Goal: Task Accomplishment & Management: Use online tool/utility

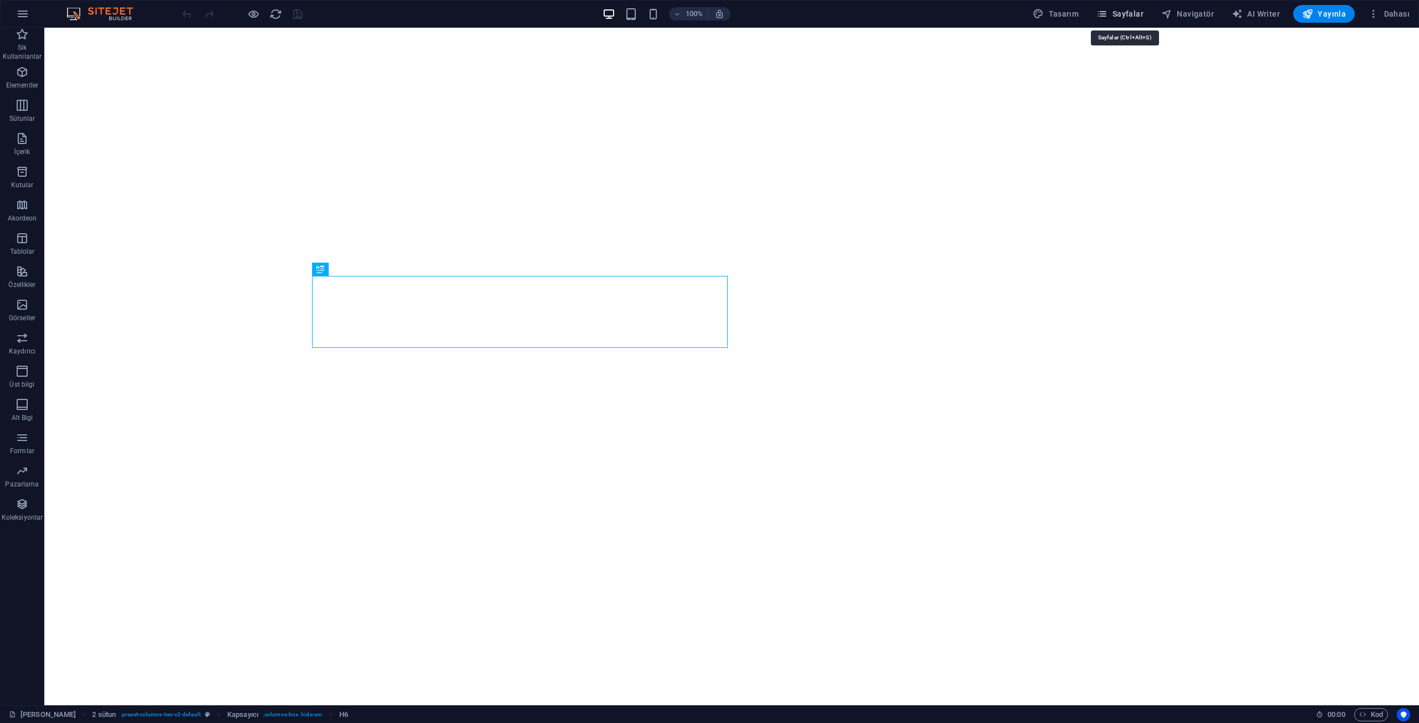
click at [1138, 21] on button "Sayfalar" at bounding box center [1120, 14] width 56 height 18
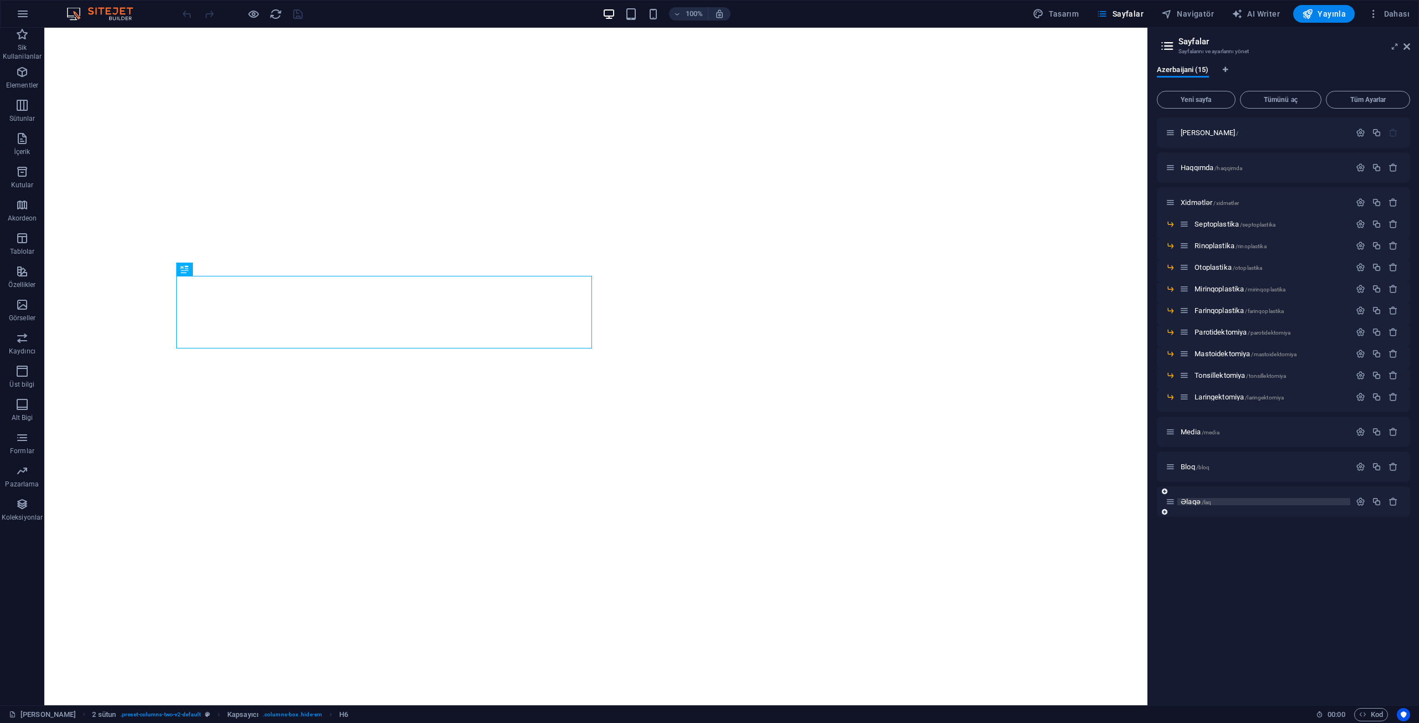
click at [1189, 503] on span "Əlaqə /laq" at bounding box center [1196, 502] width 30 height 8
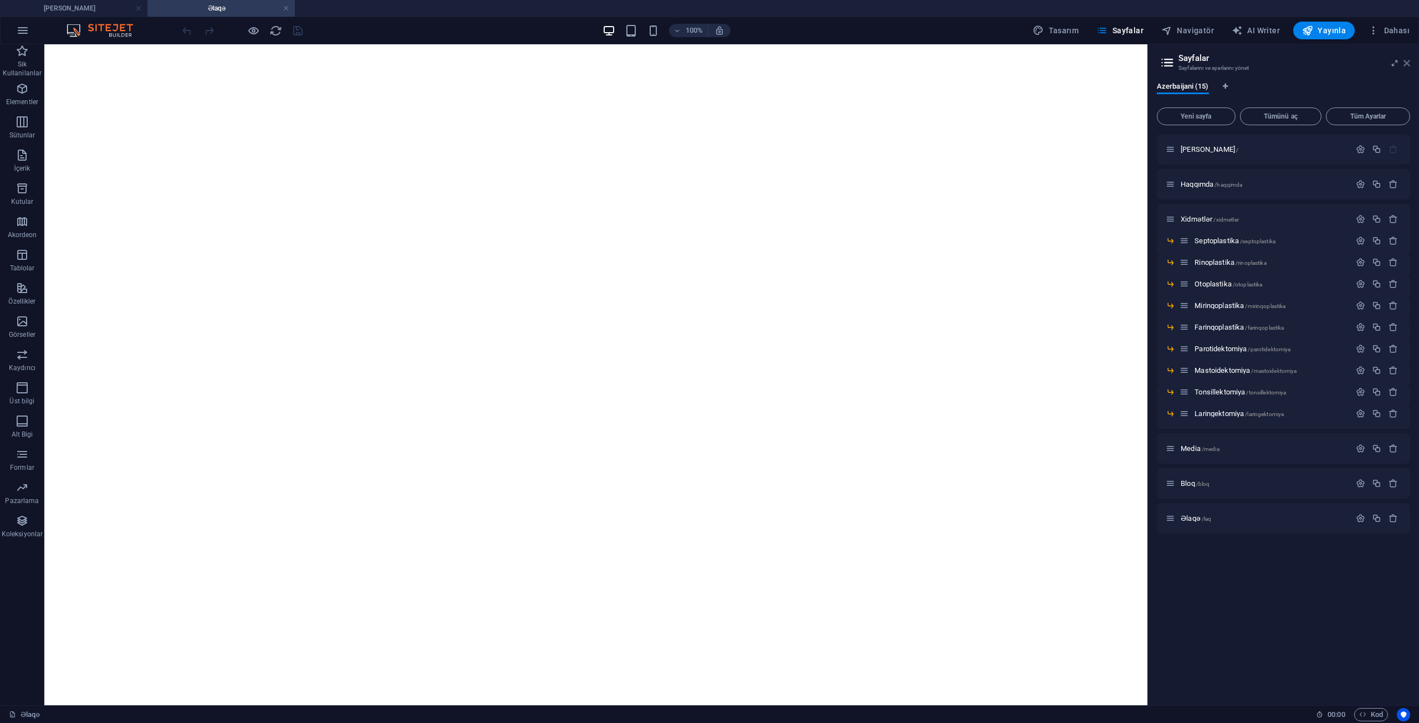
click at [1405, 63] on icon at bounding box center [1406, 63] width 7 height 9
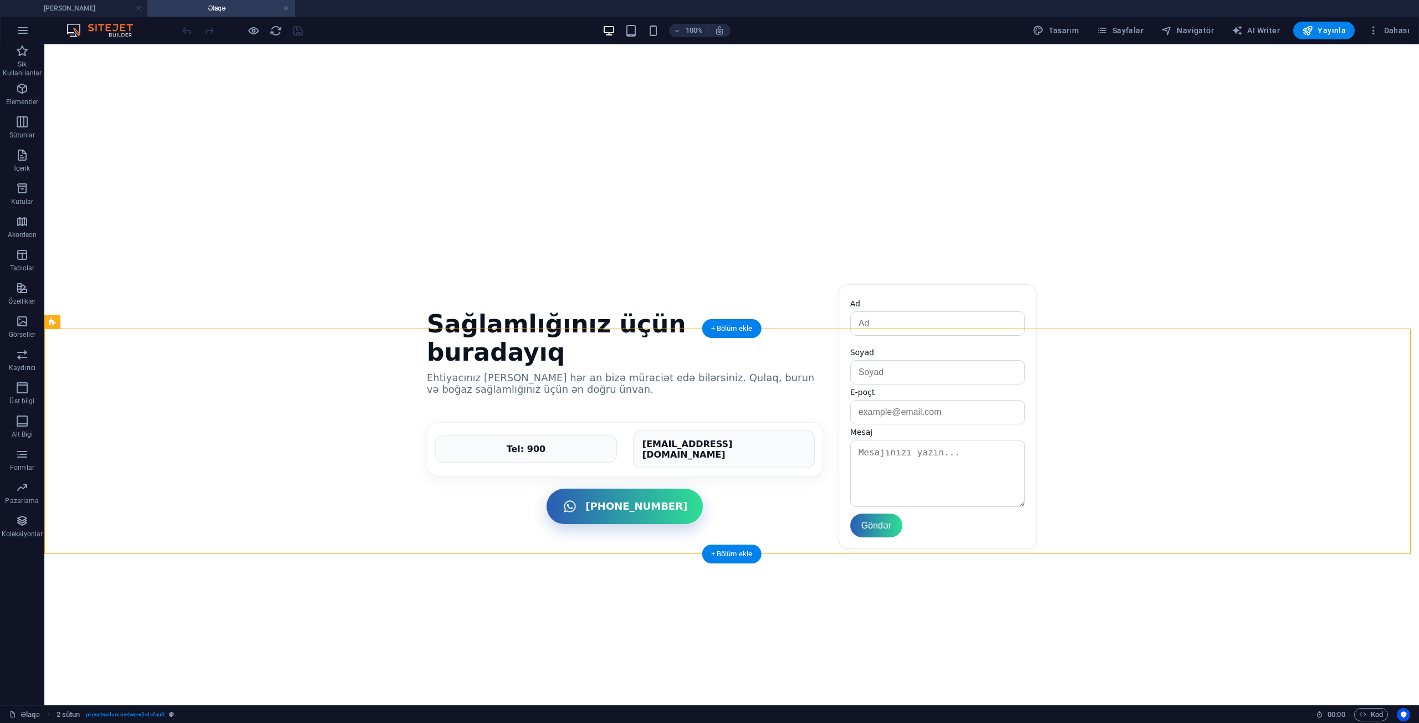
drag, startPoint x: 868, startPoint y: 425, endPoint x: 989, endPoint y: 428, distance: 120.3
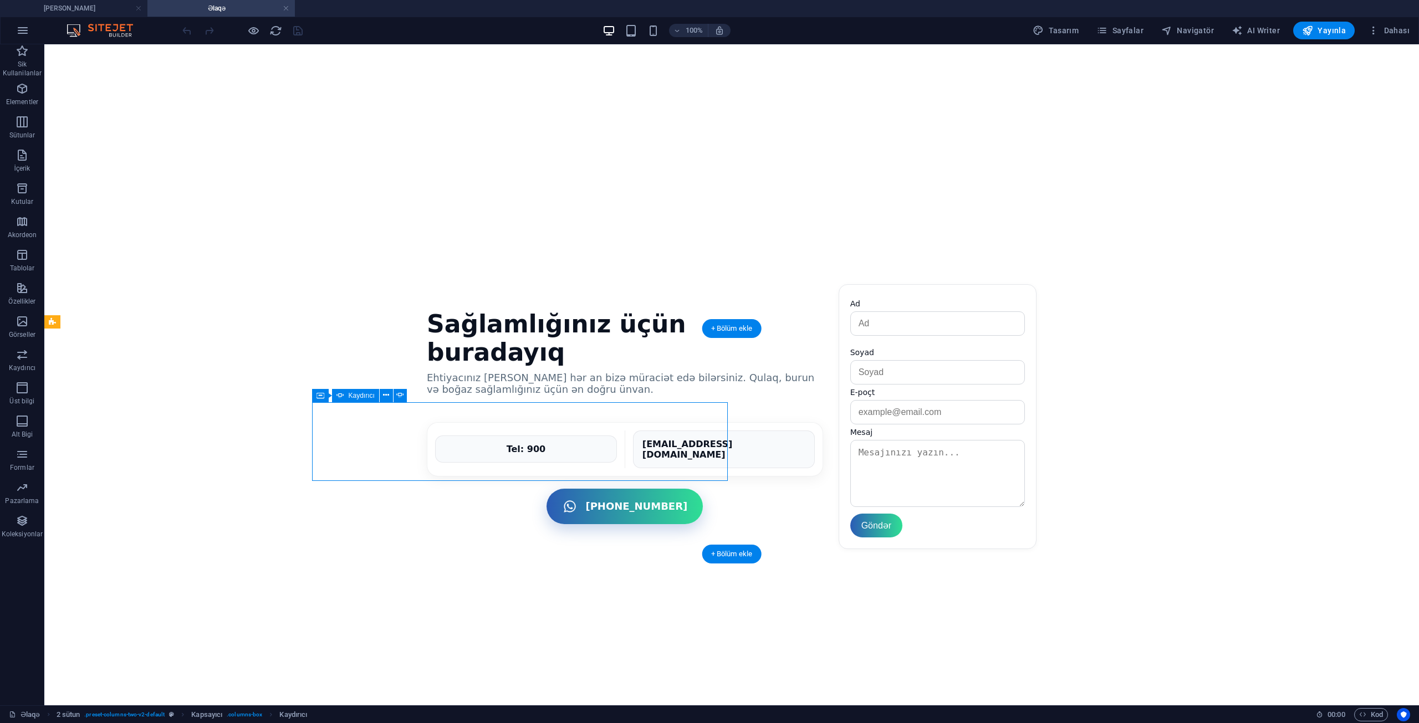
select select "ms"
select select "s"
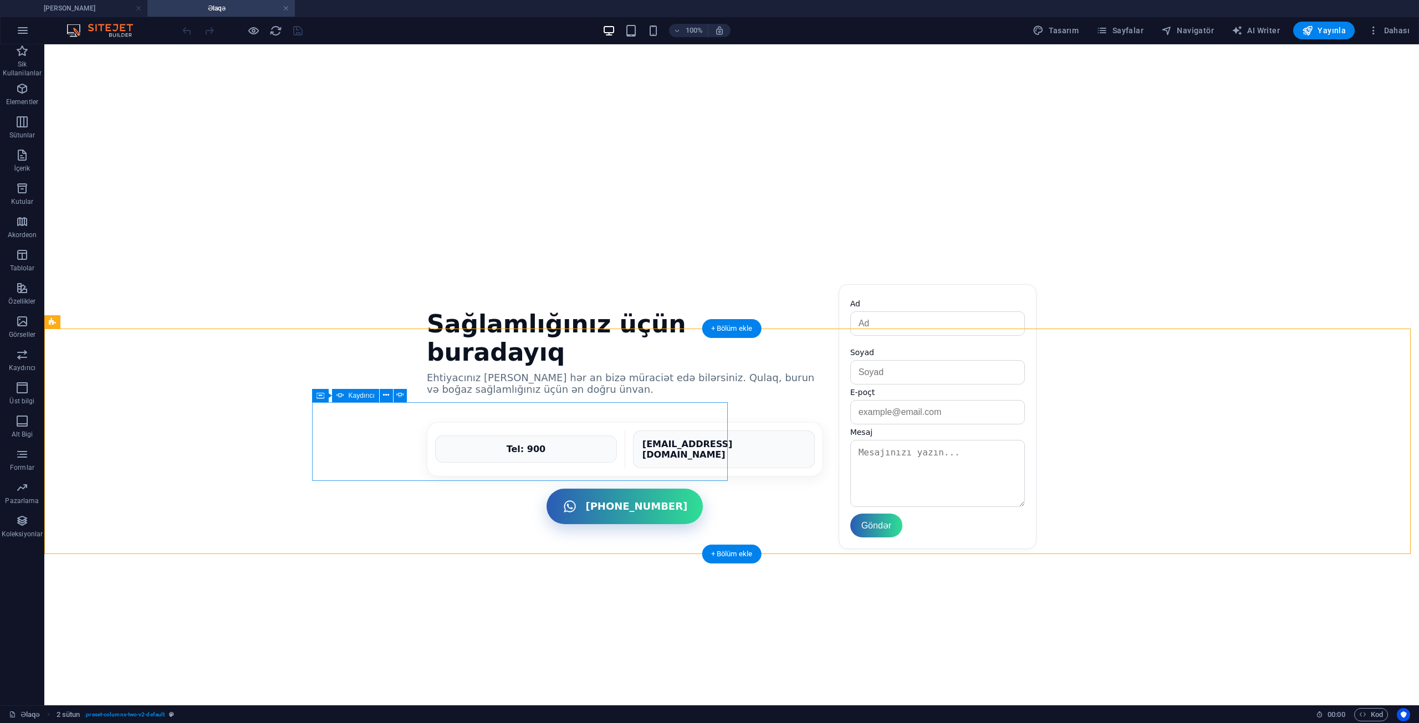
select select "ms"
select select "s"
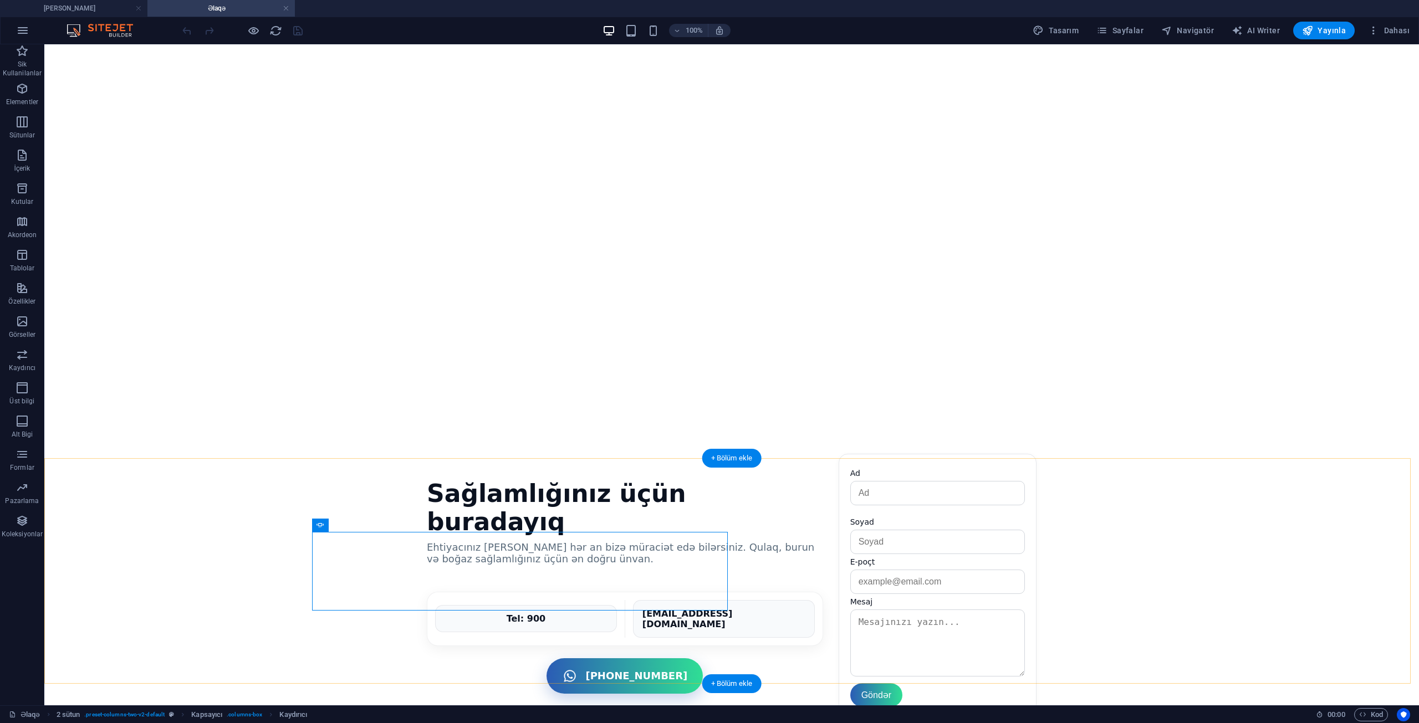
scroll to position [610, 0]
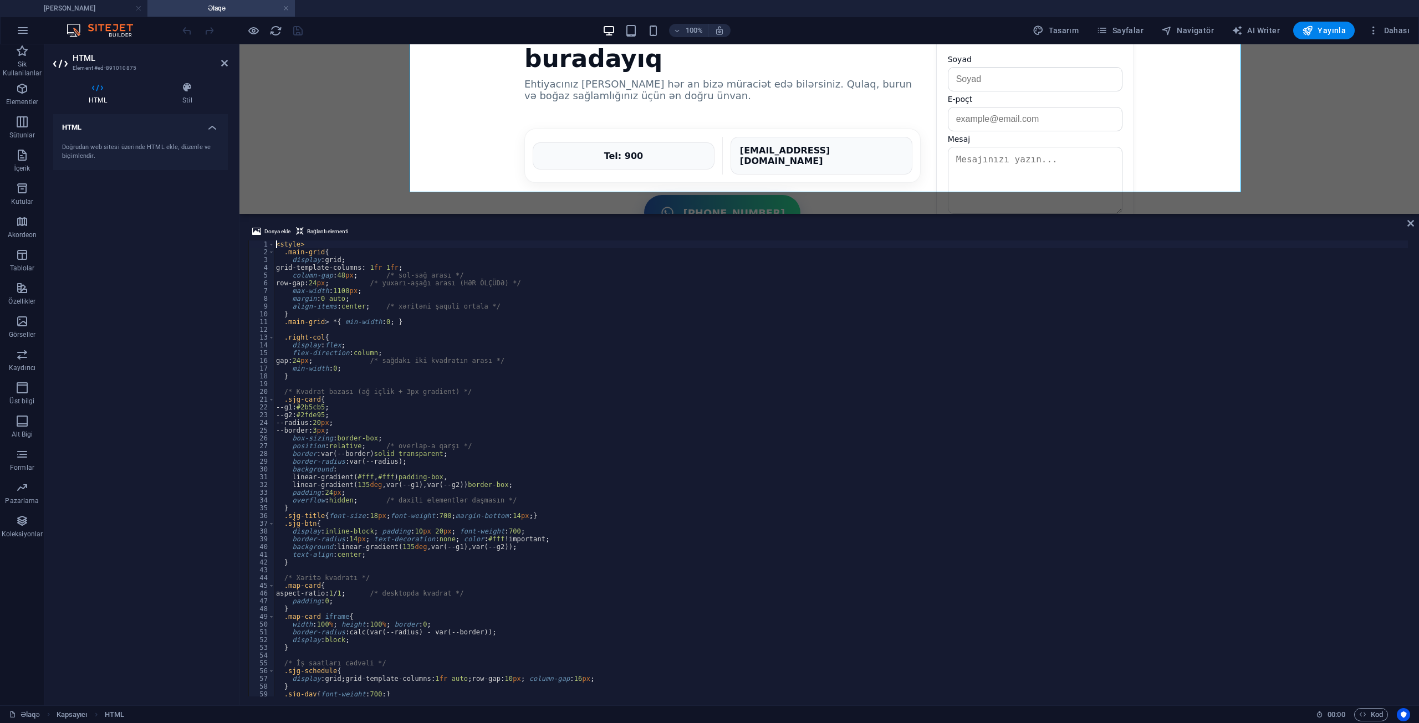
click at [612, 441] on div "< style > .main-grid { display : grid ; grid-template-columns : 1 fr 1 fr ; col…" at bounding box center [886, 475] width 1225 height 469
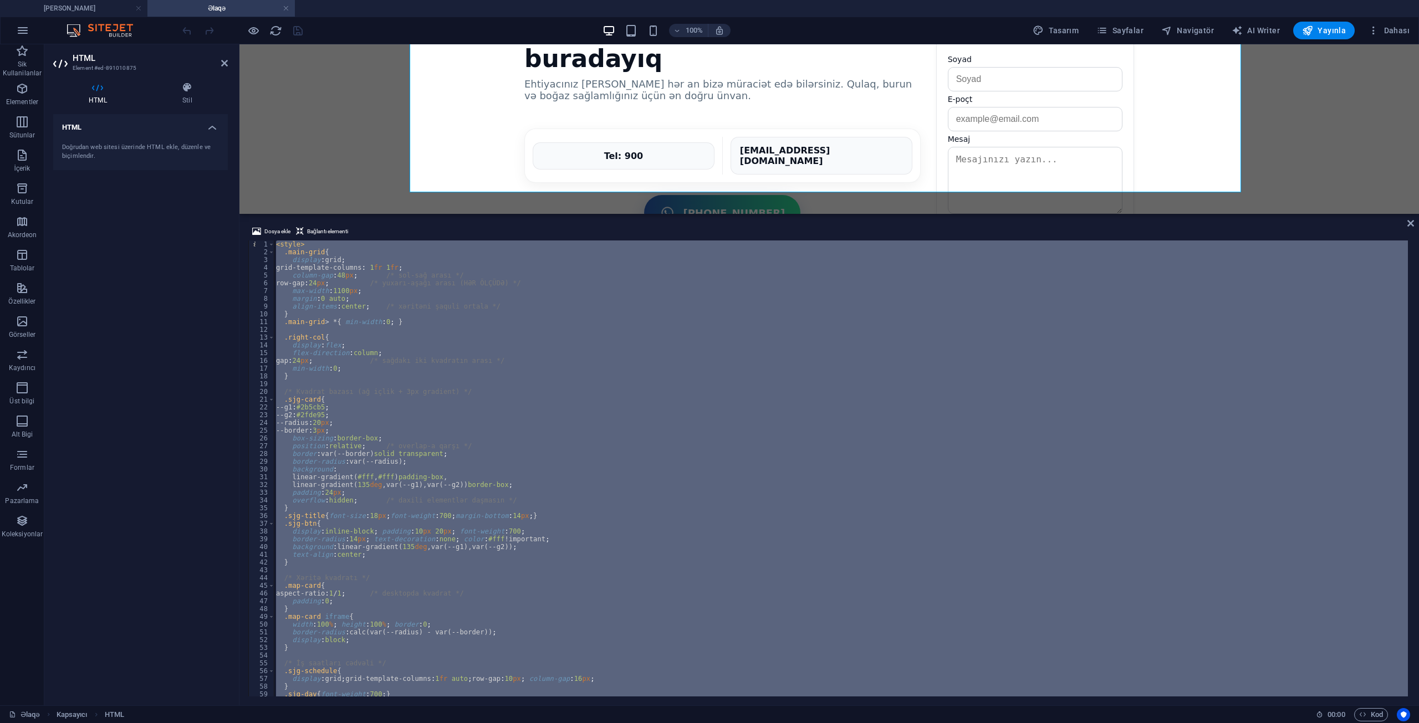
click at [570, 406] on div "< style > .main-grid { display : grid ; grid-template-columns : 1 fr 1 fr ; col…" at bounding box center [841, 469] width 1134 height 456
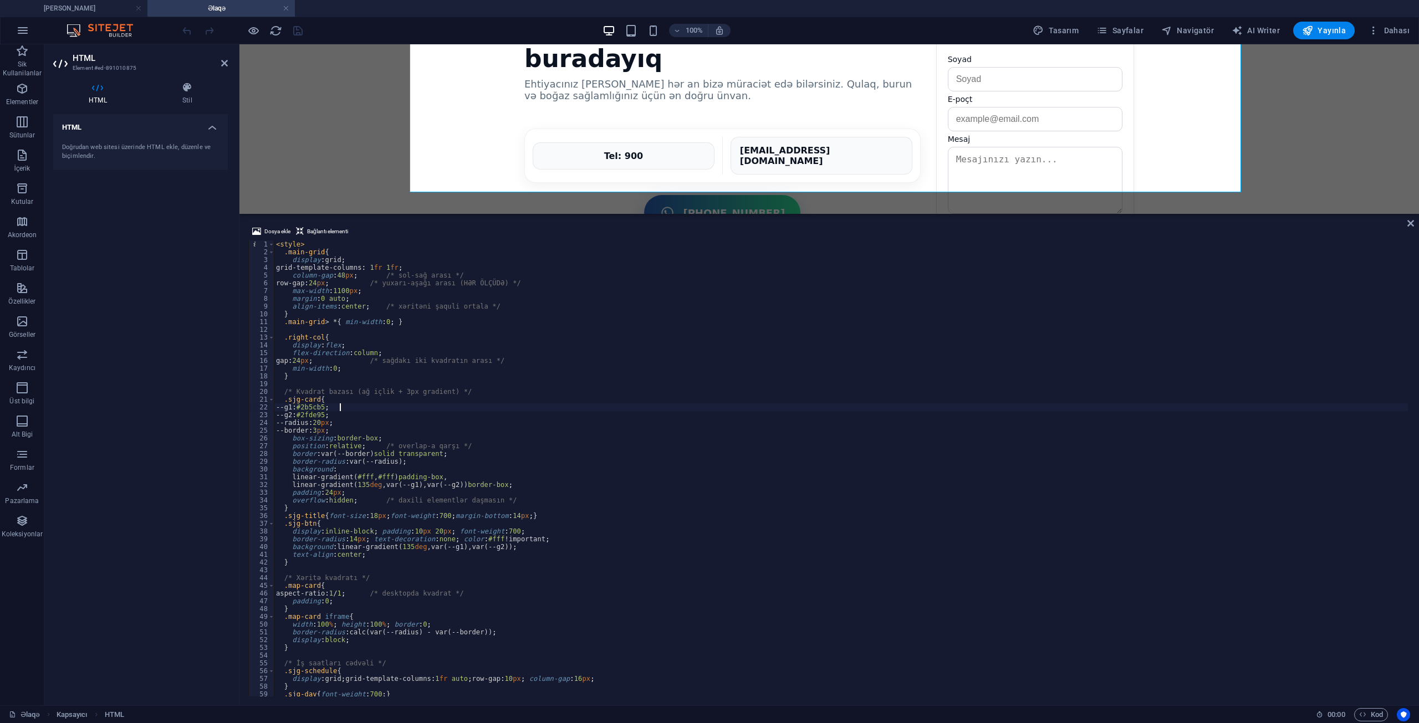
type textarea "</script>"
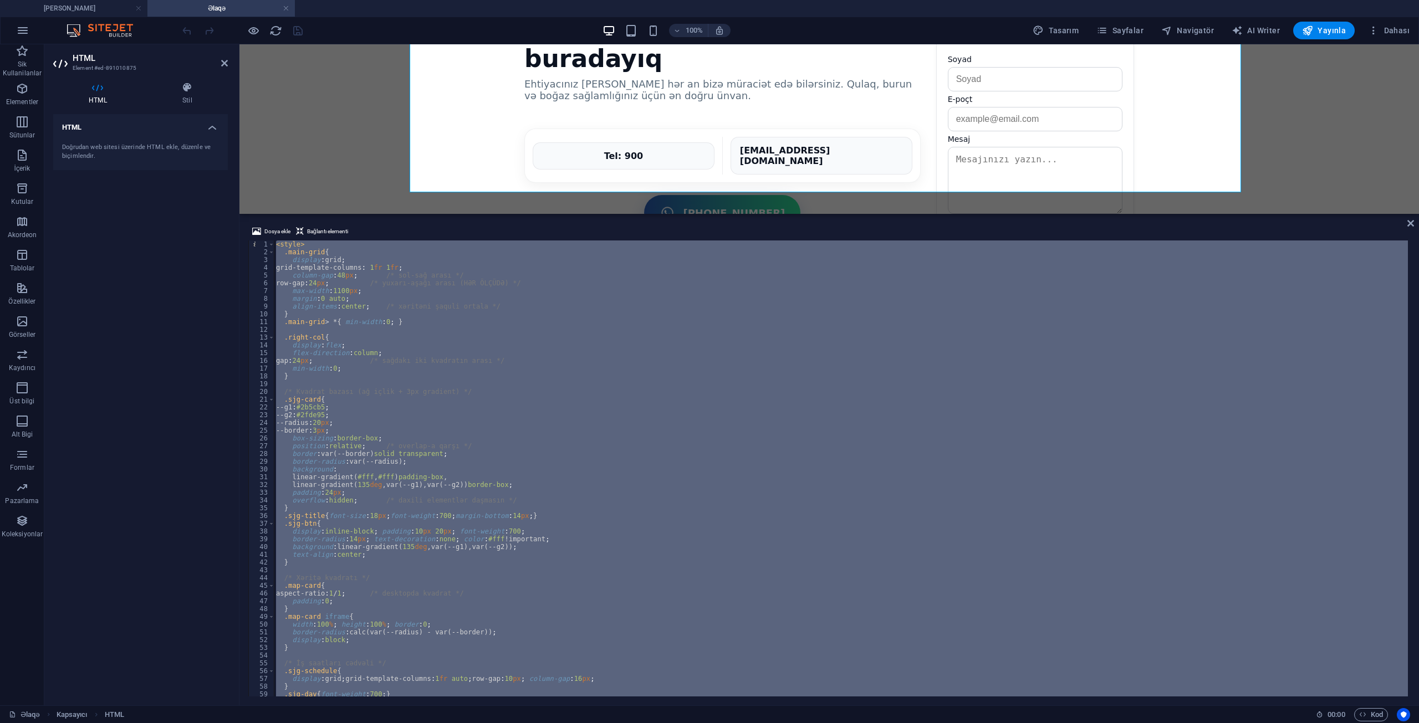
paste textarea
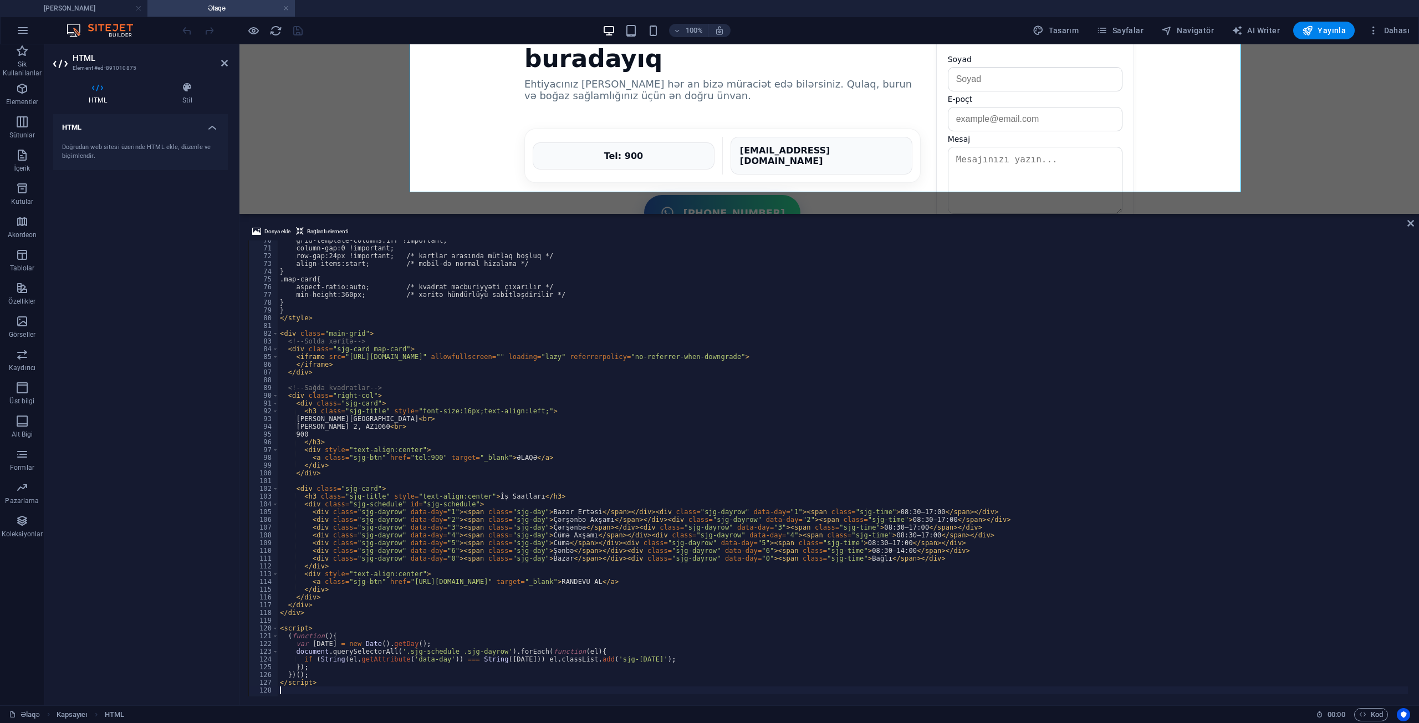
scroll to position [539, 0]
click at [324, 269] on div "[PERSON_NAME] Dea Hospital [PERSON_NAME] 2, AZ1060 900 ƏLAQƏ İş Saatları Bazar …" at bounding box center [829, 443] width 1171 height 349
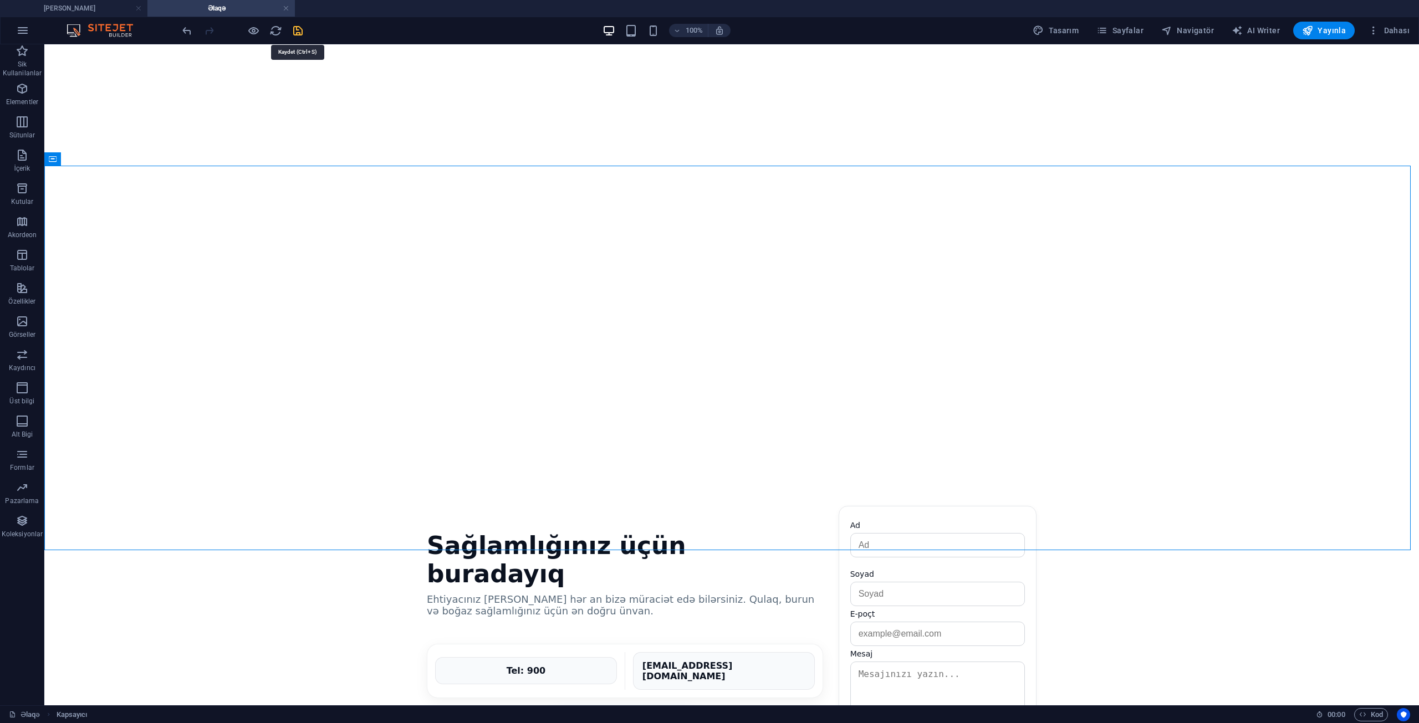
click at [302, 32] on icon "save" at bounding box center [298, 30] width 13 height 13
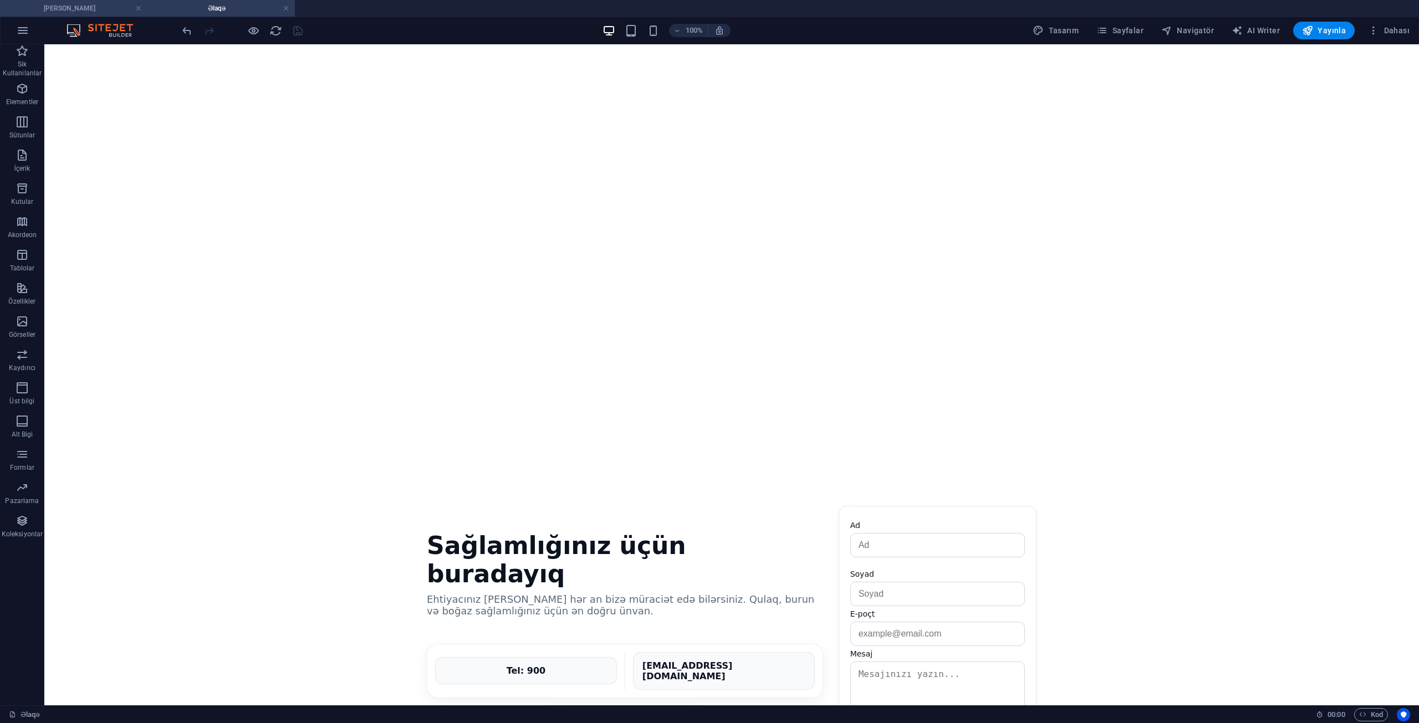
click at [54, 8] on h4 "[PERSON_NAME]" at bounding box center [73, 8] width 147 height 12
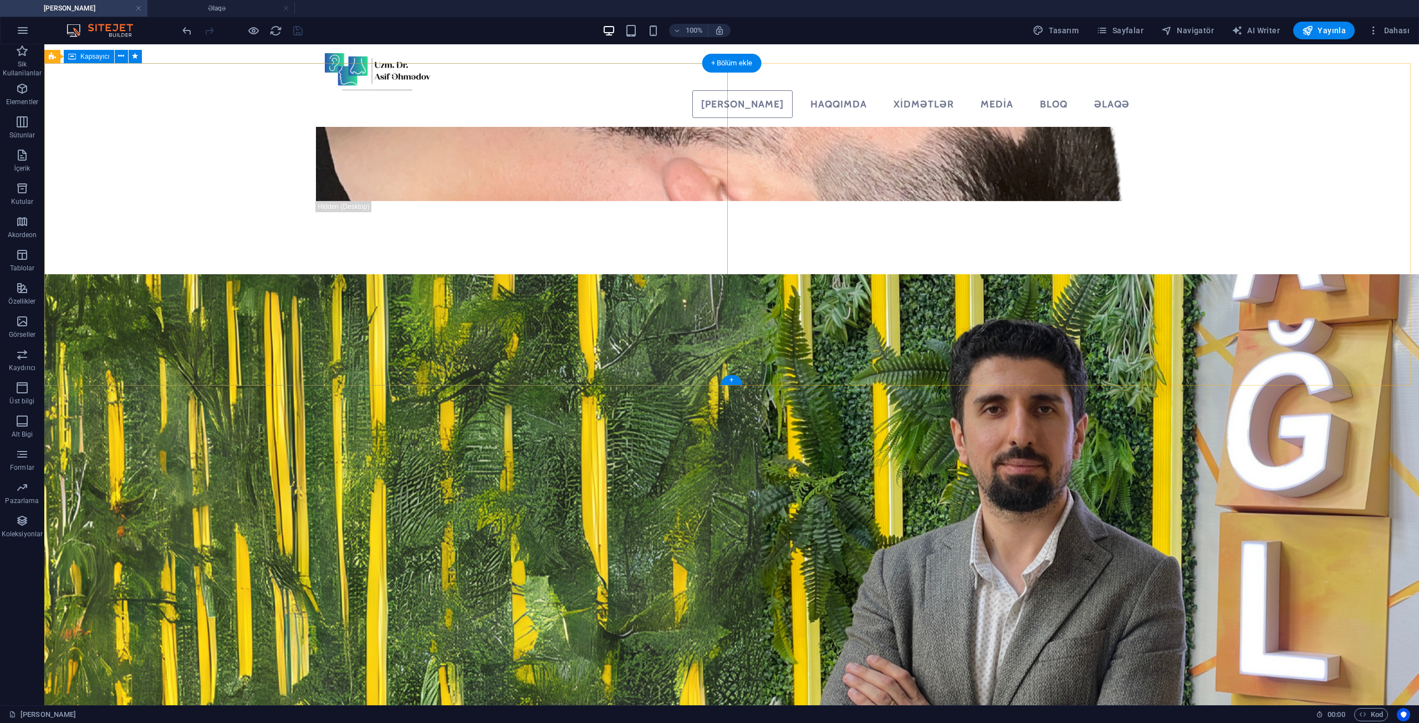
scroll to position [1276, 0]
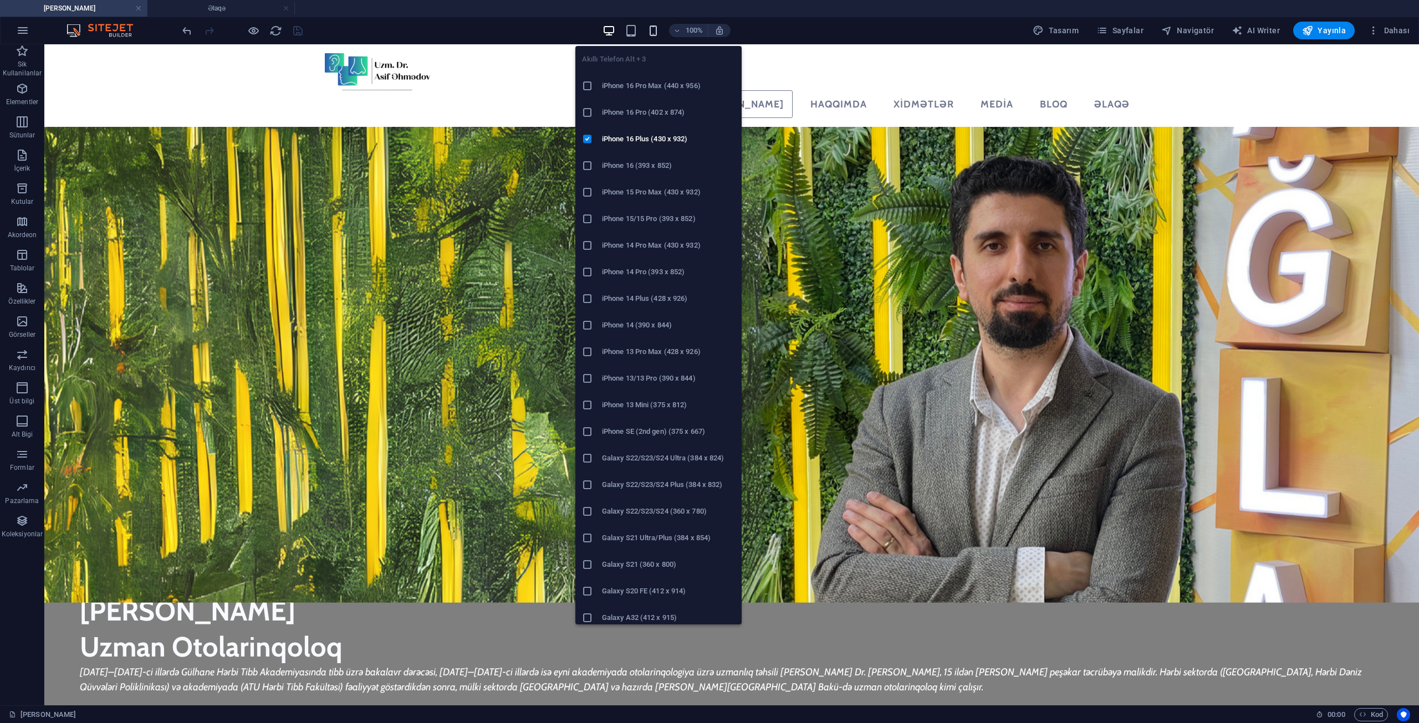
click at [660, 32] on icon "button" at bounding box center [653, 30] width 13 height 13
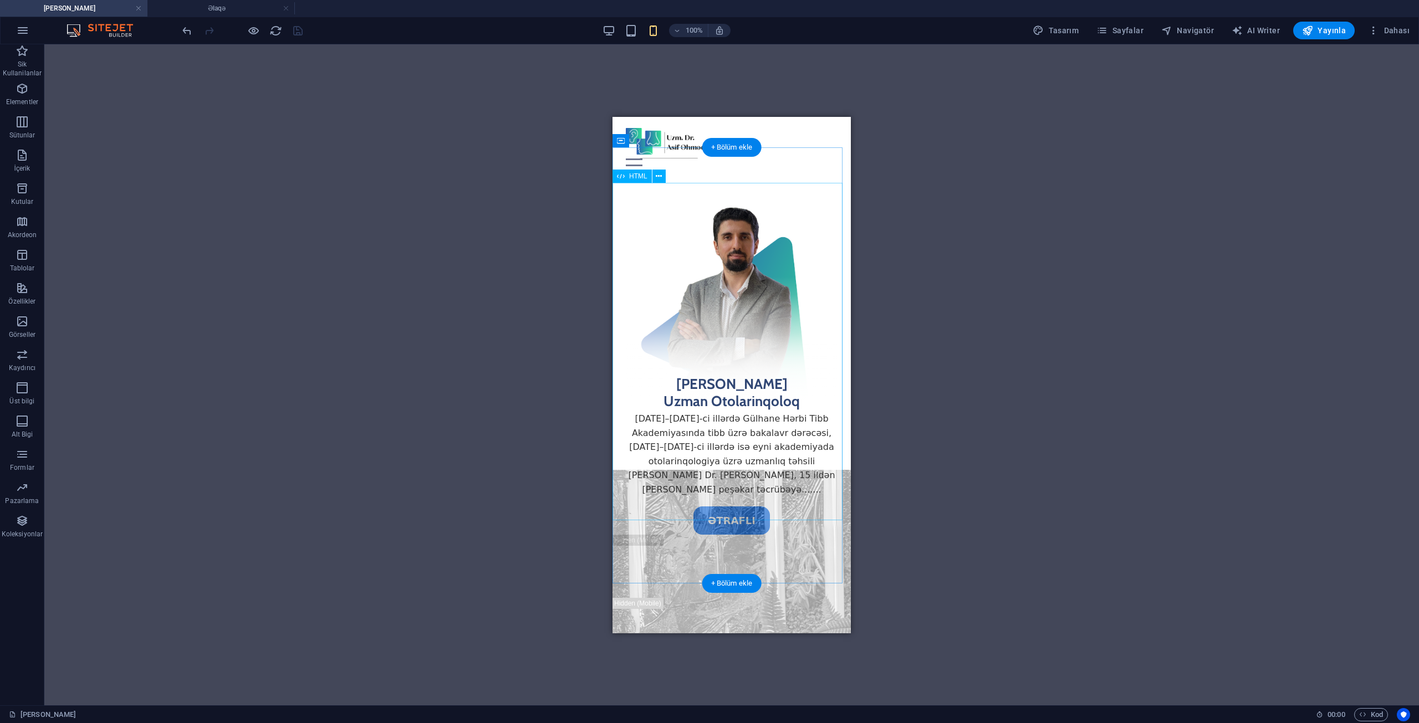
click at [745, 468] on div "[PERSON_NAME] Uzman Otolarinqoloq [DATE]–[DATE]-ci illərdə Gülhane Hərbi Tibb A…" at bounding box center [731, 363] width 238 height 343
click at [745, 469] on div "[PERSON_NAME] Uzman Otolarinqoloq [DATE]–[DATE]-ci illərdə Gülhane Hərbi Tibb A…" at bounding box center [731, 363] width 238 height 343
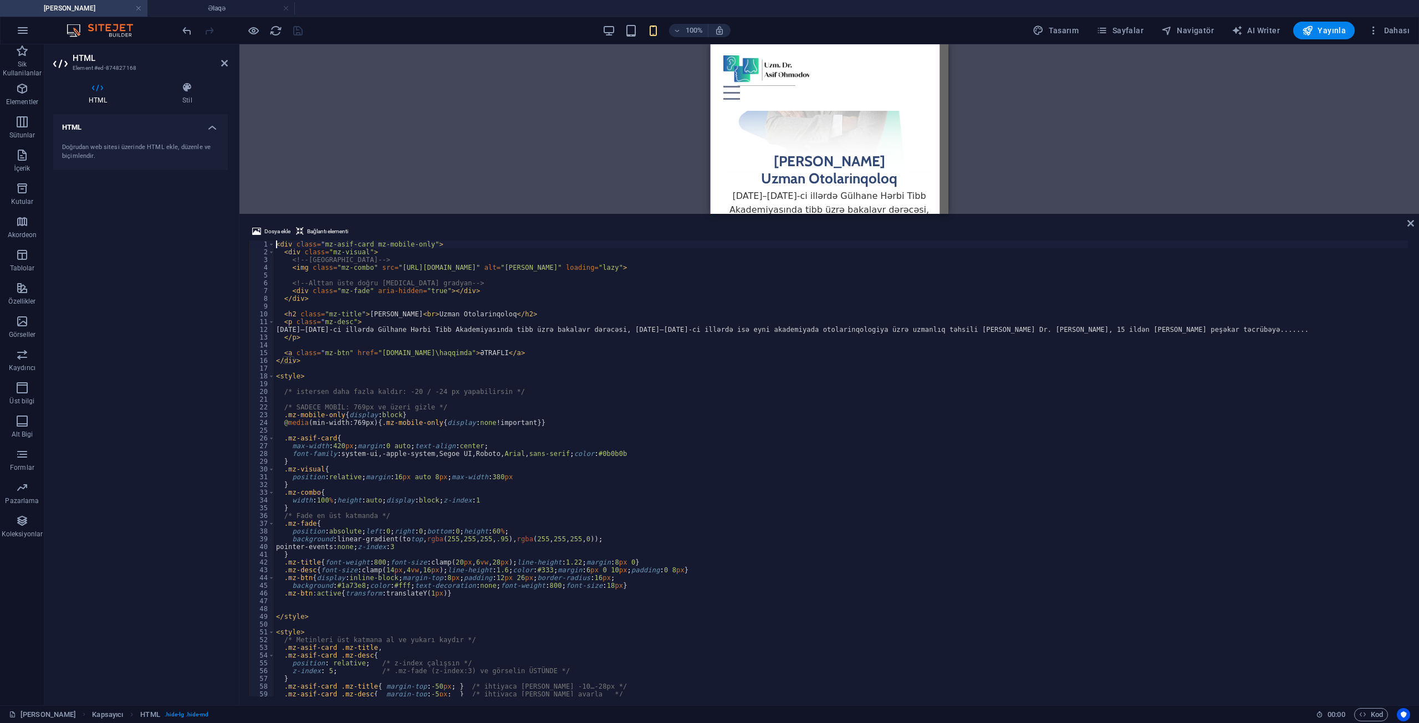
click at [600, 394] on div "< div class = "mz-asif-card mz-mobile-only" > < div class = "mz-visual" > <!-- …" at bounding box center [841, 477] width 1134 height 472
type textarea "/* istersen daha fazla kaldır: -20 / -24 px yapabilirsin */"
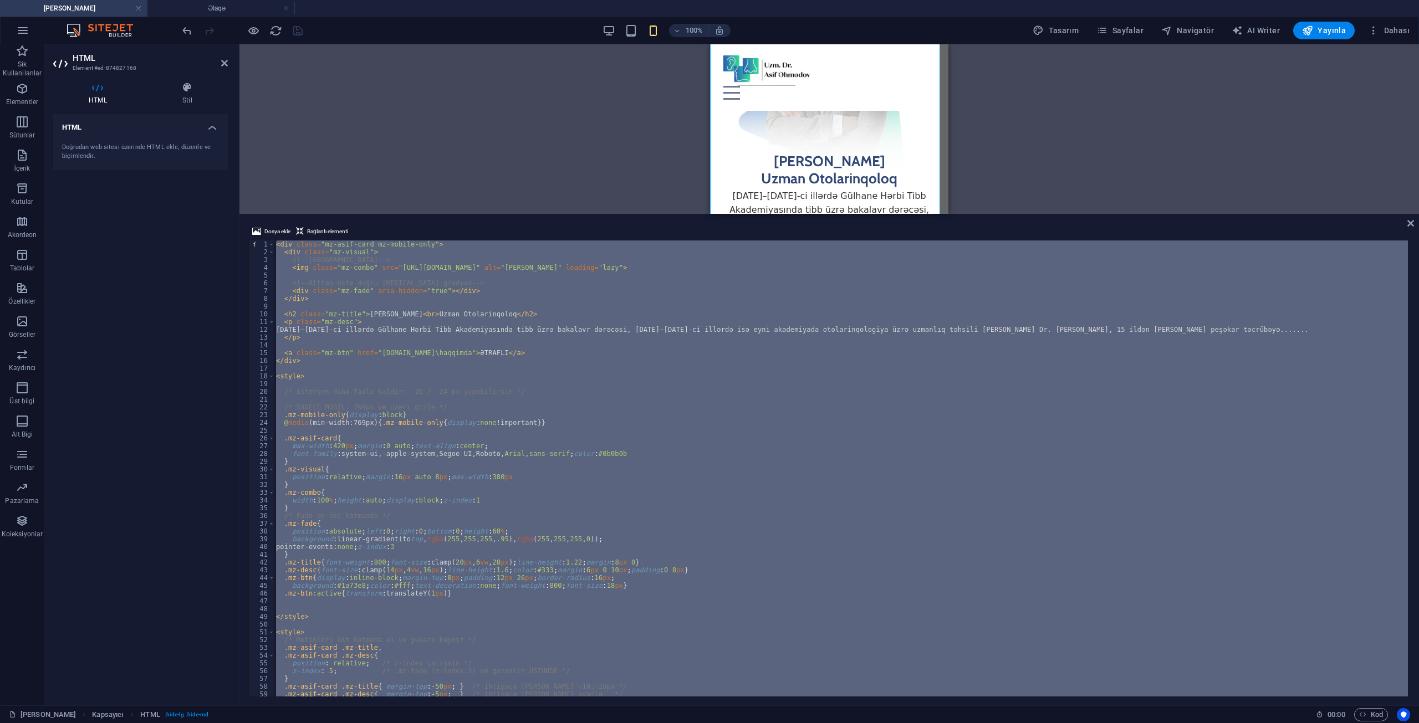
click at [559, 456] on div "< div class = "mz-asif-card mz-mobile-only" > < div class = "mz-visual" > <!-- …" at bounding box center [841, 469] width 1134 height 456
type textarea "font-family:system-ui,-apple-system,Segoe UI,Roboto,Arial,sans-serif;color:#0b0…"
paste textarea
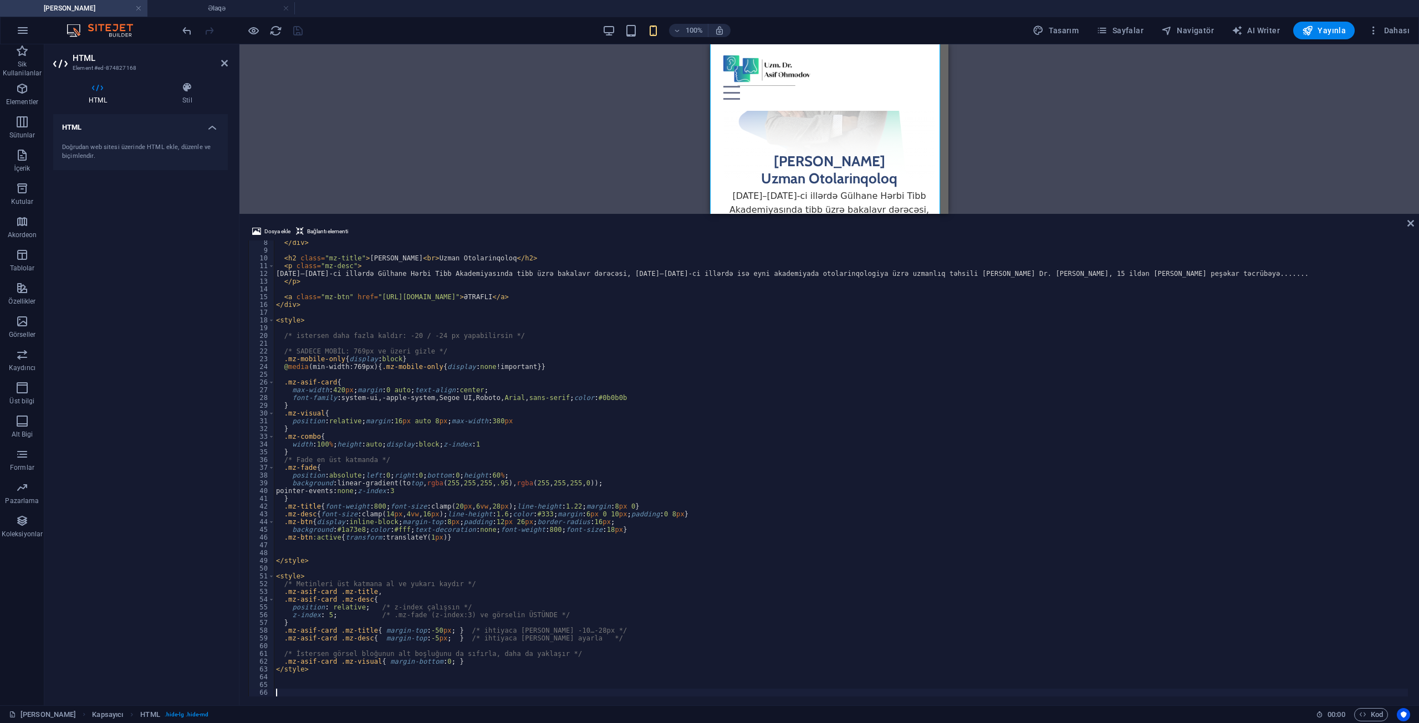
scroll to position [56, 0]
click at [308, 31] on div "100% Tasarım [PERSON_NAME] AI Writer Yayınla Dahası" at bounding box center [797, 31] width 1234 height 18
click at [297, 29] on icon "save" at bounding box center [298, 30] width 13 height 13
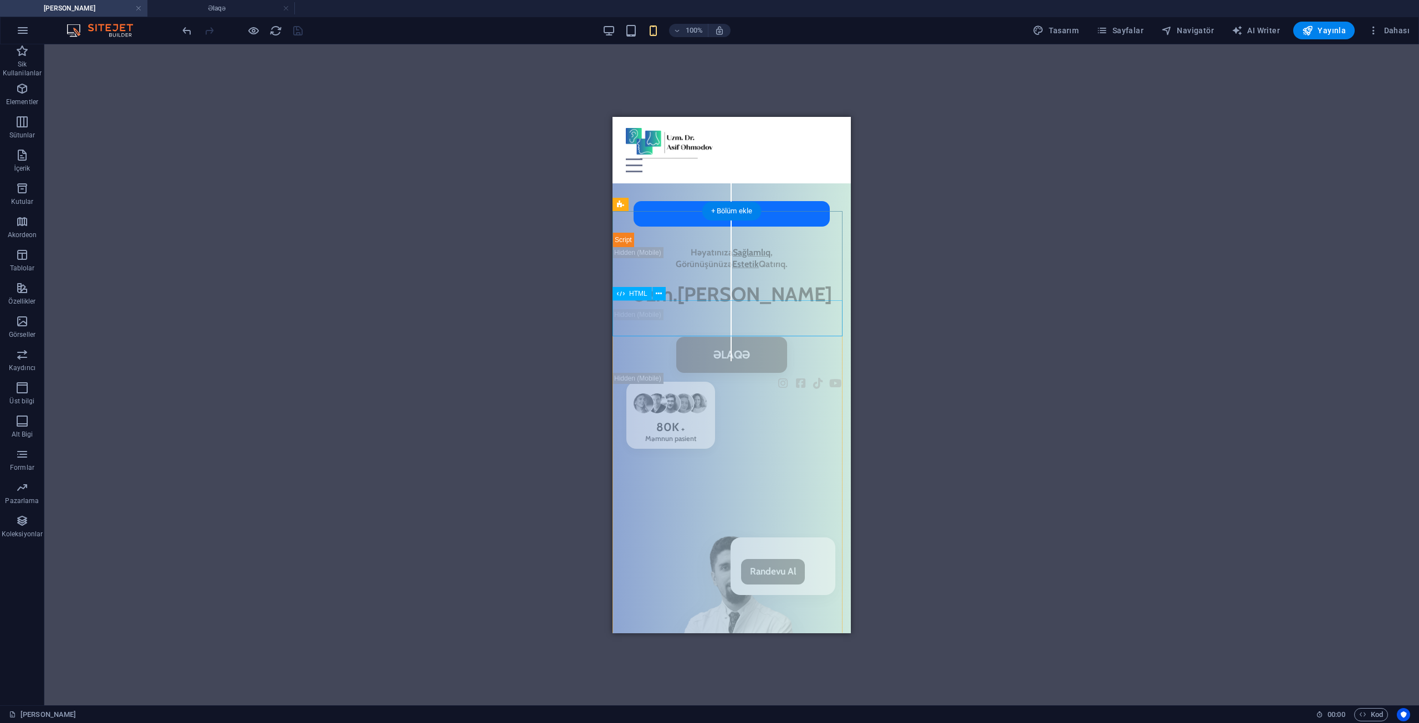
scroll to position [96, 0]
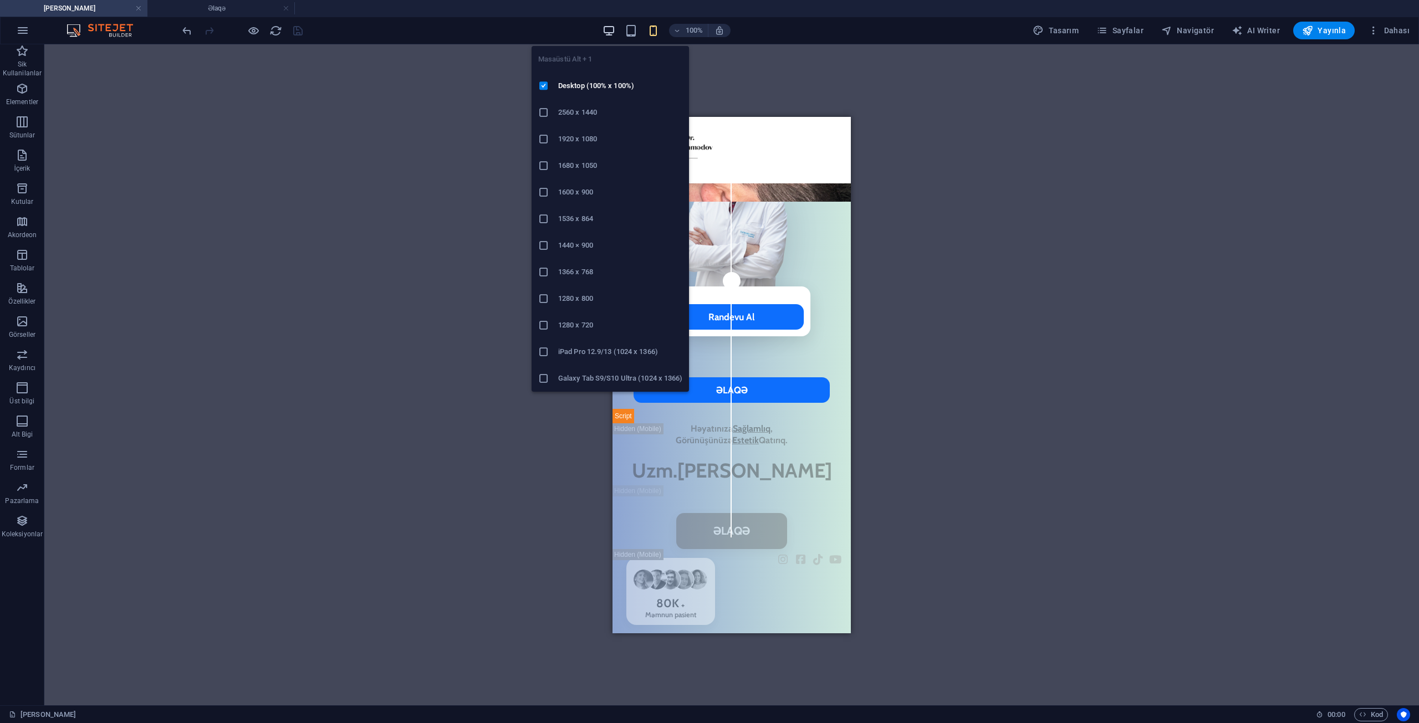
click at [612, 33] on icon "button" at bounding box center [608, 30] width 13 height 13
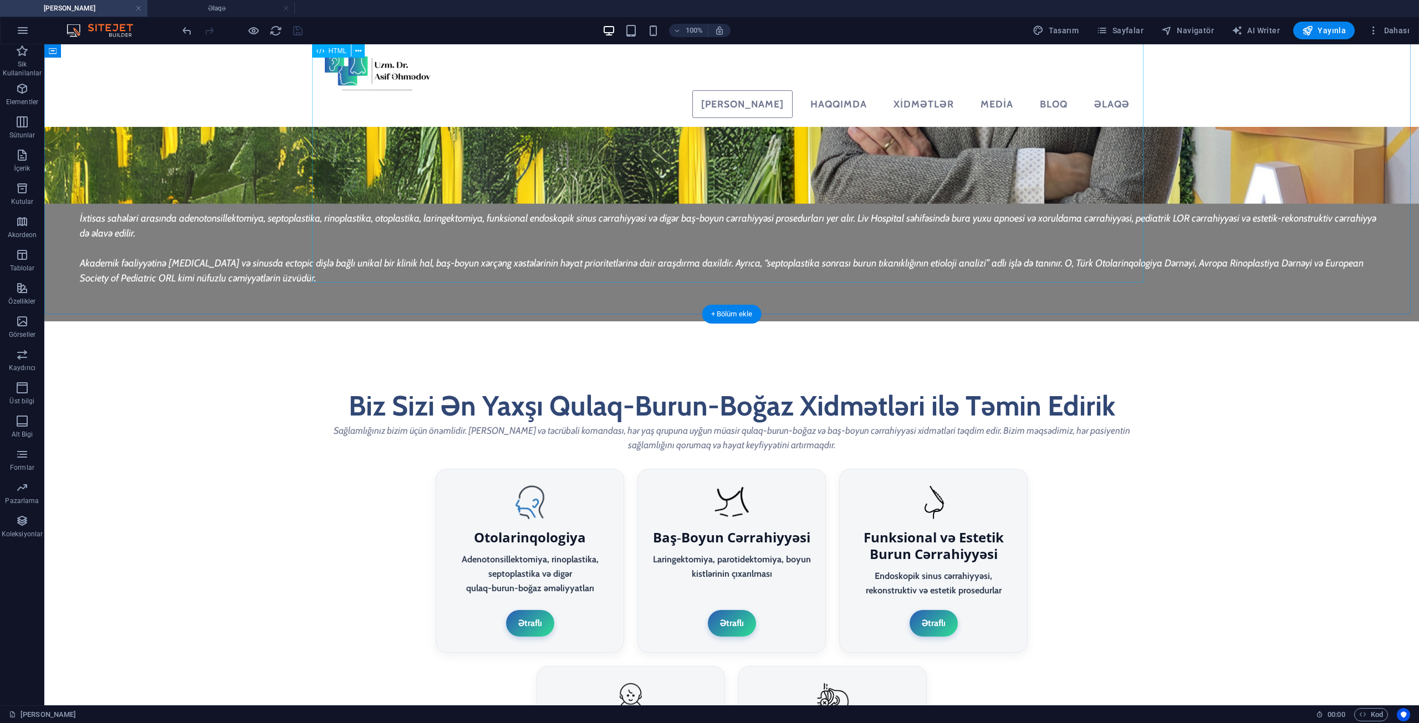
scroll to position [2103, 0]
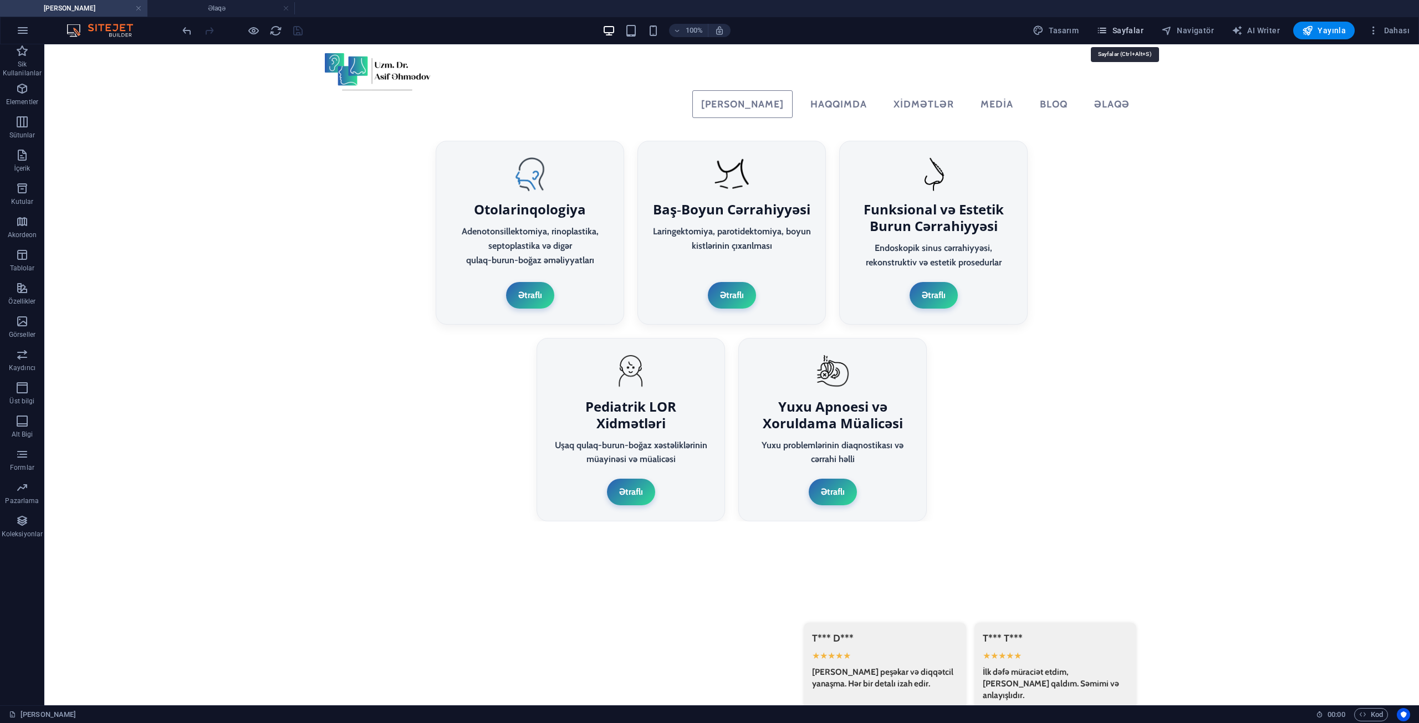
click at [1127, 32] on span "Sayfalar" at bounding box center [1119, 30] width 47 height 11
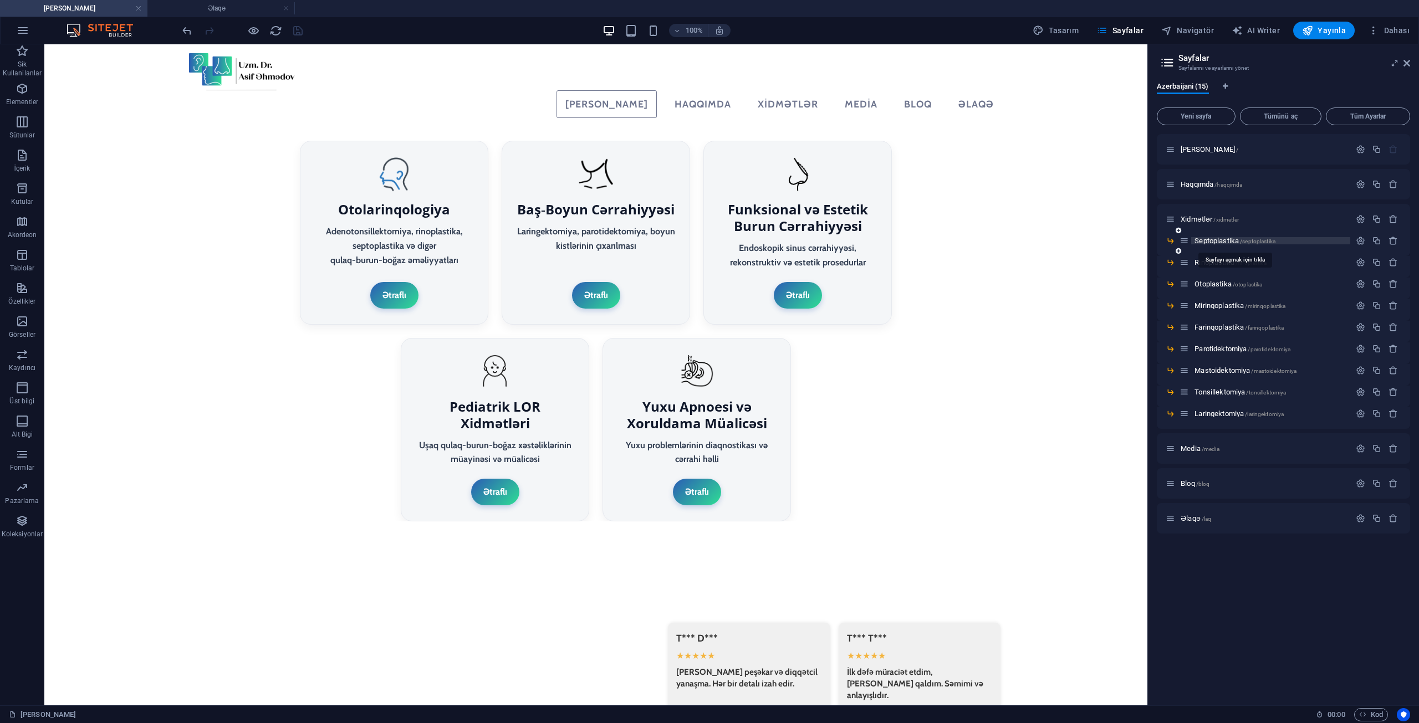
click at [1213, 241] on span "Septoplastika /septoplastika" at bounding box center [1234, 241] width 81 height 8
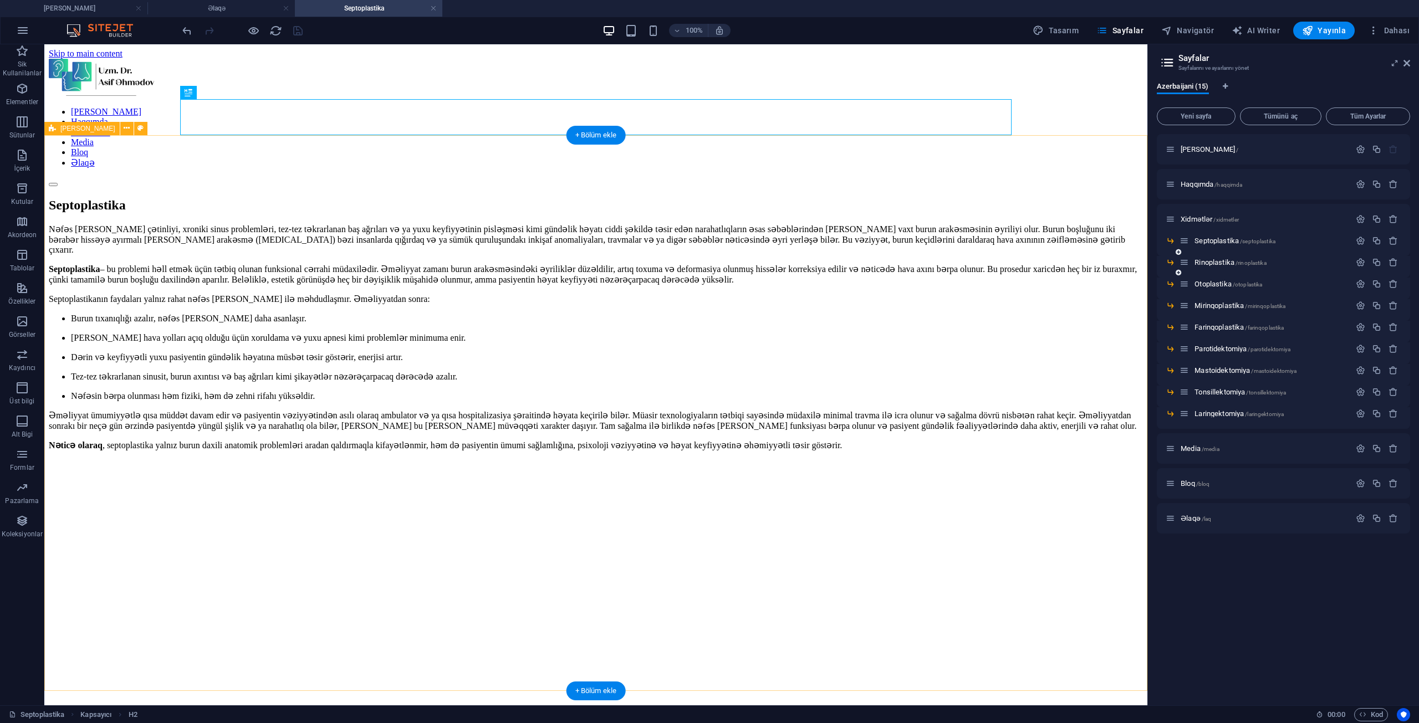
scroll to position [0, 0]
click at [1408, 60] on icon at bounding box center [1406, 63] width 7 height 9
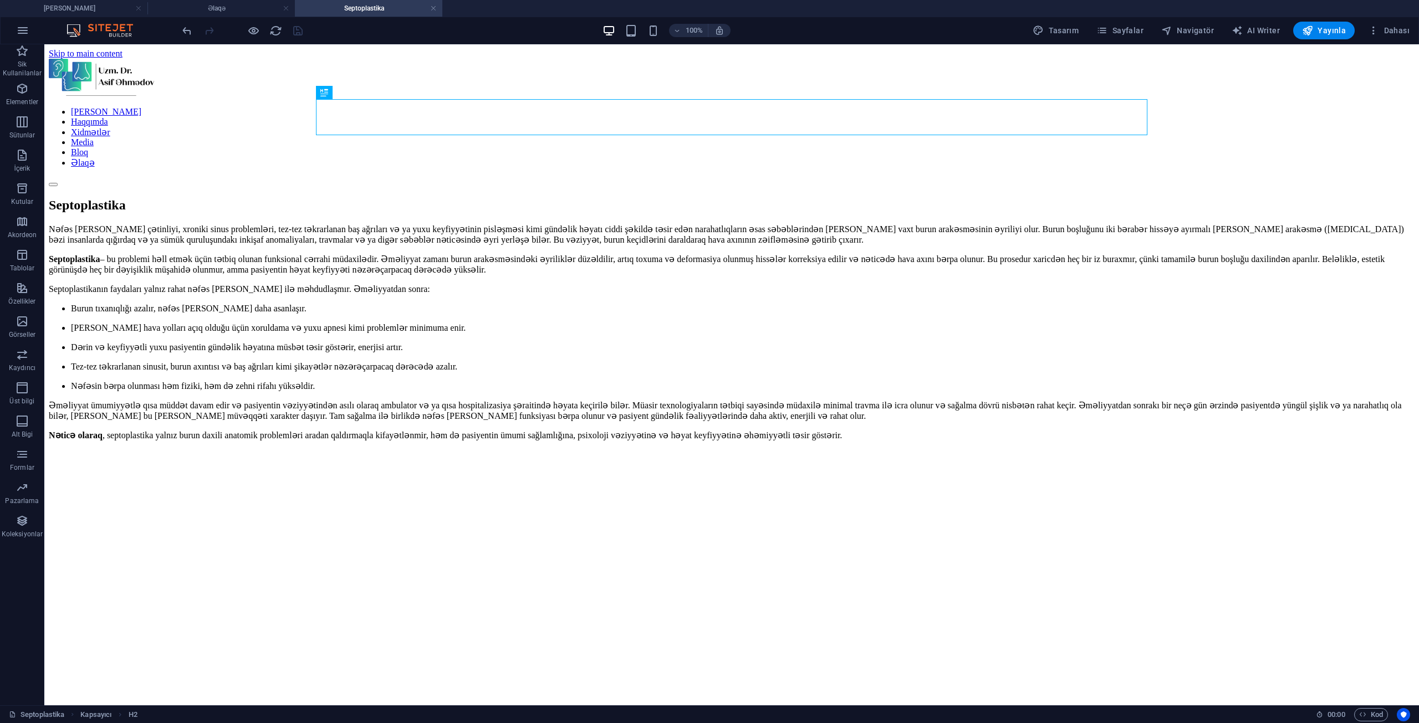
click at [665, 27] on div "100%" at bounding box center [666, 31] width 128 height 18
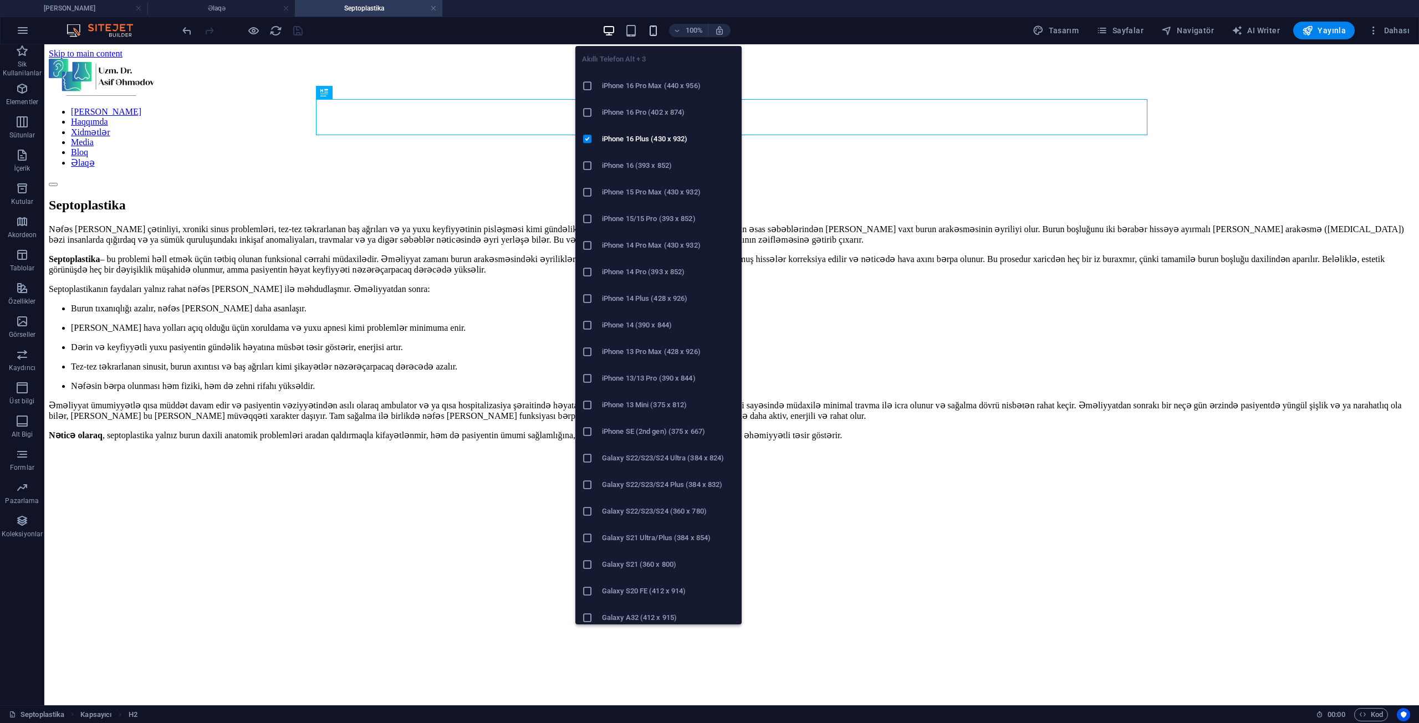
click at [658, 27] on icon "button" at bounding box center [653, 30] width 13 height 13
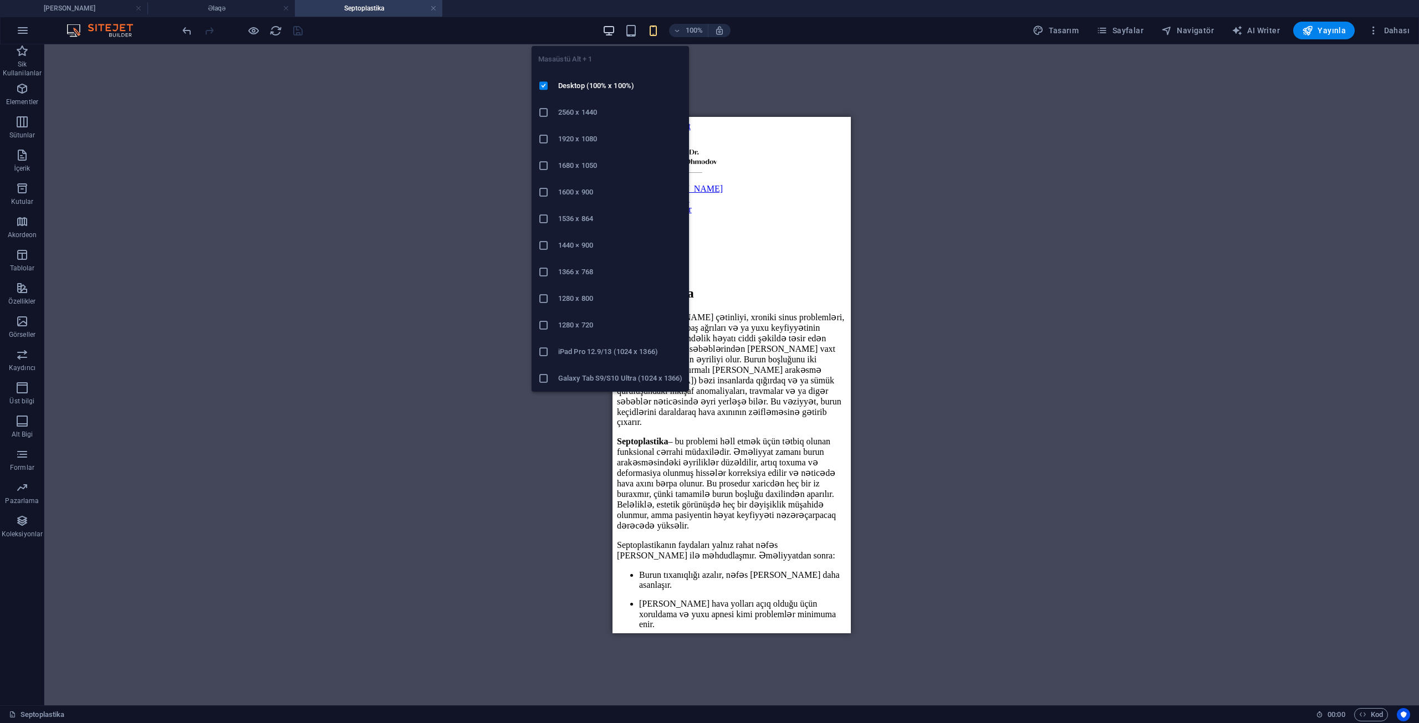
click at [611, 27] on icon "button" at bounding box center [608, 30] width 13 height 13
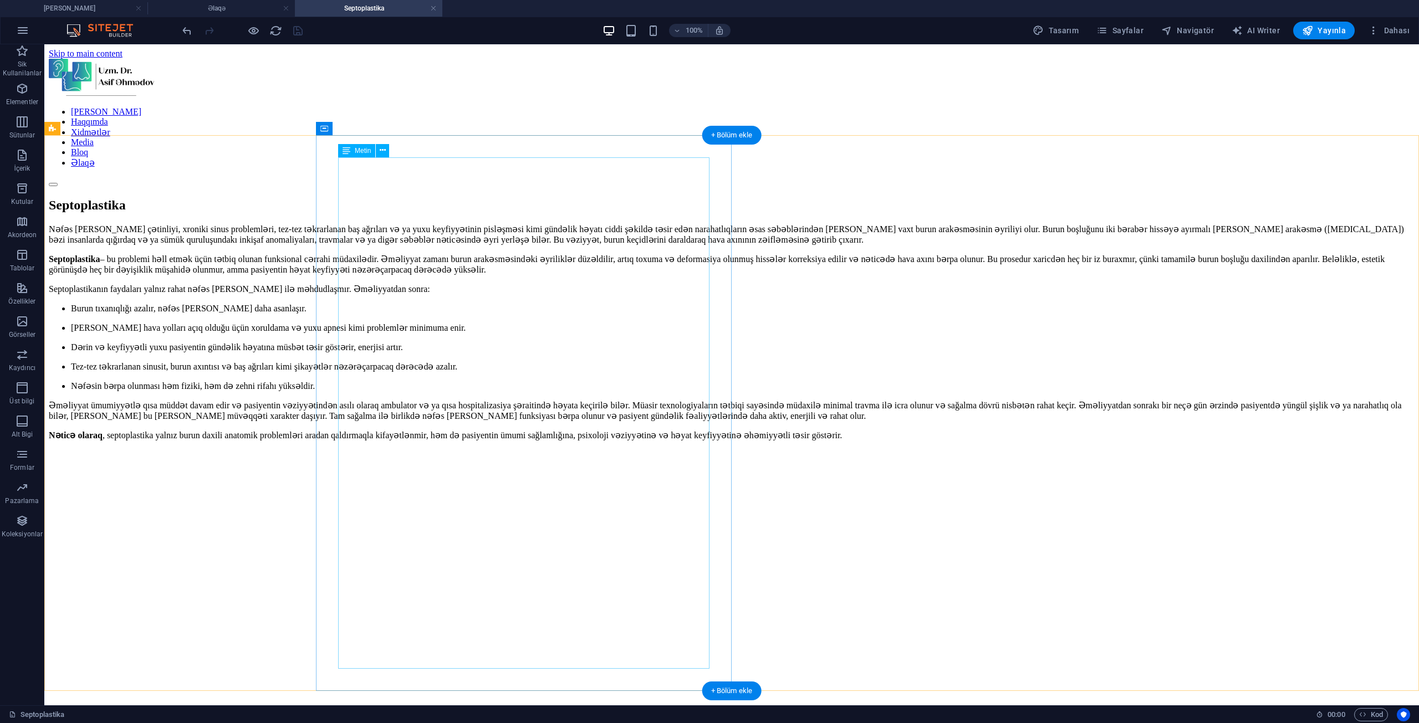
click at [536, 395] on div "Nəfəs [PERSON_NAME] çətinliyi, xroniki sinus problemləri, tez-tez təkrarlanan b…" at bounding box center [732, 342] width 1366 height 236
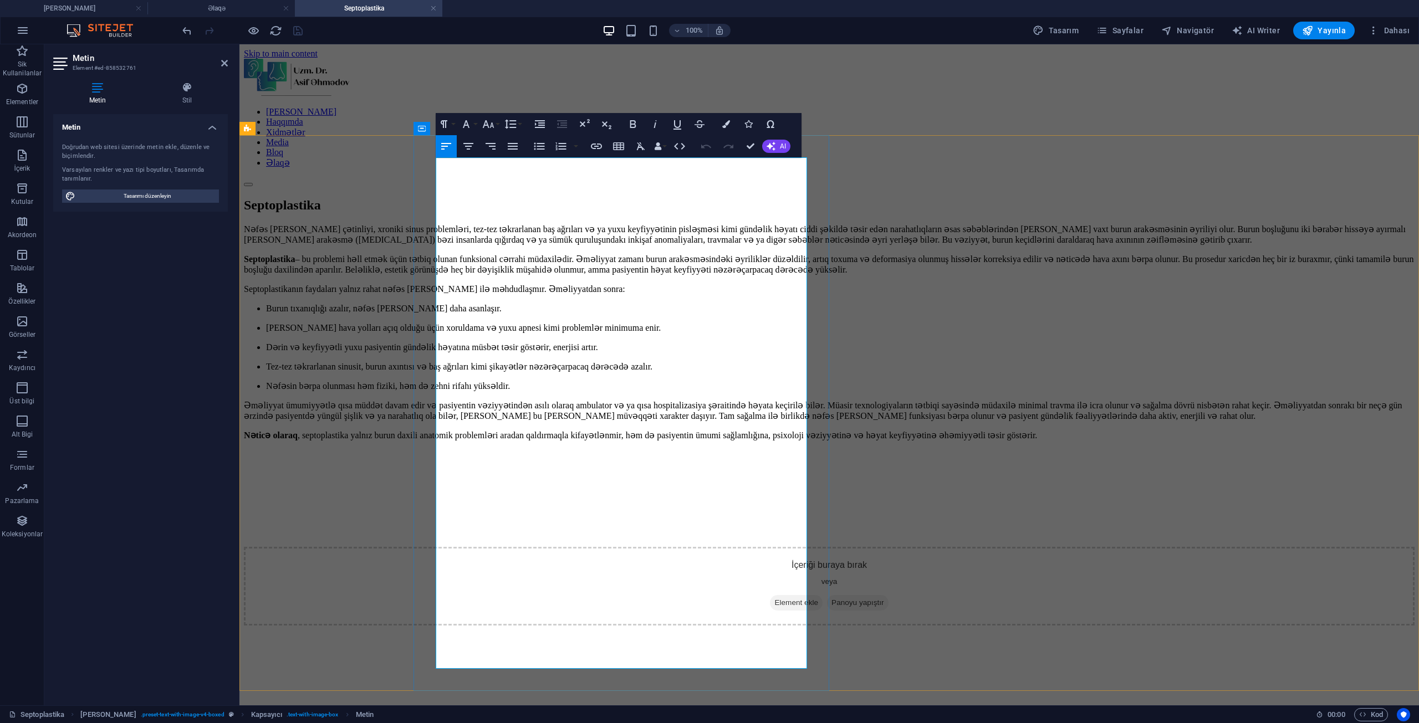
click at [511, 314] on li "Burun tıxanıqlığı azalır, nəfəs [PERSON_NAME] daha asanlaşır." at bounding box center [840, 308] width 1148 height 11
click at [457, 314] on li "Burun tıxanıqlığı azalır, nəfəs [PERSON_NAME] daha asanlaşır." at bounding box center [840, 308] width 1148 height 11
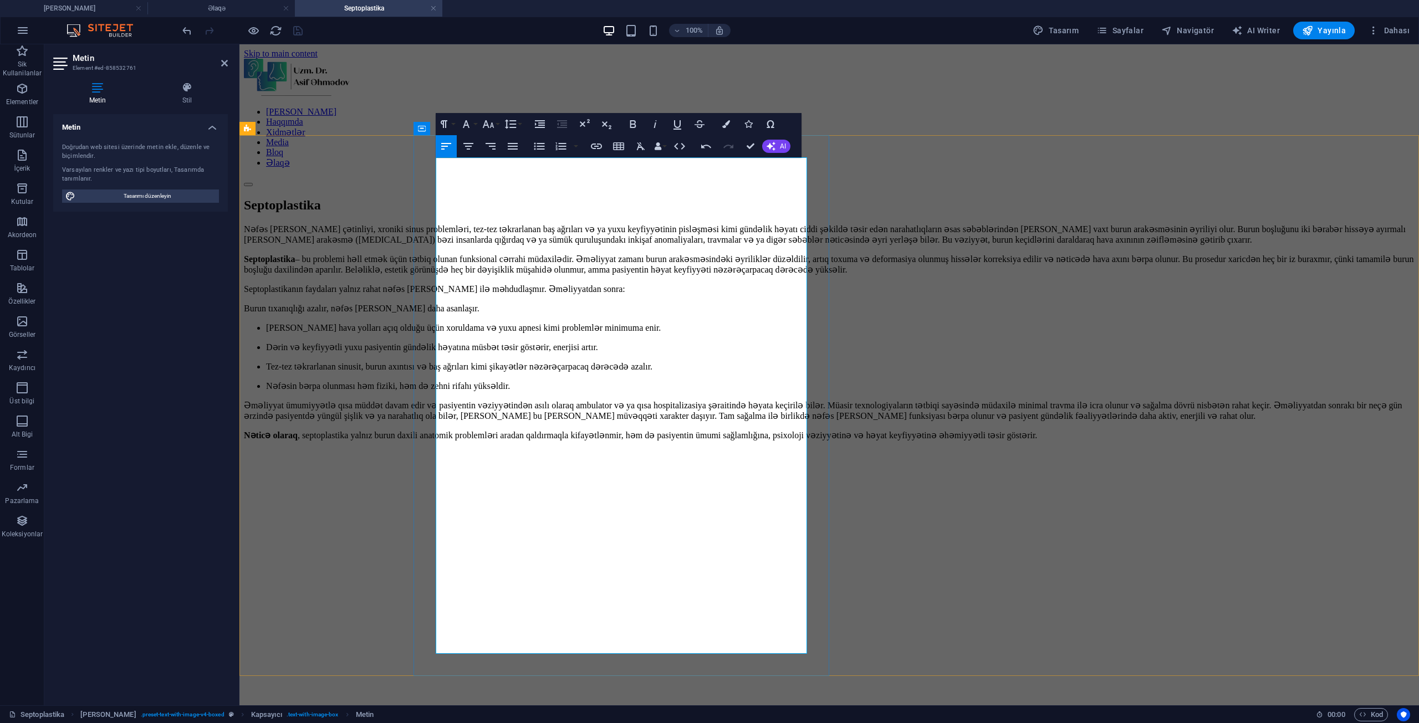
click at [461, 333] on li "[PERSON_NAME] hava yolları açıq olduğu üçün xoruldama və yuxu apnesi kimi probl…" at bounding box center [840, 328] width 1148 height 11
click at [466, 352] on li "Dərin və keyfiyyətli yuxu pasiyentin gündəlik həyatına müsbət təsir göstərir, e…" at bounding box center [840, 347] width 1148 height 11
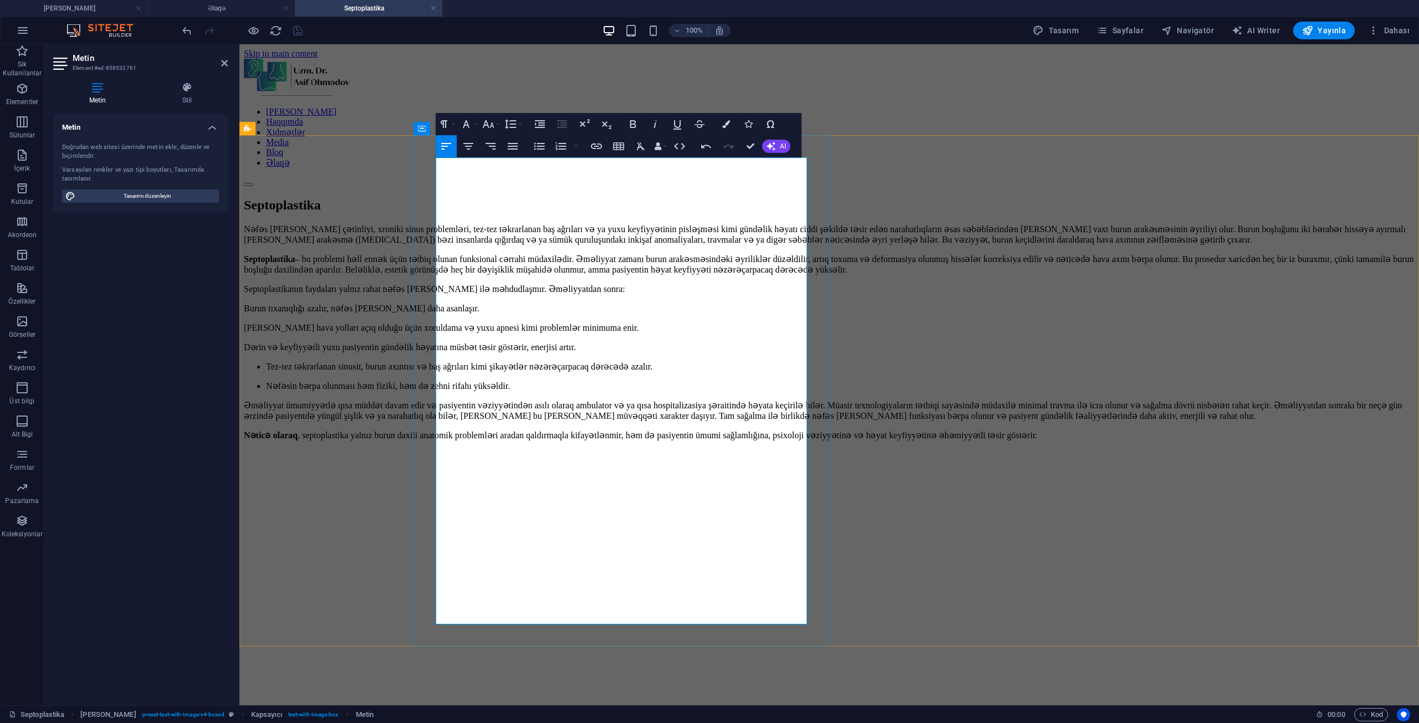
click at [469, 372] on li "Tez-tez təkrarlanan sinusit, burun axıntısı və baş ağrıları kimi şikayətlər nəz…" at bounding box center [840, 366] width 1148 height 11
click at [470, 372] on p "Tez-tez təkrarlanan sinusit, burun axıntısı və baş ağrıları kimi şikayətlər nəz…" at bounding box center [829, 366] width 1171 height 11
click at [466, 391] on p "Nəfəsin bərpa olunması həm fiziki, həm də zehni rifahı yüksəldir." at bounding box center [840, 386] width 1148 height 11
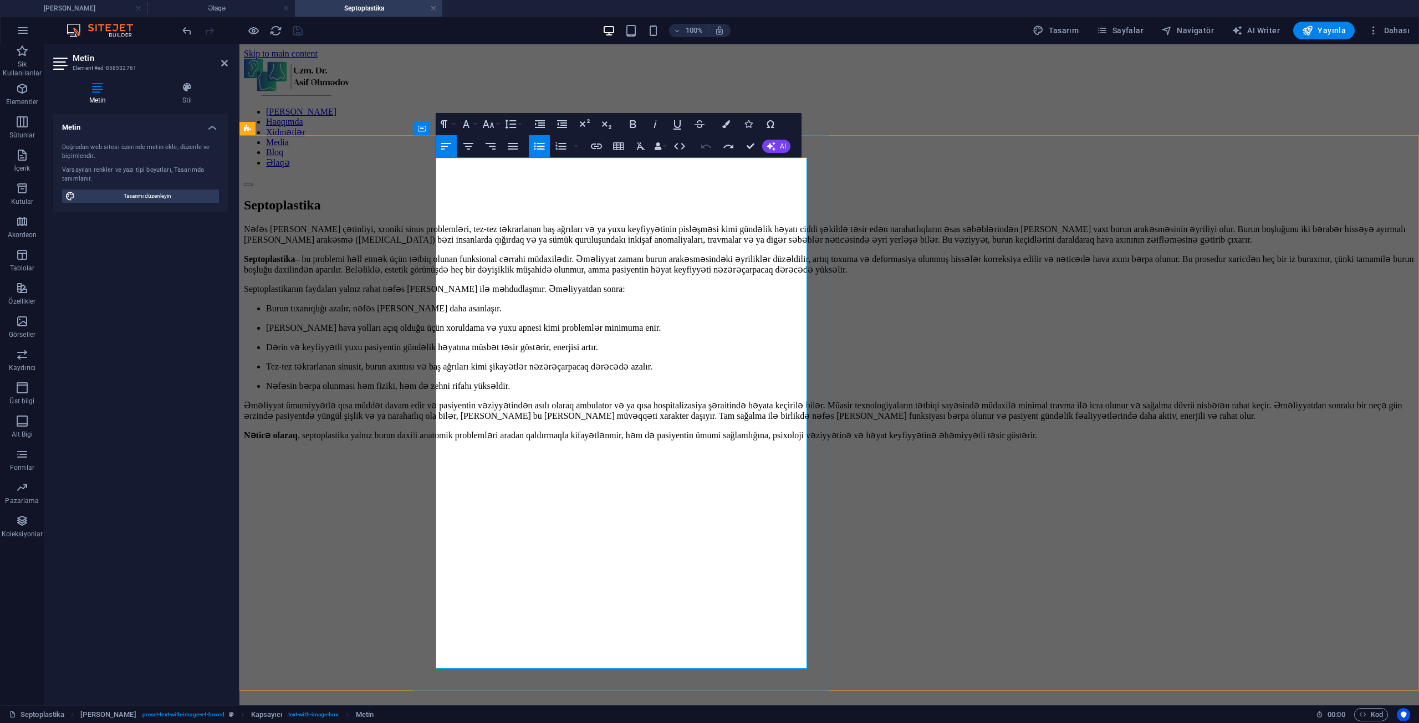
click at [554, 314] on p "Burun tıxanıqlığı azalır, nəfəs [PERSON_NAME] daha asanlaşır." at bounding box center [840, 308] width 1148 height 11
click at [436, 314] on p "Burun tıxanıqlığı azalır, nəfəs [PERSON_NAME] daha asanlaşır." at bounding box center [840, 308] width 1148 height 11
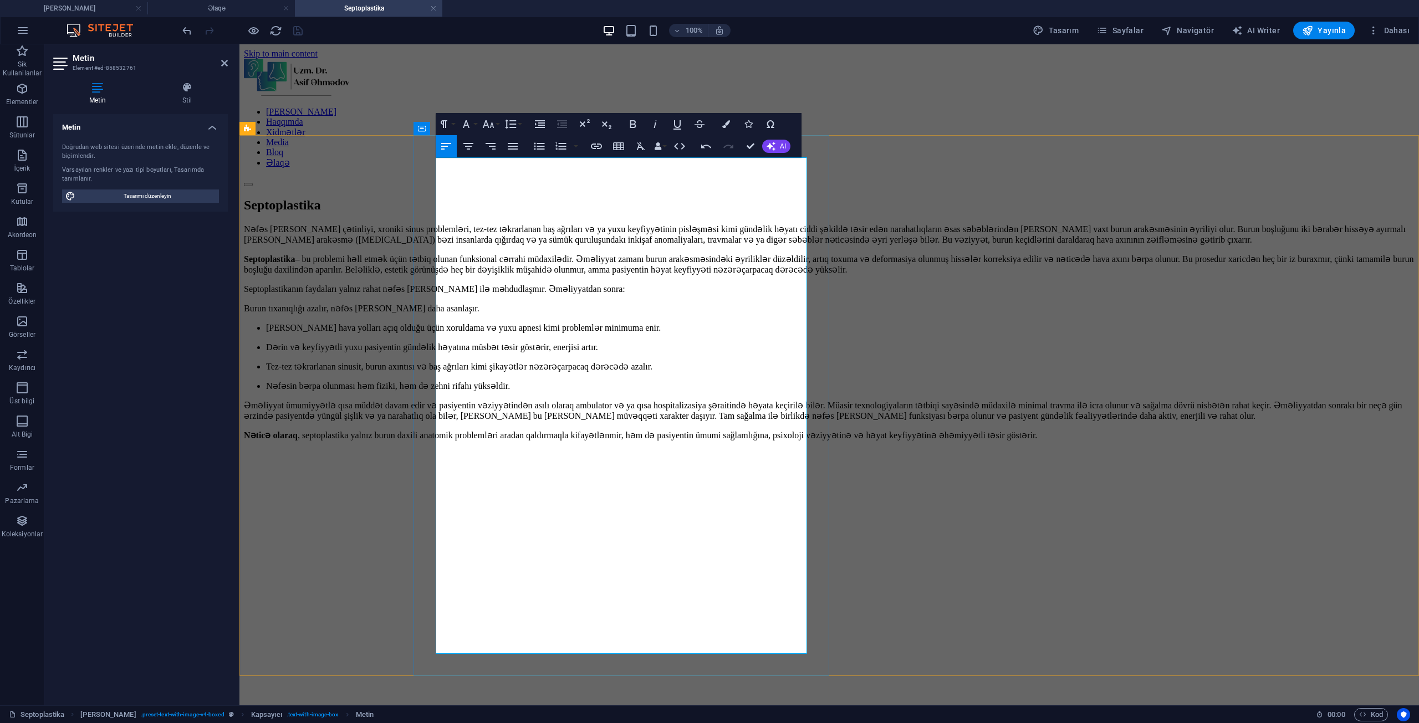
click at [437, 333] on p "[PERSON_NAME] hava yolları açıq olduğu üçün xoruldama və yuxu apnesi kimi probl…" at bounding box center [840, 328] width 1148 height 11
click at [446, 333] on li "[PERSON_NAME] hava yolları açıq olduğu üçün xoruldama və yuxu apnesi kimi probl…" at bounding box center [840, 328] width 1148 height 11
click at [450, 352] on li "Dərin və keyfiyyətli yuxu pasiyentin gündəlik həyatına müsbət təsir göstərir, e…" at bounding box center [840, 347] width 1148 height 11
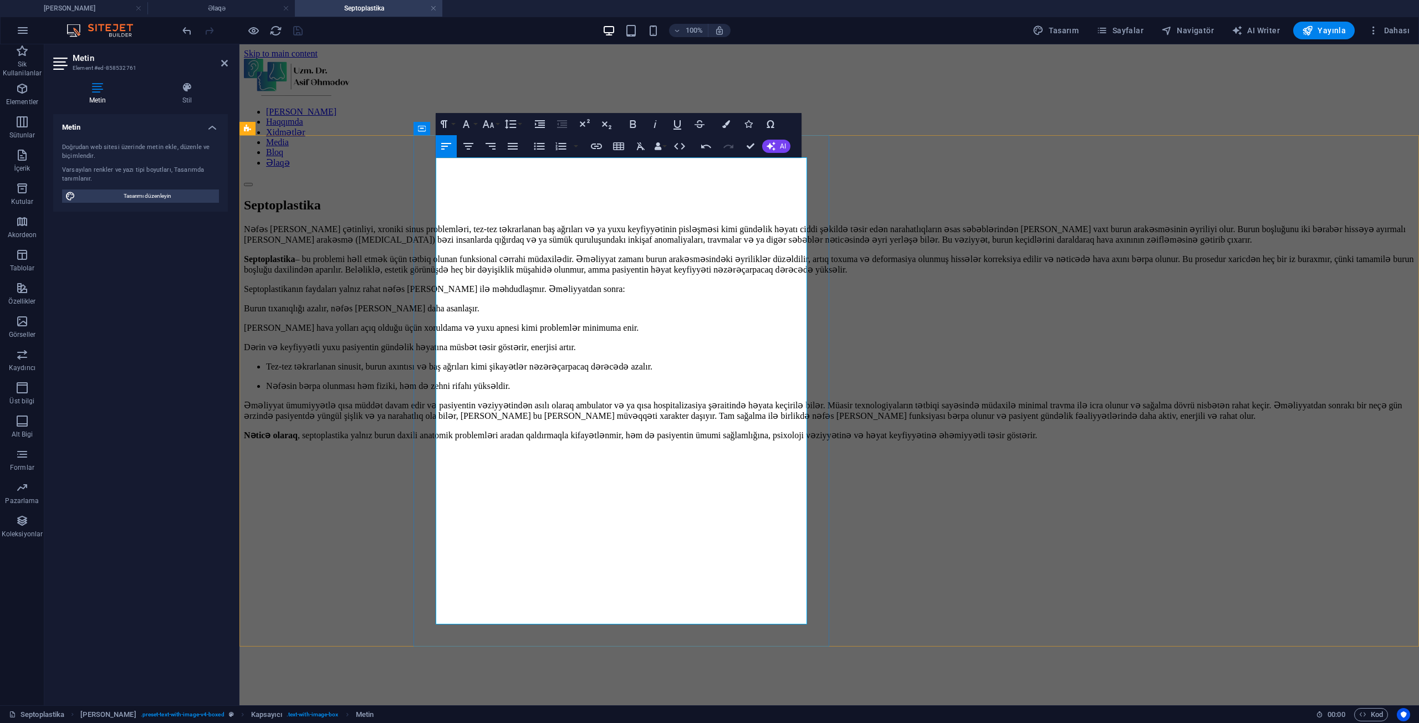
click at [456, 372] on li "Tez-tez təkrarlanan sinusit, burun axıntısı və baş ağrıları kimi şikayətlər nəz…" at bounding box center [840, 366] width 1148 height 11
click at [462, 391] on li "Nəfəsin bərpa olunması həm fiziki, həm də zehni rifahı yüksəldir." at bounding box center [840, 386] width 1148 height 11
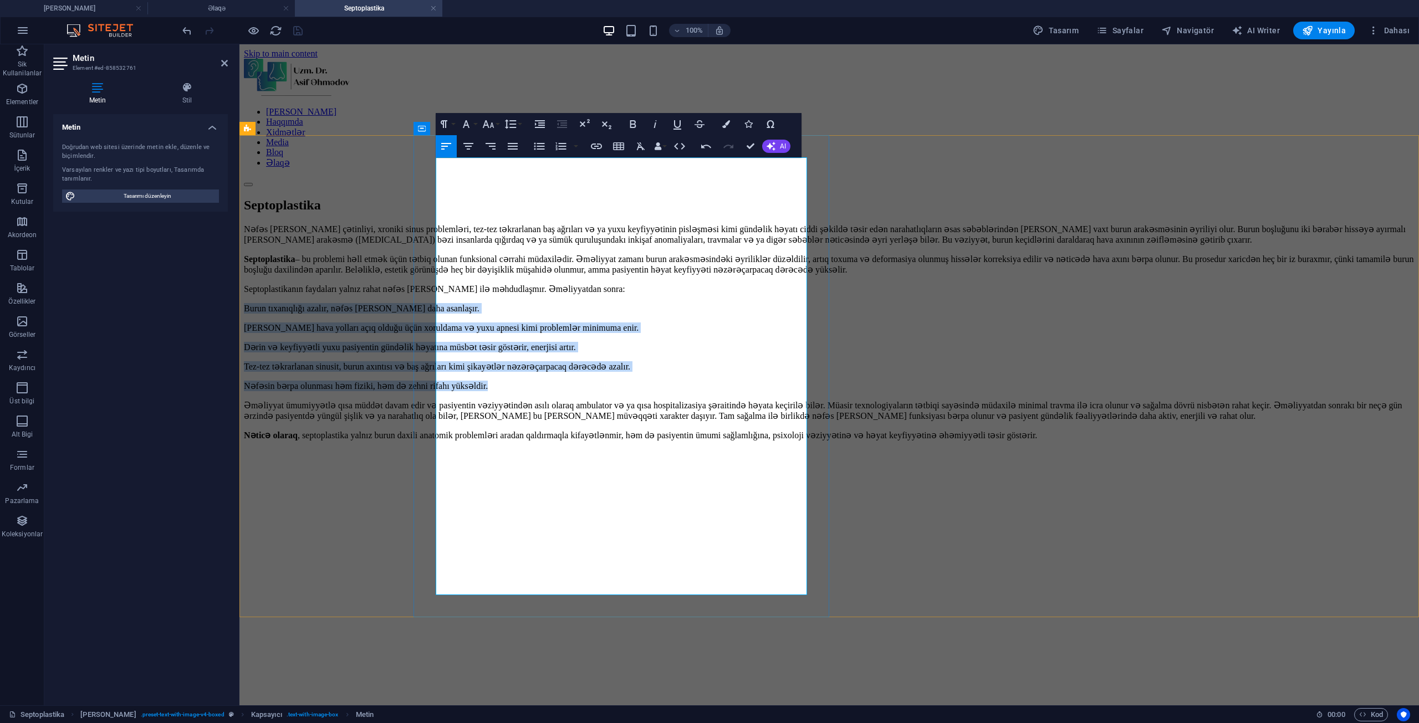
drag, startPoint x: 709, startPoint y: 432, endPoint x: 436, endPoint y: 342, distance: 288.3
click at [436, 342] on div "Nəfəs [PERSON_NAME] çətinliyi, xroniki sinus problemləri, tez-tez təkrarlanan b…" at bounding box center [829, 342] width 1171 height 236
click at [540, 147] on icon "button" at bounding box center [539, 146] width 13 height 13
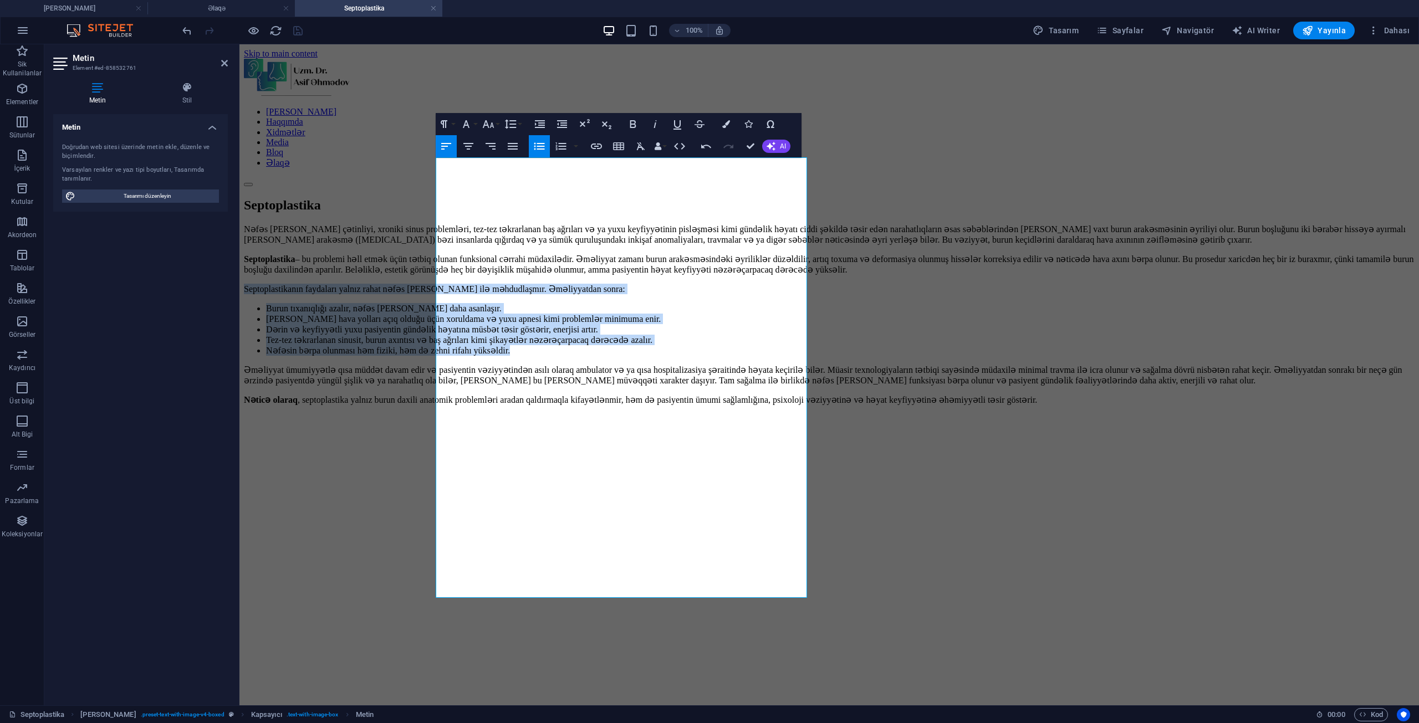
click at [540, 147] on icon "button" at bounding box center [539, 146] width 13 height 13
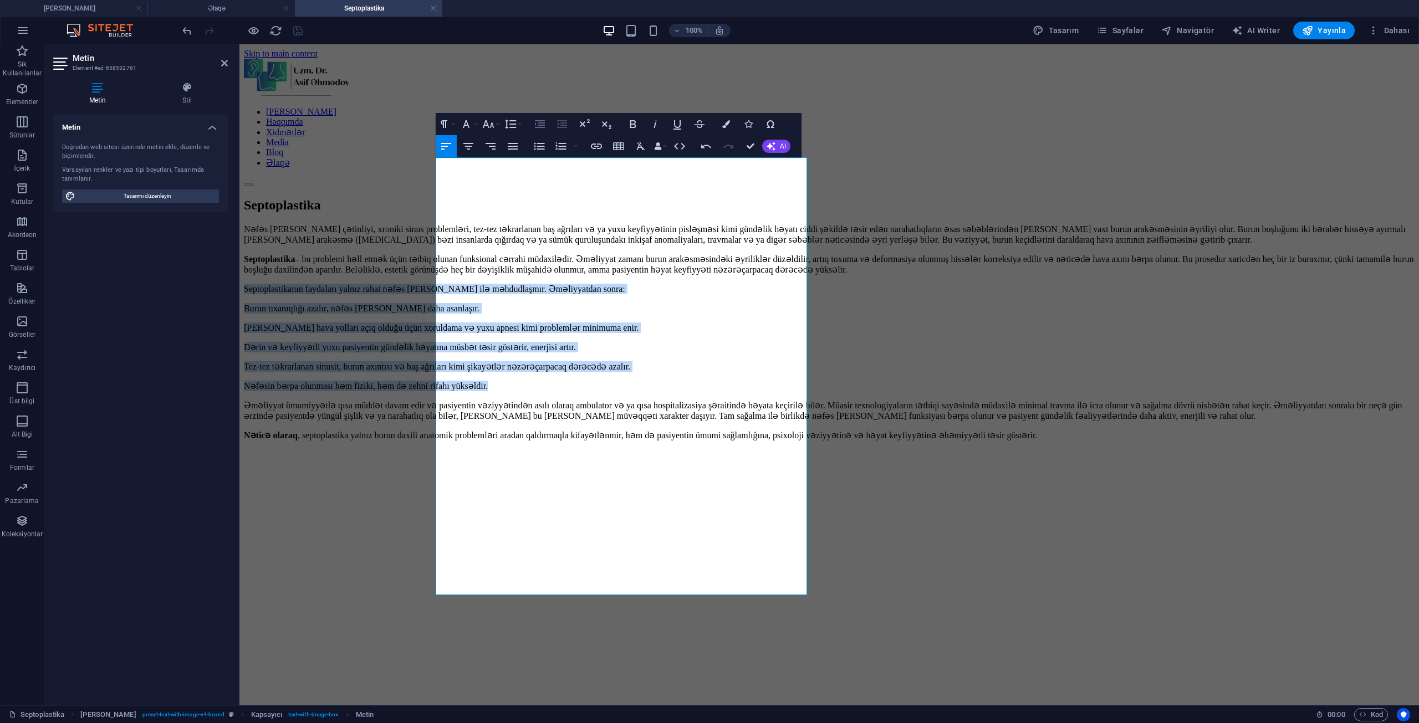
click at [537, 121] on icon "button" at bounding box center [539, 123] width 13 height 13
click at [537, 121] on icon "button" at bounding box center [540, 124] width 10 height 8
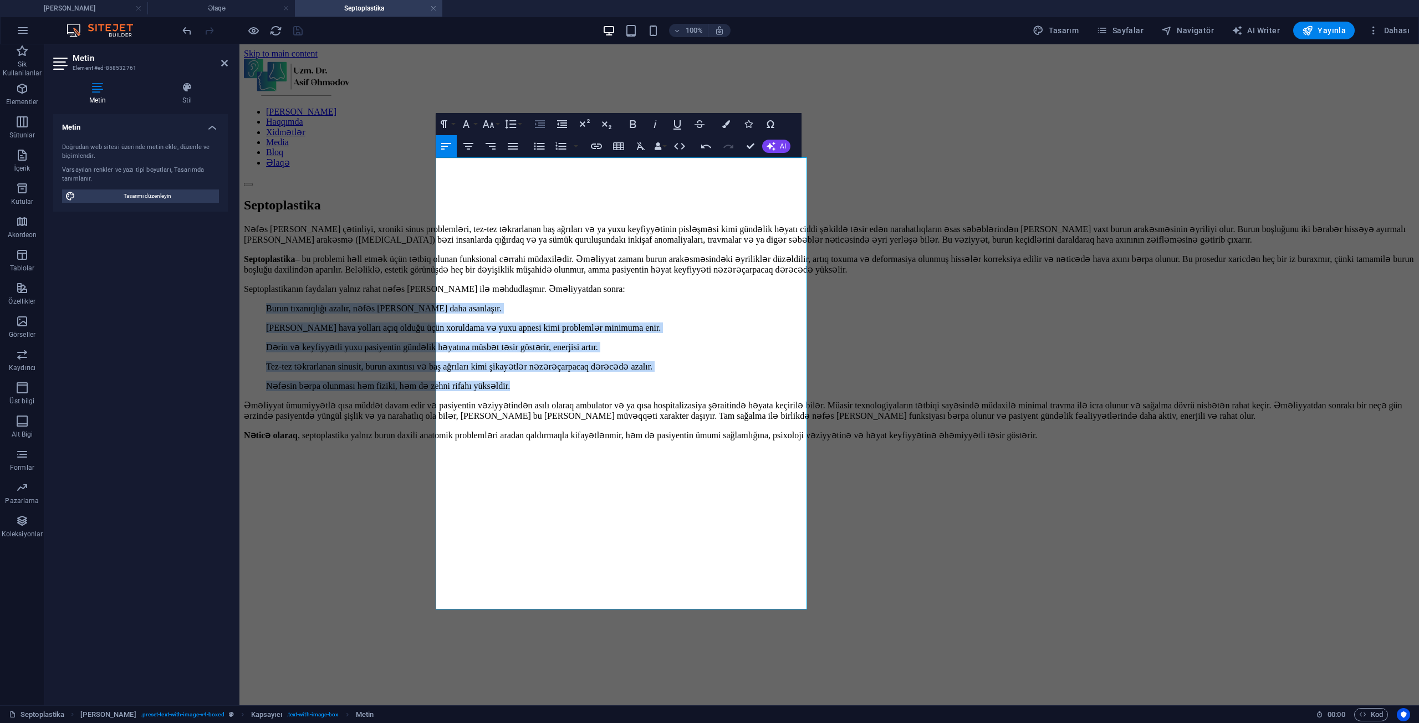
click at [536, 122] on icon "button" at bounding box center [539, 123] width 13 height 13
click at [558, 122] on icon "button" at bounding box center [561, 123] width 13 height 13
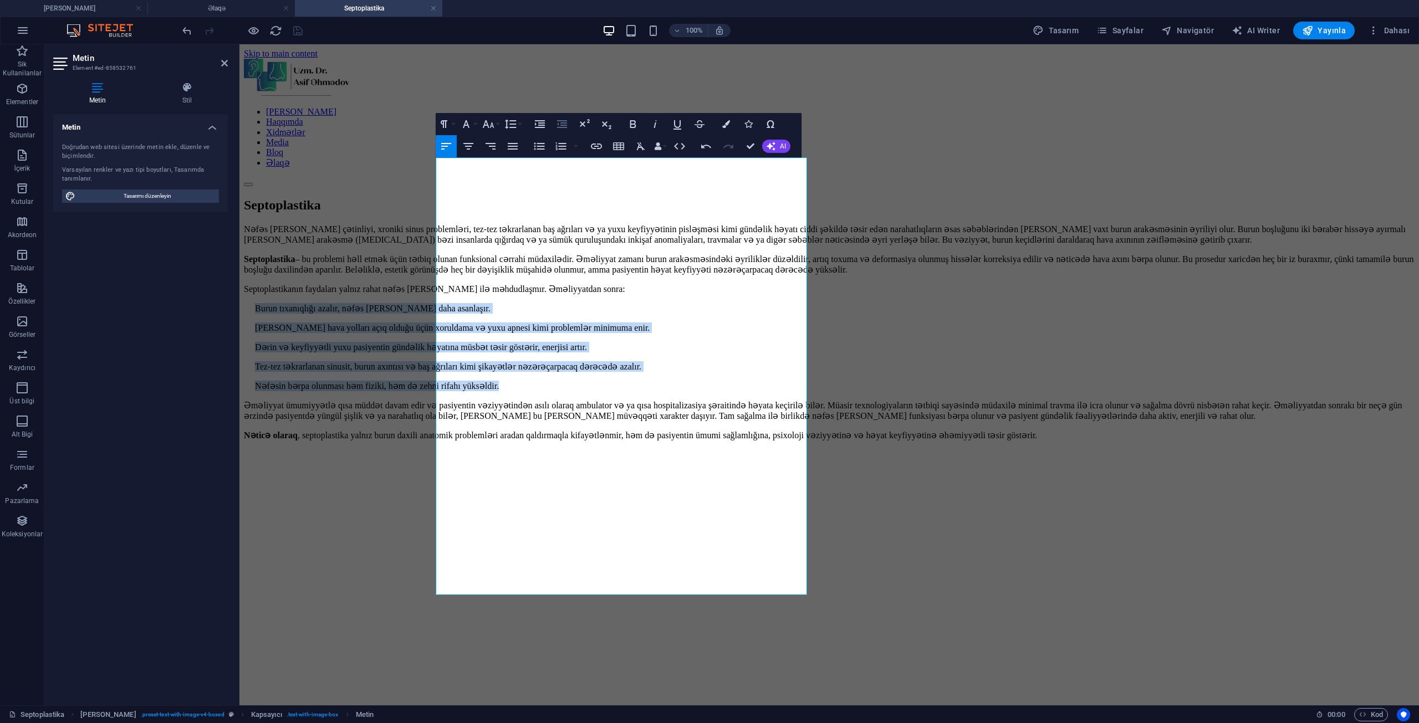
click at [558, 122] on icon "button" at bounding box center [561, 123] width 13 height 13
click at [534, 148] on icon "button" at bounding box center [539, 146] width 13 height 13
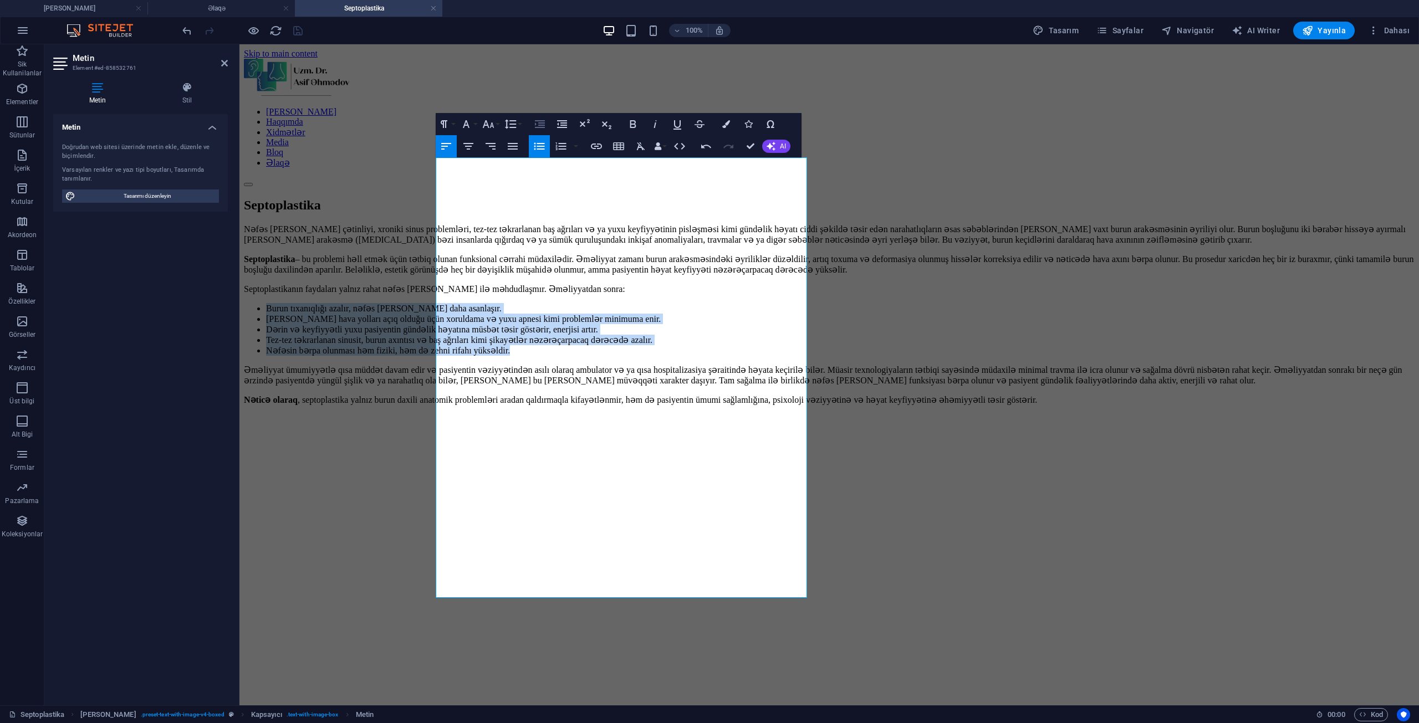
click at [543, 126] on icon "button" at bounding box center [539, 123] width 13 height 13
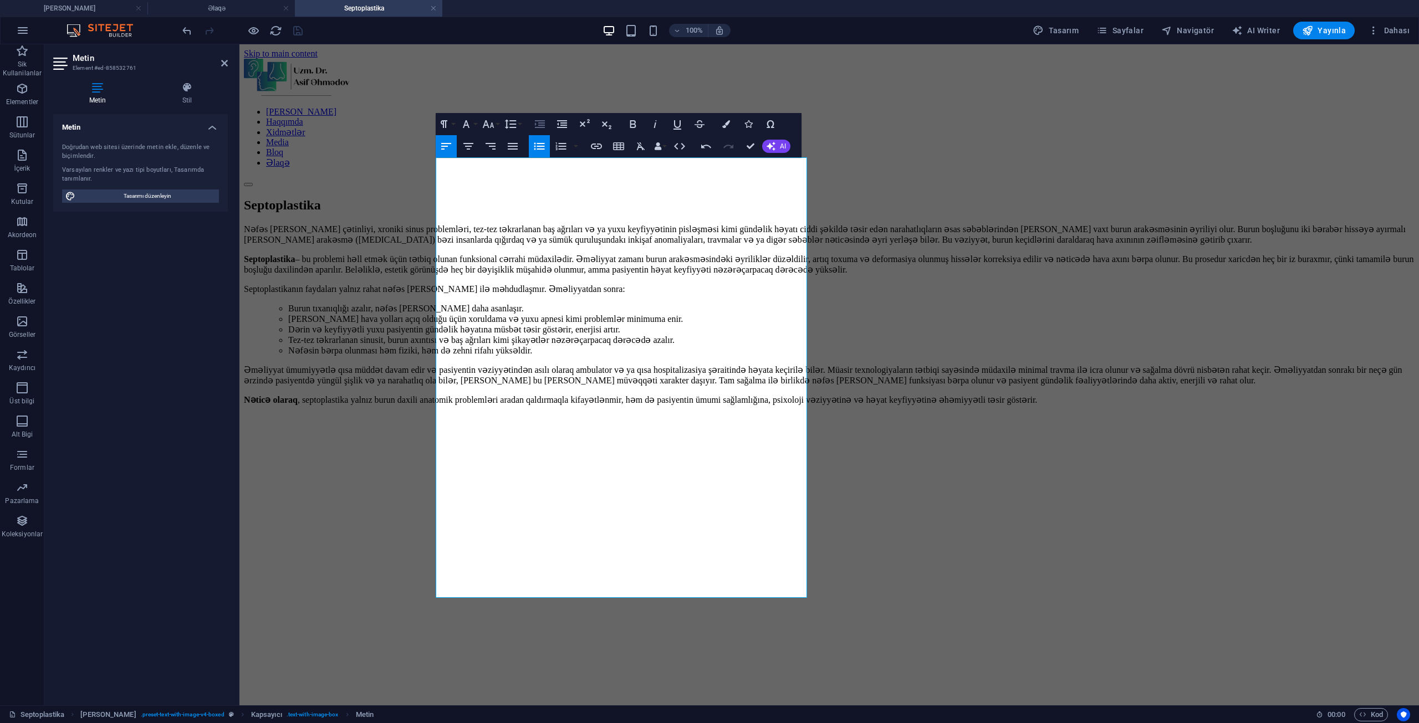
click at [543, 126] on icon "button" at bounding box center [539, 123] width 13 height 13
click at [564, 142] on icon "button" at bounding box center [560, 146] width 13 height 13
click at [576, 147] on button "button" at bounding box center [575, 146] width 9 height 22
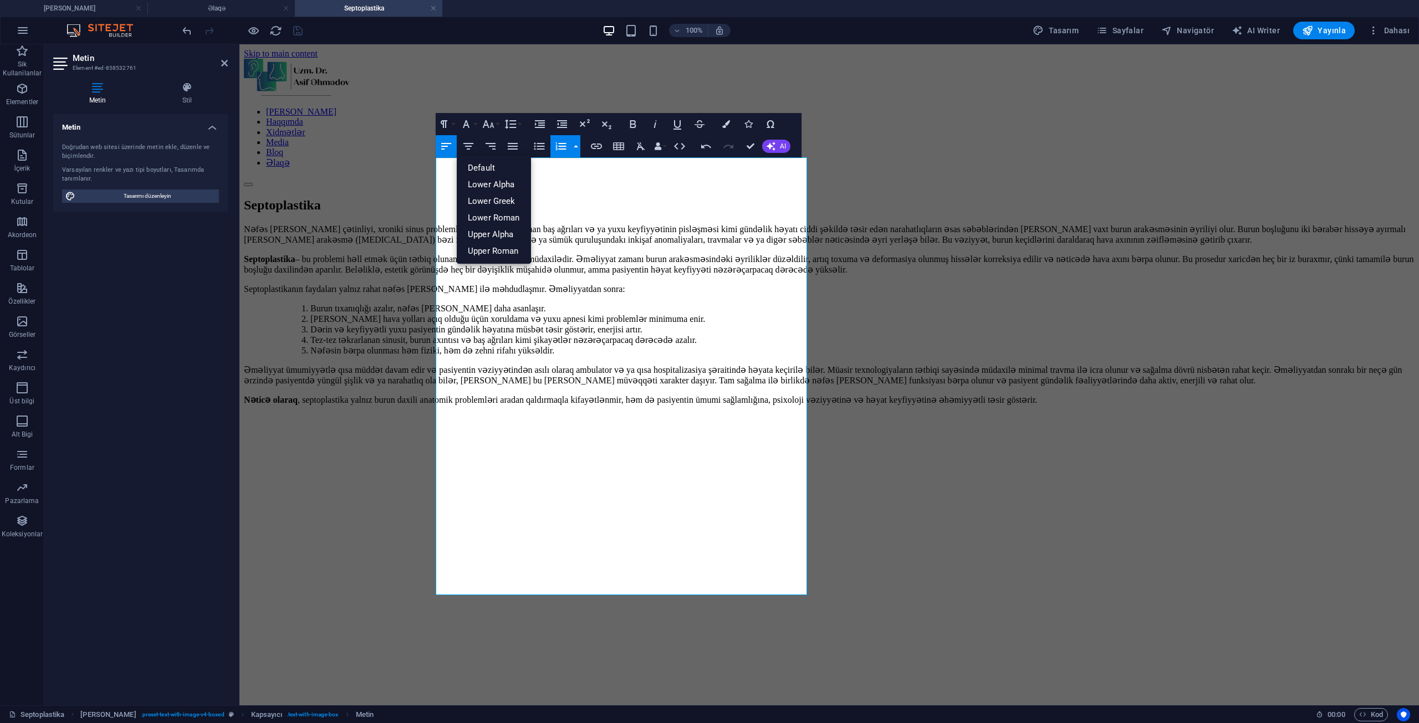
click at [576, 147] on button "button" at bounding box center [575, 146] width 9 height 22
click at [507, 180] on link "Lower Alpha" at bounding box center [494, 184] width 74 height 17
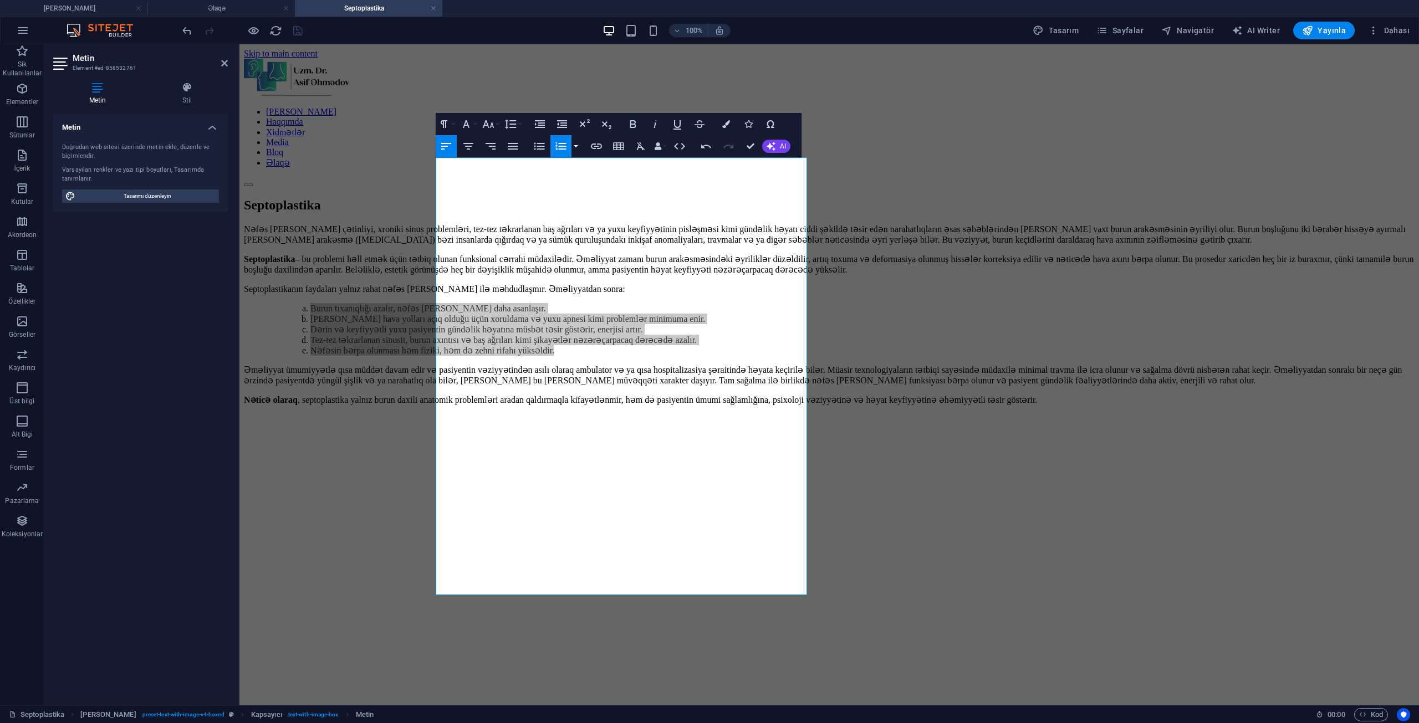
click at [576, 144] on button "button" at bounding box center [575, 146] width 9 height 22
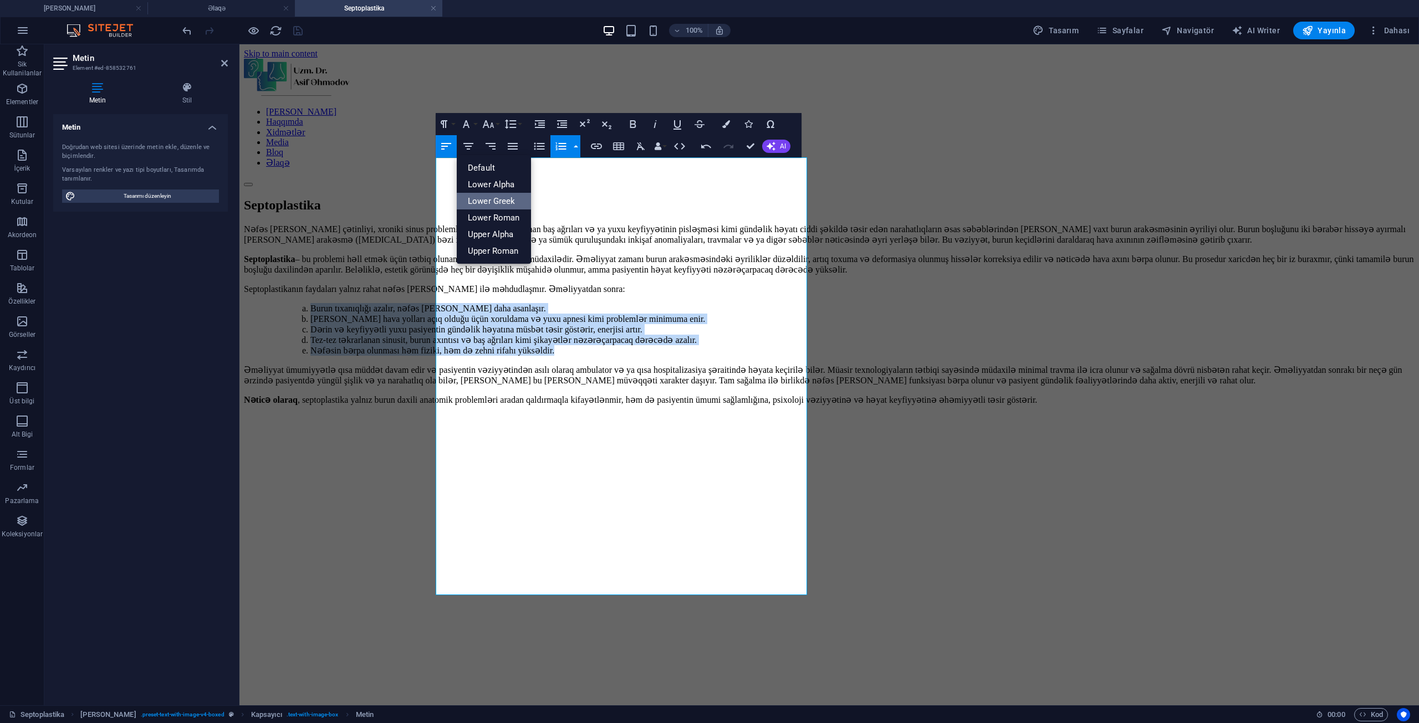
click at [518, 201] on link "Lower Greek" at bounding box center [494, 201] width 74 height 17
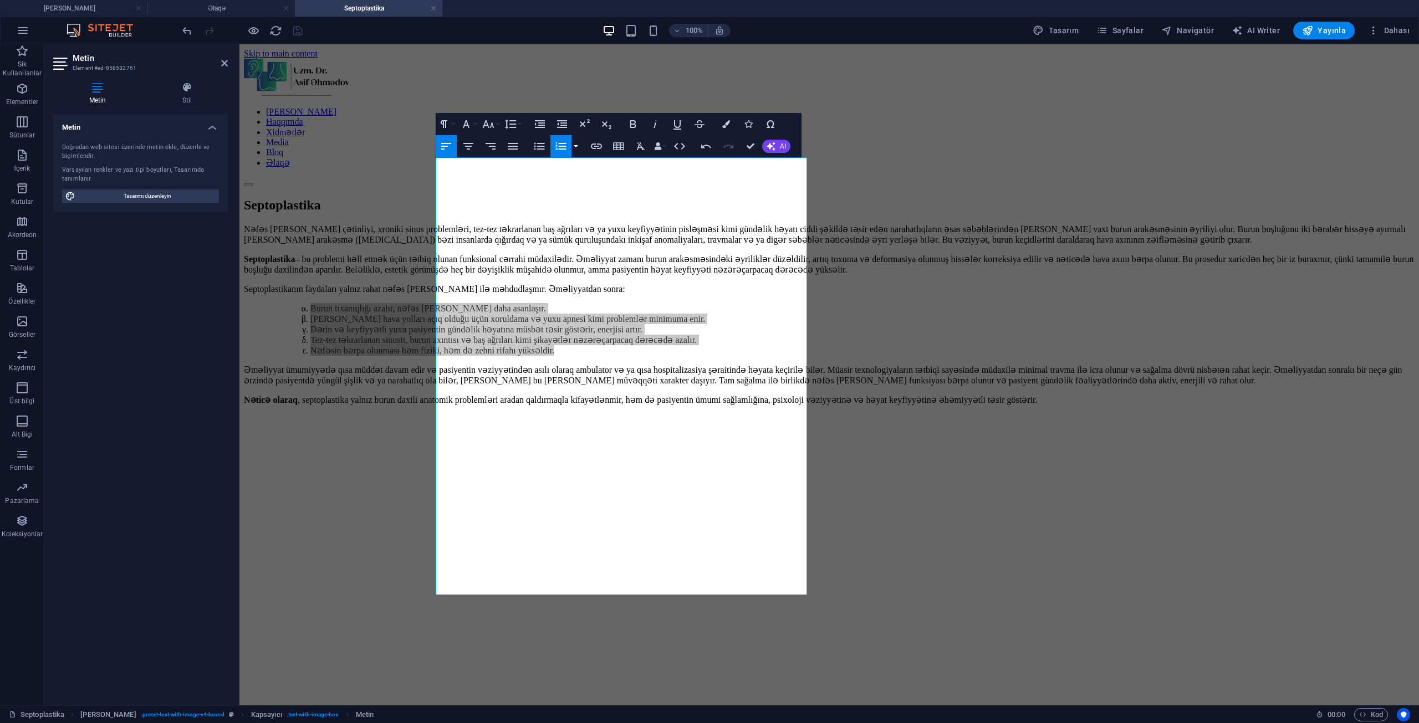
click at [573, 147] on button "button" at bounding box center [575, 146] width 9 height 22
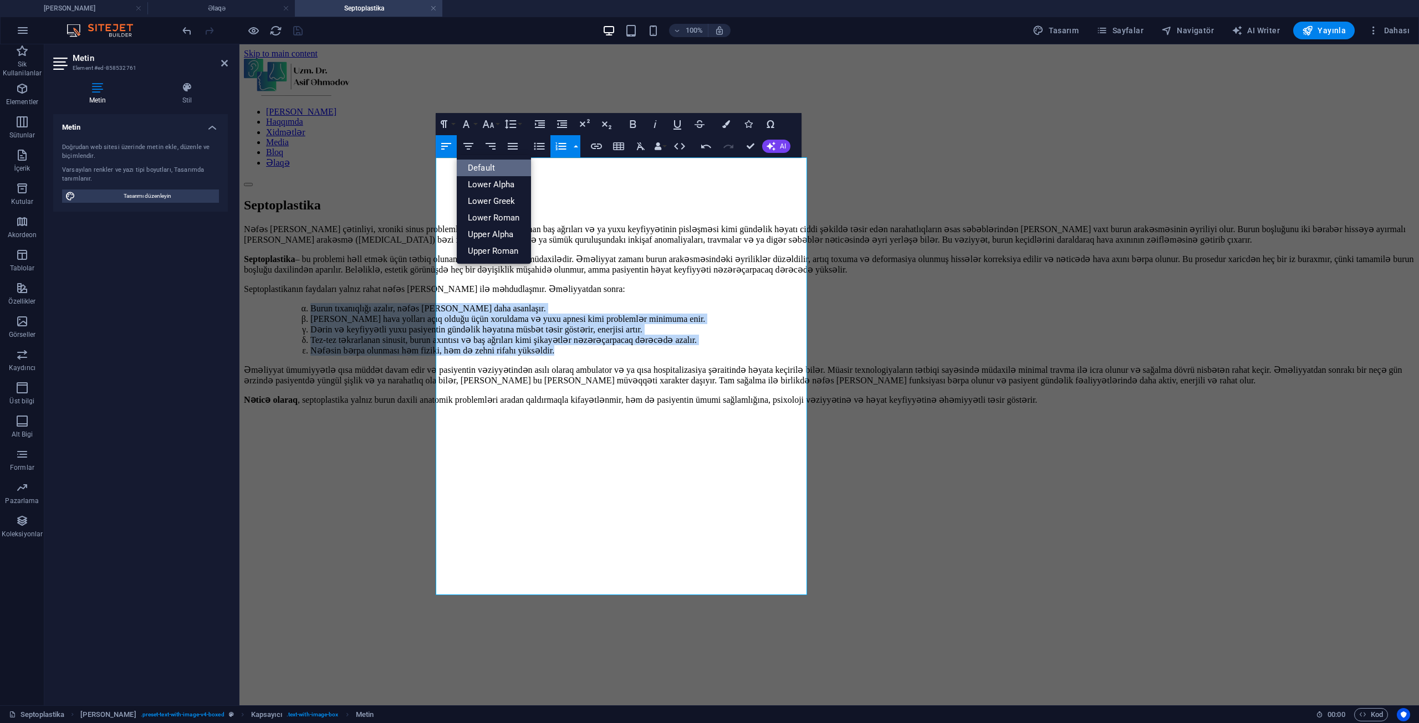
click at [490, 166] on link "Default" at bounding box center [494, 168] width 74 height 17
click at [542, 145] on icon "button" at bounding box center [539, 146] width 13 height 13
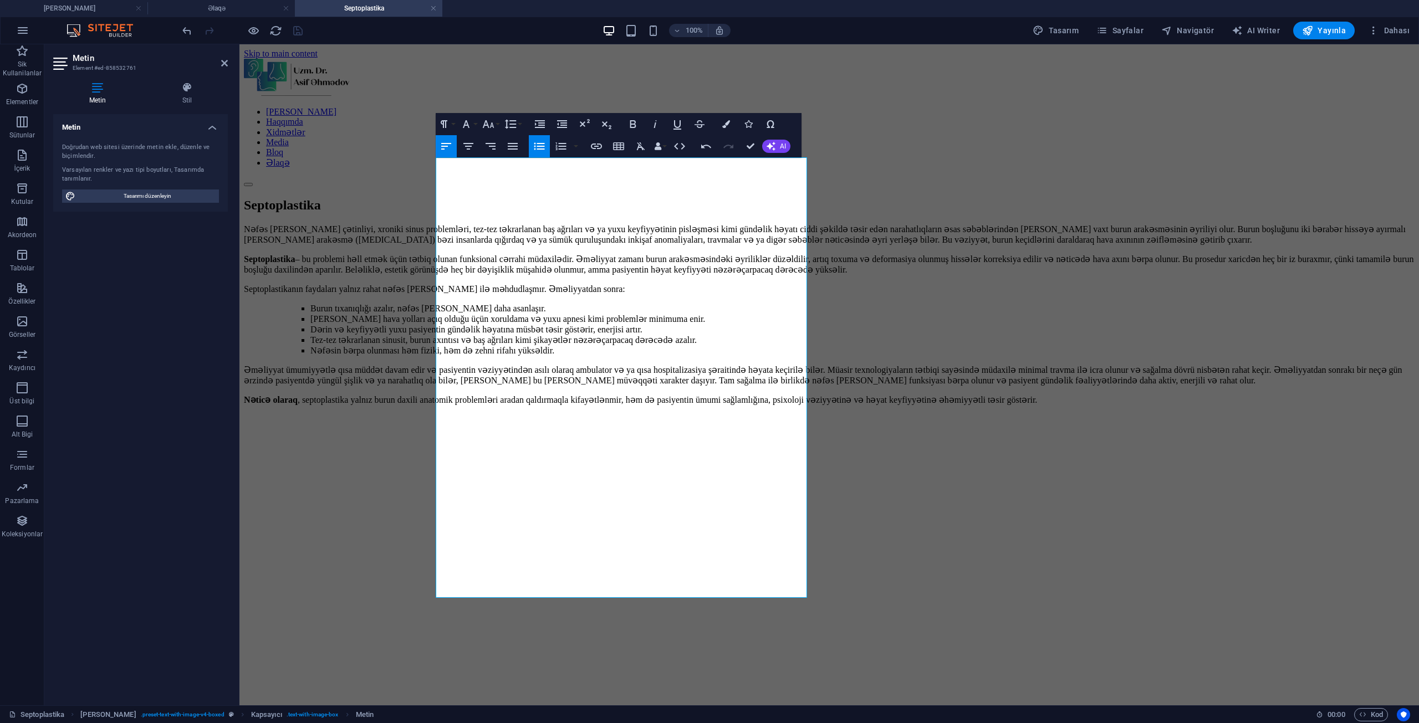
click at [542, 145] on icon "button" at bounding box center [539, 146] width 13 height 13
click at [541, 314] on li "Burun tıxanıqlığı azalır, nəfəs [PERSON_NAME] daha asanlaşır." at bounding box center [851, 308] width 1126 height 11
click at [486, 324] on li "[PERSON_NAME] hava yolları açıq olduğu üçün xoruldama və yuxu apnesi kimi probl…" at bounding box center [851, 319] width 1126 height 11
click at [366, 335] on div "Nəfəs [PERSON_NAME] çətinliyi, xroniki sinus problemləri, tez-tez təkrarlanan b…" at bounding box center [829, 610] width 1171 height 773
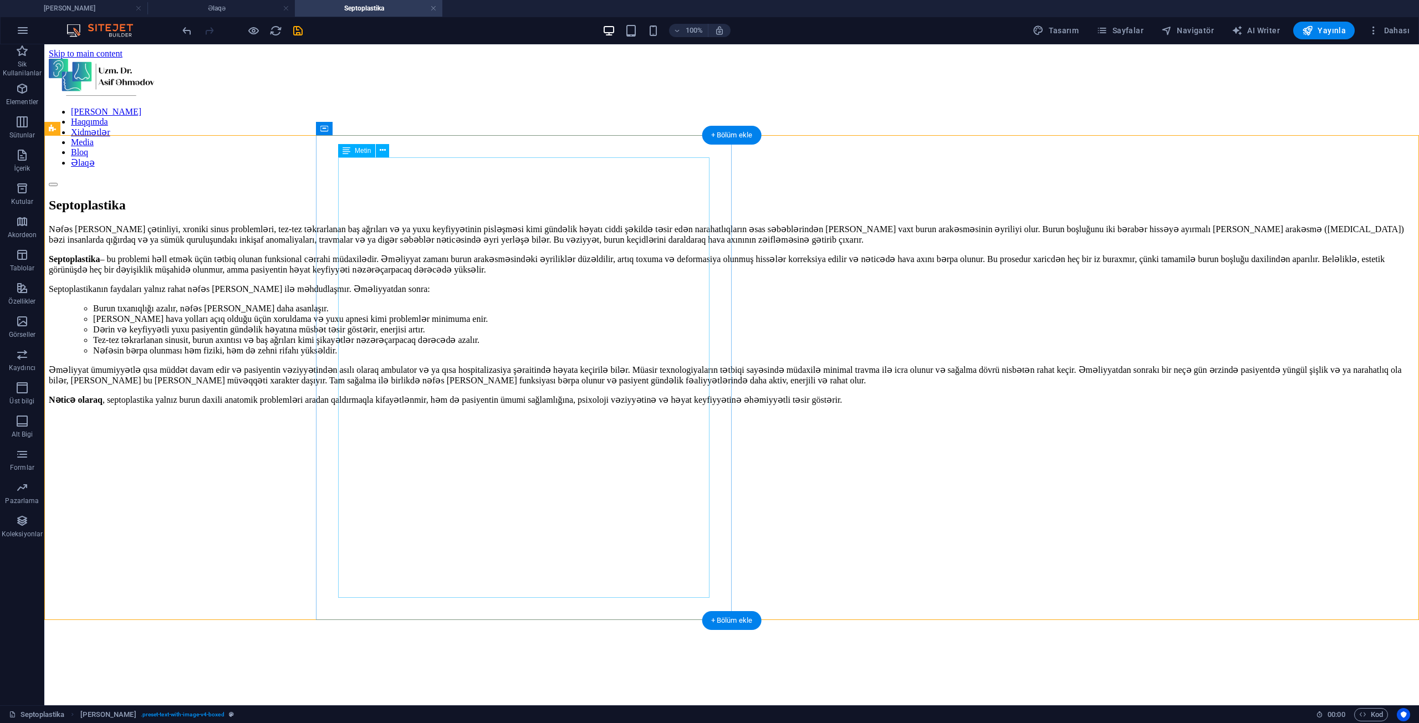
click at [371, 388] on div "Nəfəs [PERSON_NAME] çətinliyi, xroniki sinus problemləri, tez-tez təkrarlanan b…" at bounding box center [732, 324] width 1366 height 200
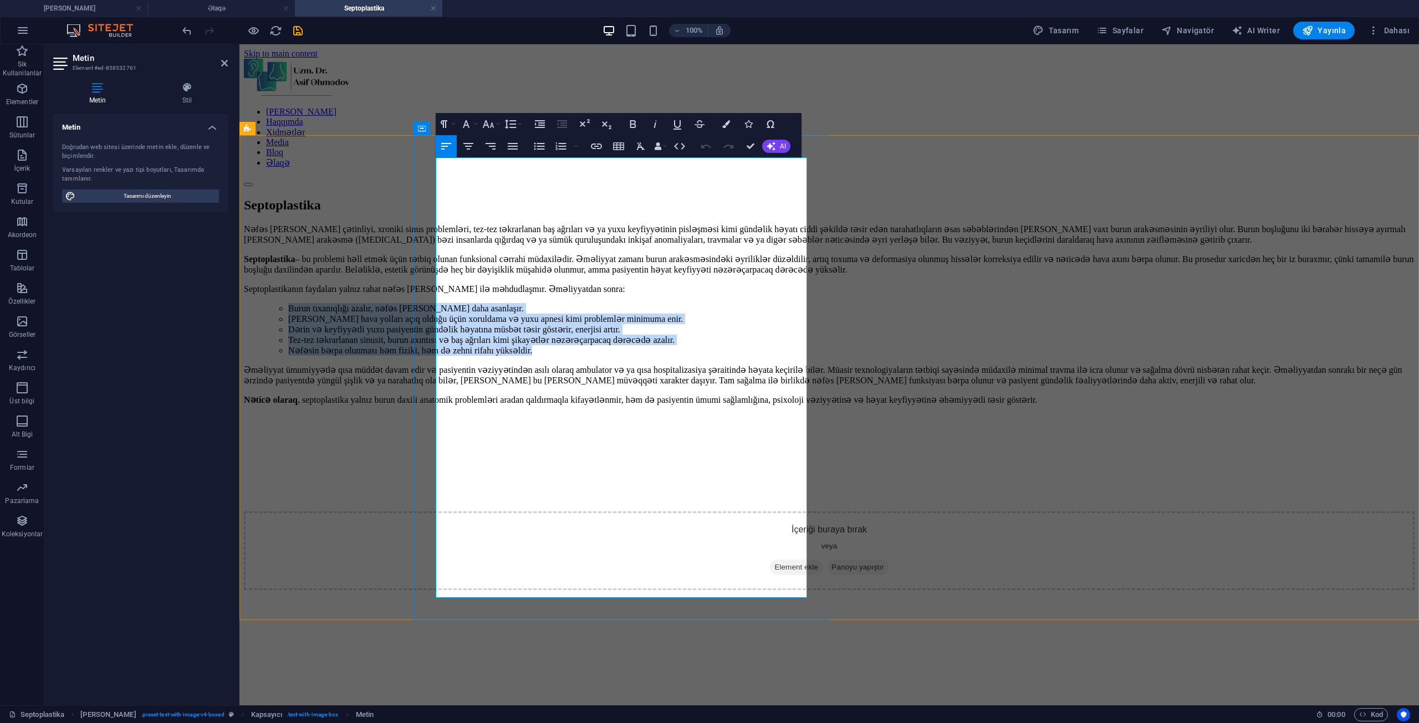
drag, startPoint x: 436, startPoint y: 348, endPoint x: 718, endPoint y: 429, distance: 294.0
click at [718, 356] on ul "Burun tıxanıqlığı azalır, nəfəs [PERSON_NAME] daha asanlaşır. [PERSON_NAME] hav…" at bounding box center [840, 329] width 1148 height 53
click at [543, 126] on icon "button" at bounding box center [539, 123] width 13 height 13
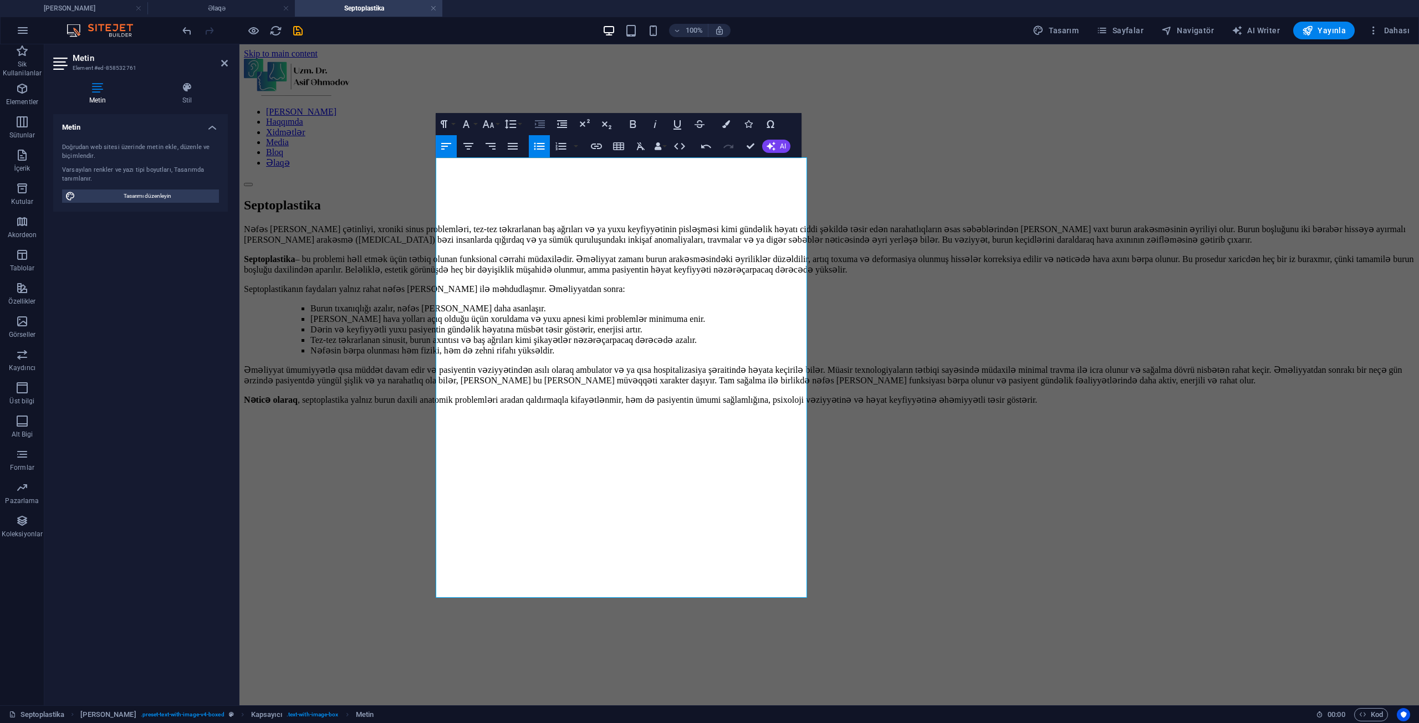
click at [543, 126] on icon "button" at bounding box center [539, 123] width 13 height 13
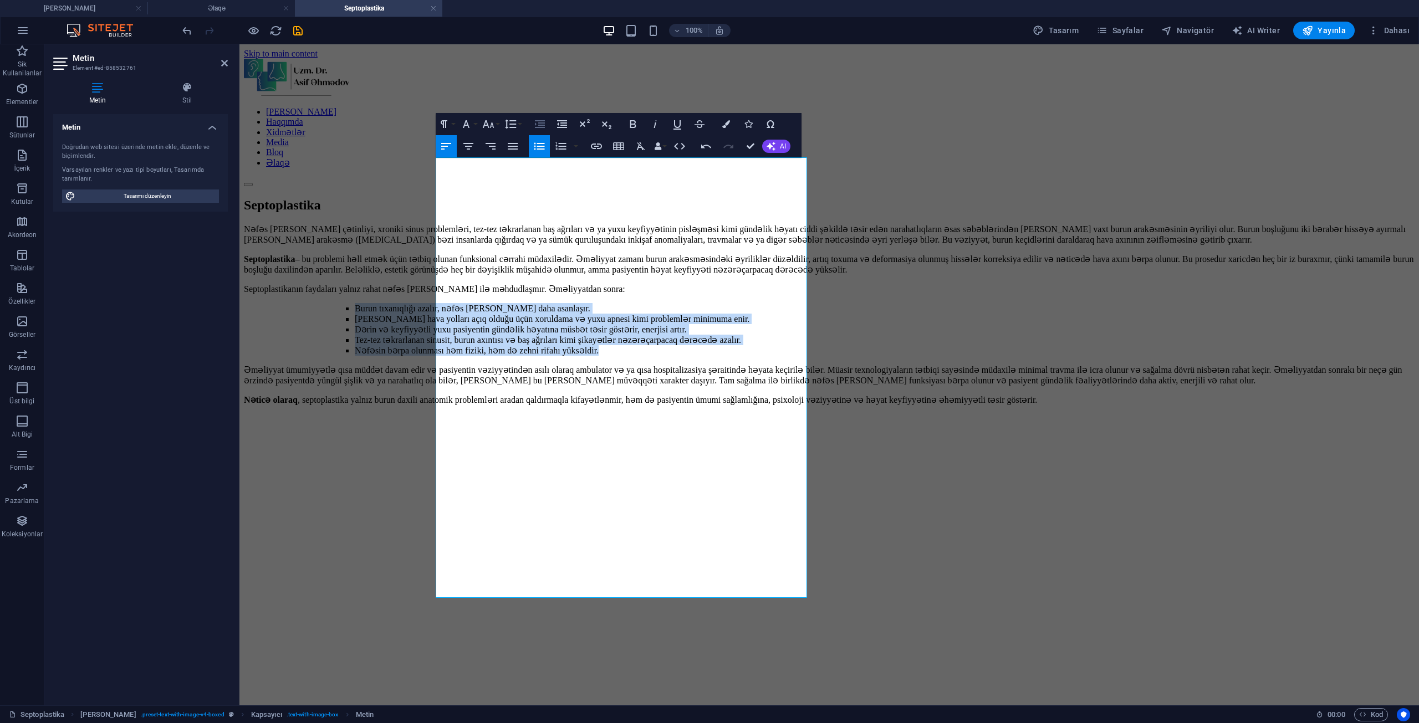
click at [543, 129] on icon "button" at bounding box center [539, 123] width 13 height 13
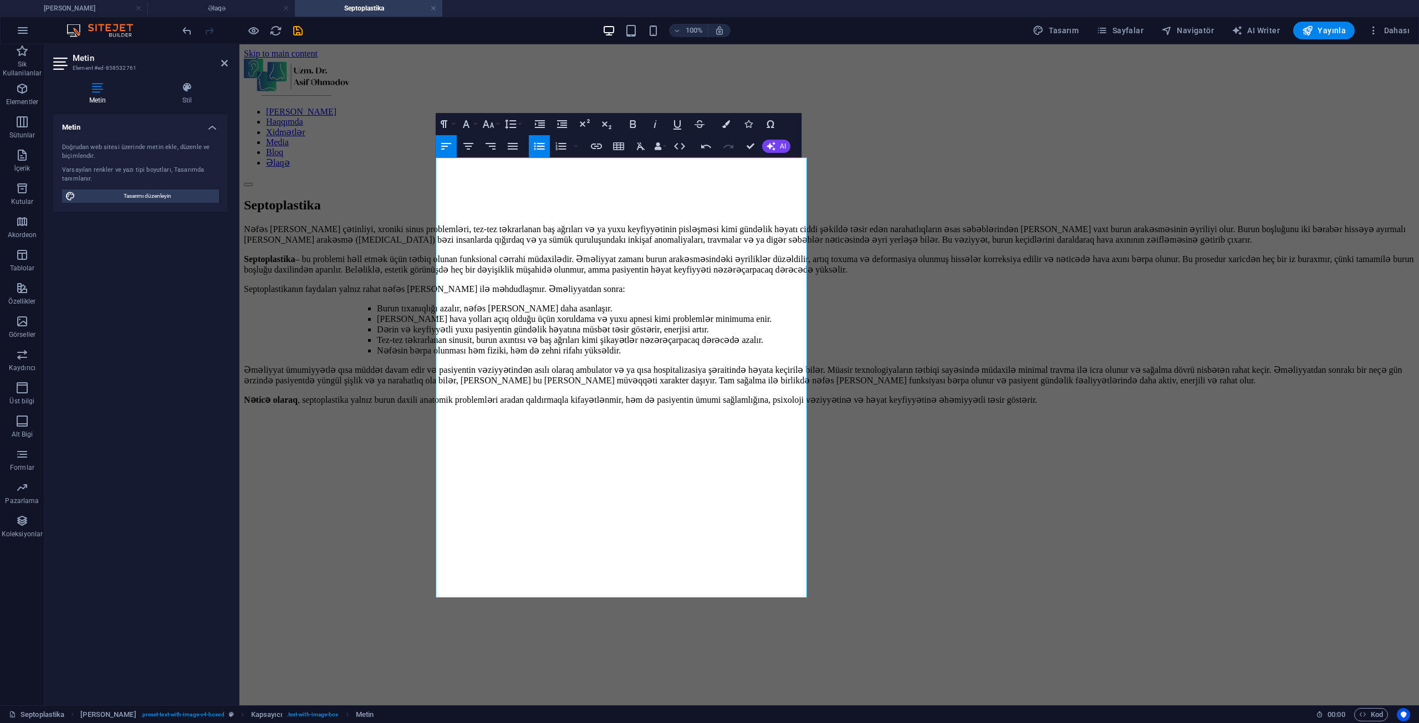
click at [539, 146] on icon "button" at bounding box center [539, 145] width 11 height 7
click at [533, 146] on icon "button" at bounding box center [539, 146] width 13 height 13
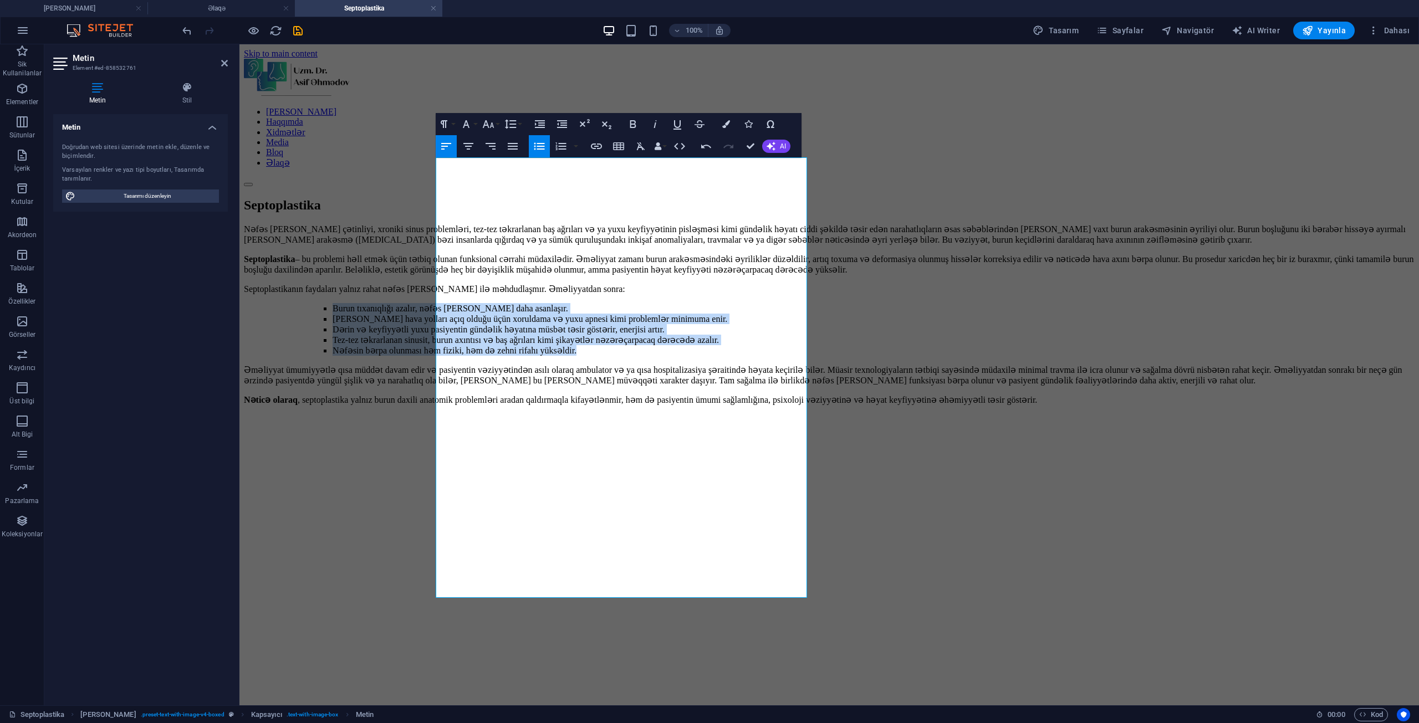
click at [533, 146] on icon "button" at bounding box center [539, 146] width 13 height 13
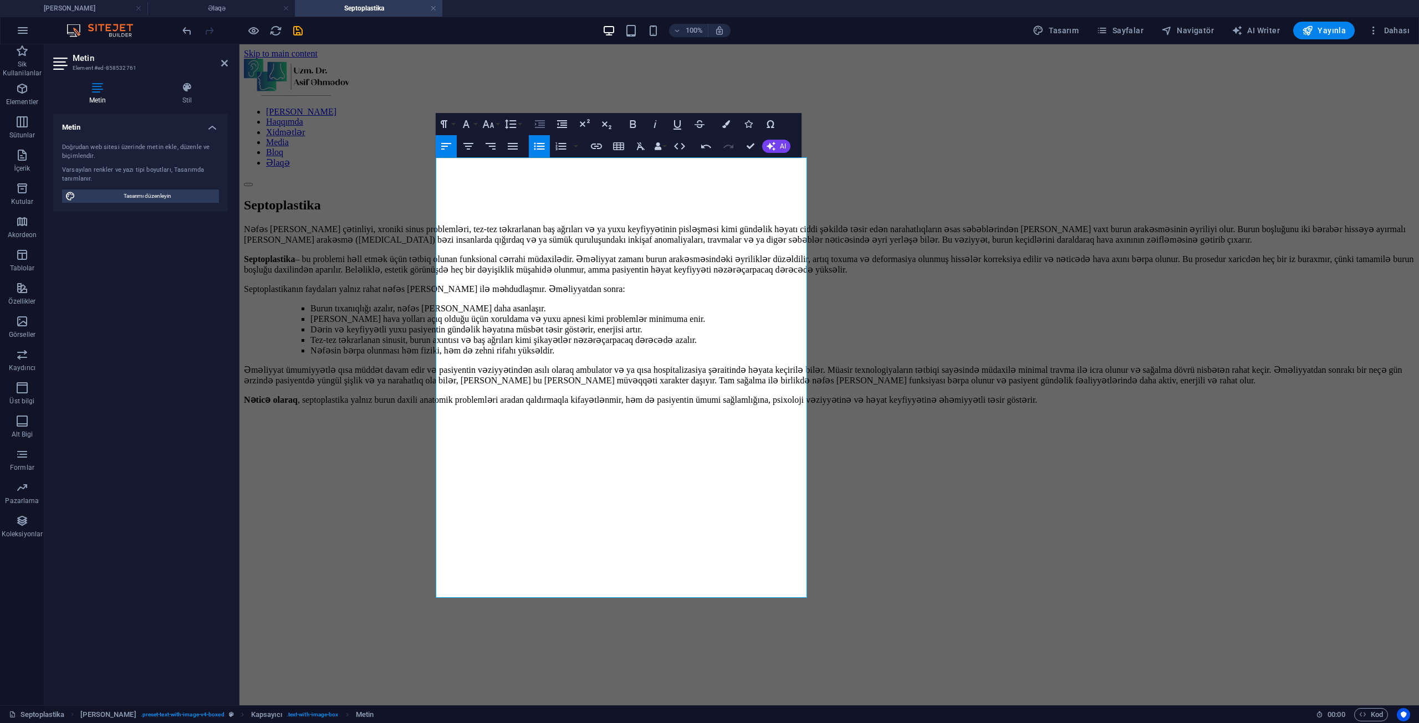
click at [536, 120] on icon "button" at bounding box center [540, 124] width 10 height 8
click at [563, 121] on icon "button" at bounding box center [561, 123] width 13 height 13
click at [523, 275] on p "Septoplastika – bu problemi həll etmək üçün tətbiq olunan funksional cərrahi mü…" at bounding box center [829, 264] width 1171 height 21
click at [379, 367] on div "Nəfəs [PERSON_NAME] çətinliyi, xroniki sinus problemləri, tez-tez təkrarlanan b…" at bounding box center [829, 610] width 1171 height 773
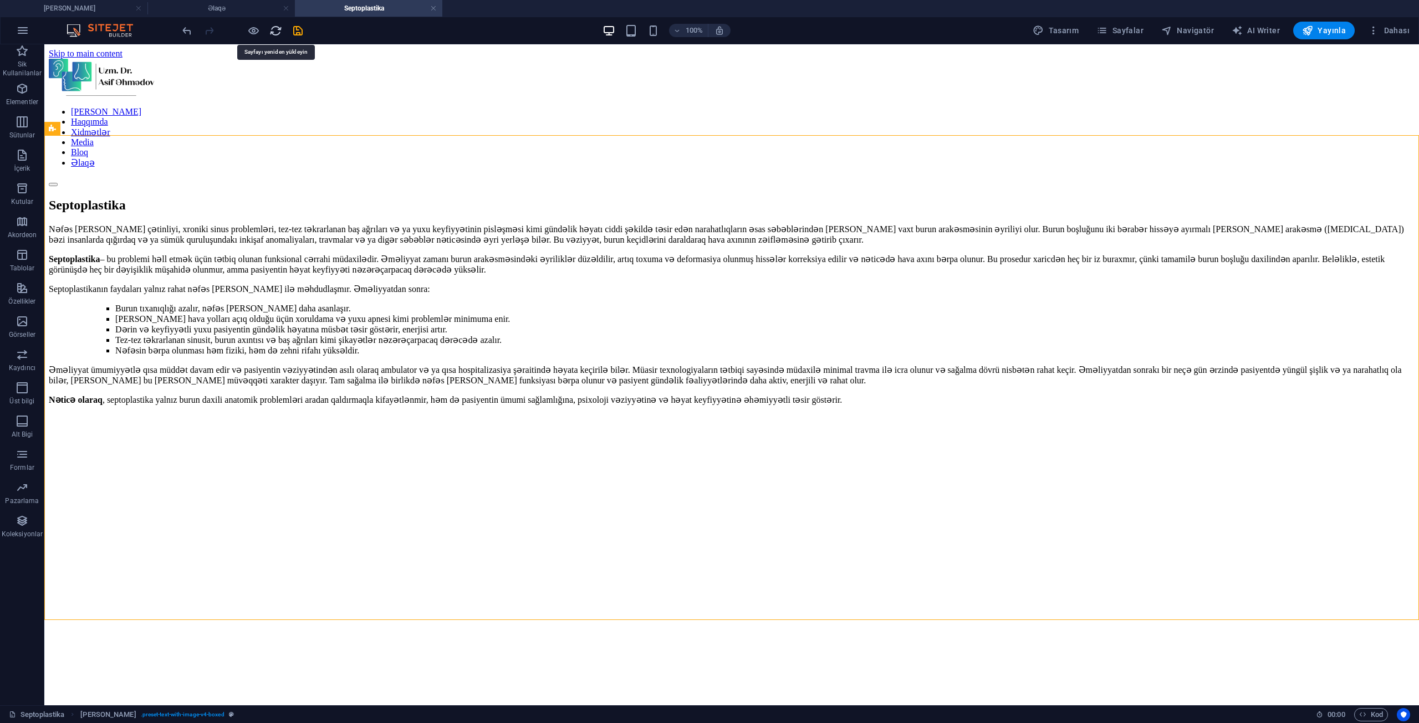
click at [274, 30] on icon "reload" at bounding box center [275, 30] width 13 height 13
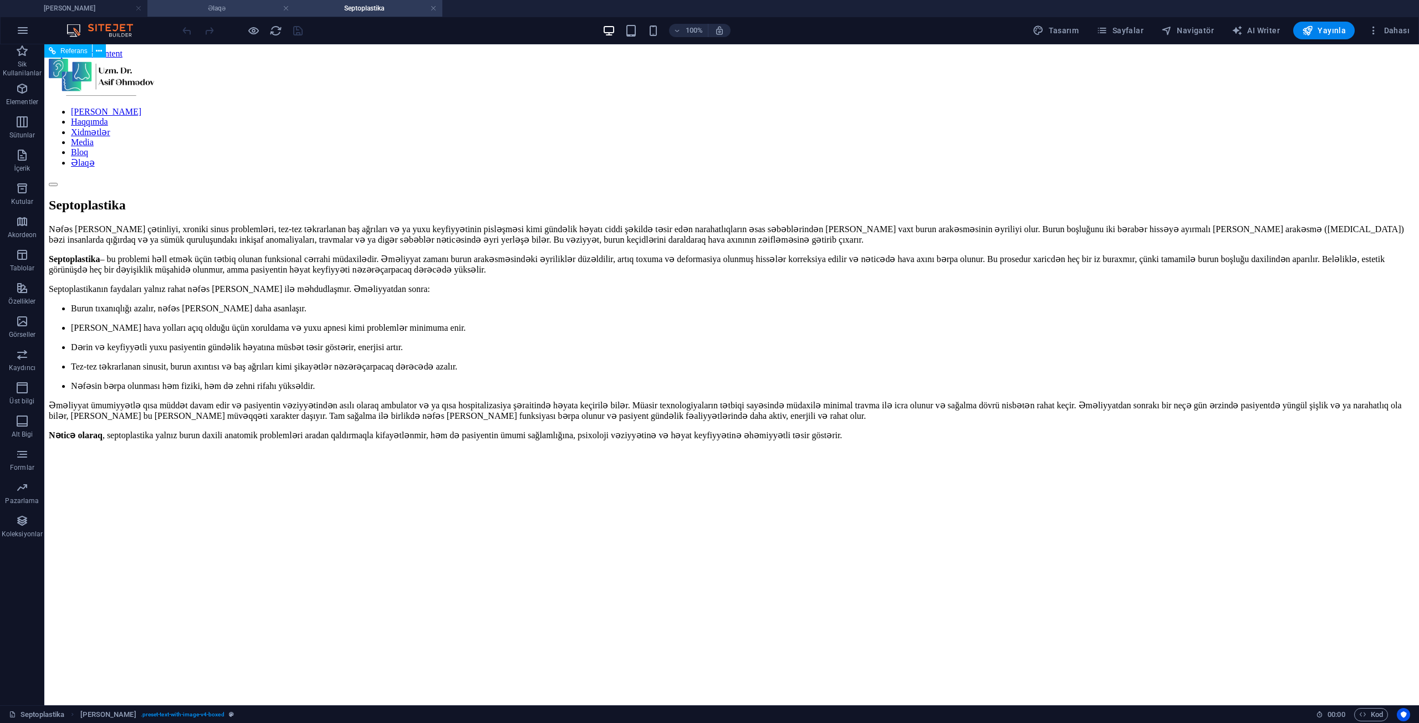
click at [223, 8] on h4 "Əlaqə" at bounding box center [220, 8] width 147 height 12
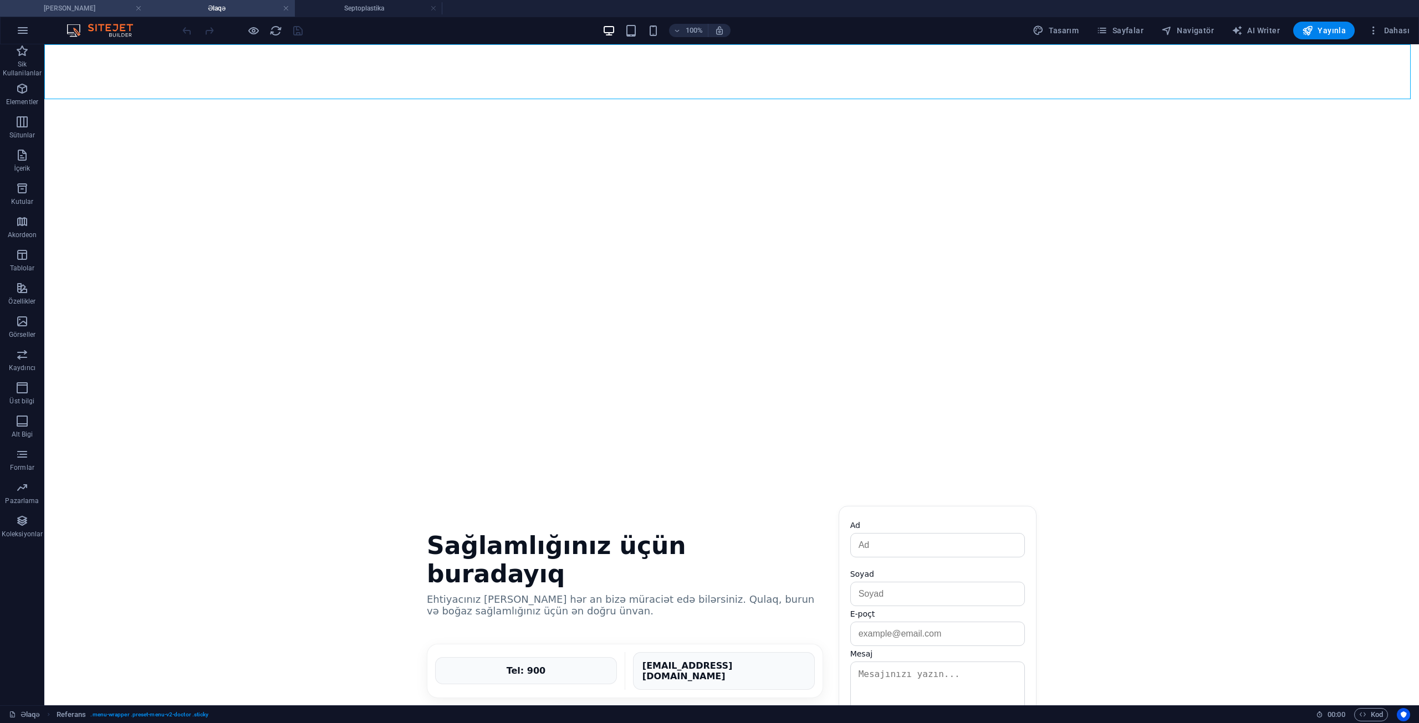
click at [85, 6] on h4 "[PERSON_NAME]" at bounding box center [73, 8] width 147 height 12
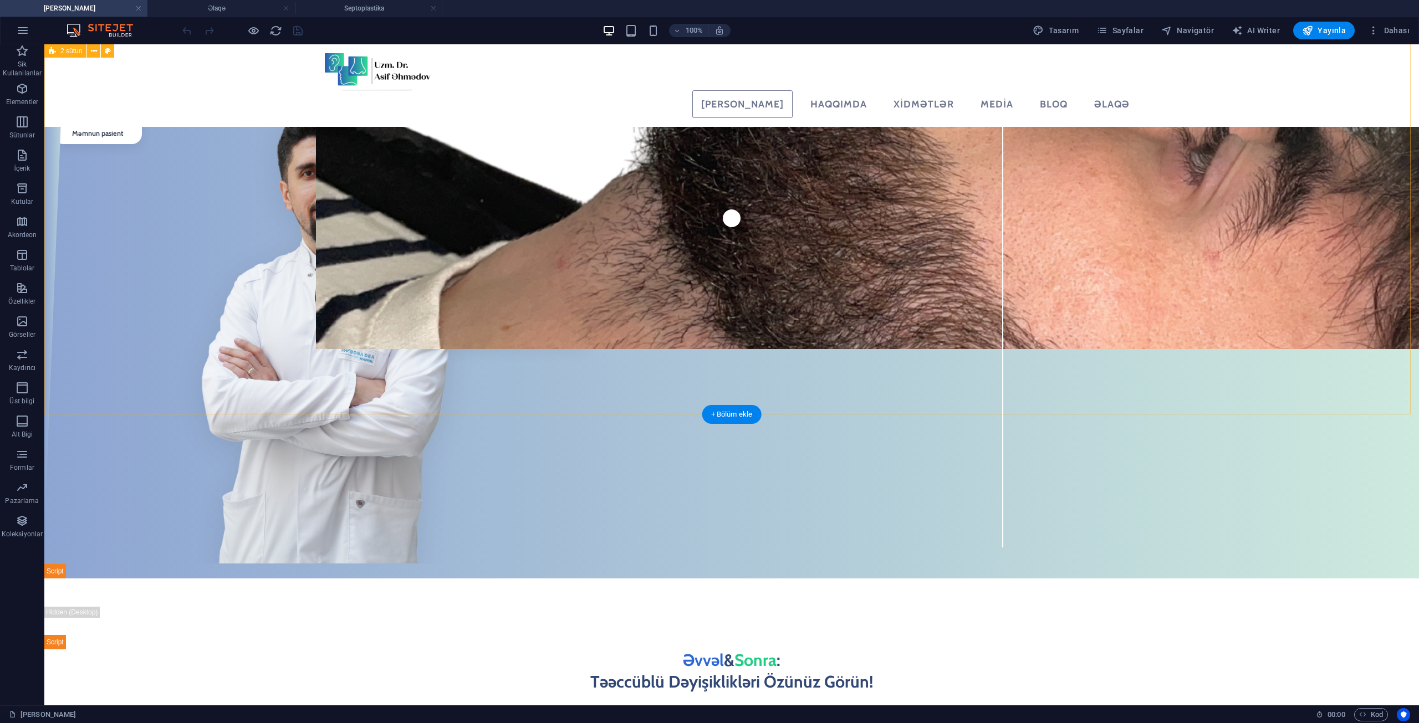
scroll to position [159, 0]
click at [625, 578] on div at bounding box center [731, 592] width 831 height 28
select select "px"
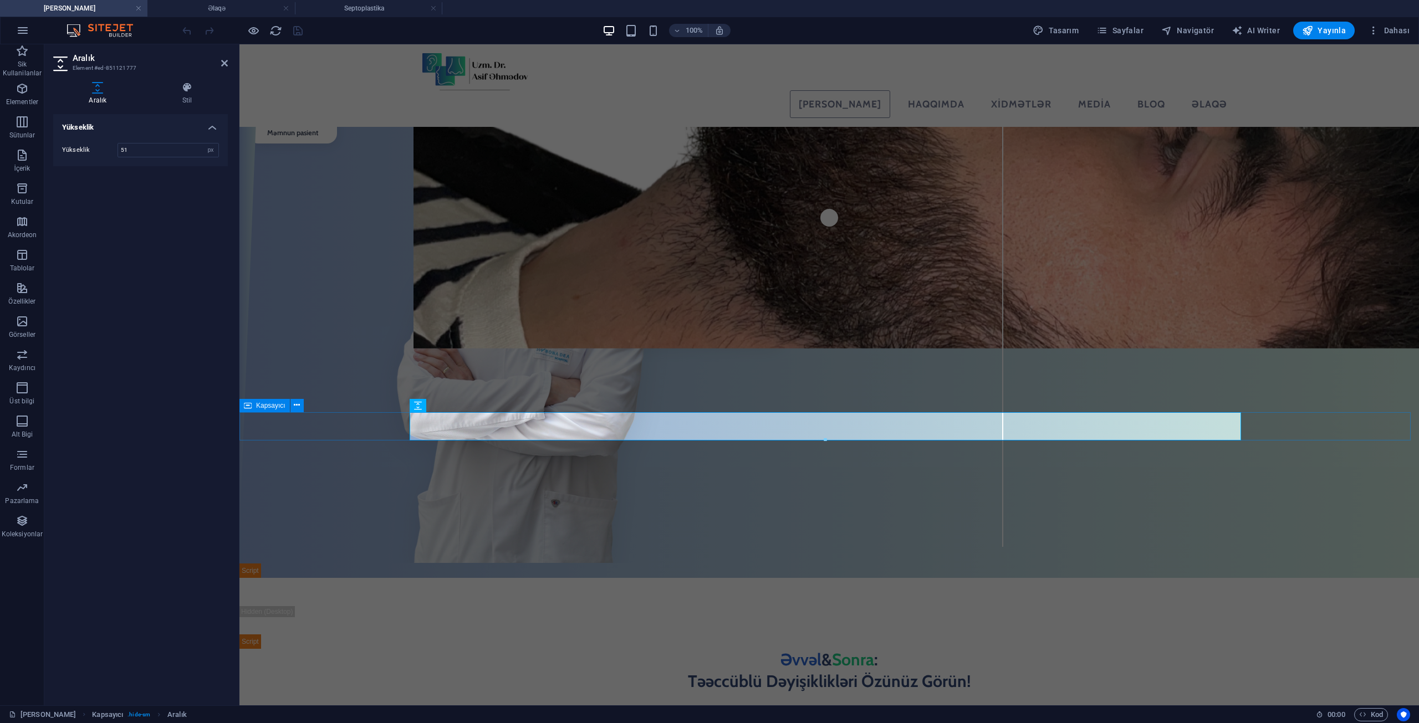
click at [357, 578] on div at bounding box center [828, 592] width 1179 height 28
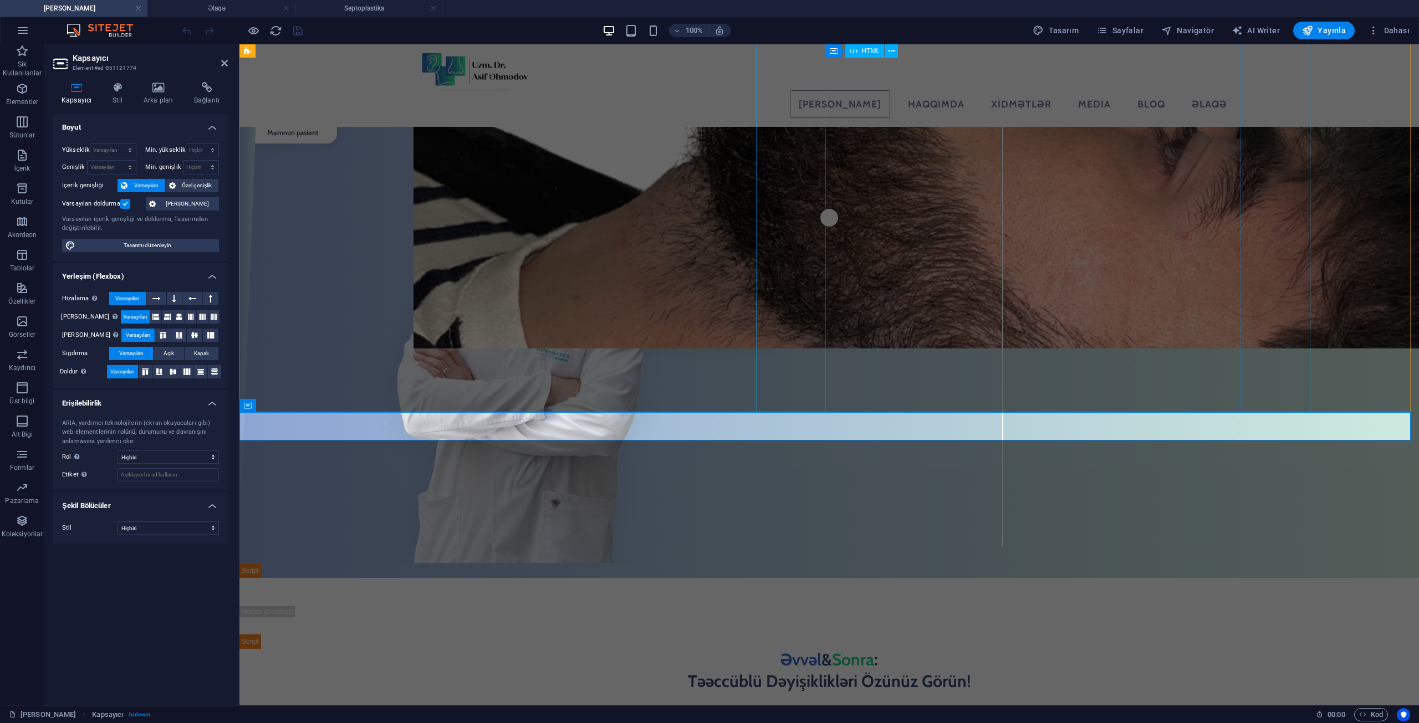
click at [655, 396] on div "80K + Məmnun pasient Randevu Al" at bounding box center [447, 323] width 416 height 511
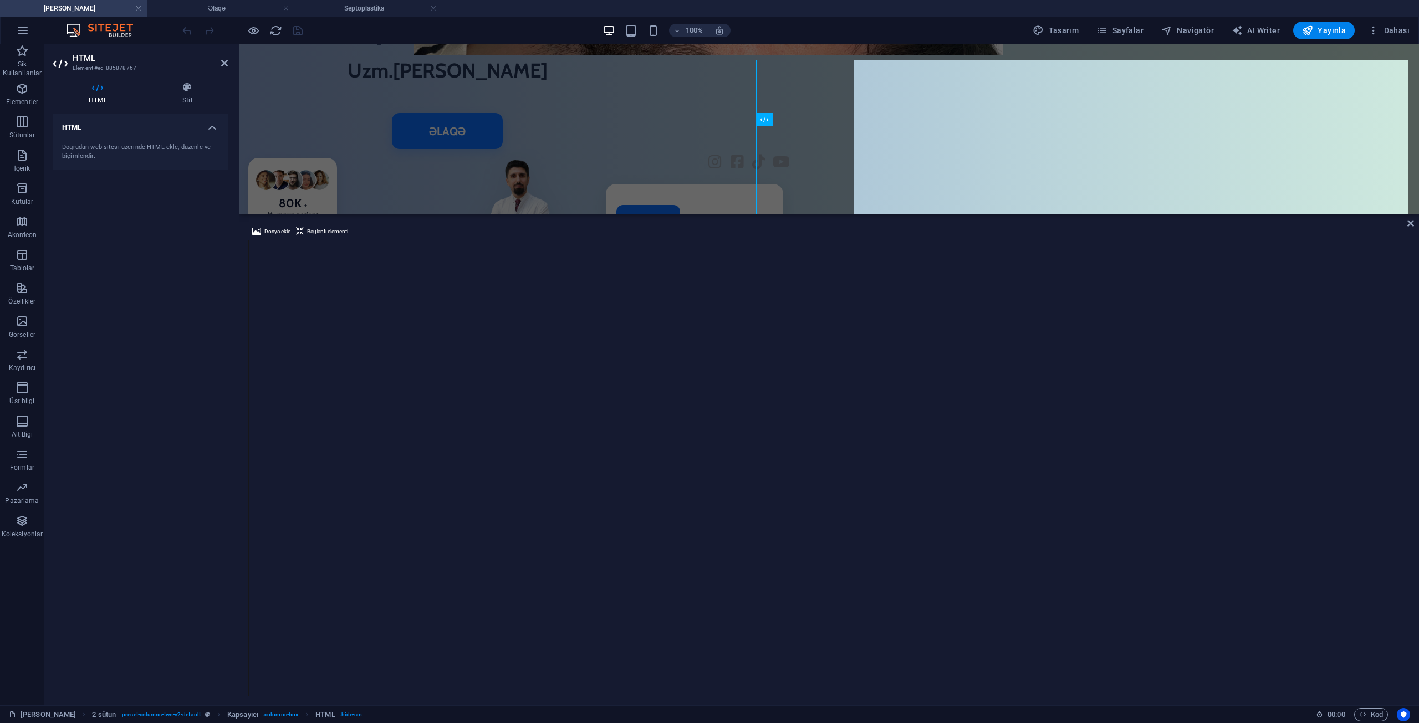
scroll to position [0, 0]
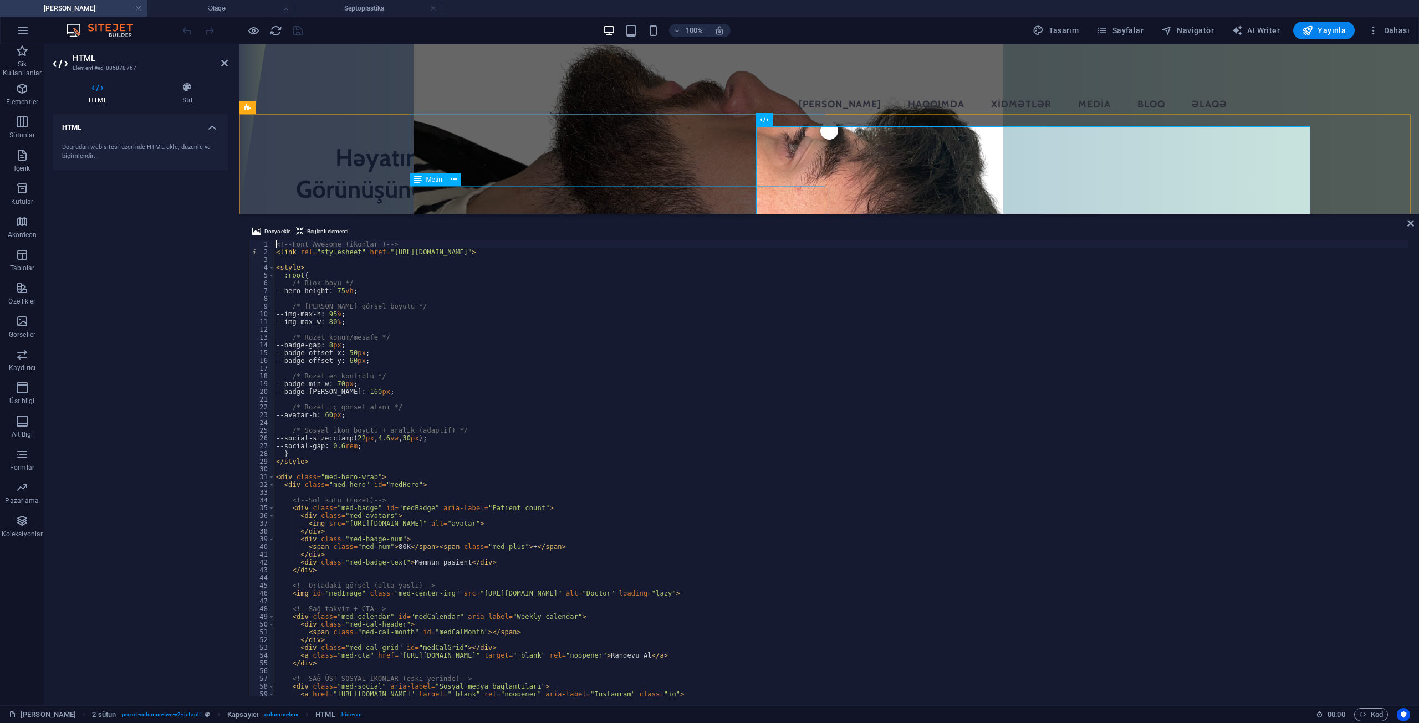
click at [574, 185] on div "Həyatınıza Sağlamlıq , Görünüşünüzə Estetik Qatırıq." at bounding box center [447, 173] width 416 height 63
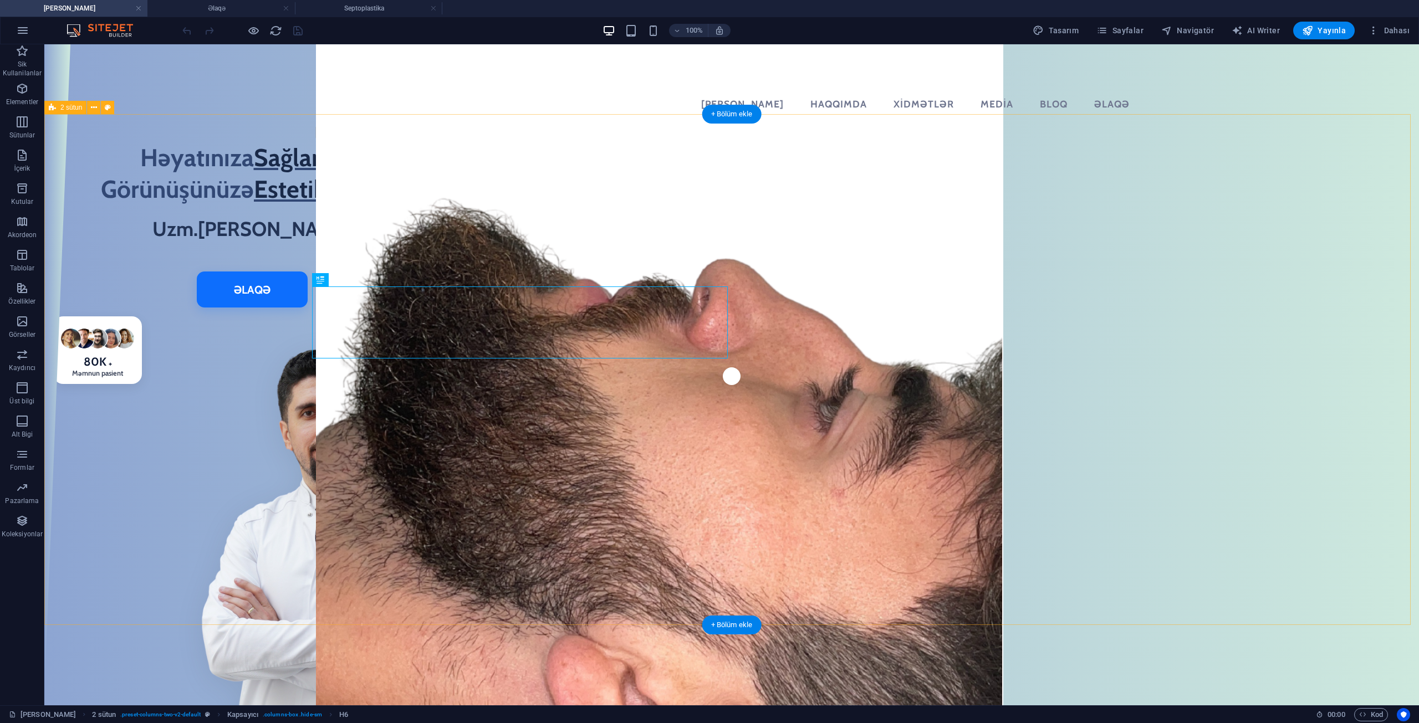
scroll to position [55, 0]
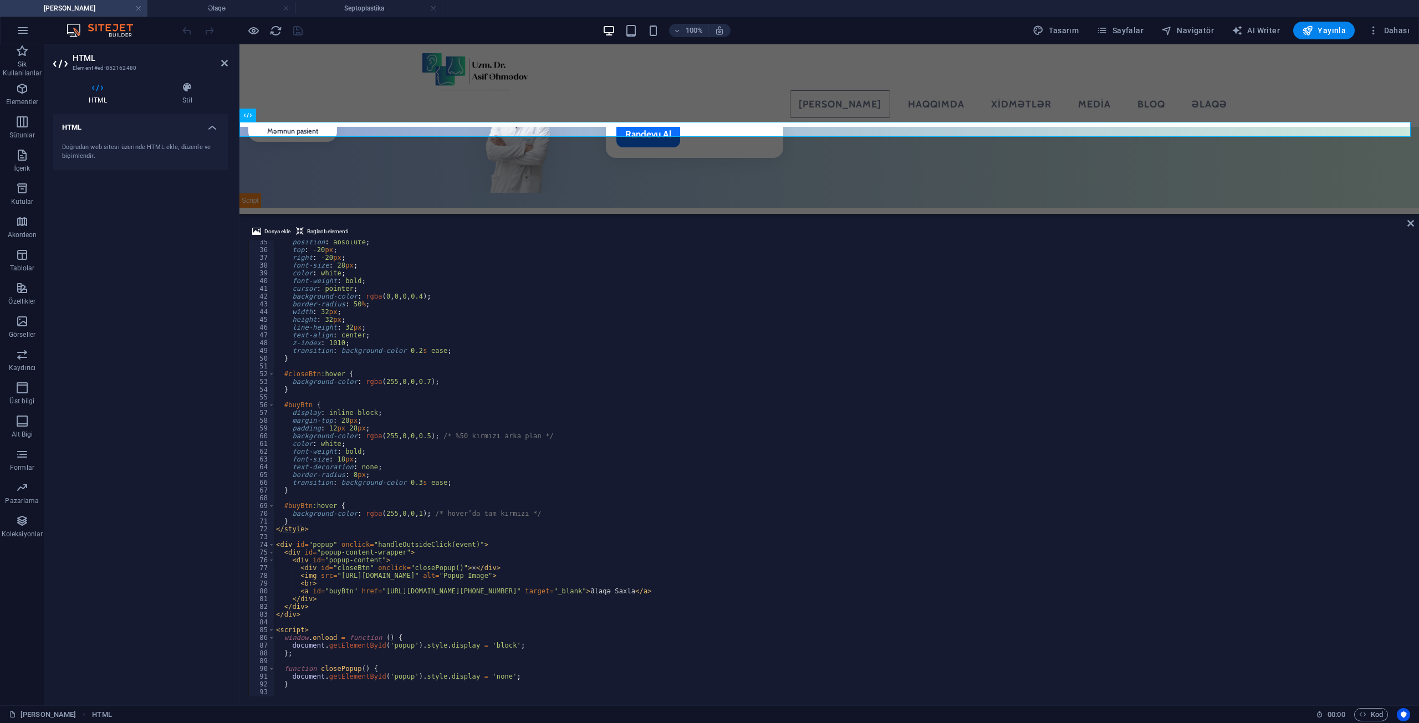
scroll to position [328, 0]
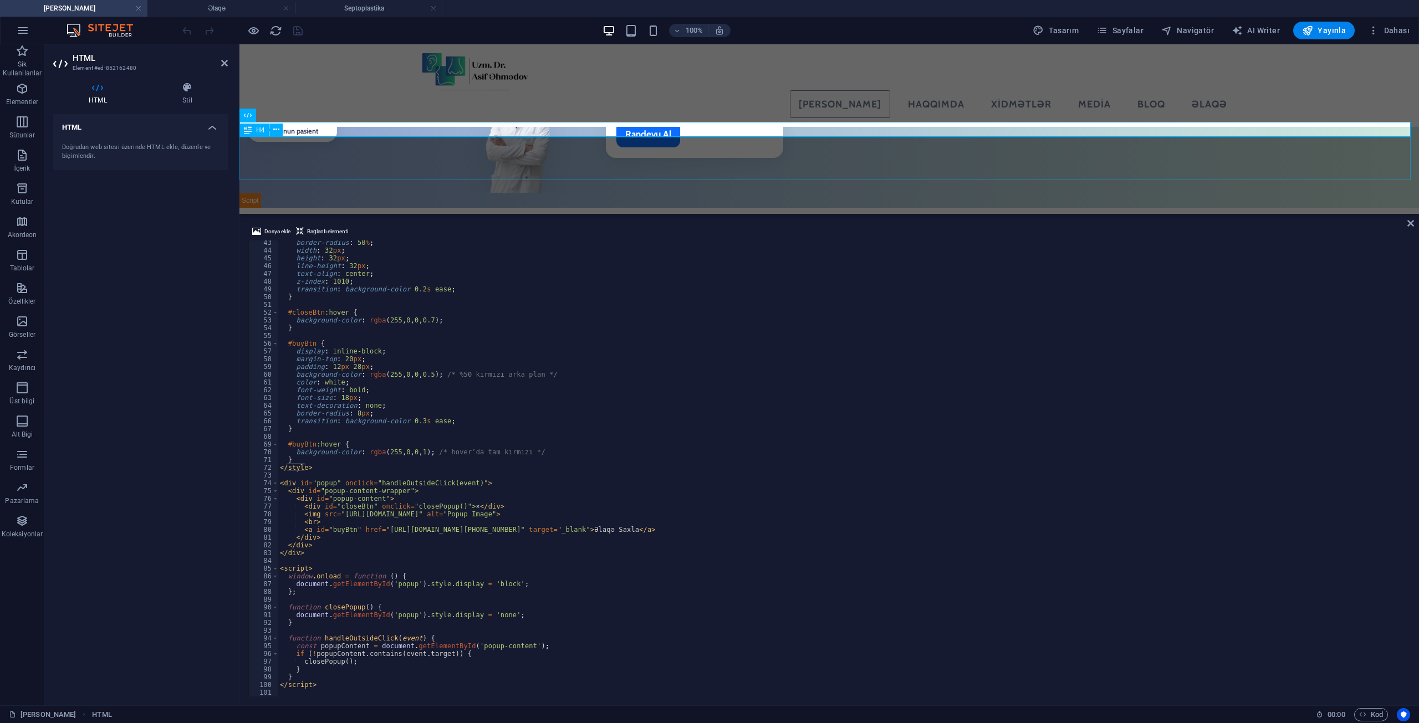
click at [384, 279] on div "Əvvəl & Sonra : Təəccüblü Dəyişiklikləri Özünüz Görün!" at bounding box center [828, 300] width 1179 height 43
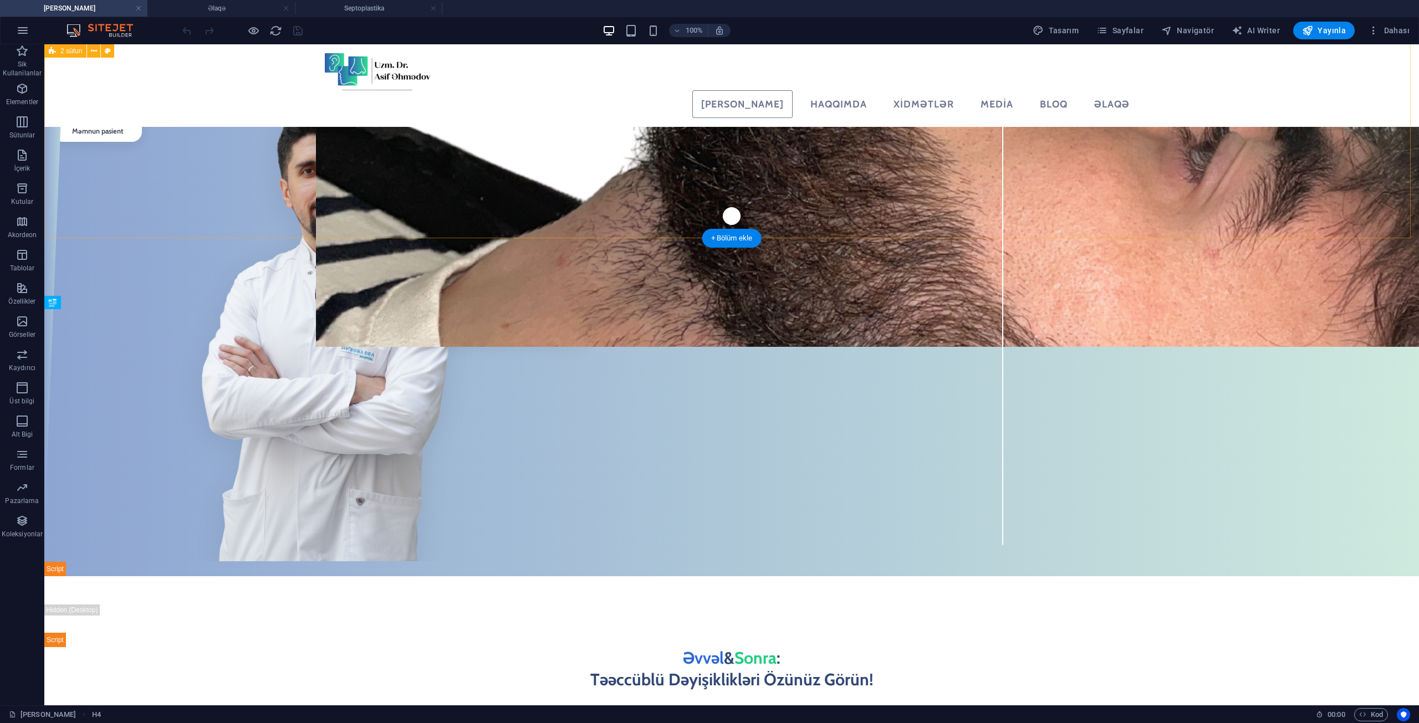
scroll to position [333, 0]
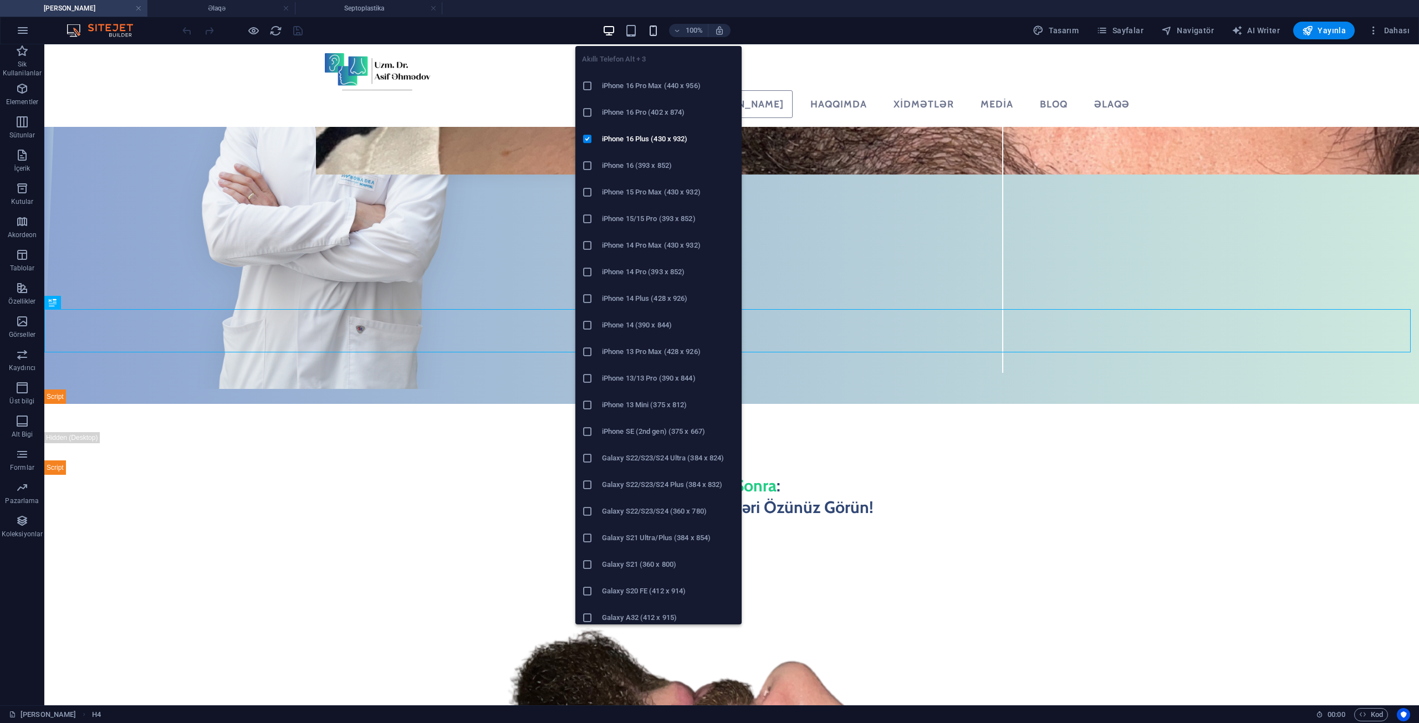
click at [660, 30] on icon "button" at bounding box center [653, 30] width 13 height 13
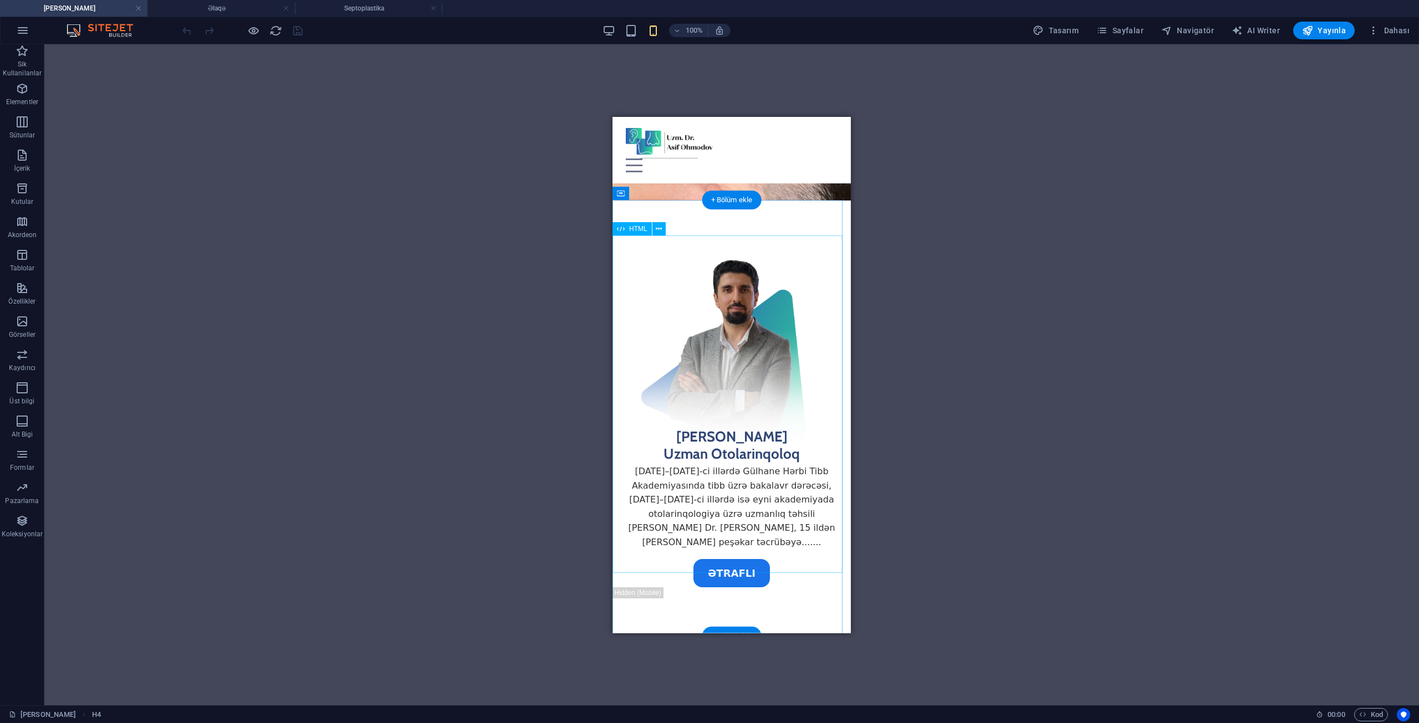
click at [745, 438] on div "[PERSON_NAME] Uzman Otolarinqoloq [DATE]–[DATE]-ci illərdə Gülhane Hərbi Tibb A…" at bounding box center [731, 415] width 238 height 343
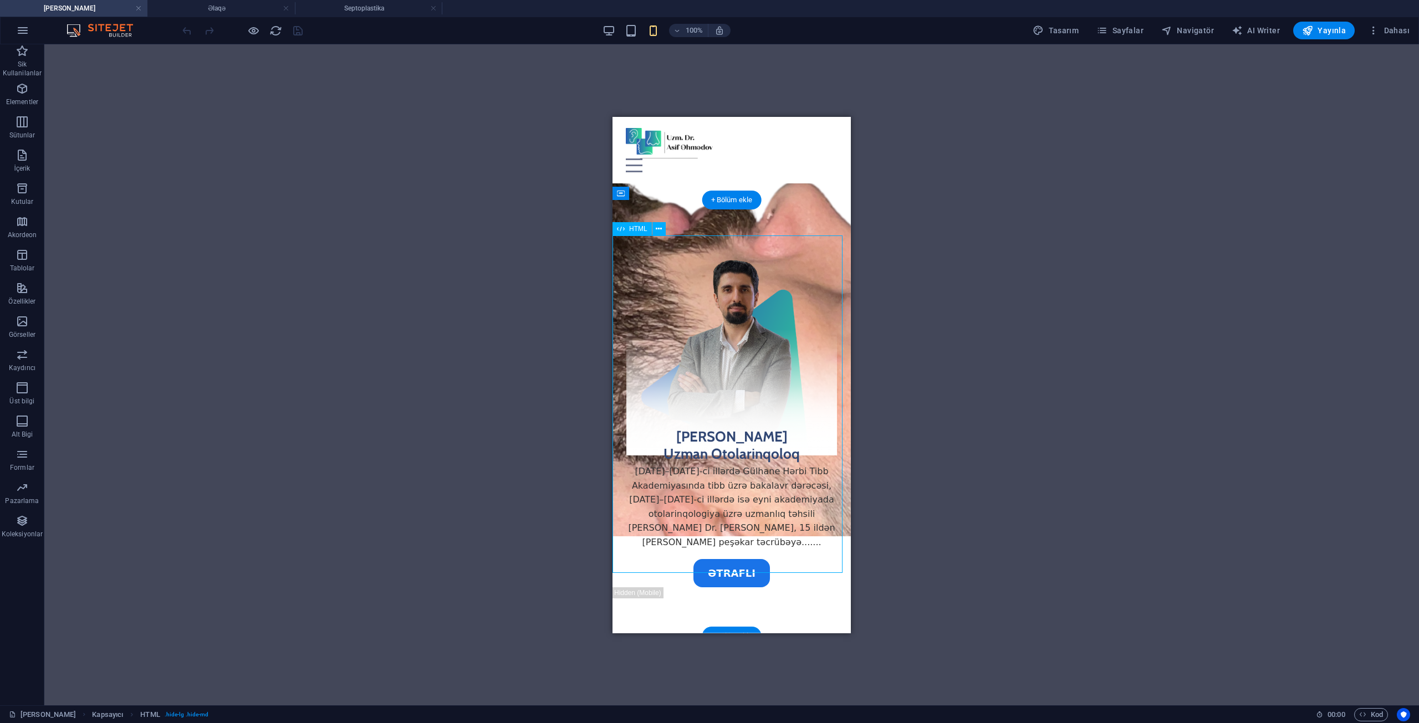
scroll to position [784, 0]
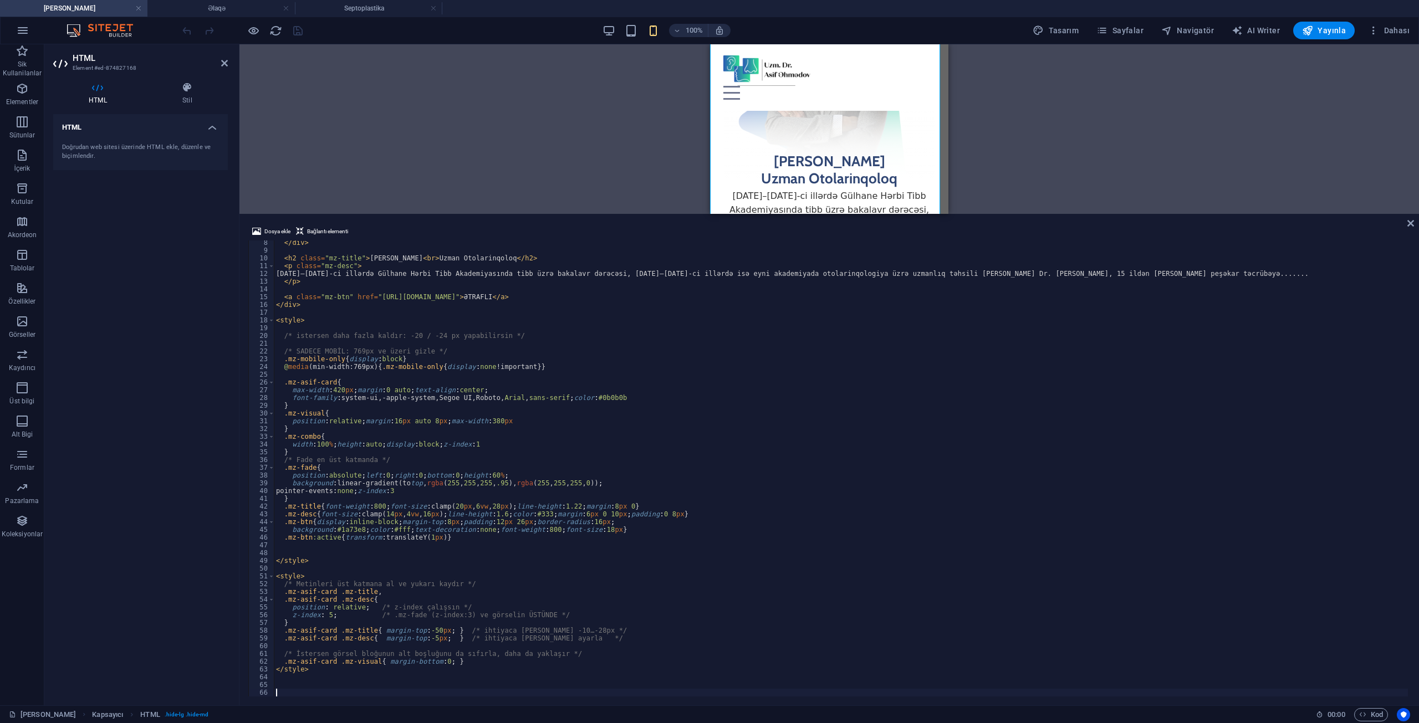
click at [732, 2] on ul "[PERSON_NAME] Əlaqə Septoplastika" at bounding box center [709, 8] width 1419 height 17
click at [763, 16] on ul "[PERSON_NAME] Əlaqə Septoplastika" at bounding box center [709, 8] width 1419 height 17
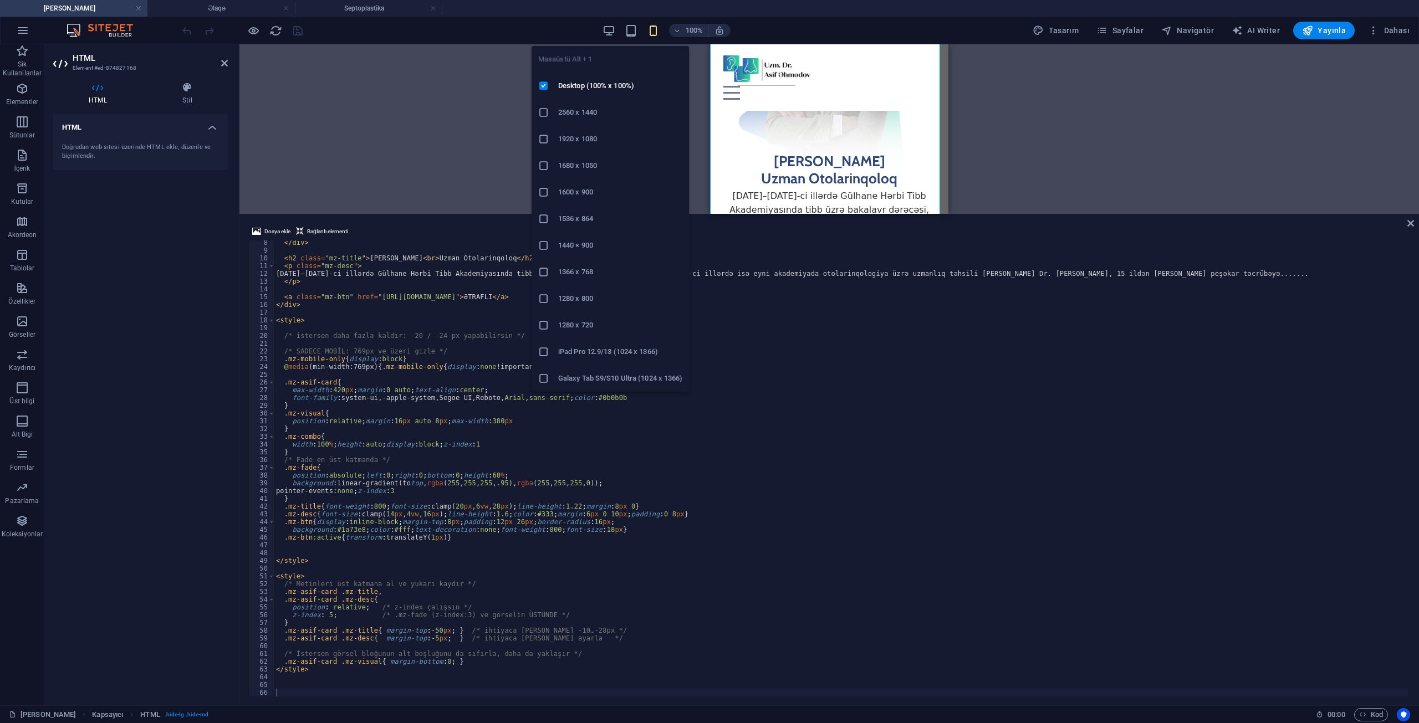
click at [603, 33] on div "100% Tasarım [PERSON_NAME] AI Writer Yayınla Dahası" at bounding box center [797, 31] width 1234 height 18
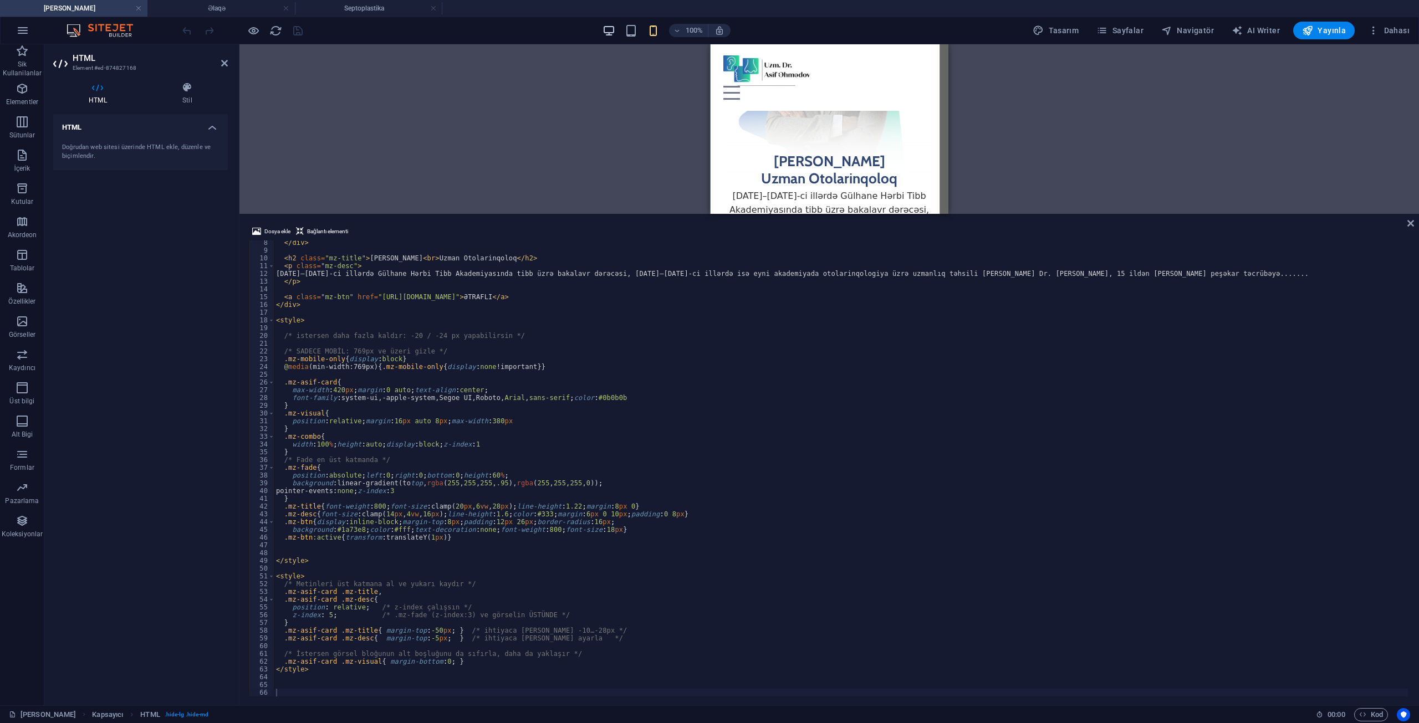
click at [605, 33] on div "100% Tasarım [PERSON_NAME] AI Writer Yayınla Dahası" at bounding box center [797, 31] width 1234 height 18
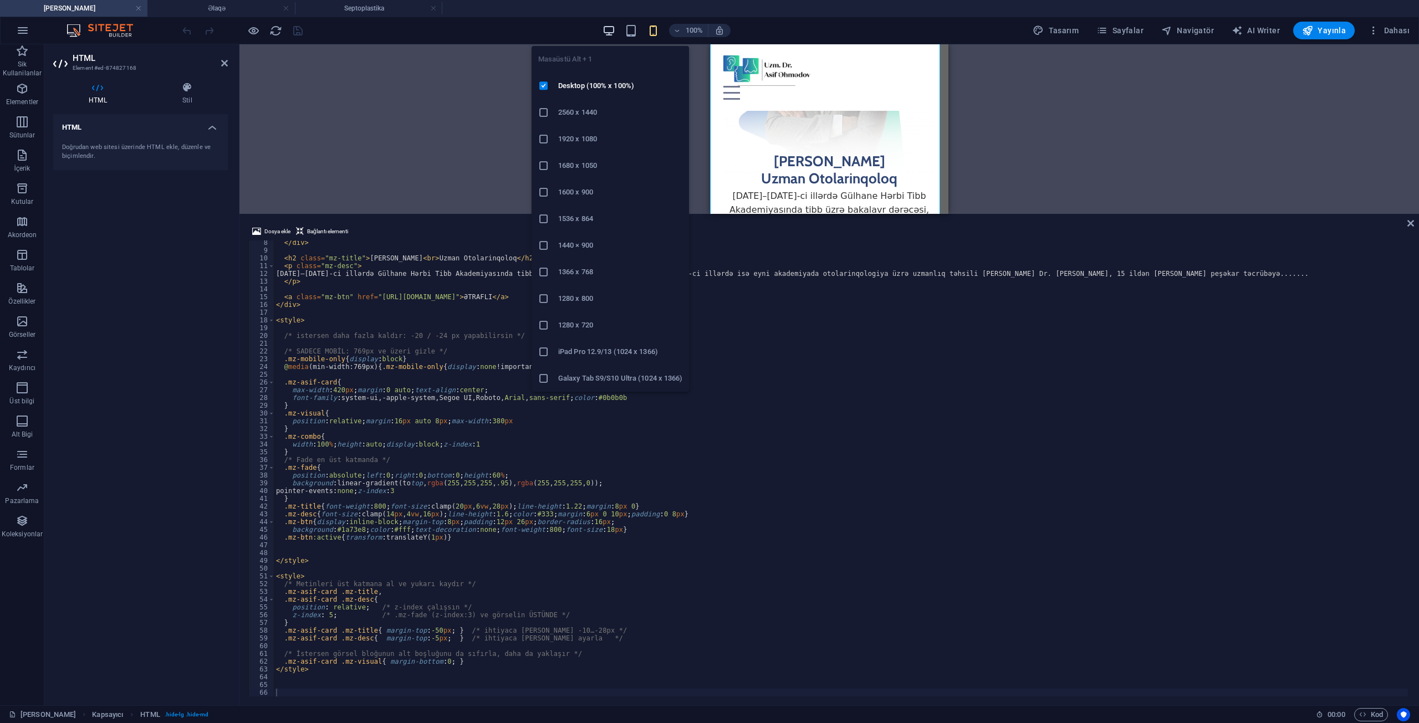
click at [611, 33] on icon "button" at bounding box center [608, 30] width 13 height 13
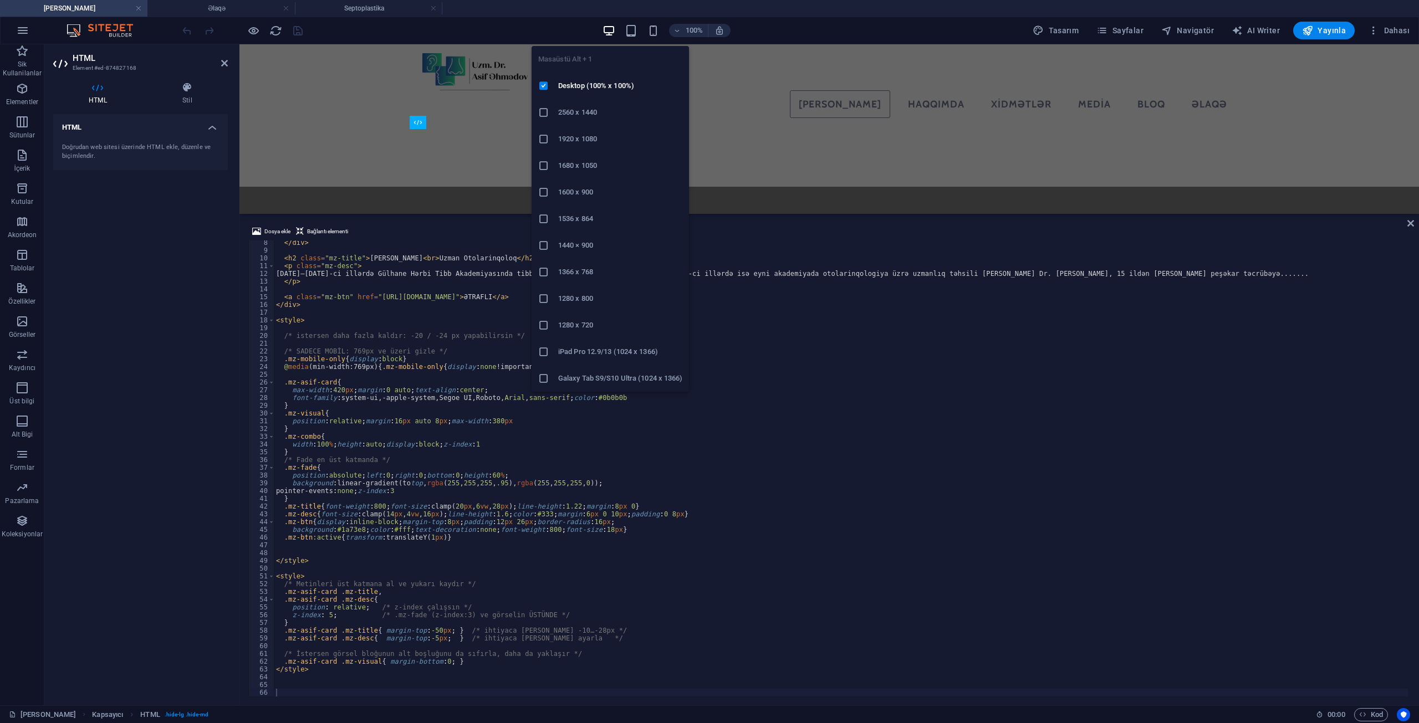
scroll to position [330, 0]
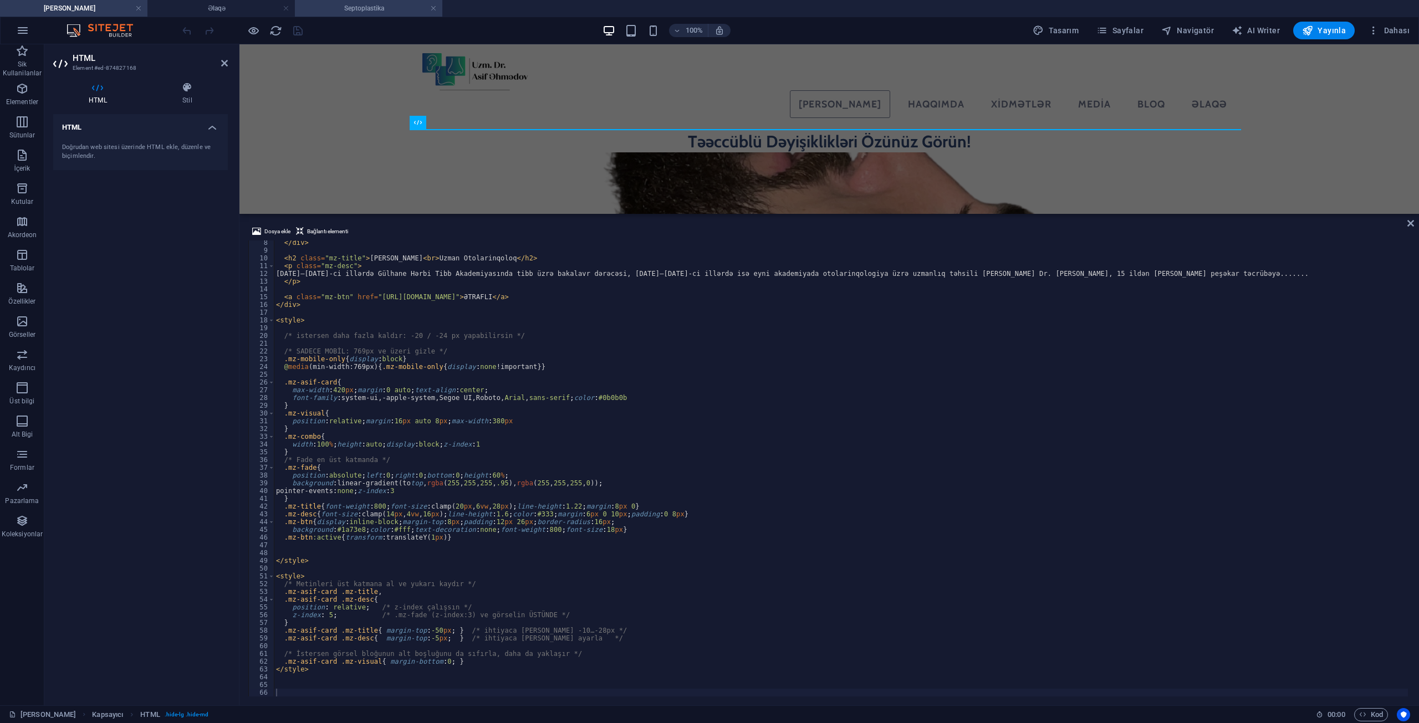
click at [356, 11] on h4 "Septoplastika" at bounding box center [368, 8] width 147 height 12
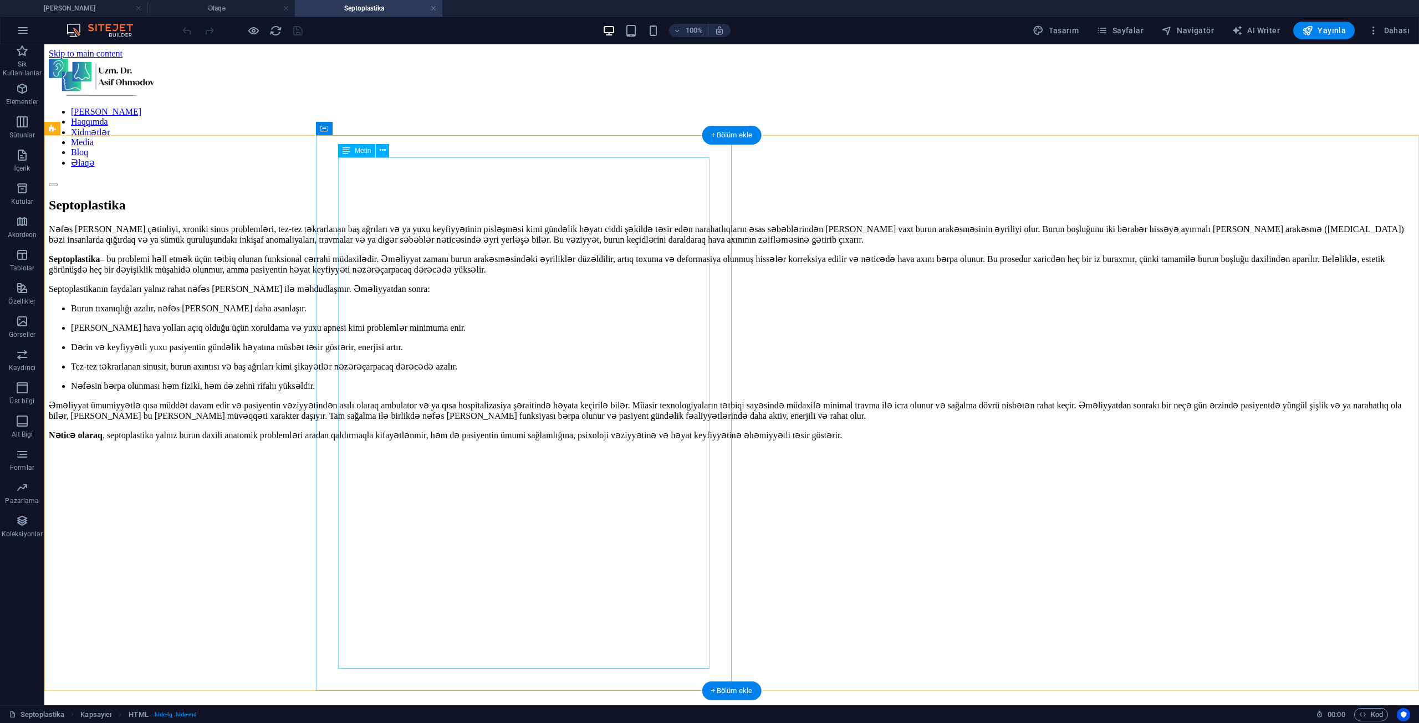
click at [467, 272] on div "Nəfəs [PERSON_NAME] çətinliyi, xroniki sinus problemləri, tez-tez təkrarlanan b…" at bounding box center [732, 342] width 1366 height 236
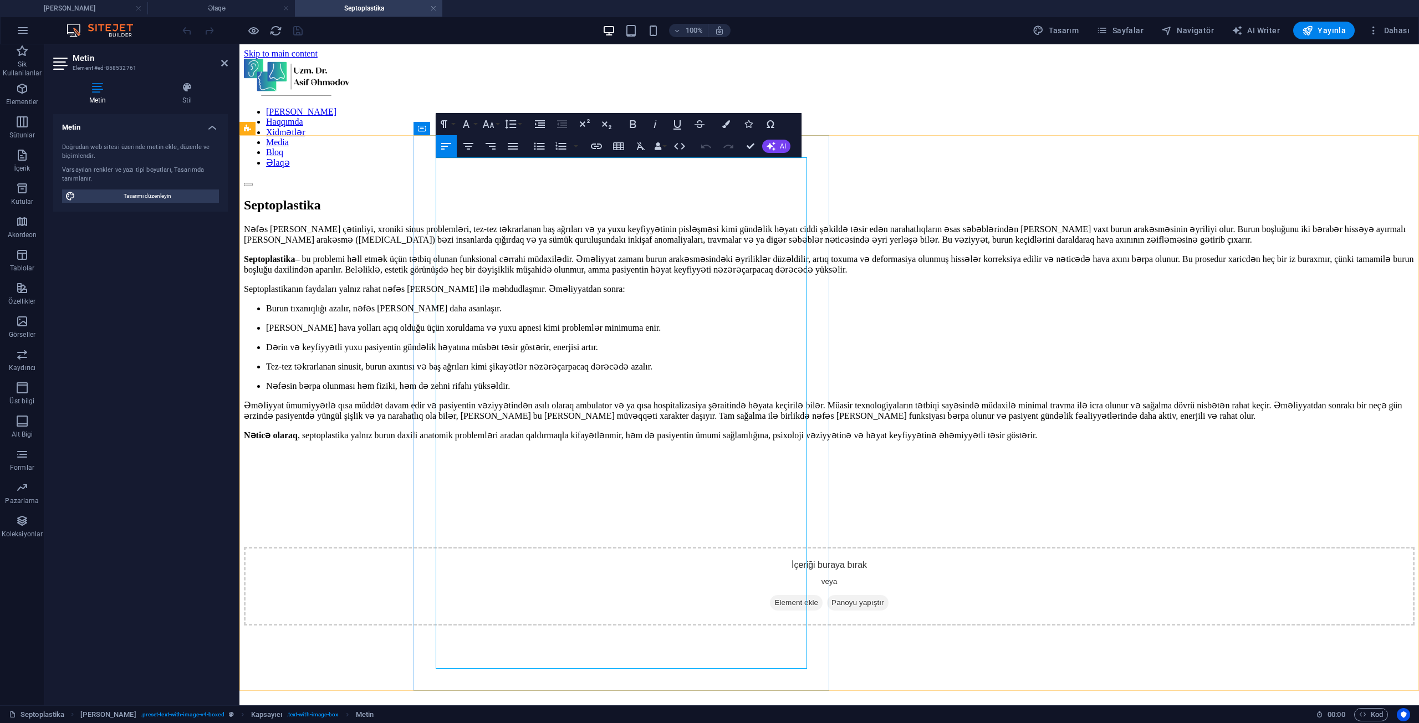
click at [484, 333] on p "[PERSON_NAME] hava yolları açıq olduğu üçün xoruldama və yuxu apnesi kimi probl…" at bounding box center [840, 328] width 1148 height 11
drag, startPoint x: 437, startPoint y: 331, endPoint x: 445, endPoint y: 343, distance: 14.3
click at [445, 343] on div "Nəfəs [PERSON_NAME] çətinliyi, xroniki sinus problemləri, tez-tez təkrarlanan b…" at bounding box center [829, 342] width 1171 height 236
click at [453, 314] on li "Burun tıxanıqlığı azalır, nəfəs [PERSON_NAME] daha asanlaşır." at bounding box center [840, 308] width 1148 height 11
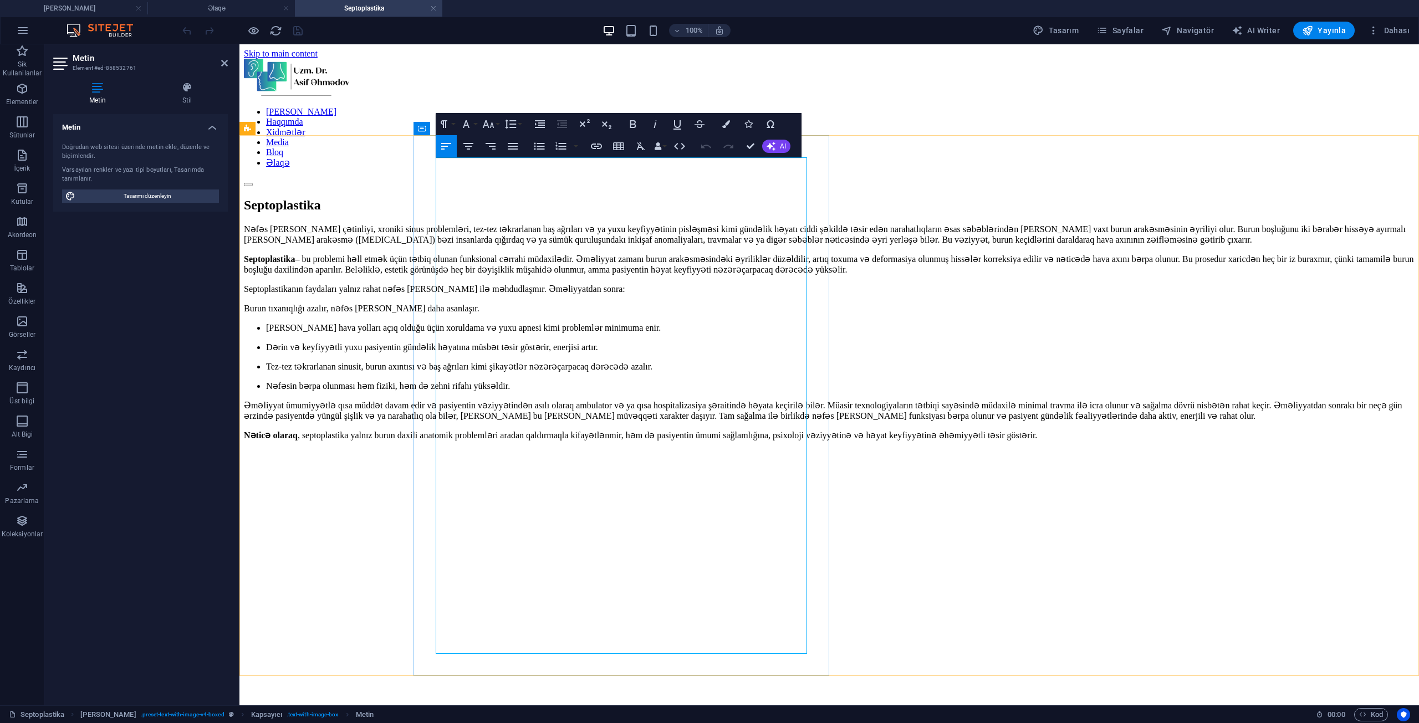
click at [450, 333] on li "[PERSON_NAME] hava yolları açıq olduğu üçün xoruldama və yuxu apnesi kimi probl…" at bounding box center [840, 328] width 1148 height 11
click at [453, 352] on li "Dərin və keyfiyyətli yuxu pasiyentin gündəlik həyatına müsbət təsir göstərir, e…" at bounding box center [840, 347] width 1148 height 11
click at [457, 372] on p "Tez-tez təkrarlanan sinusit, burun axıntısı və baş ağrıları kimi şikayətlər nəz…" at bounding box center [840, 366] width 1148 height 11
click at [441, 372] on li "Tez-tez təkrarlanan sinusit, burun axıntısı və baş ağrıları kimi şikayətlər nəz…" at bounding box center [840, 366] width 1148 height 11
click at [452, 391] on li "Nəfəsin bərpa olunması həm fiziki, həm də zehni rifahı yüksəldir." at bounding box center [840, 386] width 1148 height 11
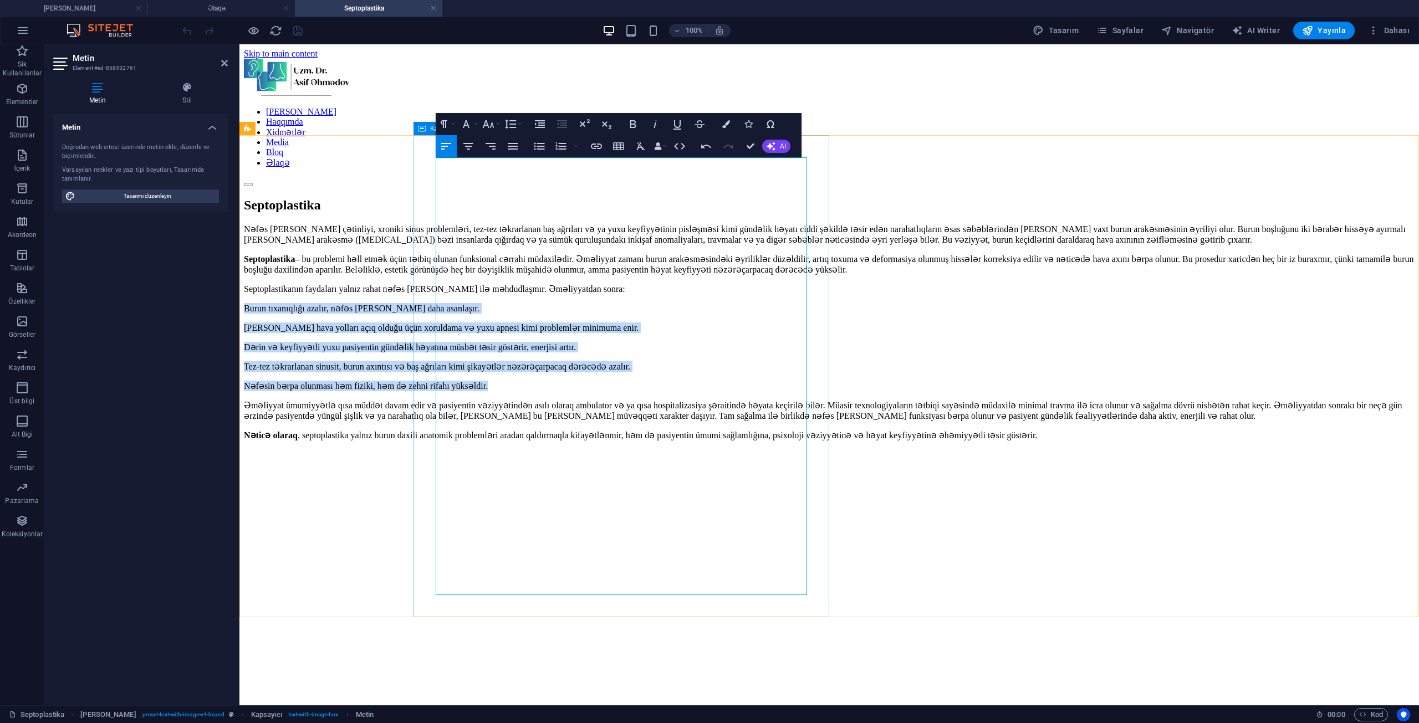
drag, startPoint x: 698, startPoint y: 431, endPoint x: 435, endPoint y: 350, distance: 275.3
click at [435, 350] on div "Nəfəs [PERSON_NAME] çətinliyi, xroniki sinus problemləri, tez-tez təkrarlanan b…" at bounding box center [829, 342] width 1171 height 236
click at [540, 121] on icon "button" at bounding box center [540, 124] width 10 height 8
click at [543, 137] on button "Unordered List" at bounding box center [539, 146] width 21 height 22
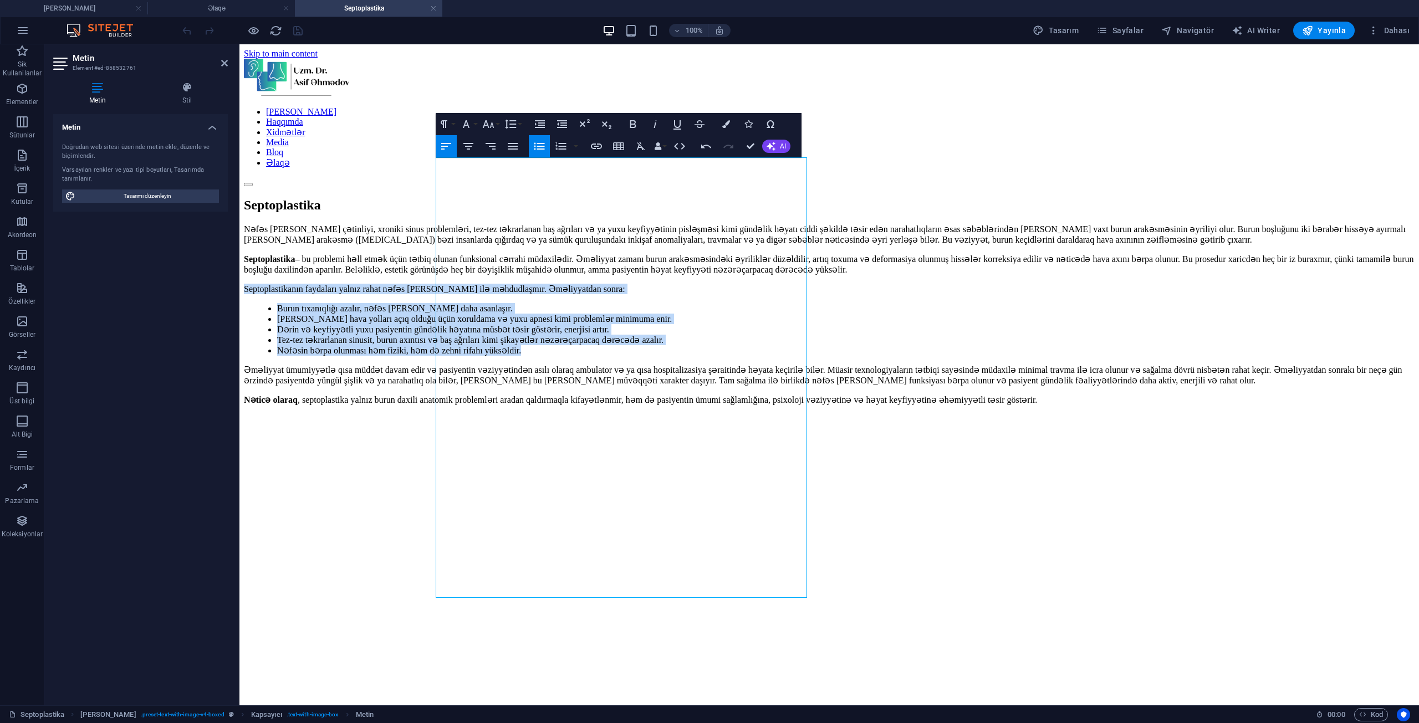
click at [543, 137] on button "Unordered List" at bounding box center [539, 146] width 21 height 22
click at [565, 149] on icon "button" at bounding box center [561, 146] width 11 height 8
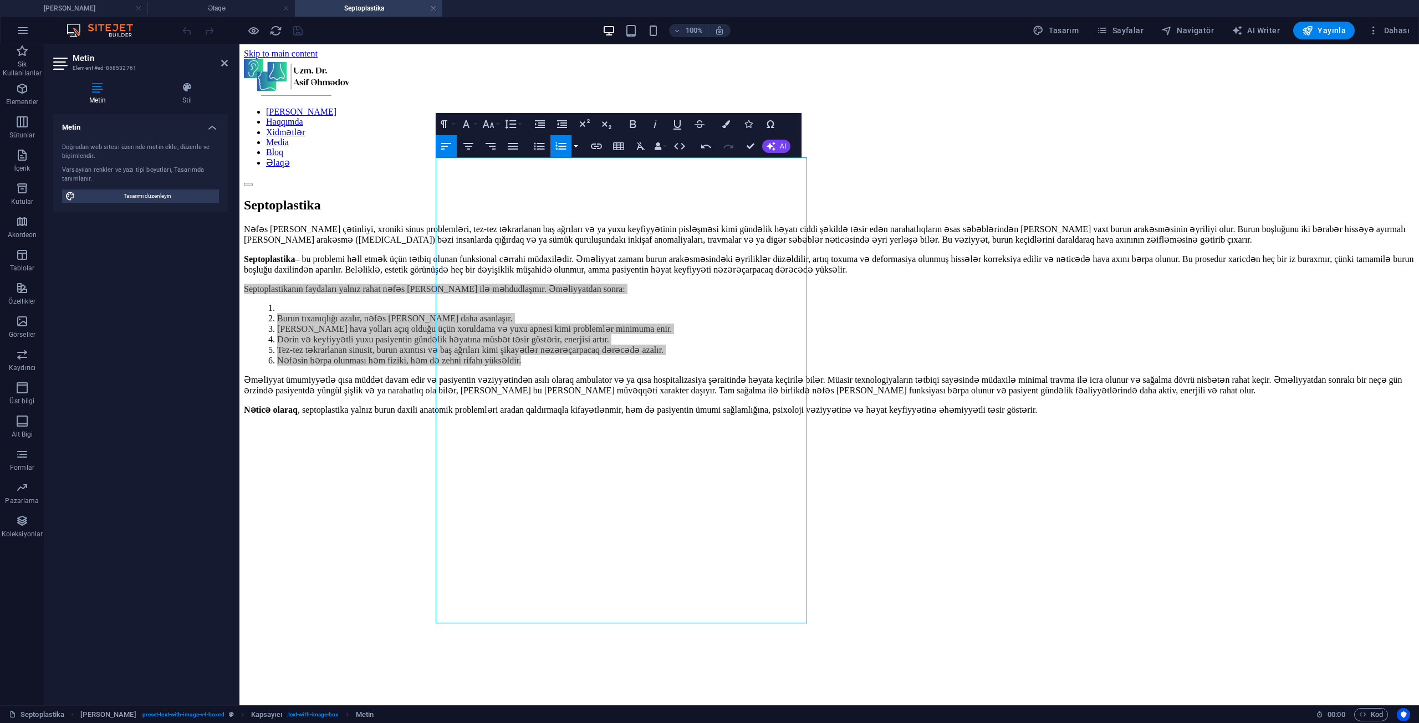
click at [576, 144] on button "button" at bounding box center [575, 146] width 9 height 22
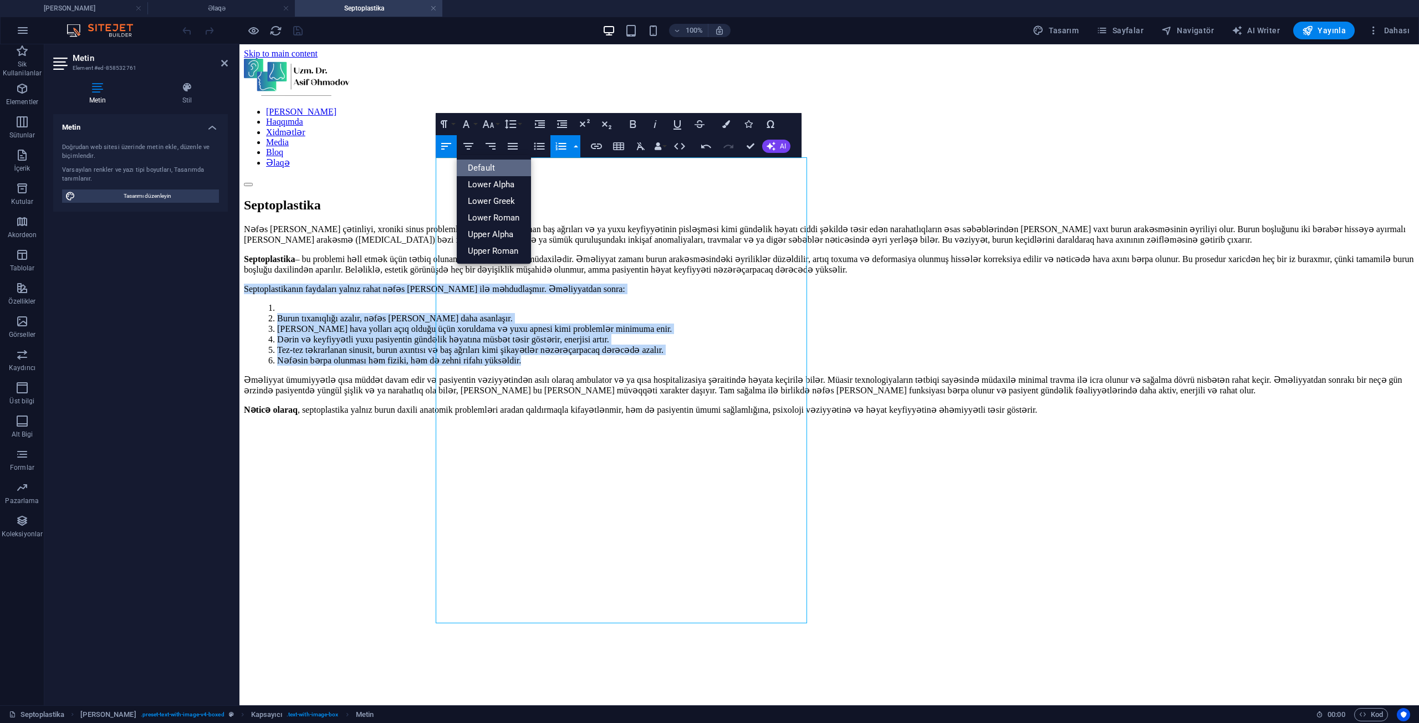
click at [511, 161] on link "Default" at bounding box center [494, 168] width 74 height 17
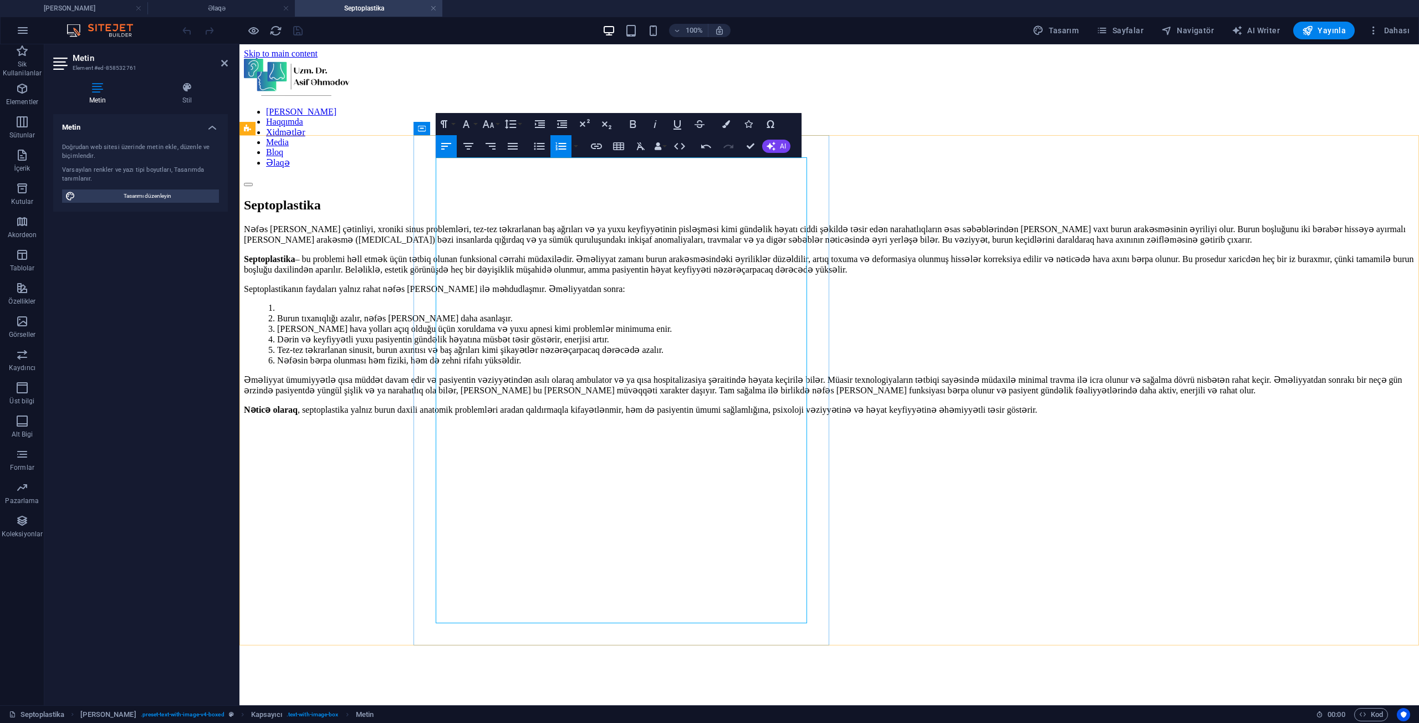
click at [463, 313] on li at bounding box center [845, 308] width 1137 height 10
click at [454, 324] on li "Burun tıxanıqlığı azalır, nəfəs [PERSON_NAME] daha asanlaşır." at bounding box center [845, 318] width 1137 height 11
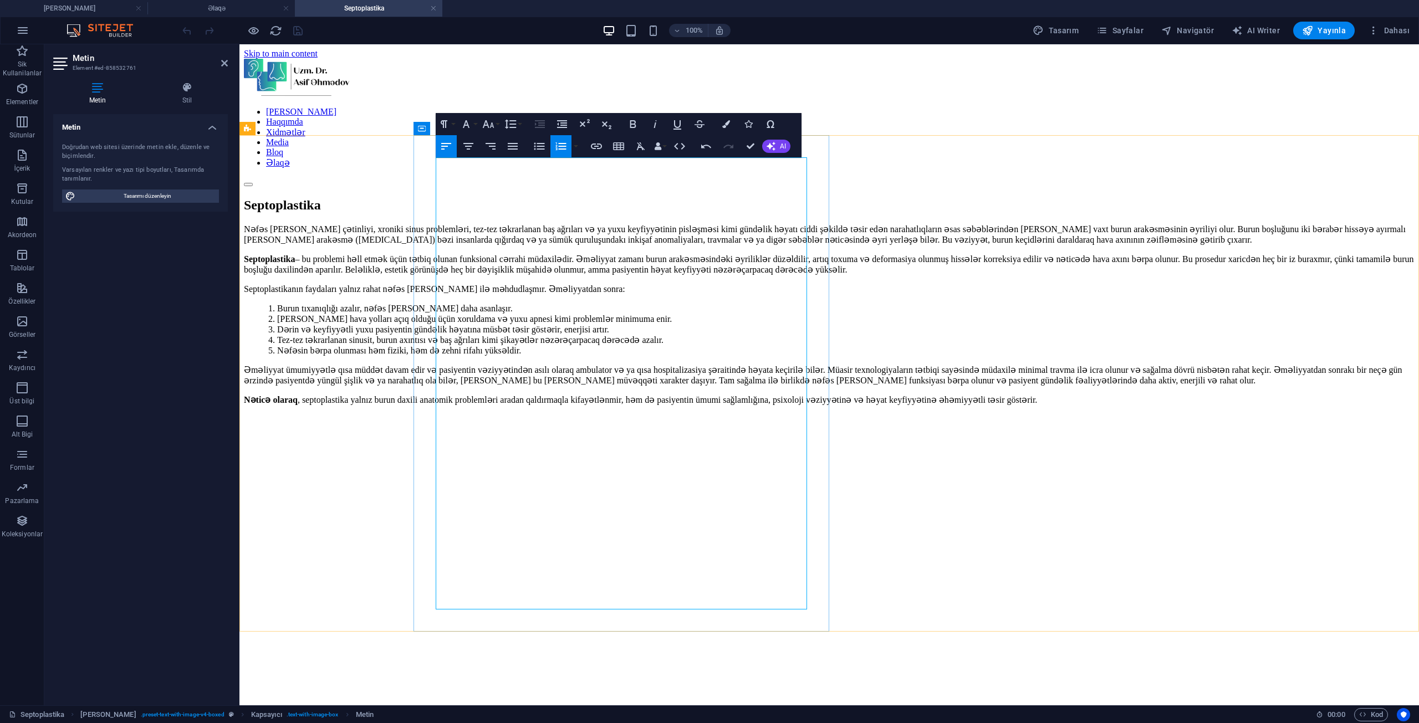
click at [530, 345] on li "Tez-tez təkrarlanan sinusit, burun axıntısı və baş ağrıları kimi şikayətlər nəz…" at bounding box center [845, 340] width 1137 height 11
click at [496, 386] on p "Əməliyyat ümumiyyətlə qısa müddət davam edir və pasiyentin vəziyyətindən asılı …" at bounding box center [829, 375] width 1171 height 21
click at [349, 456] on div "Nəfəs [PERSON_NAME] çətinliyi, xroniki sinus problemləri, tez-tez təkrarlanan b…" at bounding box center [829, 616] width 1171 height 784
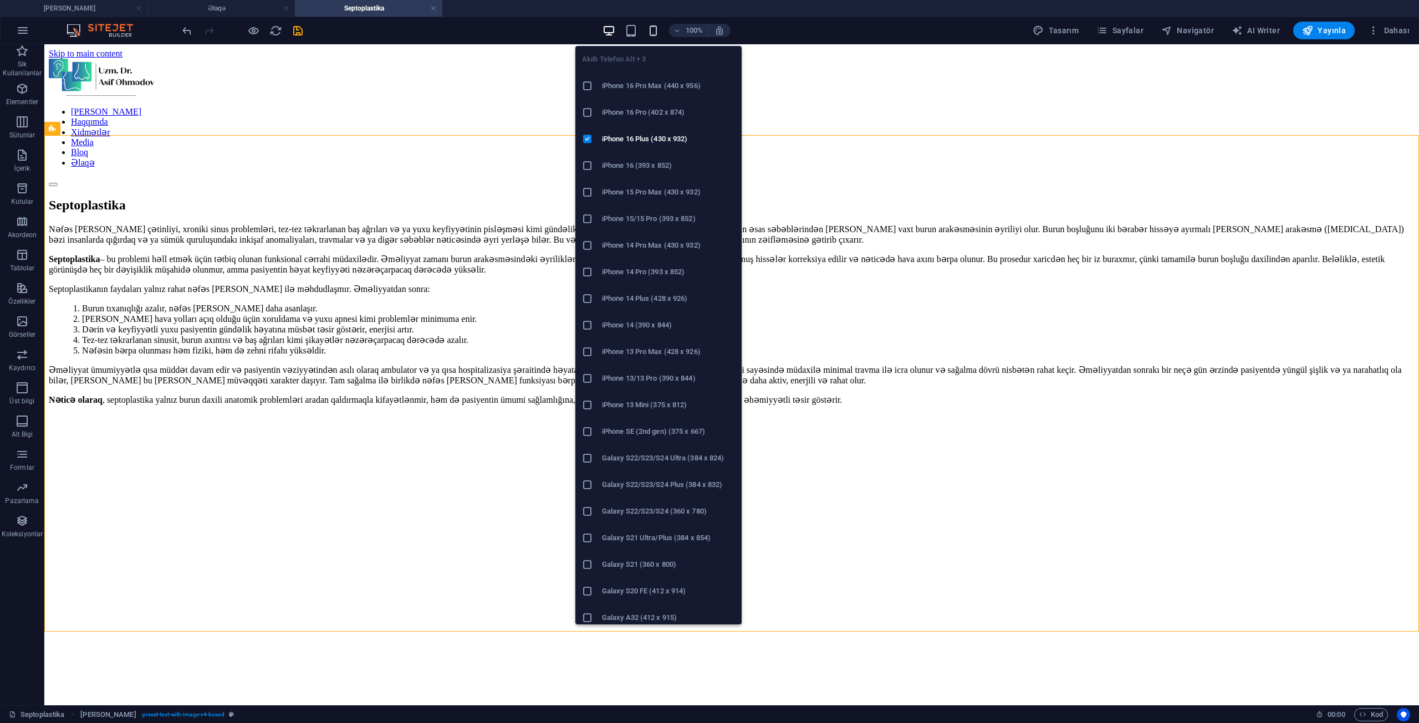
click at [660, 28] on icon "button" at bounding box center [653, 30] width 13 height 13
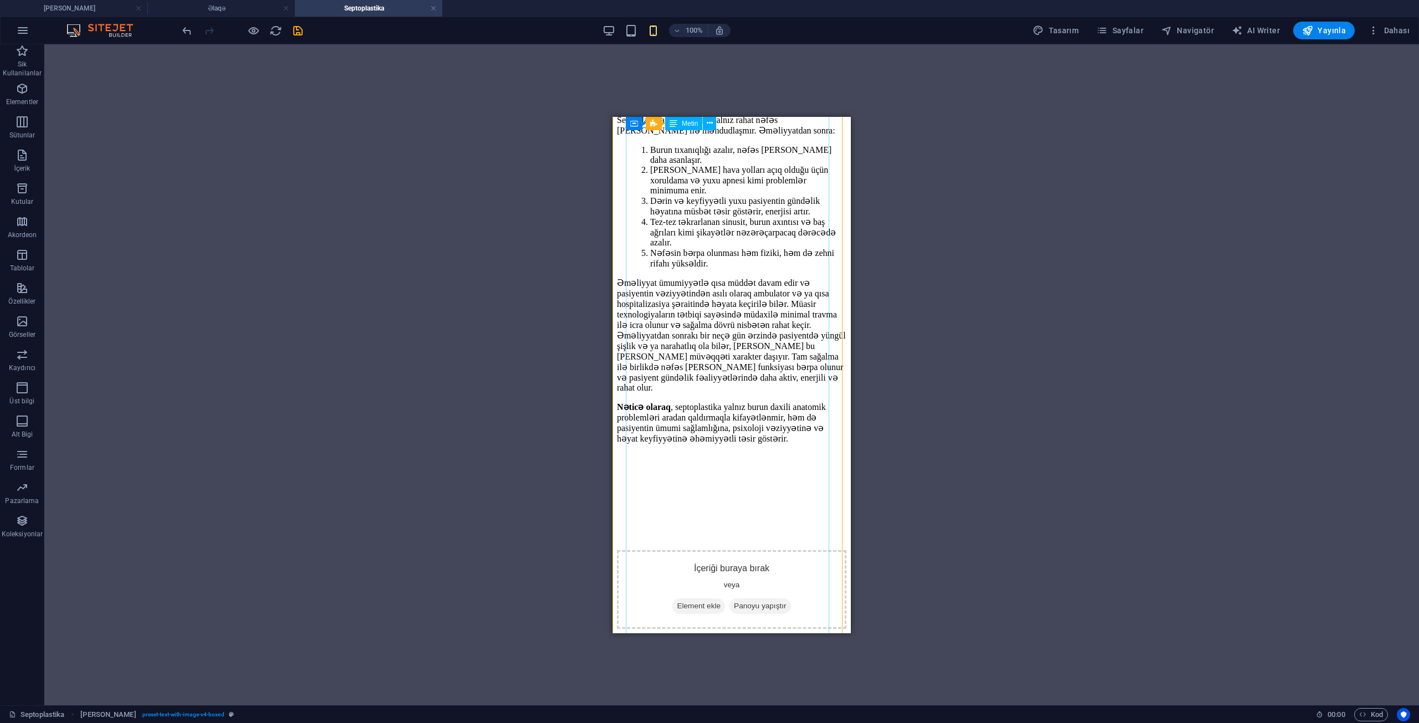
scroll to position [584, 0]
click at [805, 550] on div "İçeriği buraya bırak veya Element ekle Panoyu yapıştır" at bounding box center [731, 589] width 229 height 79
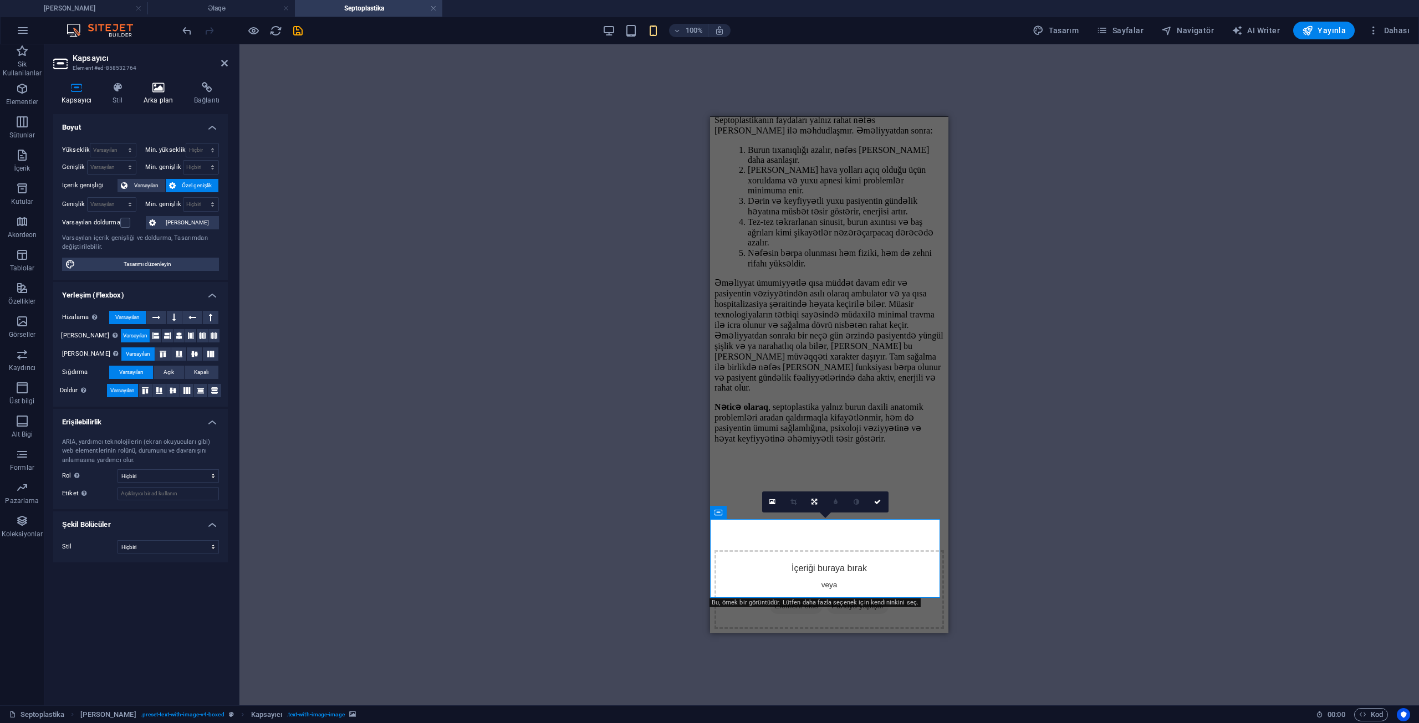
click at [154, 100] on h4 "Arka plan" at bounding box center [160, 93] width 50 height 23
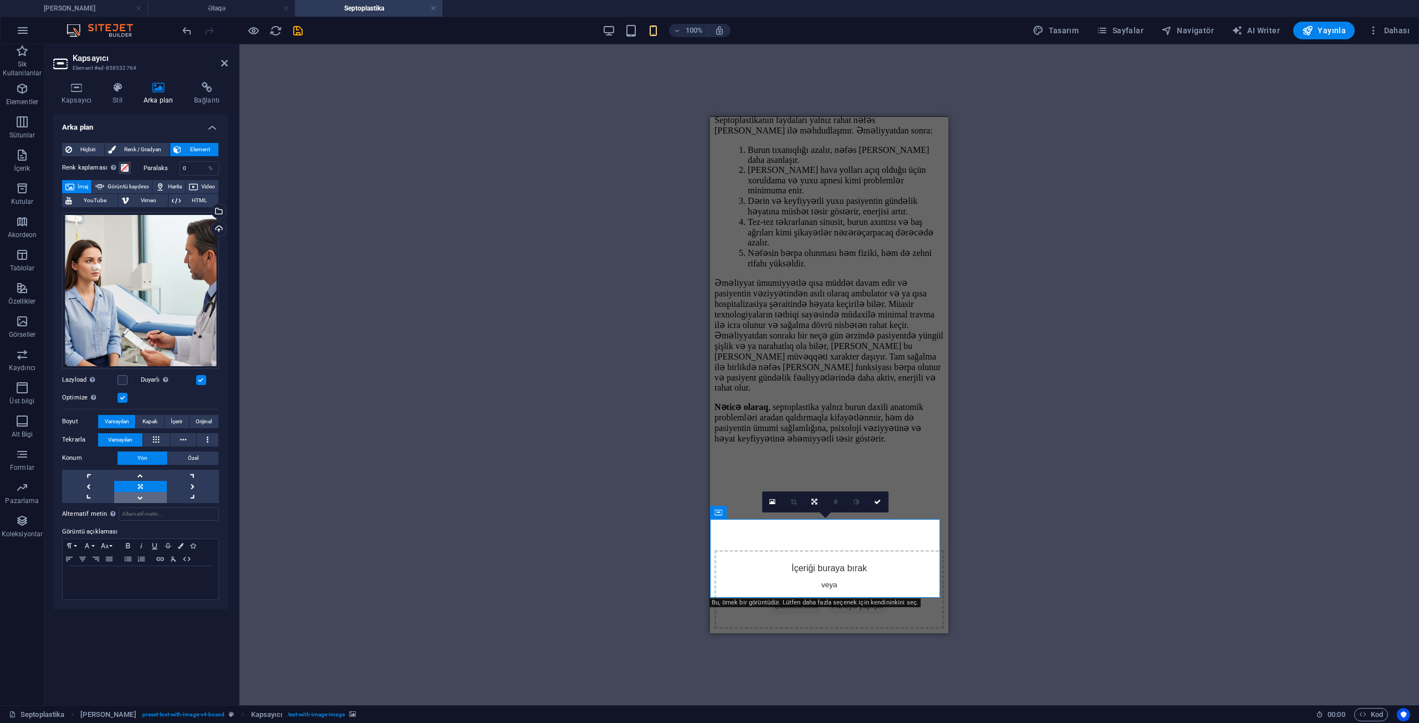
click at [140, 500] on link at bounding box center [140, 497] width 52 height 11
click at [144, 476] on link at bounding box center [140, 475] width 52 height 11
click at [145, 489] on link at bounding box center [140, 486] width 52 height 11
click at [191, 458] on span "Özel" at bounding box center [193, 458] width 11 height 13
click at [875, 503] on icon at bounding box center [877, 502] width 7 height 7
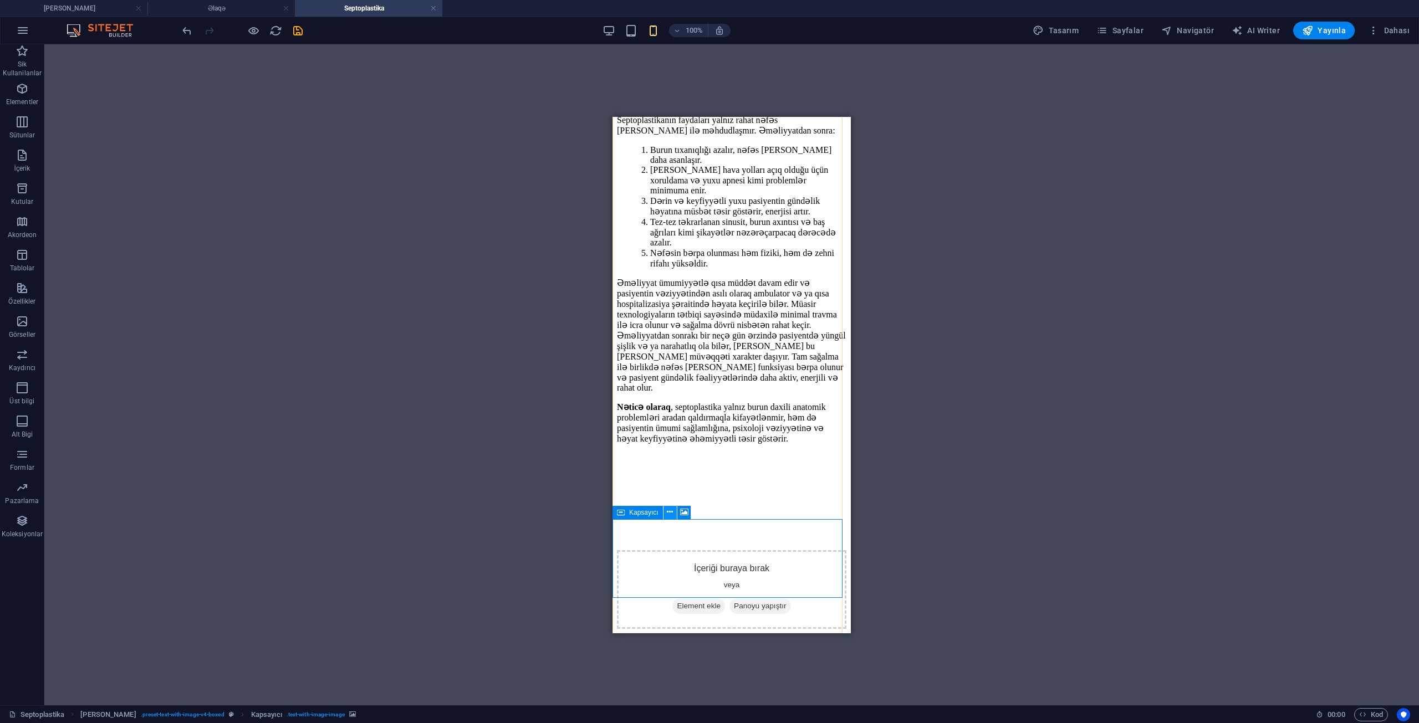
click at [676, 512] on button at bounding box center [669, 512] width 13 height 13
click at [657, 550] on div "İçeriği buraya bırak veya Element ekle Panoyu yapıştır" at bounding box center [731, 589] width 229 height 79
select select "%"
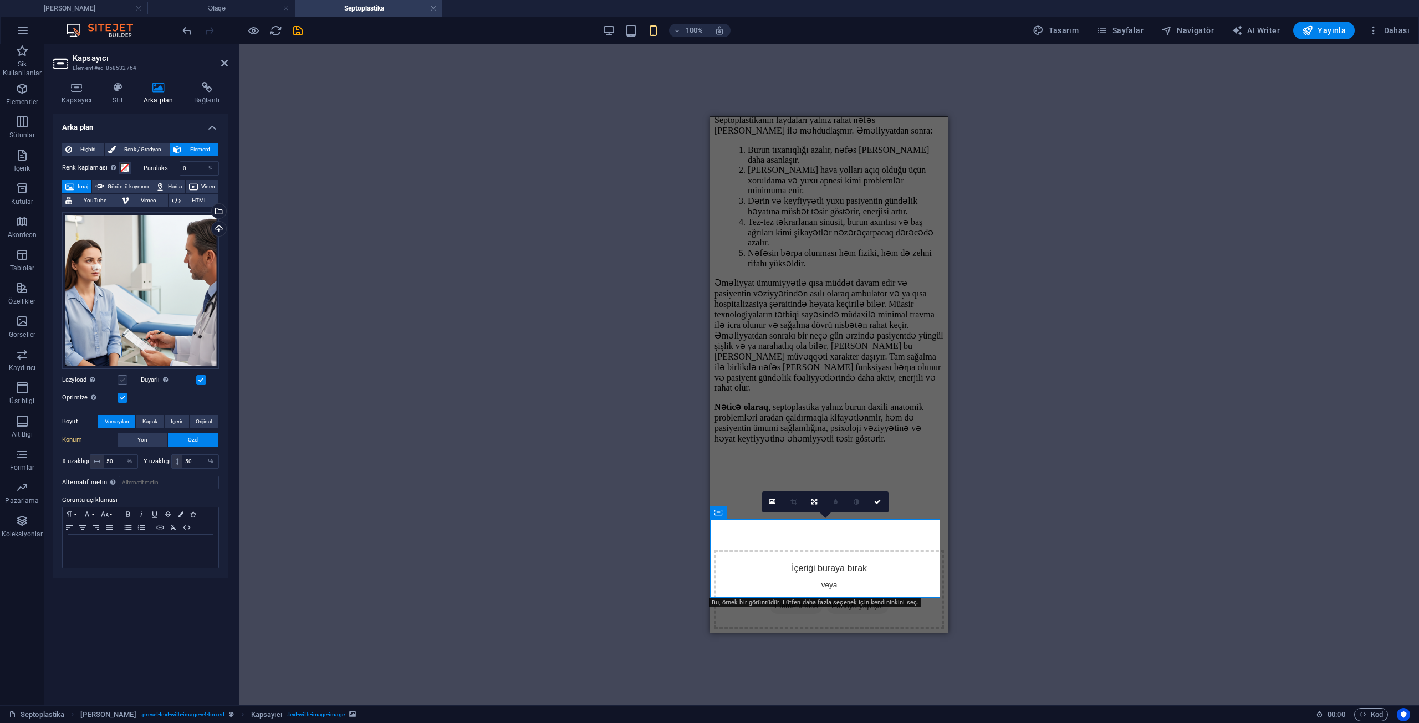
click at [123, 379] on label at bounding box center [122, 380] width 10 height 10
click at [0, 0] on input "Lazyload Sayfa yüklendikten sonra görüntülerin yüklenmesi, sayfa hızını artırır." at bounding box center [0, 0] width 0 height 0
click at [153, 427] on span "Kapak" at bounding box center [149, 421] width 15 height 13
click at [186, 420] on button "İçerir" at bounding box center [177, 421] width 24 height 13
click at [195, 419] on button "Orijinal" at bounding box center [204, 421] width 29 height 13
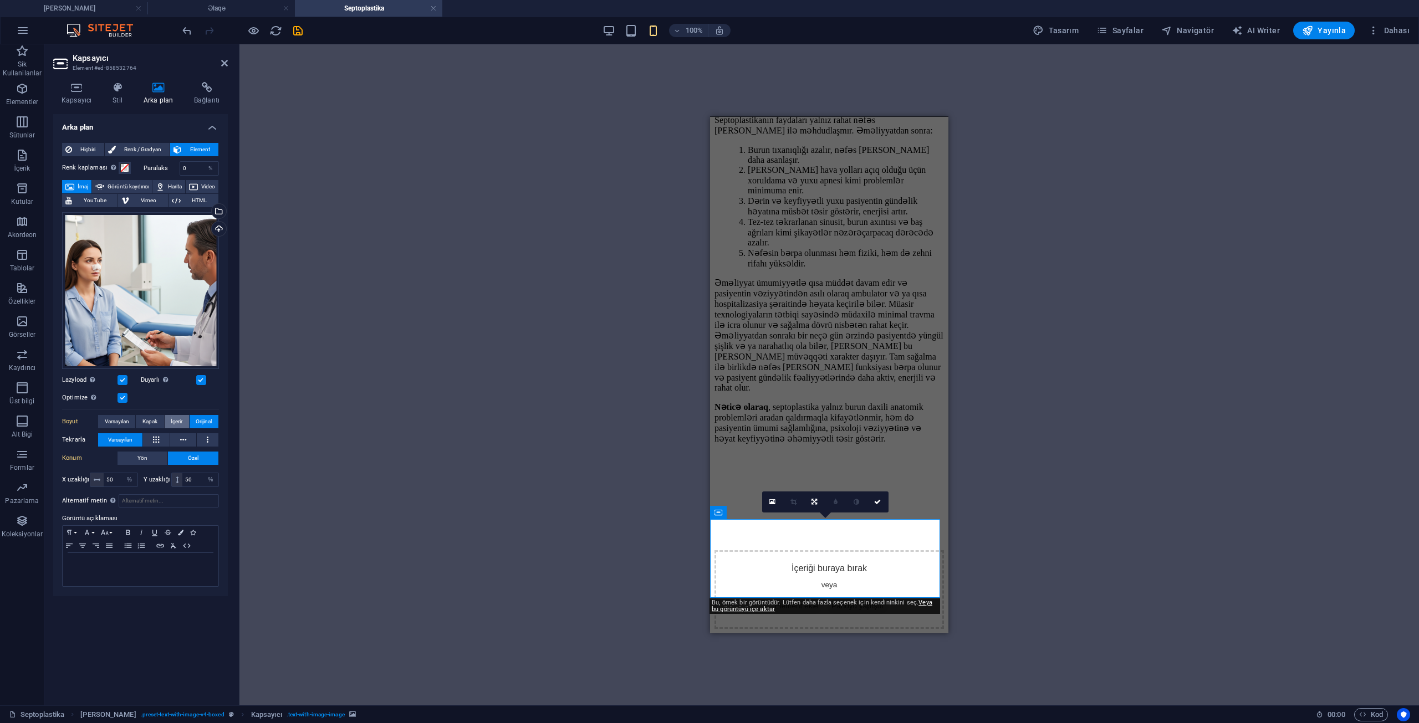
click at [172, 416] on span "İçerir" at bounding box center [177, 421] width 12 height 13
click at [129, 418] on span "Varsayılan" at bounding box center [117, 421] width 24 height 13
drag, startPoint x: 199, startPoint y: 460, endPoint x: 183, endPoint y: 465, distance: 16.3
click at [183, 465] on input "50" at bounding box center [200, 461] width 36 height 13
type input "4"
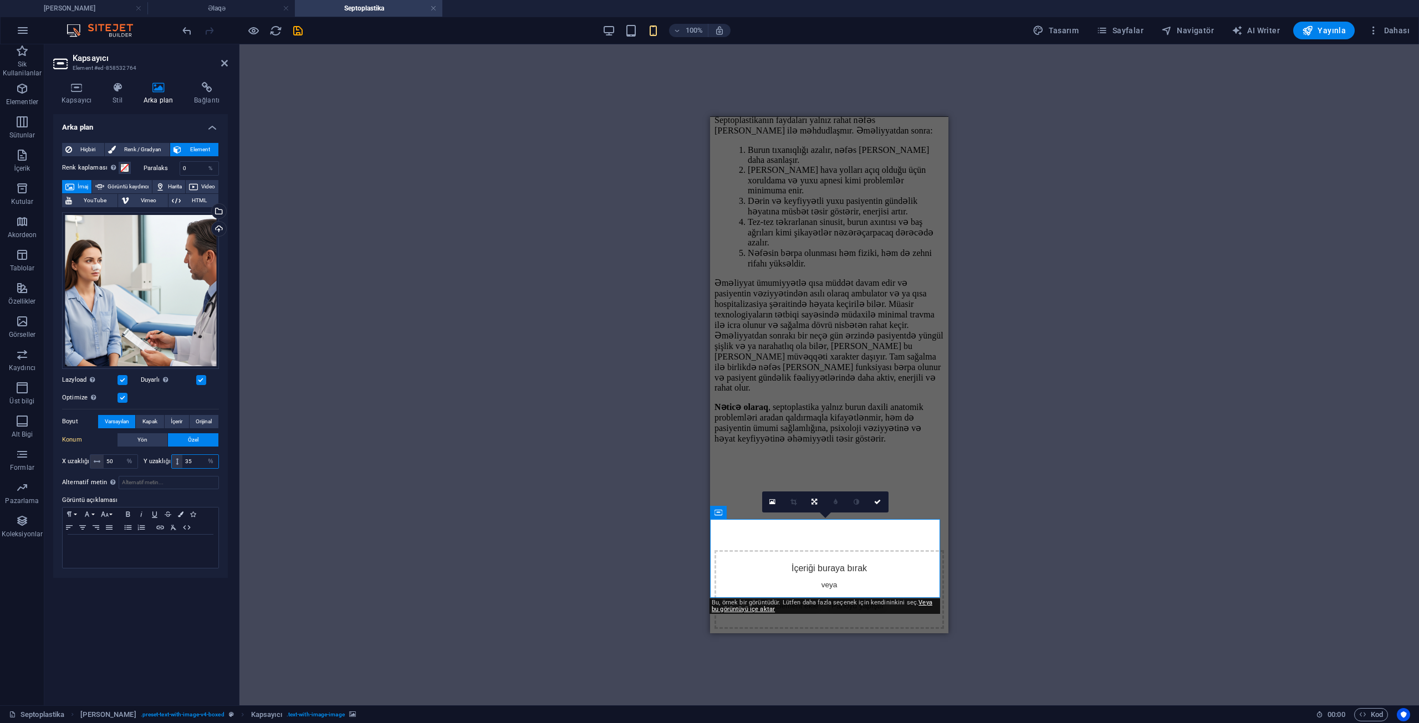
type input "3"
type input "25"
click at [357, 469] on div "Referans H2 Kapsayıcı Ön [PERSON_NAME] Kapsayıcı Ön [PERSON_NAME] Ön [PERSON_NA…" at bounding box center [828, 374] width 1179 height 661
click at [875, 505] on link at bounding box center [877, 502] width 21 height 21
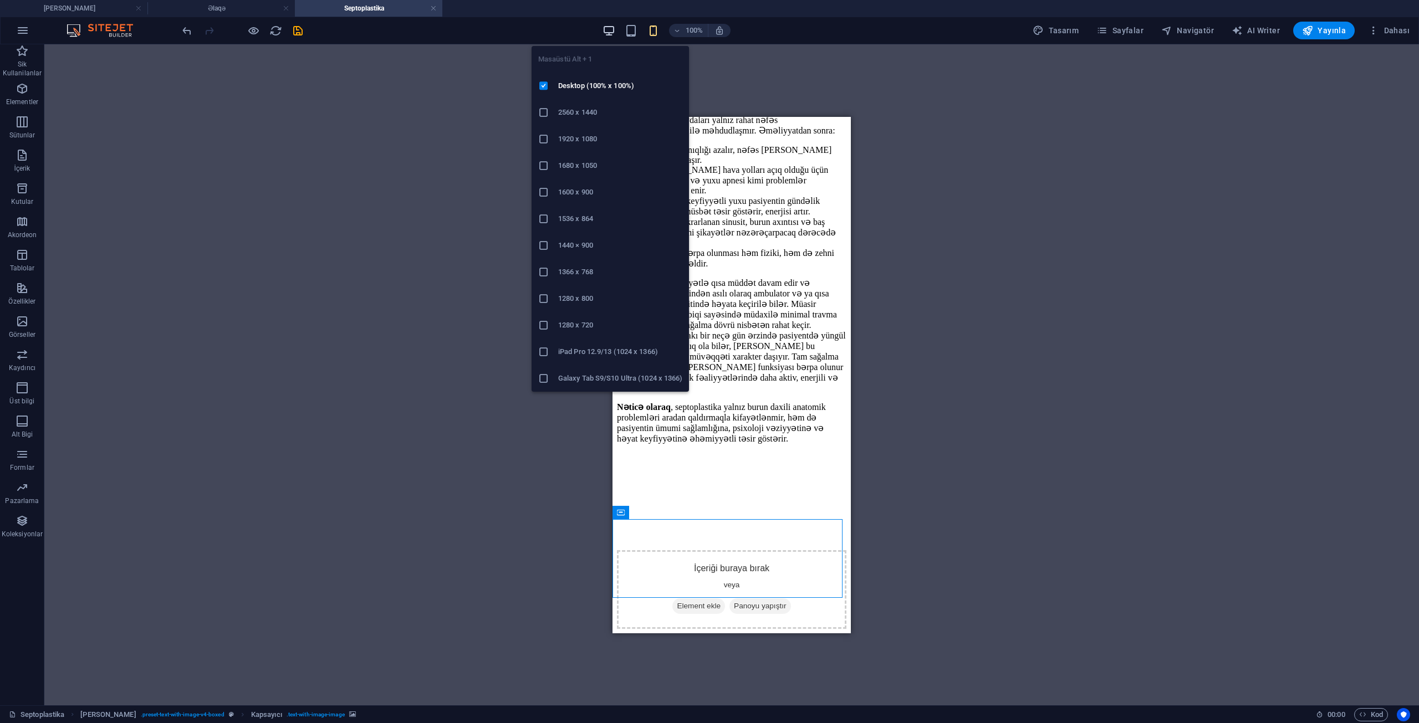
click at [612, 31] on icon "button" at bounding box center [608, 30] width 13 height 13
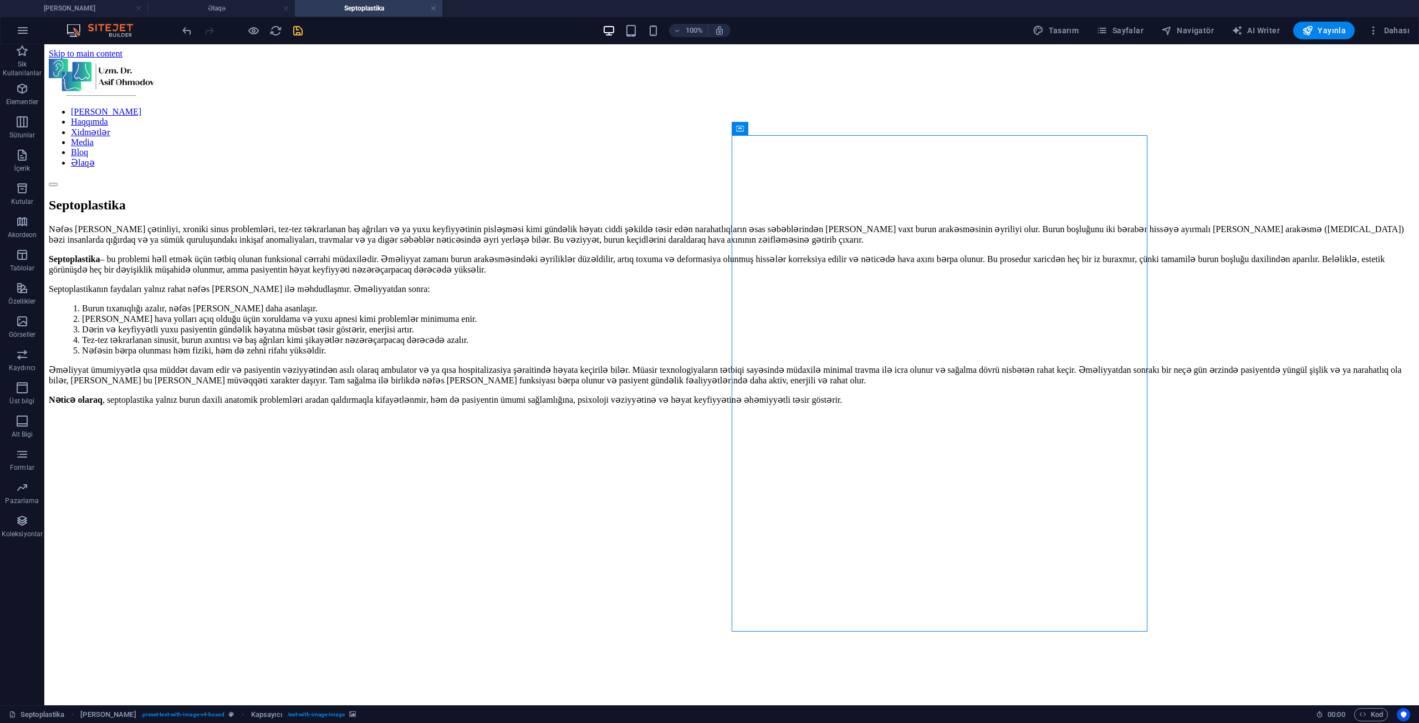
click at [300, 31] on icon "save" at bounding box center [298, 30] width 13 height 13
click at [433, 8] on link at bounding box center [433, 8] width 7 height 11
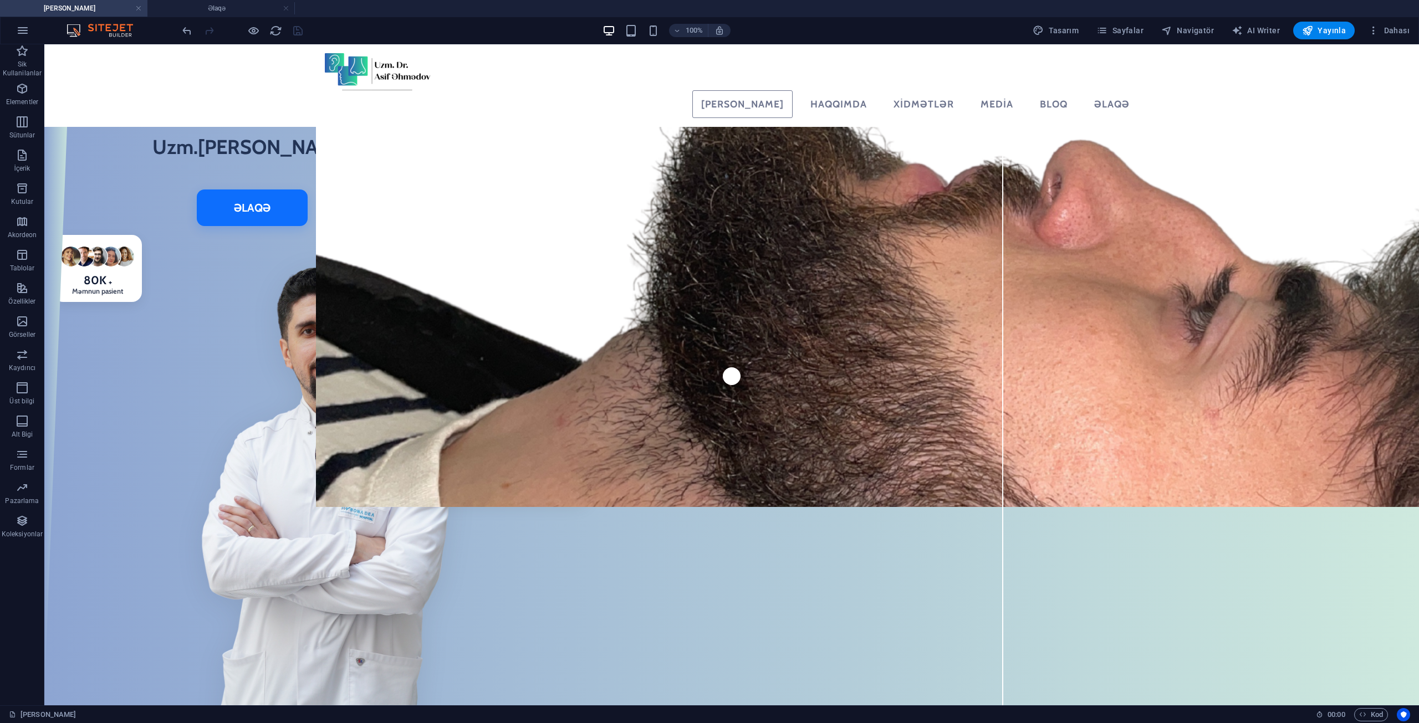
scroll to position [275, 0]
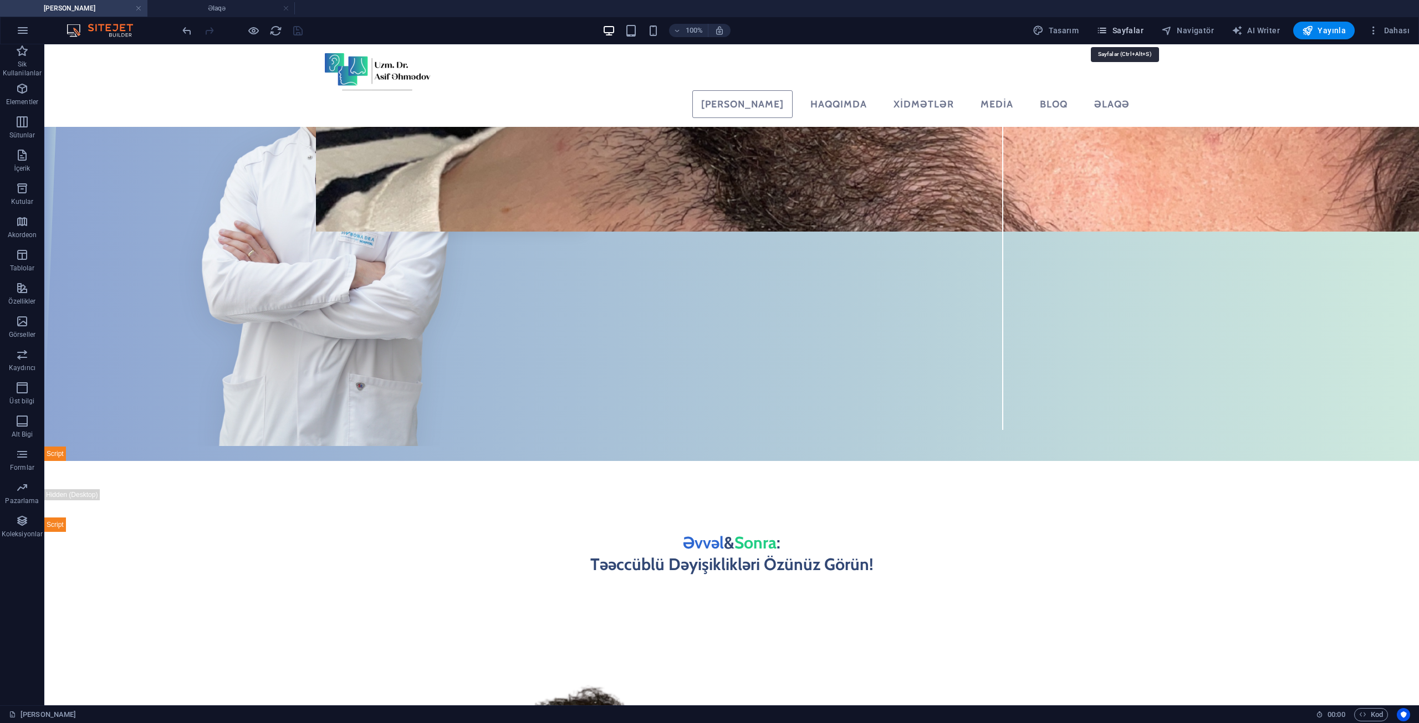
click at [1121, 23] on button "Sayfalar" at bounding box center [1120, 31] width 56 height 18
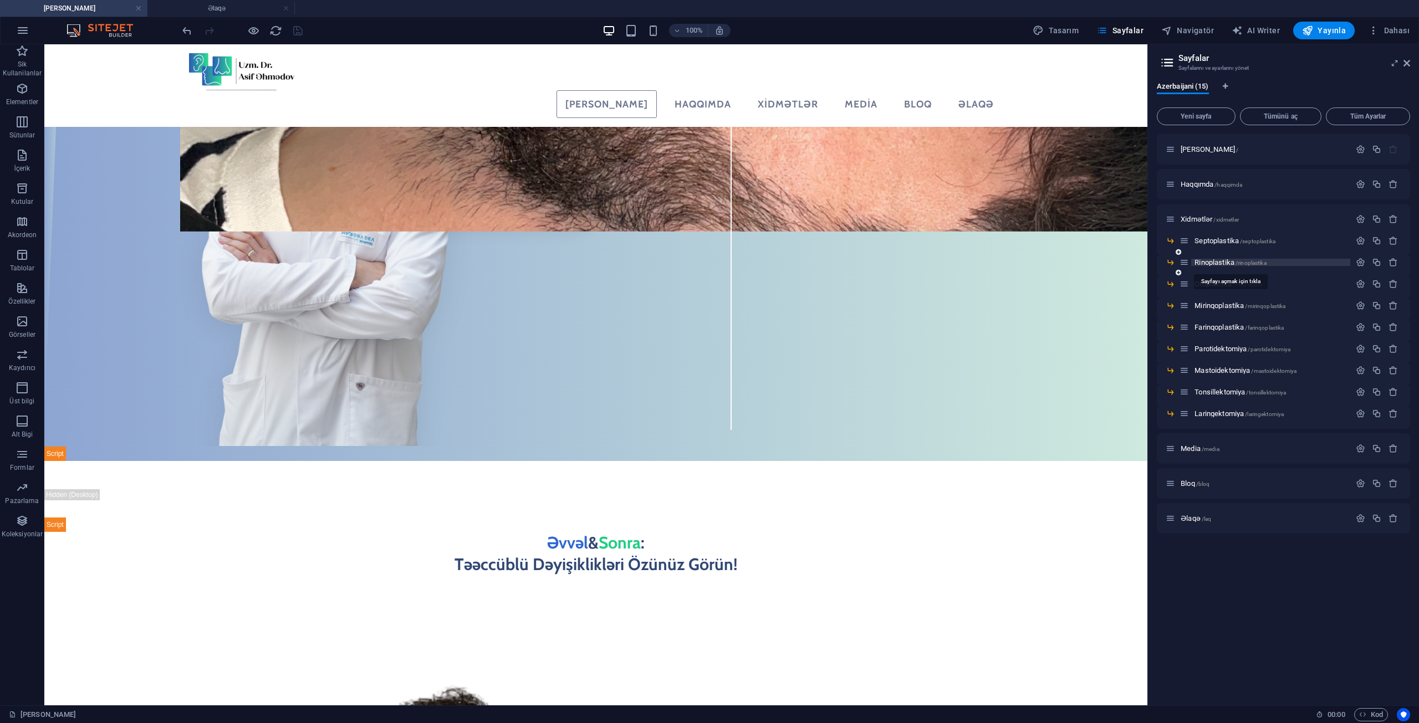
click at [1229, 259] on span "Rinoplastika /rinoplastika" at bounding box center [1229, 262] width 71 height 8
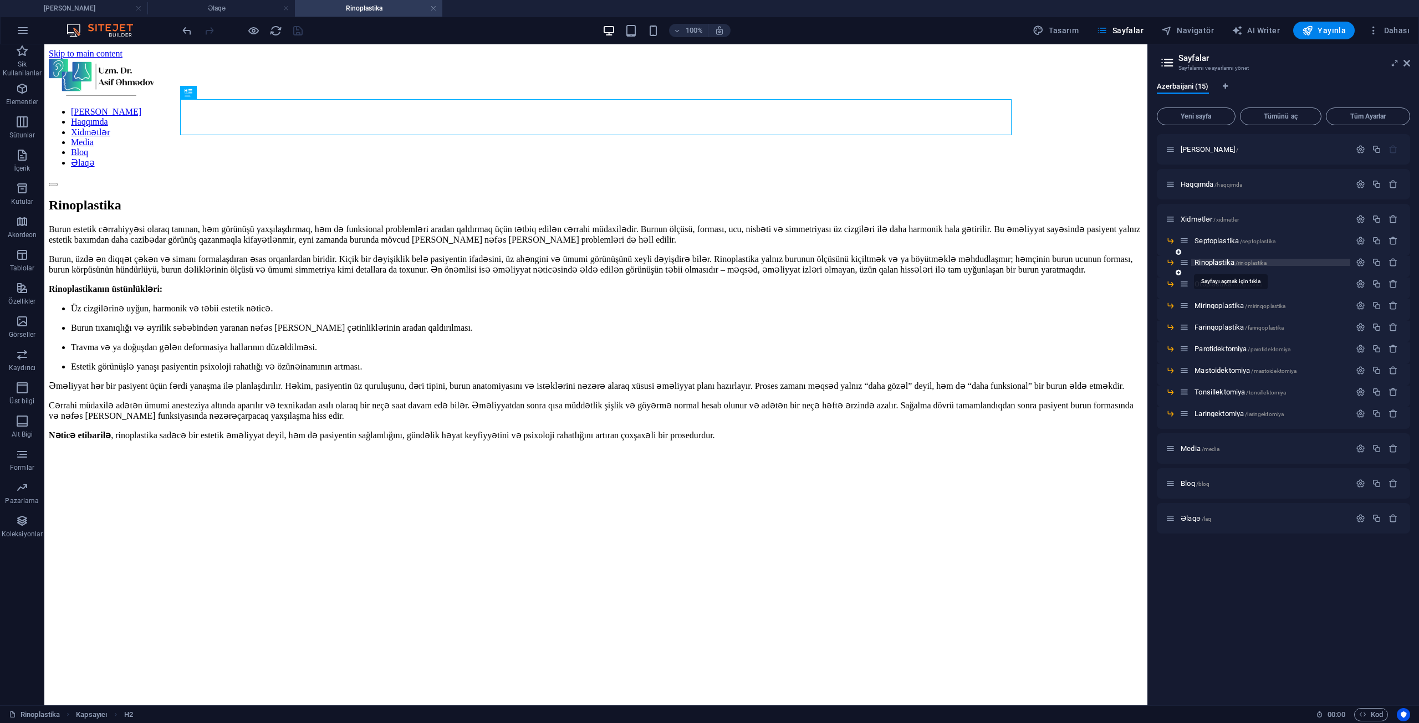
scroll to position [0, 0]
click at [225, 352] on div "Burun estetik cərrahiyyəsi olaraq tanınan, həm görünüşü yaxşılaşdırmaq, həm də …" at bounding box center [596, 342] width 1094 height 236
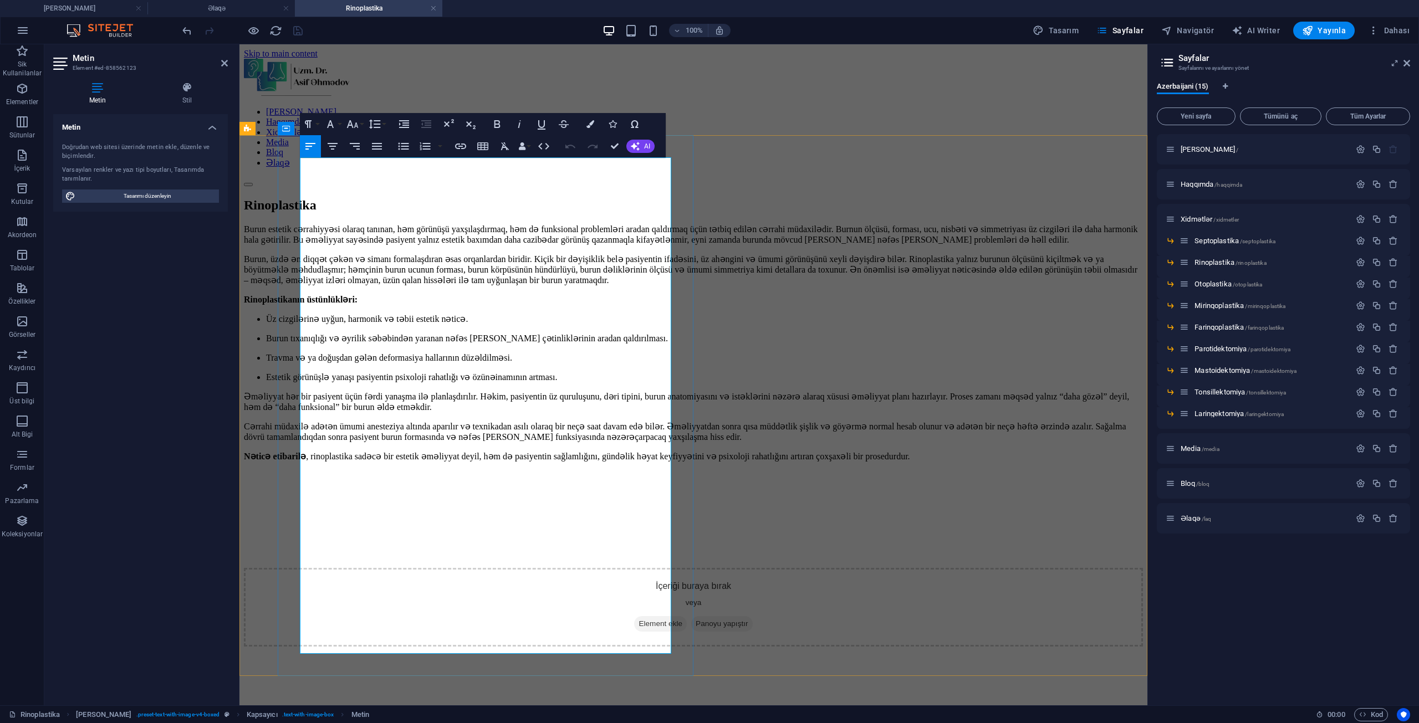
click at [313, 324] on li "Üz cizgilərinə uyğun, harmonik və təbii estetik nəticə." at bounding box center [704, 319] width 877 height 11
click at [316, 344] on li "Burun tıxanıqlığı və əyrilik səbəbindən yaranan nəfəs [PERSON_NAME] çətinliklər…" at bounding box center [704, 338] width 877 height 11
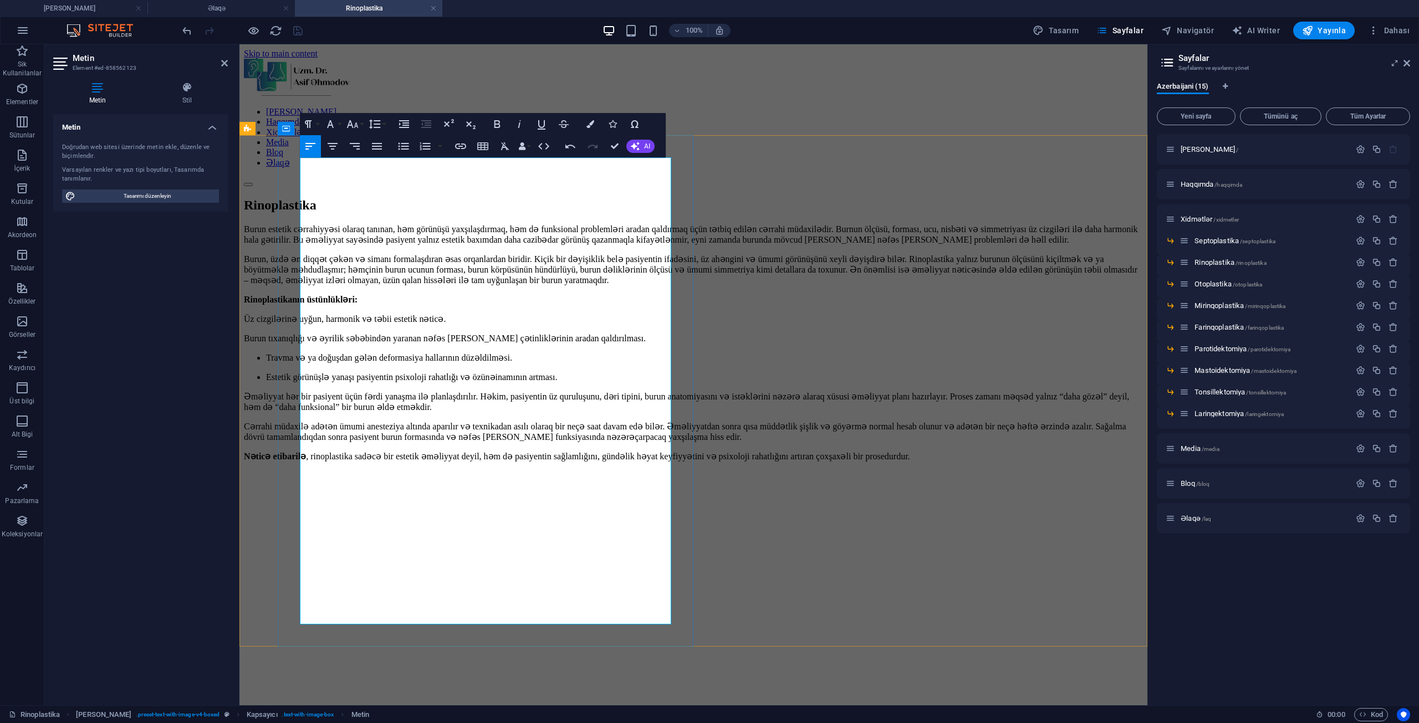
click at [324, 363] on li "Travma və ya doğuşdan gələn deformasiya hallarının düzəldilməsi." at bounding box center [704, 357] width 877 height 11
click at [325, 382] on li "Estetik görünüşlə yanaşı pasiyentin psixoloji rahatlığı və özünəinamının artmas…" at bounding box center [704, 377] width 877 height 11
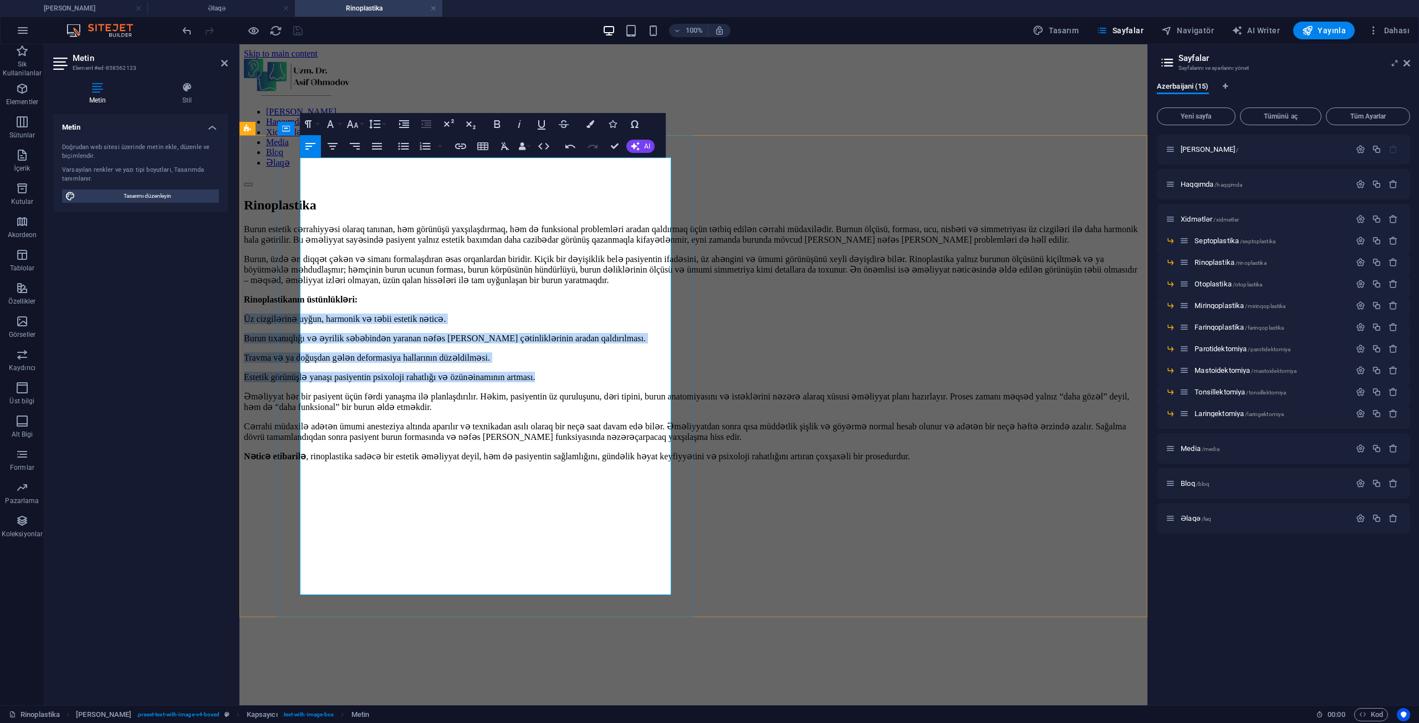
drag, startPoint x: 302, startPoint y: 347, endPoint x: 636, endPoint y: 398, distance: 338.6
click at [636, 398] on div "Burun estetik cərrahiyyəsi olaraq tanınan, həm görünüşü yaxşılaşdırmaq, həm də …" at bounding box center [693, 352] width 899 height 257
click at [396, 124] on button "Increase Indent" at bounding box center [404, 124] width 21 height 22
click at [431, 148] on icon "button" at bounding box center [424, 146] width 13 height 13
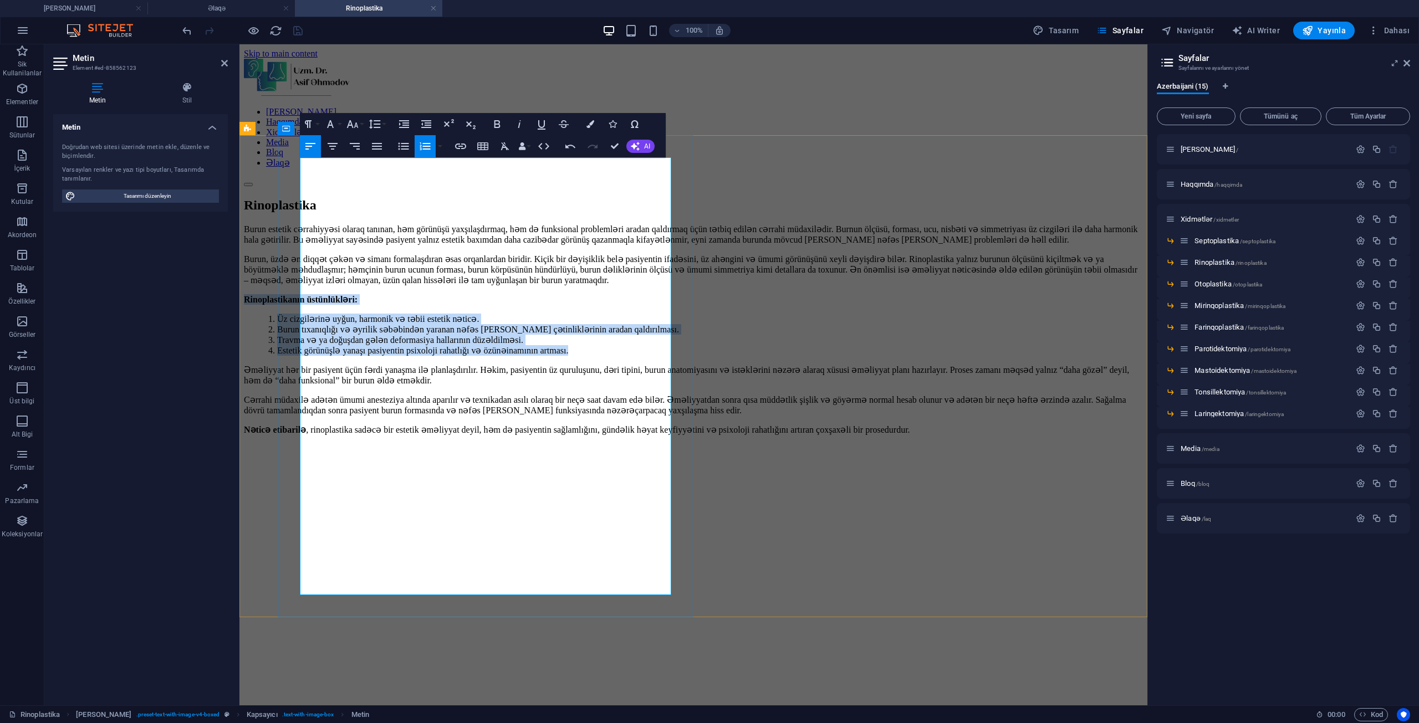
click at [484, 356] on li "Estetik görünüşlə yanaşı pasiyentin psixoloji rahatlığı və özünəinamının artmas…" at bounding box center [710, 350] width 866 height 11
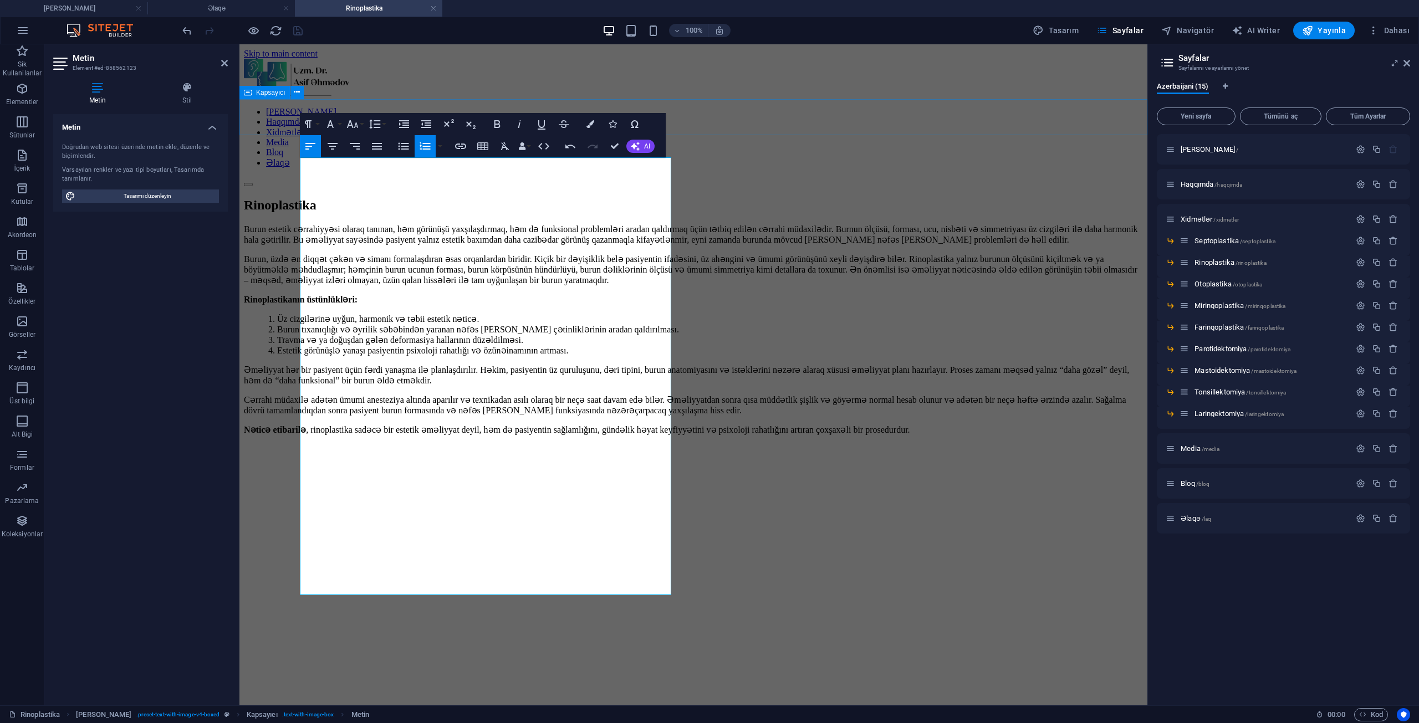
click at [257, 224] on div "Burun estetik cərrahiyyəsi olaraq tanınan, həm görünüşü yaxşılaşdırmaq, həm də …" at bounding box center [693, 624] width 899 height 800
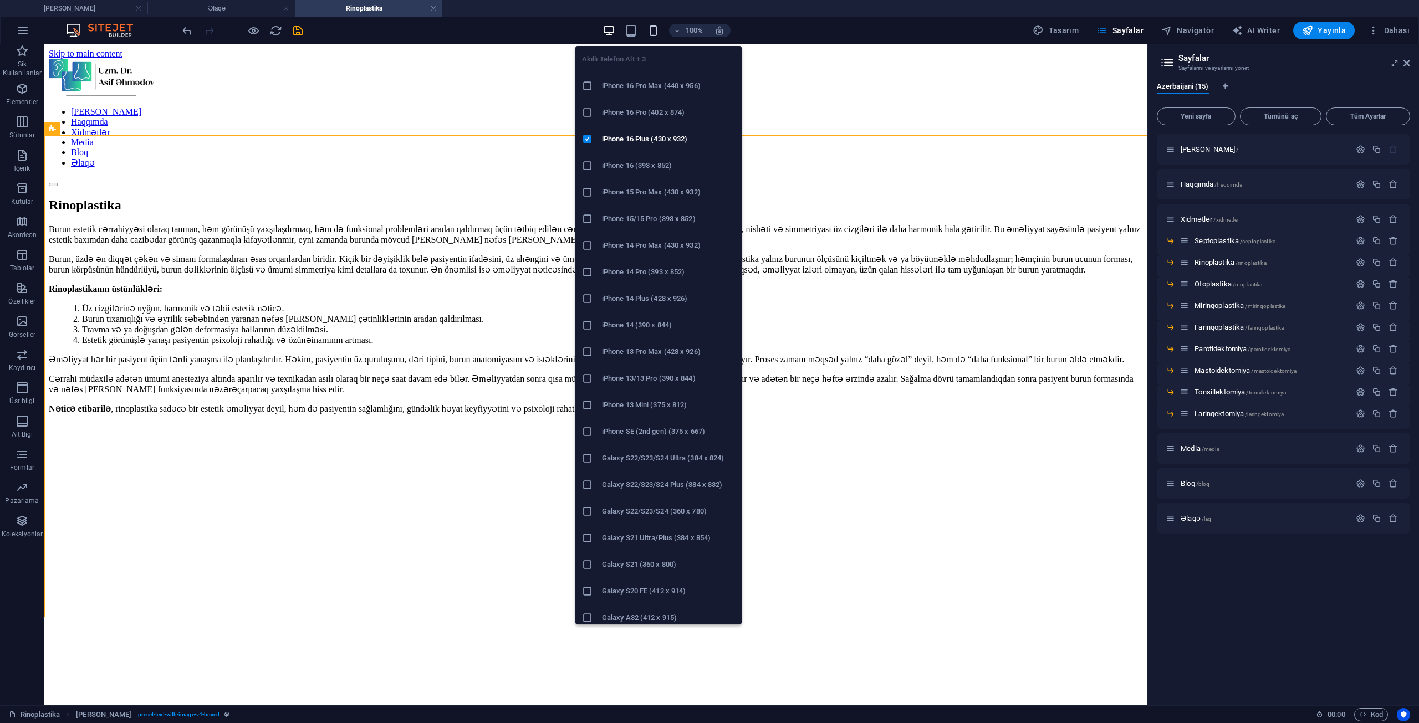
click at [656, 32] on icon "button" at bounding box center [653, 30] width 13 height 13
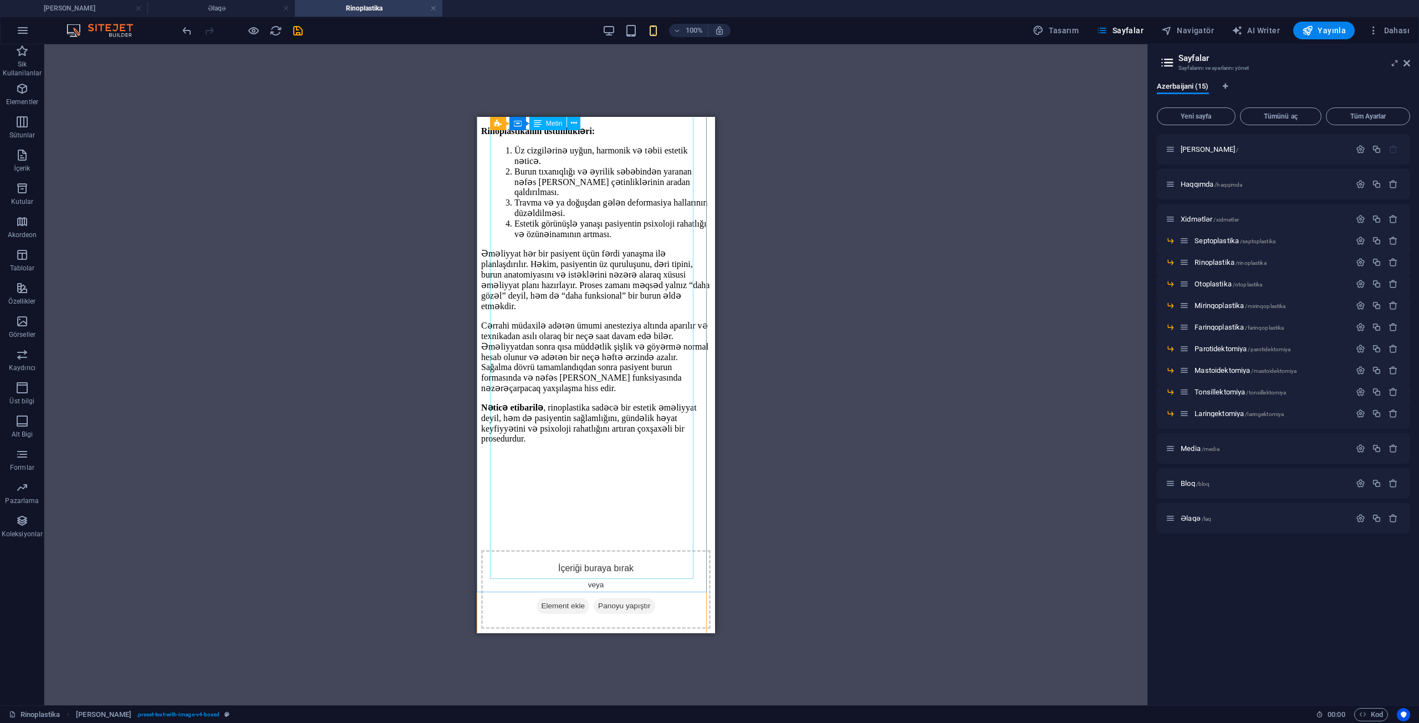
scroll to position [541, 0]
click at [540, 550] on div "İçeriği buraya bırak veya Element ekle Panoyu yapıştır" at bounding box center [595, 589] width 229 height 79
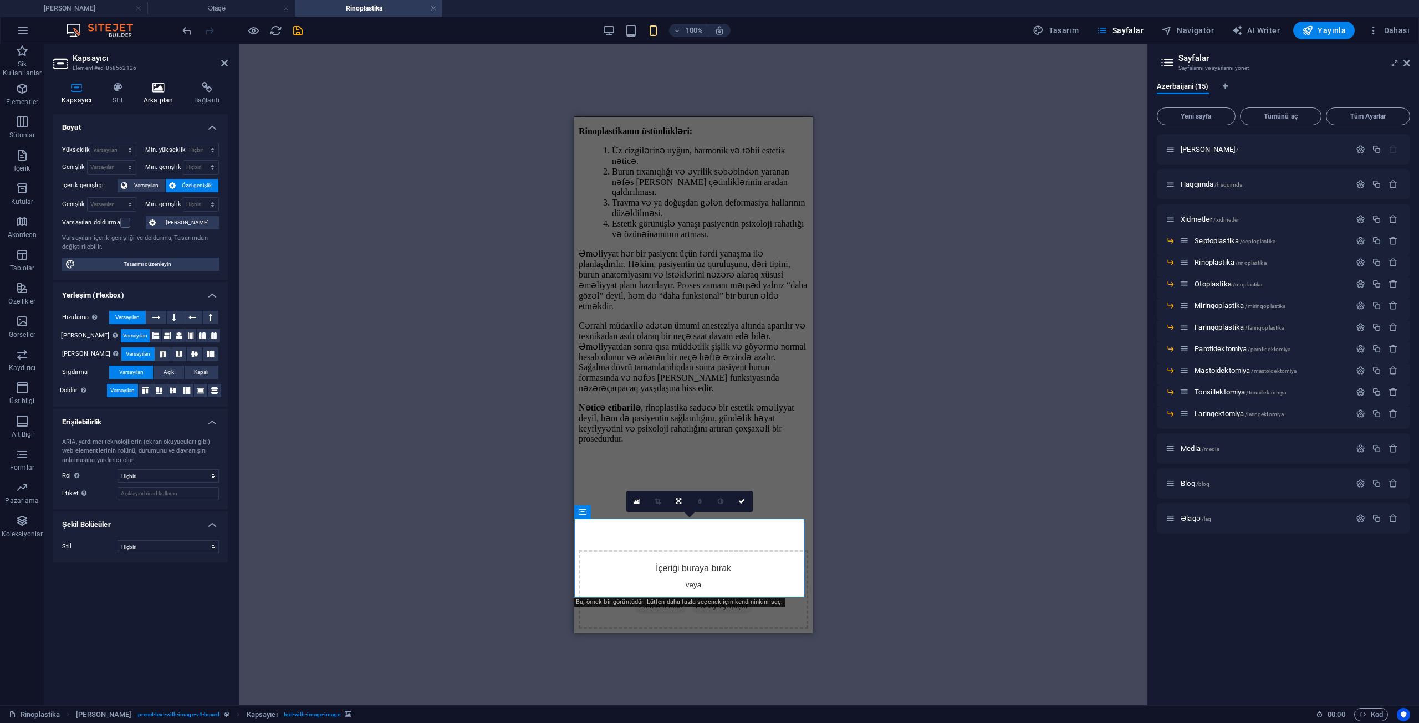
click at [159, 86] on icon at bounding box center [158, 87] width 46 height 11
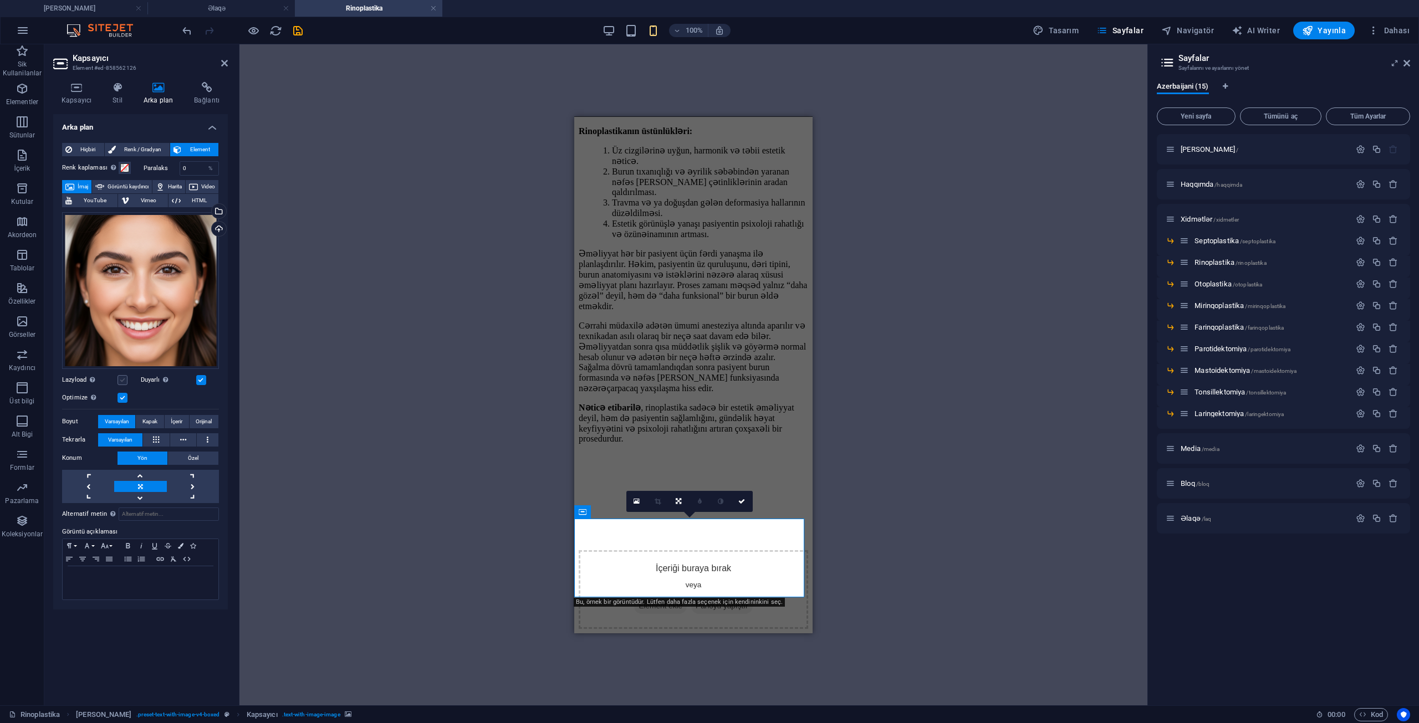
click at [122, 380] on label at bounding box center [122, 380] width 10 height 10
click at [0, 0] on input "Lazyload Sayfa yüklendikten sonra görüntülerin yüklenmesi, sayfa hızını artırır." at bounding box center [0, 0] width 0 height 0
click at [185, 458] on button "Özel" at bounding box center [193, 458] width 50 height 13
click at [146, 460] on span "Yön" at bounding box center [142, 458] width 10 height 13
click at [154, 425] on span "Kapak" at bounding box center [149, 421] width 15 height 13
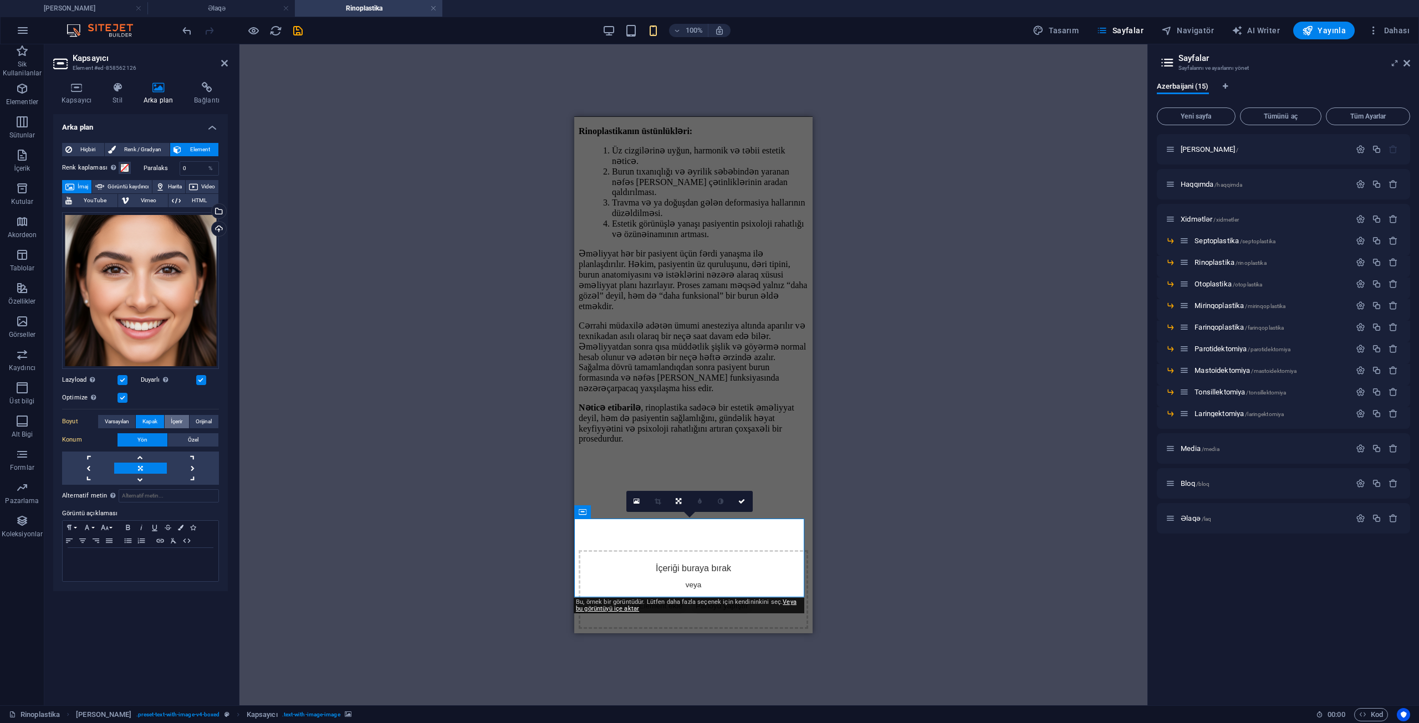
click at [178, 421] on span "İçerir" at bounding box center [177, 421] width 12 height 13
click at [195, 421] on button "Orijinal" at bounding box center [204, 421] width 29 height 13
click at [181, 422] on span "İçerir" at bounding box center [177, 421] width 12 height 13
click at [508, 452] on div "Mevcut içeriği değiştirmek için buraya sürükleyin. Yeni bir element oluşturmak …" at bounding box center [693, 374] width 908 height 661
click at [742, 508] on link at bounding box center [742, 501] width 21 height 21
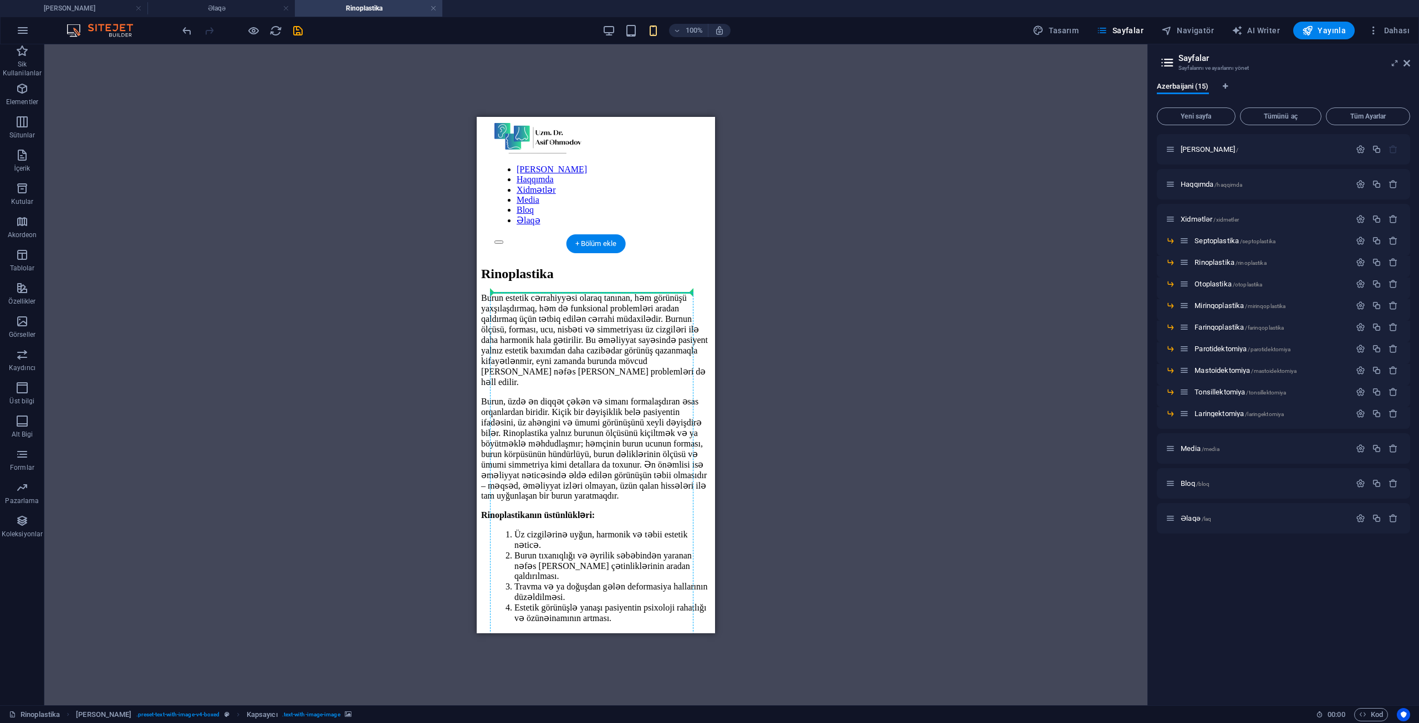
scroll to position [0, 0]
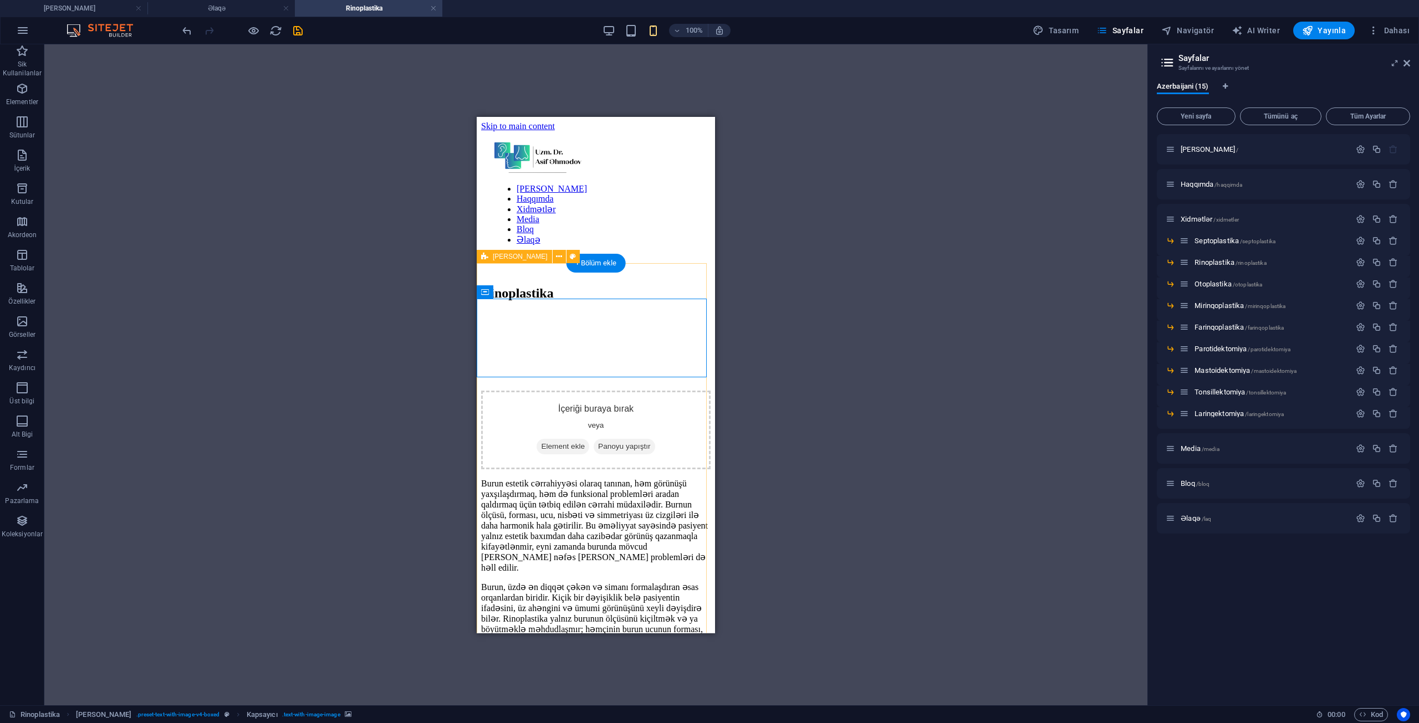
click at [657, 311] on div "İçeriği buraya bırak veya Element ekle Panoyu yapıştır Burun estetik cərrahiyyə…" at bounding box center [595, 671] width 229 height 721
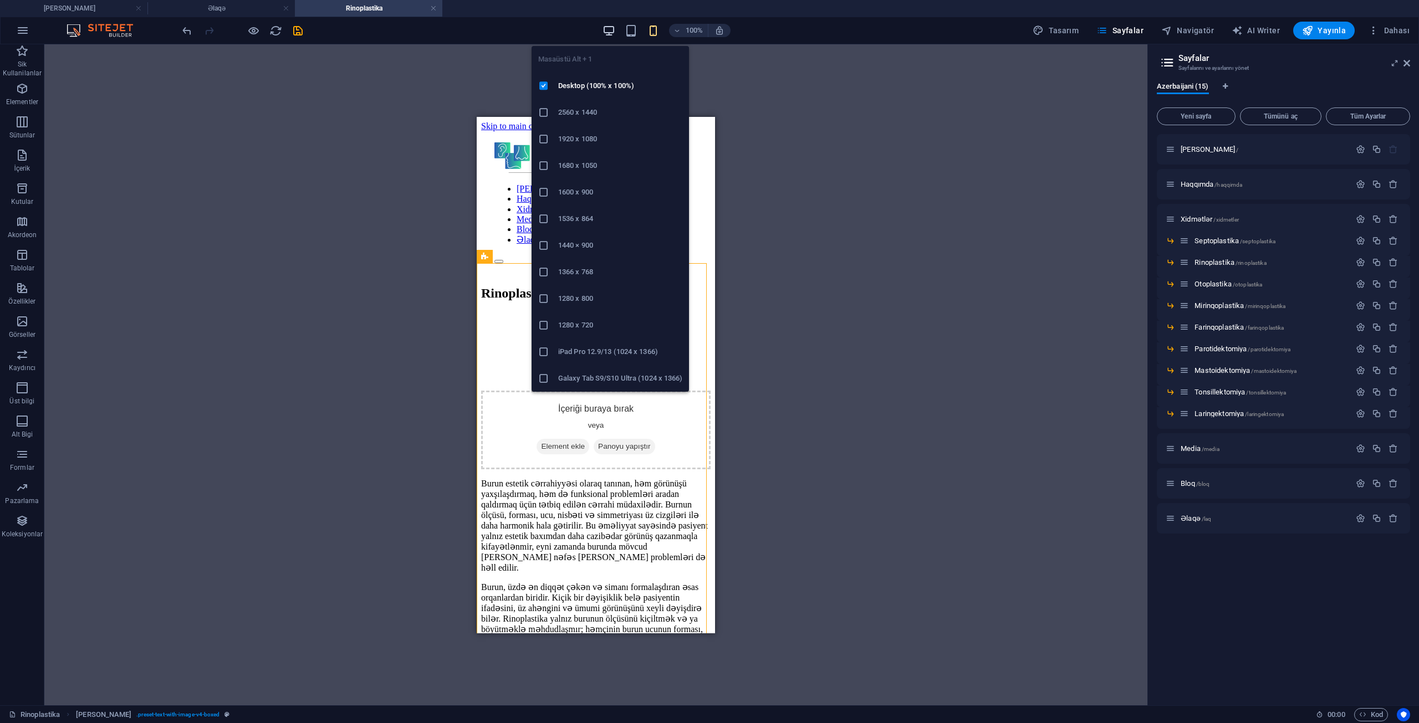
click at [615, 32] on icon "button" at bounding box center [608, 30] width 13 height 13
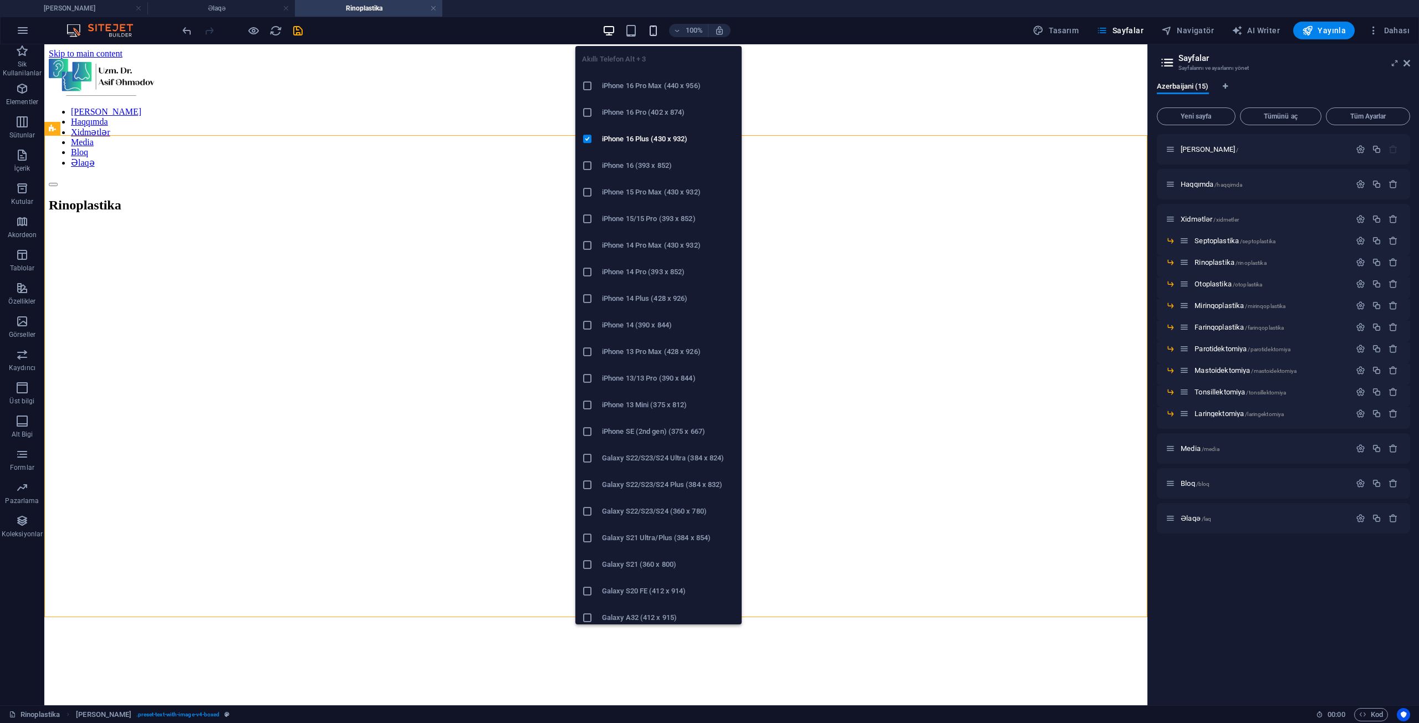
click at [657, 33] on icon "button" at bounding box center [653, 30] width 13 height 13
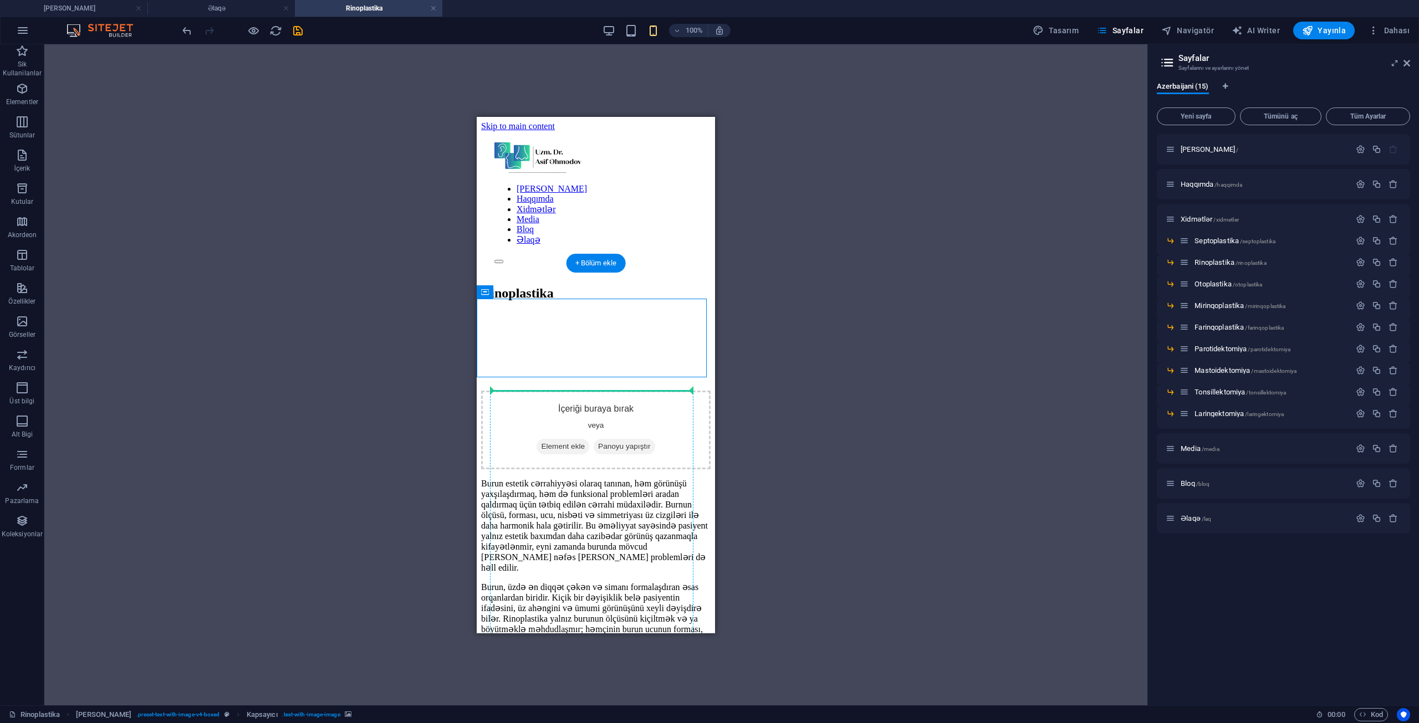
drag, startPoint x: 987, startPoint y: 412, endPoint x: 544, endPoint y: 433, distance: 442.8
click at [633, 311] on div "İçeriği buraya bırak veya Element ekle Panoyu yapıştır Burun estetik cərrahiyyə…" at bounding box center [595, 671] width 229 height 721
click at [616, 28] on span "button" at bounding box center [608, 30] width 13 height 13
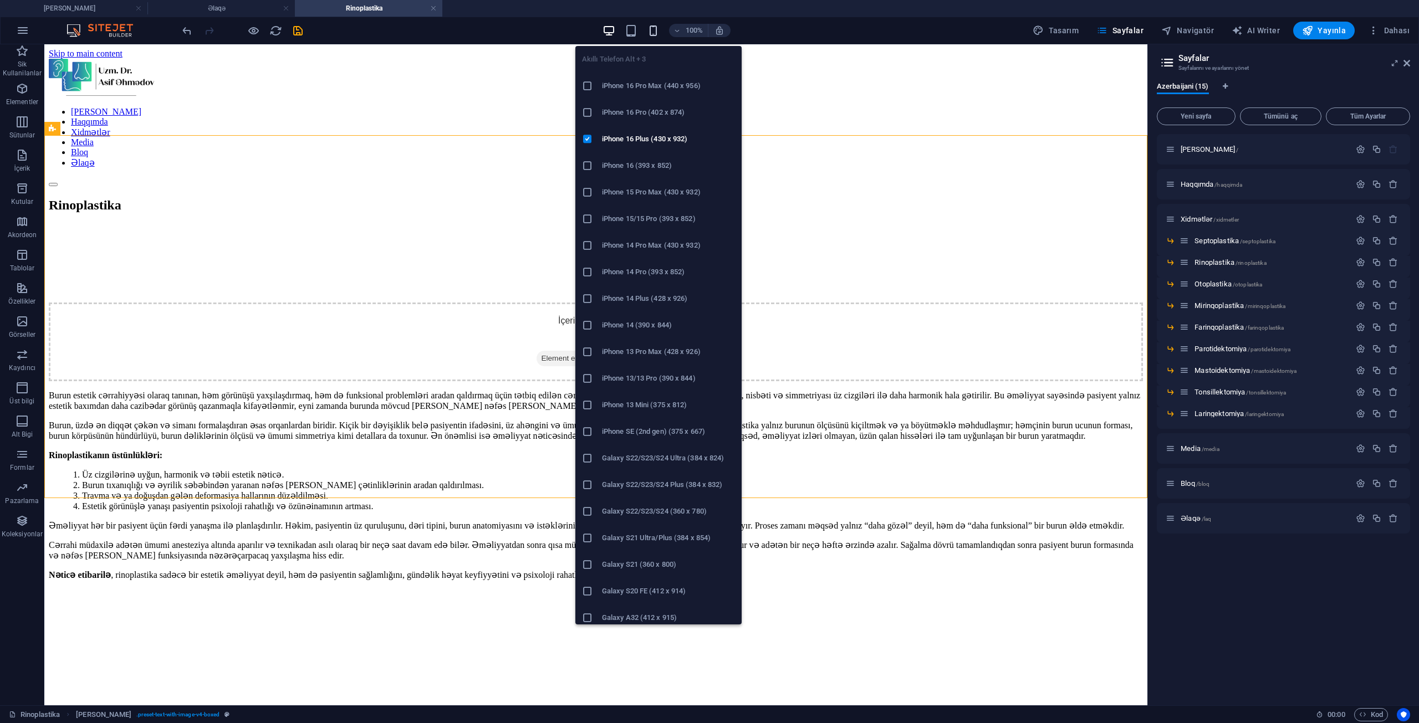
click at [660, 26] on icon "button" at bounding box center [653, 30] width 13 height 13
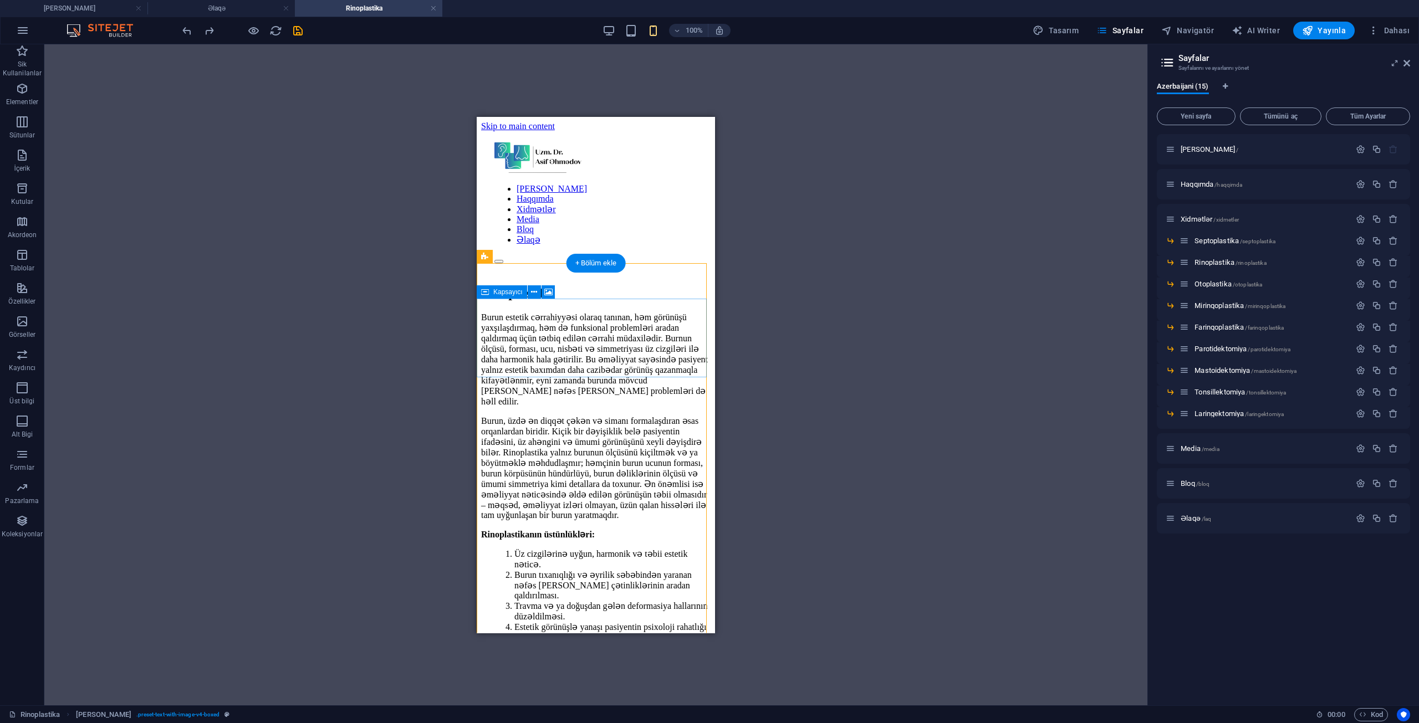
scroll to position [541, 0]
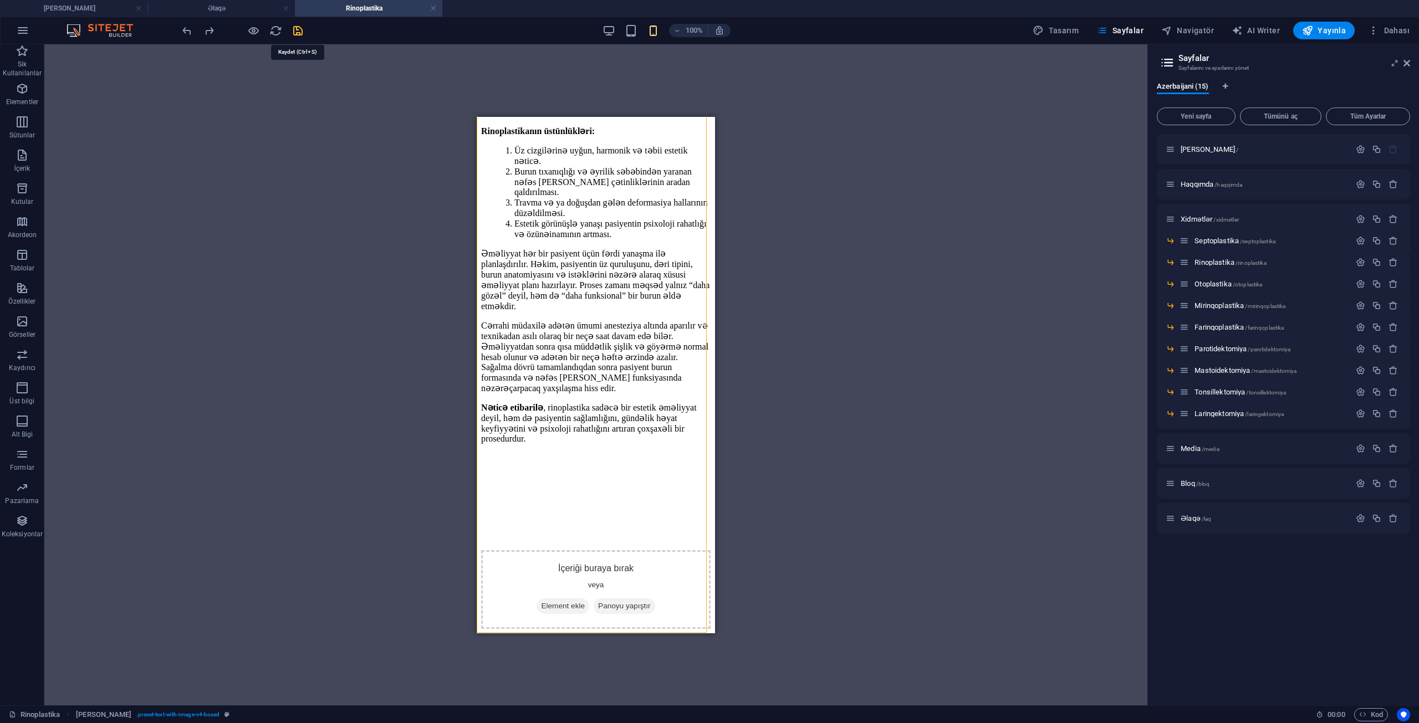
click at [293, 30] on icon "save" at bounding box center [298, 30] width 13 height 13
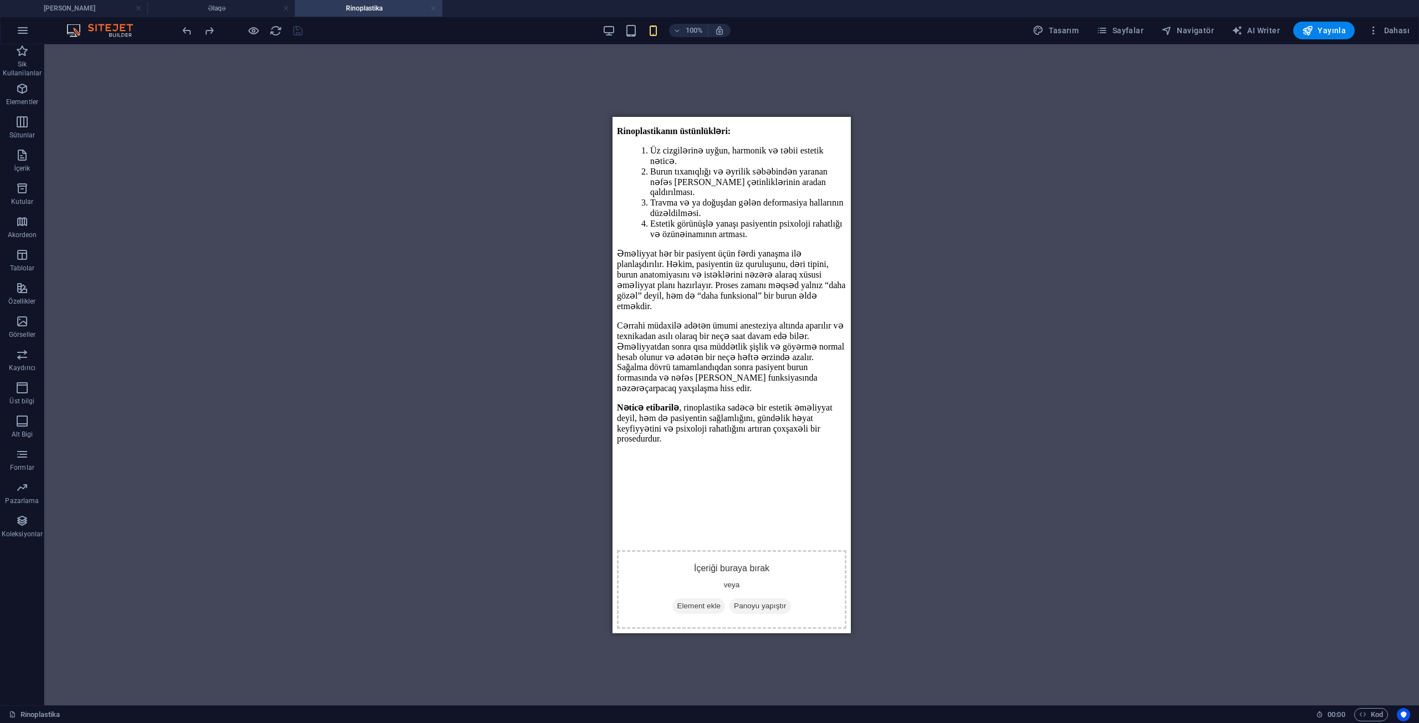
click at [436, 9] on link at bounding box center [433, 8] width 7 height 11
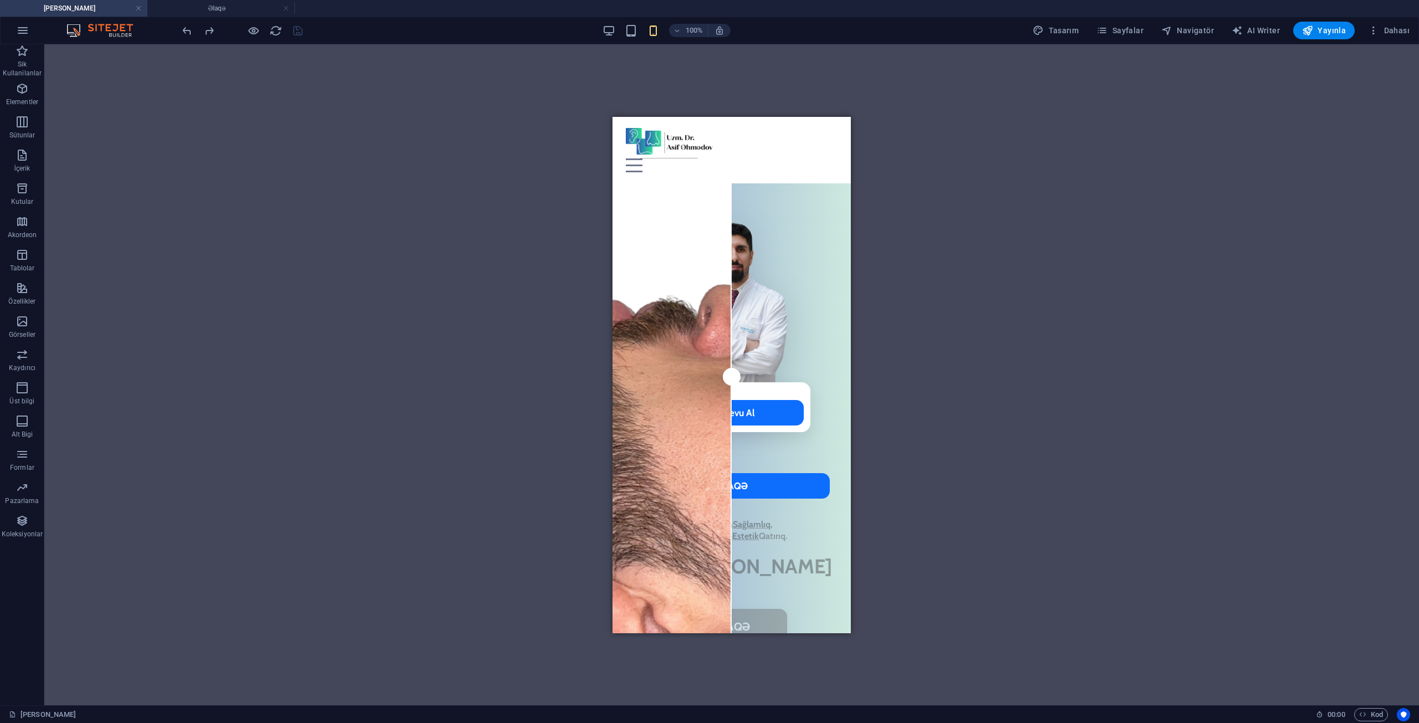
scroll to position [293, 0]
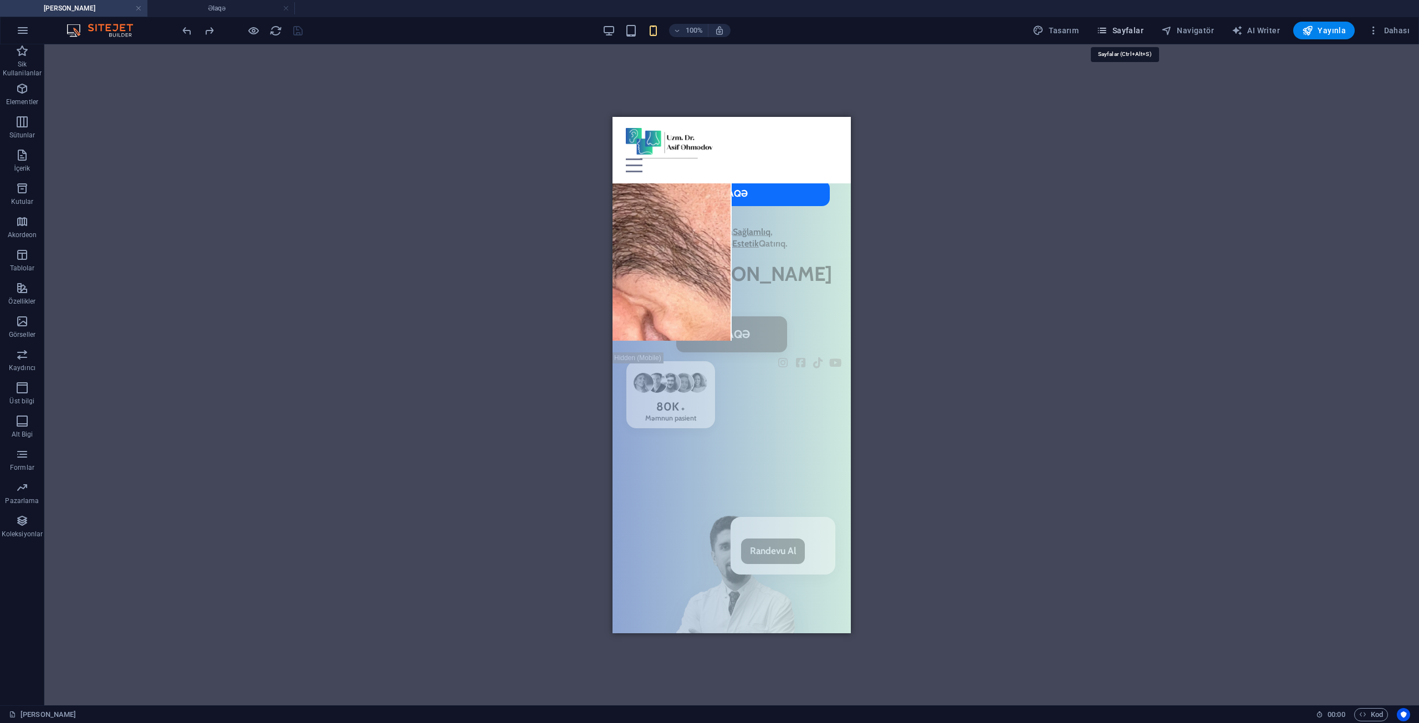
click at [1128, 38] on button "Sayfalar" at bounding box center [1120, 31] width 56 height 18
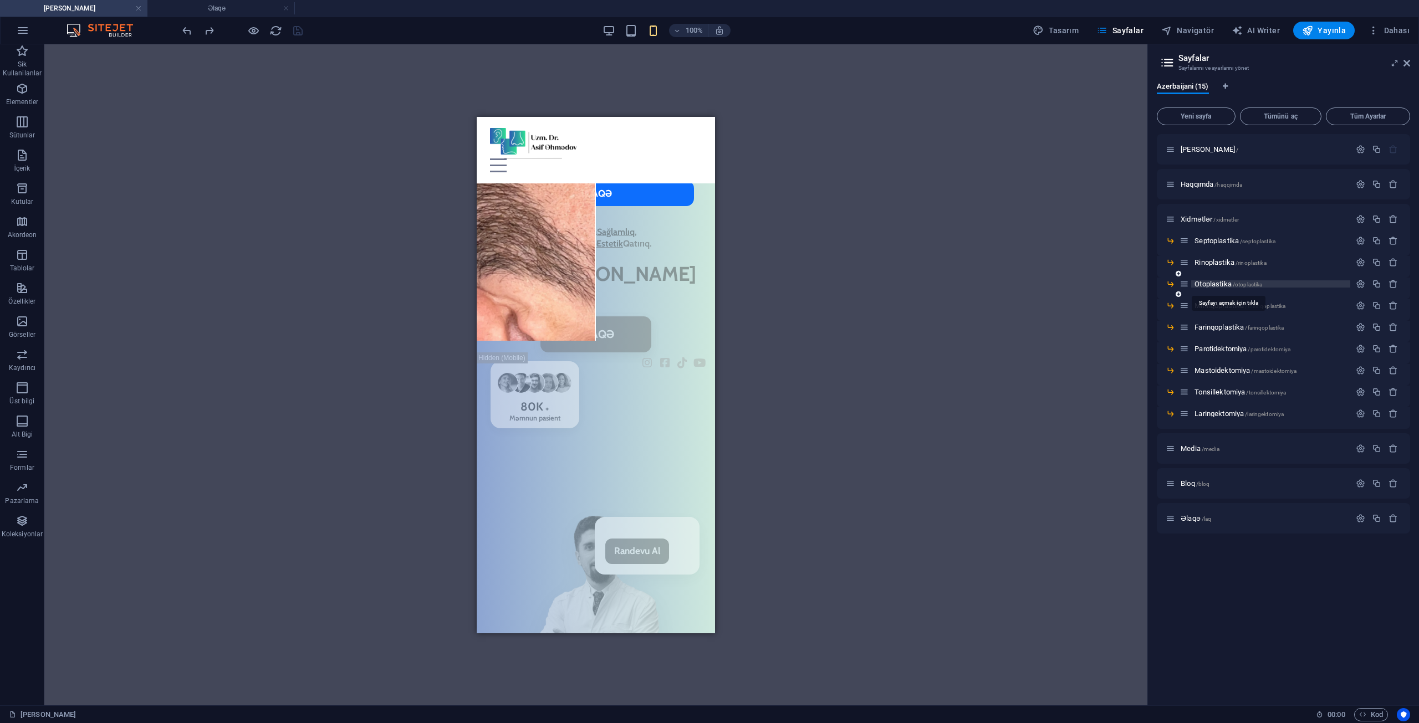
click at [1227, 284] on span "Otoplastika /otoplastika" at bounding box center [1228, 284] width 68 height 8
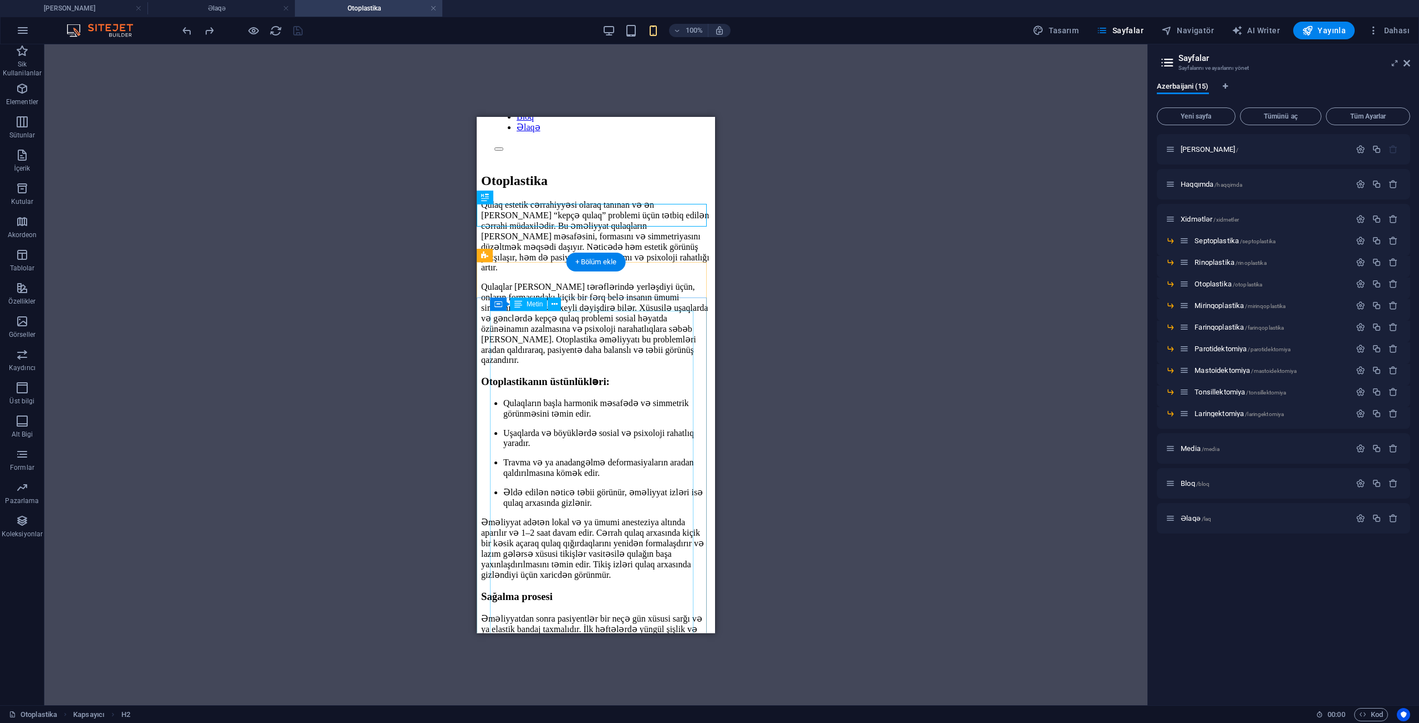
scroll to position [333, 0]
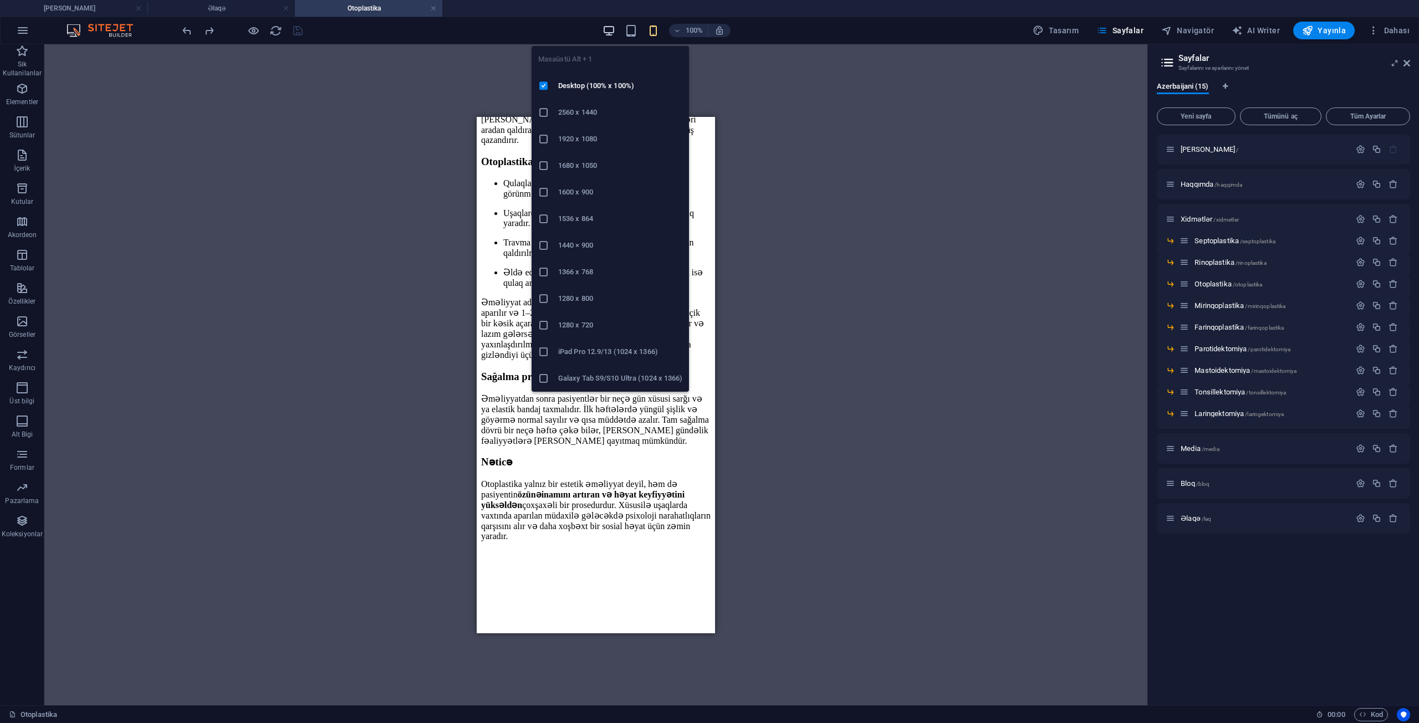
click at [615, 34] on icon "button" at bounding box center [608, 30] width 13 height 13
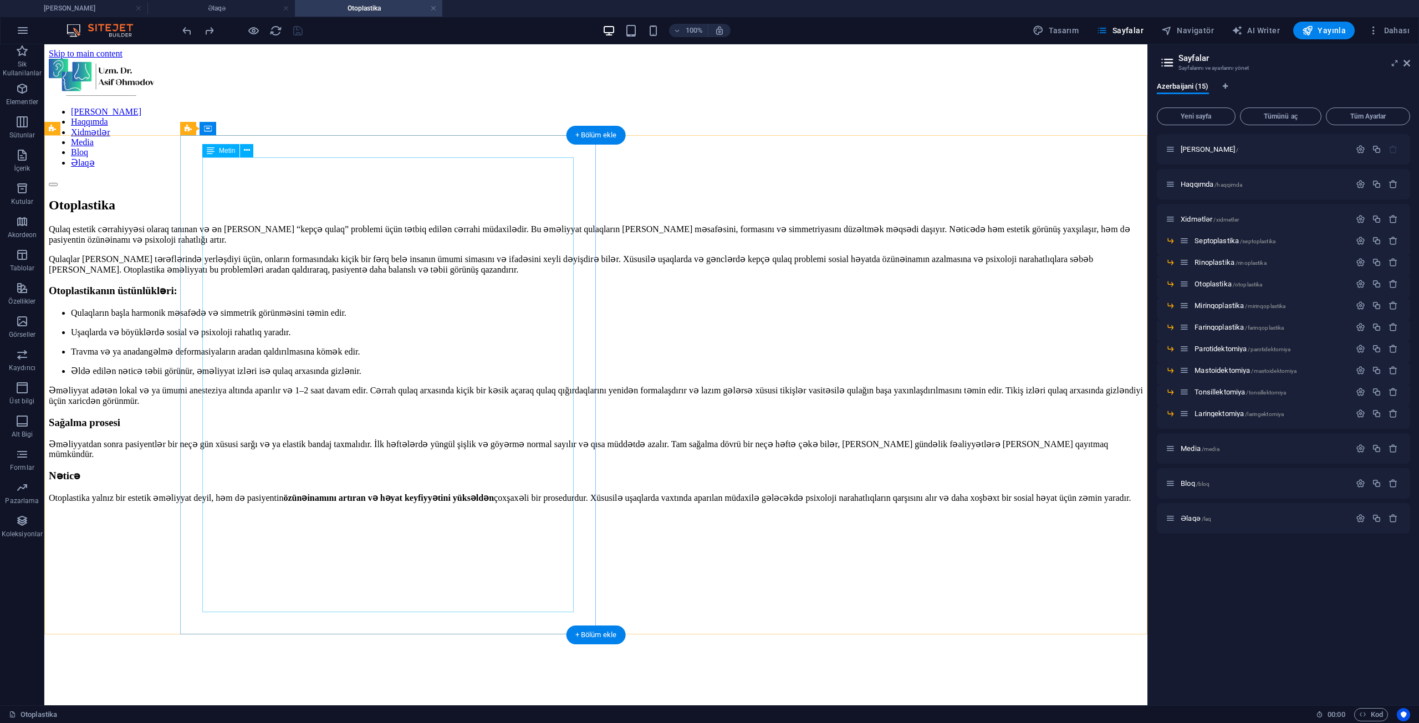
click at [227, 308] on div "Qulaq estetik cərrahiyyəsi olaraq tanınan və ən [PERSON_NAME] “kepçə qulaq” pro…" at bounding box center [596, 373] width 1094 height 298
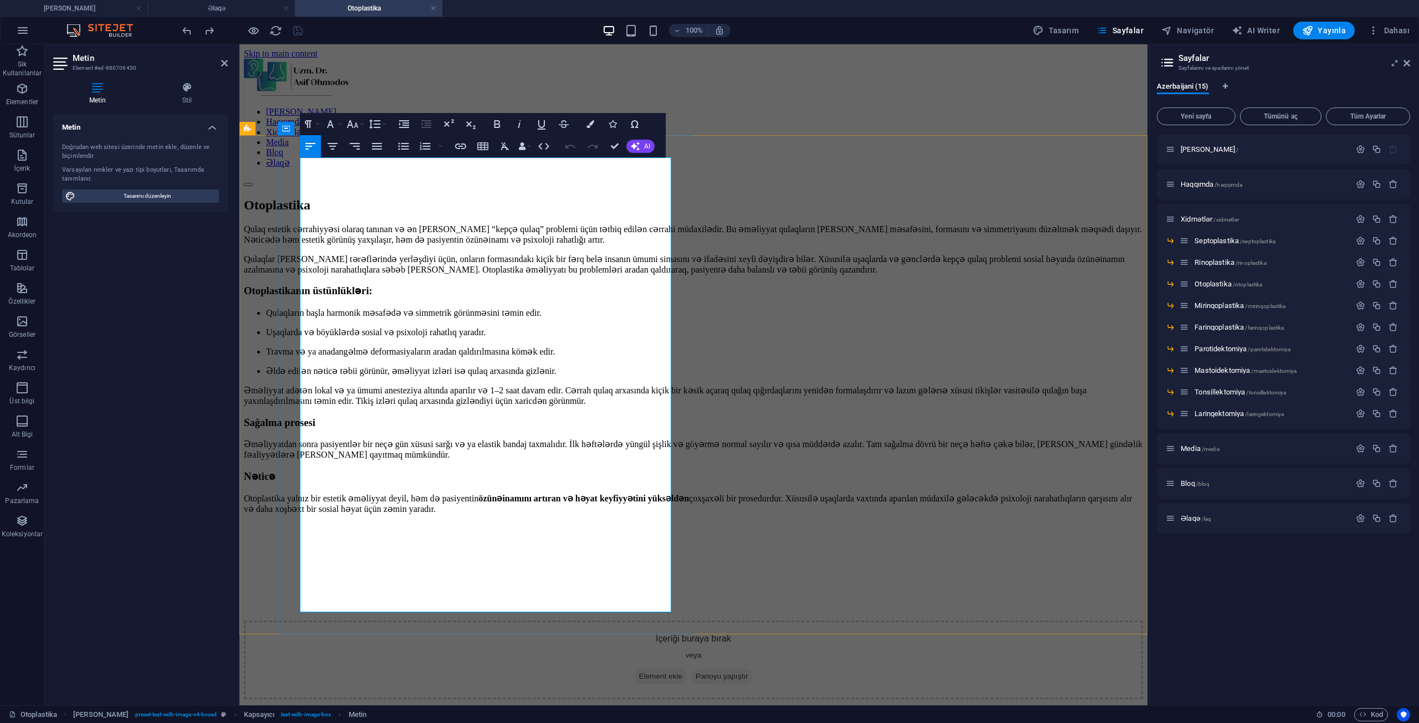
click at [319, 316] on p "Qulaqların başla harmonik məsafədə və simmetrik görünməsini təmin edir." at bounding box center [704, 313] width 877 height 11
click at [319, 313] on p "Qulaqların başla harmonik məsafədə və simmetrik görünməsini təmin edir." at bounding box center [704, 313] width 877 height 11
click at [319, 308] on li "Qulaqların başla harmonik məsafədə və simmetrik görünməsini təmin edir." at bounding box center [704, 313] width 877 height 11
click at [316, 327] on li "Uşaqlarda və böyüklərdə sosial və psixoloji rahatlıq yaradır." at bounding box center [704, 332] width 877 height 11
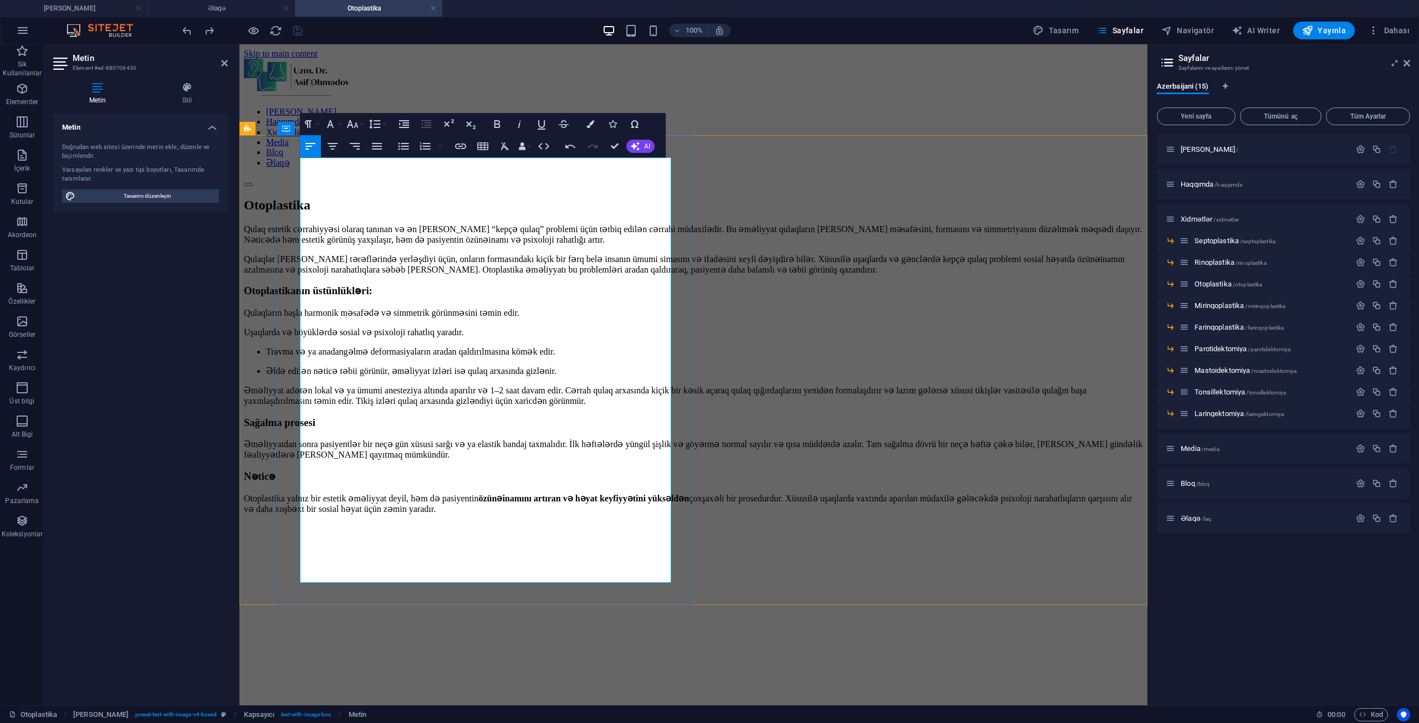
click at [318, 346] on li "Travma və ya anadangəlmə deformasiyaların aradan qaldırılmasına kömək edir." at bounding box center [704, 351] width 877 height 11
click at [323, 366] on li "Əldə edilən nəticə təbii görünür, əməliyyat izləri isə qulaq arxasında gizlənir." at bounding box center [704, 371] width 877 height 11
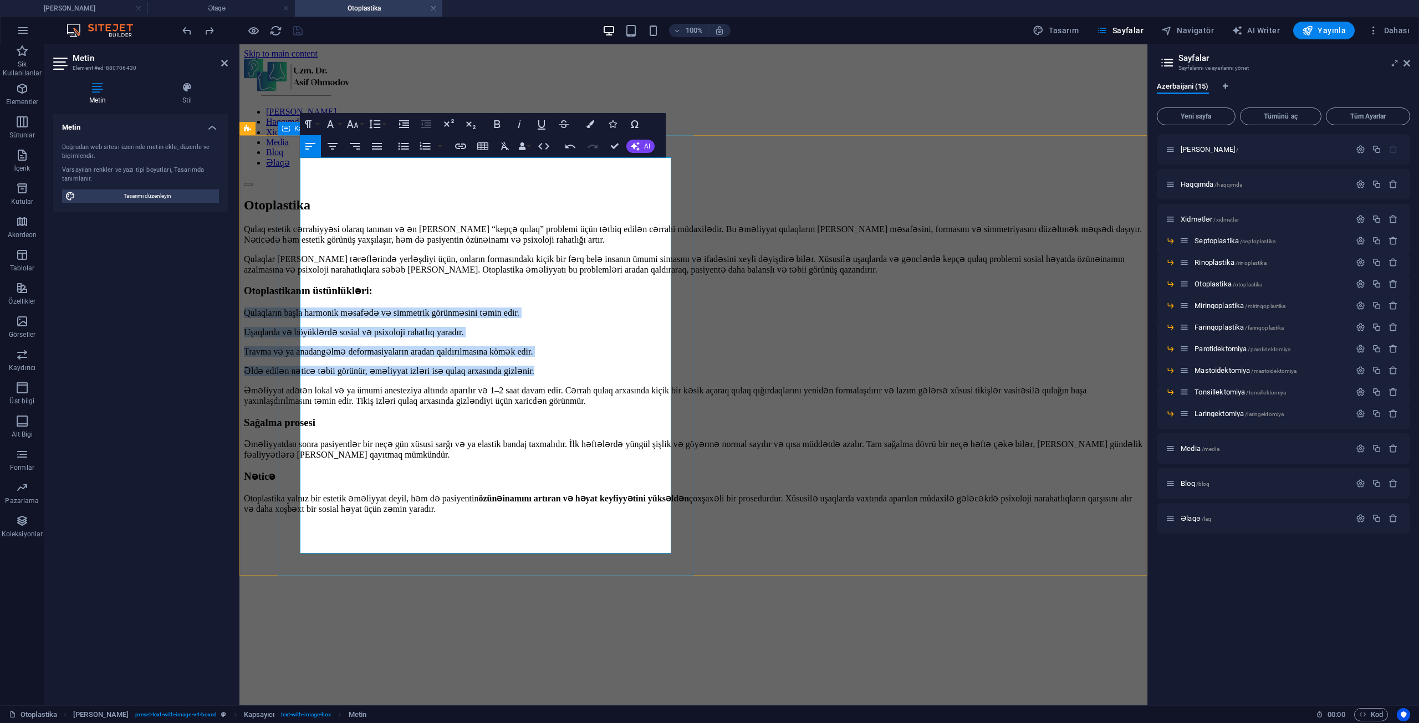
drag, startPoint x: 610, startPoint y: 345, endPoint x: 297, endPoint y: 310, distance: 314.6
click at [297, 310] on div "Qulaq estetik cərrahiyyəsi olaraq tanınan və ən [PERSON_NAME] “kepçə qulaq” pro…" at bounding box center [693, 378] width 899 height 309
click at [400, 124] on icon "button" at bounding box center [404, 124] width 10 height 8
click at [420, 146] on icon "button" at bounding box center [424, 146] width 13 height 13
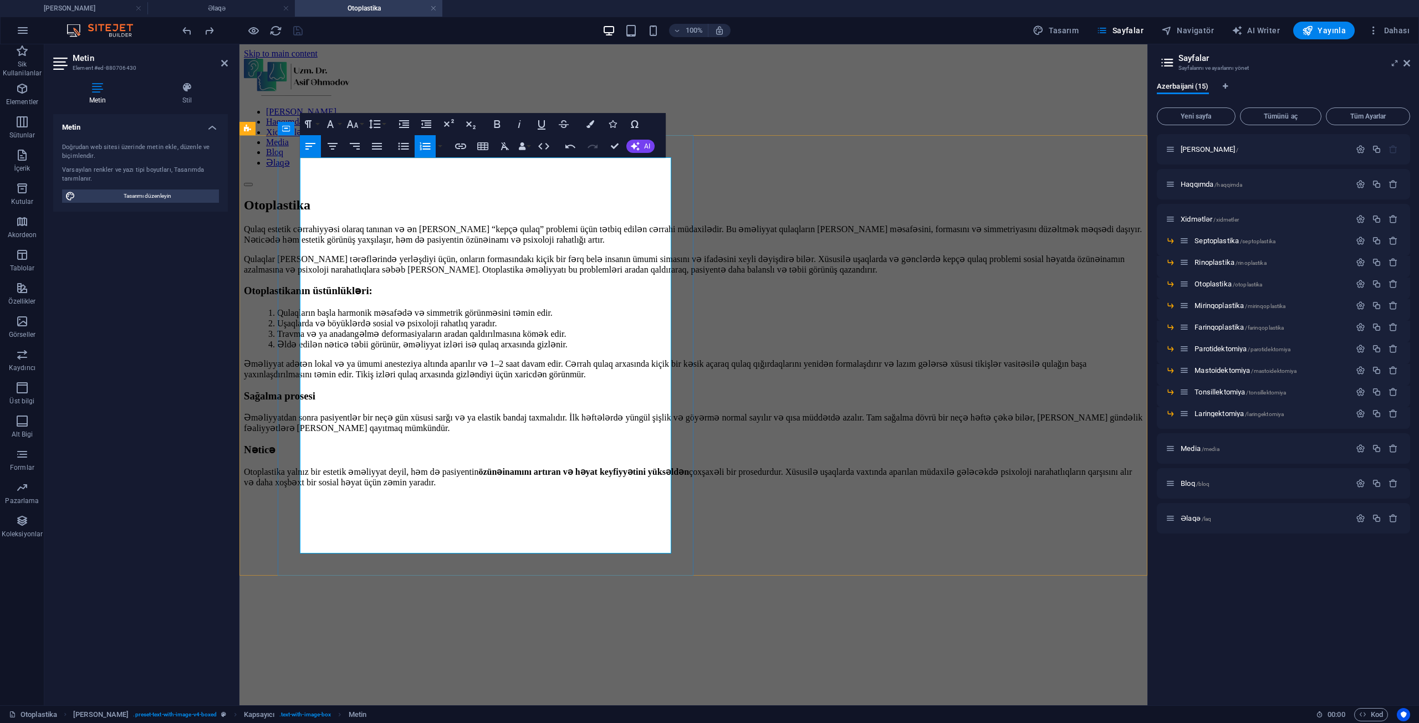
click at [541, 376] on p "Əməliyyat adətən lokal və ya ümumi anesteziya altında aparılır və 1–2 saat dava…" at bounding box center [693, 369] width 899 height 21
click at [685, 198] on div "Otoplastika" at bounding box center [693, 205] width 899 height 15
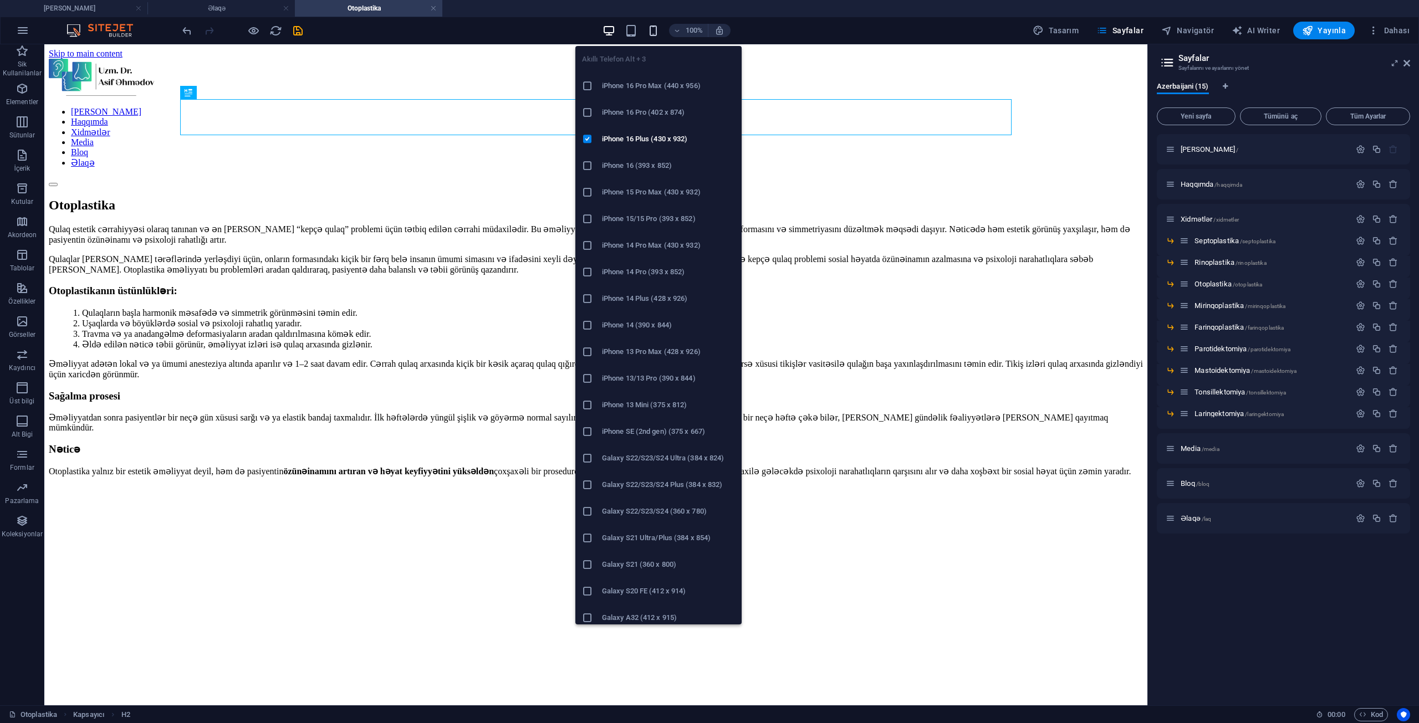
click at [653, 28] on icon "button" at bounding box center [653, 30] width 13 height 13
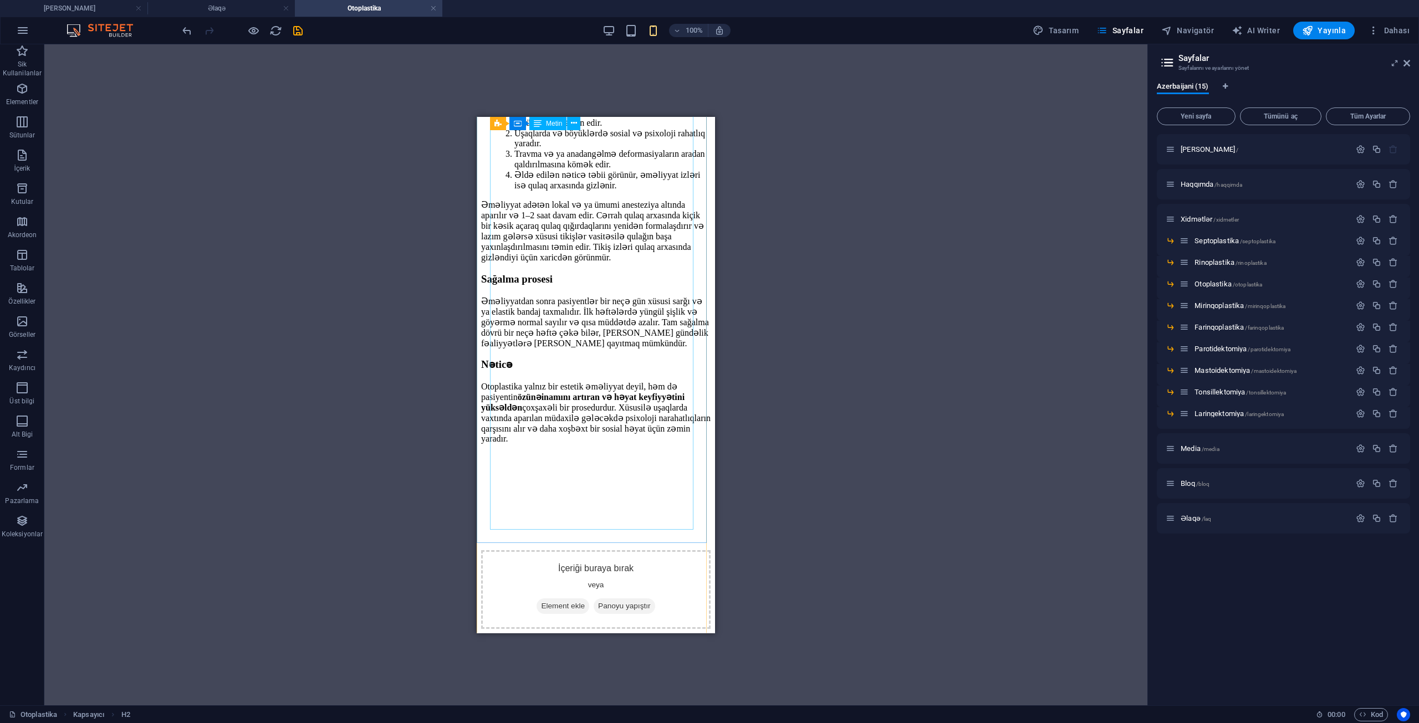
scroll to position [472, 0]
click at [670, 551] on div "İçeriği buraya bırak veya Element ekle Panoyu yapıştır" at bounding box center [595, 589] width 229 height 79
click at [572, 551] on div "İçeriği buraya bırak veya Element ekle Panoyu yapıştır" at bounding box center [595, 589] width 229 height 79
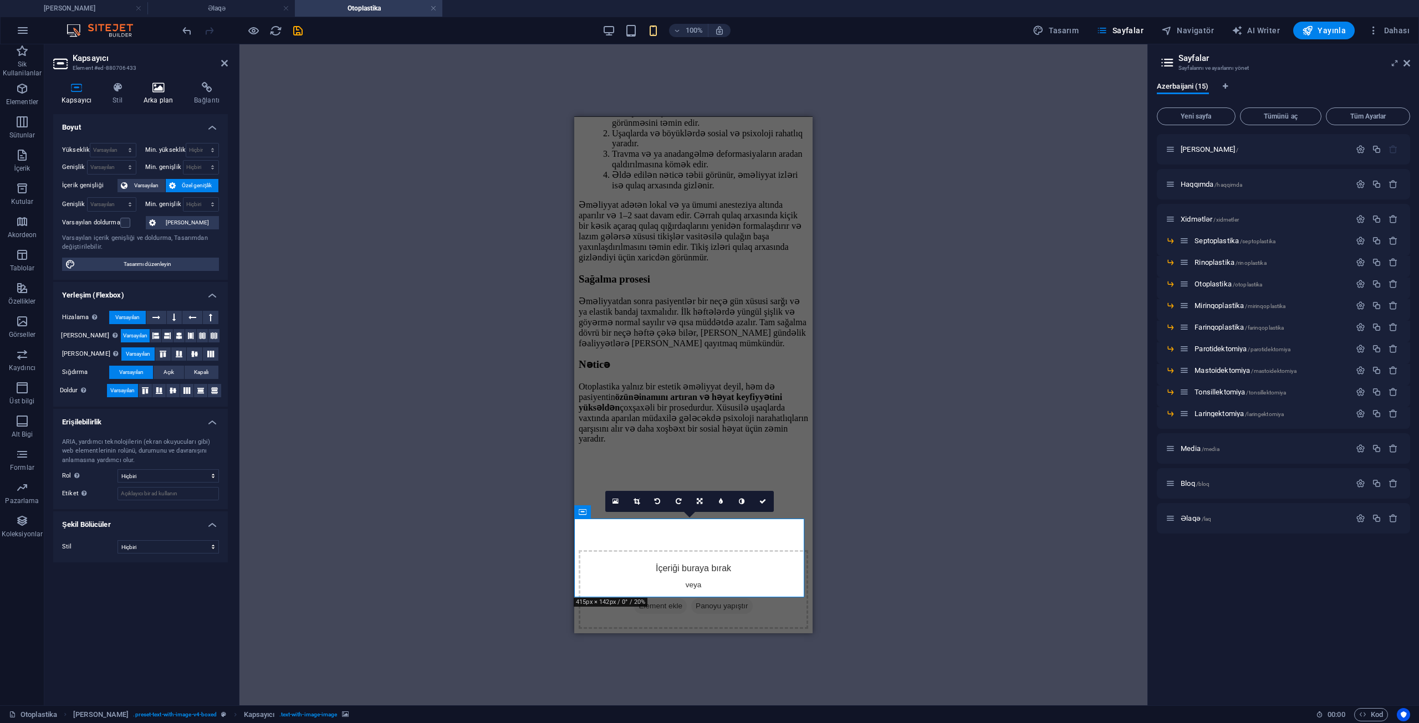
click at [151, 99] on h4 "Arka plan" at bounding box center [160, 93] width 50 height 23
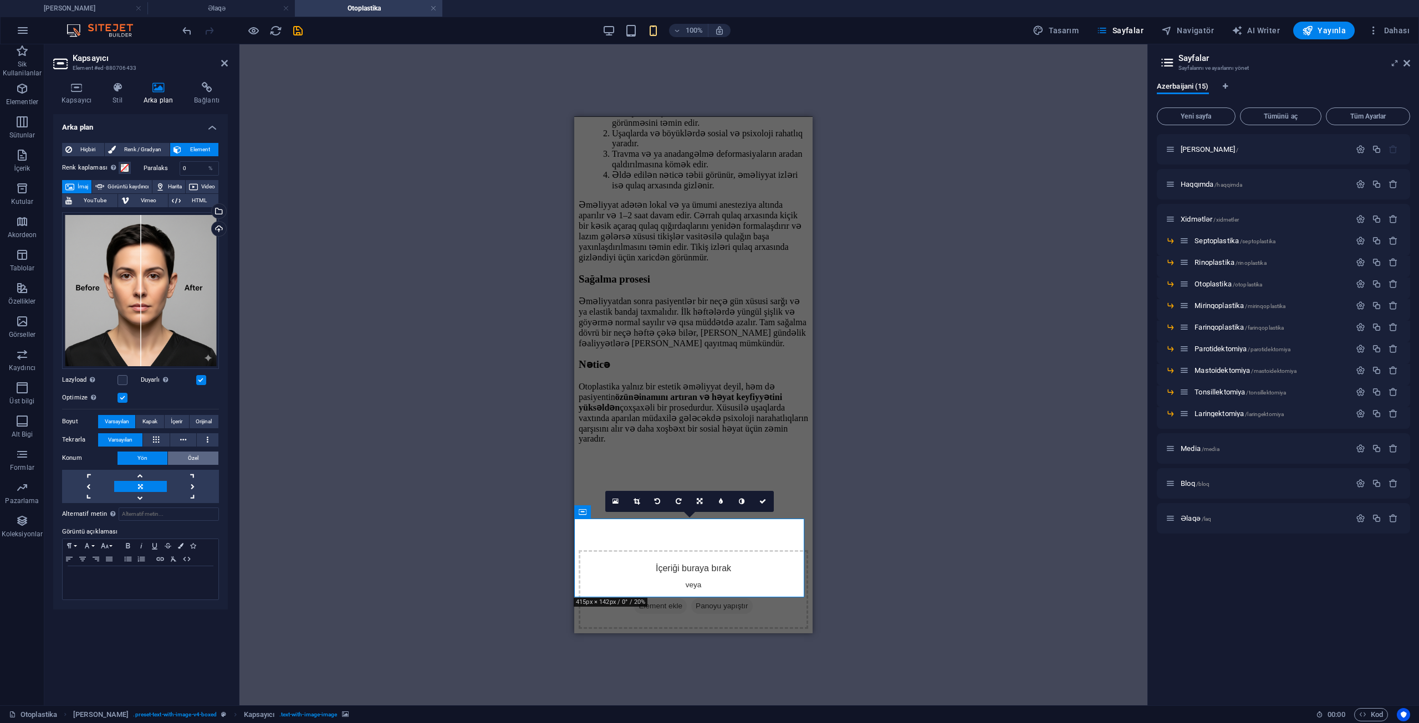
click at [182, 457] on button "Özel" at bounding box center [193, 458] width 50 height 13
click at [198, 481] on input "50" at bounding box center [200, 479] width 36 height 13
type input "45"
click at [429, 435] on div "Mevcut içeriği değiştirmek için buraya sürükleyin. Yeni bir element oluşturmak …" at bounding box center [693, 374] width 908 height 661
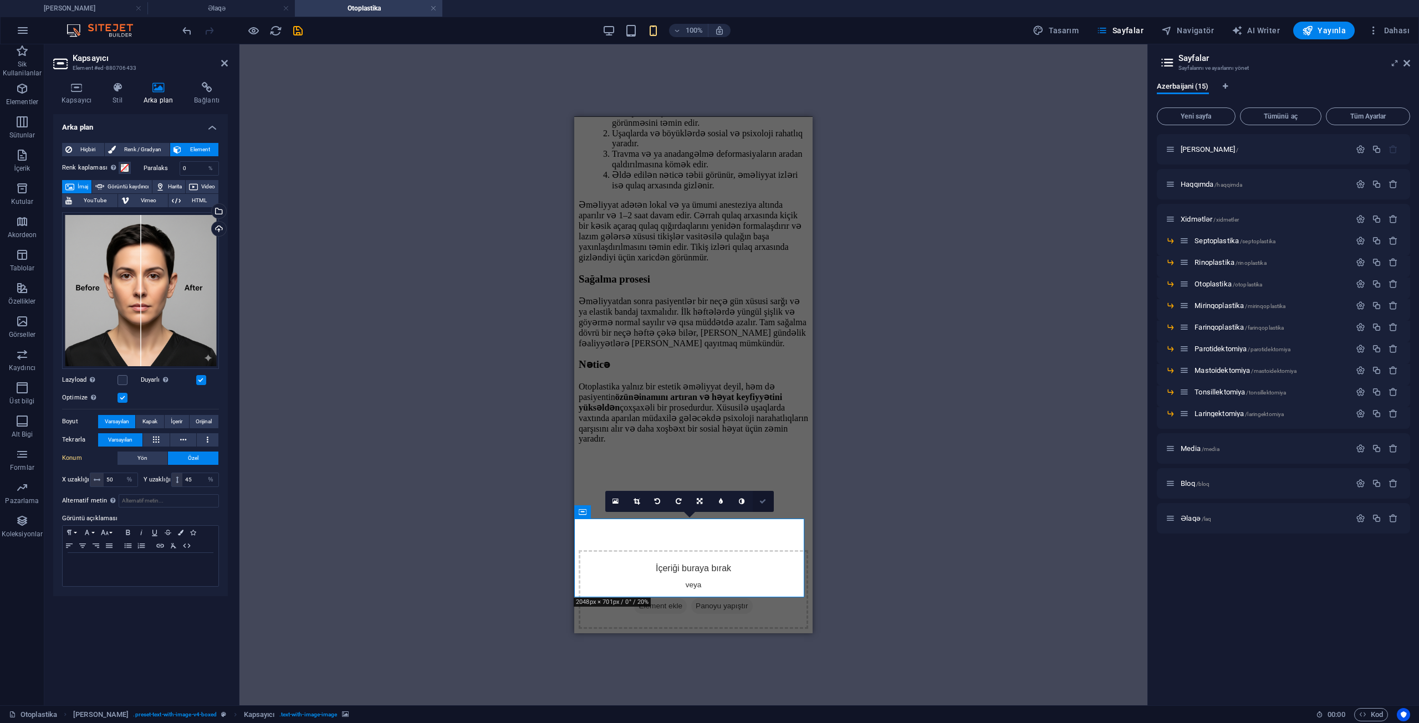
click at [764, 499] on icon at bounding box center [762, 501] width 7 height 7
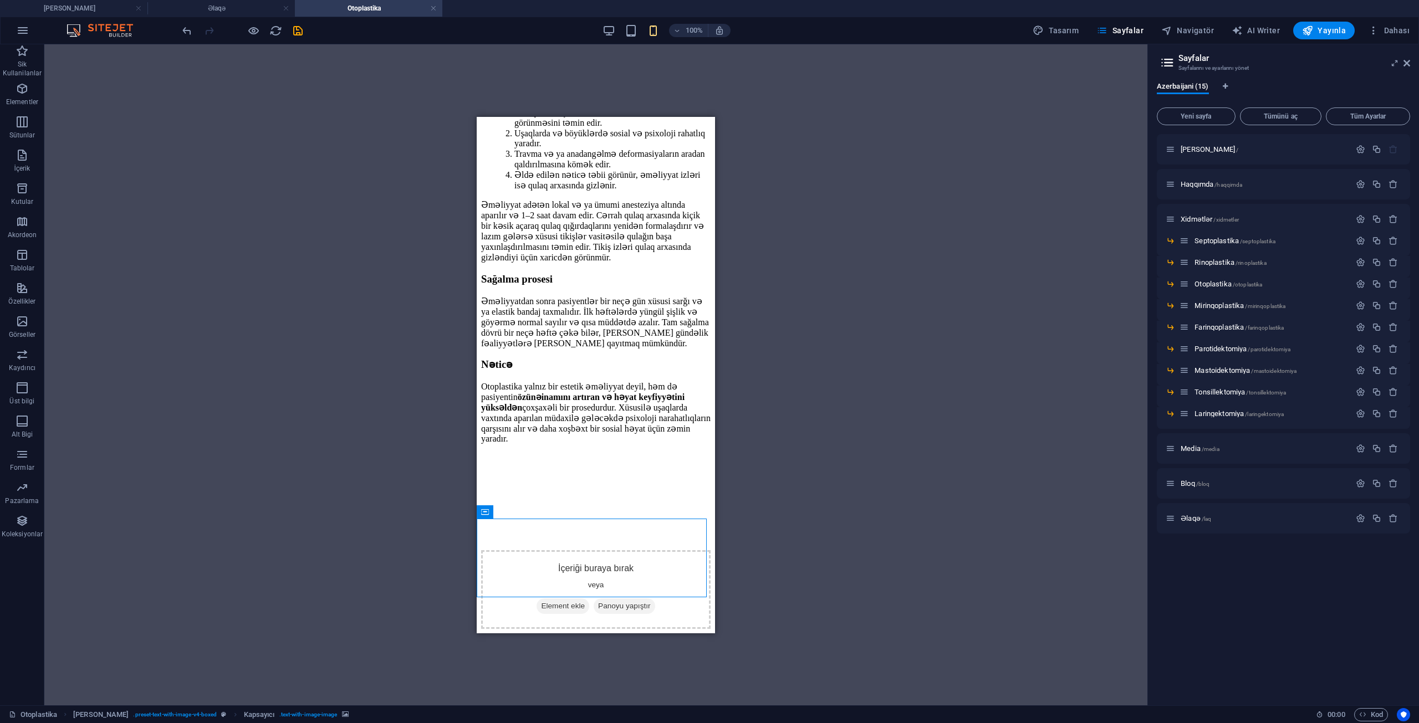
click at [602, 34] on div "100% Tasarım [PERSON_NAME] AI Writer Yayınla Dahası" at bounding box center [797, 31] width 1234 height 18
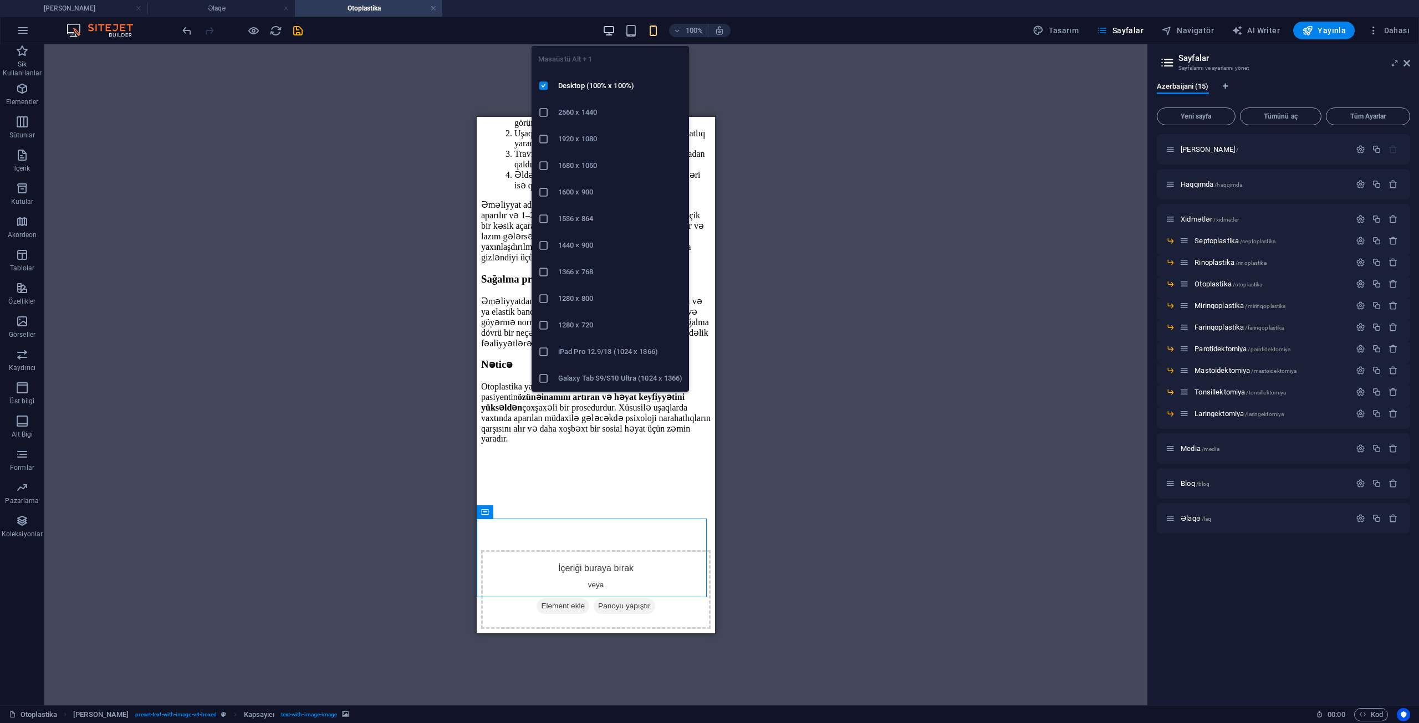
click at [610, 31] on icon "button" at bounding box center [608, 30] width 13 height 13
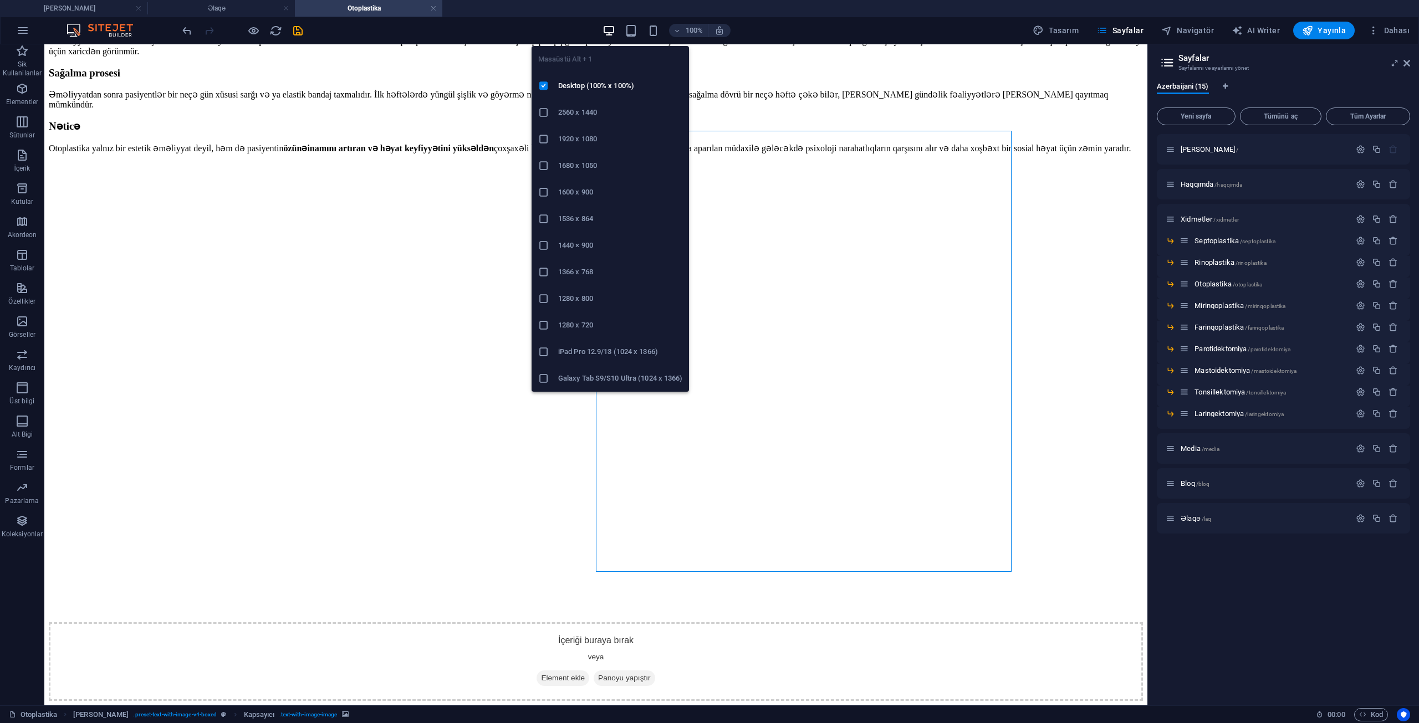
scroll to position [0, 0]
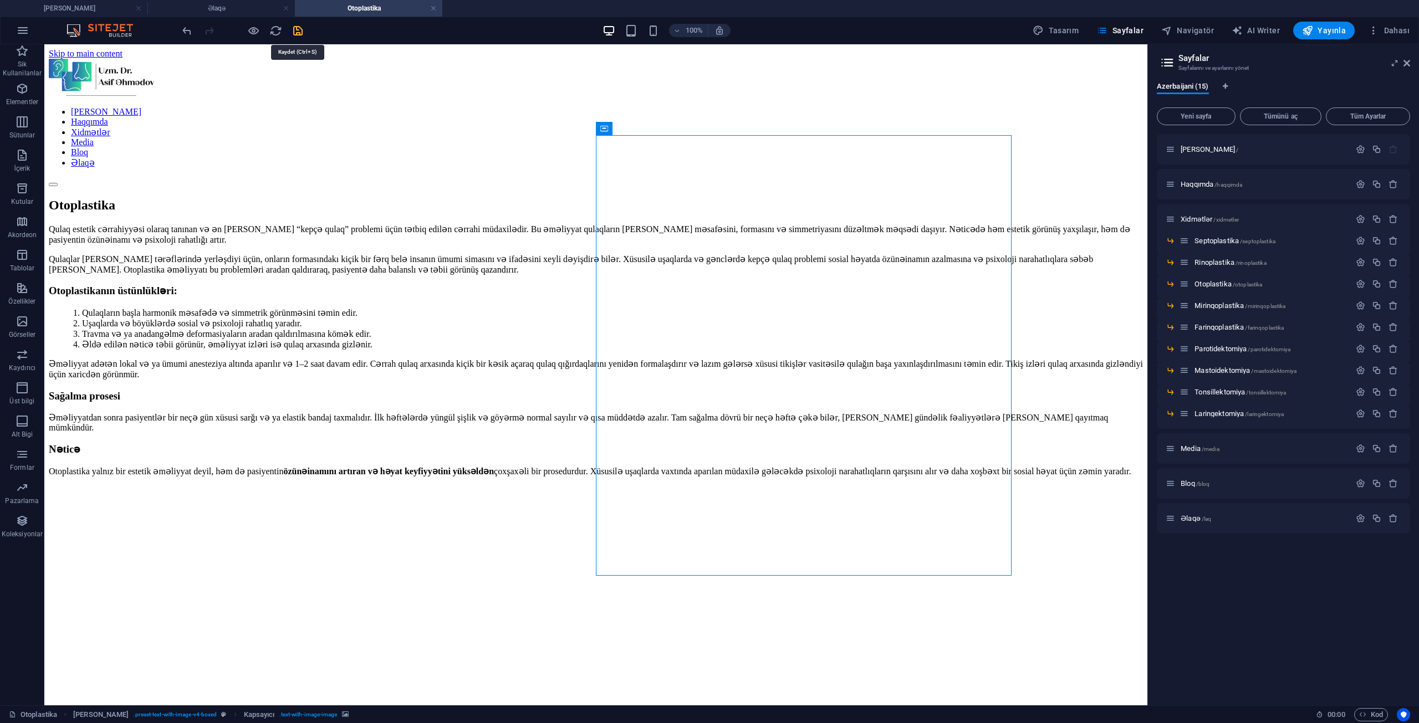
click at [294, 29] on icon "save" at bounding box center [298, 30] width 13 height 13
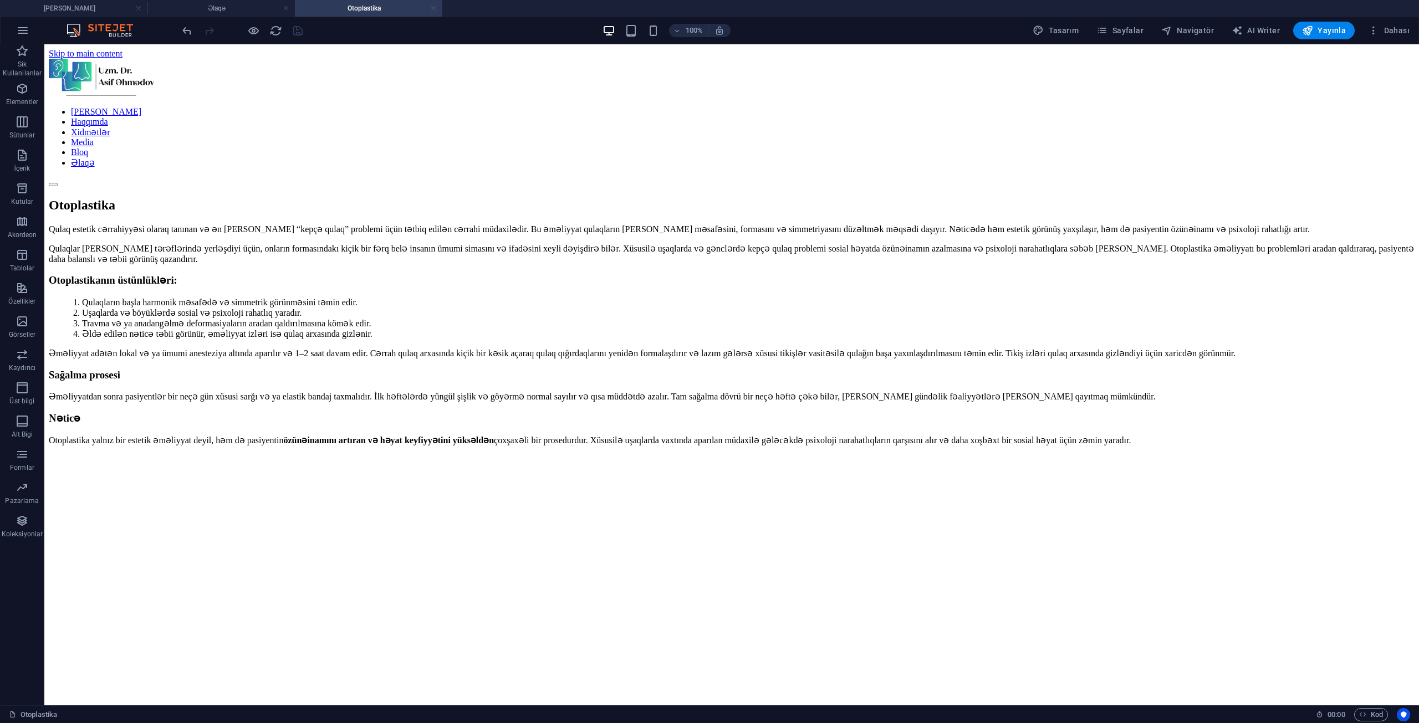
click at [433, 9] on link at bounding box center [433, 8] width 7 height 11
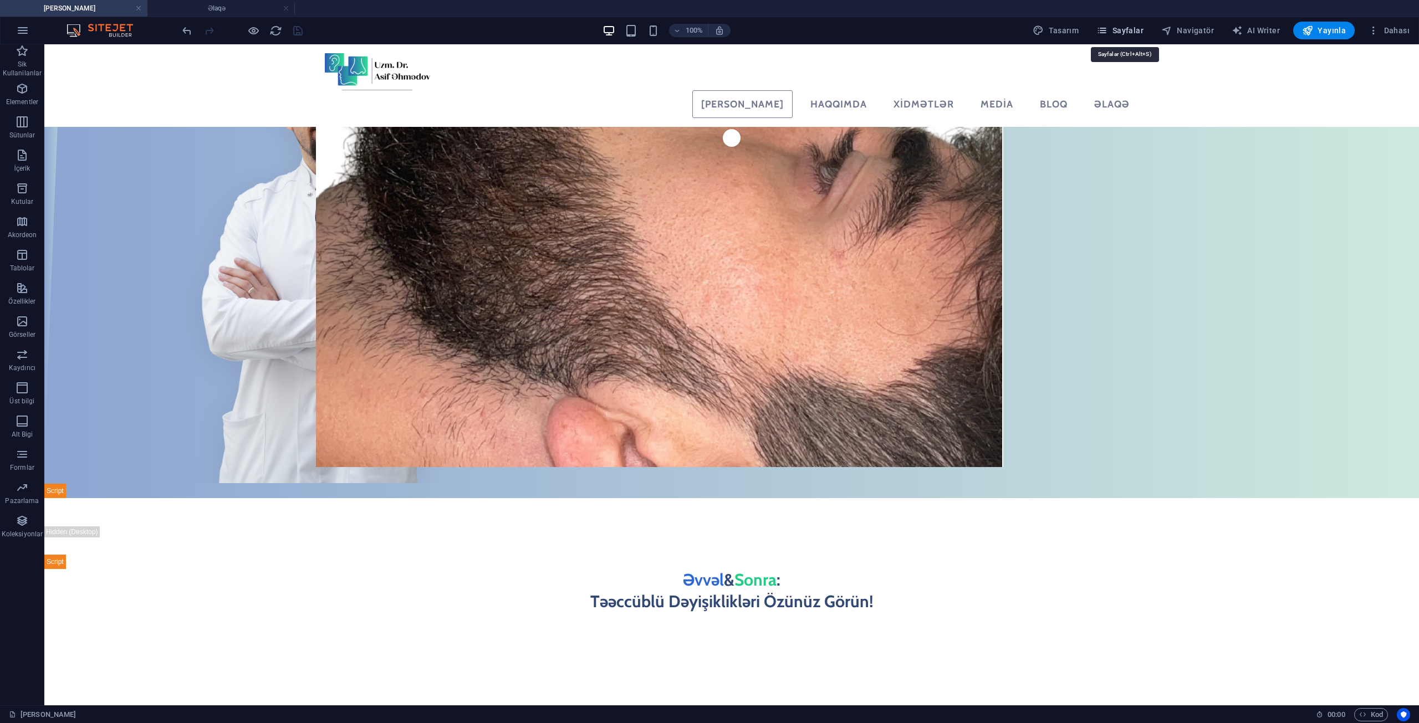
click at [1107, 31] on icon "button" at bounding box center [1101, 30] width 11 height 11
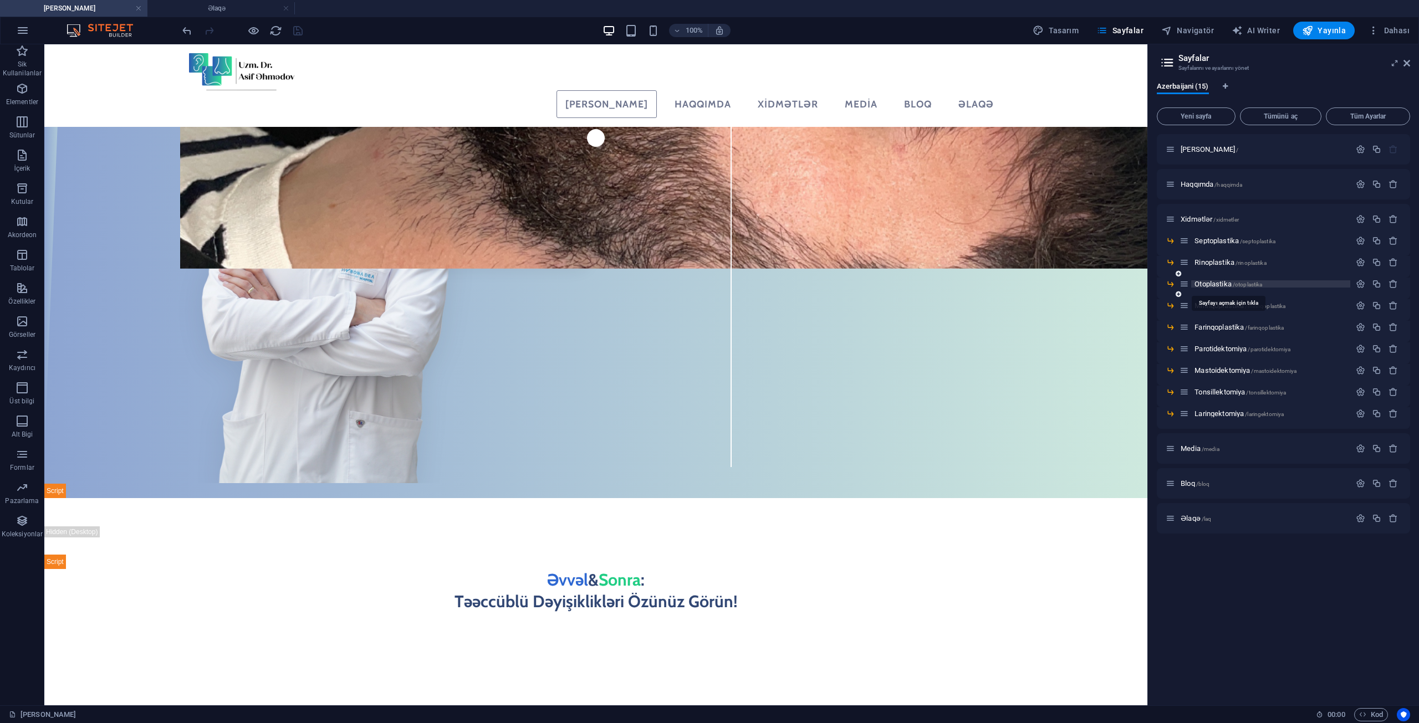
click at [1209, 283] on span "Otoplastika /otoplastika" at bounding box center [1228, 284] width 68 height 8
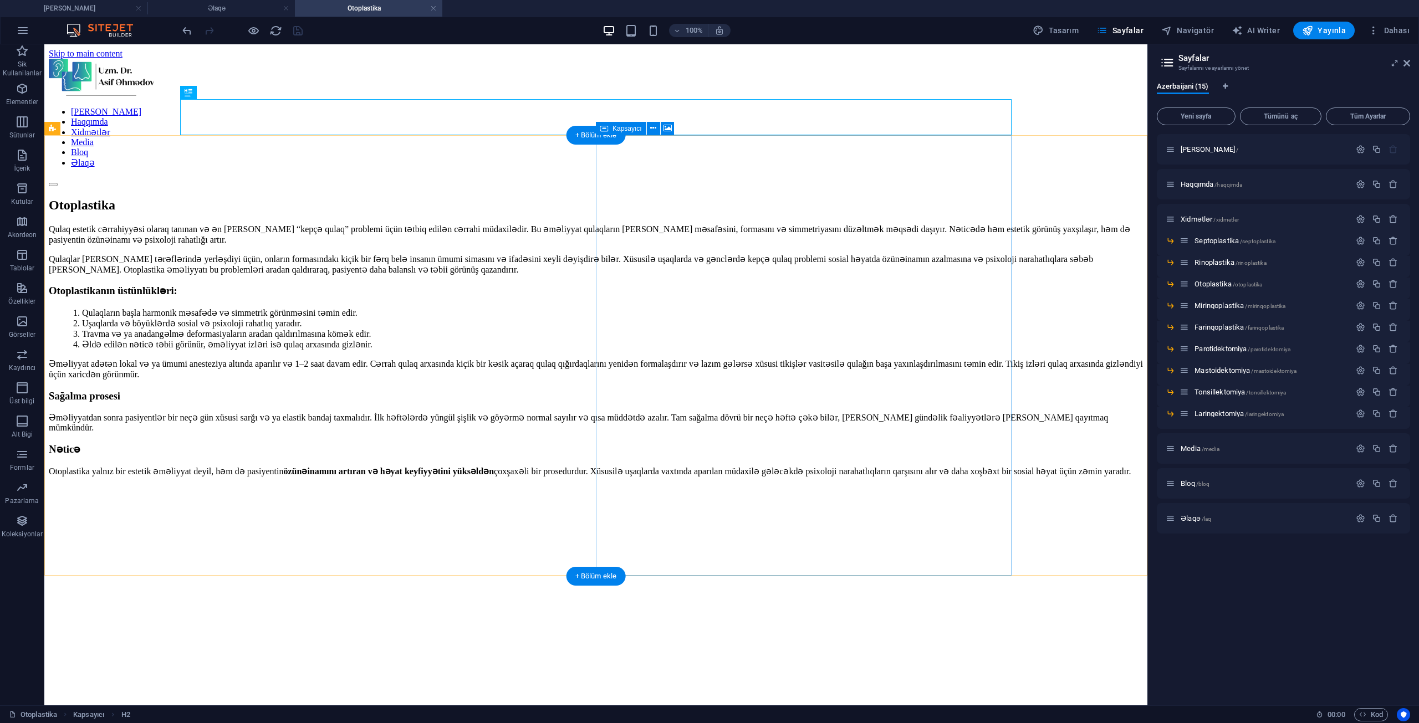
scroll to position [0, 0]
click at [1202, 303] on span "Mirinqoplastika /mirinqoplastika" at bounding box center [1239, 306] width 91 height 8
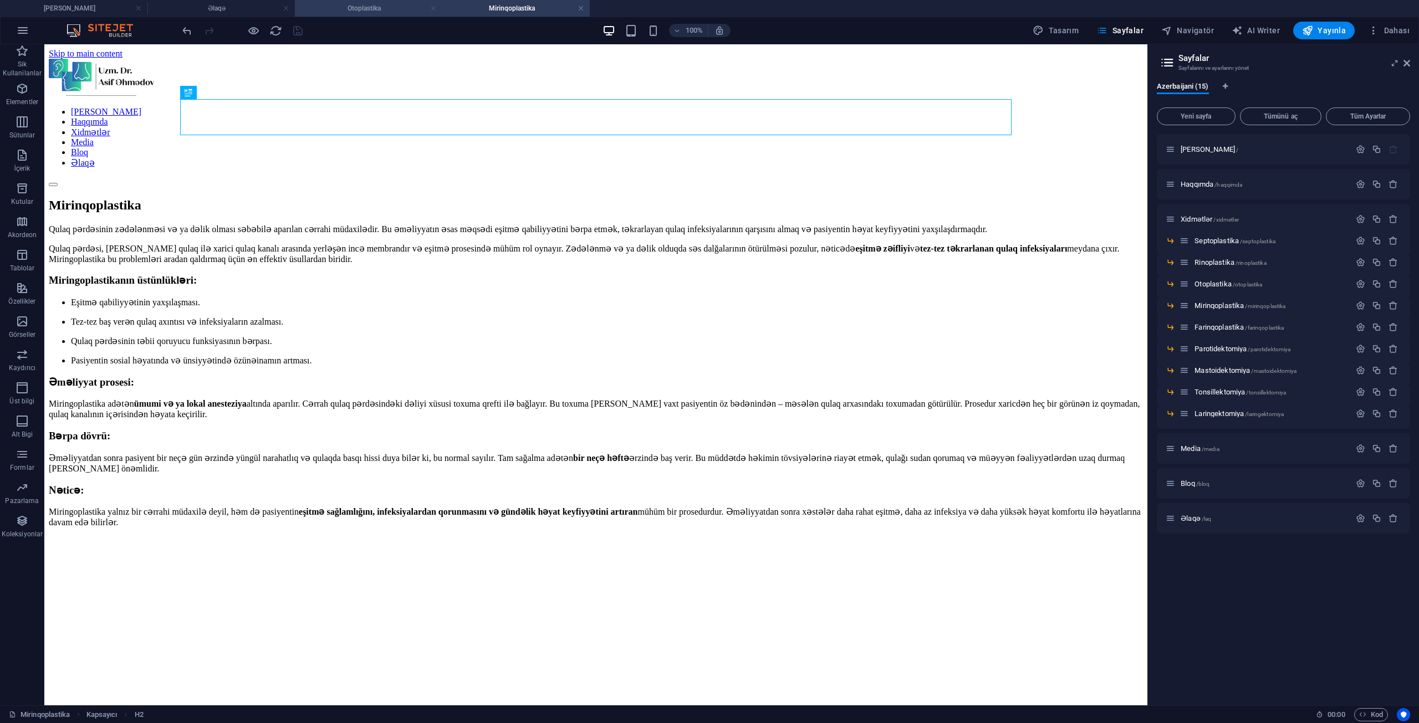
click at [432, 6] on link at bounding box center [433, 8] width 7 height 11
click at [842, 555] on figure at bounding box center [596, 555] width 1094 height 0
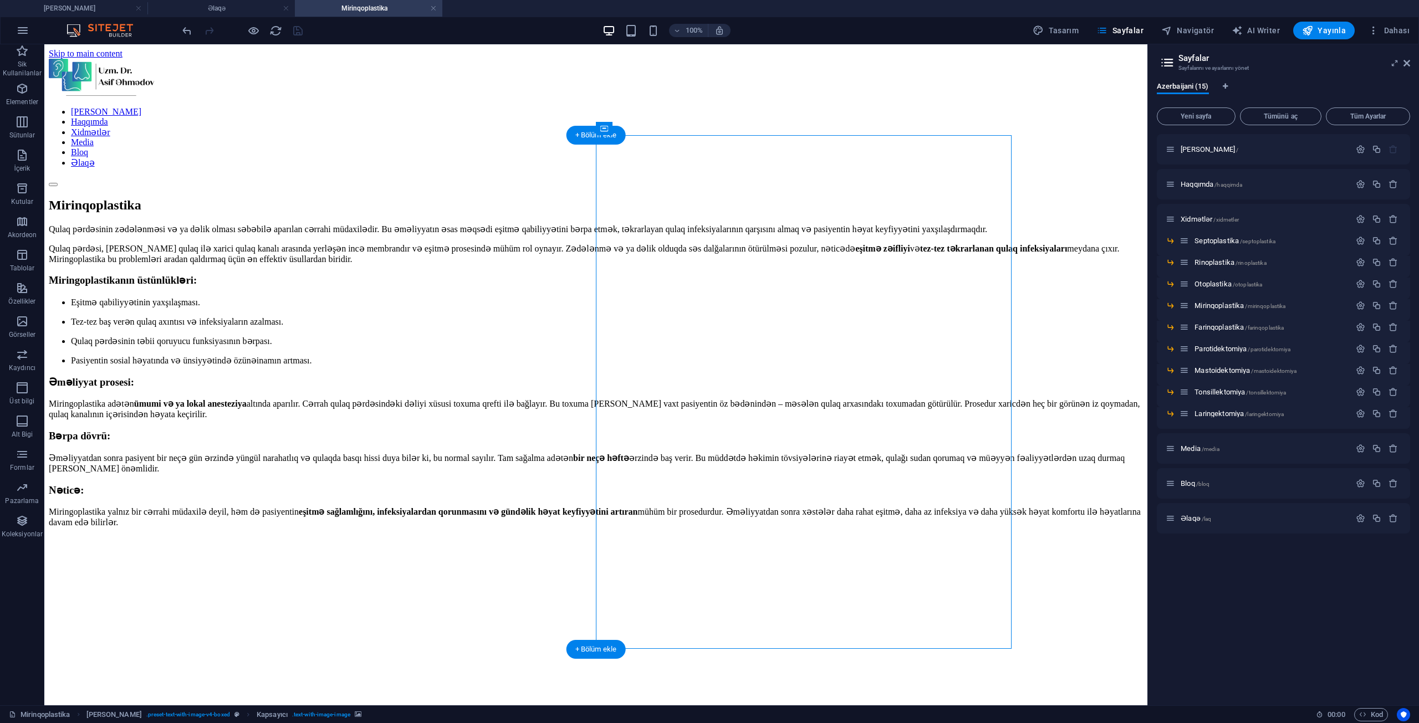
click at [842, 555] on figure at bounding box center [596, 555] width 1094 height 0
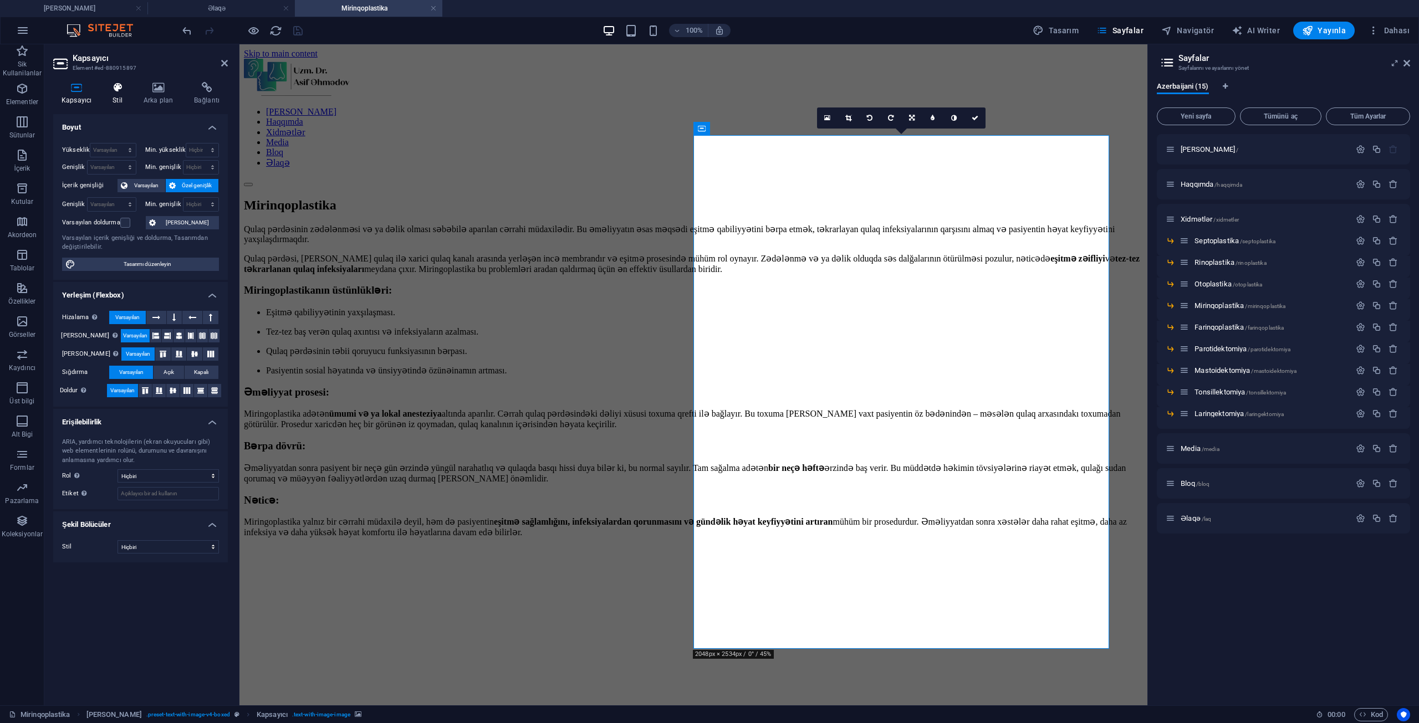
click at [120, 96] on h4 "Stil" at bounding box center [119, 93] width 31 height 23
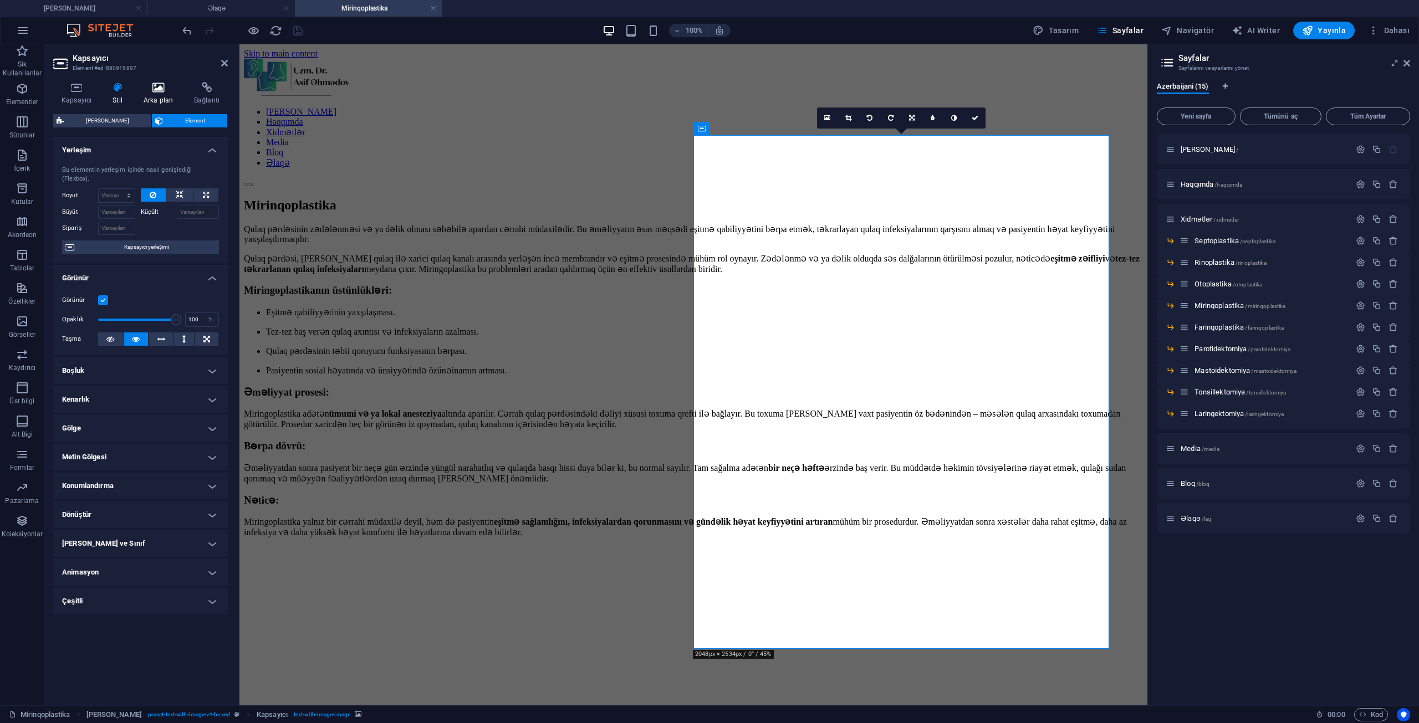
click at [150, 96] on h4 "Arka plan" at bounding box center [160, 93] width 50 height 23
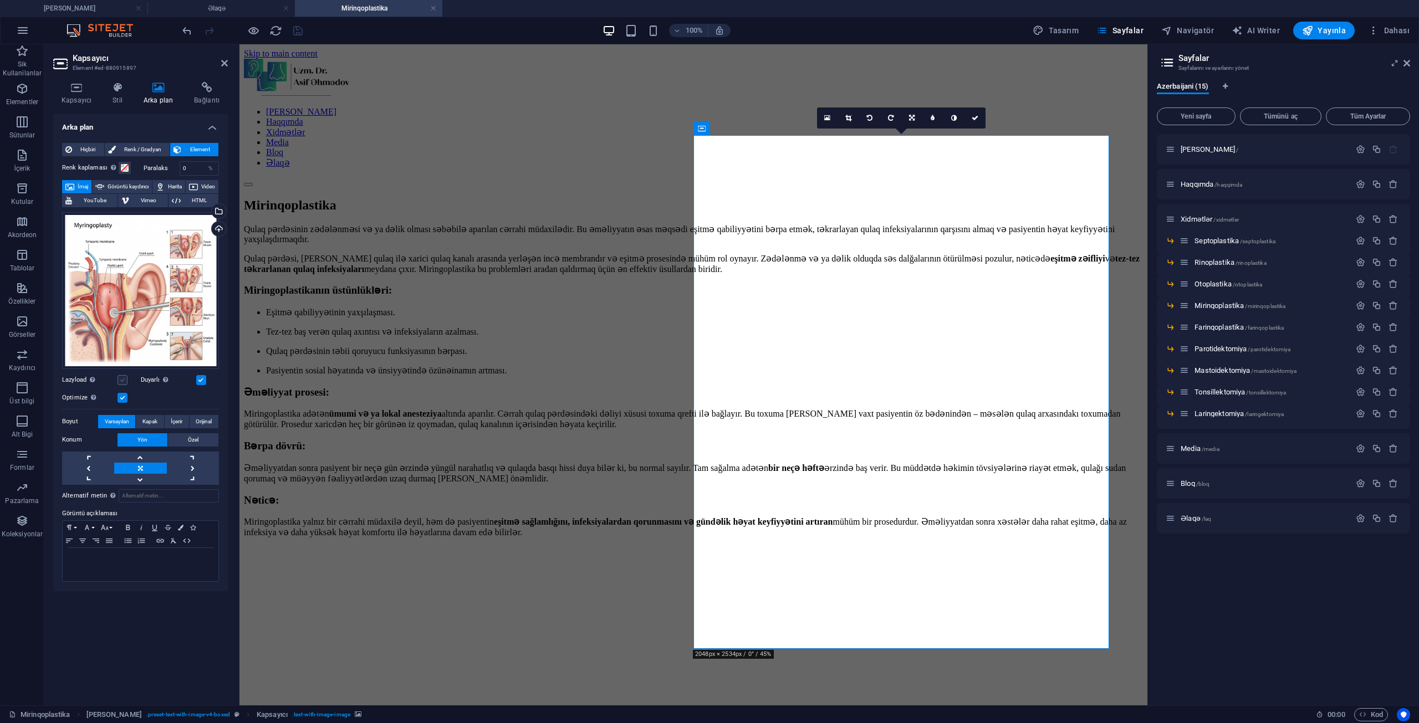
click at [120, 384] on label at bounding box center [122, 380] width 10 height 10
click at [0, 0] on input "Lazyload Sayfa yüklendikten sonra görüntülerin yüklenmesi, sayfa hızını artırır." at bounding box center [0, 0] width 0 height 0
click at [909, 118] on icon at bounding box center [912, 118] width 6 height 7
click at [169, 418] on button "İçerir" at bounding box center [177, 421] width 24 height 13
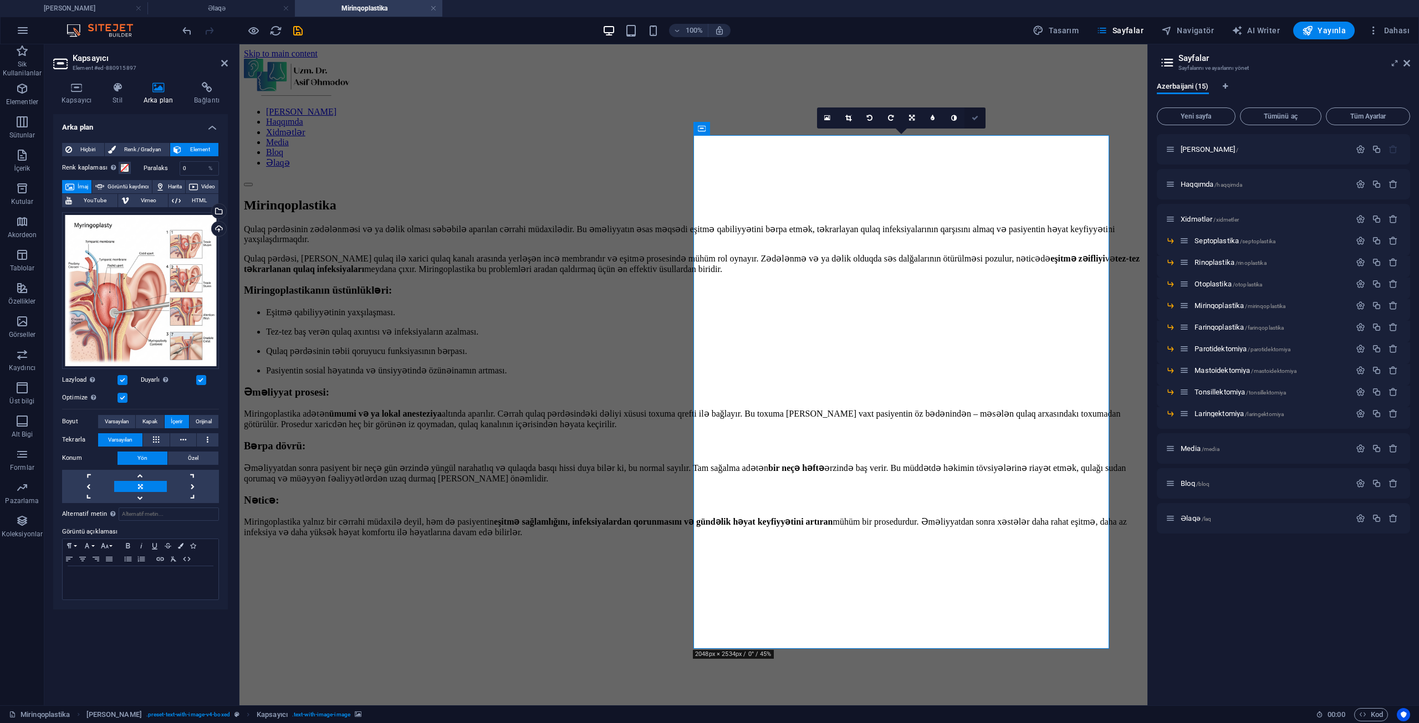
click at [976, 122] on link at bounding box center [974, 118] width 21 height 21
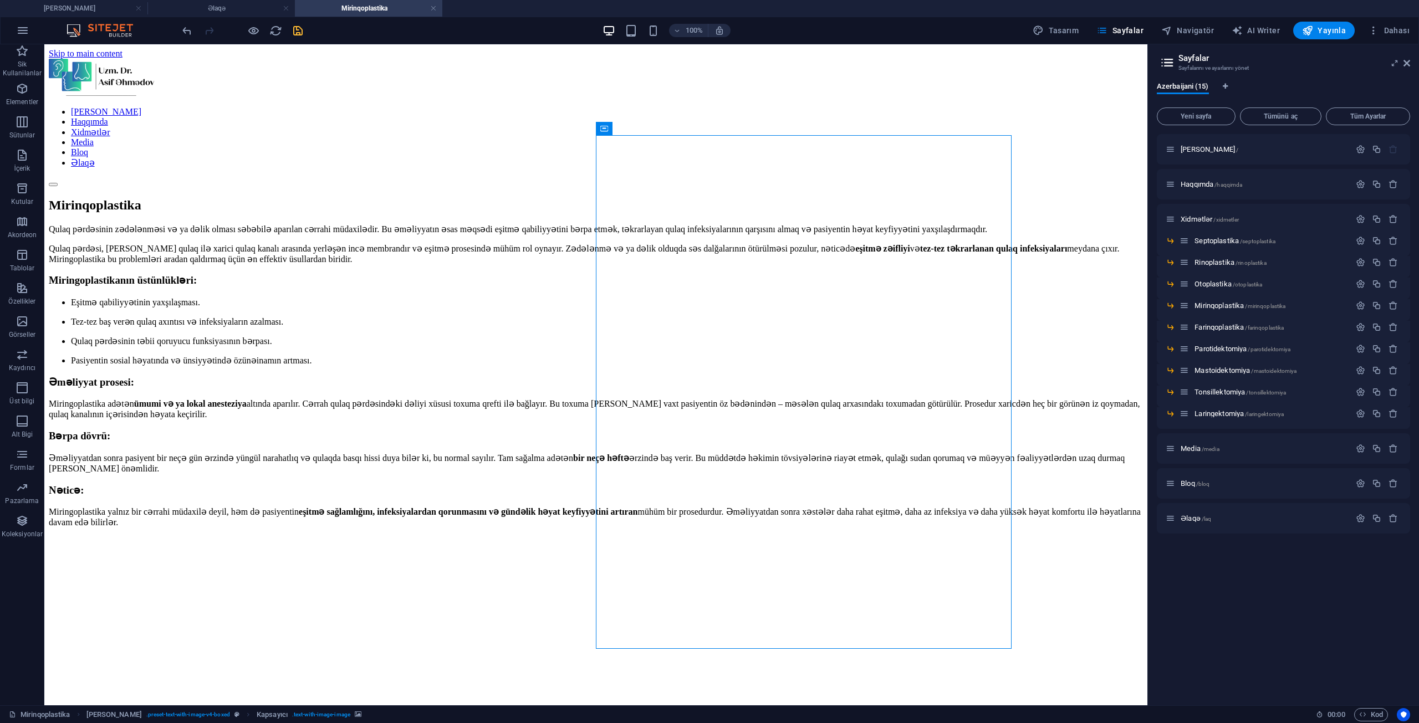
click at [293, 33] on icon "save" at bounding box center [298, 30] width 13 height 13
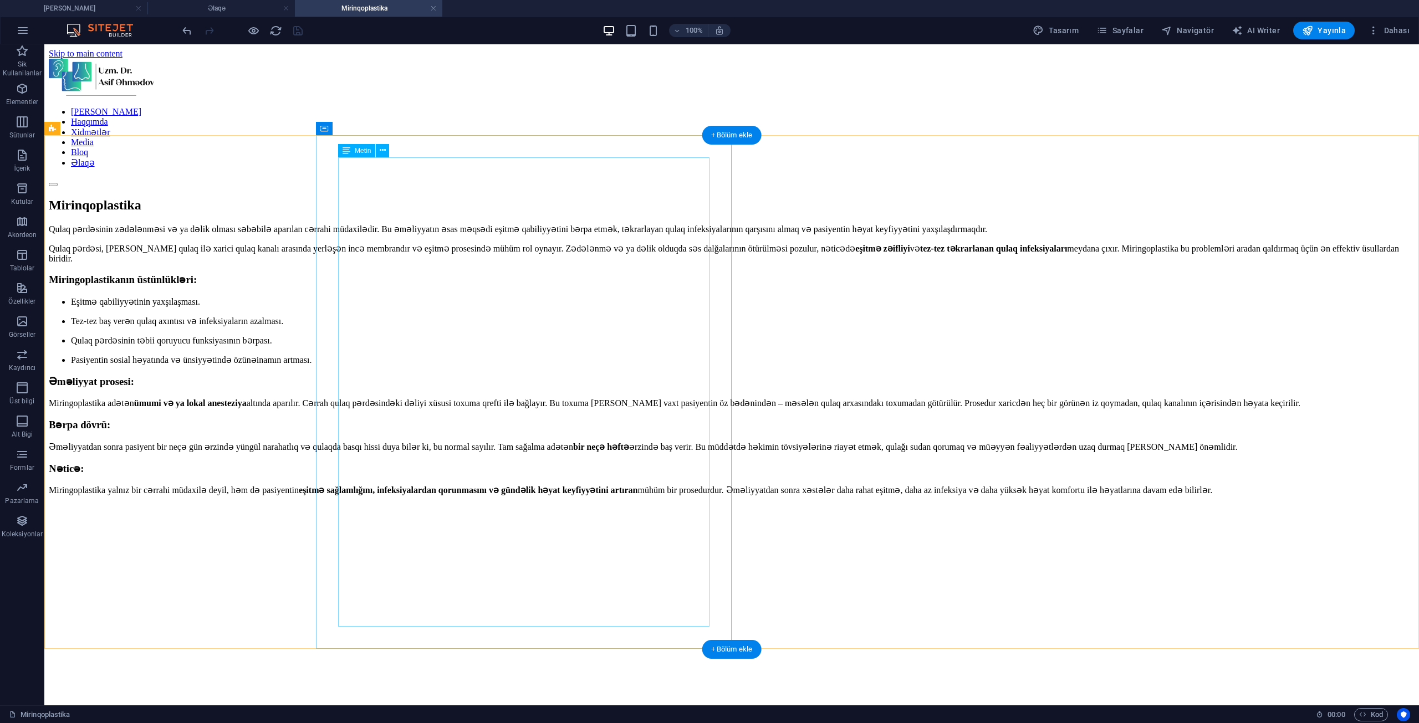
click at [512, 333] on div "Qulaq pərdəsinin zədələnməsi və ya dəlik olması səbəbilə aparılan cərrahi müdax…" at bounding box center [732, 369] width 1366 height 291
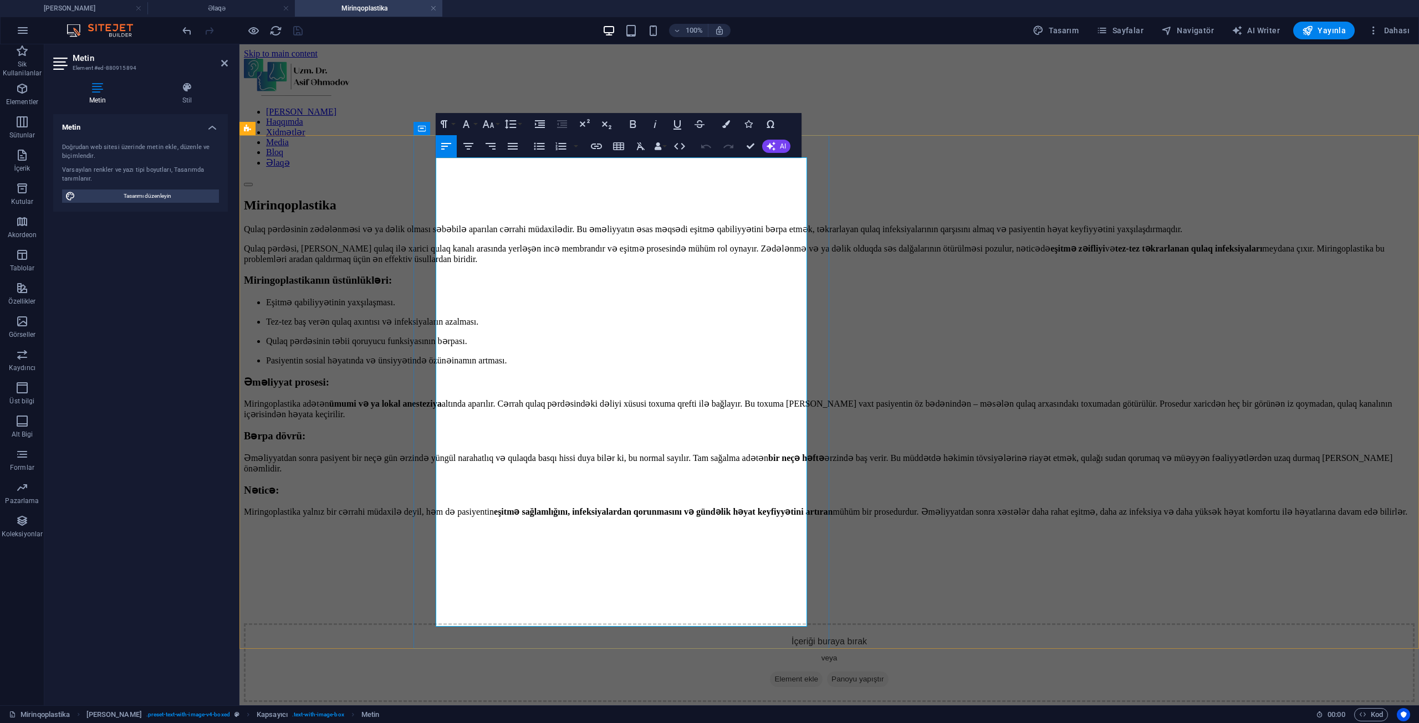
click at [478, 297] on li "Eşitmə qabiliyyətinin yaxşılaşması." at bounding box center [840, 302] width 1148 height 11
click at [458, 297] on li "Eşitmə qabiliyyətinin yaxşılaşması." at bounding box center [840, 302] width 1148 height 11
click at [456, 316] on li "Tez-tez baş verən qulaq axıntısı və infeksiyaların azalması." at bounding box center [840, 321] width 1148 height 11
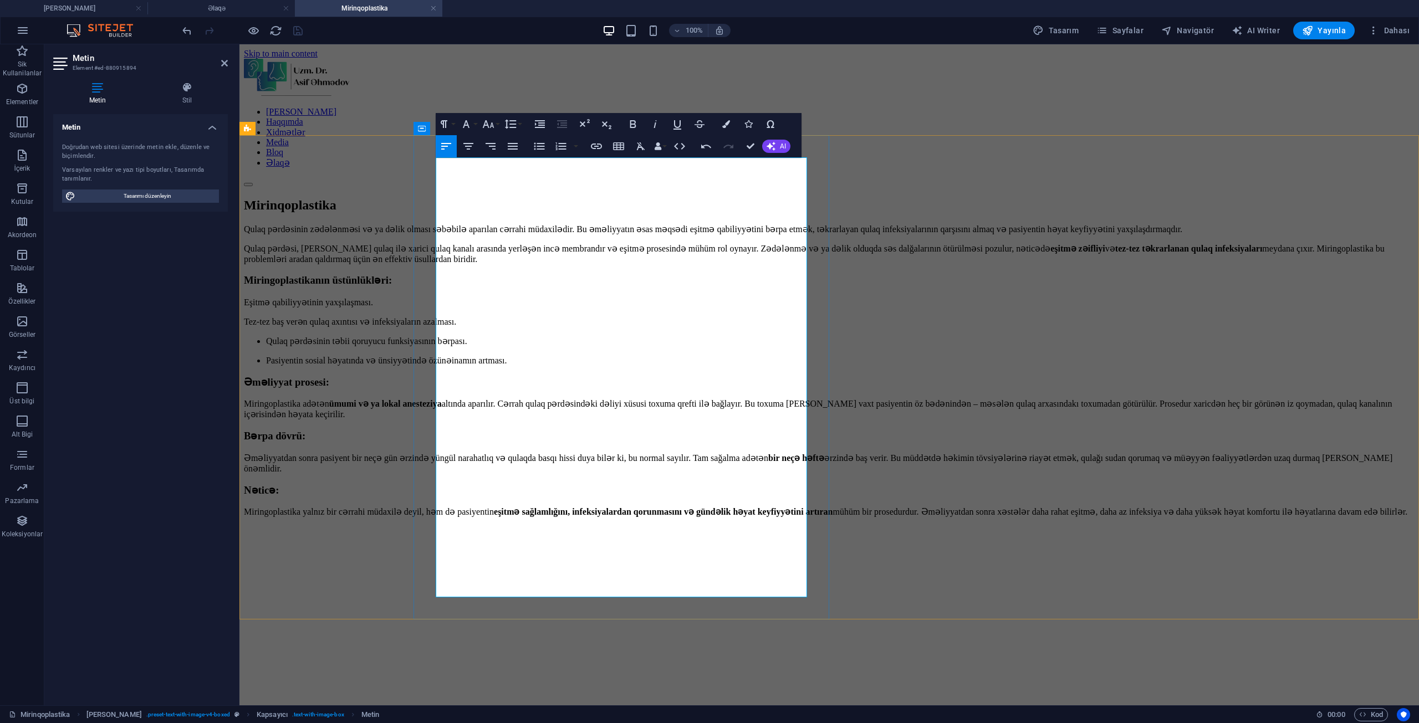
click at [457, 336] on li "Qulaq pərdəsinin təbii qoruyucu funksiyasının bərpası." at bounding box center [840, 341] width 1148 height 11
click at [452, 336] on li "Qulaq pərdəsinin təbii qoruyucu funksiyasının bərpası." at bounding box center [840, 341] width 1148 height 11
click at [456, 355] on li "Pasiyentin sosial həyatında və ünsiyyətində özünəinamın artması." at bounding box center [840, 360] width 1148 height 11
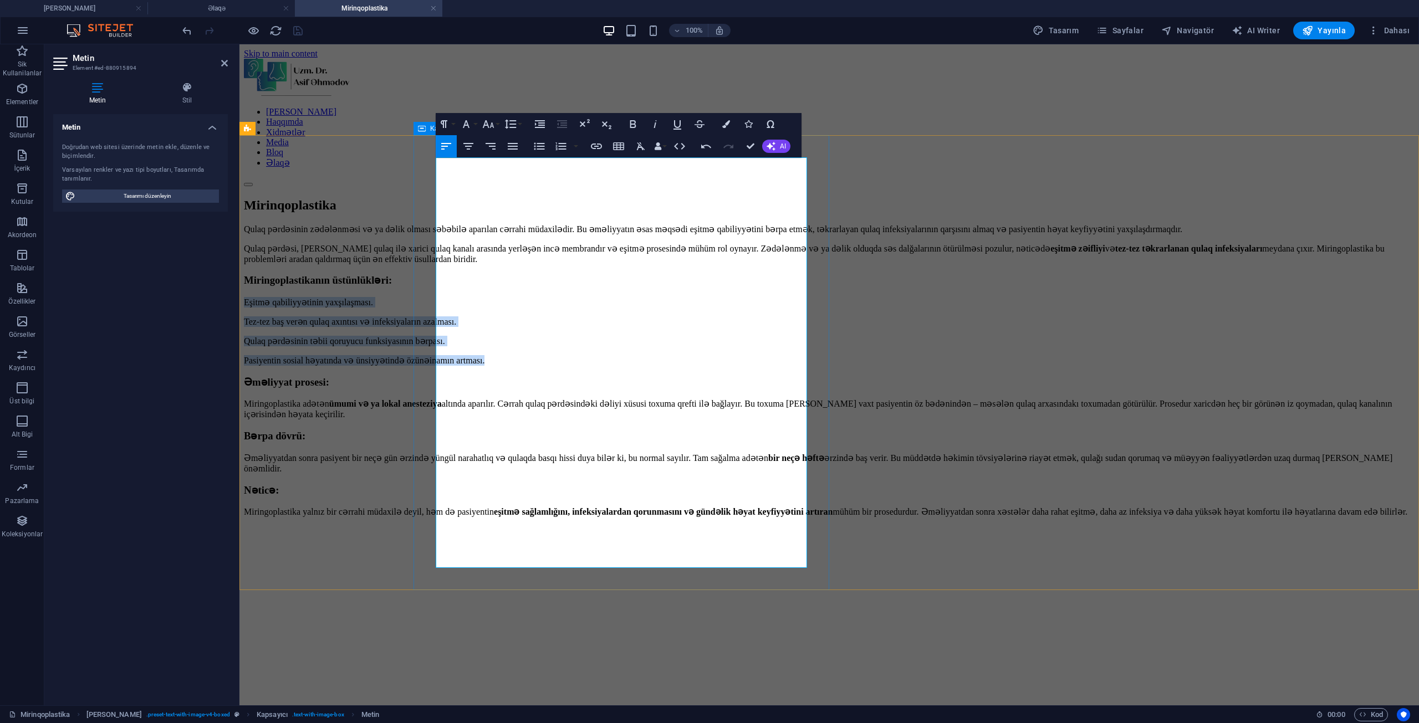
drag, startPoint x: 714, startPoint y: 336, endPoint x: 427, endPoint y: 287, distance: 291.3
click at [427, 287] on div "Qulaq pərdəsinin zədələnməsi və ya dəlik olması səbəbilə aparılan cərrahi müdax…" at bounding box center [829, 380] width 1171 height 313
click at [537, 122] on icon "button" at bounding box center [539, 123] width 13 height 13
click at [555, 147] on icon "button" at bounding box center [560, 146] width 13 height 13
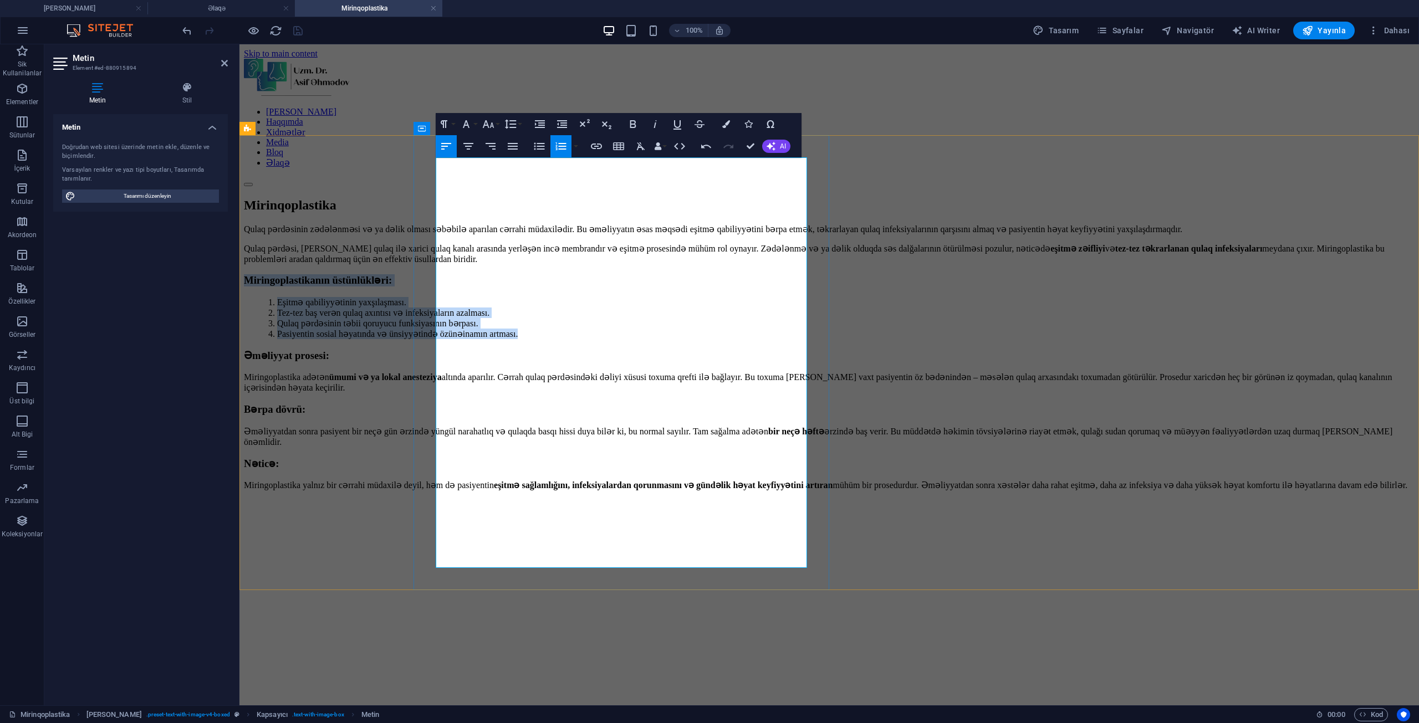
click at [733, 297] on li "Eşitmə qabiliyyətinin yaxşılaşması." at bounding box center [845, 302] width 1137 height 11
click at [824, 224] on div "Qulaq pərdəsinin zədələnməsi və ya dəlik olması səbəbilə aparılan cərrahi müdax…" at bounding box center [829, 367] width 1171 height 286
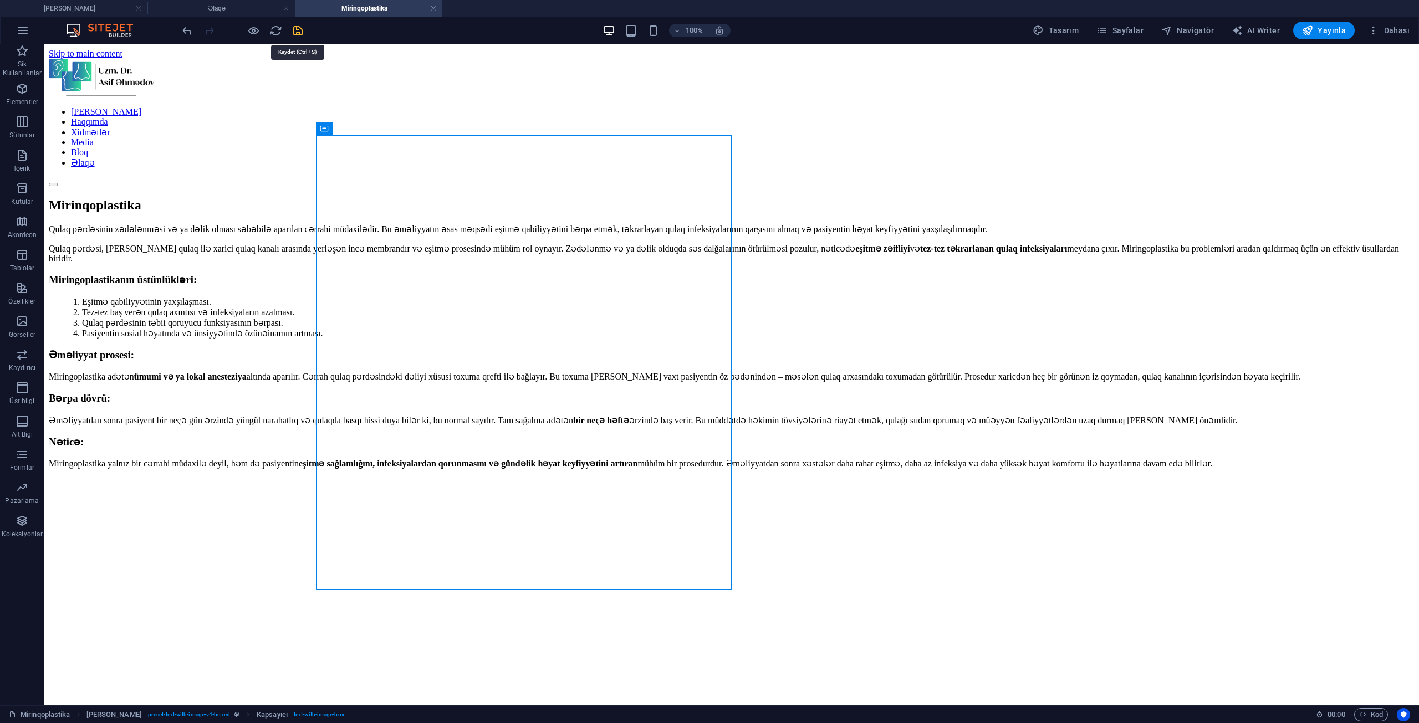
click at [292, 34] on icon "save" at bounding box center [298, 30] width 13 height 13
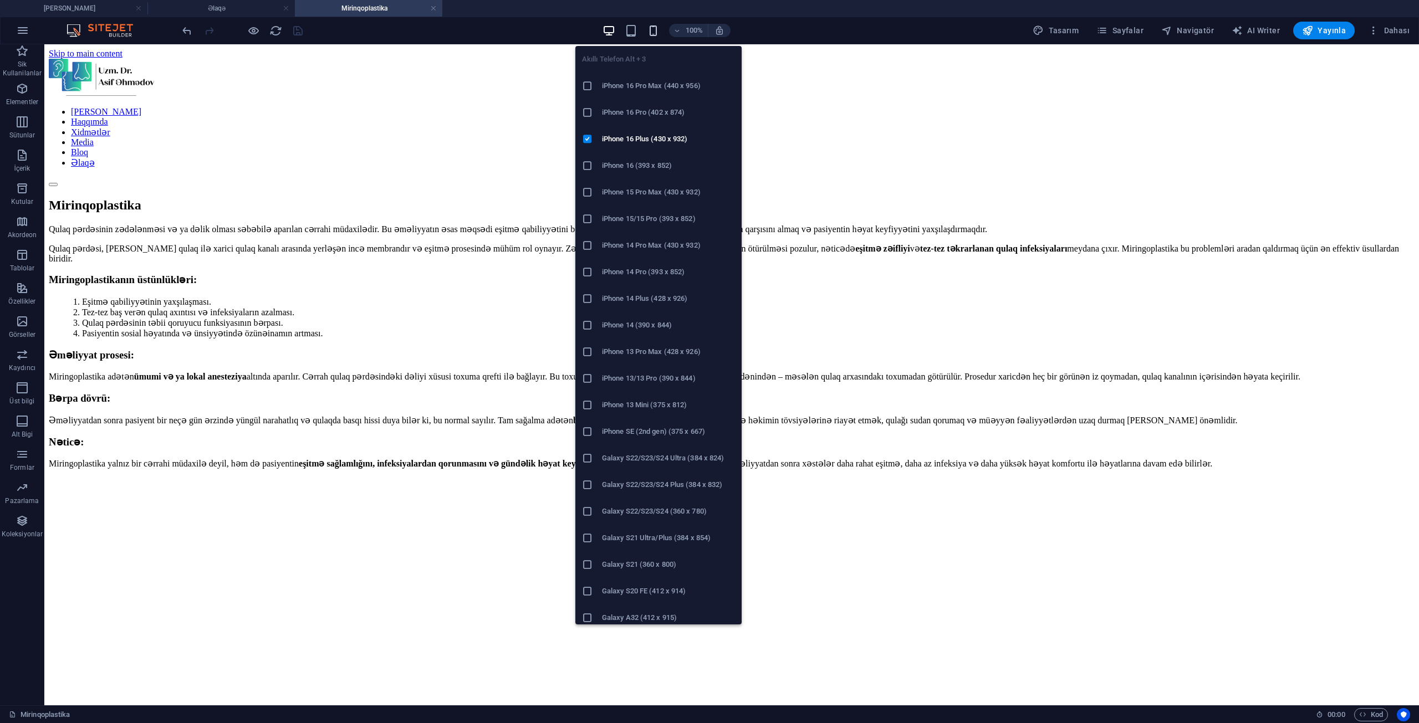
click at [660, 30] on icon "button" at bounding box center [653, 30] width 13 height 13
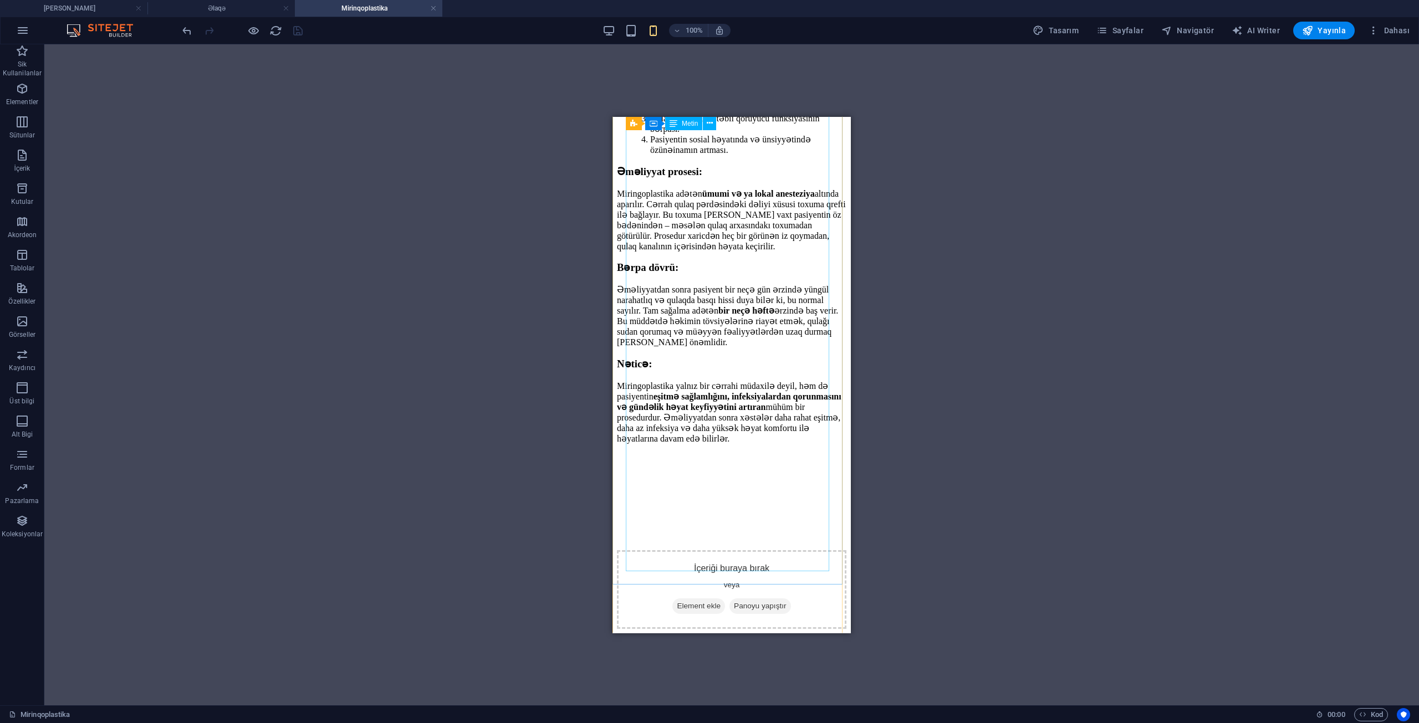
scroll to position [486, 0]
click at [433, 11] on link at bounding box center [433, 8] width 7 height 11
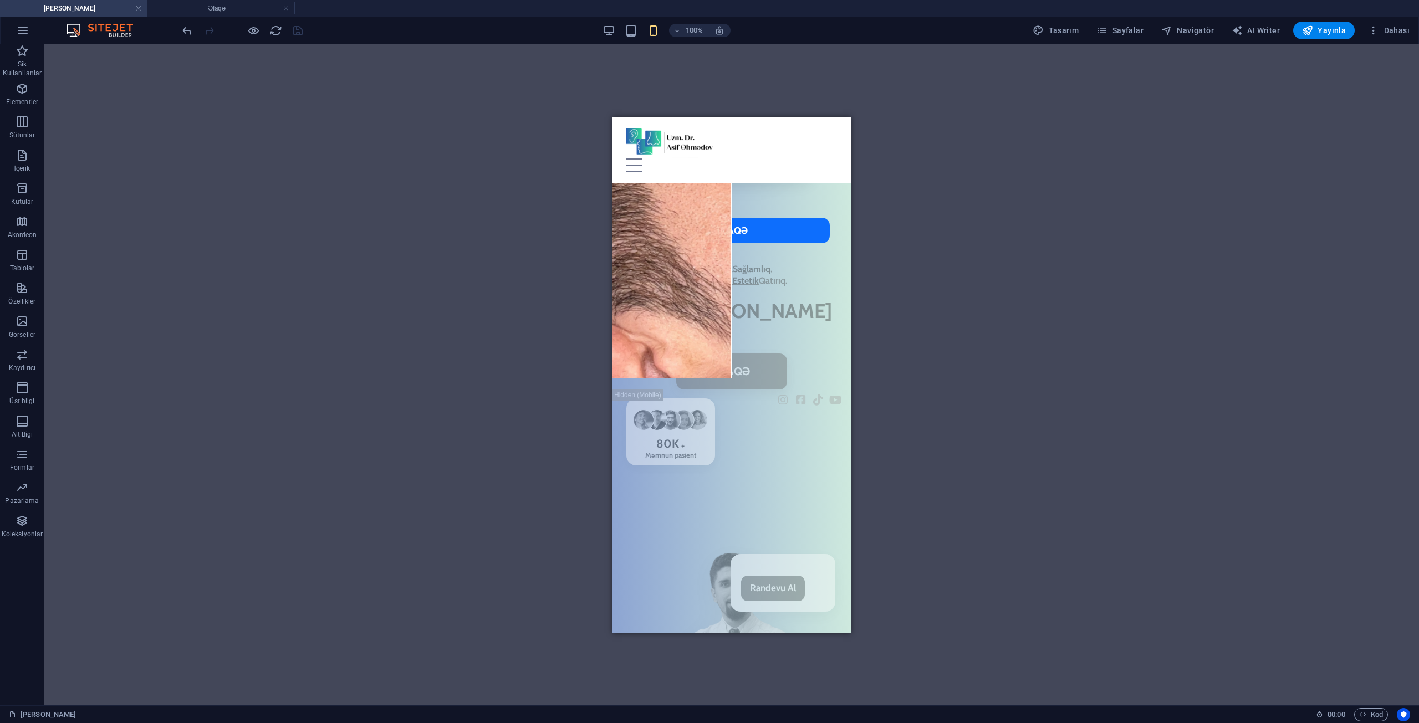
click at [1136, 39] on div "100% Tasarım [PERSON_NAME] AI Writer Yayınla Dahası" at bounding box center [710, 30] width 1418 height 27
click at [1136, 30] on span "Sayfalar" at bounding box center [1119, 30] width 47 height 11
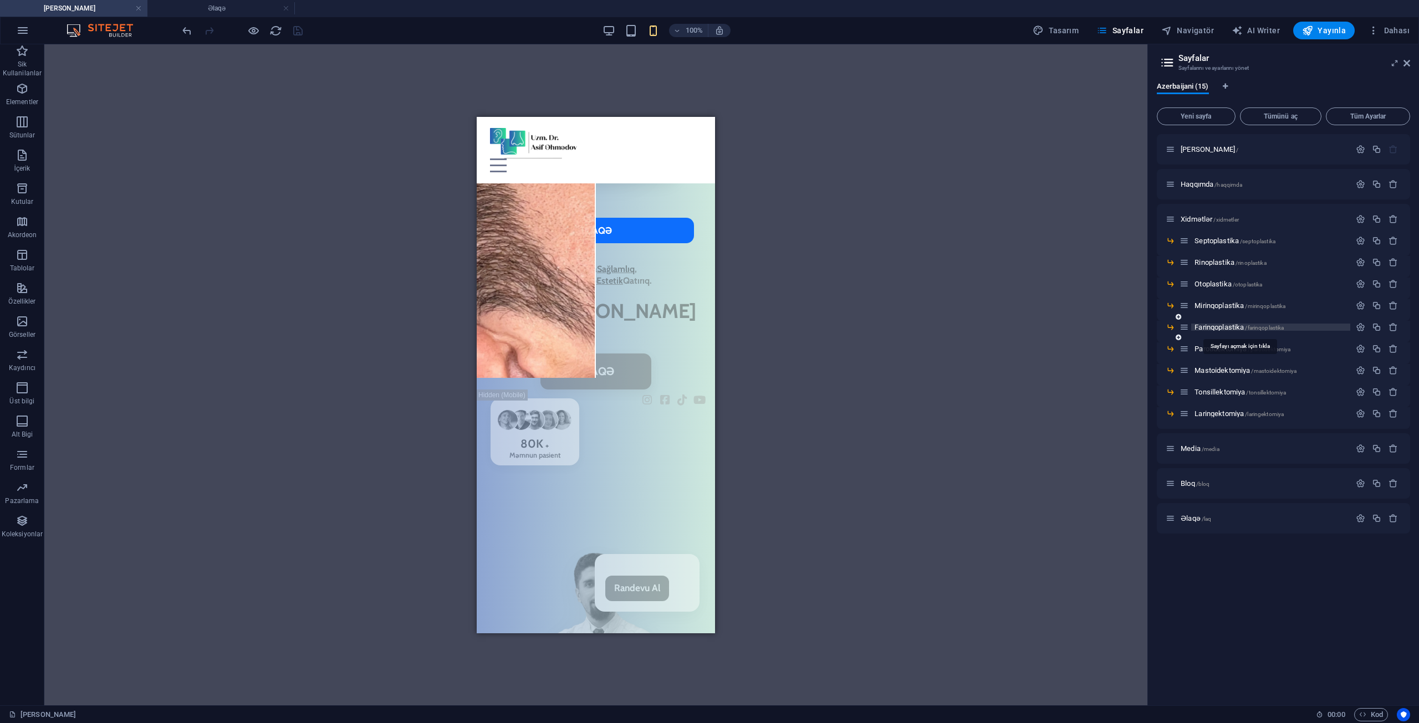
click at [1229, 324] on span "Farinqoplastika /farinqoplastika" at bounding box center [1238, 327] width 89 height 8
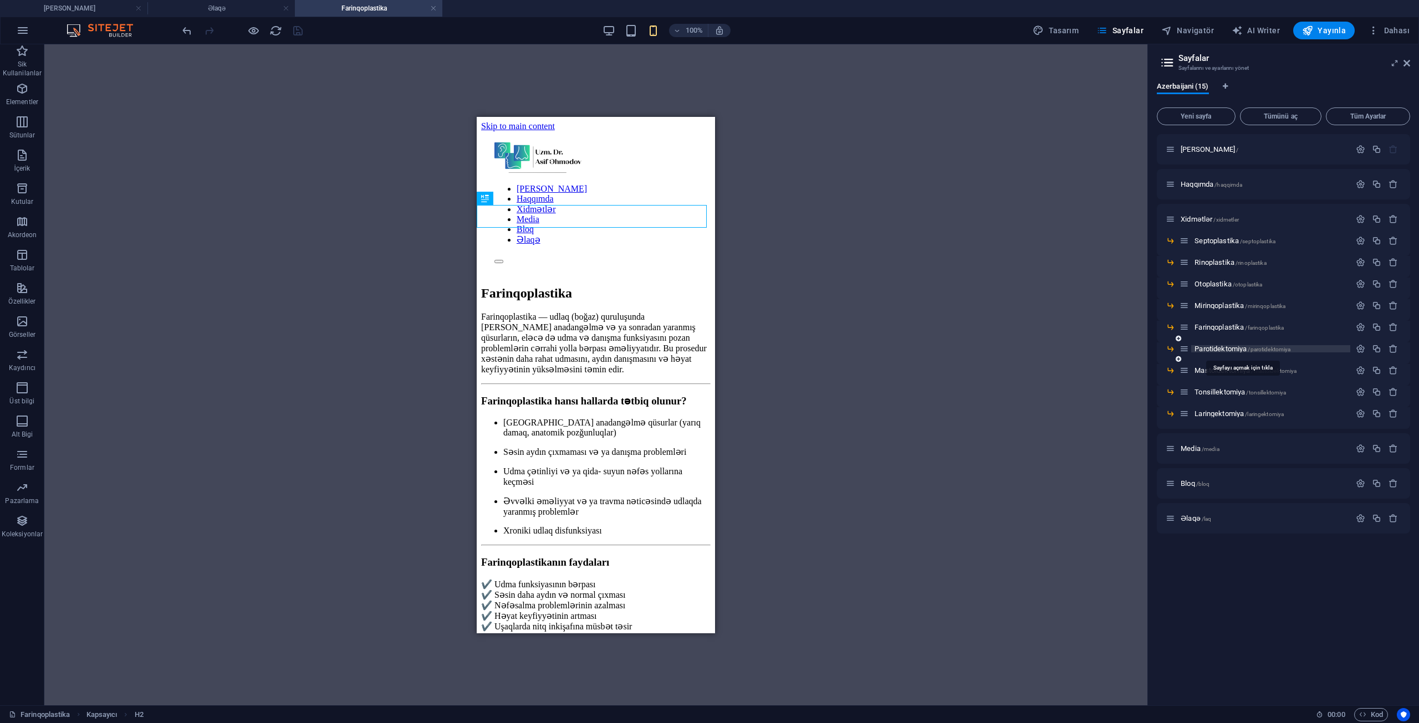
scroll to position [0, 0]
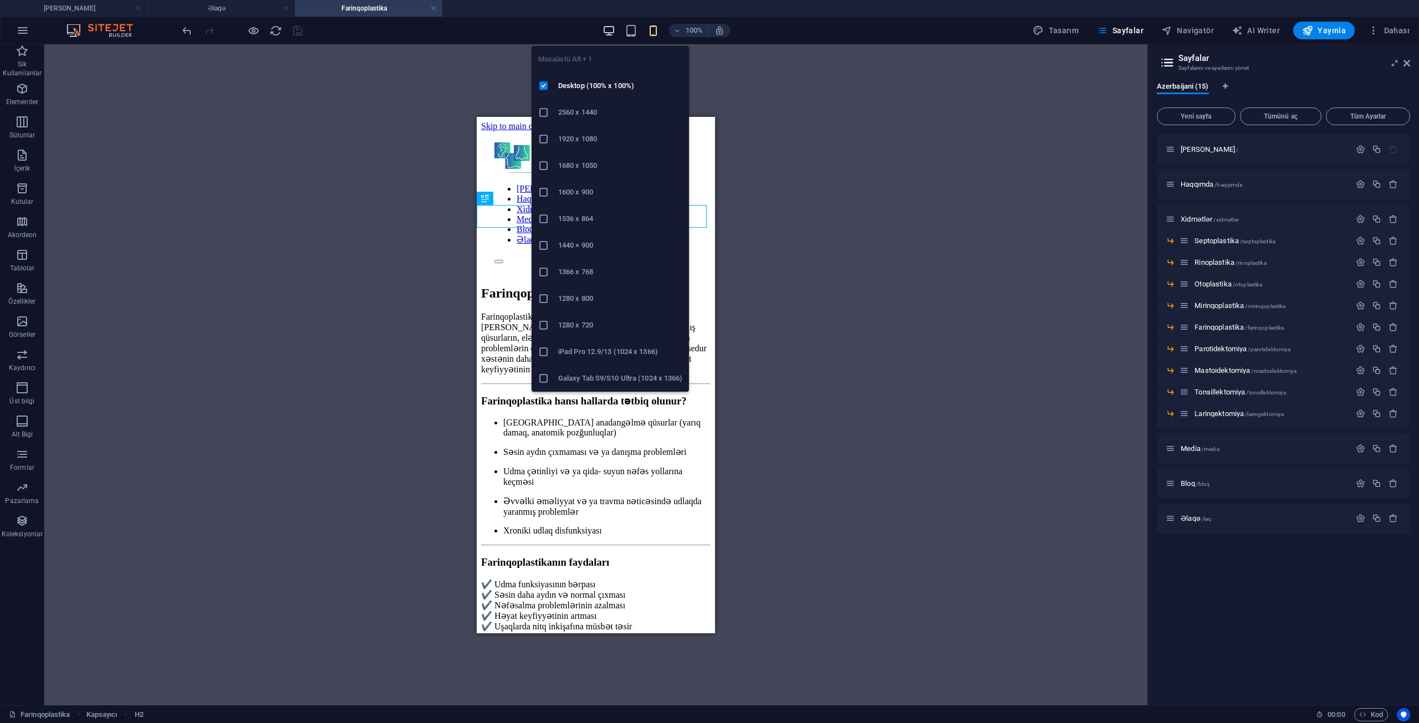
click at [608, 32] on icon "button" at bounding box center [608, 30] width 13 height 13
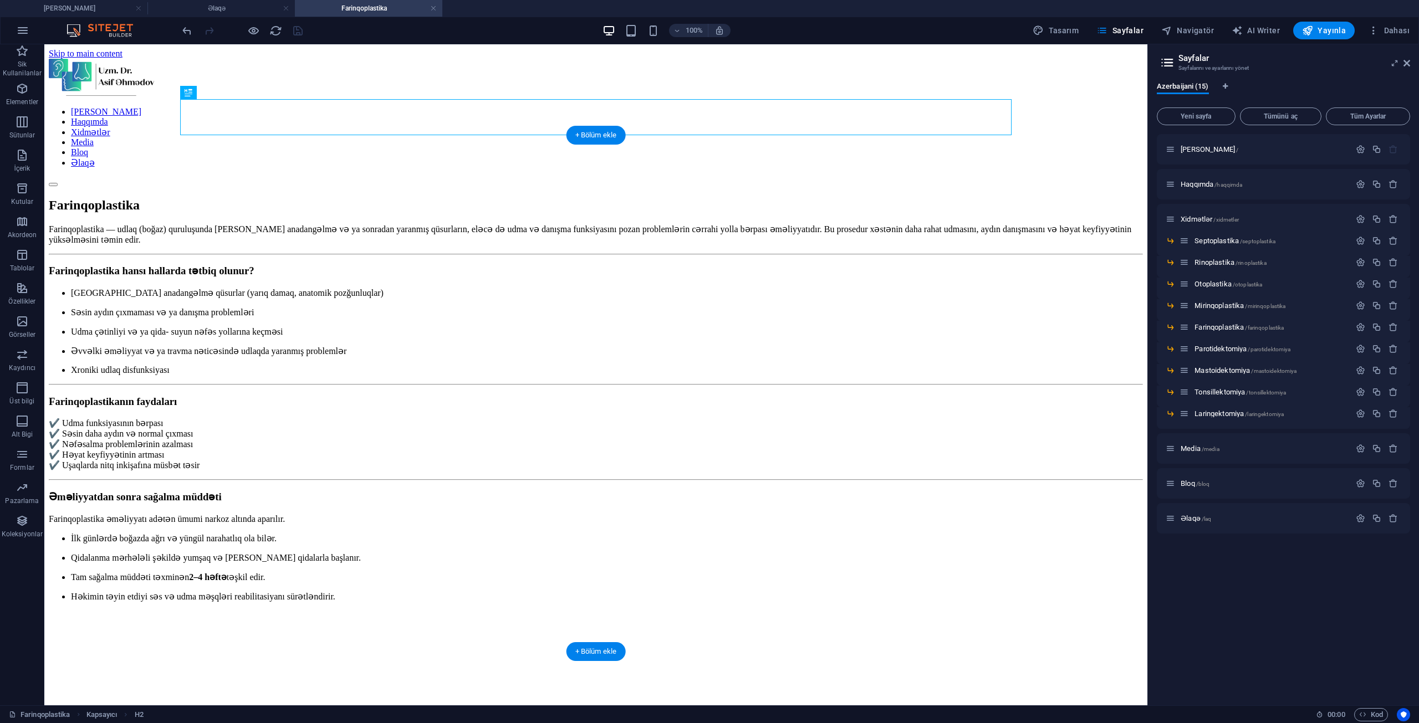
click at [840, 630] on figure at bounding box center [596, 630] width 1094 height 0
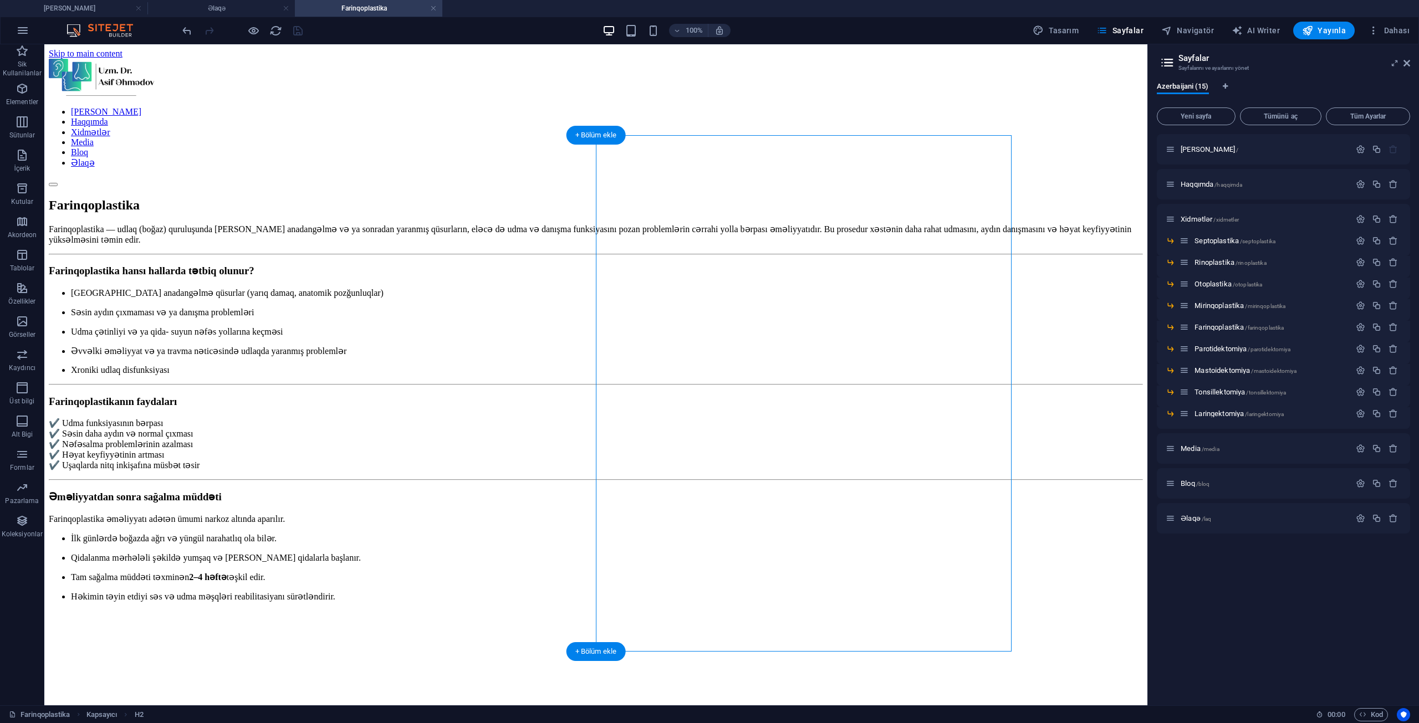
click at [840, 630] on figure at bounding box center [596, 630] width 1094 height 0
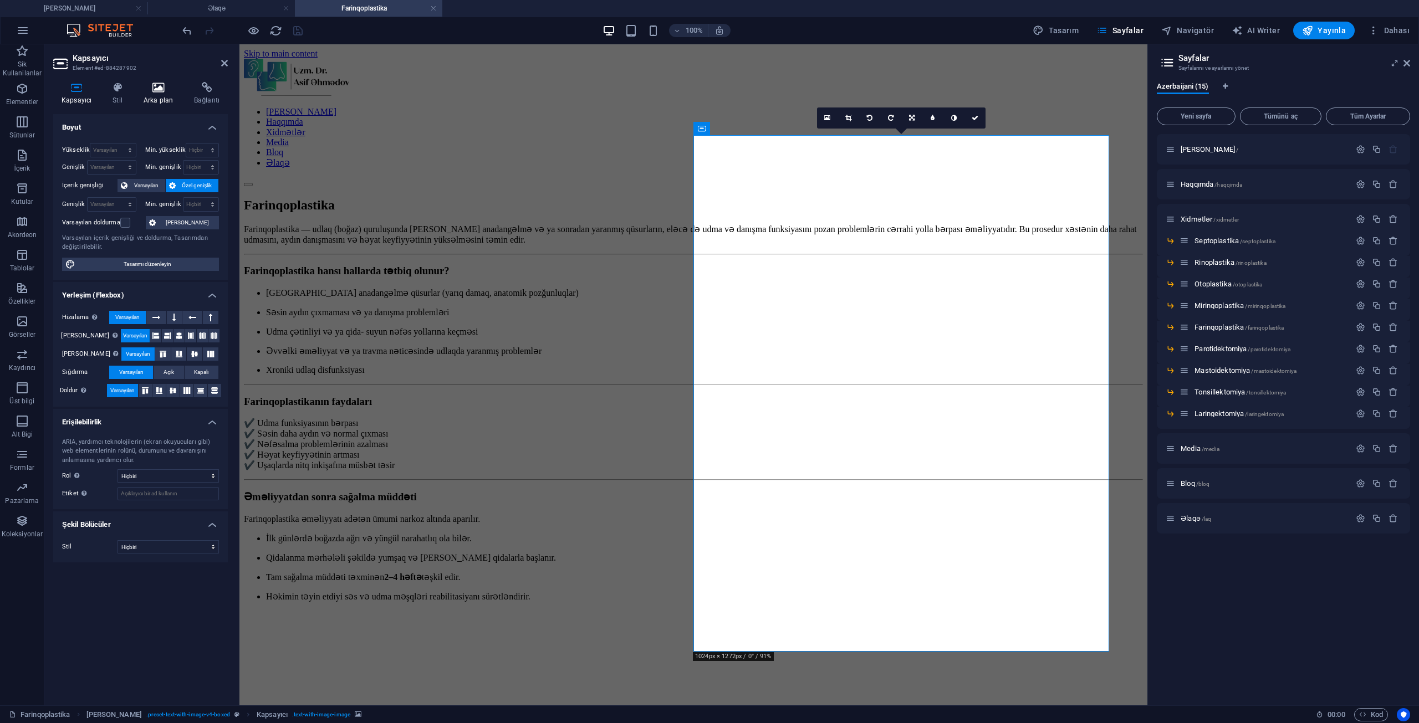
click at [170, 87] on icon at bounding box center [158, 87] width 46 height 11
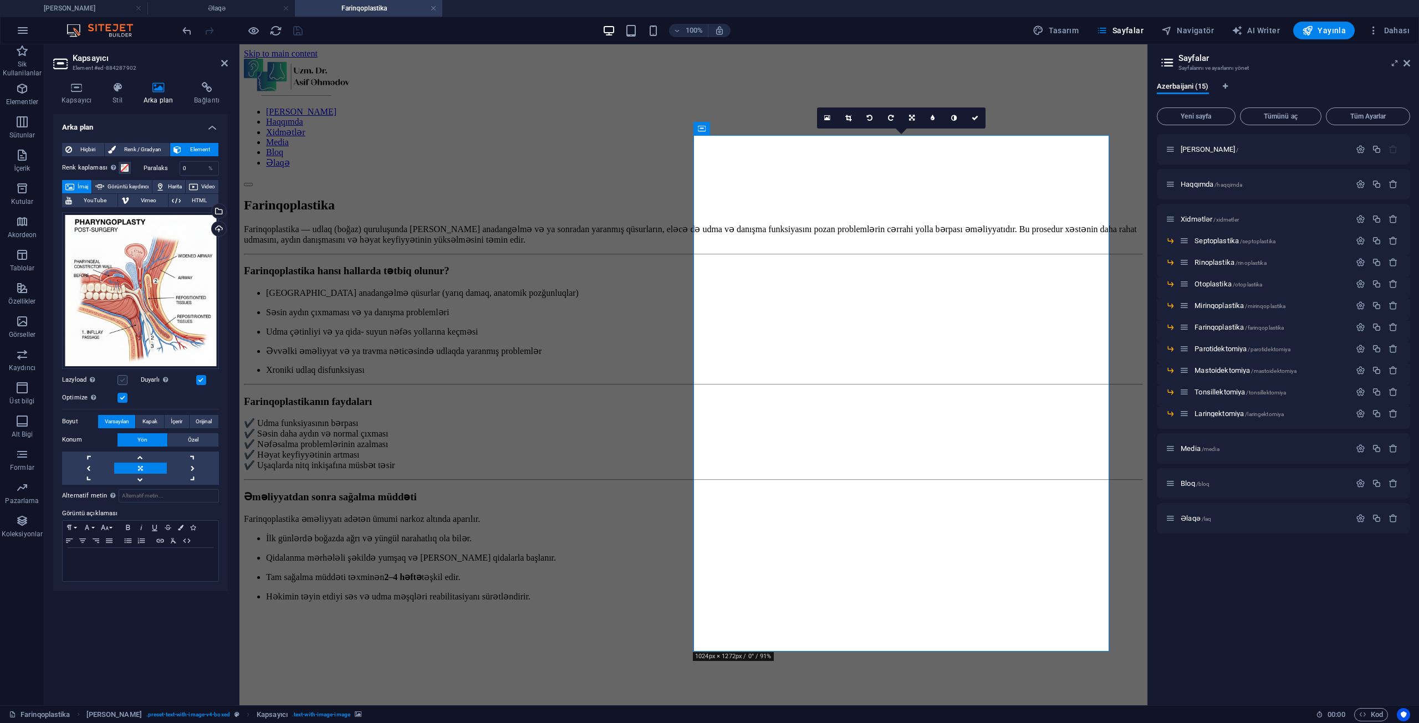
click at [122, 377] on label at bounding box center [122, 380] width 10 height 10
click at [0, 0] on input "Lazyload Sayfa yüklendikten sonra görüntülerin yüklenmesi, sayfa hızını artırır." at bounding box center [0, 0] width 0 height 0
click at [177, 421] on span "İçerir" at bounding box center [177, 421] width 12 height 13
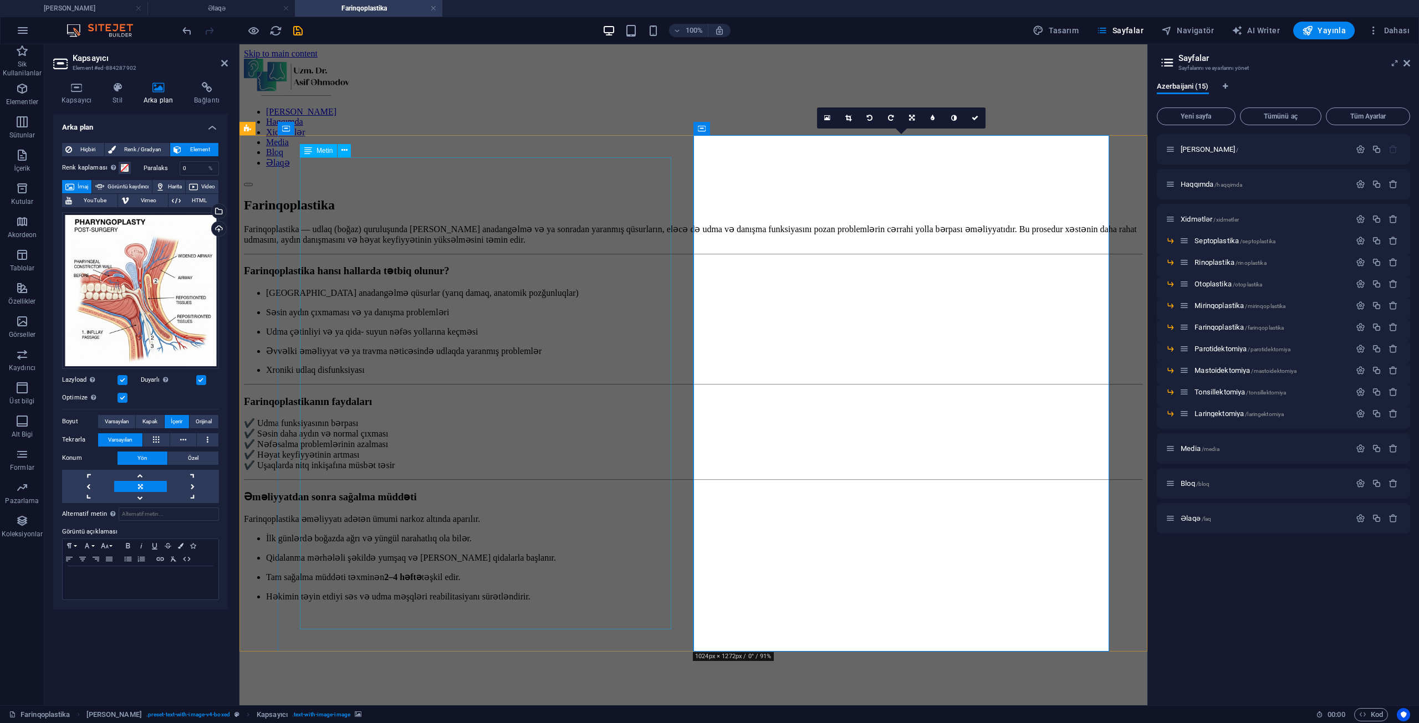
click at [486, 224] on div "Farinqoplastika — udlaq (boğaz) quruluşunda [PERSON_NAME] anadangəlmə və ya son…" at bounding box center [693, 422] width 899 height 397
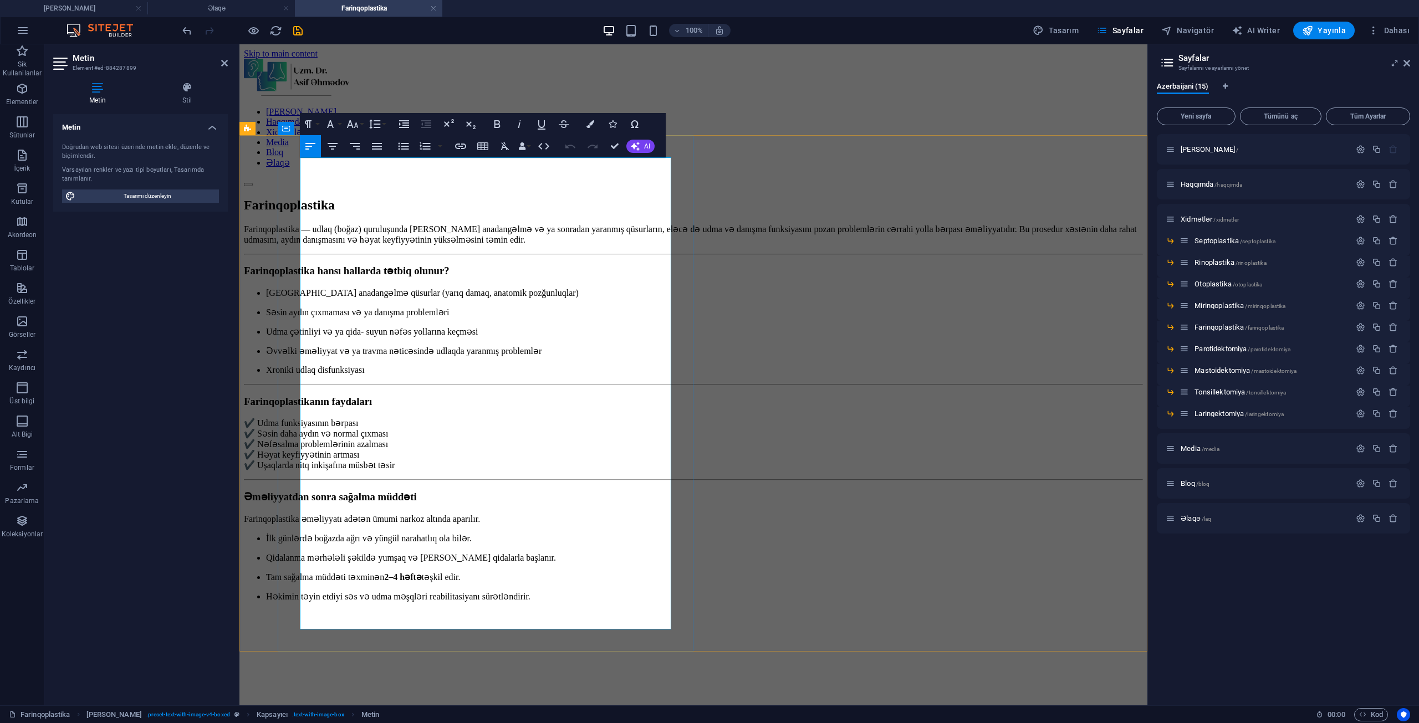
click at [316, 288] on p "[GEOGRAPHIC_DATA] anadangəlmə qüsurlar (yarıq damaq, anatomik pozğunluqlar)" at bounding box center [704, 293] width 877 height 11
click at [314, 288] on li "[GEOGRAPHIC_DATA] anadangəlmə qüsurlar (yarıq damaq, anatomik pozğunluqlar)" at bounding box center [704, 293] width 877 height 11
click at [313, 307] on p "Səsin aydın çıxmaması və ya danışma problemləri" at bounding box center [704, 312] width 877 height 11
click at [318, 307] on li "Səsin aydın çıxmaması və ya danışma problemləri" at bounding box center [704, 312] width 877 height 11
click at [316, 307] on li "Səsin aydın çıxmaması və ya danışma problemləri" at bounding box center [704, 312] width 877 height 11
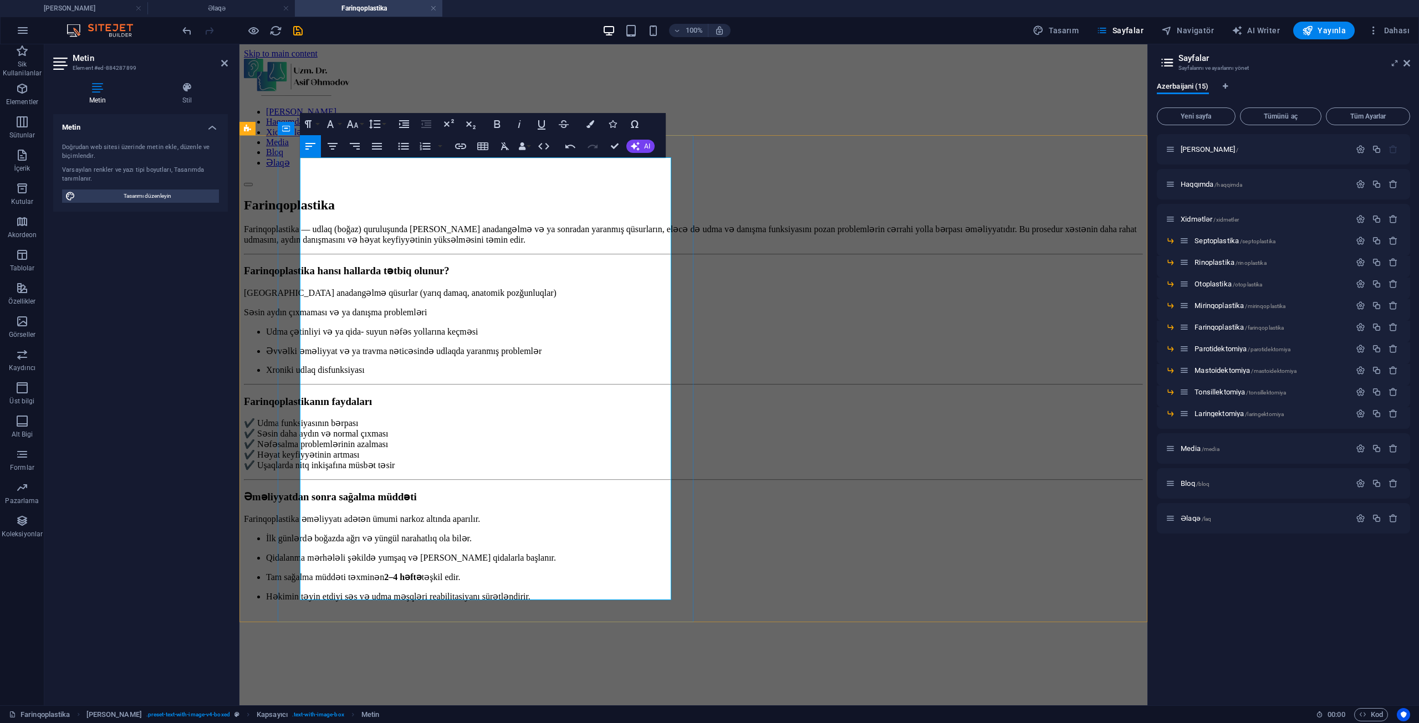
click at [314, 326] on li "Udma çətinliyi və ya qida- suyun nəfəs yollarına keçməsi" at bounding box center [704, 331] width 877 height 11
click at [313, 346] on li "Əvvəlki əməliyyat və ya travma nəticəsində udlaqda yaranmış problemlər" at bounding box center [704, 351] width 877 height 11
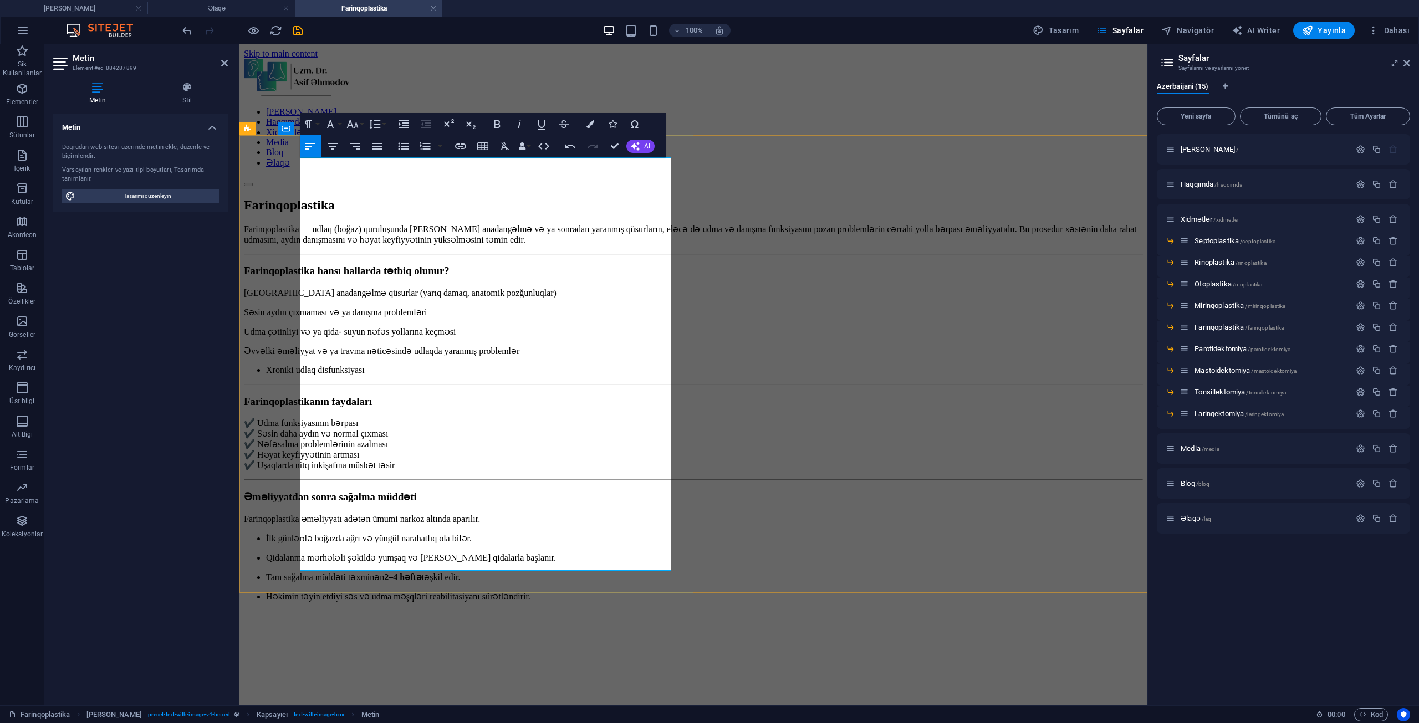
click at [314, 365] on li "Xroniki udlaq disfunksiyası" at bounding box center [704, 370] width 877 height 10
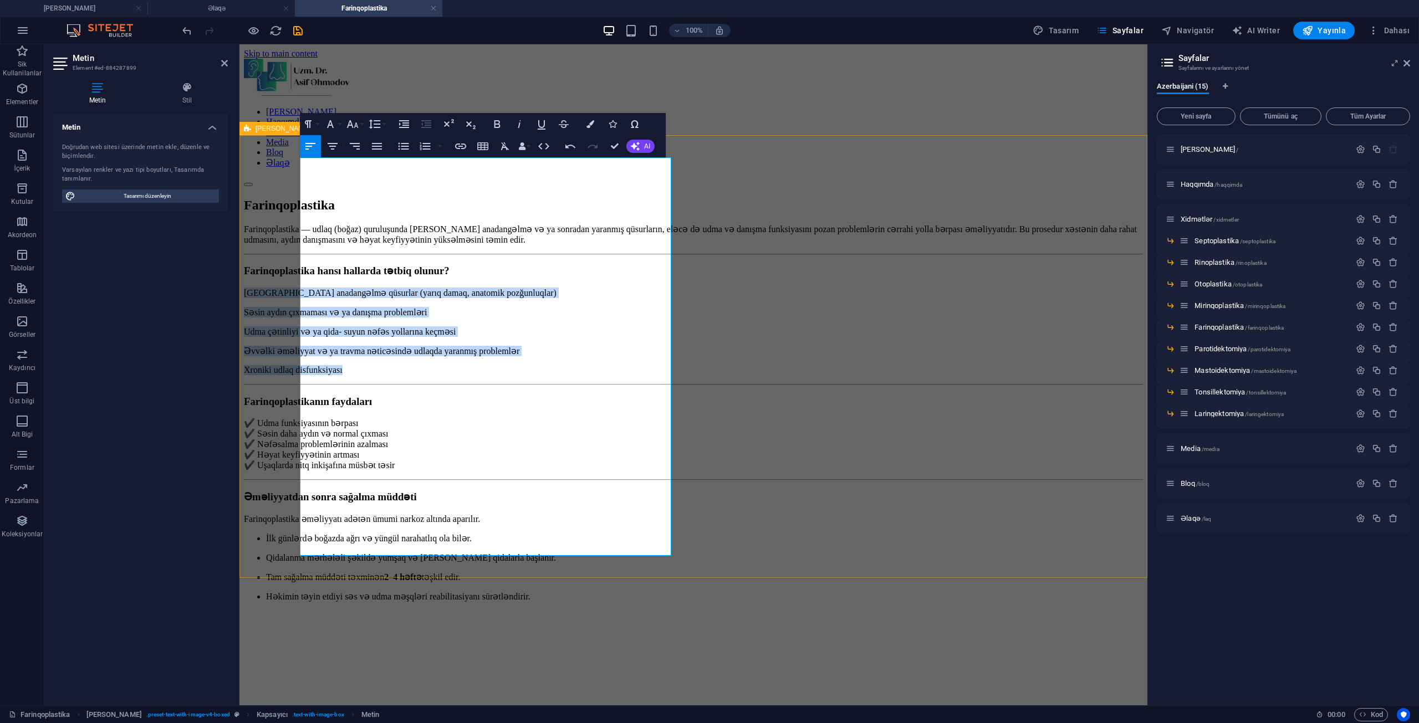
drag, startPoint x: 409, startPoint y: 297, endPoint x: 259, endPoint y: 238, distance: 161.0
click at [259, 238] on div "Farinqoplastika — udlaq (boğaz) quruluşunda [PERSON_NAME] anadangəlmə və ya son…" at bounding box center [693, 688] width 899 height 928
click at [403, 131] on button "Increase Indent" at bounding box center [404, 124] width 21 height 22
drag, startPoint x: 423, startPoint y: 146, endPoint x: 189, endPoint y: 124, distance: 235.5
click at [423, 146] on icon "button" at bounding box center [425, 146] width 11 height 8
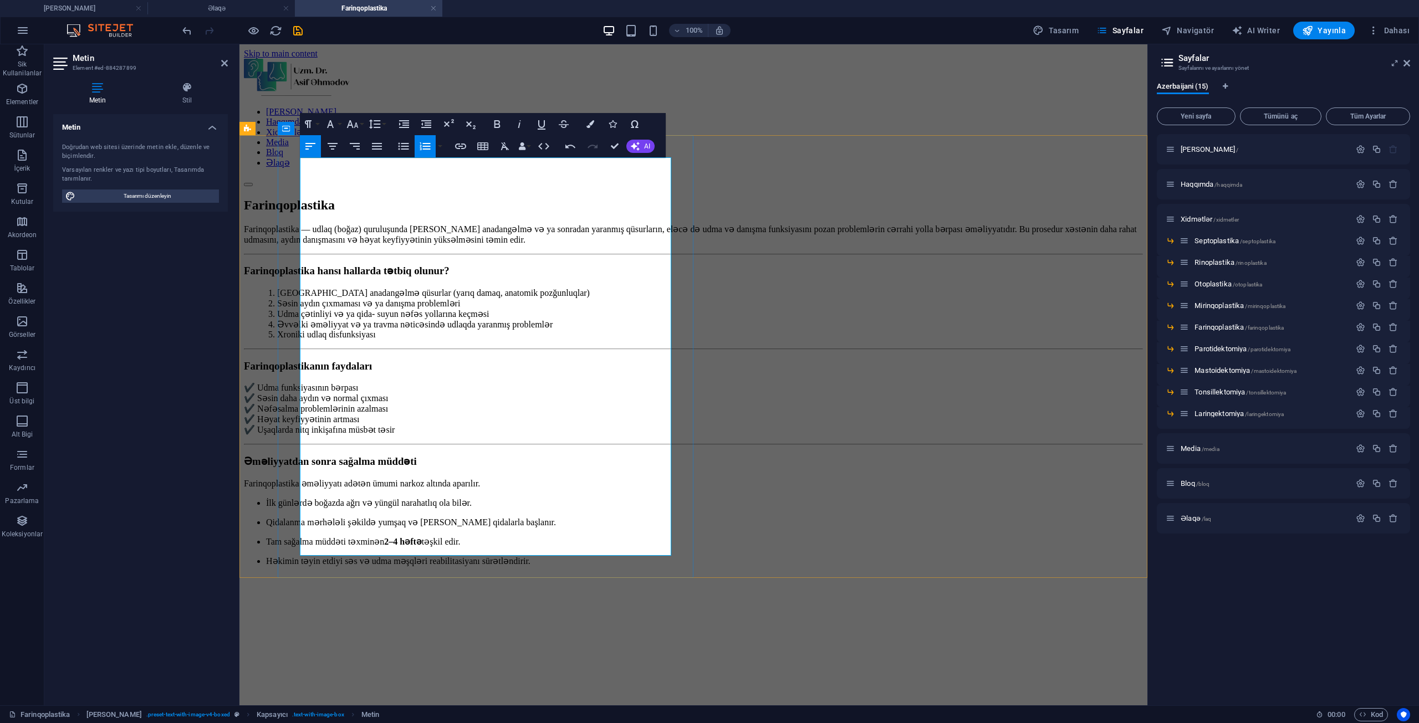
click at [486, 304] on div "Farinqoplastika — udlaq (boğaz) quruluşunda [PERSON_NAME] anadangəlmə və ya son…" at bounding box center [693, 404] width 899 height 361
click at [265, 224] on div "Farinqoplastika — udlaq (boğaz) quruluşunda [PERSON_NAME] anadangəlmə və ya son…" at bounding box center [693, 670] width 899 height 892
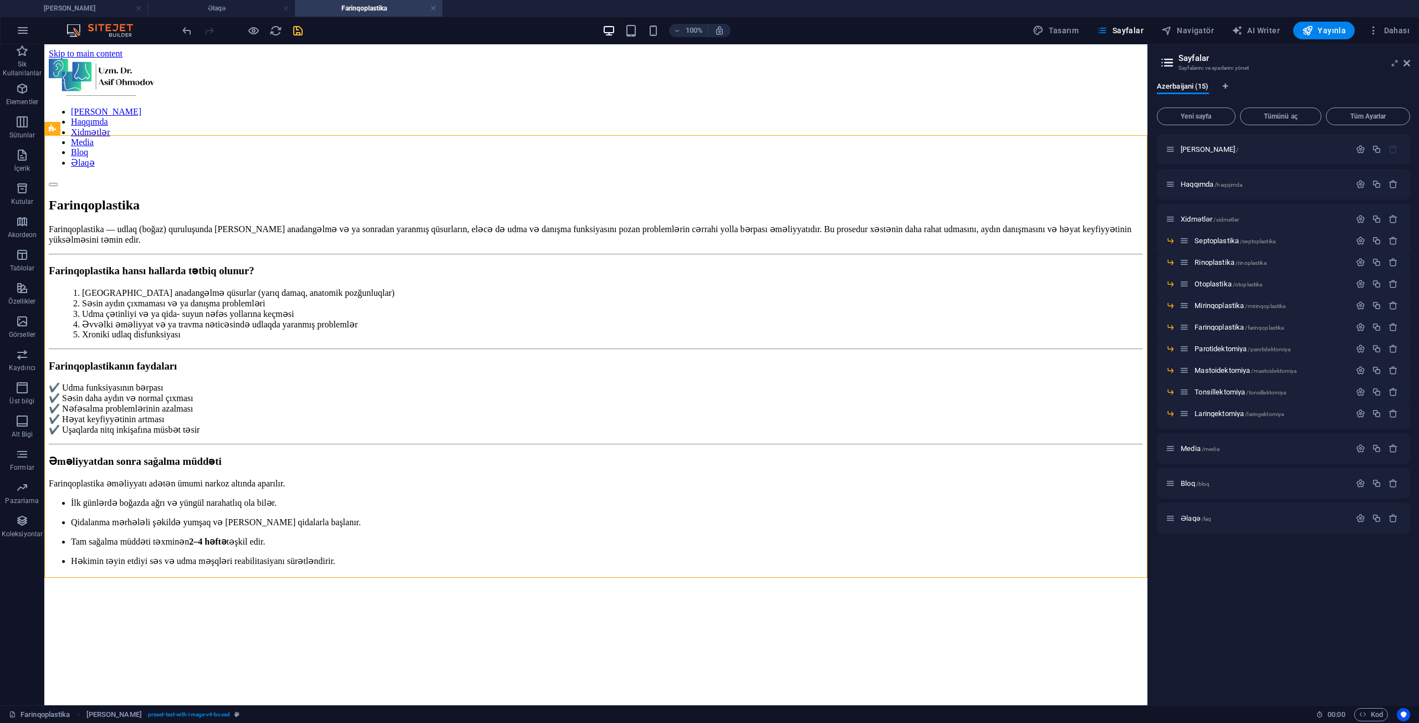
click at [293, 30] on icon "save" at bounding box center [298, 30] width 13 height 13
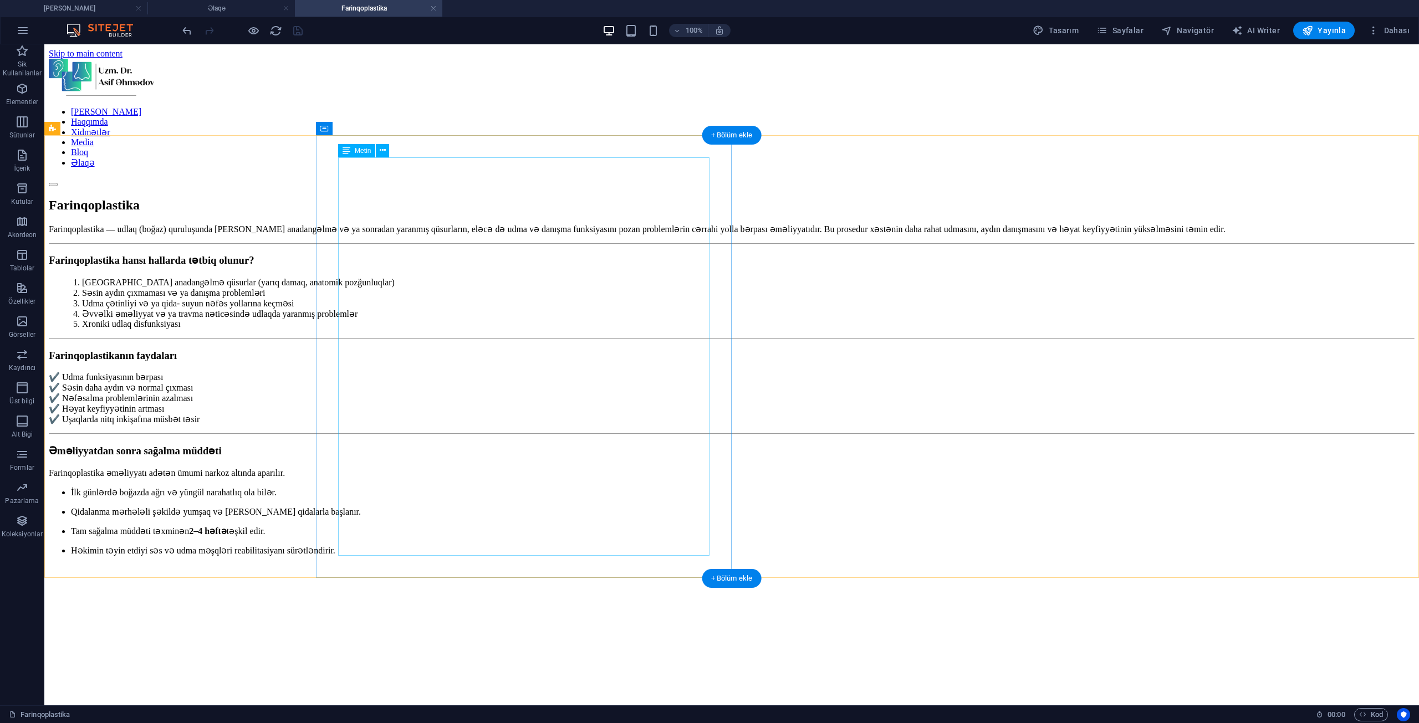
click at [367, 444] on div "Farinqoplastika — udlaq (boğaz) quruluşunda [PERSON_NAME] anadangəlmə və ya son…" at bounding box center [732, 399] width 1366 height 351
drag, startPoint x: 367, startPoint y: 444, endPoint x: 172, endPoint y: 443, distance: 195.1
click at [367, 443] on div "Farinqoplastika — udlaq (boğaz) quruluşunda [PERSON_NAME] anadangəlmə və ya son…" at bounding box center [732, 399] width 1366 height 351
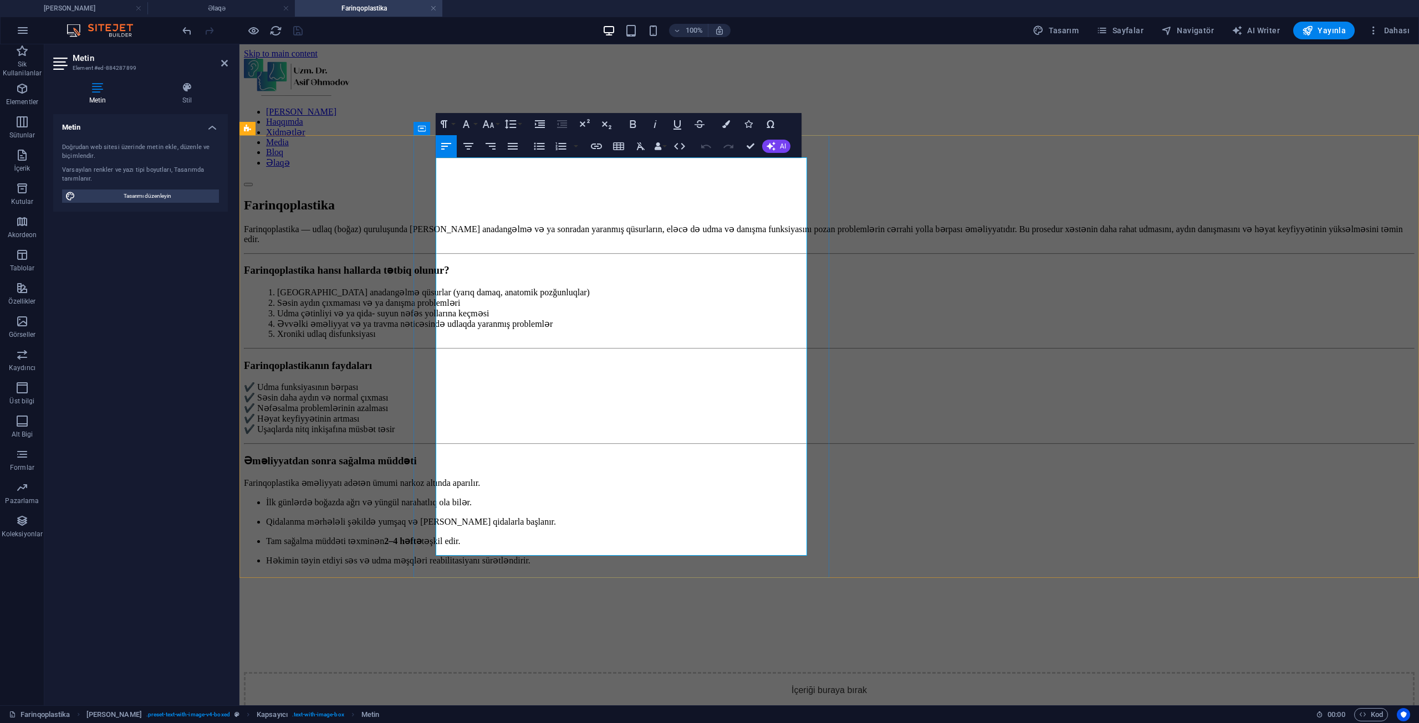
click at [467, 497] on li "İlk günlərdə boğazda ağrı və yüngül narahatlıq ola bilər." at bounding box center [840, 502] width 1148 height 11
click at [456, 517] on li "Qidalanma mərhələli şəkildə yumşaq və [PERSON_NAME] qidalarla başlanır." at bounding box center [840, 522] width 1148 height 11
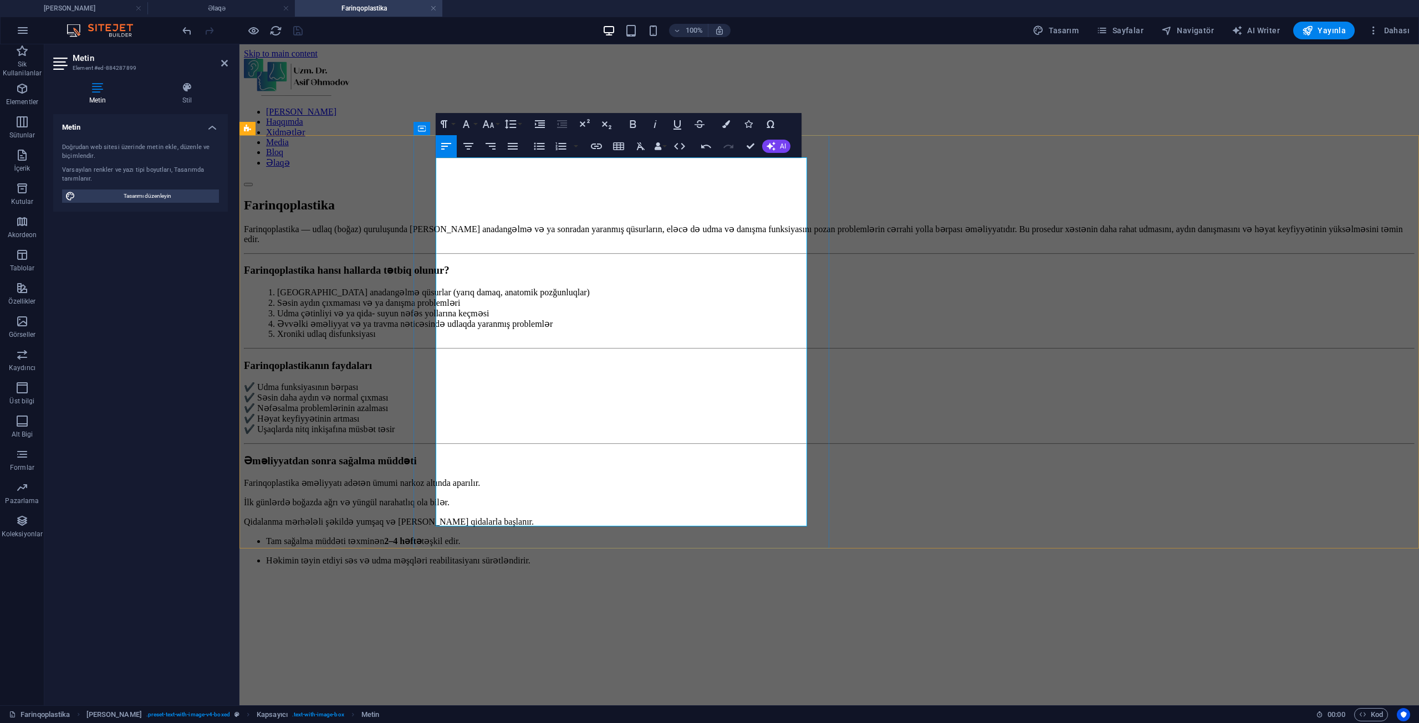
click at [451, 536] on li "Tam sağalma müddəti təxminən 2–4 həftə təşkil edir." at bounding box center [840, 541] width 1148 height 11
click at [453, 536] on li "Tam sağalma müddəti təxminən 2–4 həftə təşkil edir." at bounding box center [840, 541] width 1148 height 11
click at [449, 555] on li "Həkimin təyin etdiyi səs və udma məşqləri reabilitasiyanı sürətləndirir." at bounding box center [840, 560] width 1148 height 11
click at [450, 555] on li "Həkimin təyin etdiyi səs və udma məşqləri reabilitasiyanı sürətləndirir." at bounding box center [840, 560] width 1148 height 11
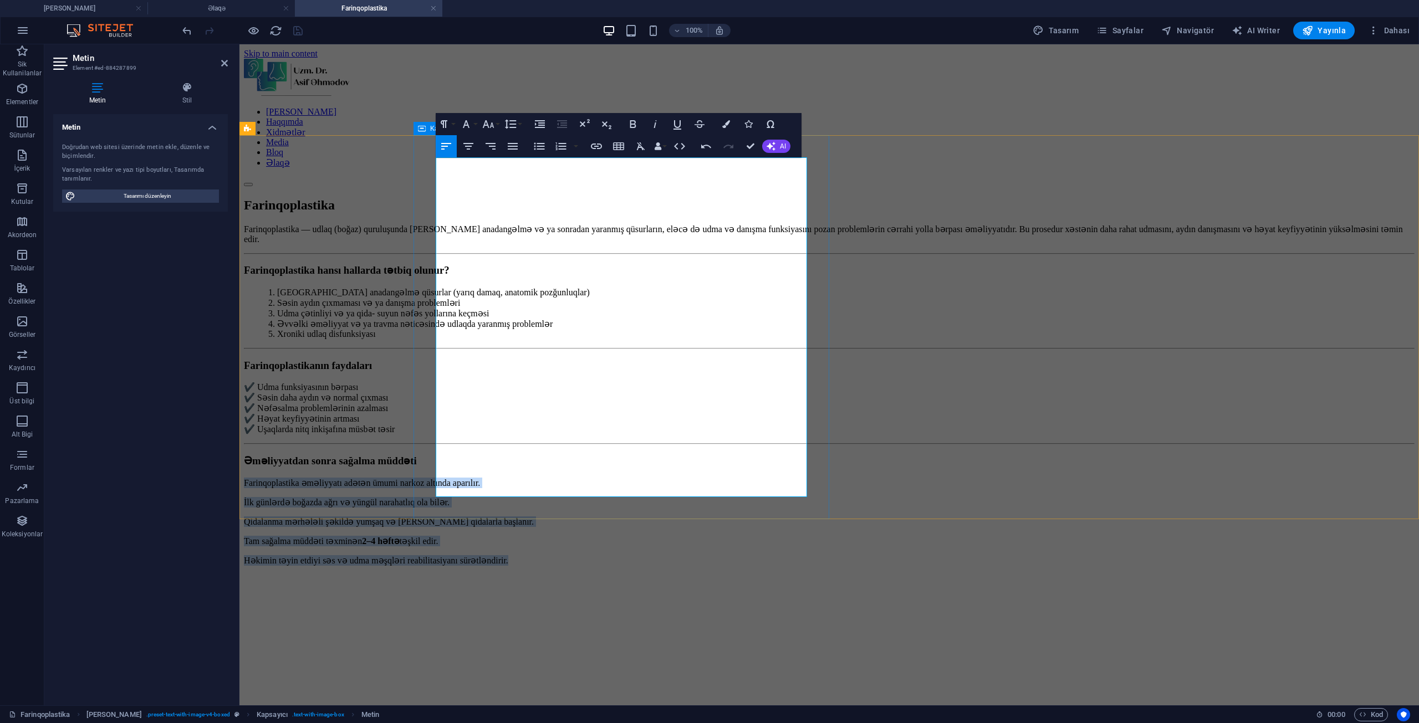
drag, startPoint x: 727, startPoint y: 474, endPoint x: 435, endPoint y: 420, distance: 297.5
click at [435, 420] on div "Farinqoplastika — udlaq (boğaz) quruluşunda [PERSON_NAME] anadangəlmə və ya son…" at bounding box center [829, 404] width 1171 height 361
click at [536, 125] on icon "button" at bounding box center [539, 123] width 13 height 13
click at [556, 145] on icon "button" at bounding box center [561, 146] width 11 height 8
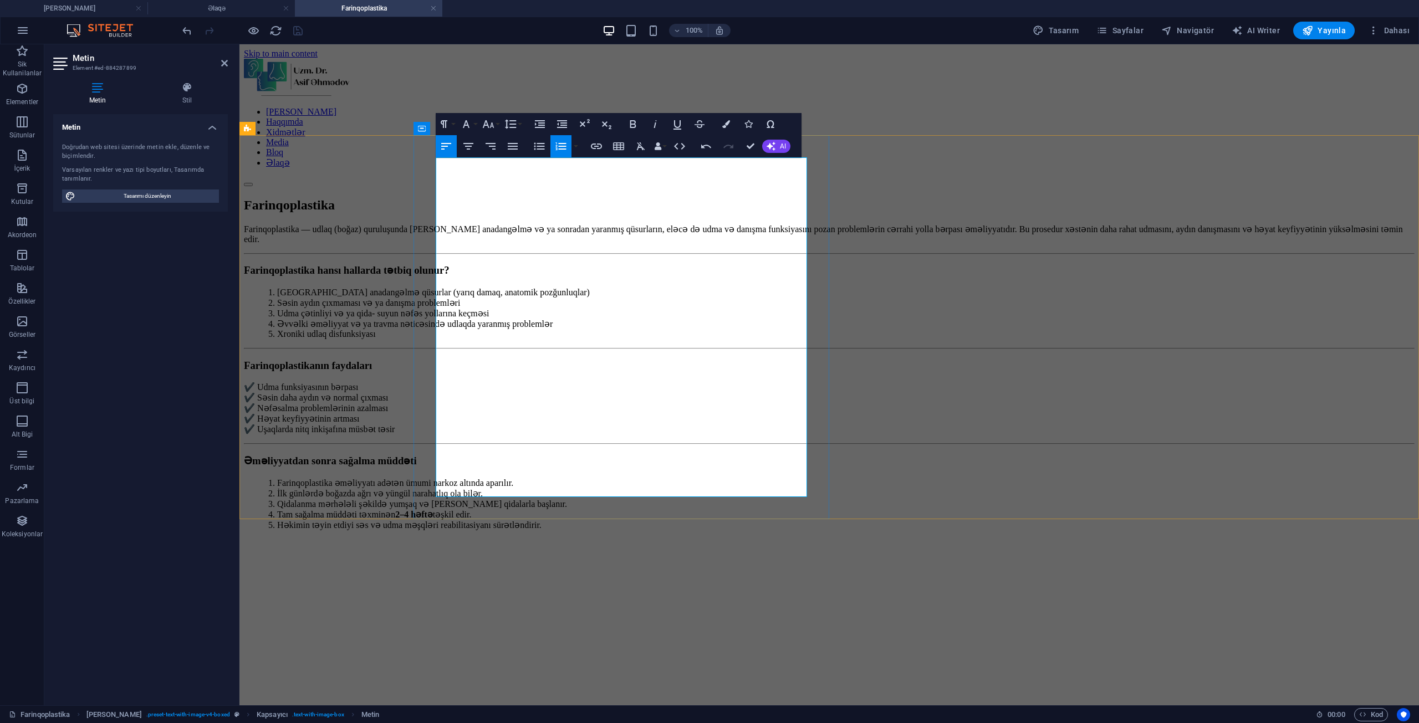
click at [713, 539] on p at bounding box center [829, 544] width 1171 height 10
click at [712, 530] on html "Skip to main content [PERSON_NAME] Haqqımda Xidmətlər Media Bloq Əlaqə Farinqop…" at bounding box center [828, 535] width 1179 height 982
click at [298, 224] on div "Farinqoplastika — udlaq (boğaz) quruluşunda [PERSON_NAME] anadangəlmə və ya son…" at bounding box center [829, 623] width 1171 height 798
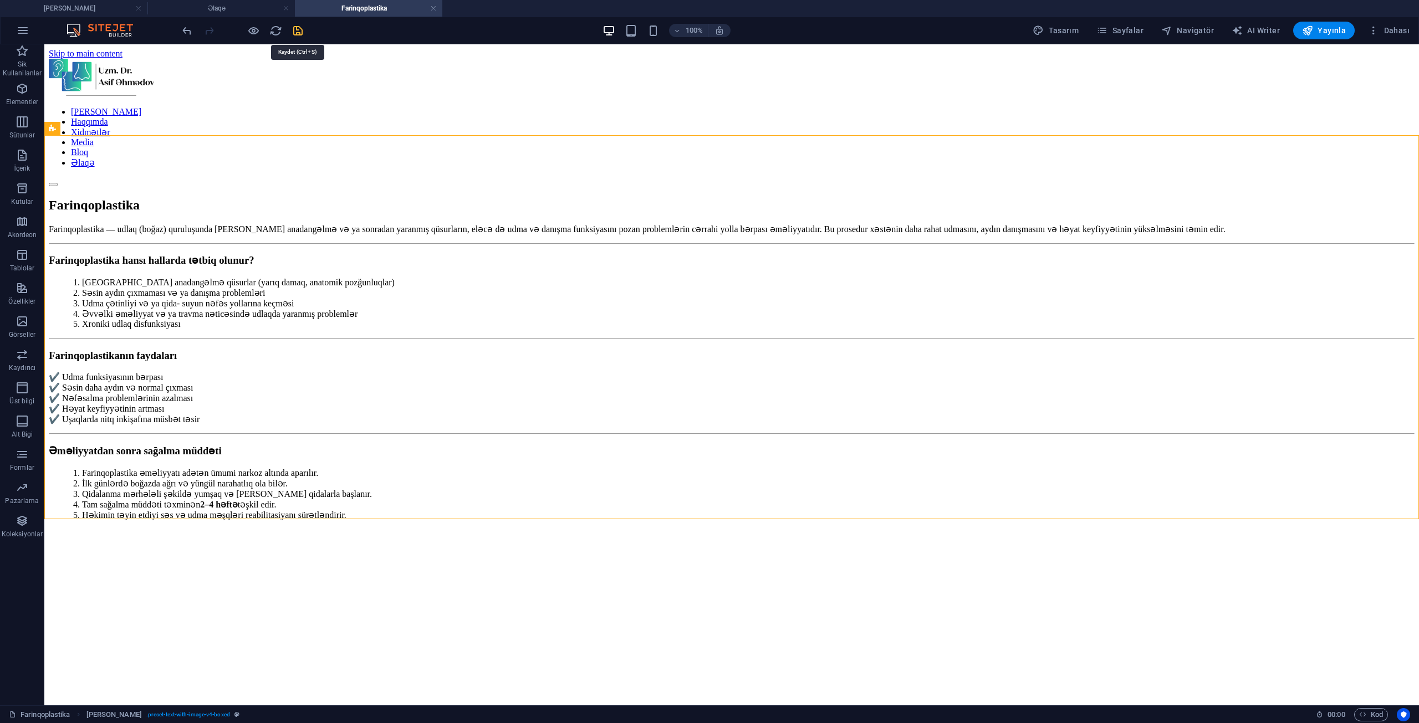
click at [295, 24] on icon "save" at bounding box center [298, 30] width 13 height 13
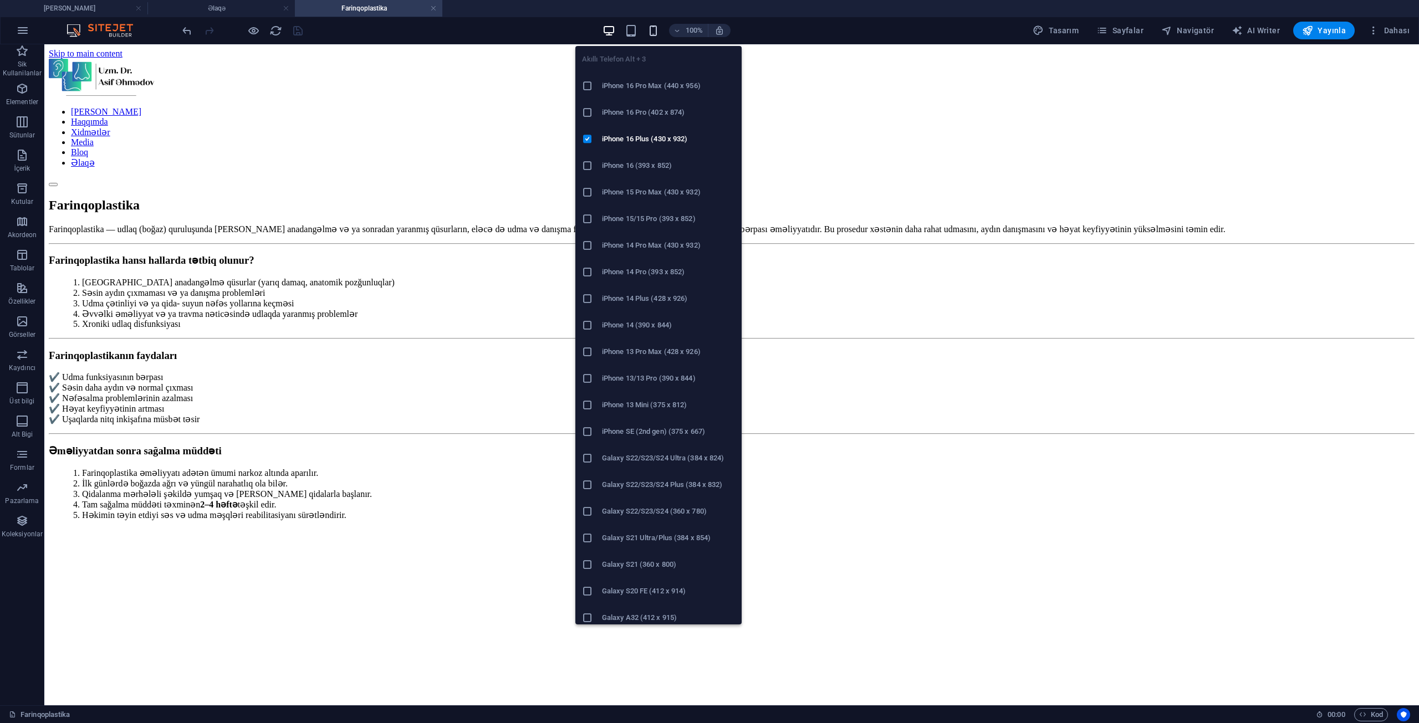
click at [660, 32] on icon "button" at bounding box center [653, 30] width 13 height 13
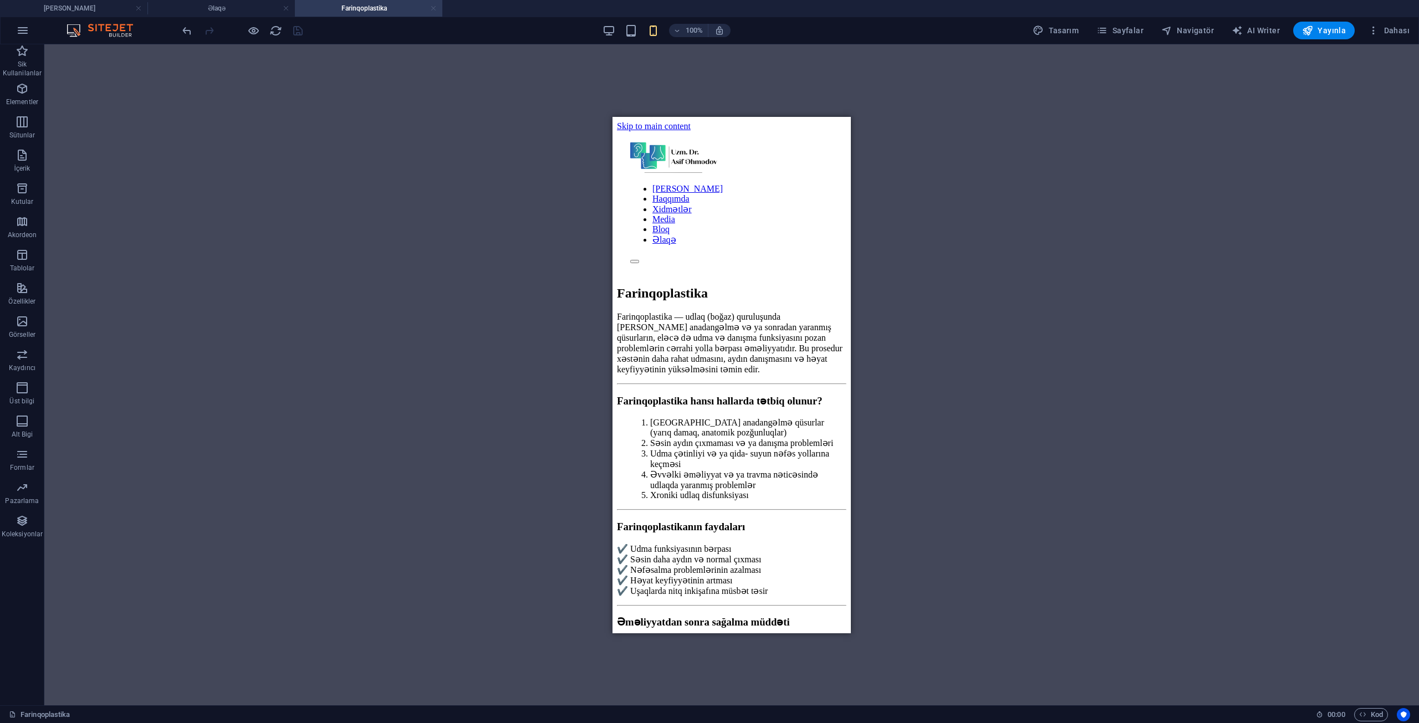
click at [433, 10] on link at bounding box center [433, 8] width 7 height 11
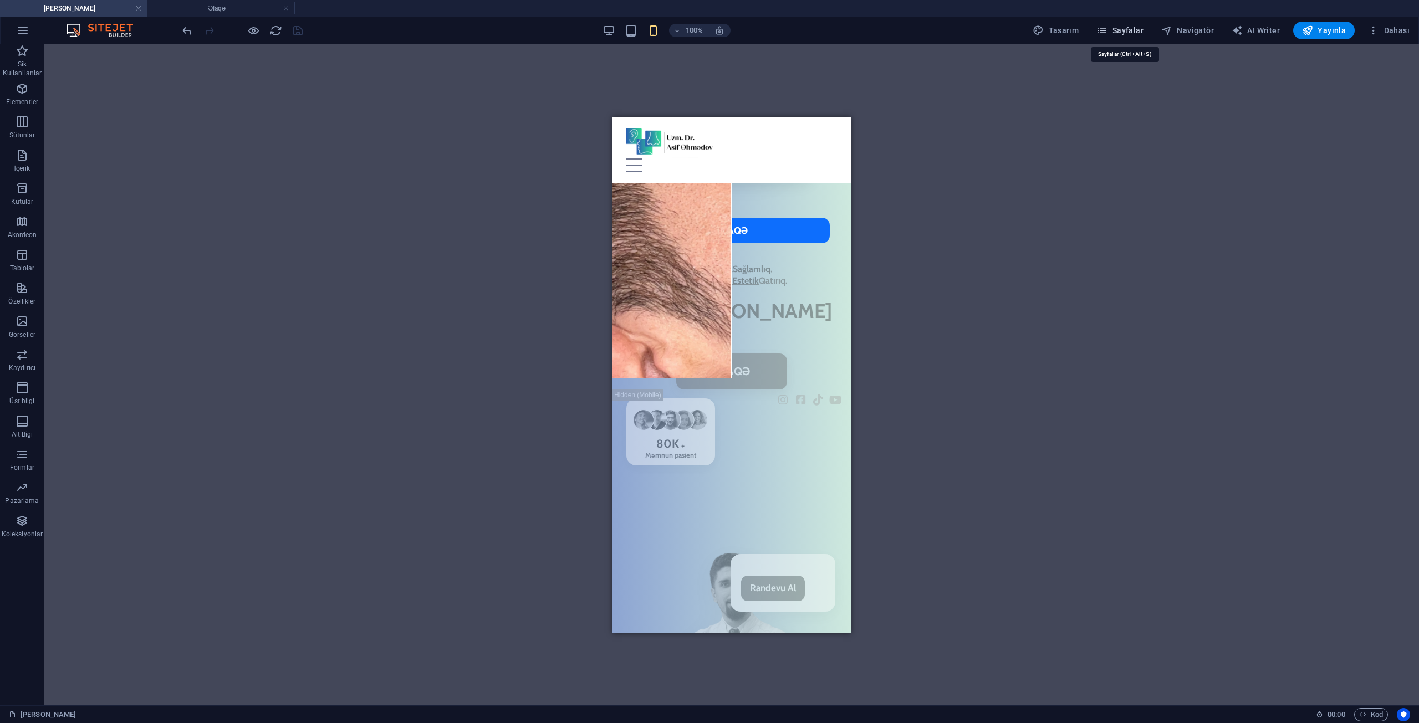
click at [1134, 32] on span "Sayfalar" at bounding box center [1119, 30] width 47 height 11
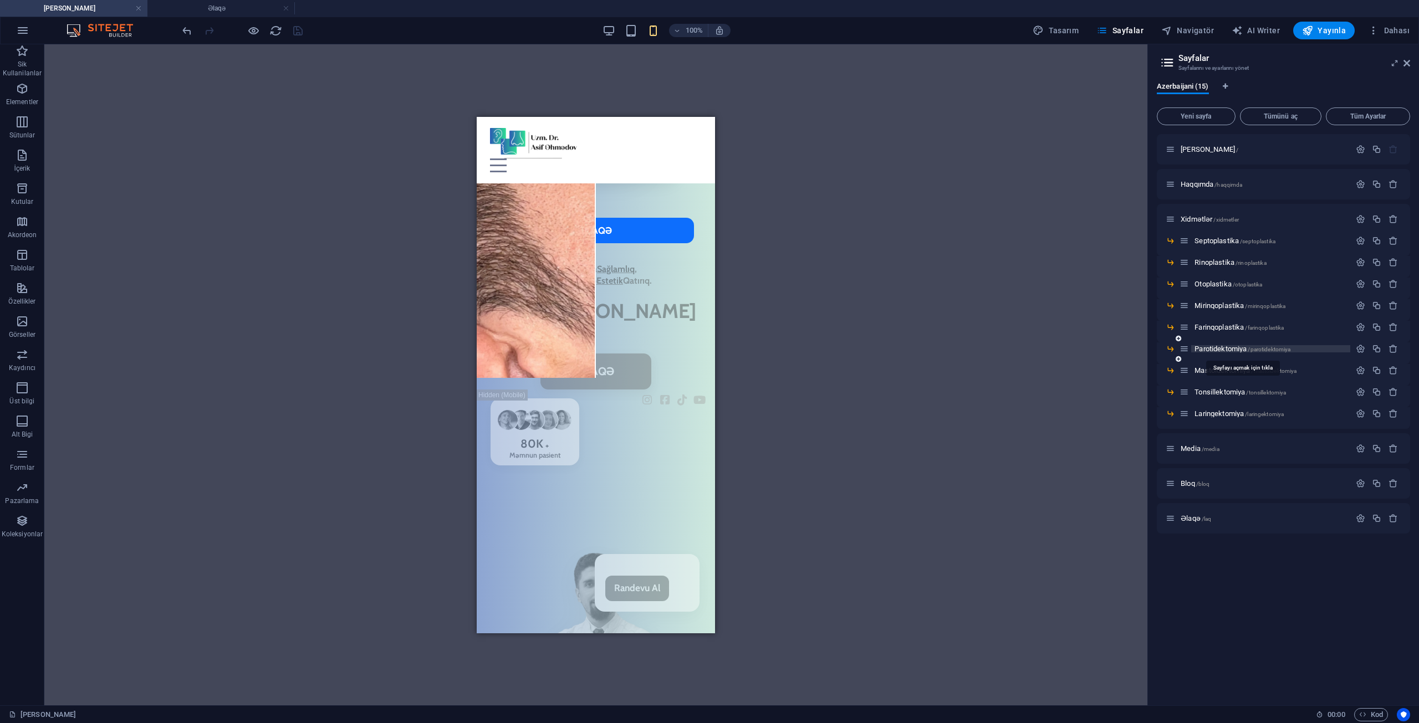
click at [1215, 349] on span "Parotidektomiya /parotidektomiya" at bounding box center [1242, 349] width 96 height 8
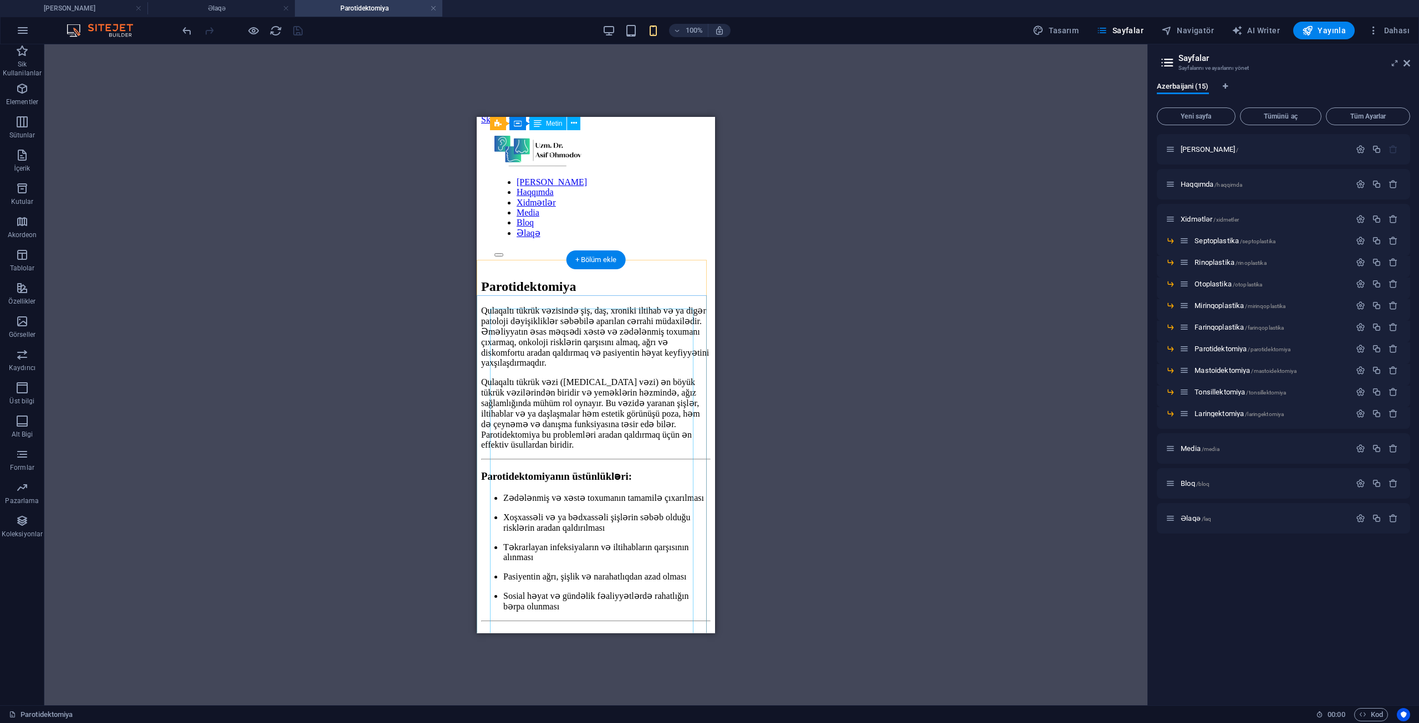
scroll to position [0, 0]
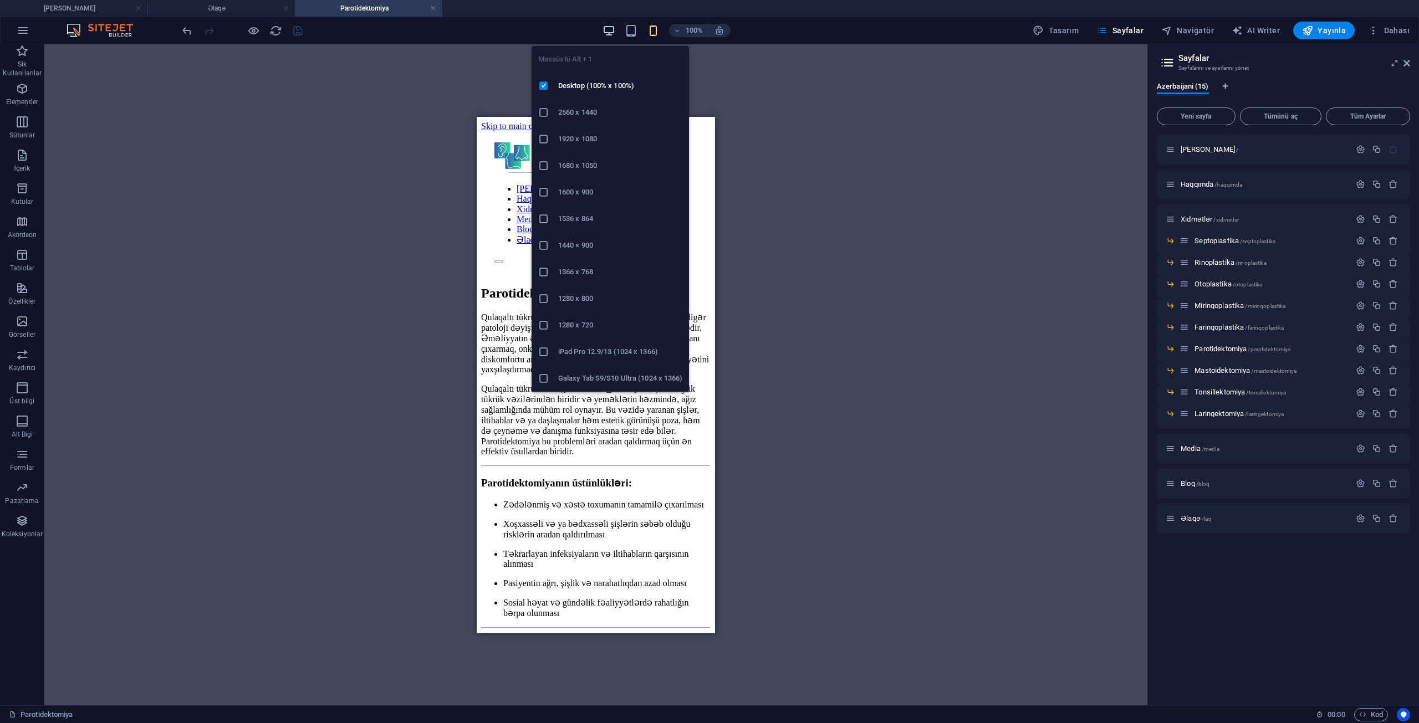
click at [611, 34] on icon "button" at bounding box center [608, 30] width 13 height 13
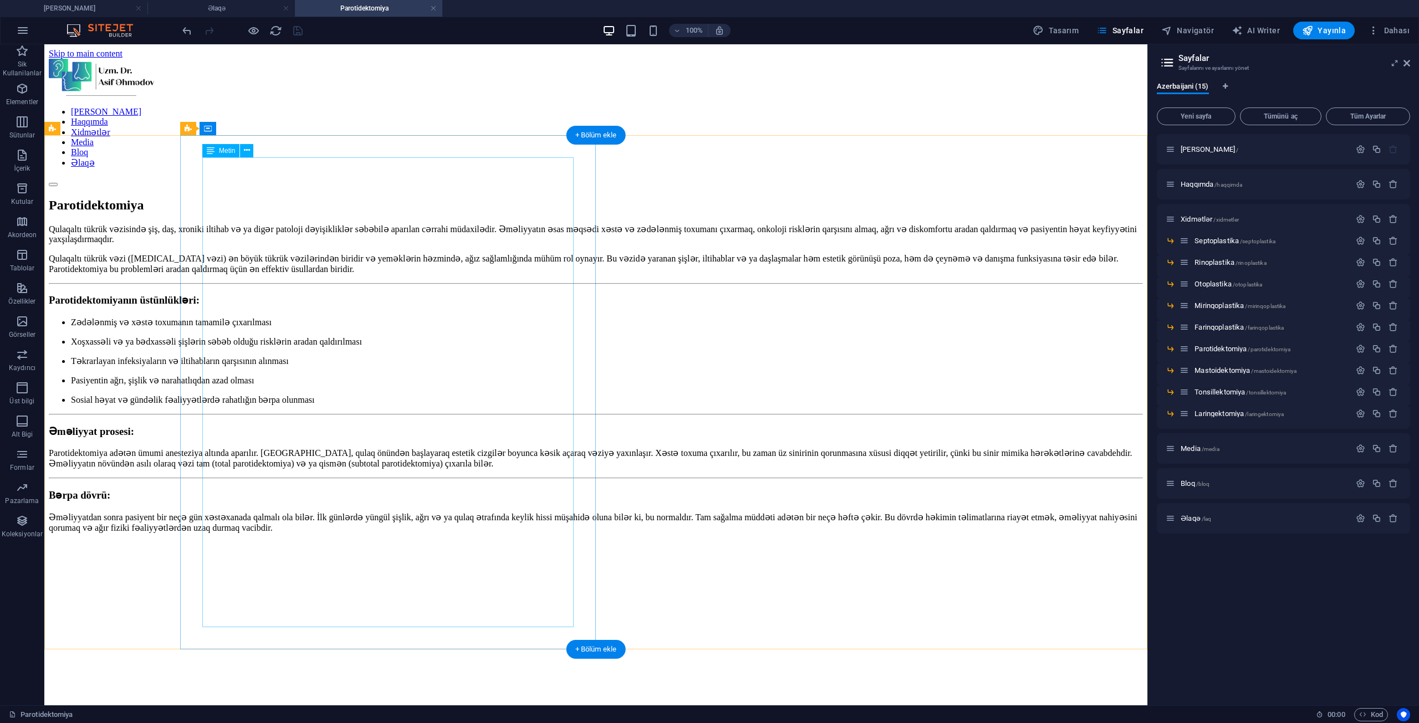
click at [285, 318] on div "Qulaqaltı tükrük vəzisində şiş, daş, xroniki iltihab və ya digər patoloji dəyiş…" at bounding box center [596, 388] width 1094 height 328
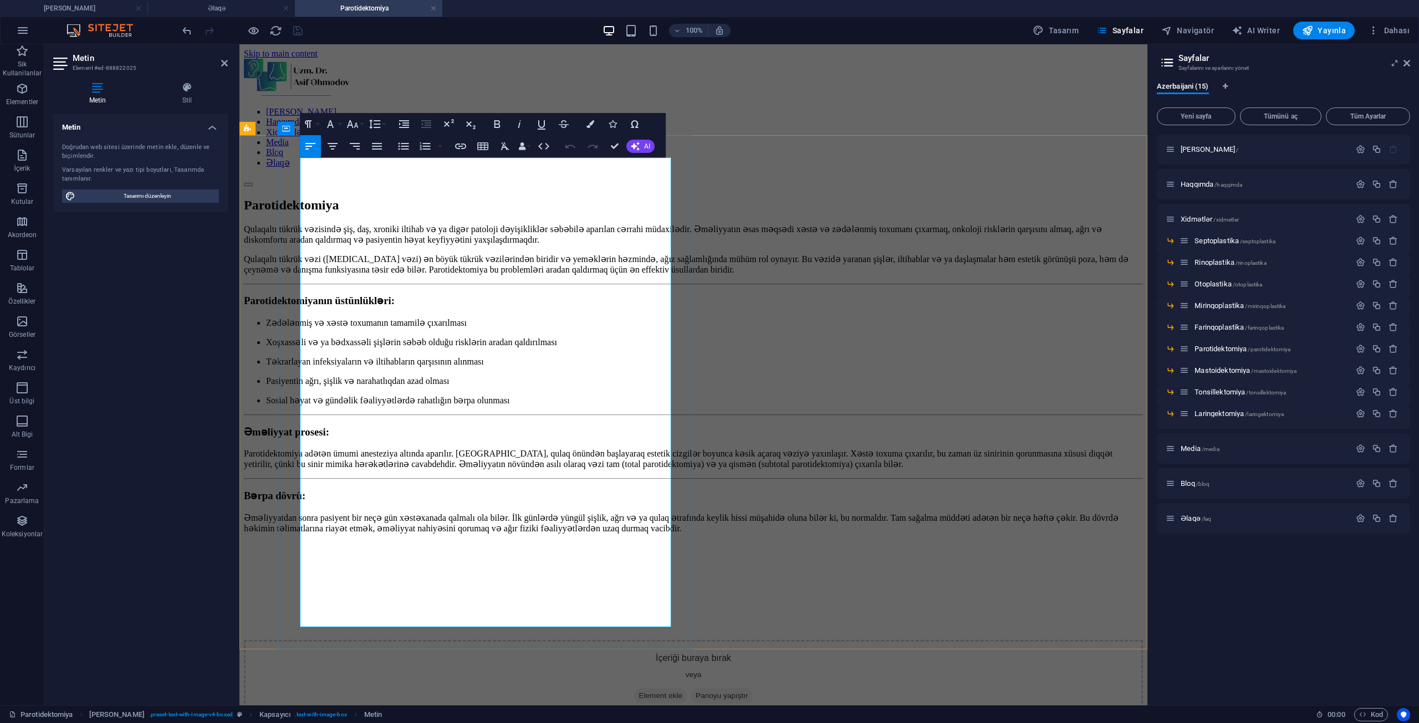
click at [334, 318] on li "Zədələnmiş və xəstə toxumanın tamamilə çıxarılması" at bounding box center [704, 323] width 877 height 11
click at [338, 337] on li "Xoşxassəli və ya bədxassəli şişlərin səbəb olduğu risklərin aradan qaldırılması" at bounding box center [704, 342] width 877 height 11
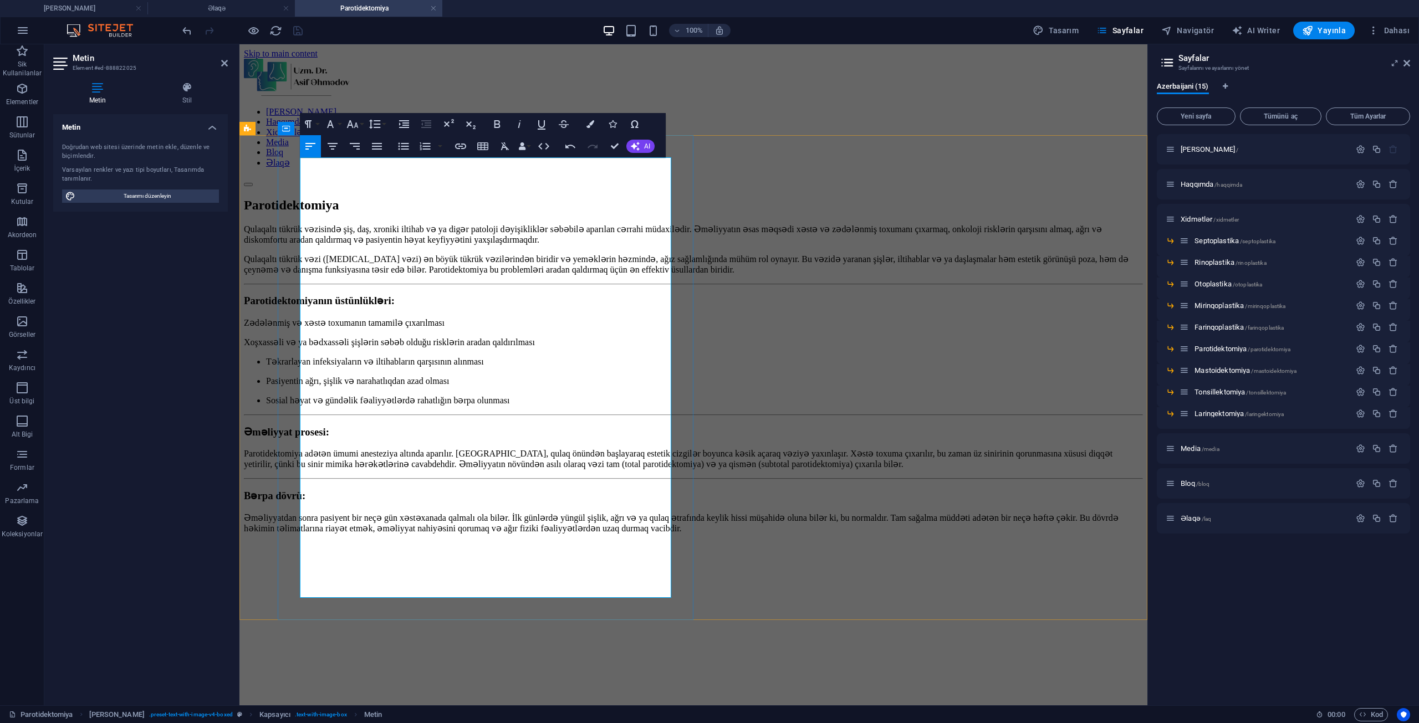
click at [328, 356] on li "Təkrarlayan infeksiyaların və iltihabların qarşısının alınması" at bounding box center [704, 361] width 877 height 11
click at [333, 376] on li "Pasiyentin ağrı, şişlik və narahatlıqdan azad olması" at bounding box center [704, 381] width 877 height 11
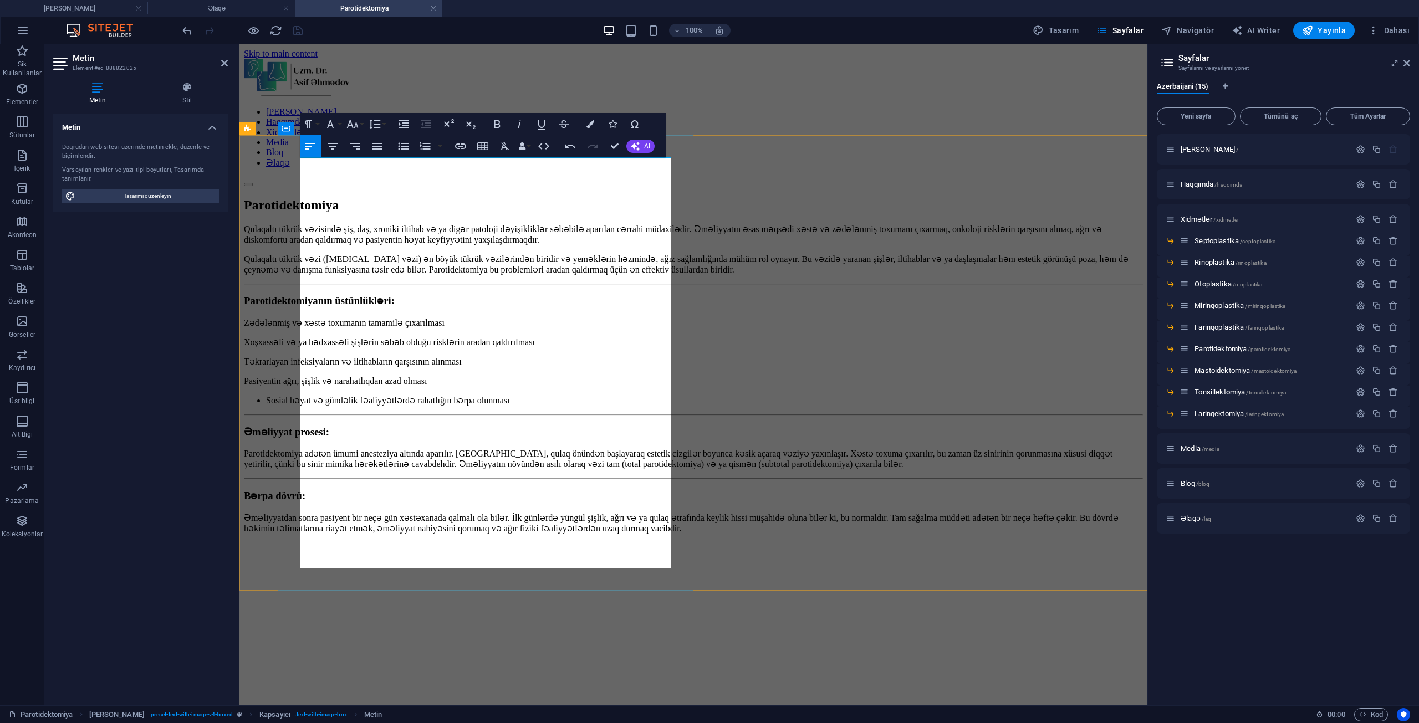
click at [334, 395] on li "Sosial həyat və gündəlik fəaliyyətlərdə rahatlığın bərpa olunması" at bounding box center [704, 400] width 877 height 11
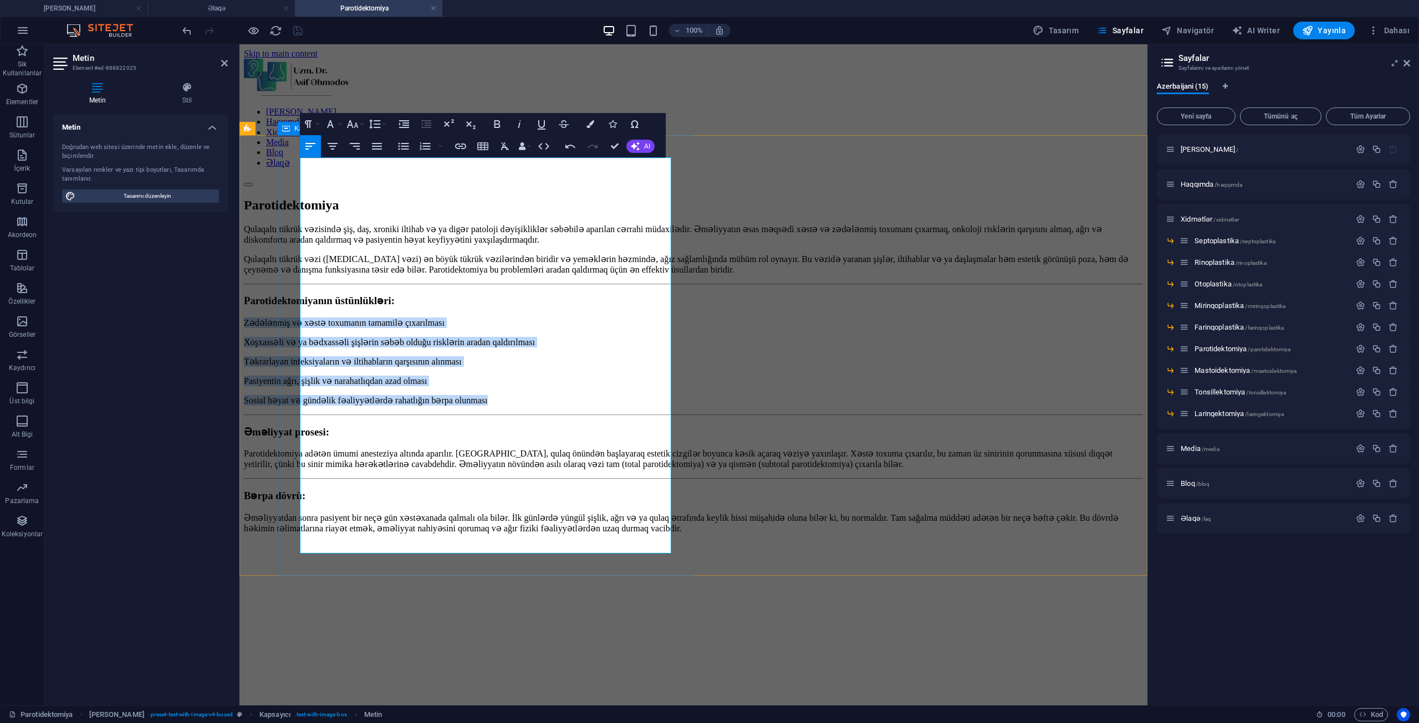
drag, startPoint x: 565, startPoint y: 370, endPoint x: 287, endPoint y: 310, distance: 283.9
click at [287, 310] on div "Qulaqaltı tükrük vəzisində şiş, daş, xroniki iltihab və ya digər patoloji dəyiş…" at bounding box center [693, 388] width 899 height 329
click at [402, 126] on icon "button" at bounding box center [403, 123] width 13 height 13
click at [423, 146] on icon "button" at bounding box center [425, 146] width 11 height 8
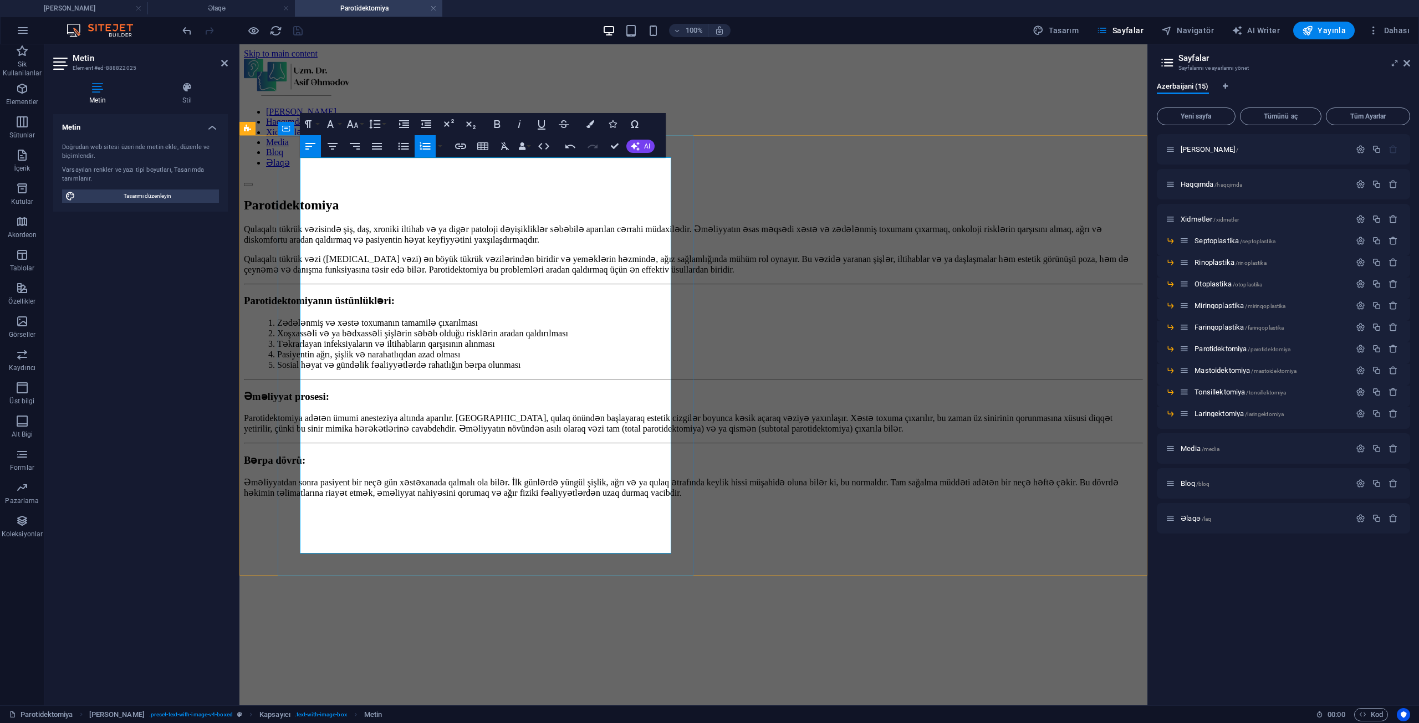
click at [558, 413] on p "Parotidektomiya adətən ümumi anesteziya altında aparılır. [GEOGRAPHIC_DATA], qu…" at bounding box center [693, 423] width 899 height 21
click at [278, 500] on div "Qulaqaltı tükrük vəzisində şiş, daş, xroniki iltihab və ya digər patoloji dəyiş…" at bounding box center [693, 370] width 899 height 293
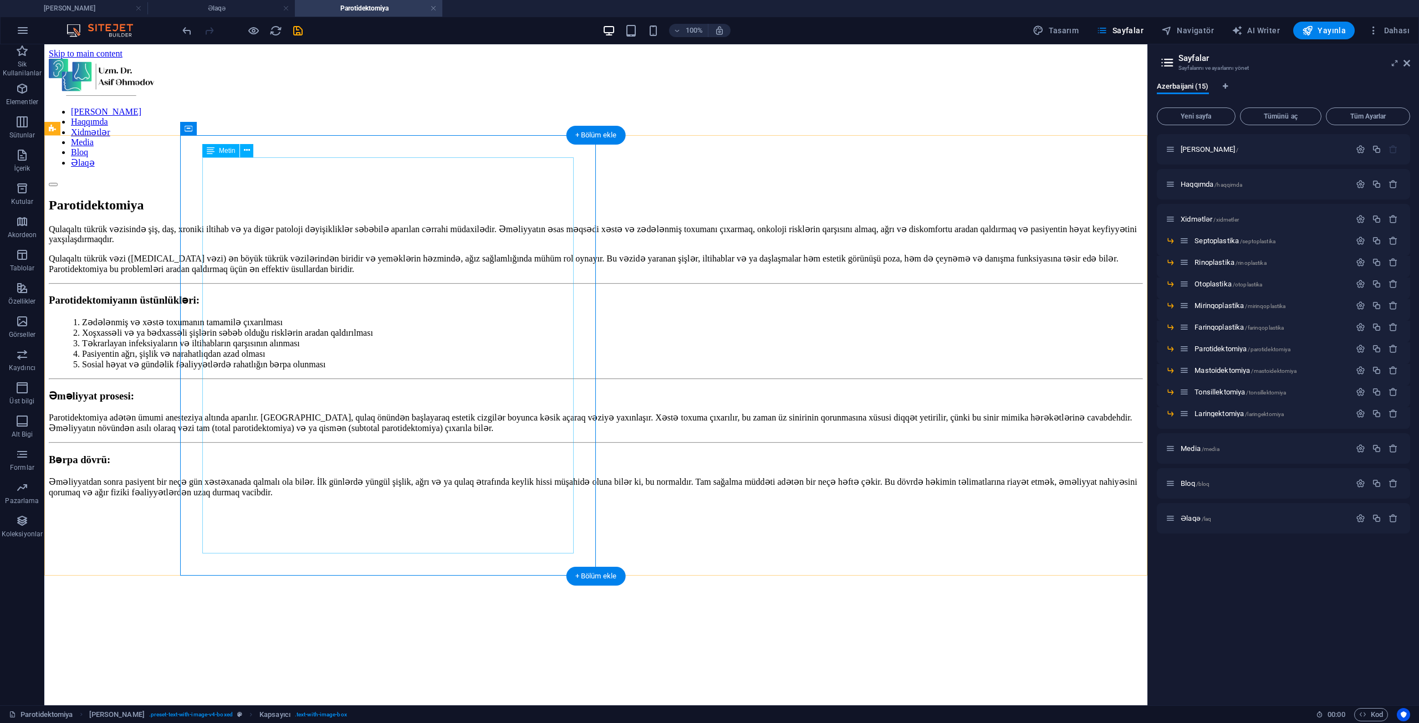
click at [256, 398] on div "Qulaqaltı tükrük vəzisində şiş, daş, xroniki iltihab və ya digər patoloji dəyiş…" at bounding box center [596, 370] width 1094 height 293
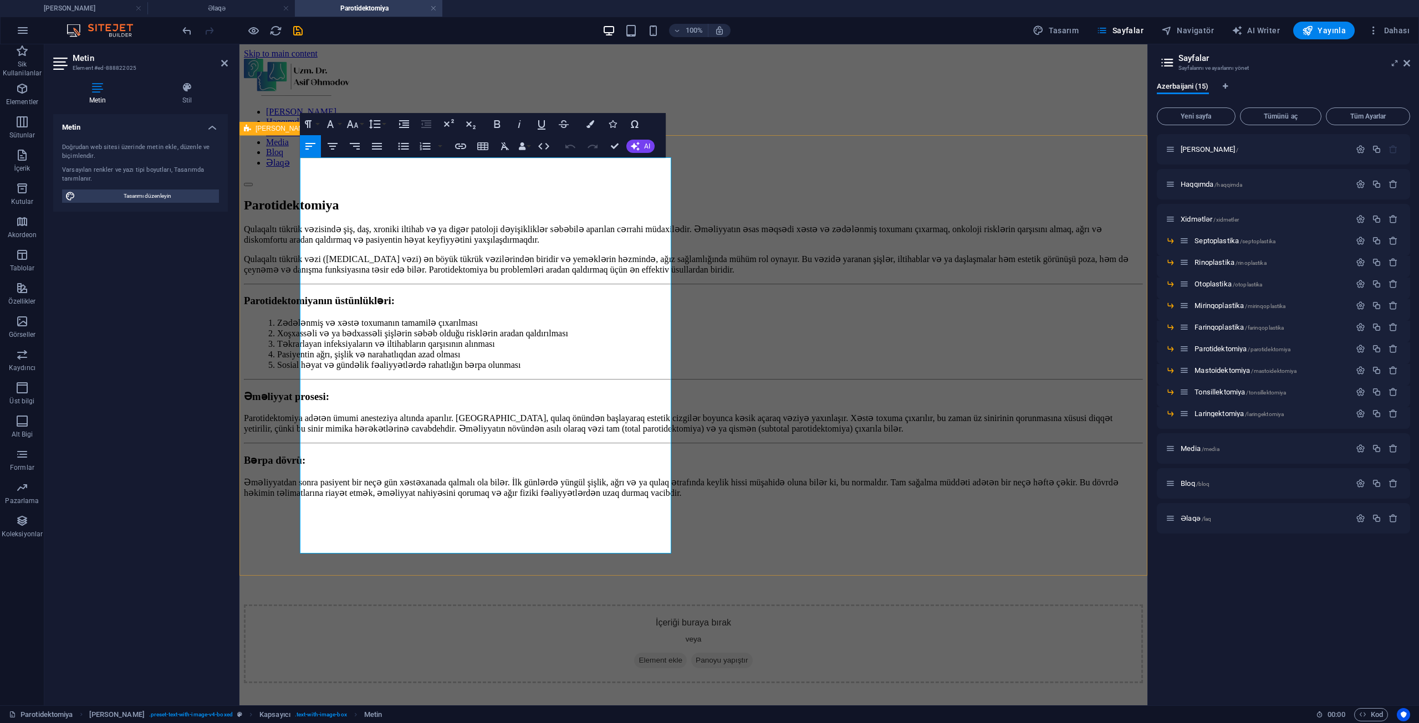
click at [264, 224] on div "Qulaqaltı tükrük vəzisində şiş, daş, xroniki iltihab və ya digər patoloji dəyiş…" at bounding box center [693, 453] width 899 height 459
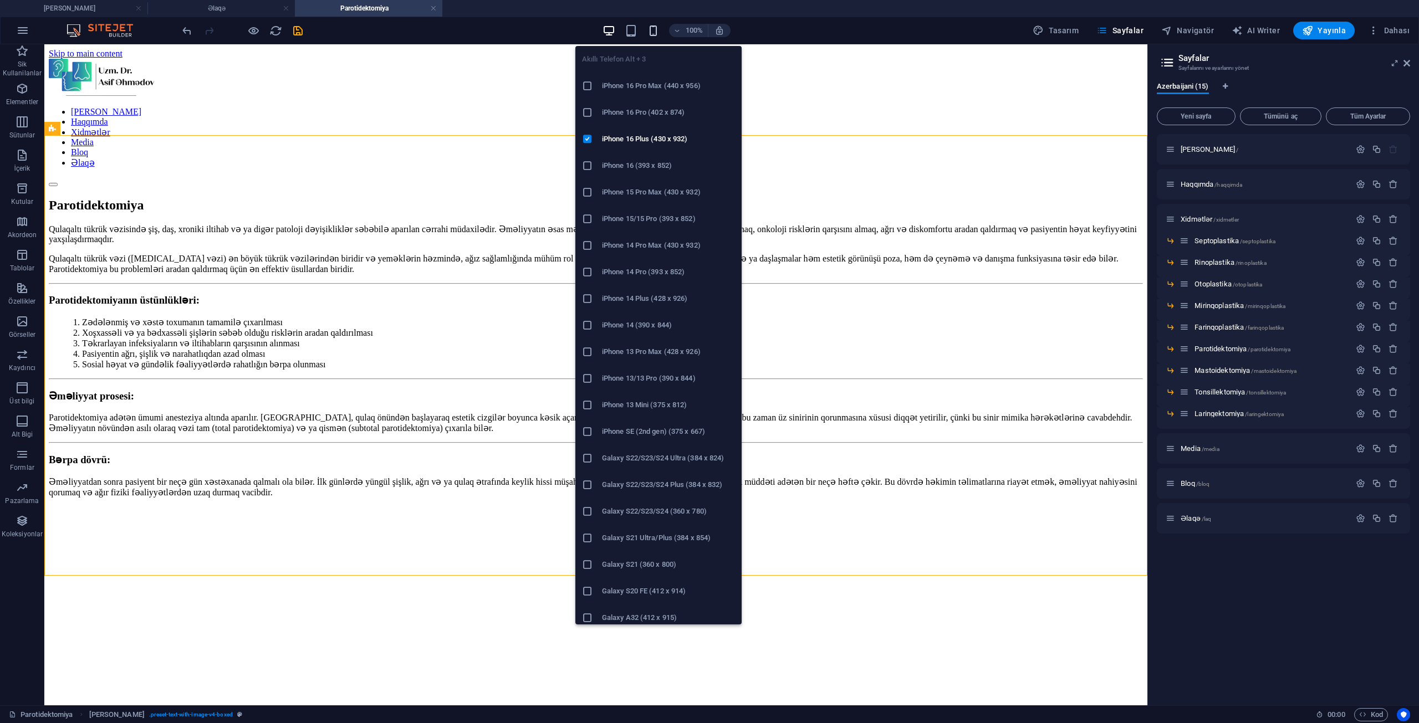
click at [653, 29] on icon "button" at bounding box center [653, 30] width 13 height 13
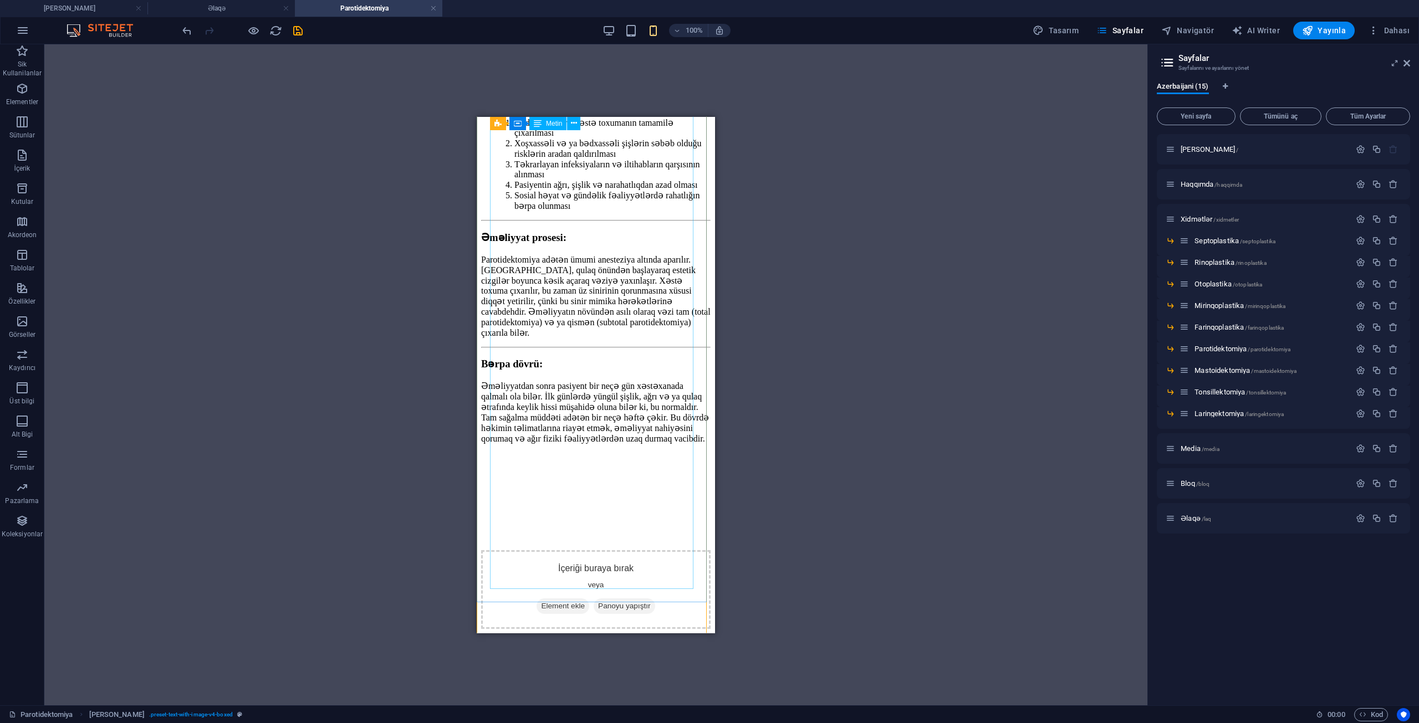
scroll to position [472, 0]
click at [661, 550] on div "İçeriği buraya bırak veya Element ekle Panoyu yapıştır" at bounding box center [595, 589] width 229 height 79
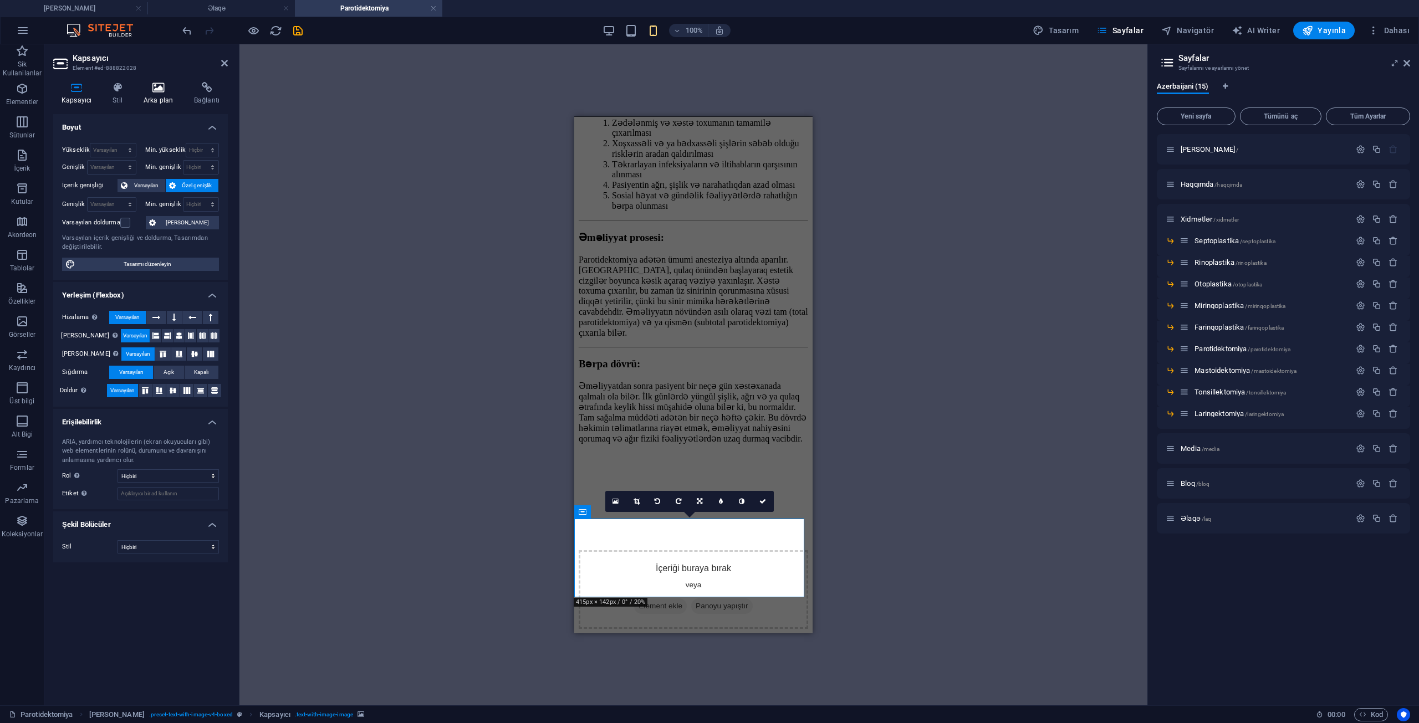
click at [160, 94] on h4 "Arka plan" at bounding box center [160, 93] width 50 height 23
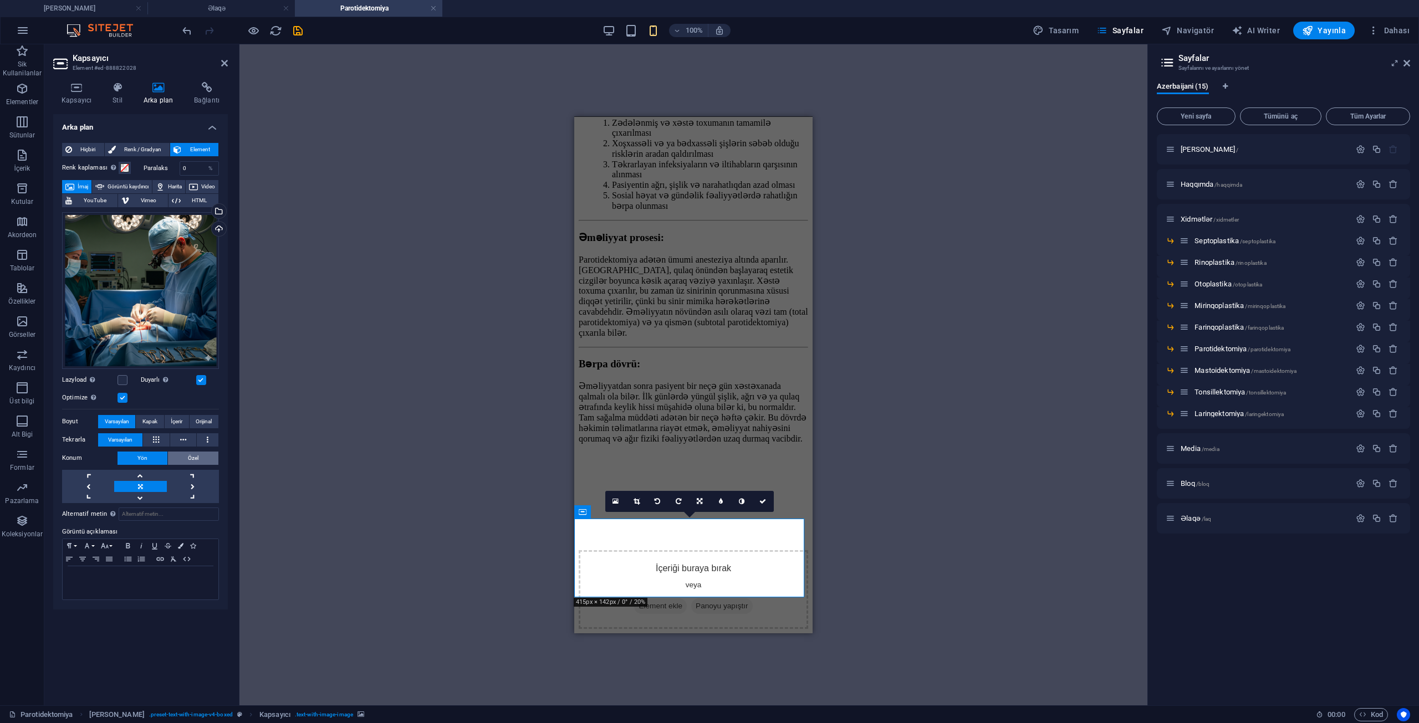
click at [192, 459] on span "Özel" at bounding box center [193, 458] width 11 height 13
click at [200, 479] on input "50" at bounding box center [200, 479] width 36 height 13
click at [200, 479] on input "30" at bounding box center [200, 479] width 36 height 13
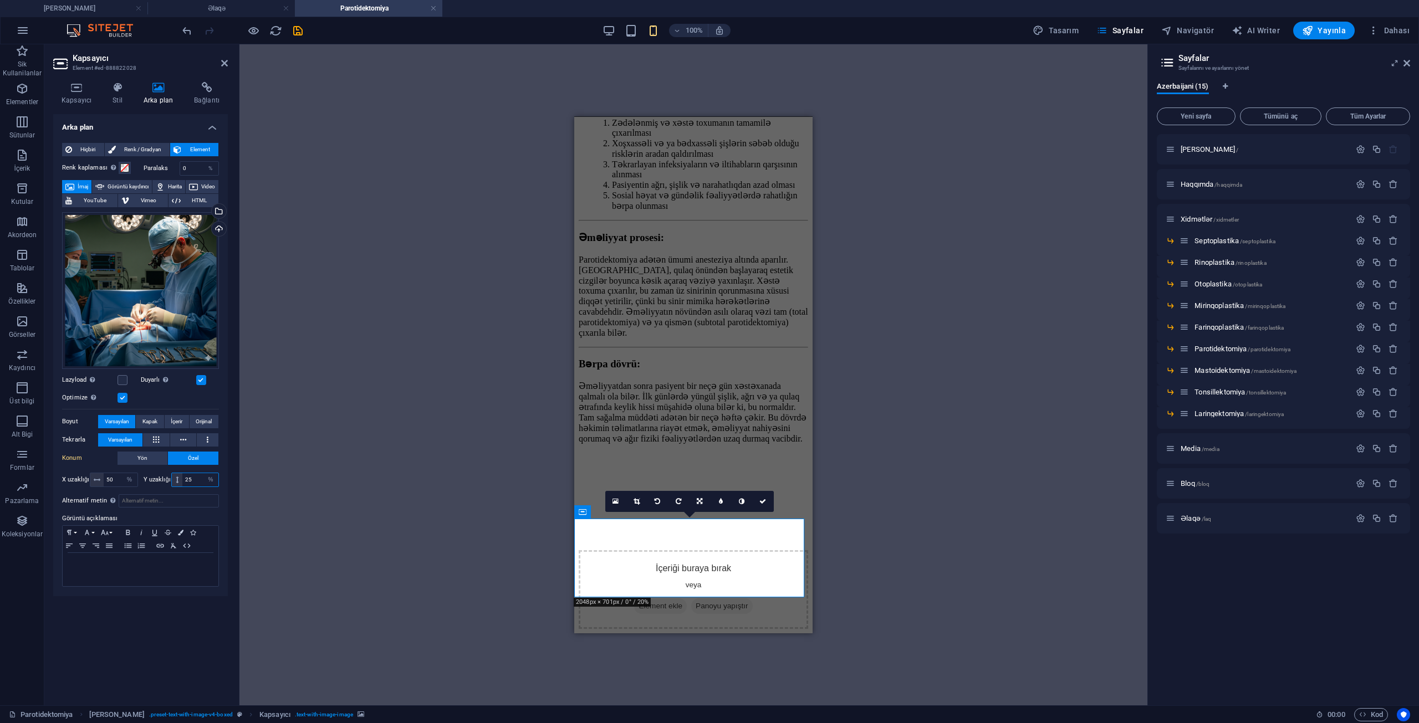
click at [200, 479] on input "25" at bounding box center [200, 479] width 36 height 13
type input "20"
click at [768, 496] on link at bounding box center [763, 501] width 21 height 21
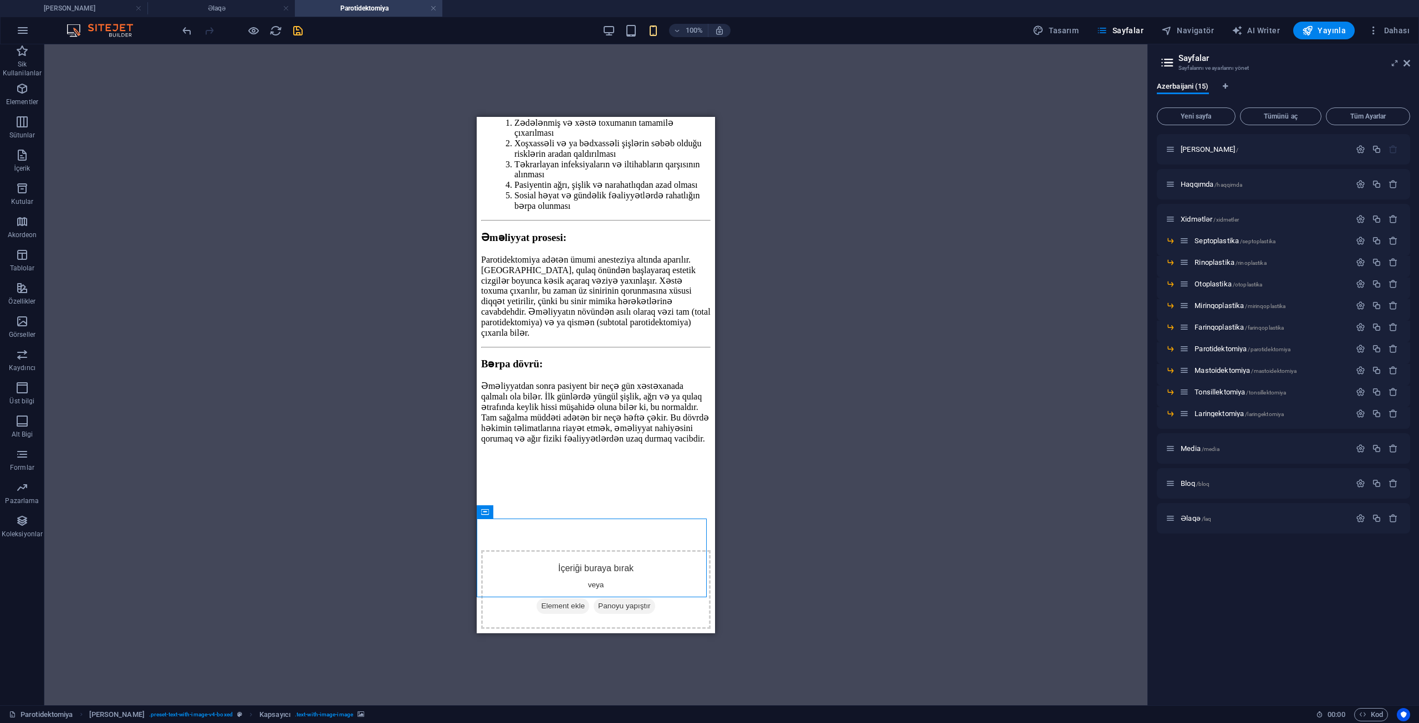
click at [302, 29] on icon "save" at bounding box center [298, 30] width 13 height 13
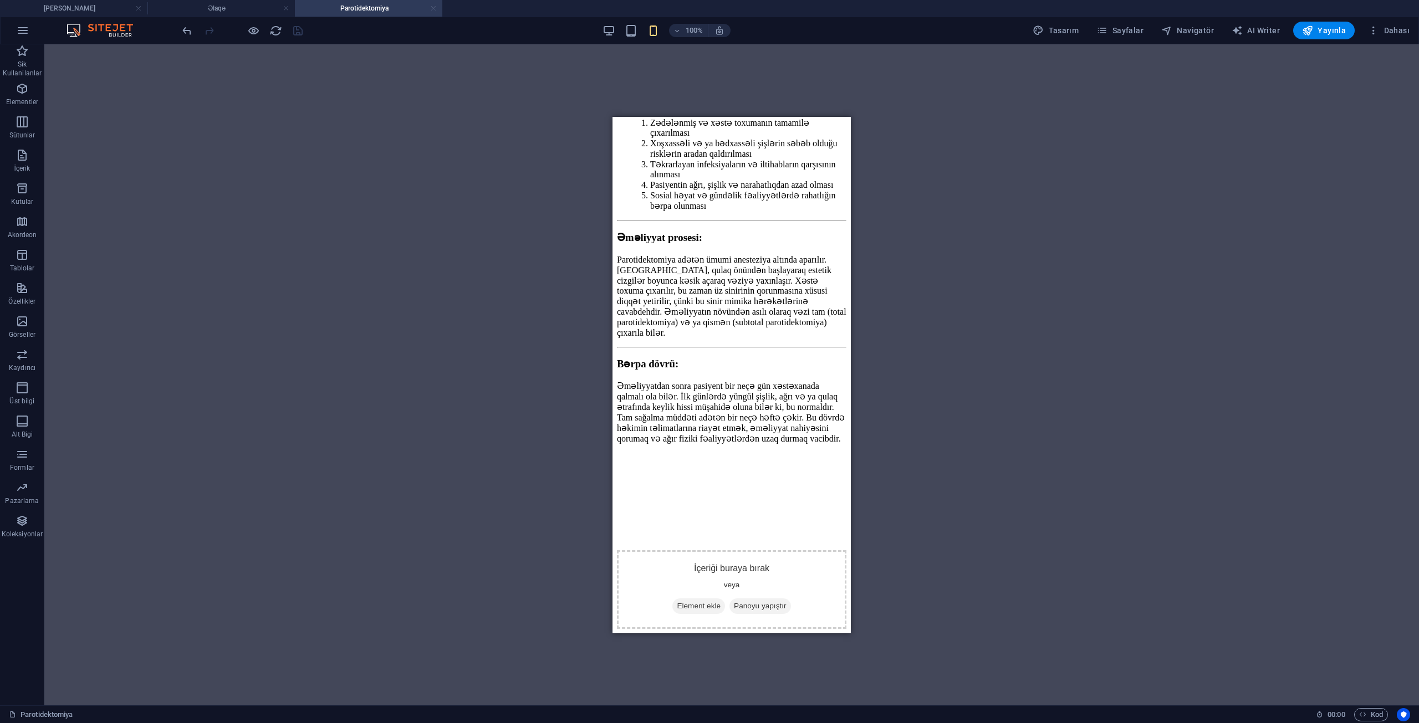
click at [436, 5] on link at bounding box center [433, 8] width 7 height 11
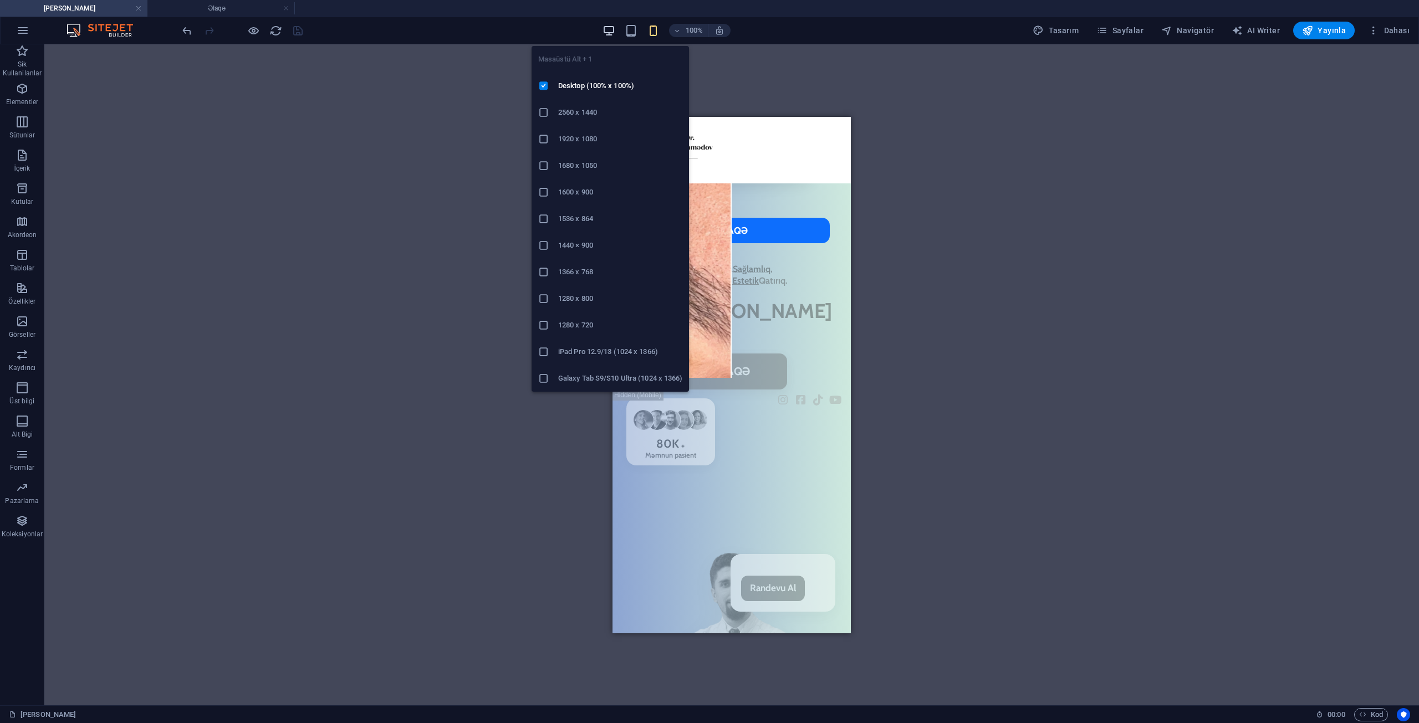
click at [606, 28] on icon "button" at bounding box center [608, 30] width 13 height 13
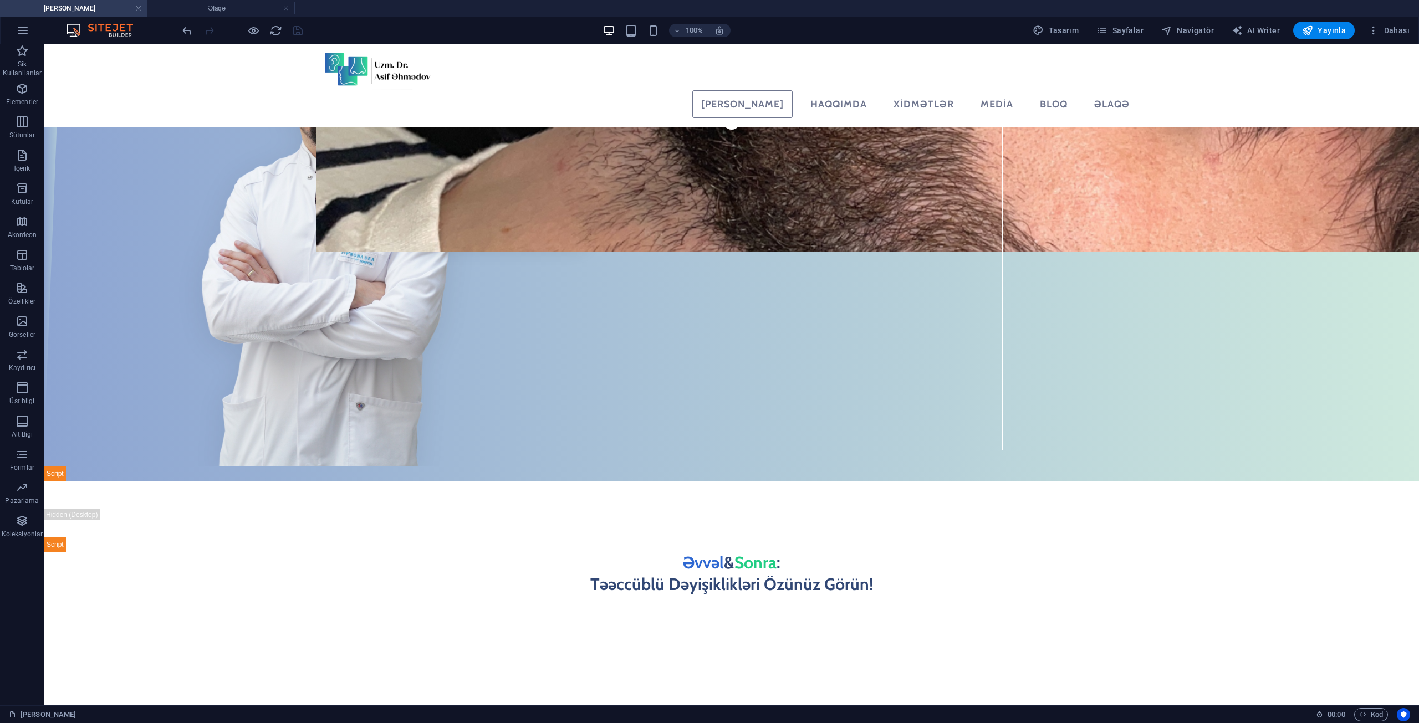
click at [1118, 21] on div "100% Tasarım [PERSON_NAME] AI Writer Yayınla Dahası" at bounding box center [710, 30] width 1418 height 27
click at [1125, 29] on span "Sayfalar" at bounding box center [1119, 30] width 47 height 11
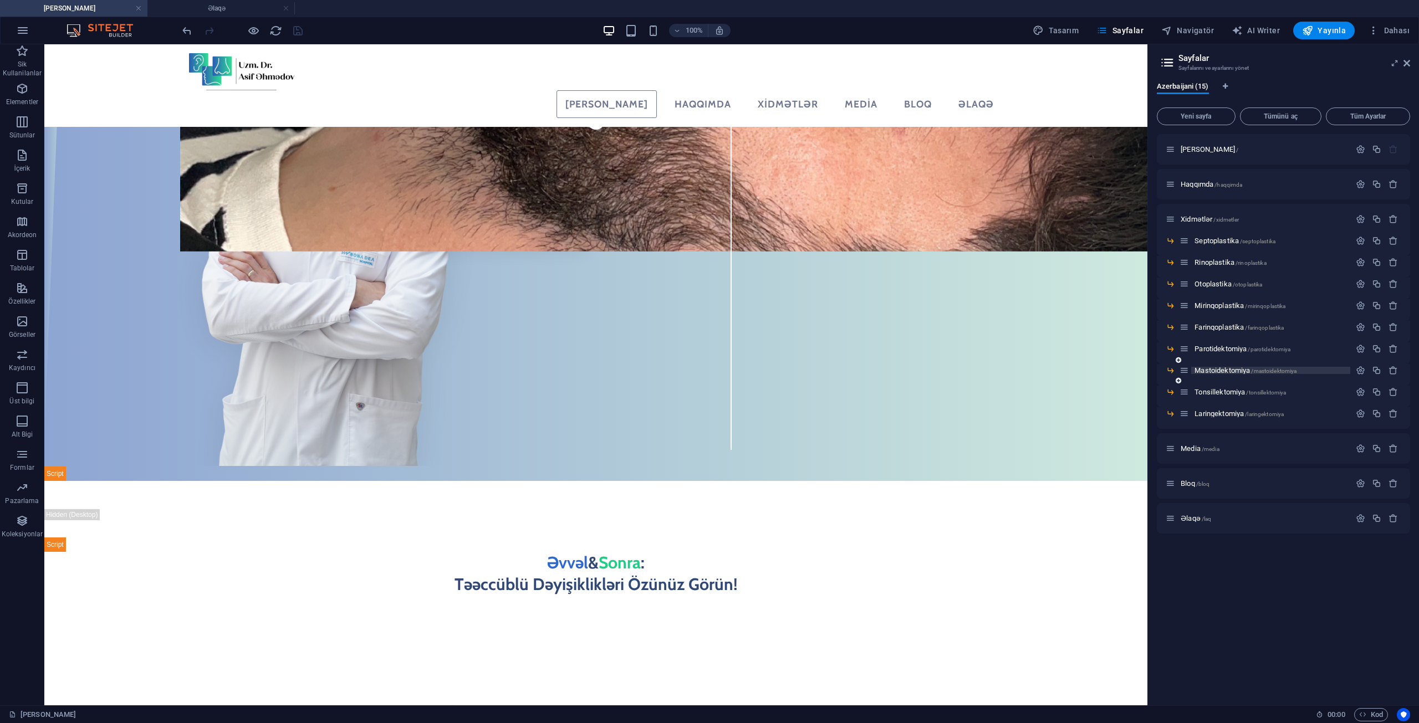
click at [1234, 372] on span "Mastoidektomiya /mastoidektomiya" at bounding box center [1245, 370] width 102 height 8
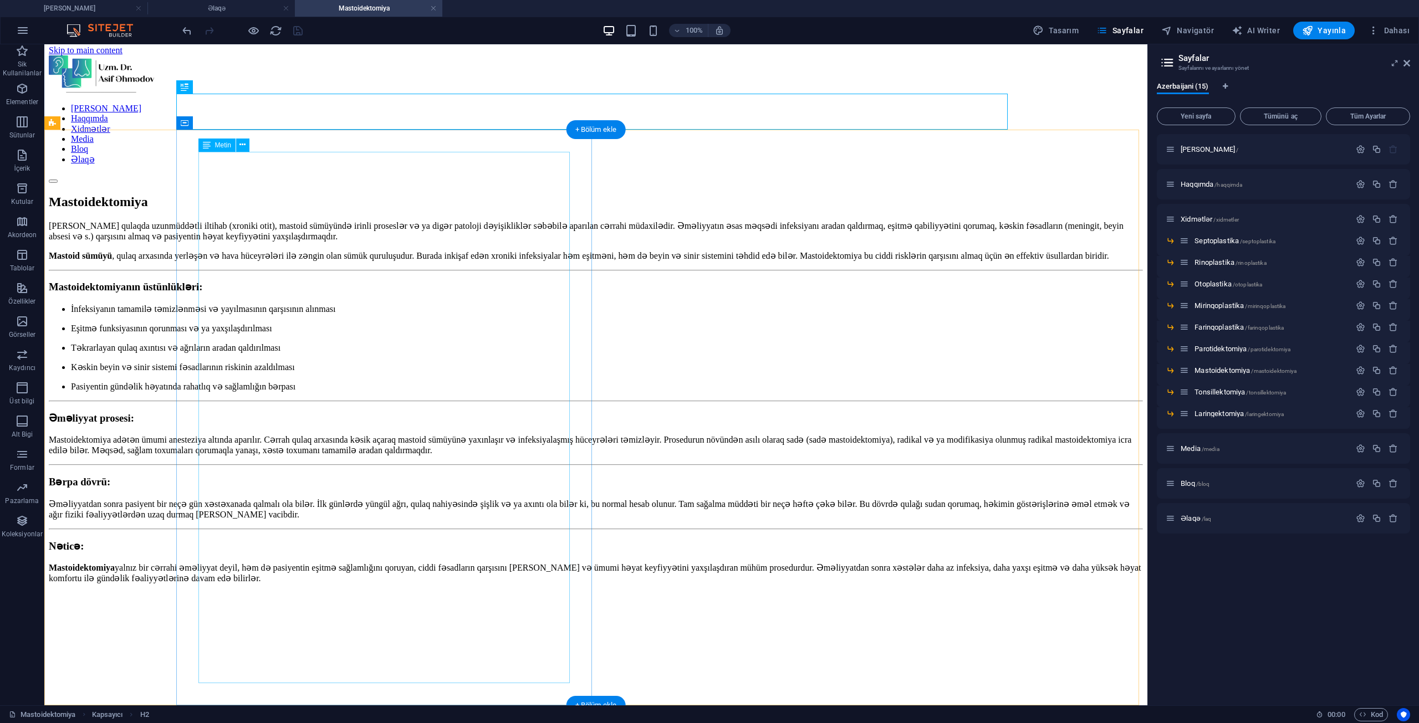
scroll to position [6, 0]
click at [313, 359] on div "[PERSON_NAME] qulaqda uzunmüddətli iltihab (xroniki otit), mastoid sümüyündə ir…" at bounding box center [596, 409] width 1094 height 382
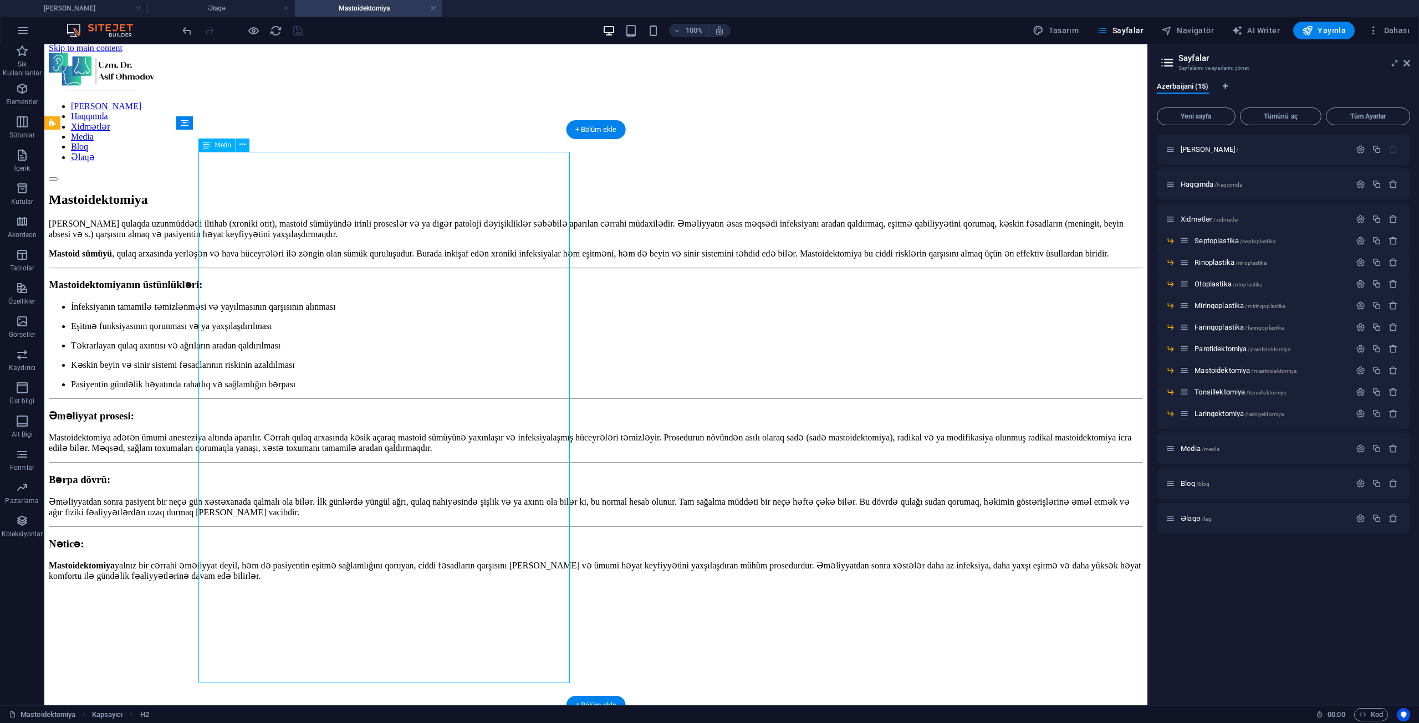
click at [313, 359] on div "[PERSON_NAME] qulaqda uzunmüddətli iltihab (xroniki otit), mastoid sümüyündə ir…" at bounding box center [596, 409] width 1094 height 382
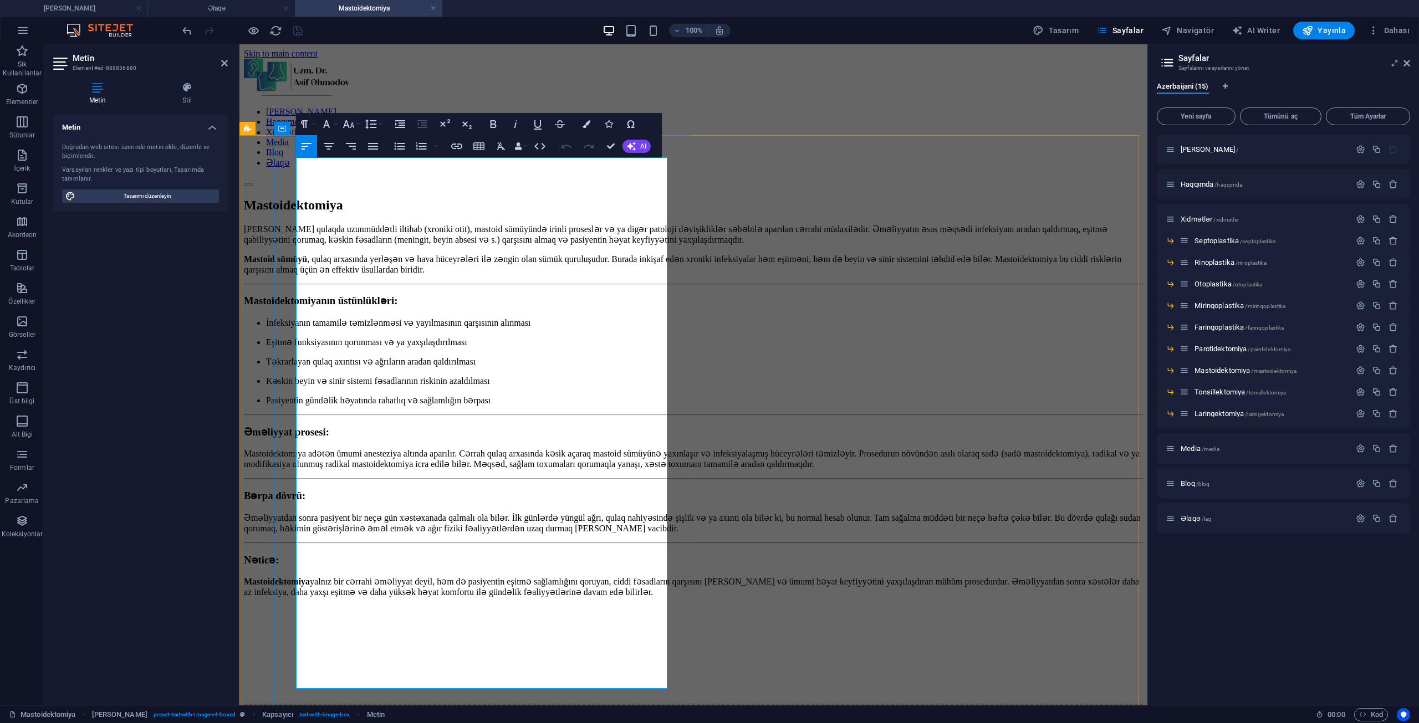
click at [322, 318] on li "İnfeksiyanın tamamilə təmizlənməsi və yayılmasının qarşısının alınması" at bounding box center [704, 323] width 877 height 11
click at [313, 318] on li "İnfeksiyanın tamamilə təmizlənməsi və yayılmasının qarşısının alınması" at bounding box center [704, 323] width 877 height 11
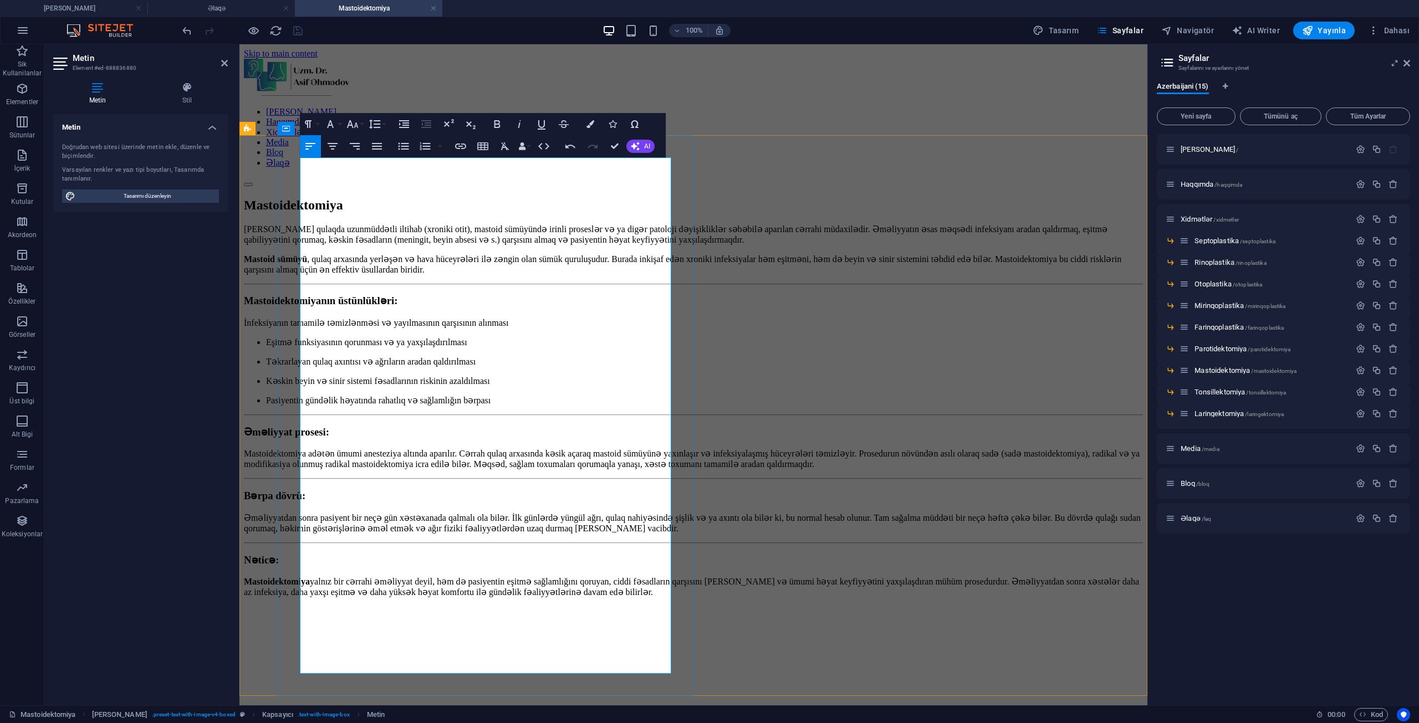
click at [313, 337] on li "Eşitmə funksiyasının qorunması və ya yaxşılaşdırılması" at bounding box center [704, 342] width 877 height 11
click at [313, 356] on li "Təkrarlayan qulaq axıntısı və ağrıların aradan qaldırılması" at bounding box center [704, 361] width 877 height 11
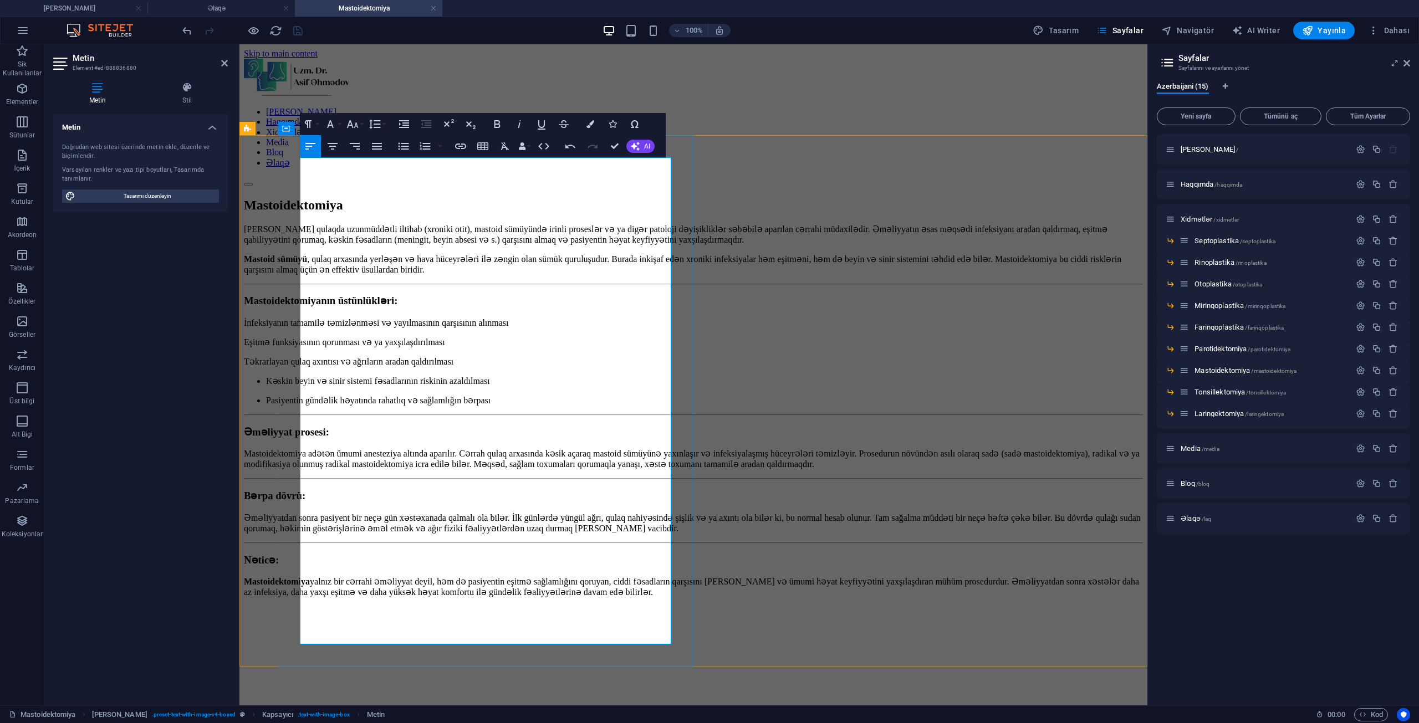
click at [313, 376] on li "Kəskin beyin və sinir sistemi fəsadlarının riskinin azaldılması" at bounding box center [704, 381] width 877 height 11
click at [317, 395] on li "Pasiyentin gündəlik həyatında rahatlıq və sağlamlığın bərpası" at bounding box center [704, 400] width 877 height 11
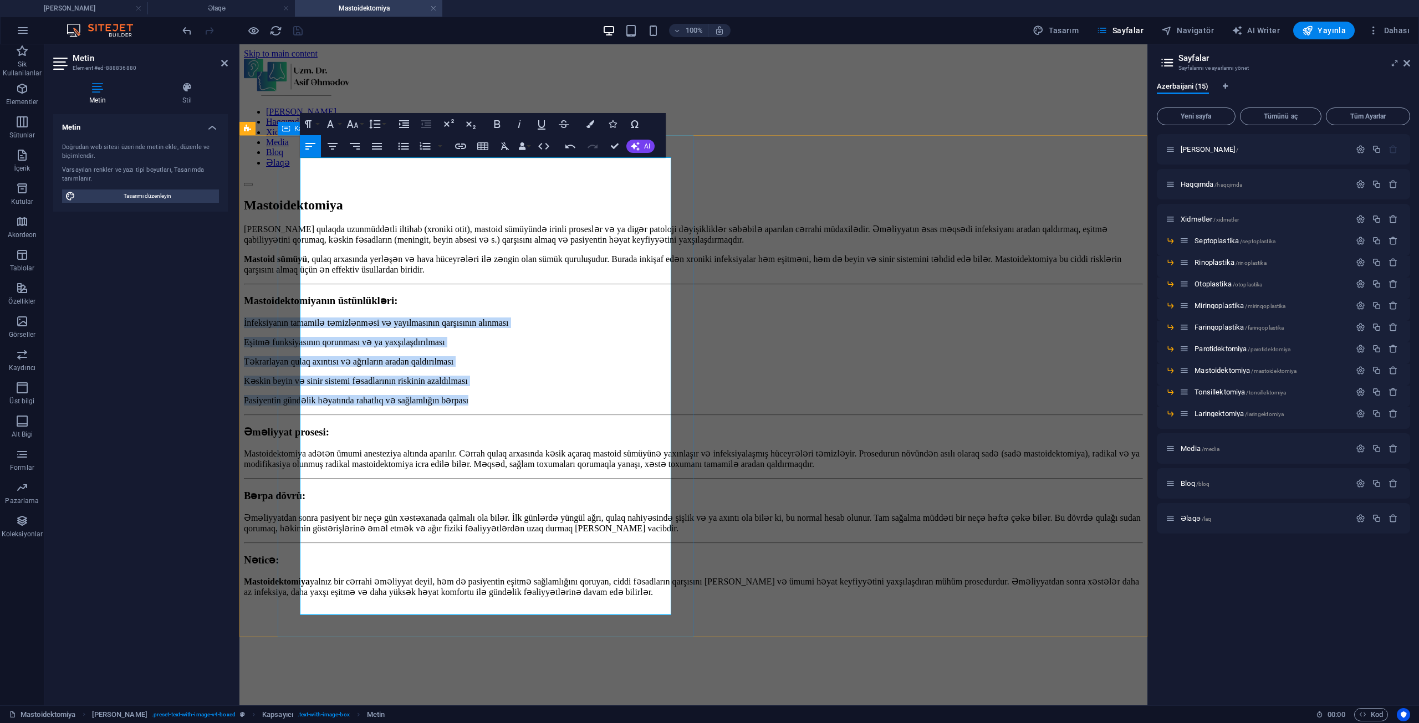
drag, startPoint x: 548, startPoint y: 355, endPoint x: 289, endPoint y: 292, distance: 266.3
click at [289, 292] on div "[PERSON_NAME] qulaqda uzunmüddətli iltihab (xroniki otit), mastoid sümüyündə ir…" at bounding box center [693, 420] width 899 height 393
click at [406, 125] on icon "button" at bounding box center [404, 124] width 10 height 8
click at [423, 148] on icon "button" at bounding box center [424, 146] width 13 height 13
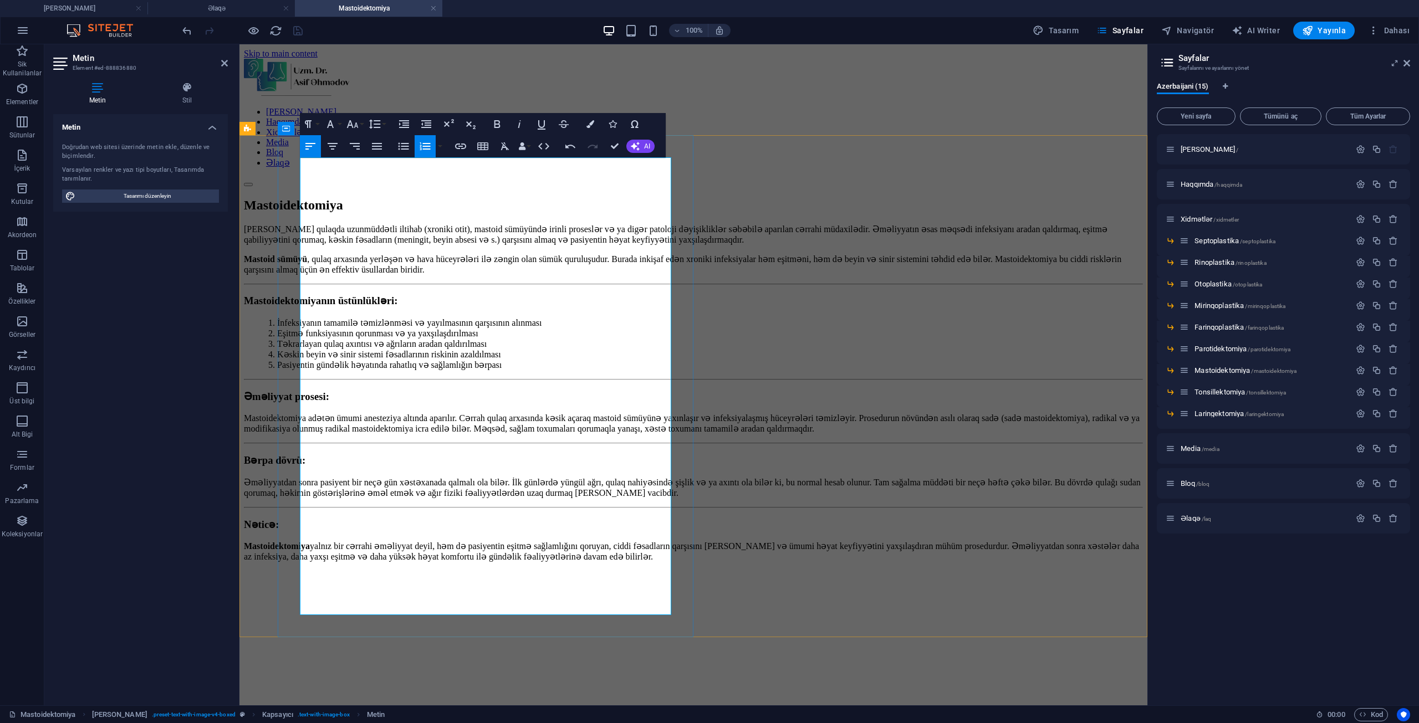
click at [525, 434] on p "Mastoidektomiya adətən ümumi anesteziya altında aparılır. Cərrah qulaq arxasınd…" at bounding box center [693, 423] width 899 height 21
click at [296, 32] on div at bounding box center [242, 31] width 124 height 18
click at [411, 59] on div "[PERSON_NAME] Xidmətlər Media Bloq Əlaqə" at bounding box center [693, 123] width 899 height 128
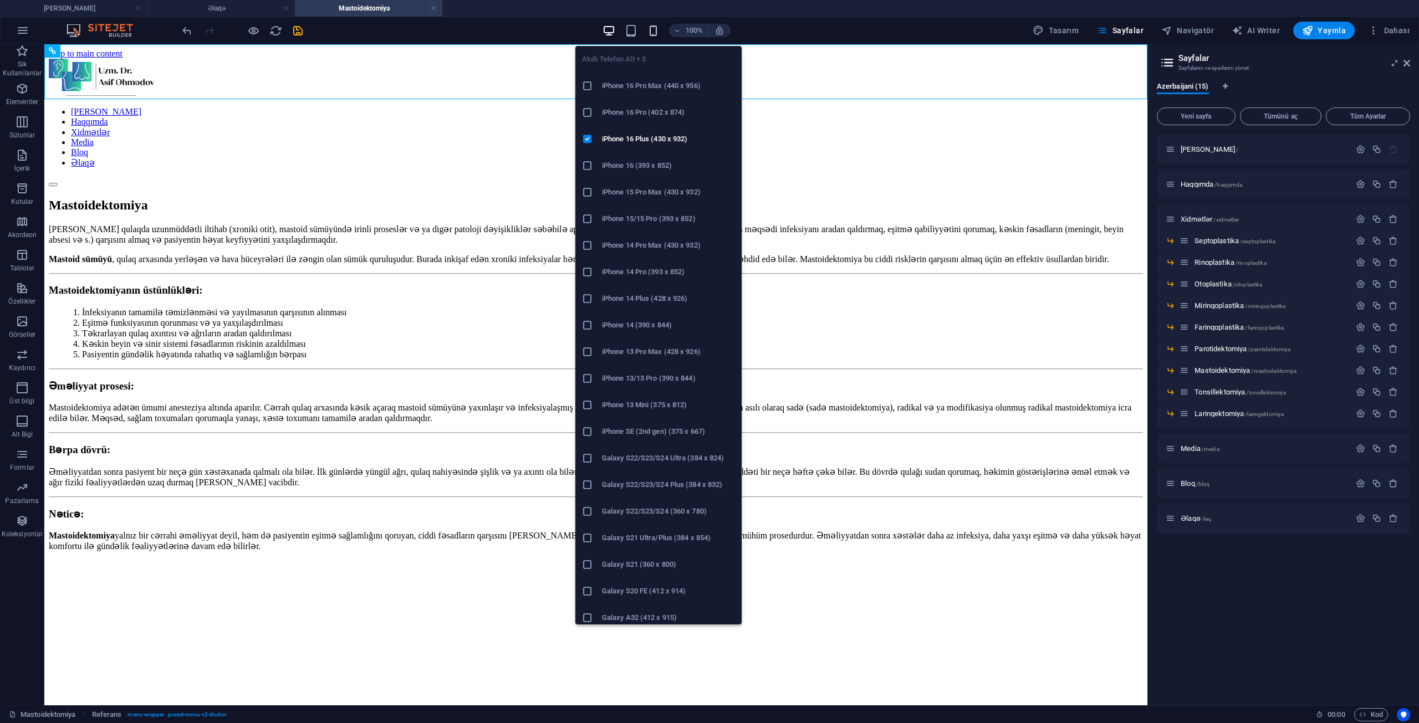
click at [654, 34] on icon "button" at bounding box center [653, 30] width 13 height 13
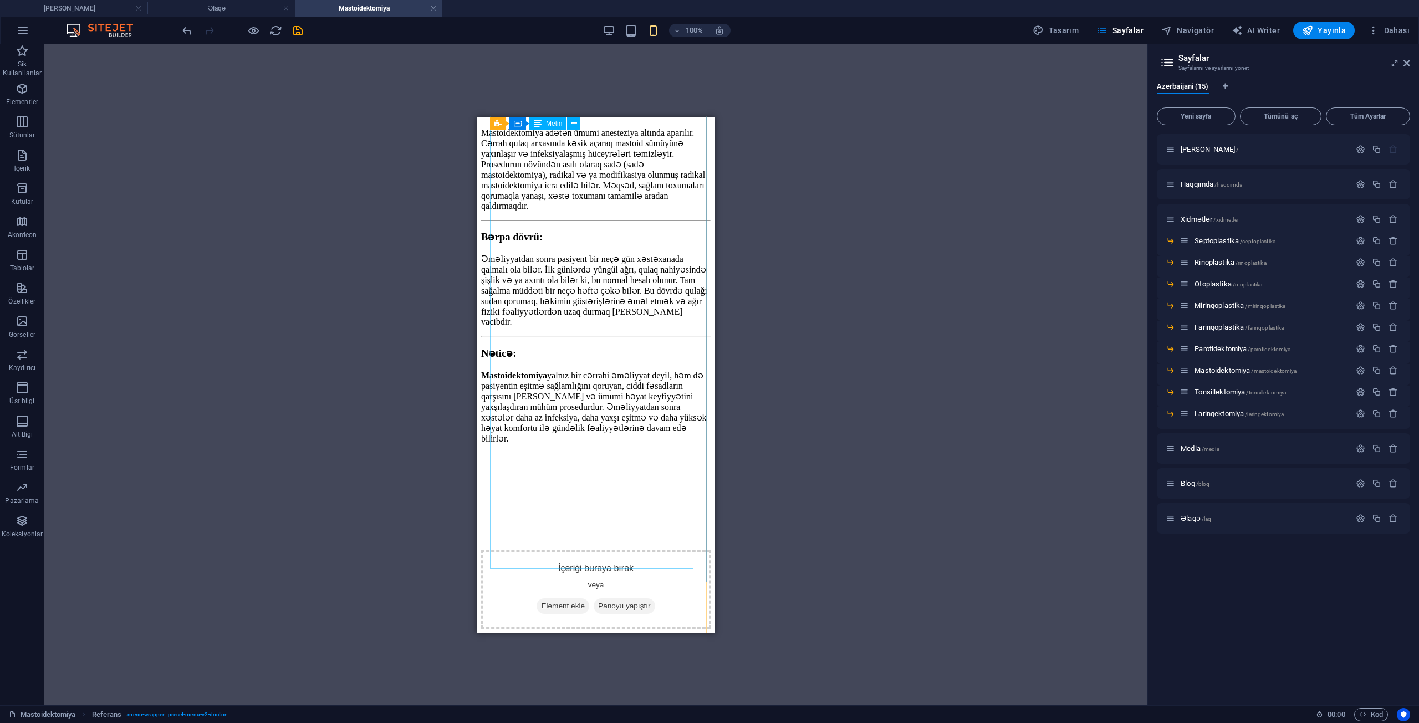
scroll to position [604, 0]
click at [679, 550] on div "İçeriği buraya bırak veya Element ekle Panoyu yapıştır" at bounding box center [595, 589] width 229 height 79
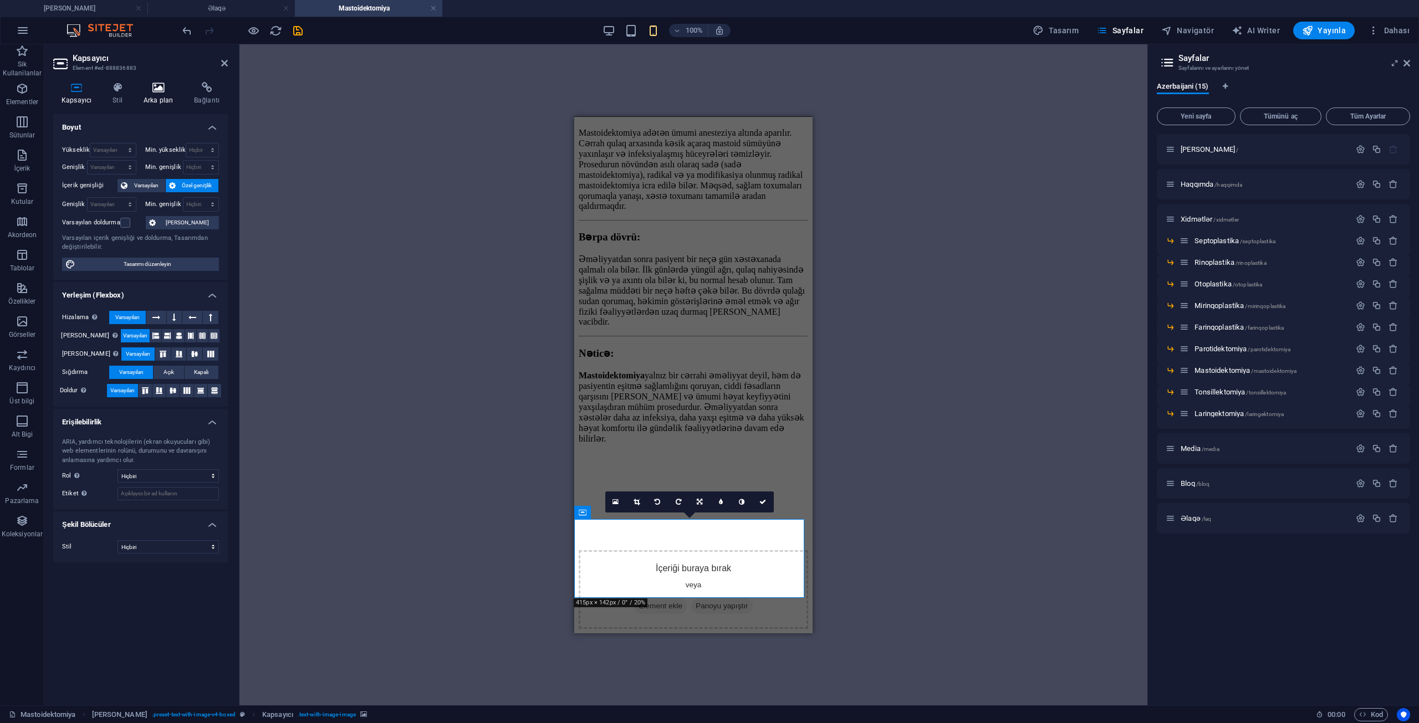
click at [159, 96] on h4 "Arka plan" at bounding box center [160, 93] width 50 height 23
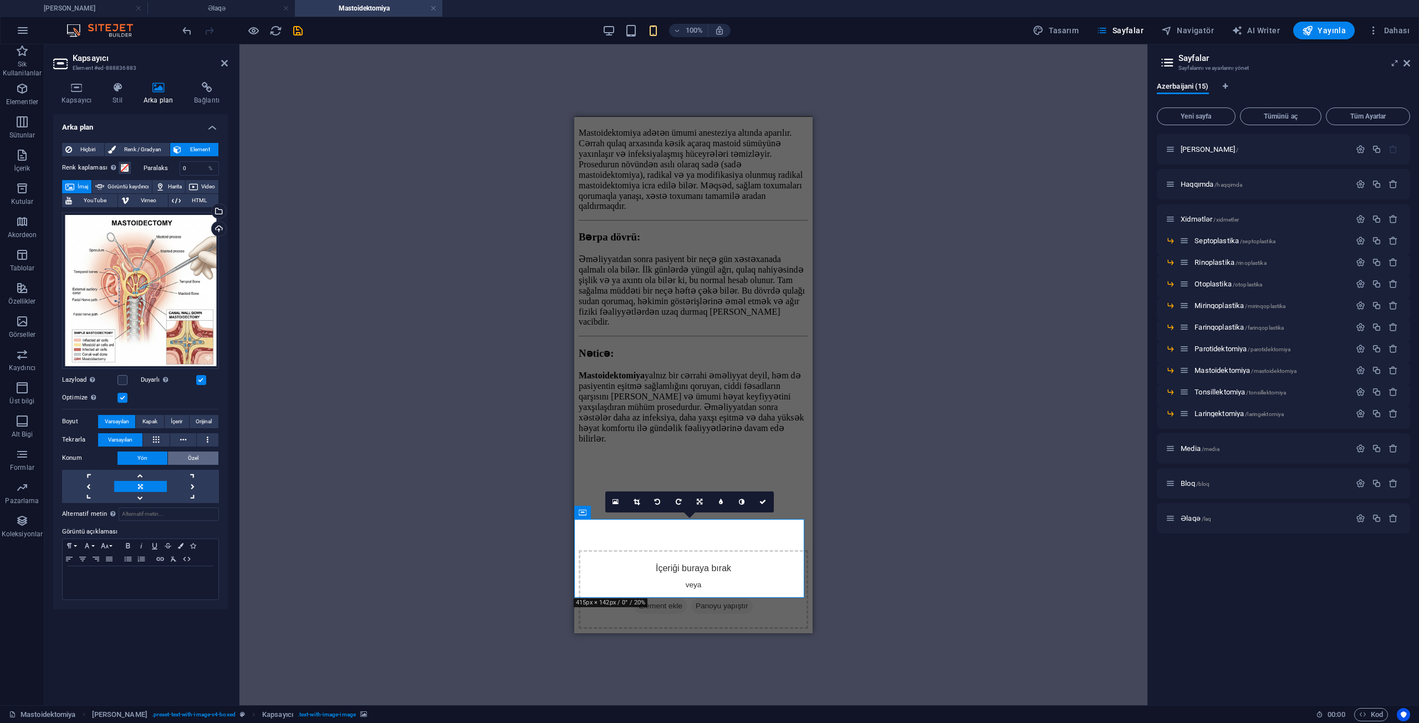
click at [180, 452] on button "Özel" at bounding box center [193, 458] width 50 height 13
click at [155, 452] on button "Yön" at bounding box center [142, 458] width 50 height 13
click at [176, 415] on span "İçerir" at bounding box center [177, 421] width 12 height 13
click at [336, 357] on div "Mevcut içeriği değiştirmek için buraya sürükleyin. Yeni bir element oluşturmak …" at bounding box center [693, 374] width 908 height 661
click at [765, 504] on icon at bounding box center [762, 502] width 7 height 7
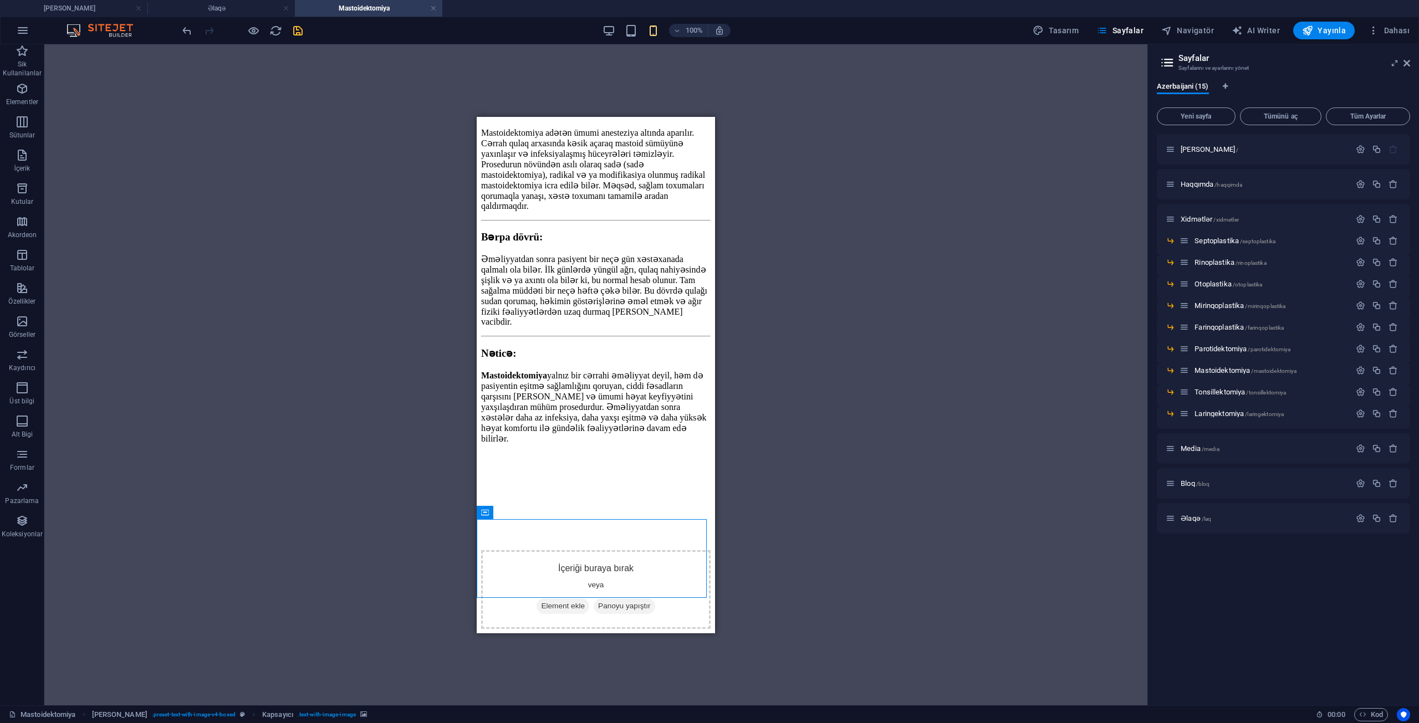
click at [302, 30] on icon "save" at bounding box center [298, 30] width 13 height 13
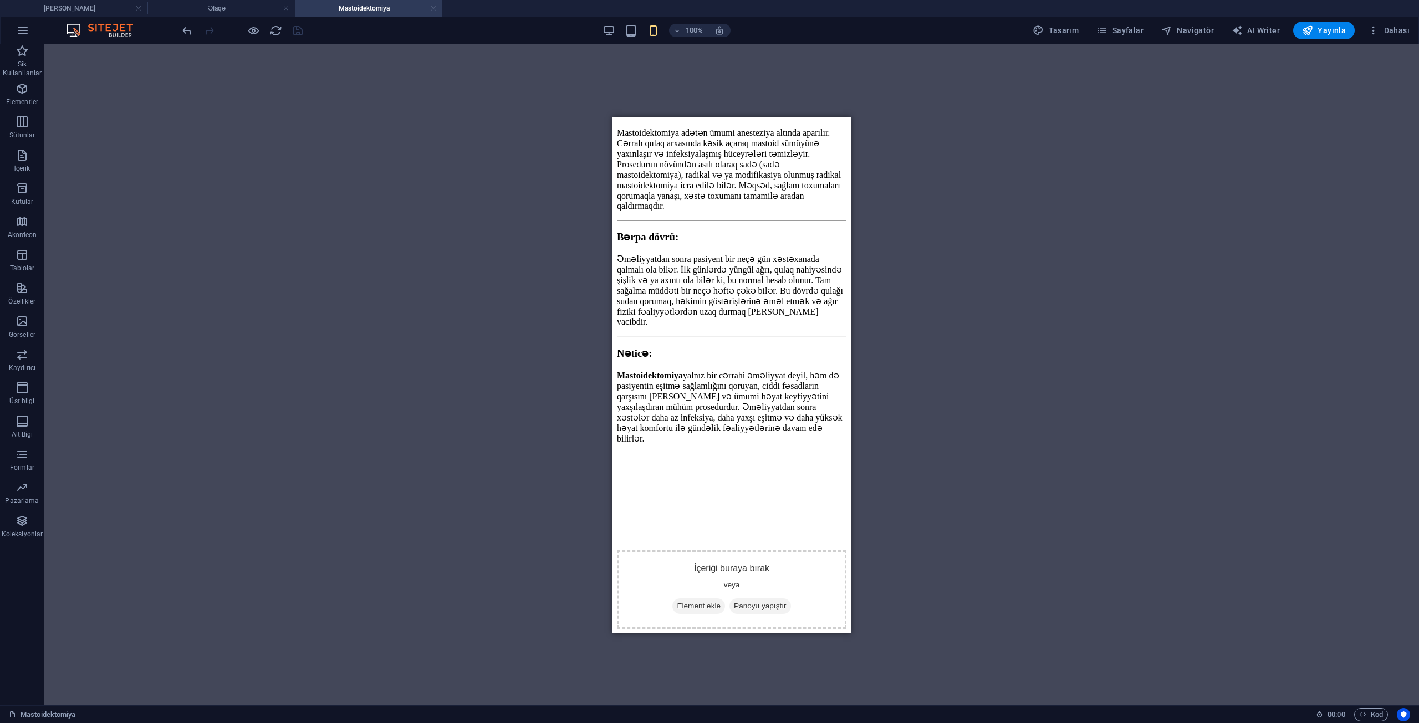
click at [432, 9] on link at bounding box center [433, 8] width 7 height 11
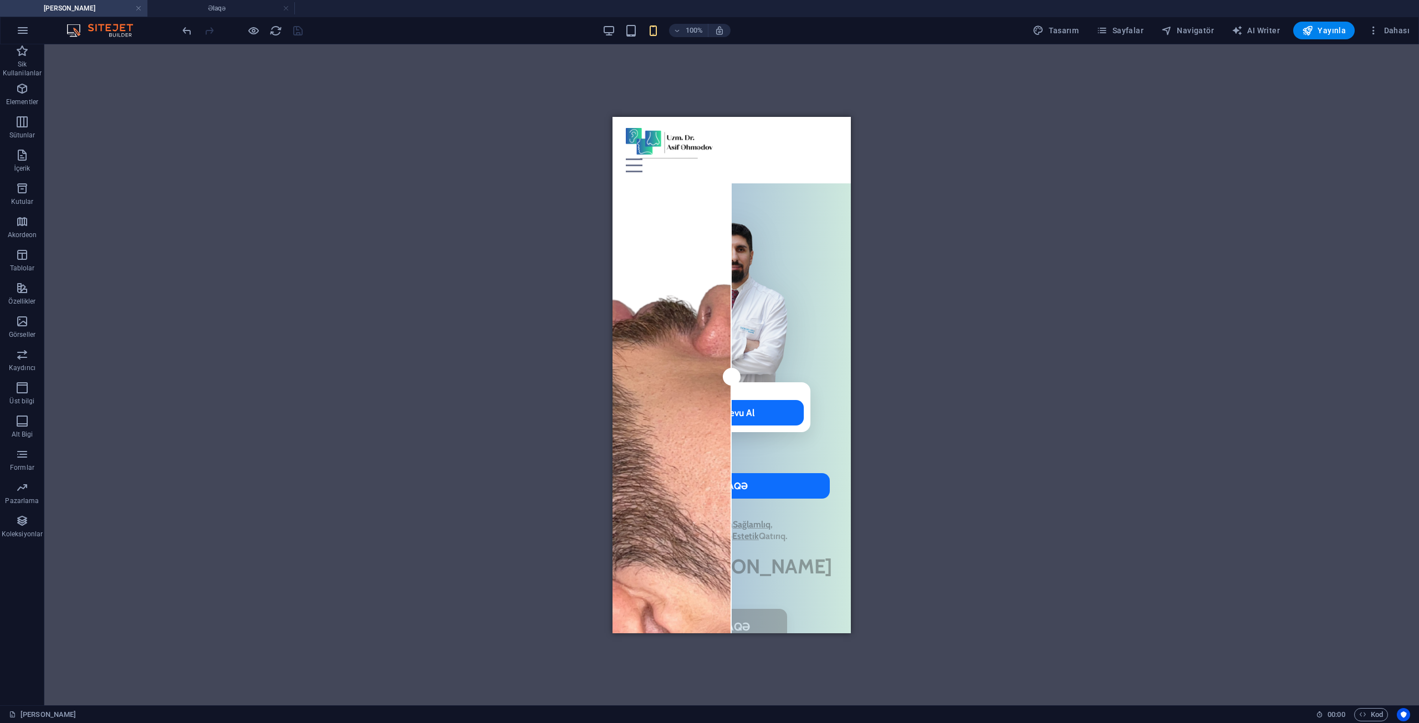
scroll to position [272, 0]
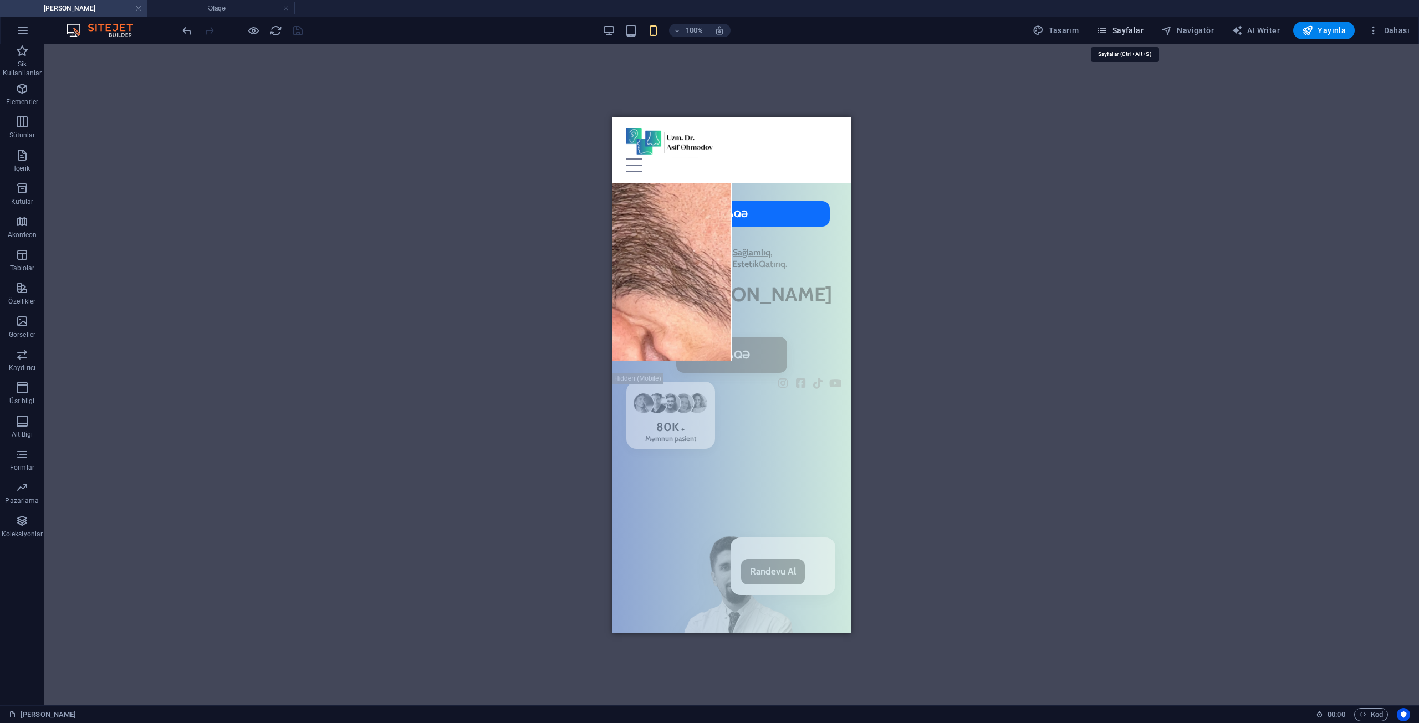
click at [1141, 28] on span "Sayfalar" at bounding box center [1119, 30] width 47 height 11
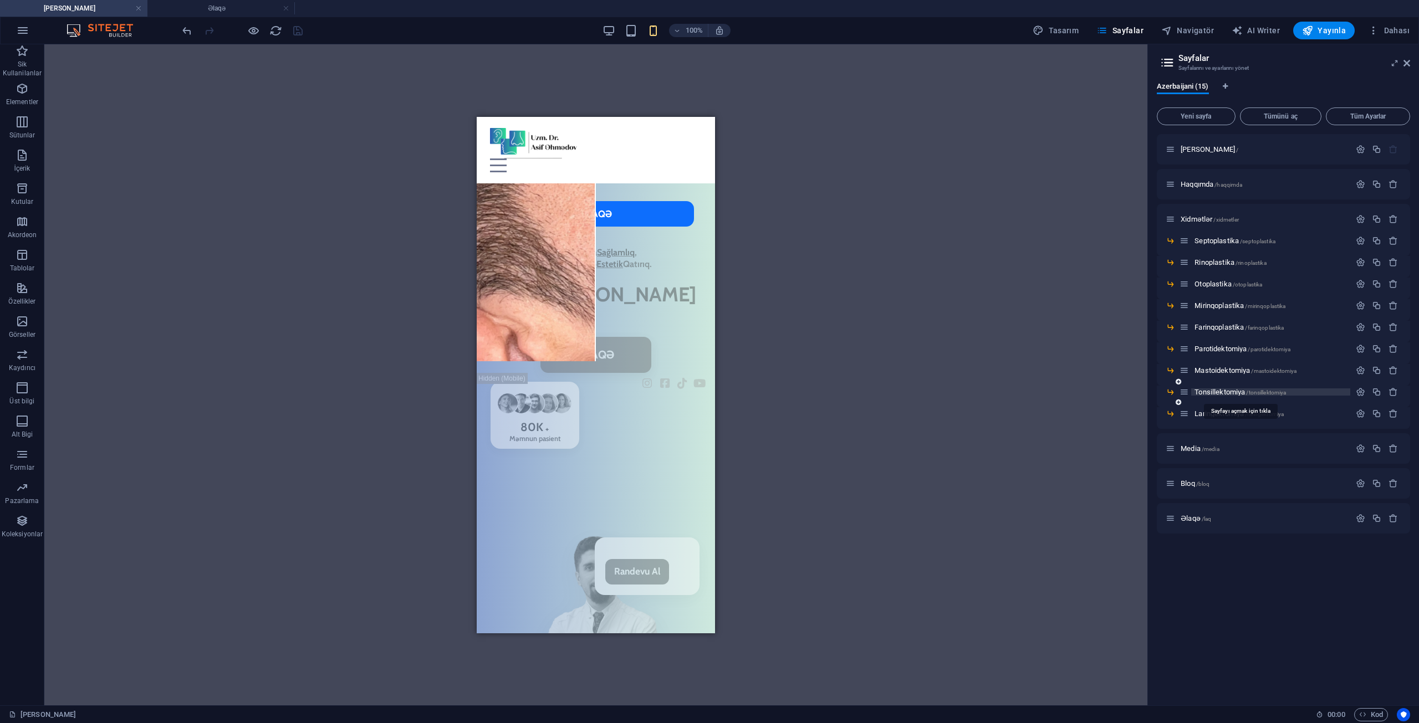
click at [1231, 392] on span "Tonsillektomiya /tonsillektomiya" at bounding box center [1239, 392] width 91 height 8
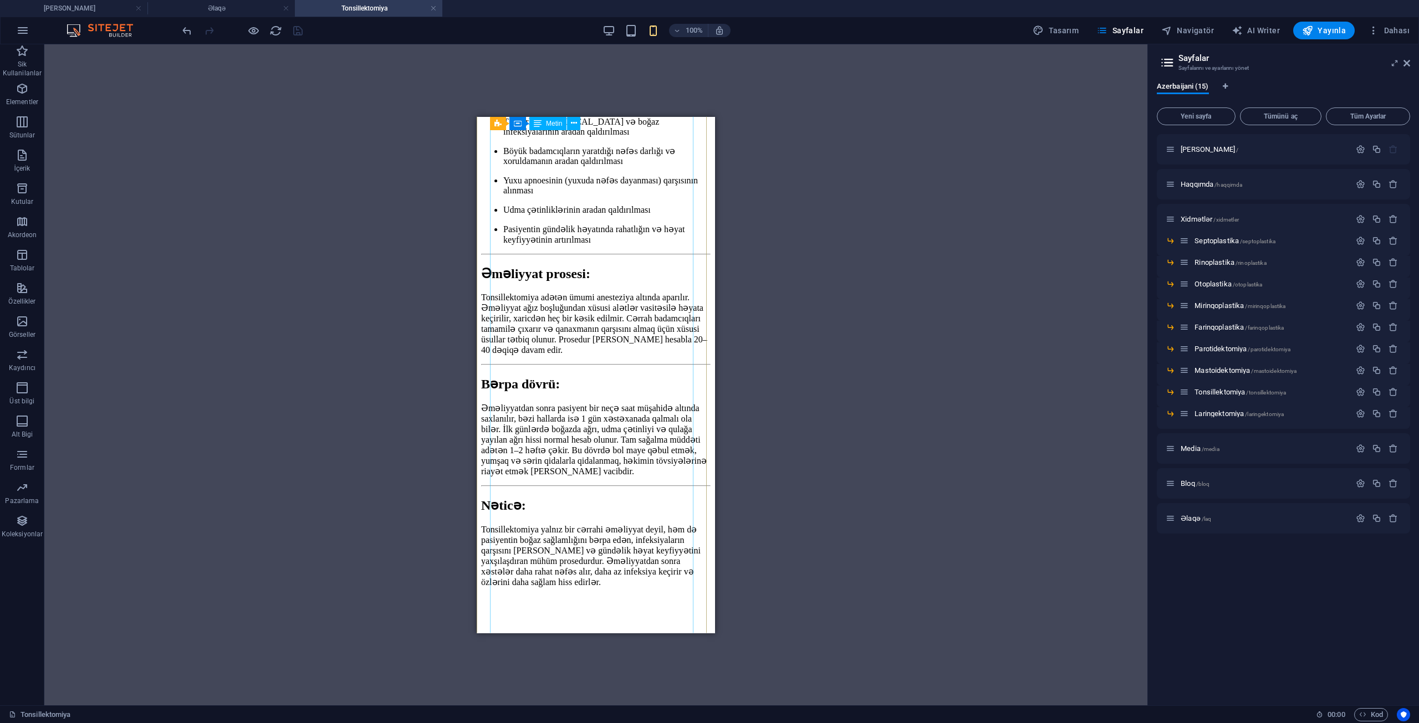
scroll to position [277, 0]
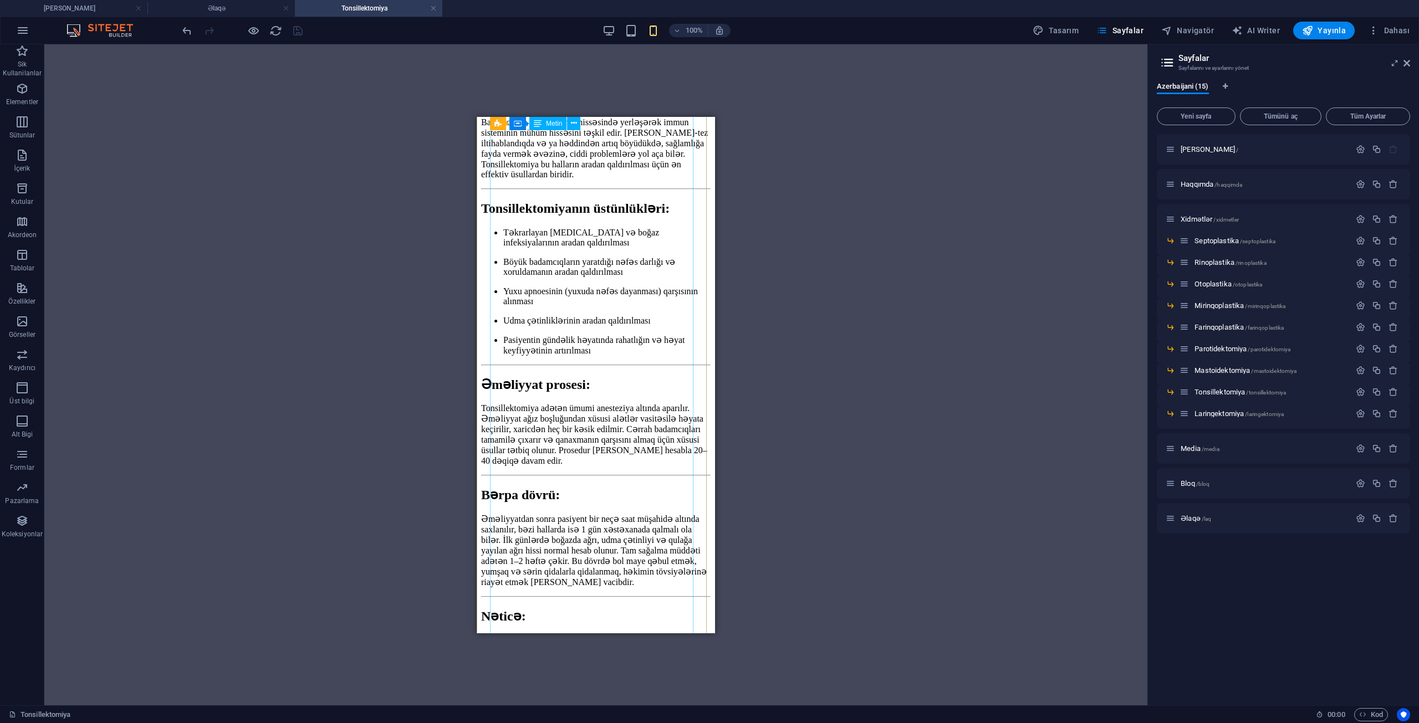
click at [517, 292] on div "Badamcıqların (tonsillərin) xroniki iltihab, təkrarlayan [MEDICAL_DATA], yuxu a…" at bounding box center [595, 375] width 229 height 682
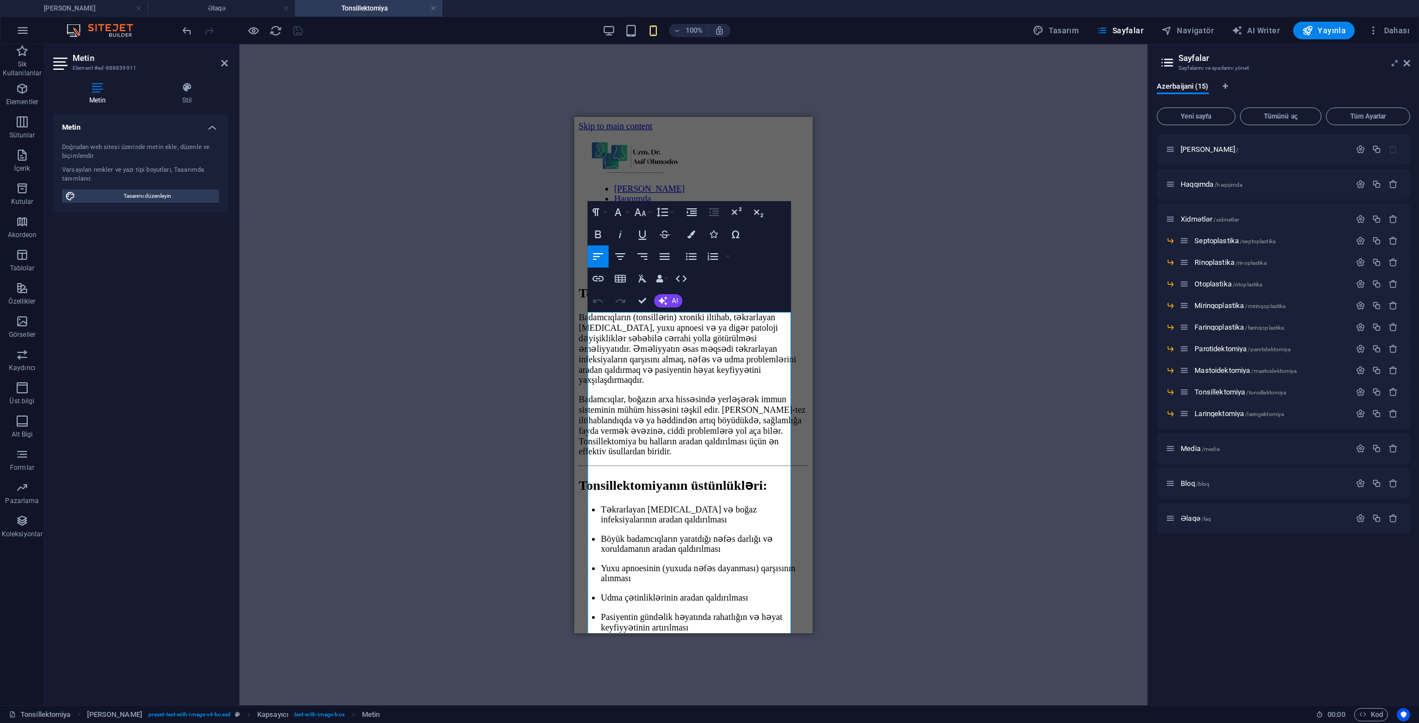
click at [604, 38] on div "100% Tasarım [PERSON_NAME] AI Writer Yayınla Dahası" at bounding box center [797, 31] width 1234 height 18
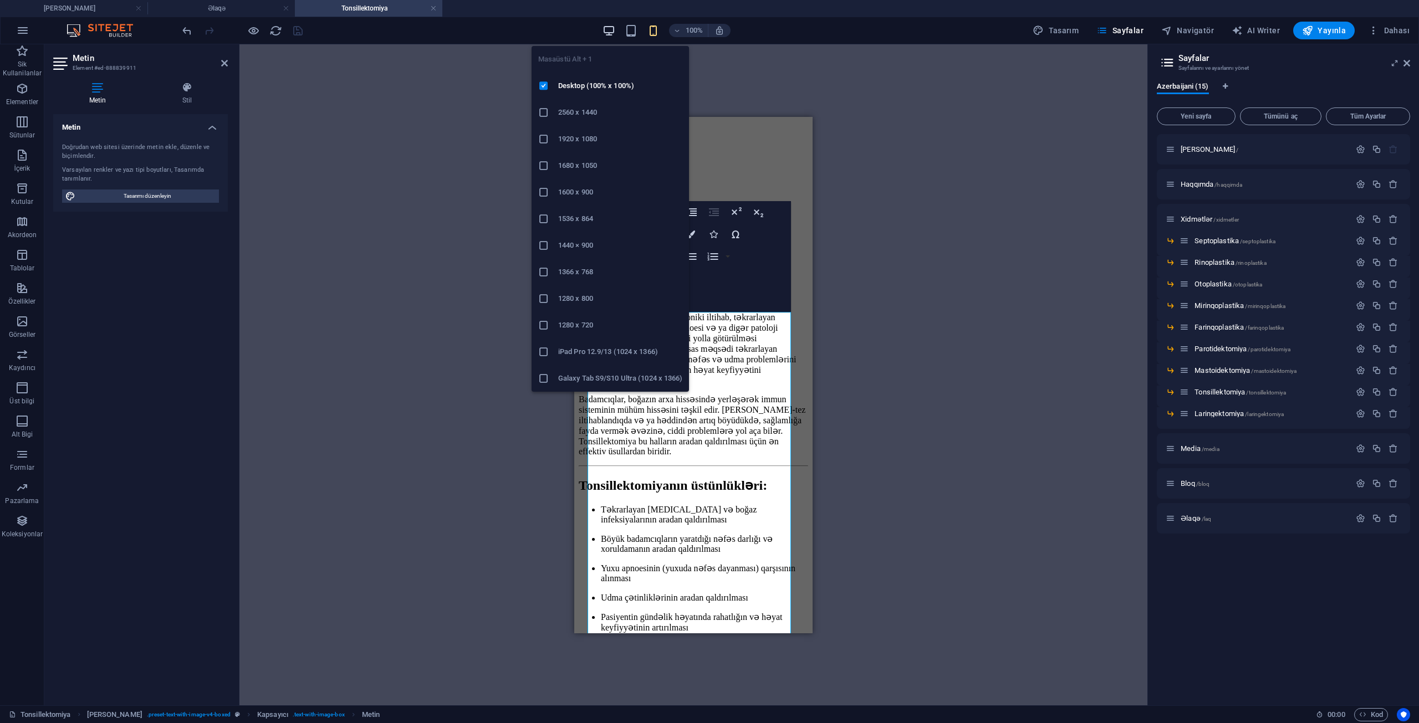
click at [608, 35] on icon "button" at bounding box center [608, 30] width 13 height 13
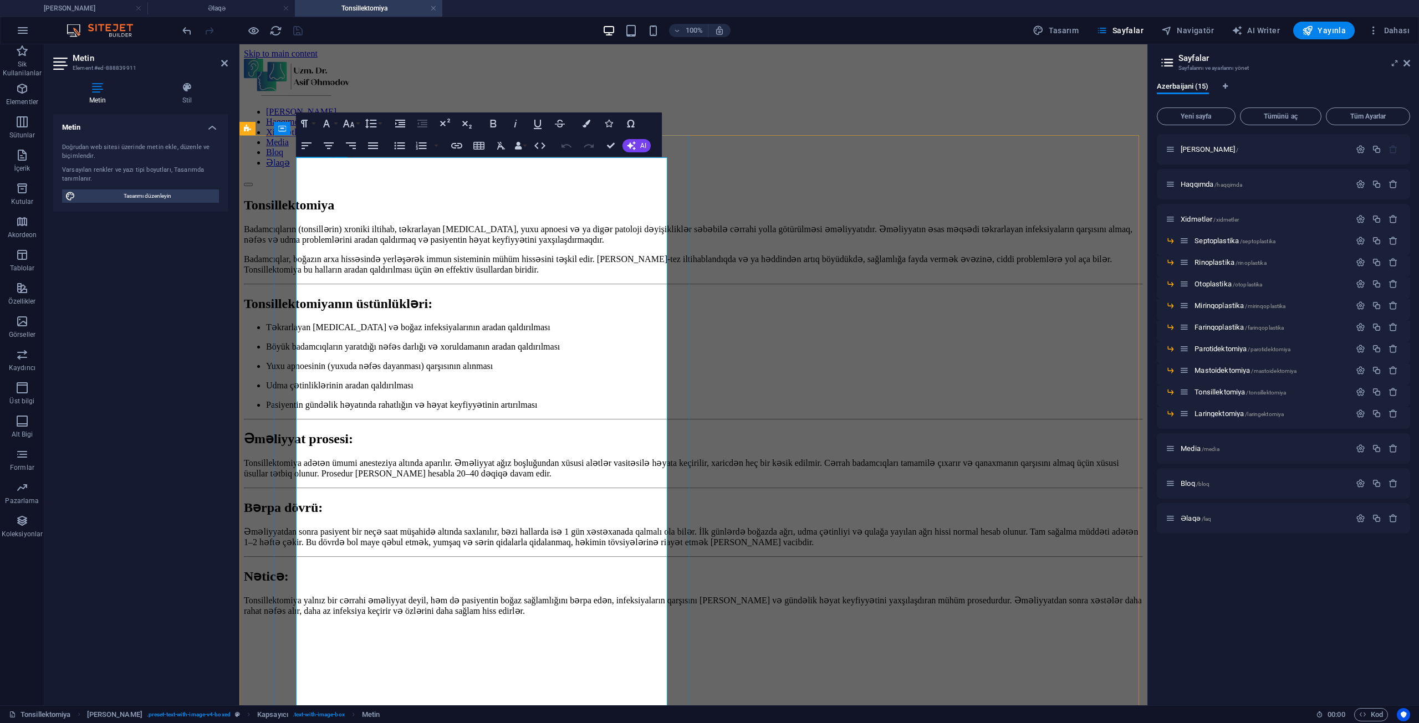
click at [345, 333] on li "Təkrarlayan [MEDICAL_DATA] və boğaz infeksiyalarının aradan qaldırılması" at bounding box center [704, 327] width 877 height 11
click at [329, 333] on li "Təkrarlayan [MEDICAL_DATA] və boğaz infeksiyalarının aradan qaldırılması" at bounding box center [704, 327] width 877 height 11
click at [325, 352] on li "Böyük badamcıqların yaratdığı nəfəs darlığı və xoruldamanın aradan qaldırılması" at bounding box center [704, 346] width 877 height 11
click at [317, 371] on li "Yuxu apnoesinin (yuxuda nəfəs dayanması) qarşısının alınması" at bounding box center [704, 366] width 877 height 11
click at [319, 391] on li "Udma çətinliklərinin aradan qaldırılması" at bounding box center [704, 385] width 877 height 11
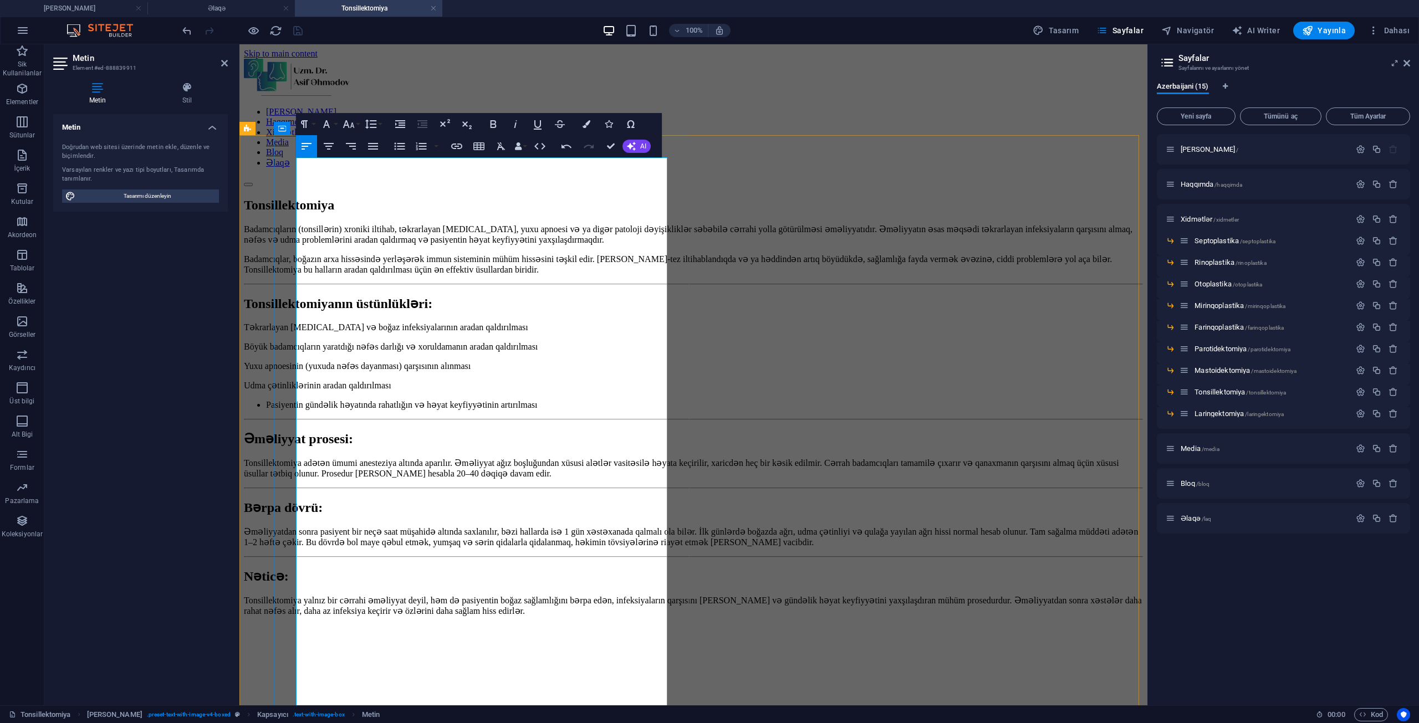
click at [322, 410] on li "Pasiyentin gündəlik həyatında rahatlığın və həyat keyfiyyətinin artırılması" at bounding box center [704, 405] width 877 height 11
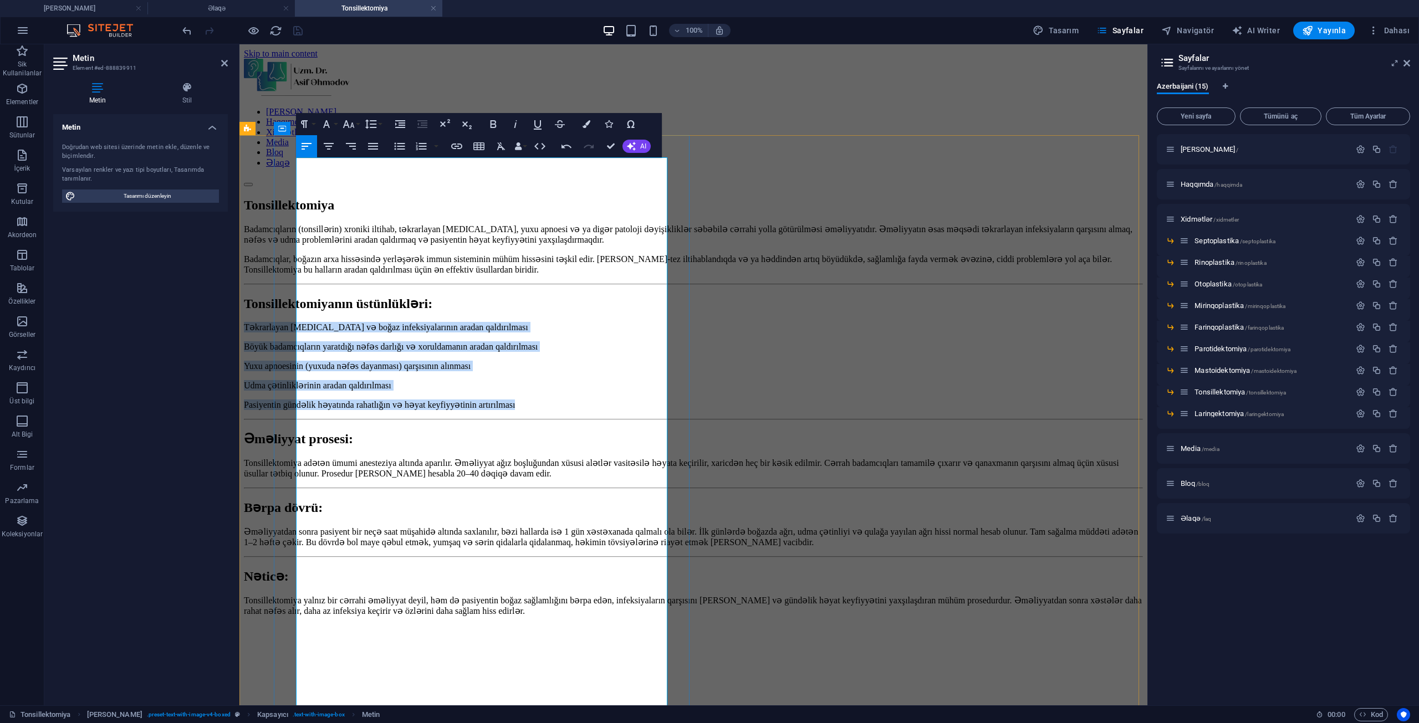
drag, startPoint x: 599, startPoint y: 410, endPoint x: 298, endPoint y: 351, distance: 307.3
click at [298, 351] on div "Badamcıqların (tonsillərin) xroniki iltihab, təkrarlayan [MEDICAL_DATA], yuxu a…" at bounding box center [693, 429] width 899 height 411
click at [402, 129] on icon "button" at bounding box center [400, 123] width 13 height 13
click at [415, 144] on icon "button" at bounding box center [421, 146] width 13 height 13
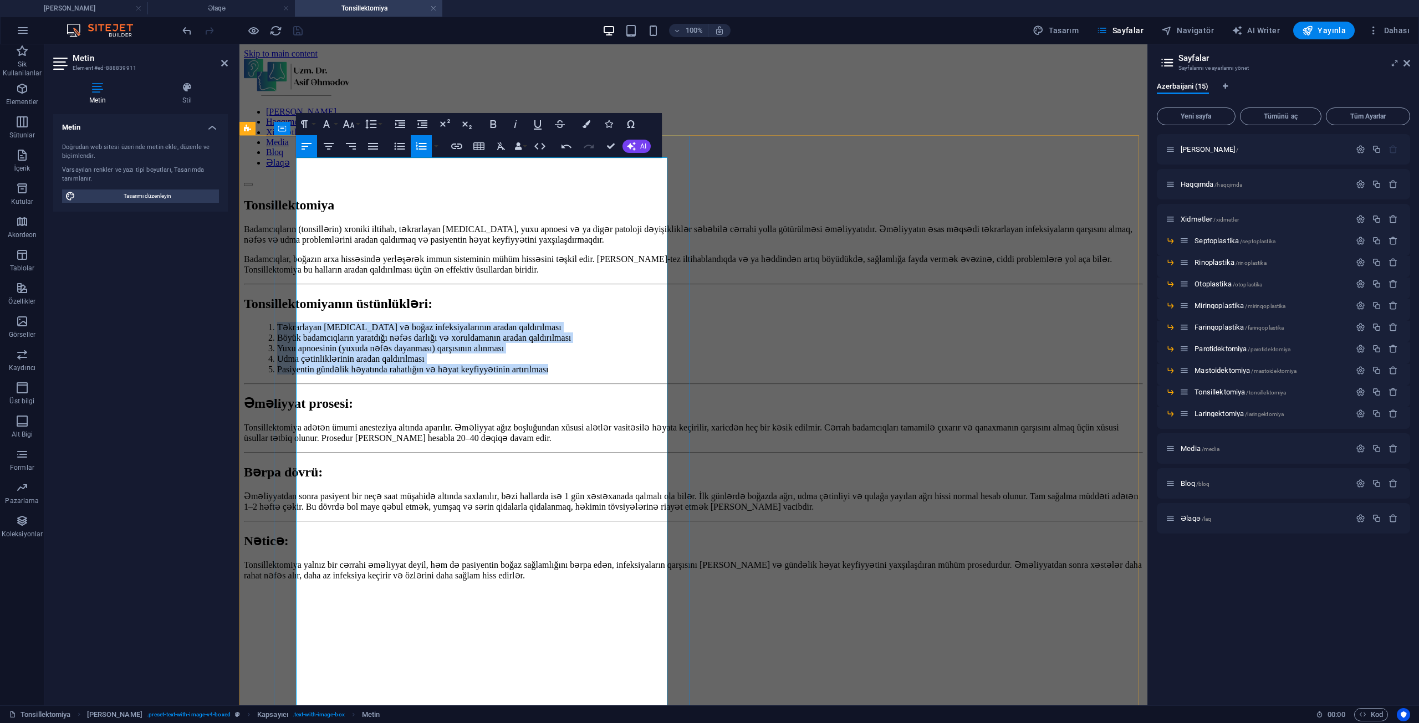
click at [509, 443] on p "Tonsillektomiya adətən ümumi anesteziya altında aparılır. Əməliyyat ağız boşluğ…" at bounding box center [693, 432] width 899 height 21
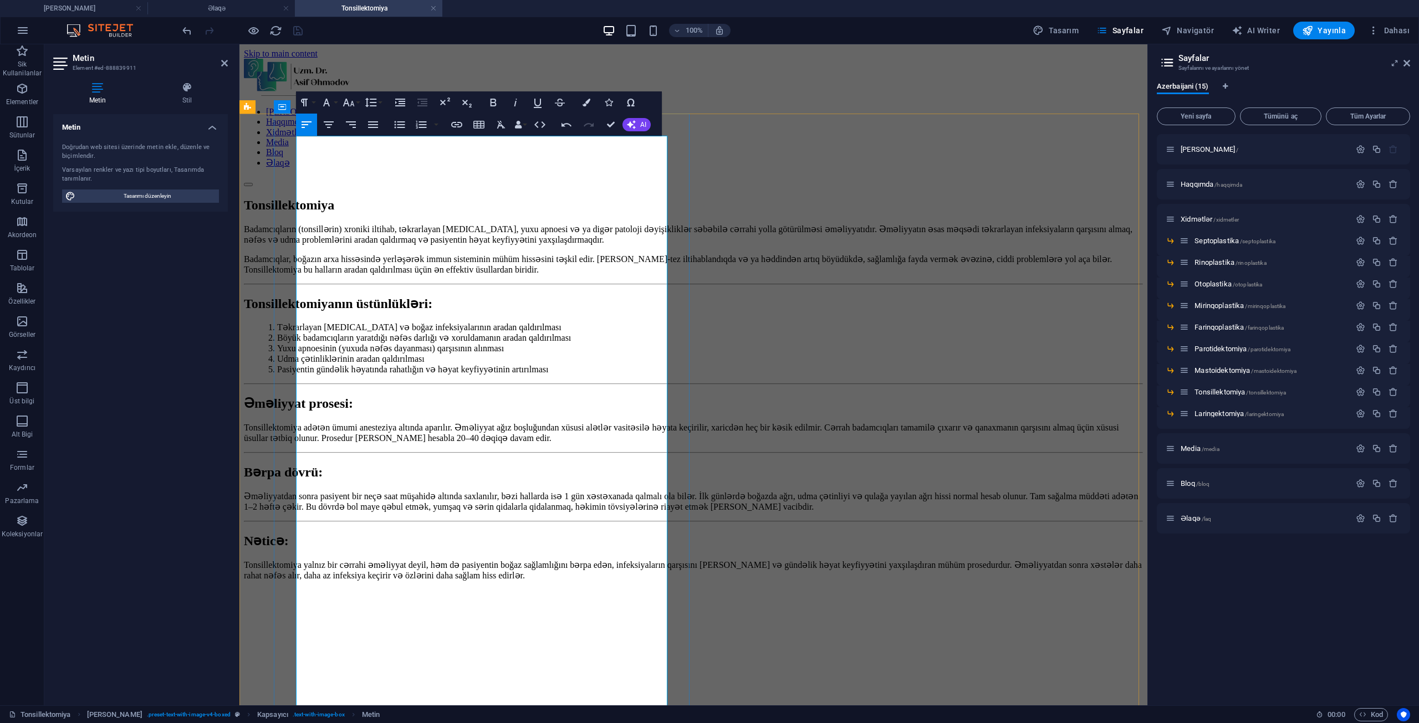
scroll to position [54, 0]
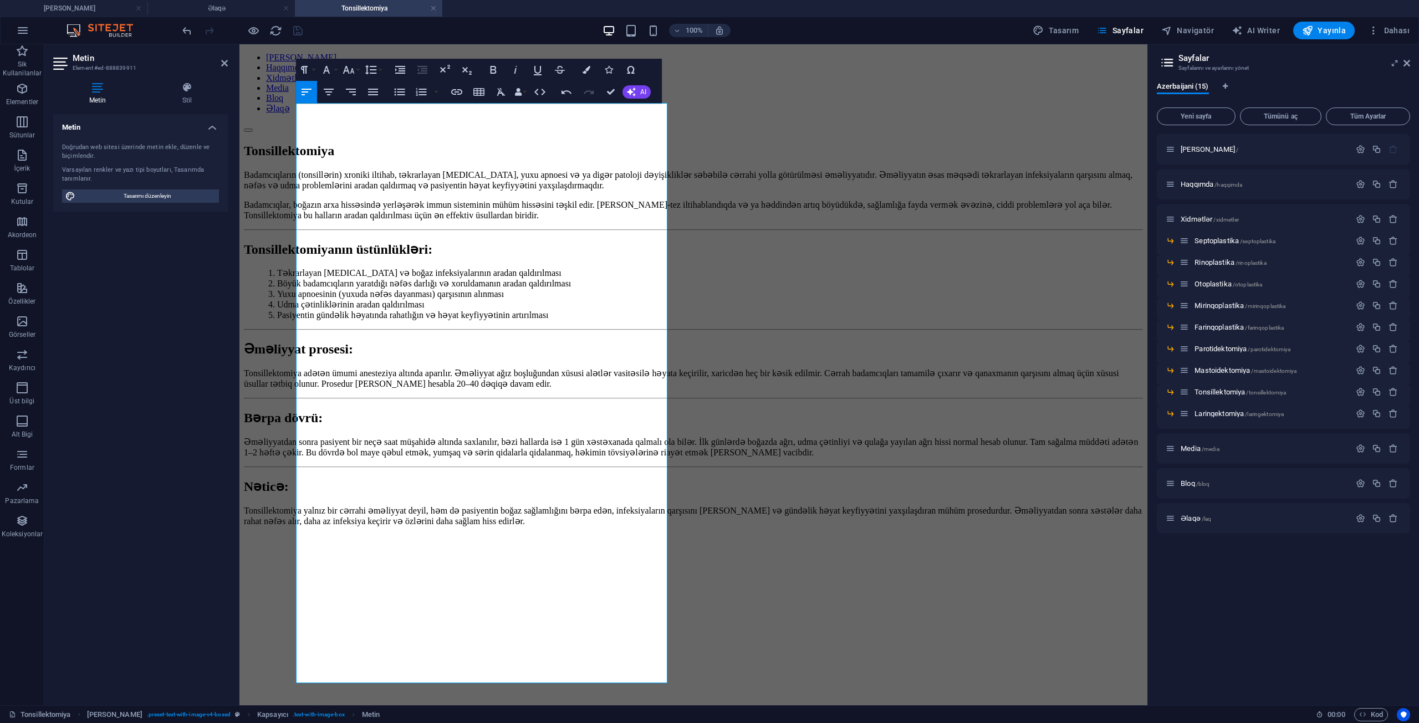
click at [878, 554] on figure at bounding box center [693, 554] width 899 height 0
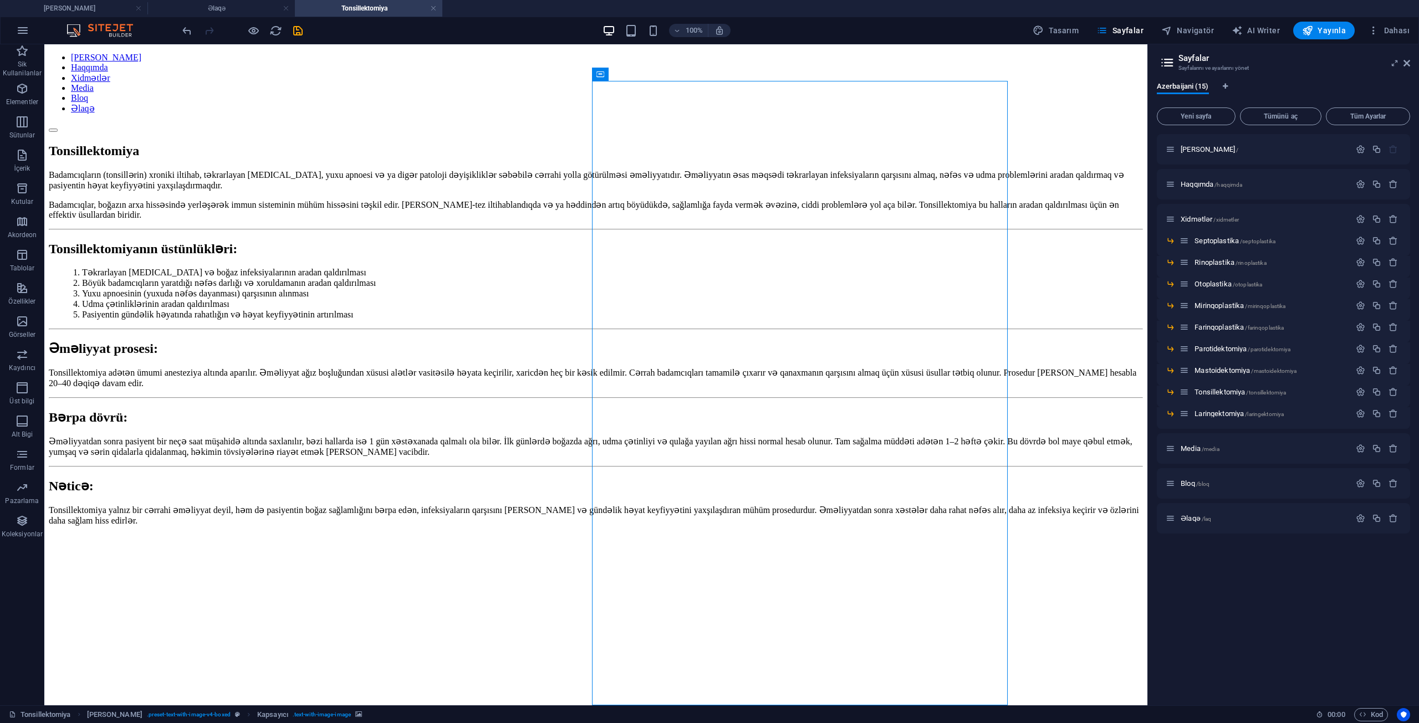
click at [781, 554] on figure at bounding box center [596, 554] width 1094 height 0
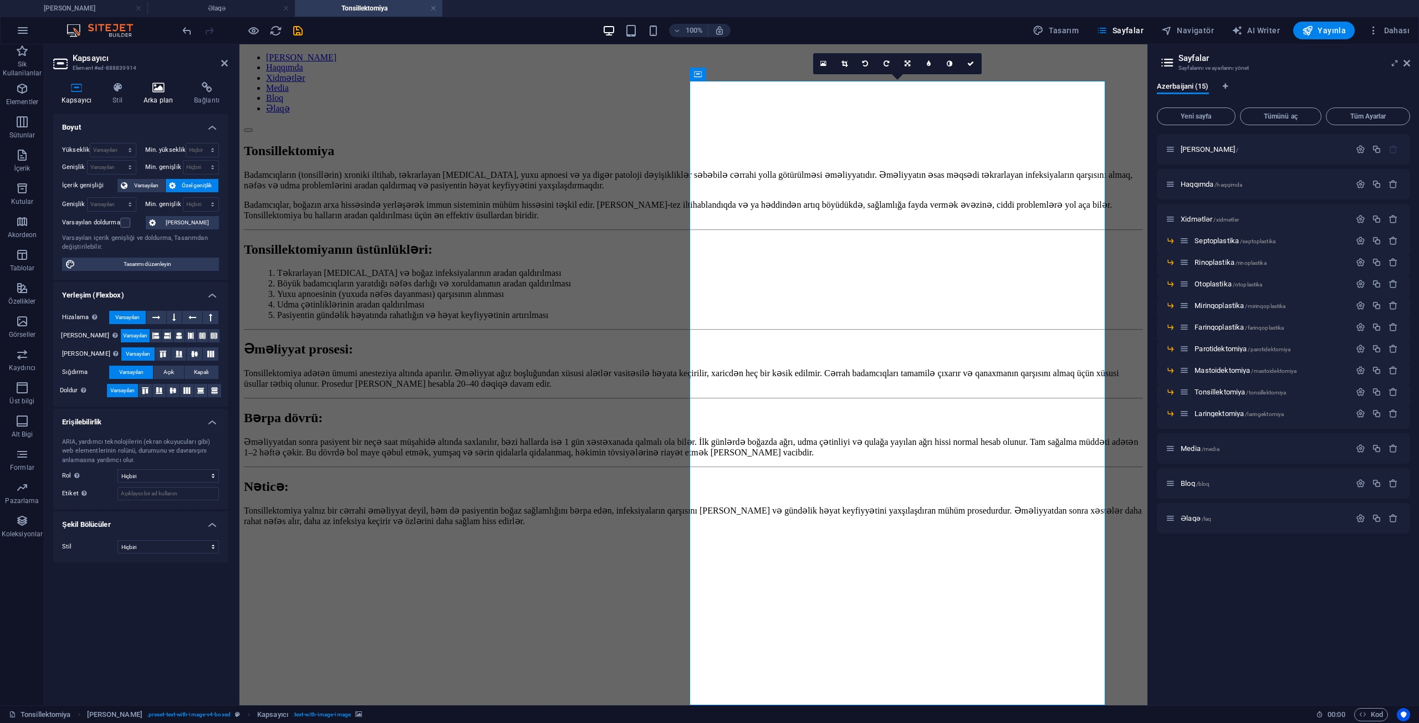
click at [154, 91] on icon at bounding box center [158, 87] width 46 height 11
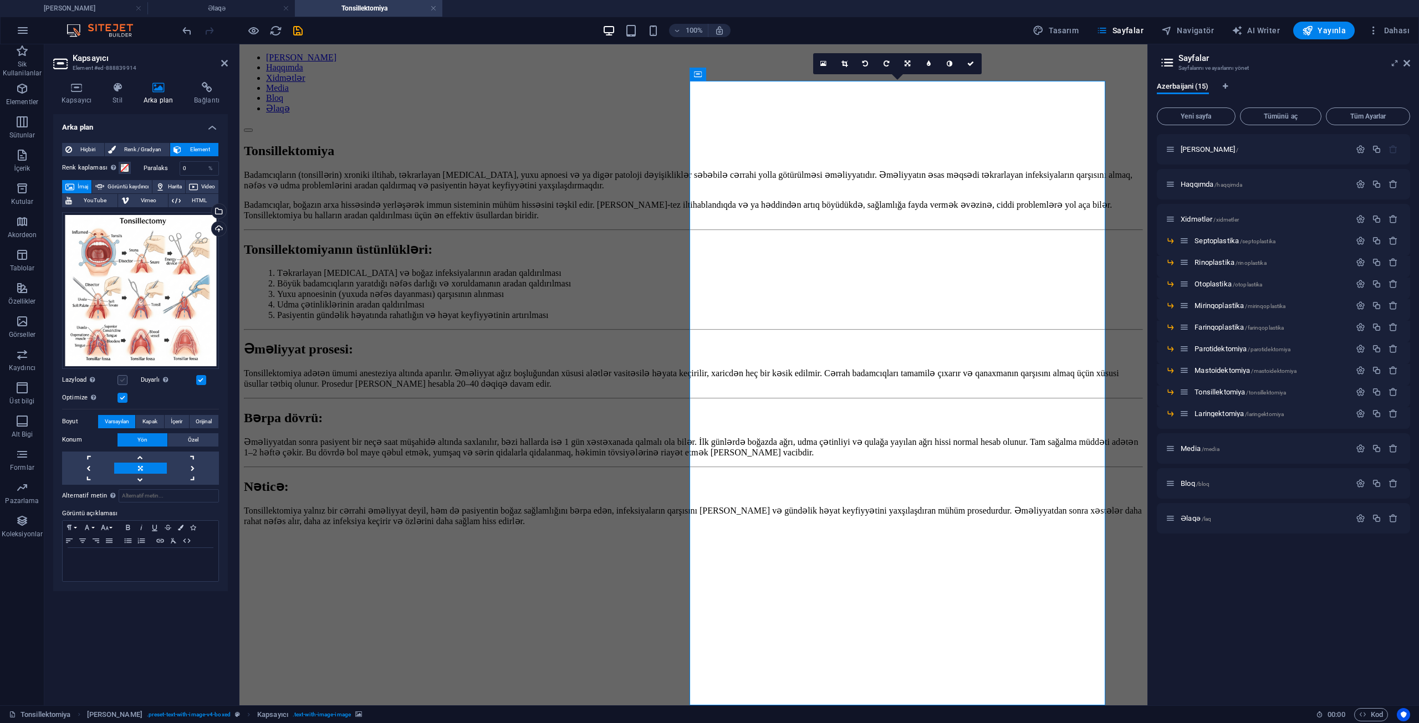
click at [122, 380] on label at bounding box center [122, 380] width 10 height 10
click at [0, 0] on input "Lazyload Sayfa yüklendikten sonra görüntülerin yüklenmesi, sayfa hızını artırır." at bounding box center [0, 0] width 0 height 0
click at [183, 426] on button "İçerir" at bounding box center [177, 421] width 24 height 13
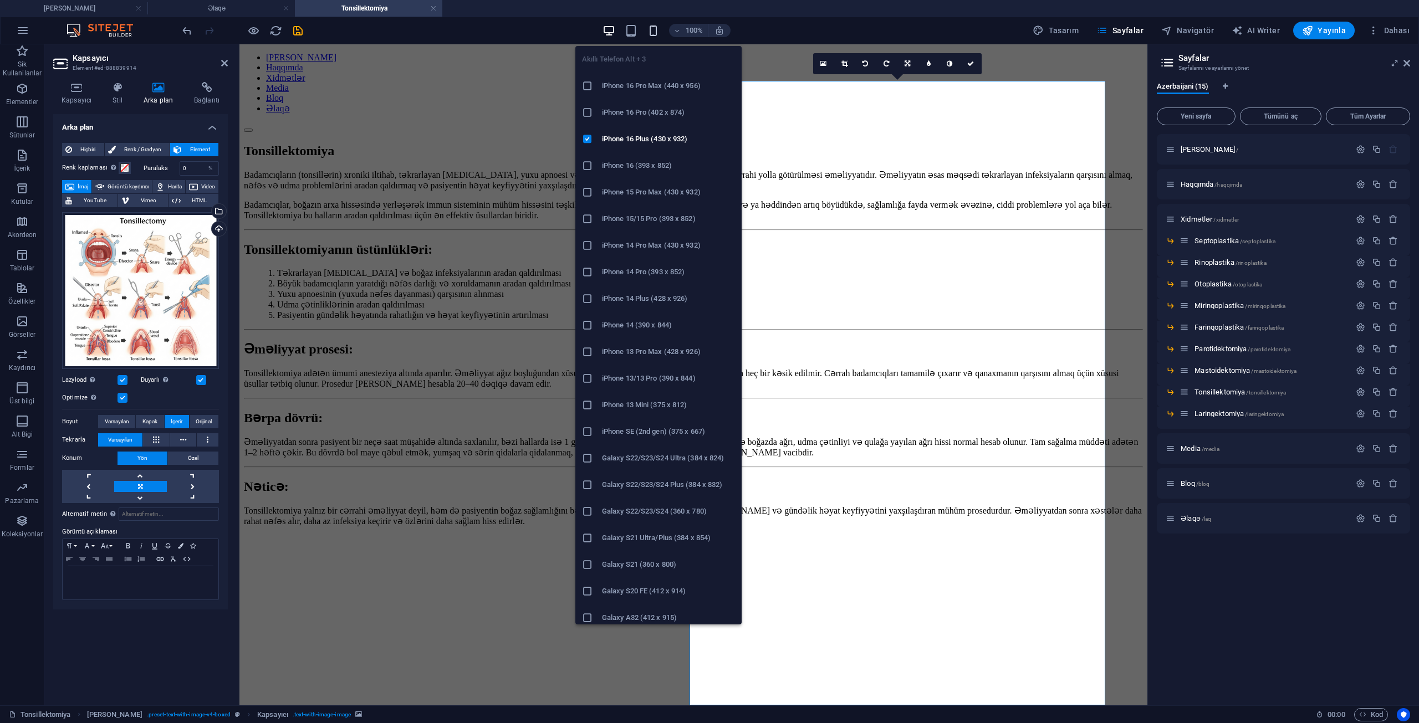
click at [653, 30] on icon "button" at bounding box center [653, 30] width 13 height 13
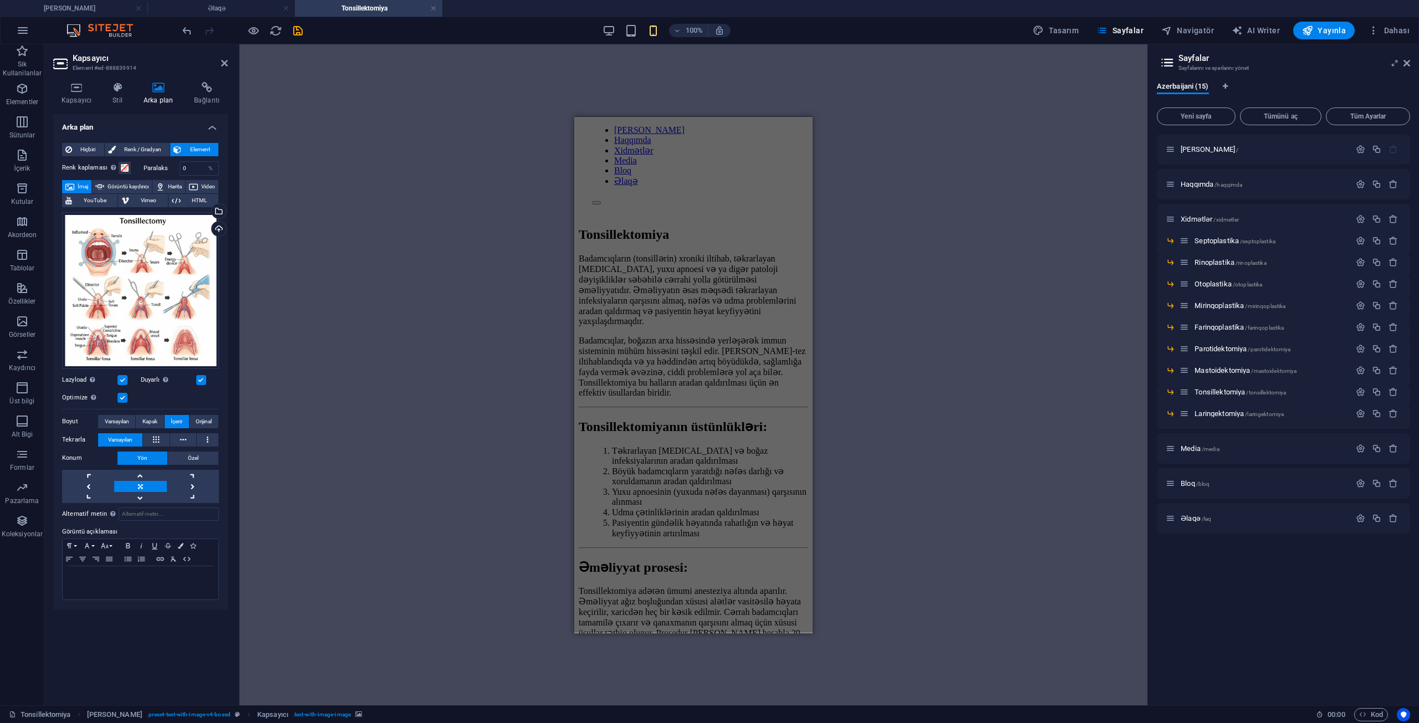
scroll to position [37, 0]
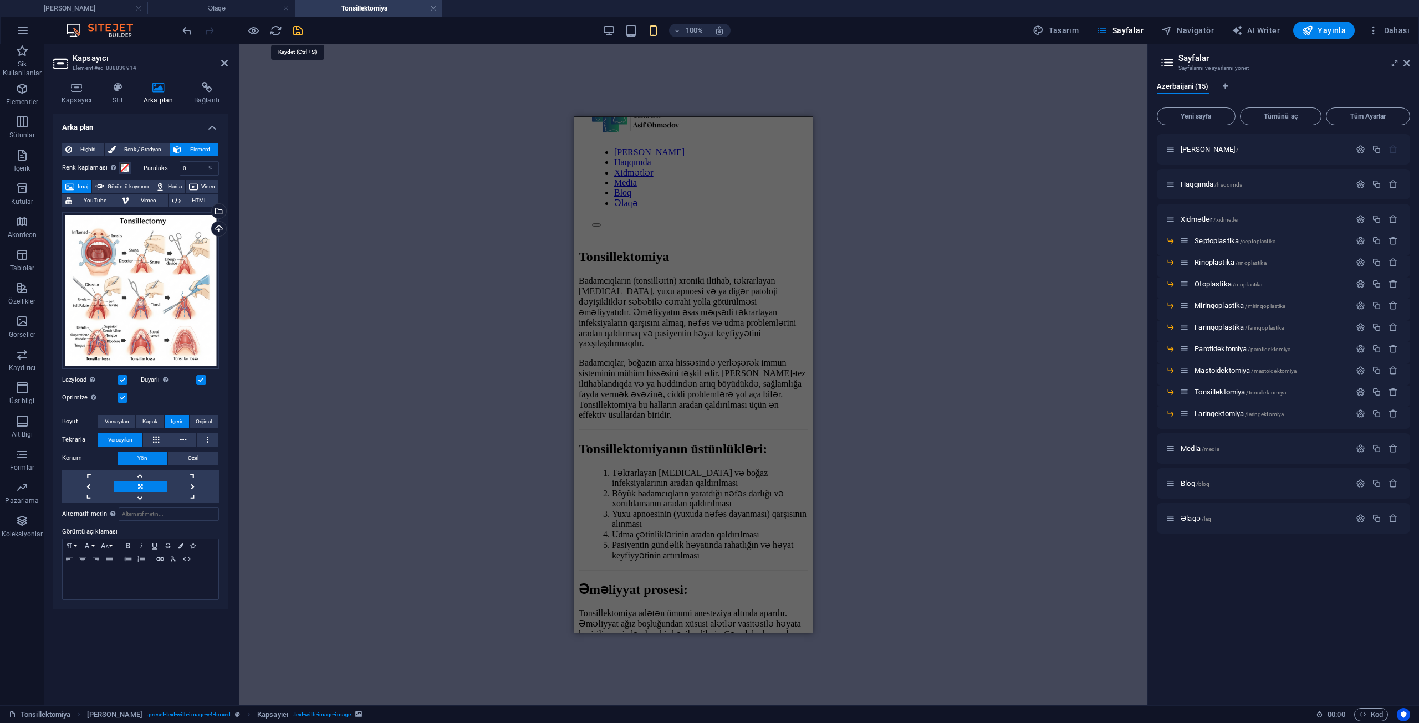
click at [298, 26] on icon "save" at bounding box center [298, 30] width 13 height 13
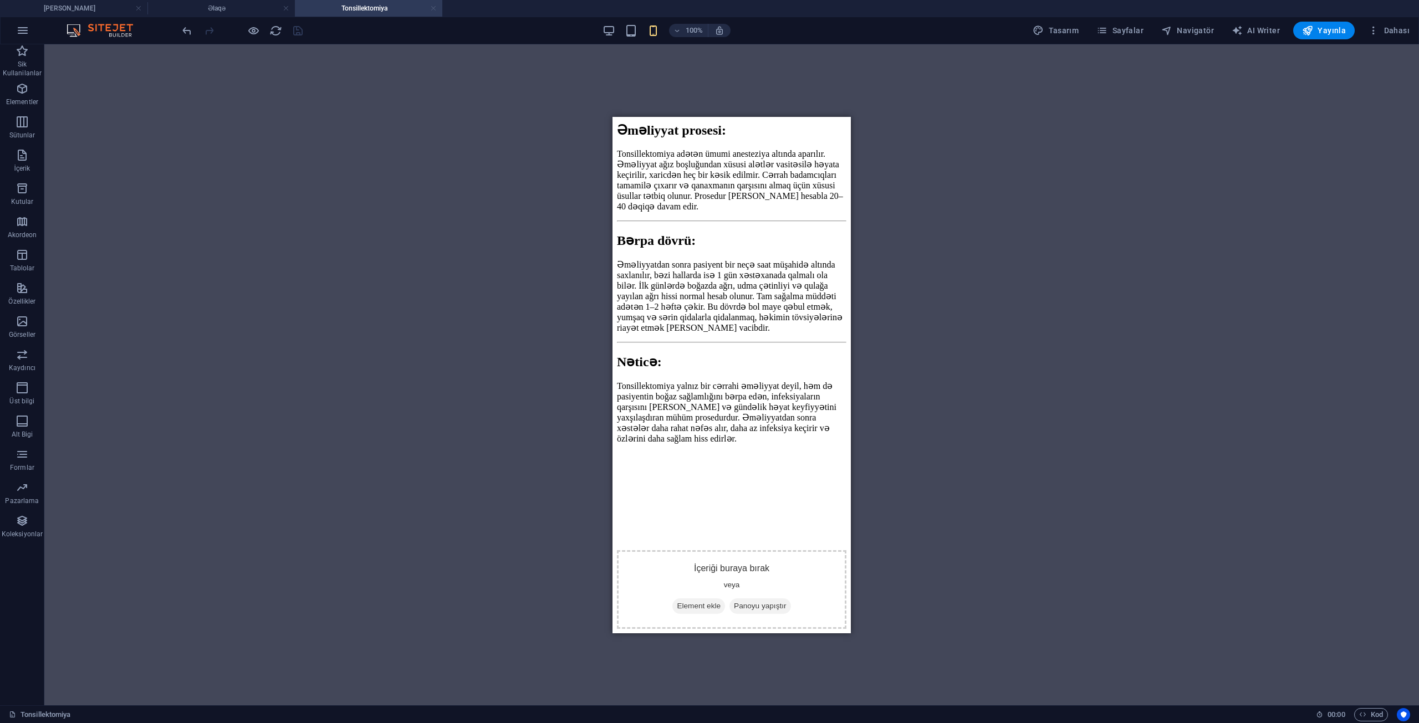
click at [431, 7] on link at bounding box center [433, 8] width 7 height 11
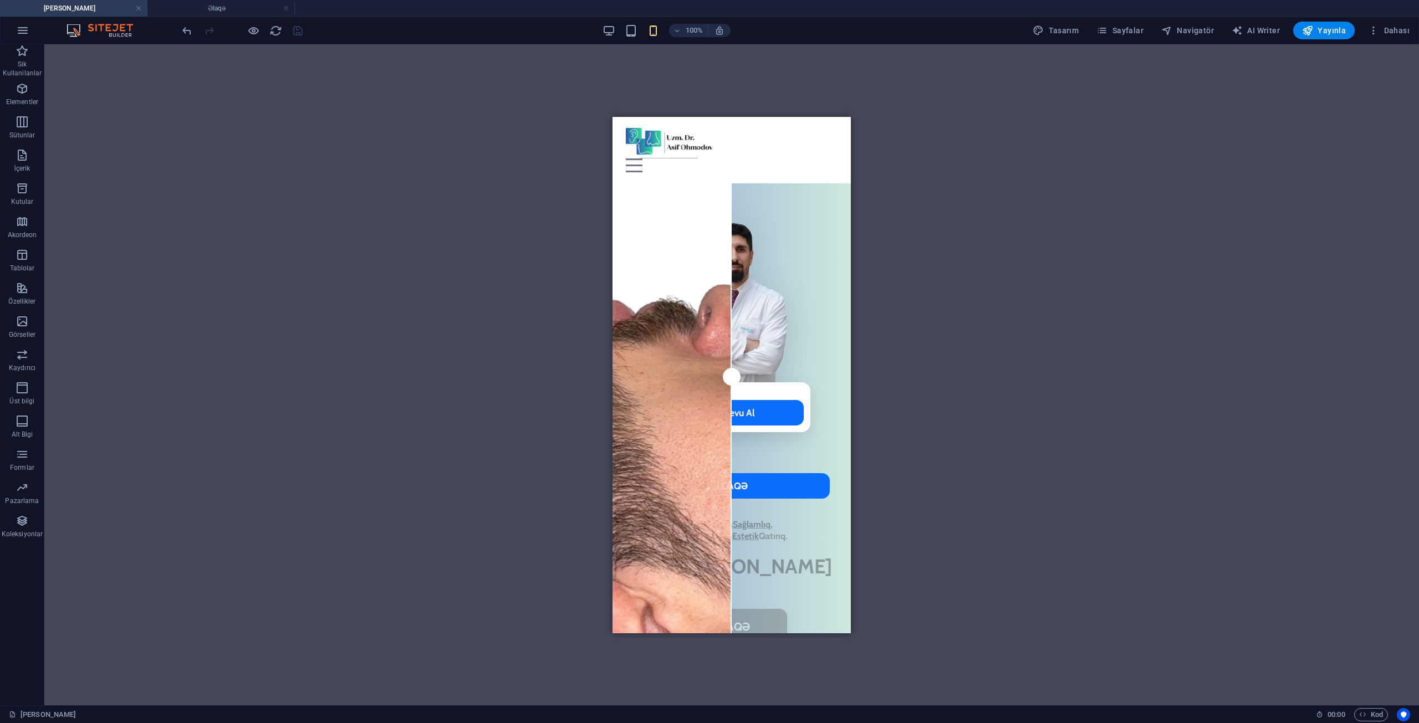
scroll to position [272, 0]
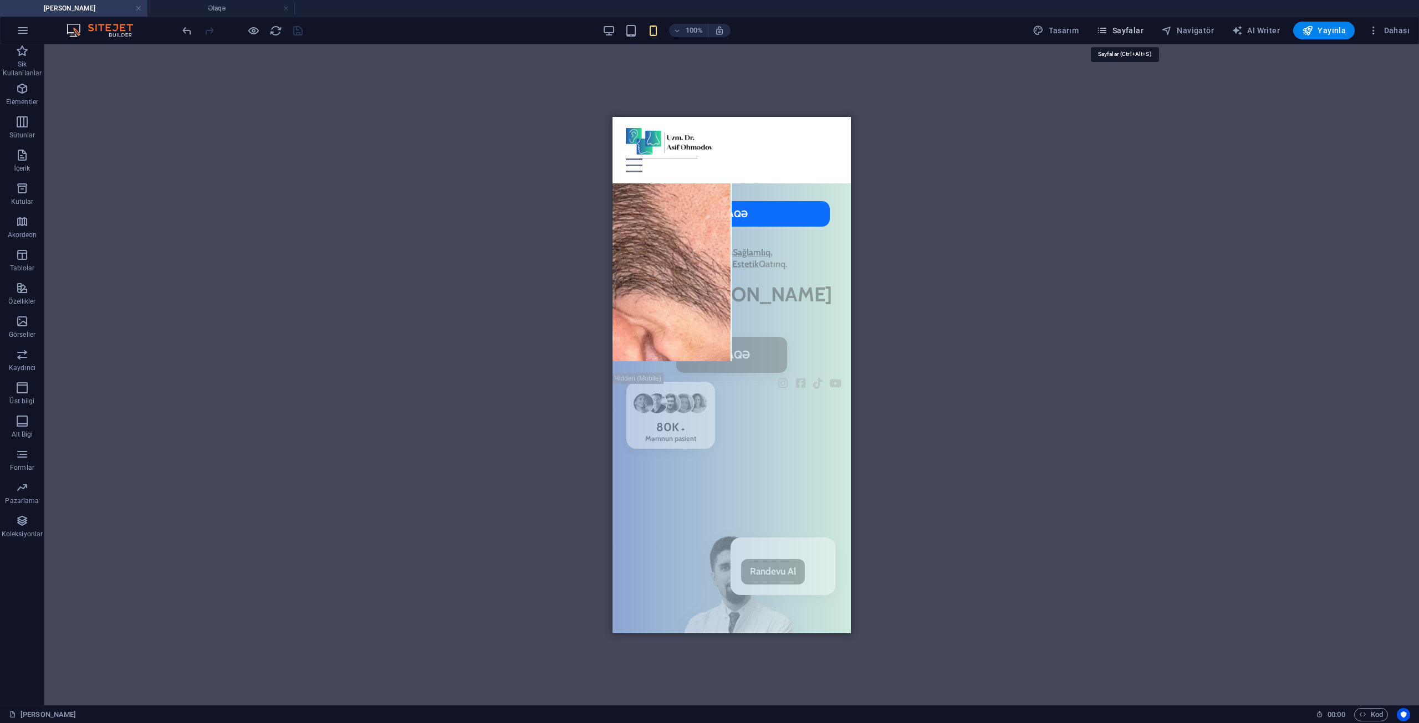
click at [1128, 35] on span "Sayfalar" at bounding box center [1119, 30] width 47 height 11
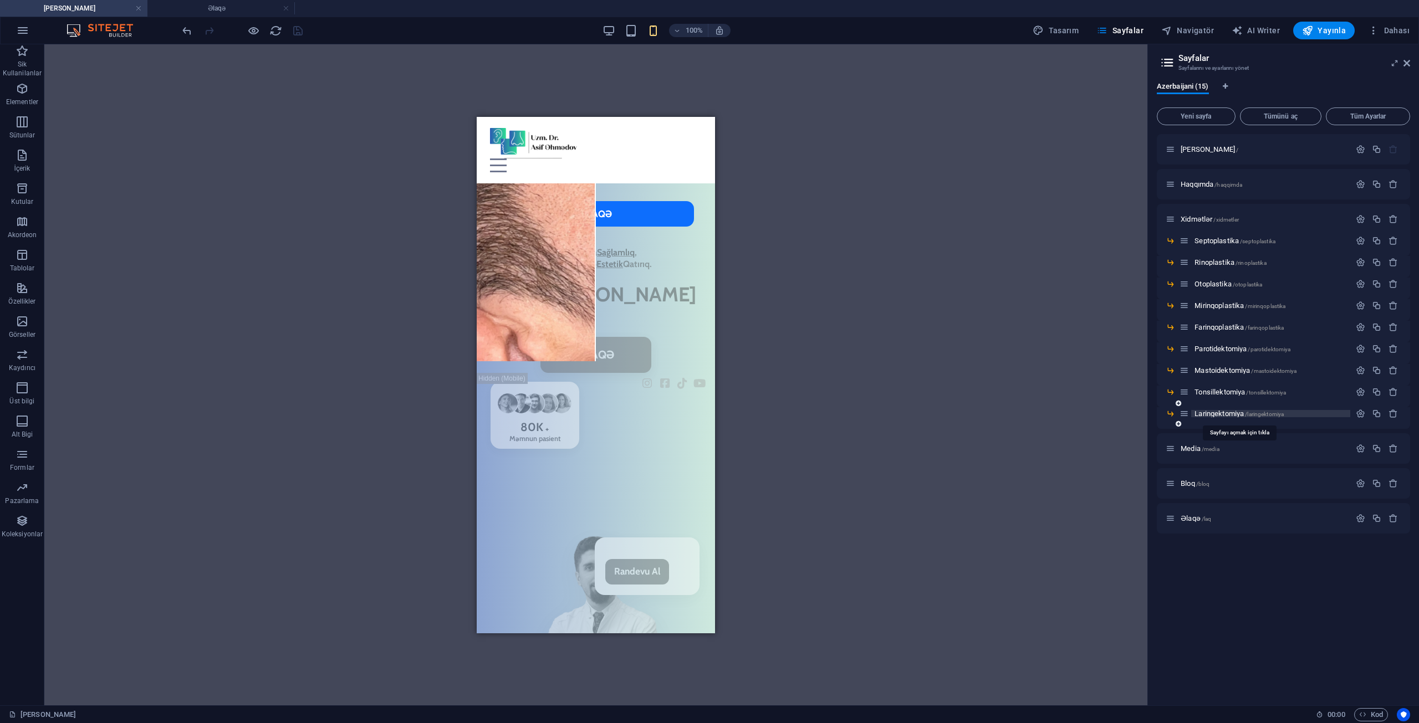
click at [1246, 413] on span "/laringektomiya" at bounding box center [1264, 414] width 39 height 6
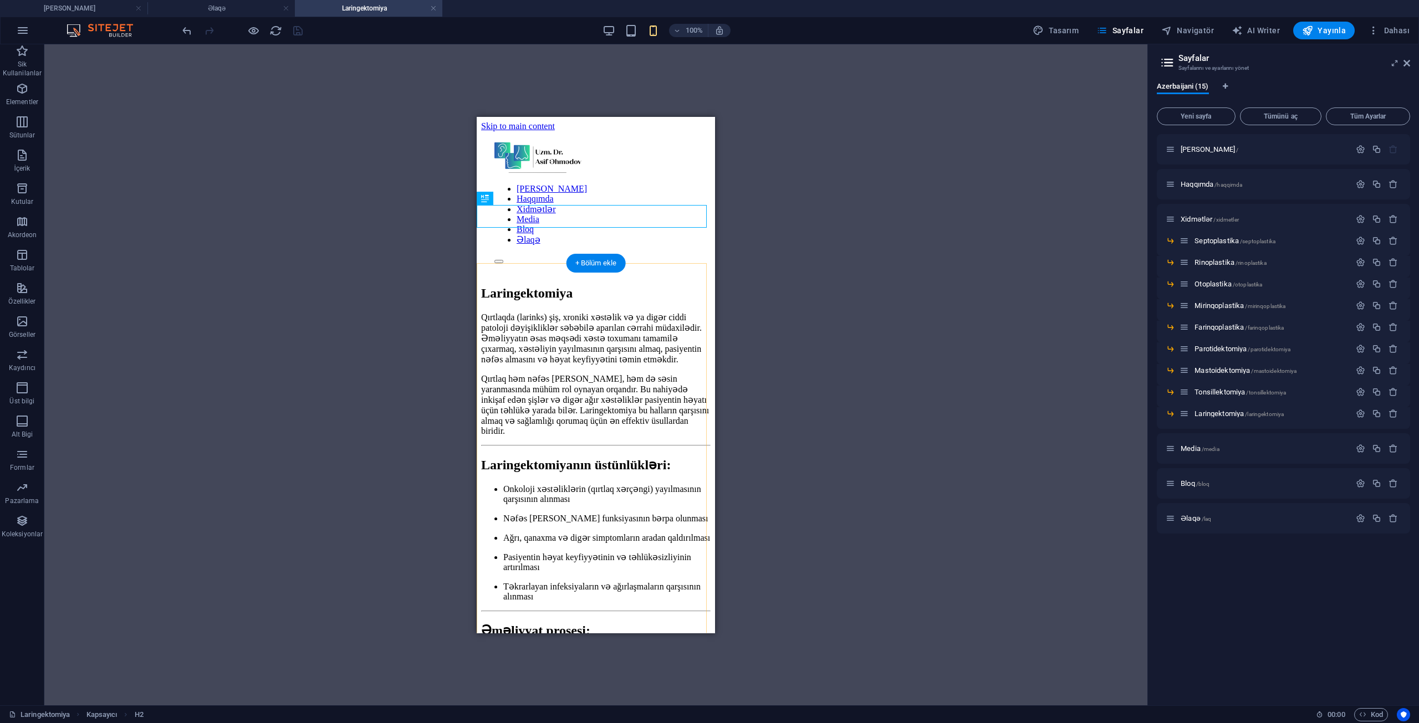
scroll to position [0, 0]
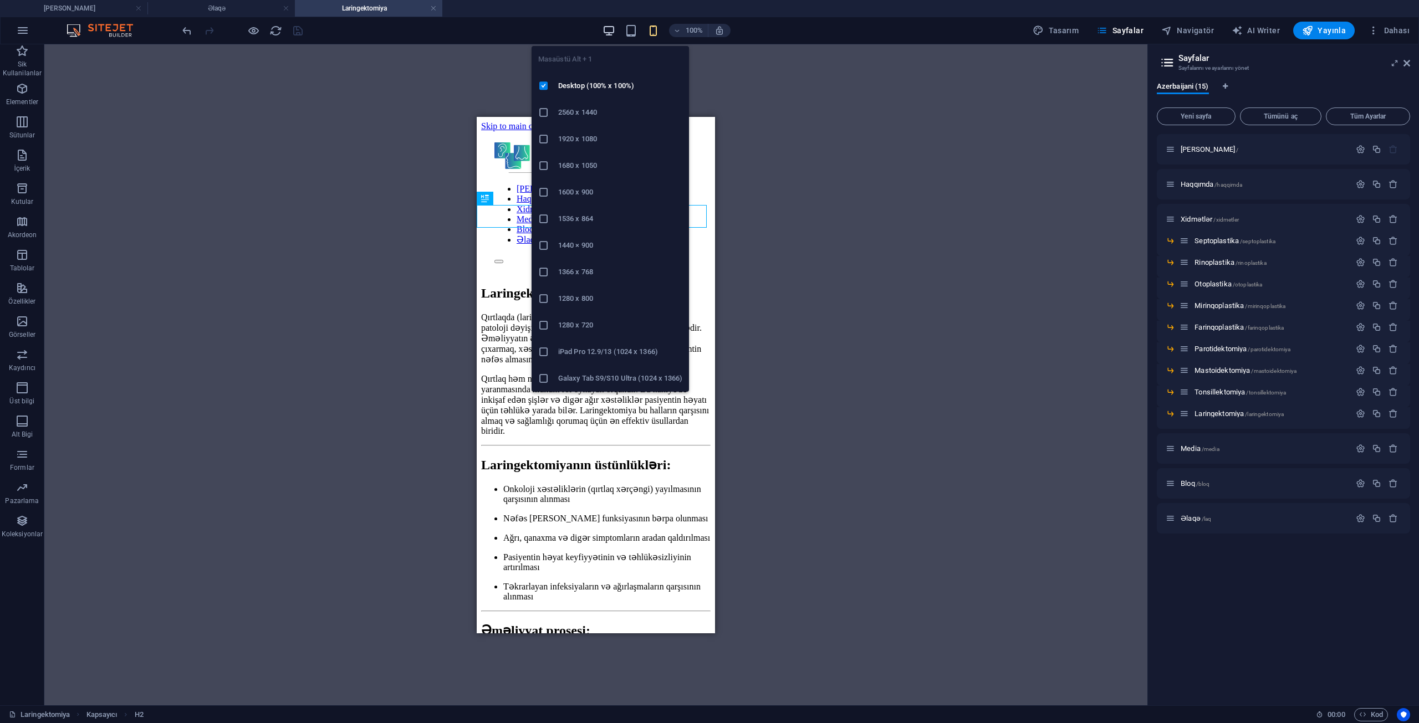
click at [612, 32] on icon "button" at bounding box center [608, 30] width 13 height 13
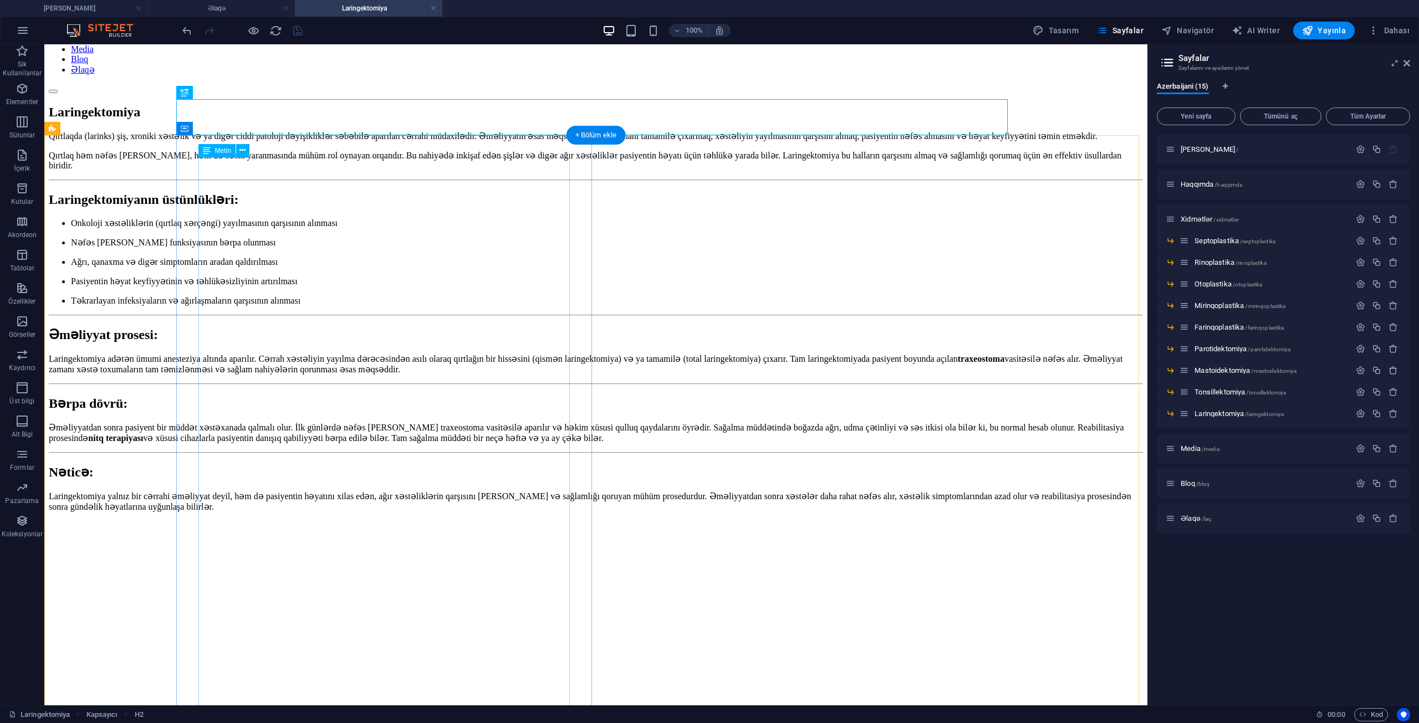
scroll to position [111, 0]
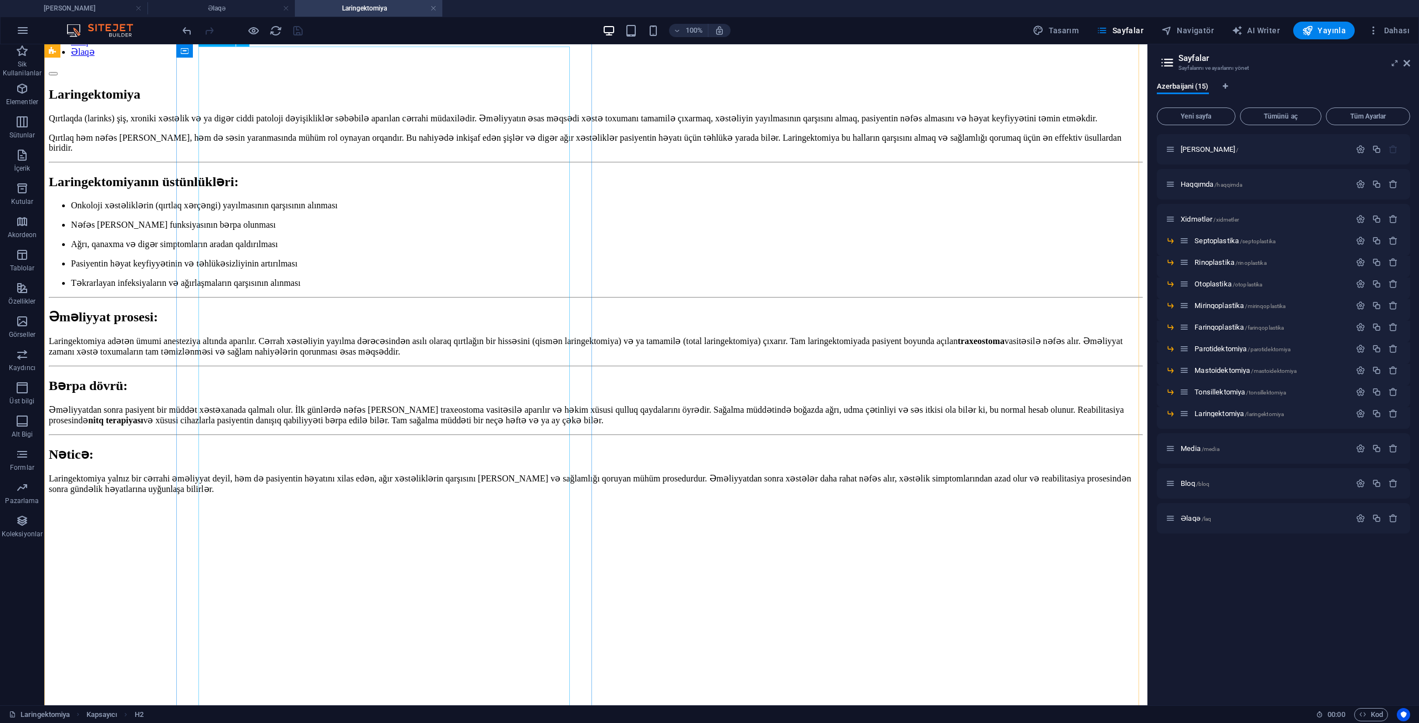
click at [317, 329] on div "Qırtlaqda (larinks) şiş, xroniki xəstəlik və ya digər ciddi patoloji dəyişiklik…" at bounding box center [596, 313] width 1094 height 400
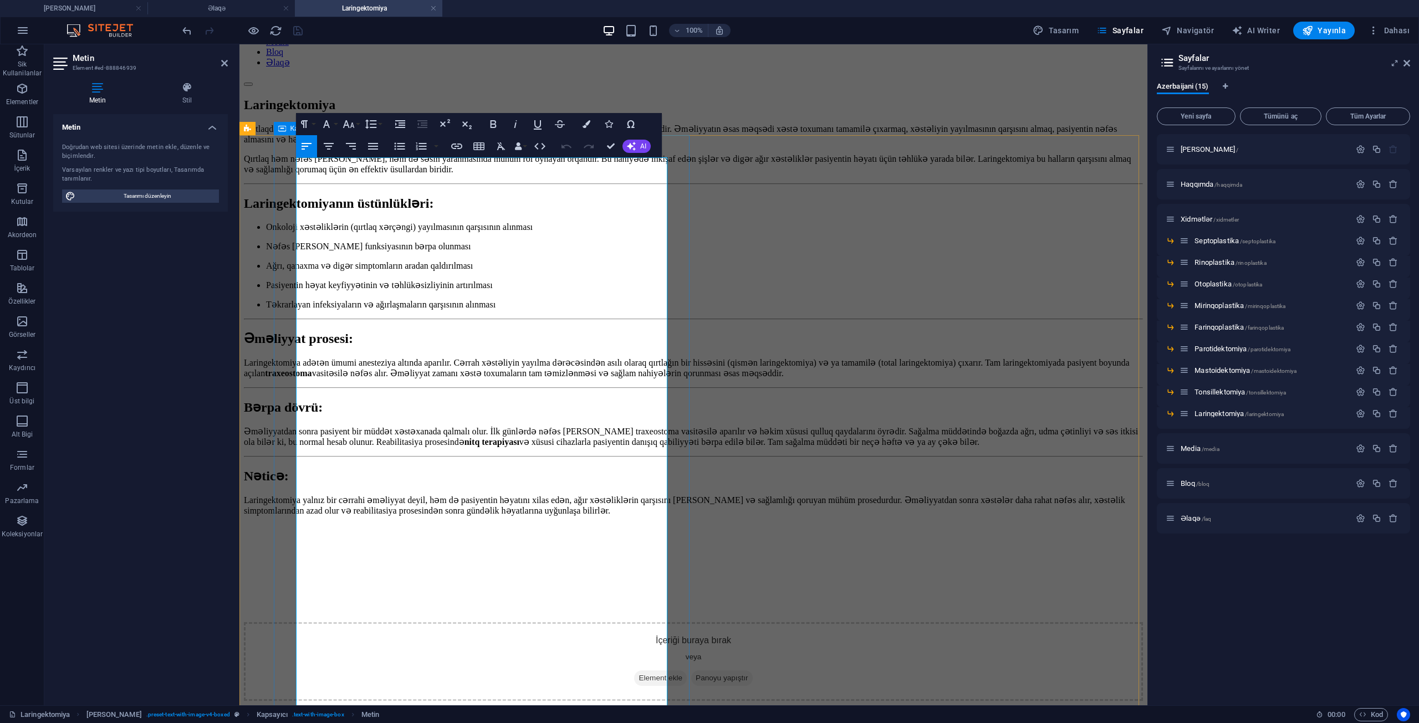
scroll to position [0, 0]
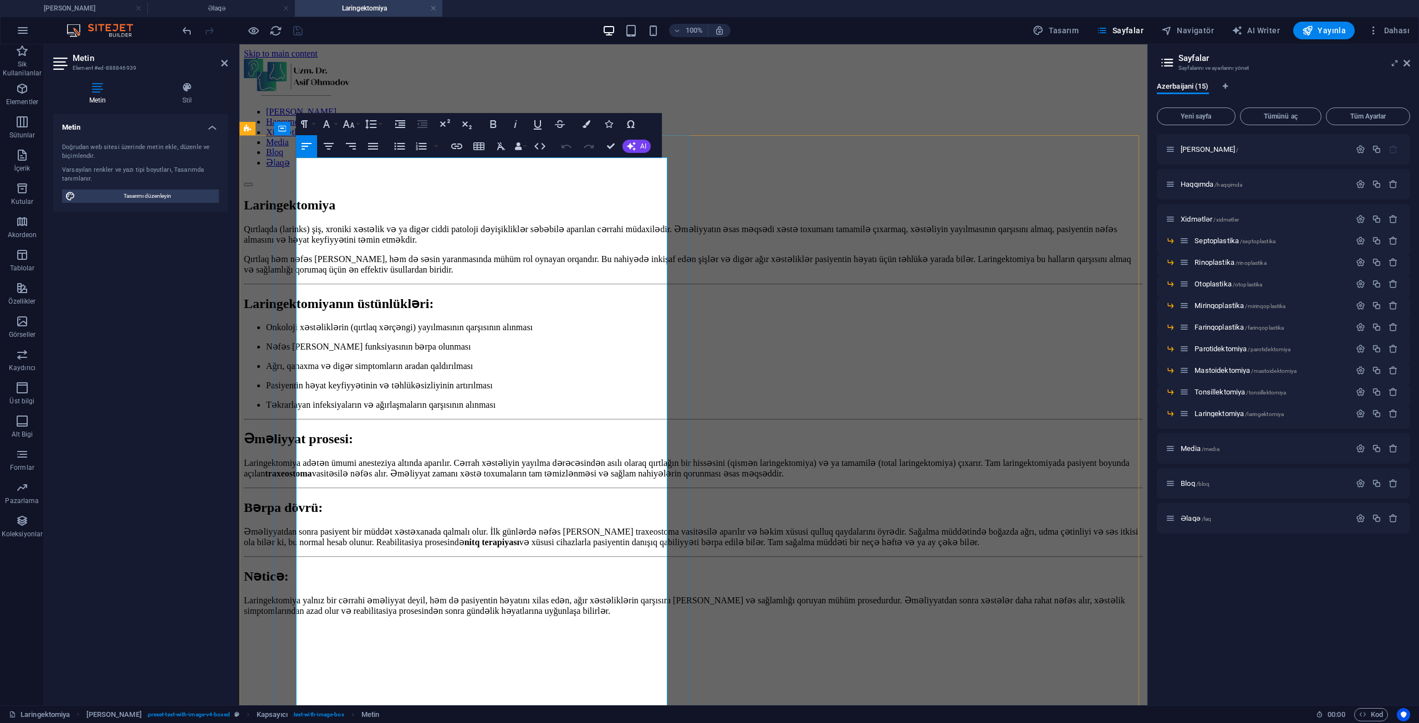
click at [349, 333] on li "Onkoloji xəstəliklərin (qırtlaq xərçəngi) yayılmasının qarşısının alınması" at bounding box center [704, 327] width 877 height 11
click at [333, 352] on li "Nəfəs [PERSON_NAME] funksiyasının bərpa olunması" at bounding box center [704, 346] width 877 height 11
click at [318, 371] on li "Ağrı, qanaxma və digər simptomların aradan qaldırılması" at bounding box center [704, 366] width 877 height 11
click at [311, 391] on li "Pasiyentin həyat keyfiyyətinin və təhlükəsizliyinin artırılması" at bounding box center [704, 385] width 877 height 11
click at [310, 410] on li "Təkrarlayan infeksiyaların və ağırlaşmaların qarşısının alınması" at bounding box center [704, 405] width 877 height 11
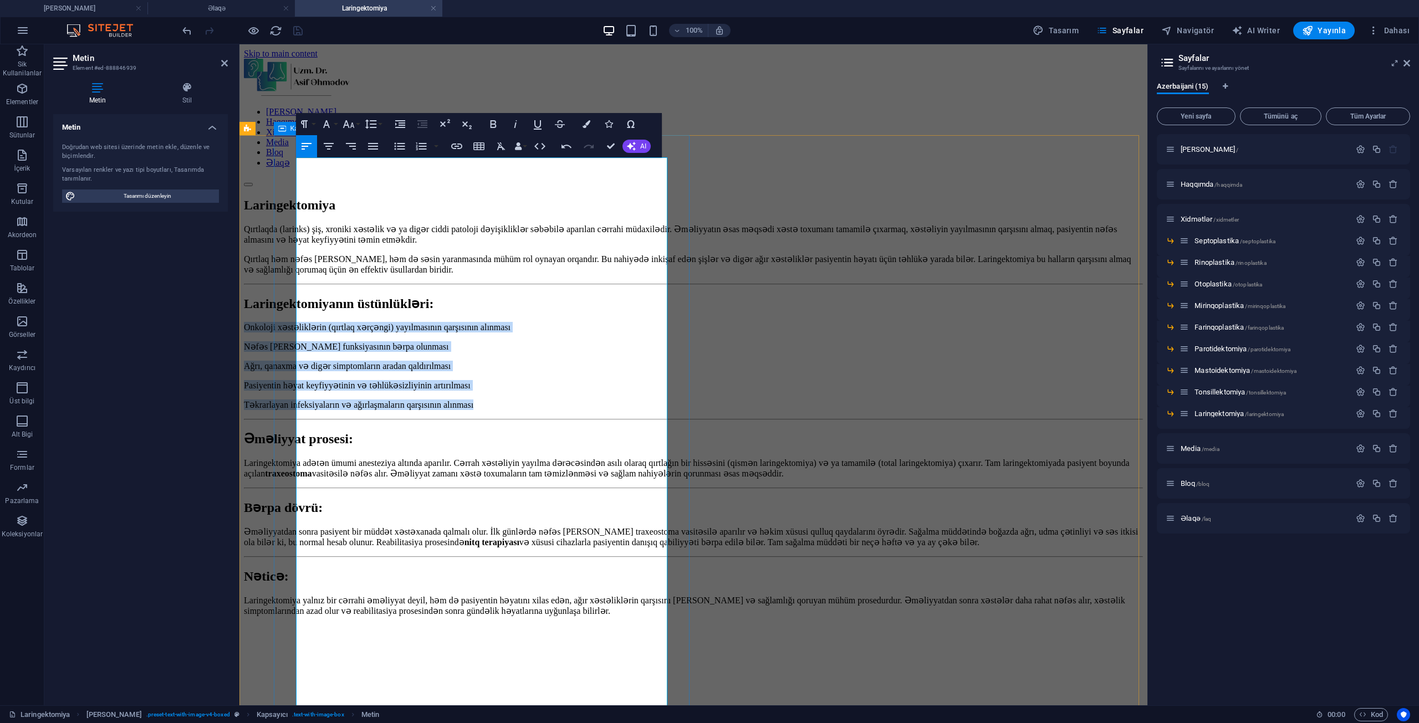
drag, startPoint x: 561, startPoint y: 410, endPoint x: 291, endPoint y: 353, distance: 276.3
click at [291, 353] on div "Qırtlaqda (larinks) şiş, xroniki xəstəlik və ya digər ciddi patoloji dəyişiklik…" at bounding box center [693, 429] width 899 height 411
click at [402, 125] on icon "button" at bounding box center [400, 124] width 10 height 8
click at [419, 144] on icon "button" at bounding box center [421, 146] width 11 height 8
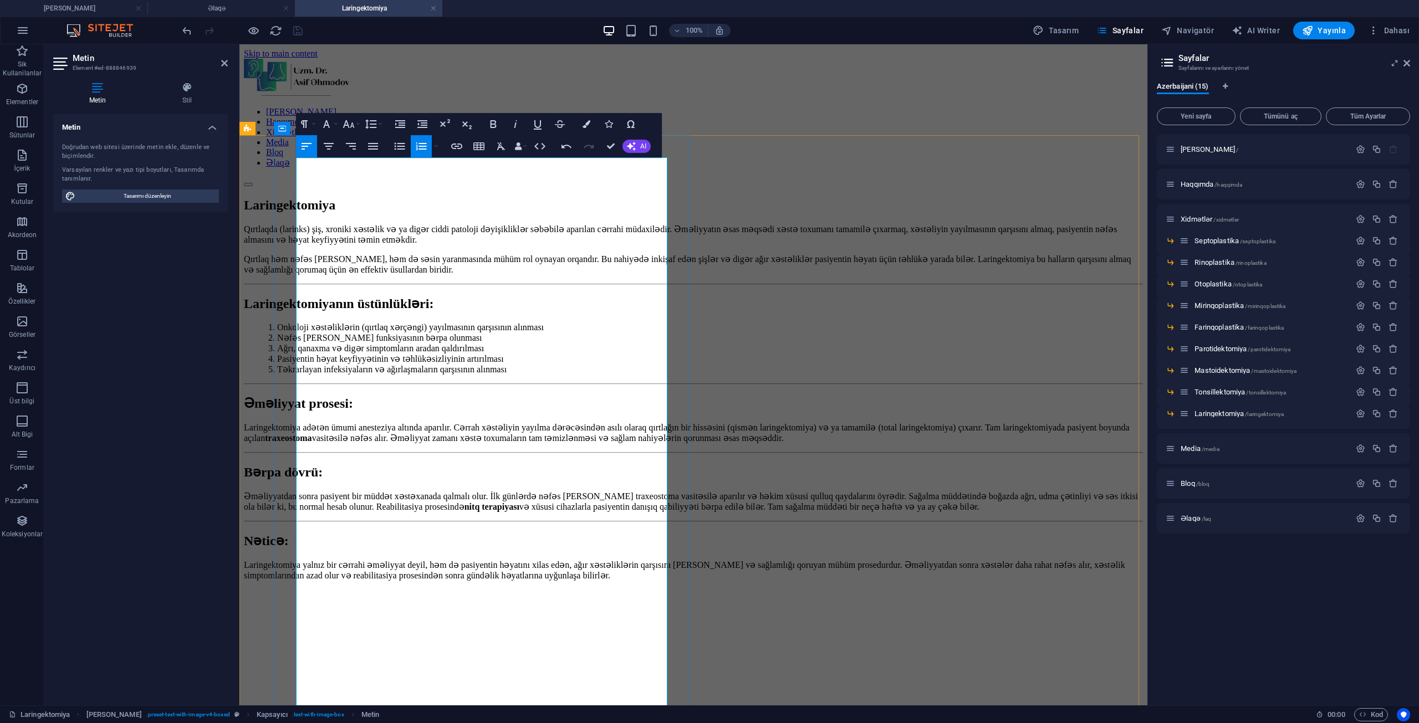
click at [563, 443] on p "Laringektomiya adətən ümumi anesteziya altında aparılır. Cərrah xəstəliyin yayı…" at bounding box center [693, 432] width 899 height 21
click at [917, 609] on figure at bounding box center [693, 609] width 899 height 0
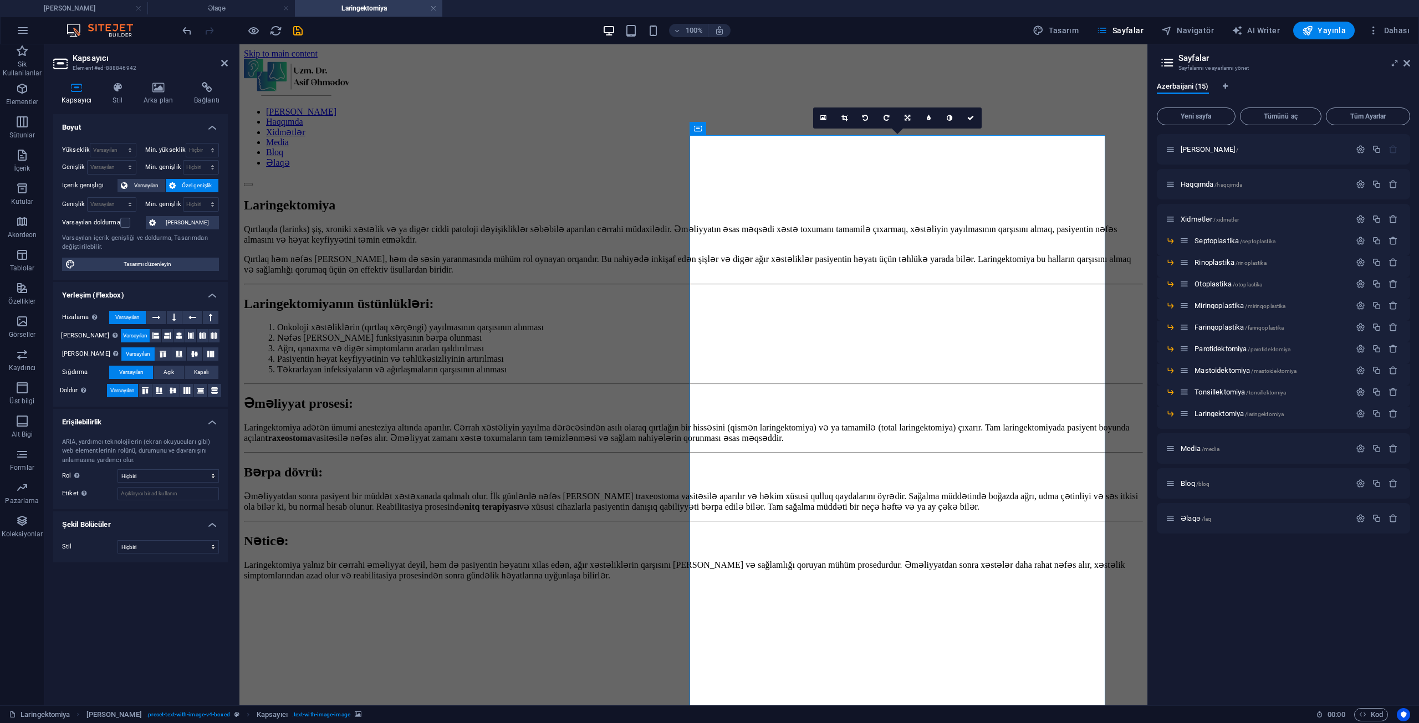
click at [145, 81] on div "Kapsayıcı Stil Arka plan Bağlantı Boyut Yükseklik Varsayılan px rem % vh vw Min…" at bounding box center [140, 389] width 192 height 632
click at [152, 88] on icon at bounding box center [158, 87] width 46 height 11
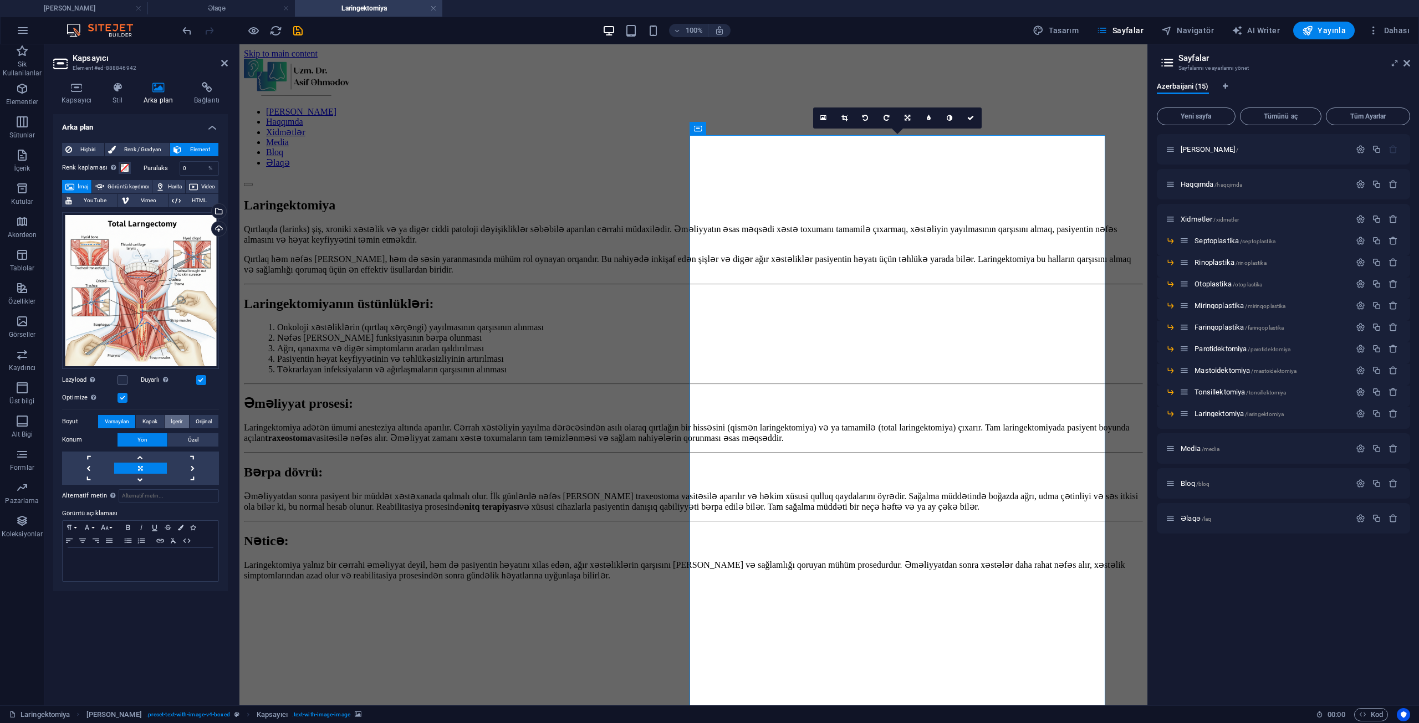
click at [175, 418] on span "İçerir" at bounding box center [177, 421] width 12 height 13
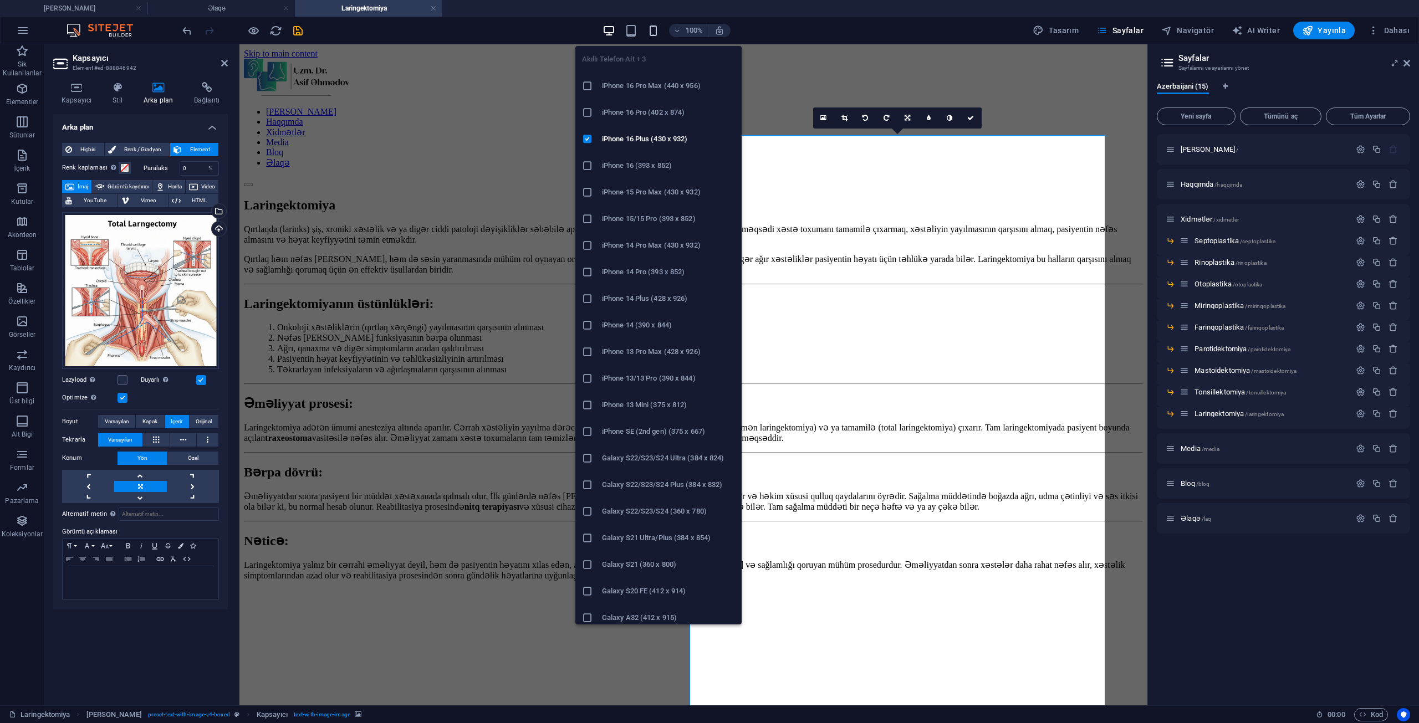
click at [660, 27] on icon "button" at bounding box center [653, 30] width 13 height 13
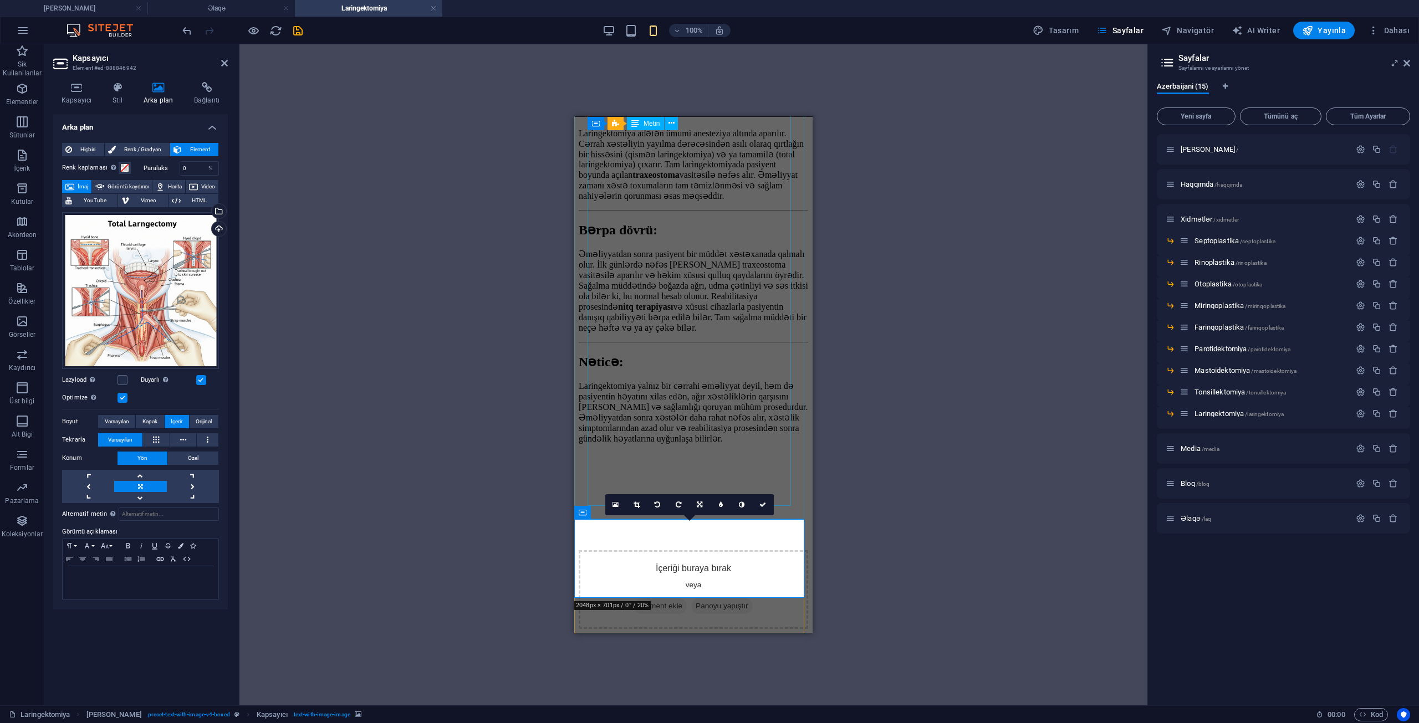
scroll to position [647, 0]
click at [305, 30] on div "100% Tasarım [PERSON_NAME] AI Writer Yayınla Dahası" at bounding box center [797, 31] width 1234 height 18
click at [297, 31] on icon "save" at bounding box center [298, 30] width 13 height 13
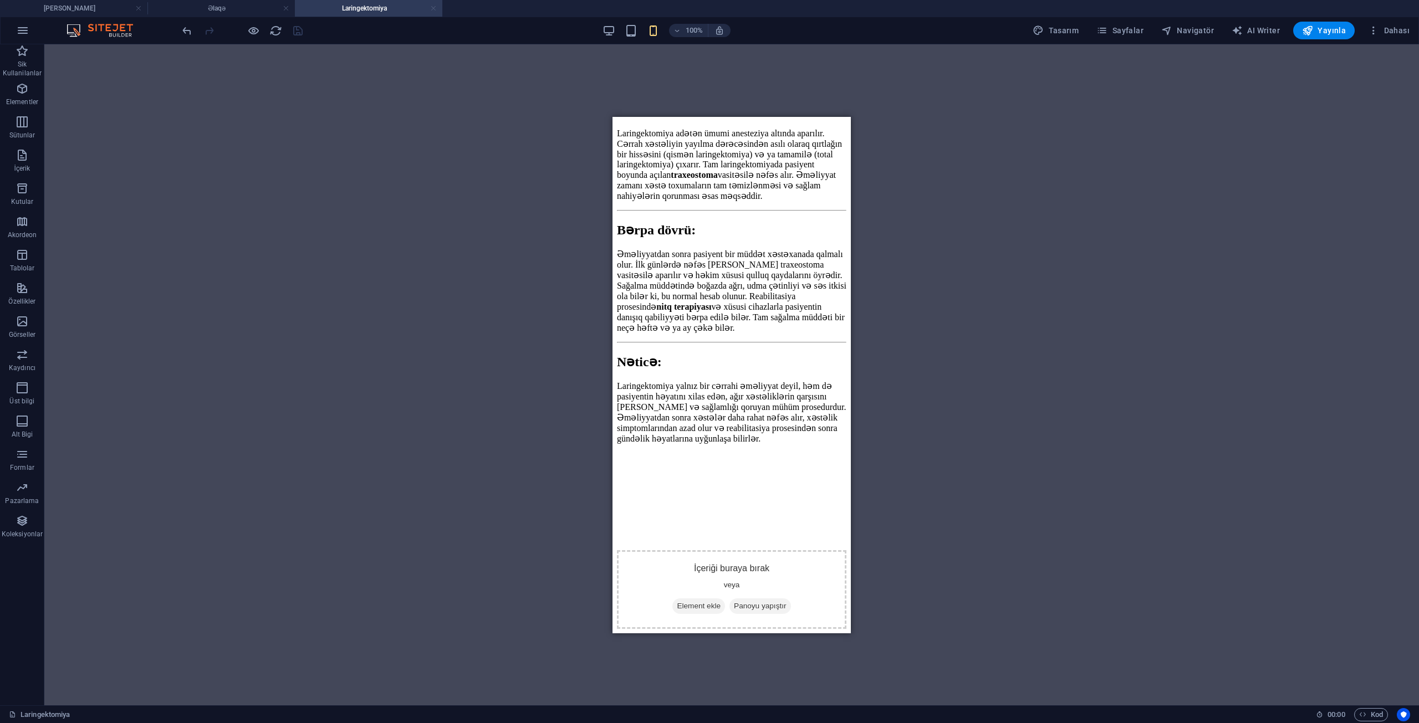
click at [433, 9] on link at bounding box center [433, 8] width 7 height 11
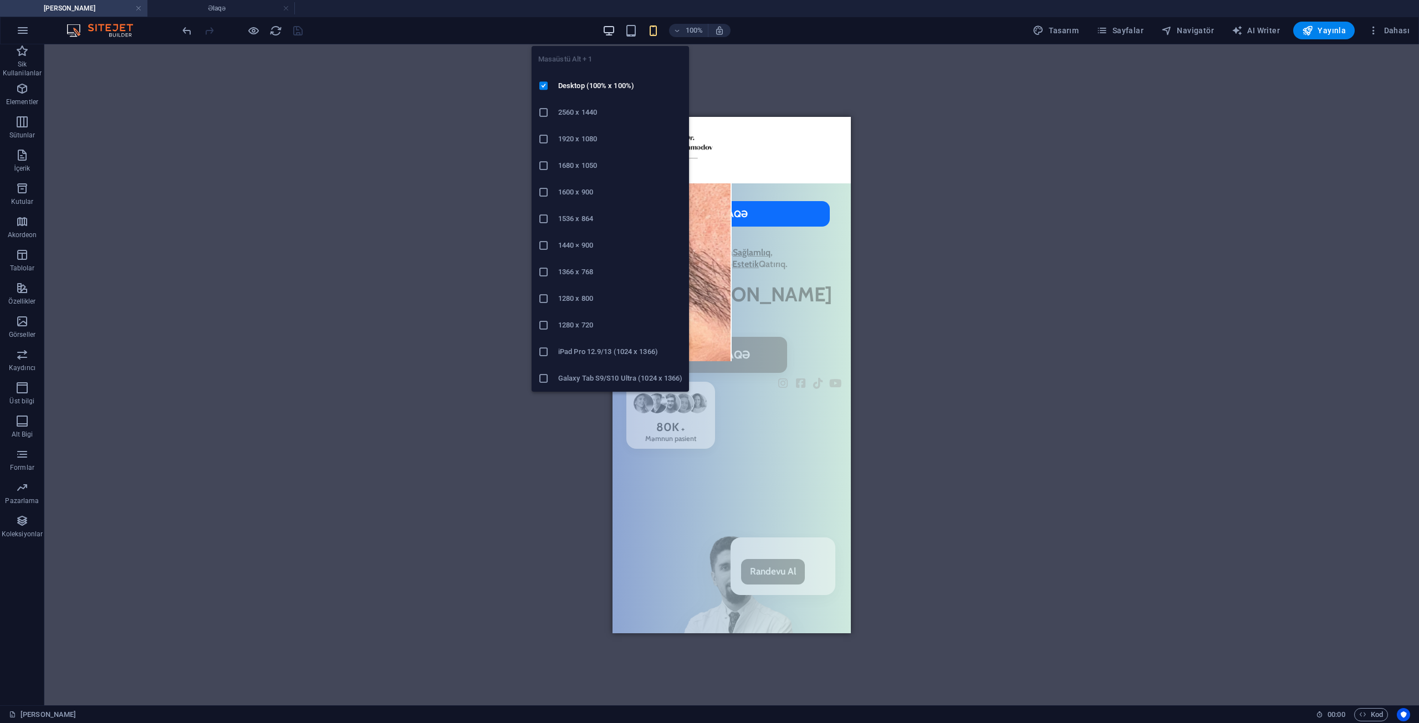
click at [609, 29] on icon "button" at bounding box center [608, 30] width 13 height 13
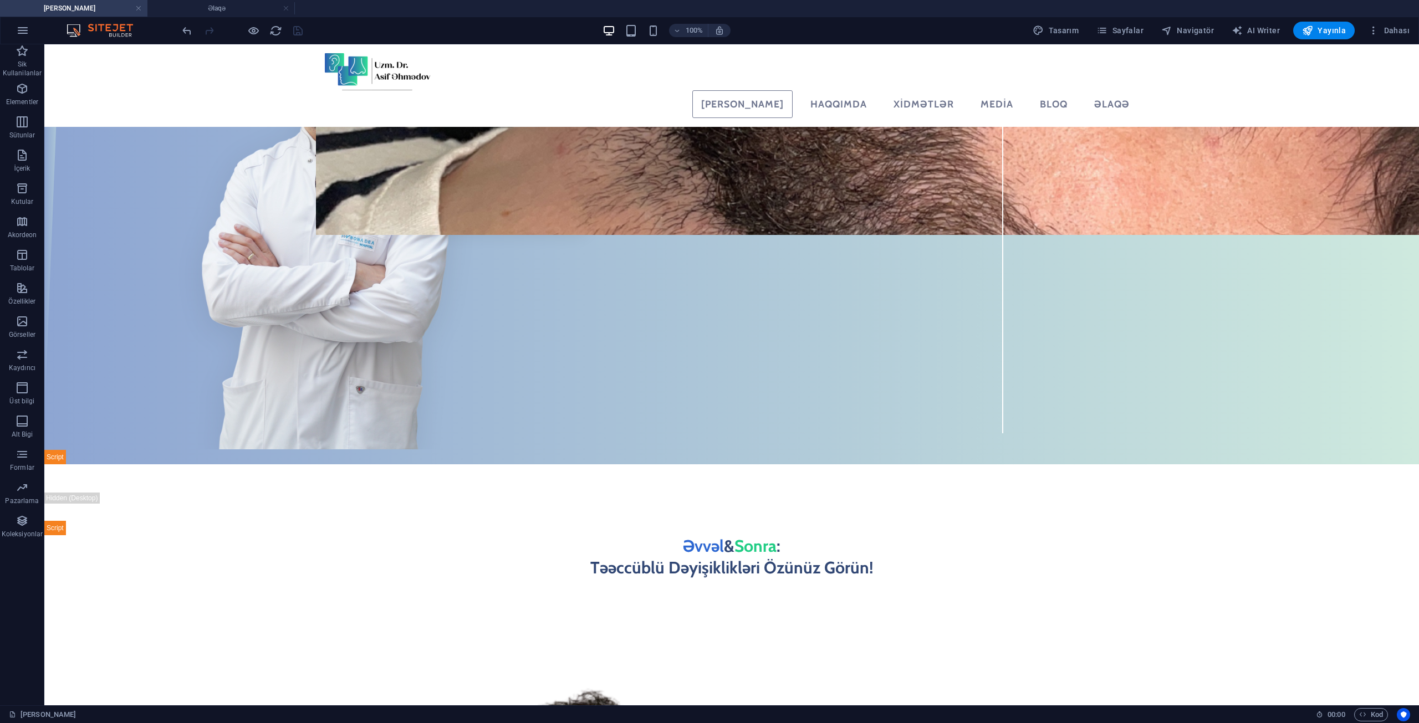
click at [1131, 39] on div "100% Tasarım [PERSON_NAME] AI Writer Yayınla Dahası" at bounding box center [710, 30] width 1418 height 27
click at [1130, 39] on div "100% Tasarım [PERSON_NAME] AI Writer Yayınla Dahası" at bounding box center [710, 30] width 1418 height 27
click at [1127, 32] on span "Sayfalar" at bounding box center [1119, 30] width 47 height 11
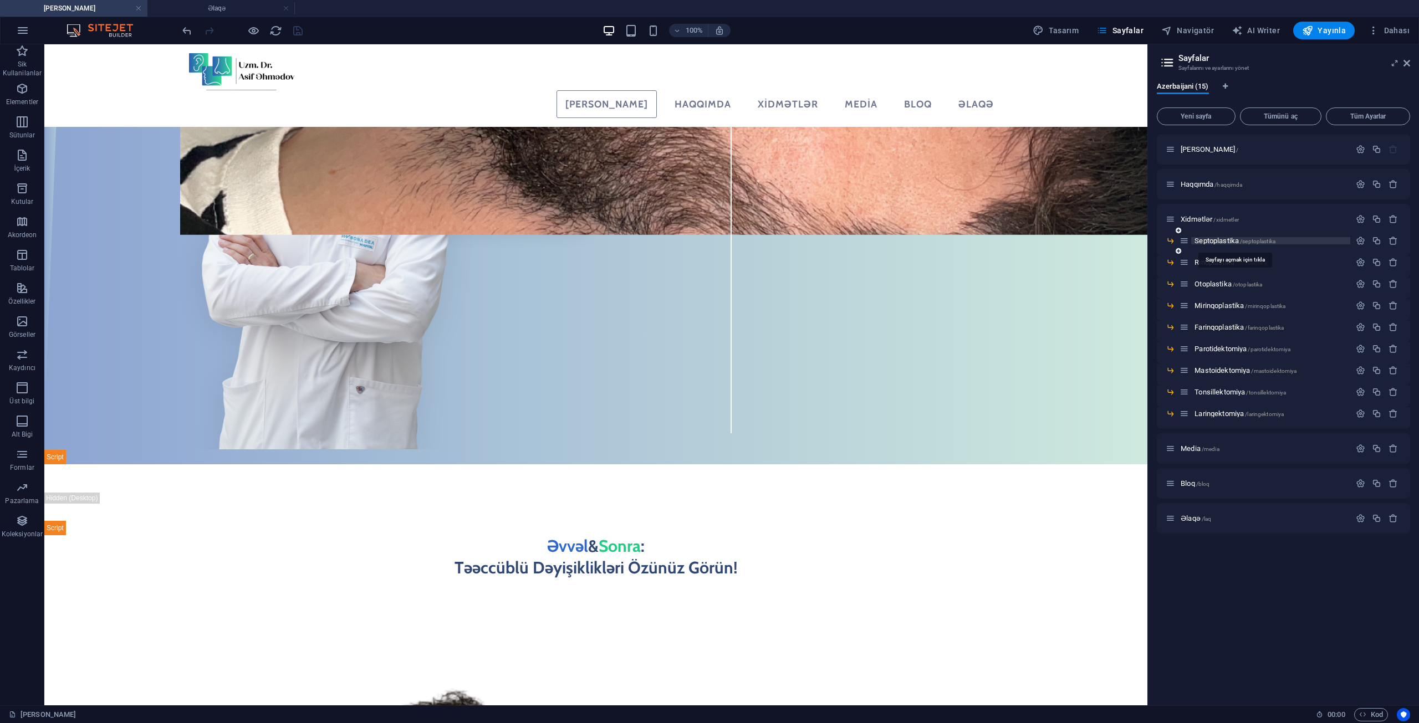
click at [1210, 240] on span "Septoplastika /septoplastika" at bounding box center [1234, 241] width 81 height 8
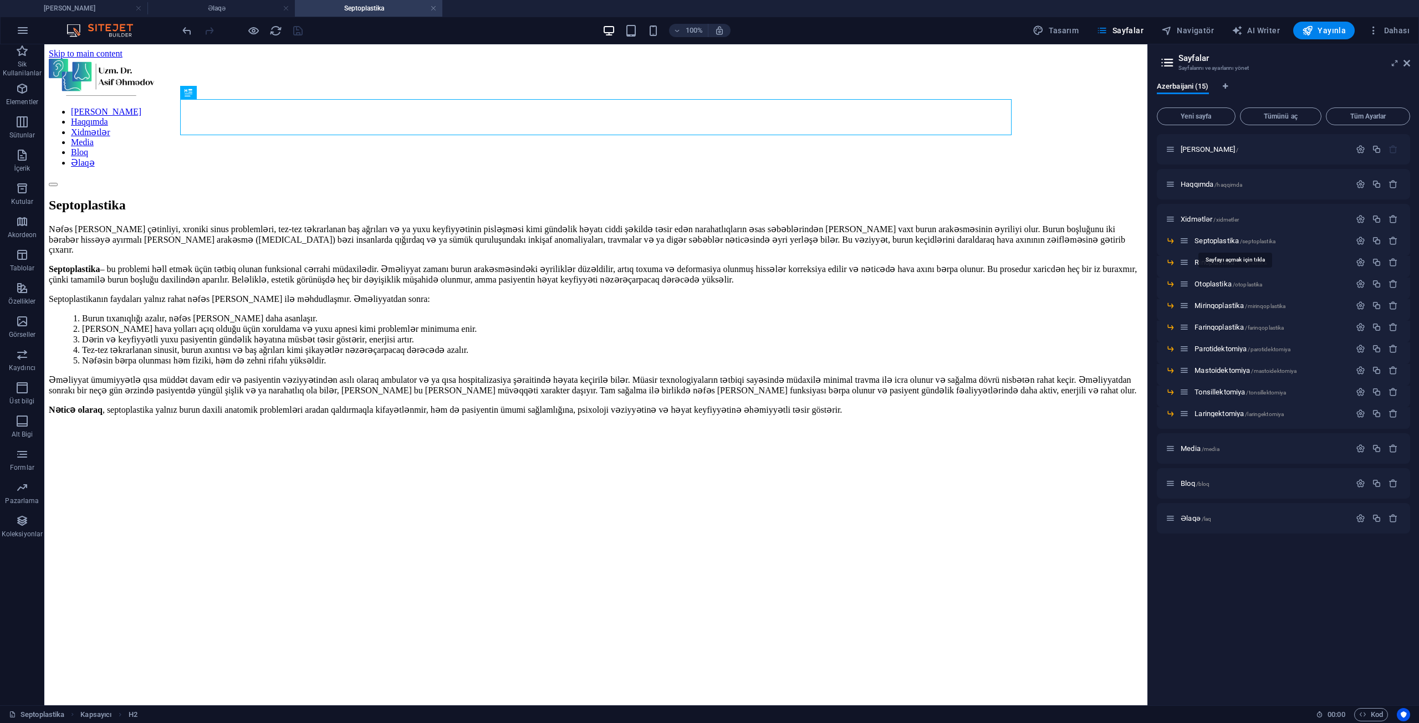
scroll to position [0, 0]
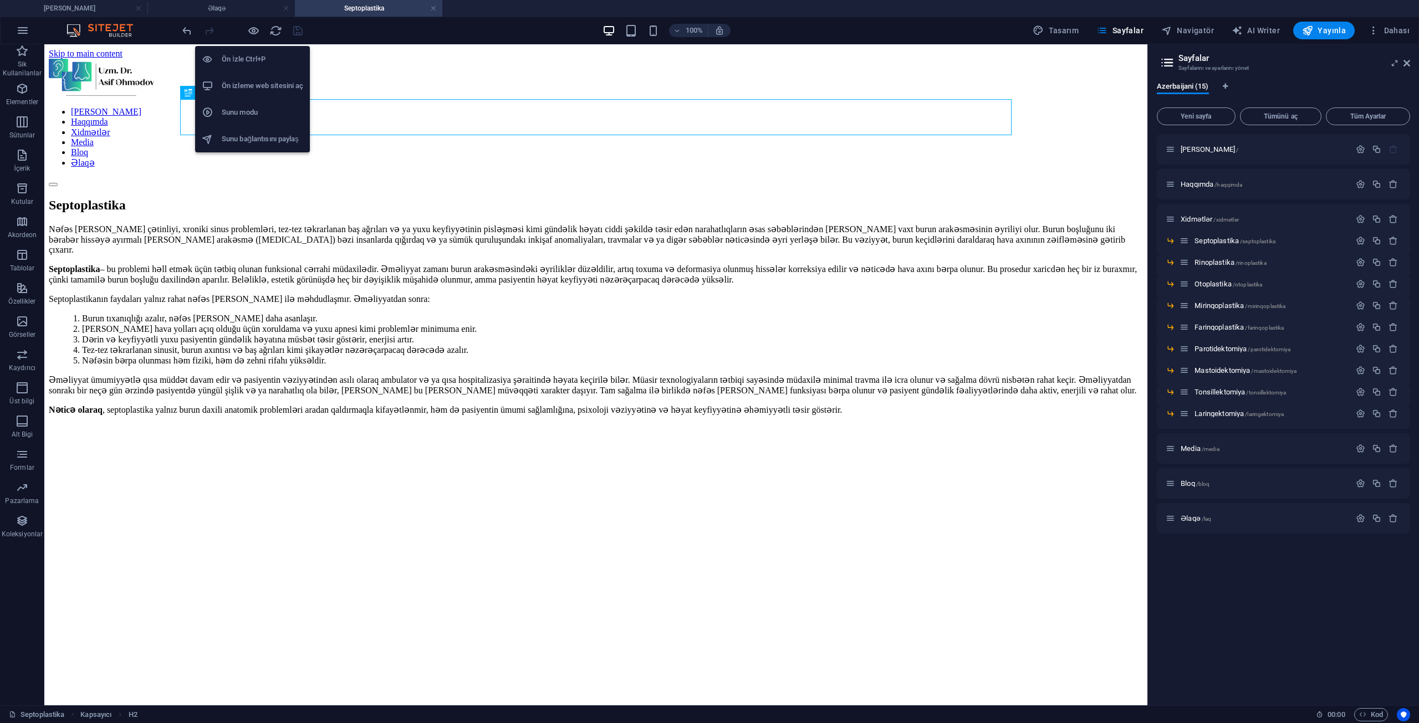
click at [248, 83] on h6 "Ön izleme web sitesini aç" at bounding box center [262, 85] width 81 height 13
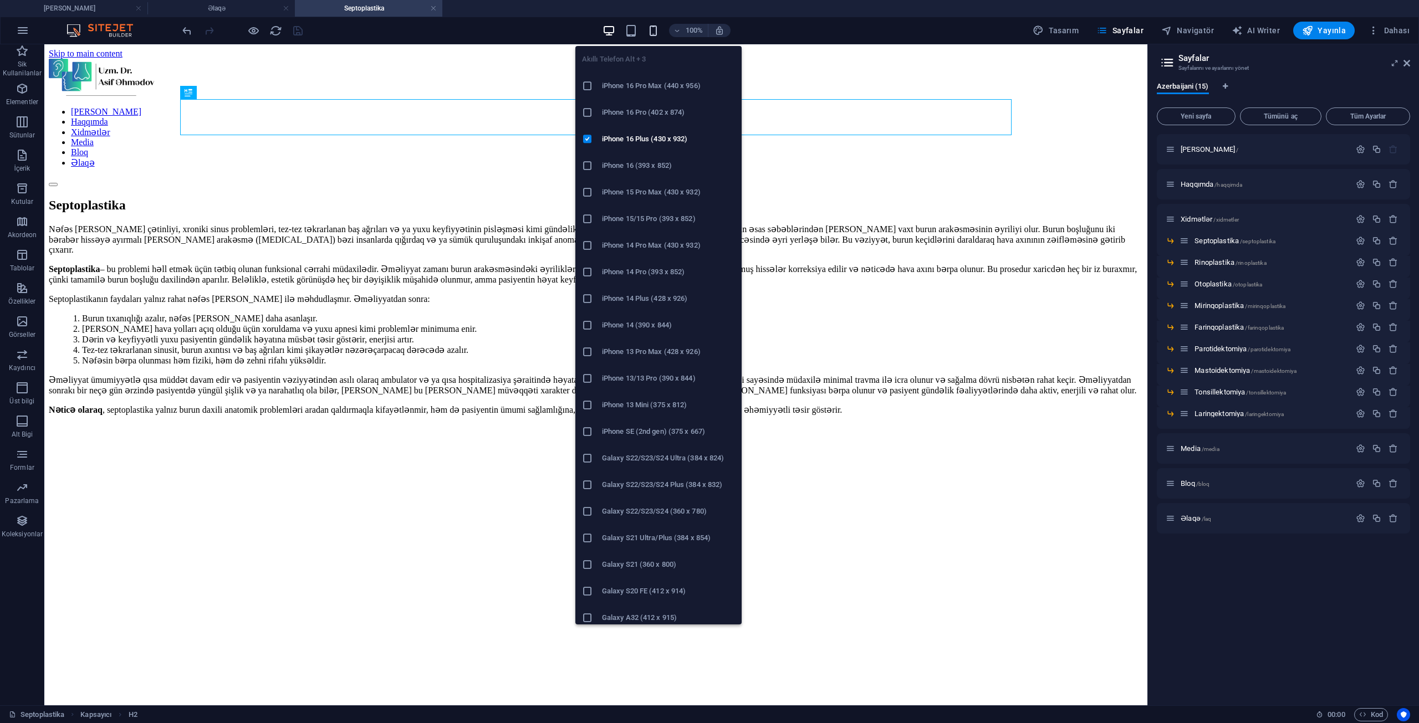
click at [660, 27] on icon "button" at bounding box center [653, 30] width 13 height 13
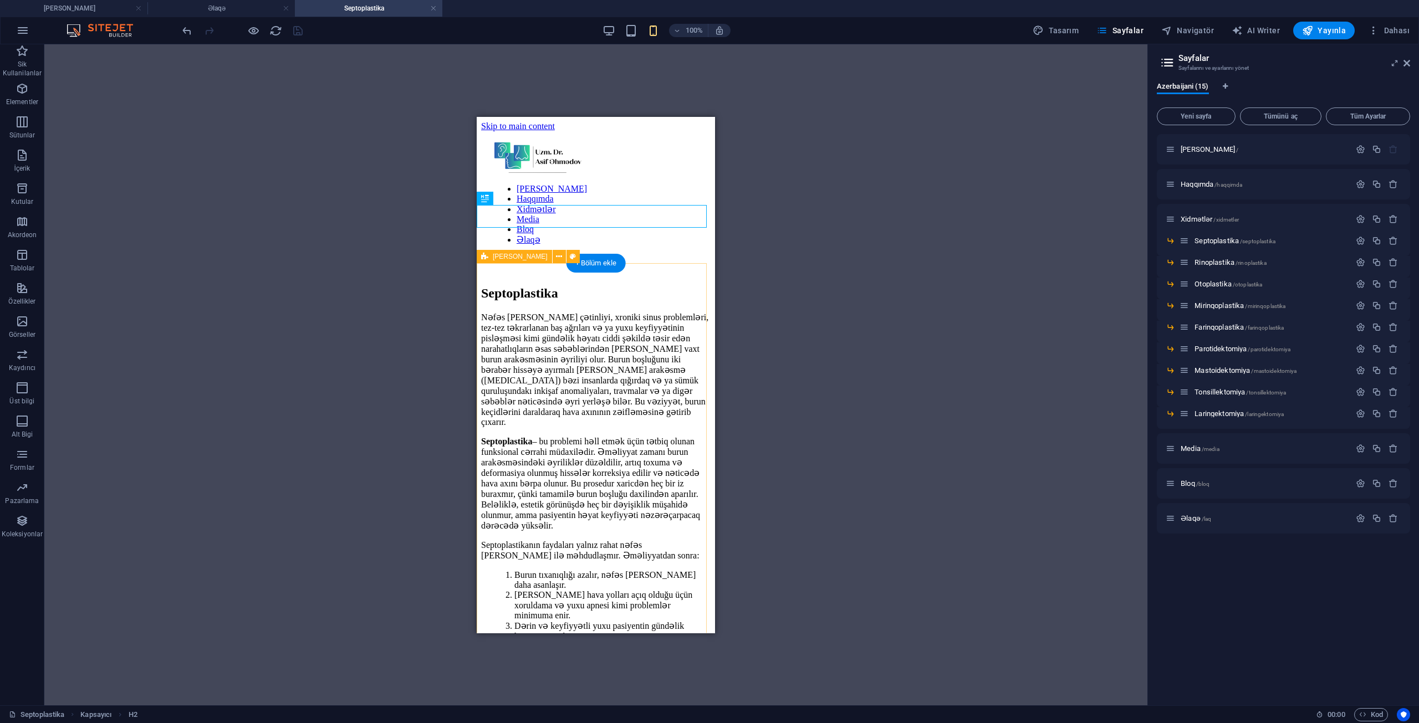
click at [543, 311] on div "Nəfəs [PERSON_NAME] çətinliyi, xroniki sinus problemləri, tez-tez təkrarlanan b…" at bounding box center [595, 682] width 229 height 742
drag, startPoint x: 543, startPoint y: 280, endPoint x: 730, endPoint y: 319, distance: 191.4
click at [543, 311] on div "Nəfəs [PERSON_NAME] çətinliyi, xroniki sinus problemləri, tez-tez təkrarlanan b…" at bounding box center [595, 682] width 229 height 742
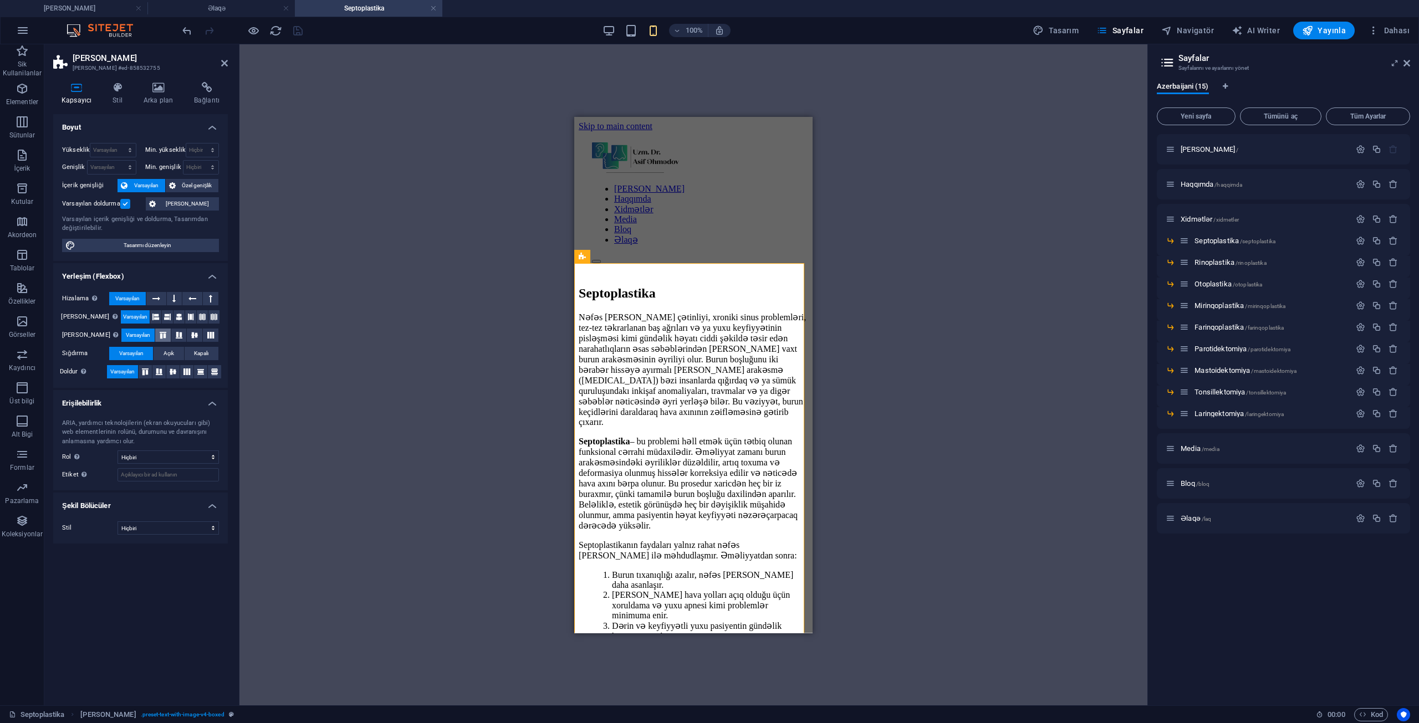
click at [156, 335] on icon at bounding box center [162, 335] width 13 height 7
click at [126, 335] on span "Varsayılan" at bounding box center [138, 335] width 24 height 13
click at [124, 203] on label at bounding box center [125, 204] width 10 height 10
click at [0, 0] on input "Varsayılan doldurma" at bounding box center [0, 0] width 0 height 0
click at [659, 285] on div "Septoplastika" at bounding box center [693, 292] width 229 height 15
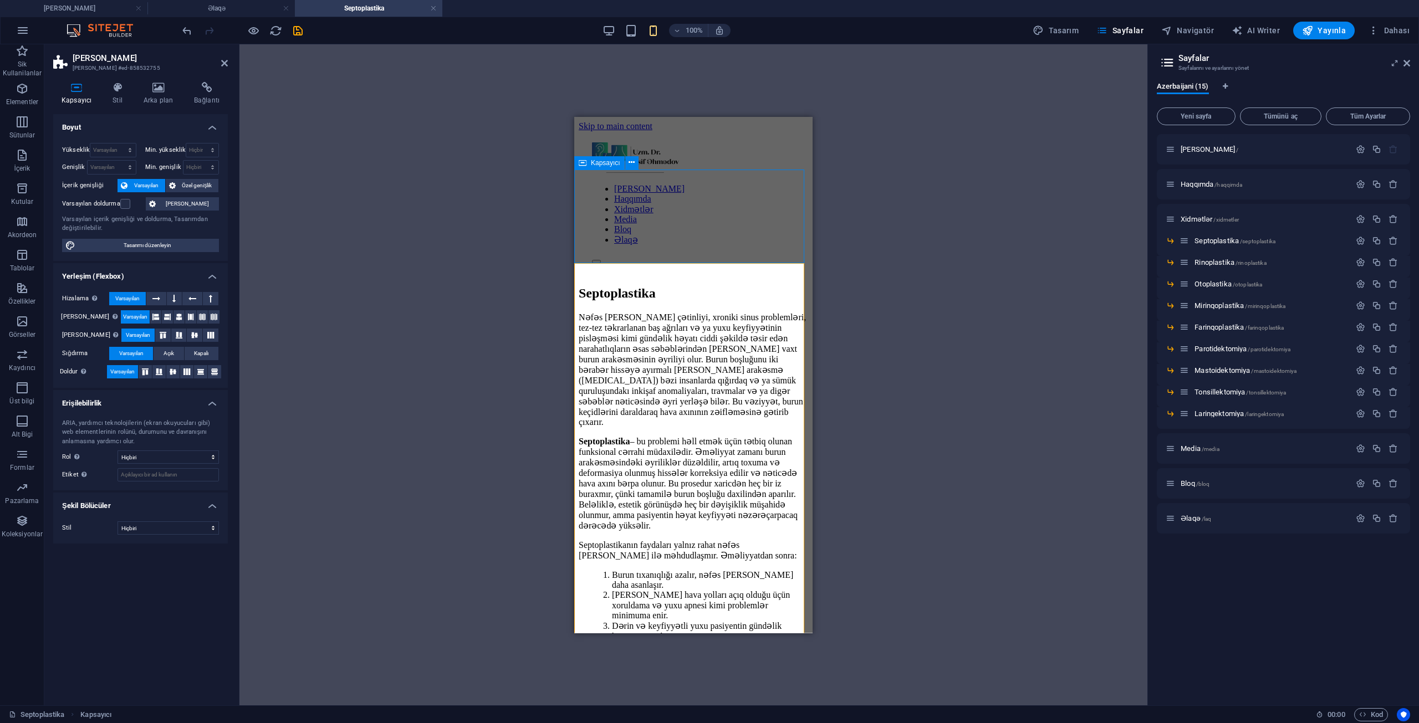
click at [659, 285] on div "Septoplastika" at bounding box center [693, 292] width 229 height 15
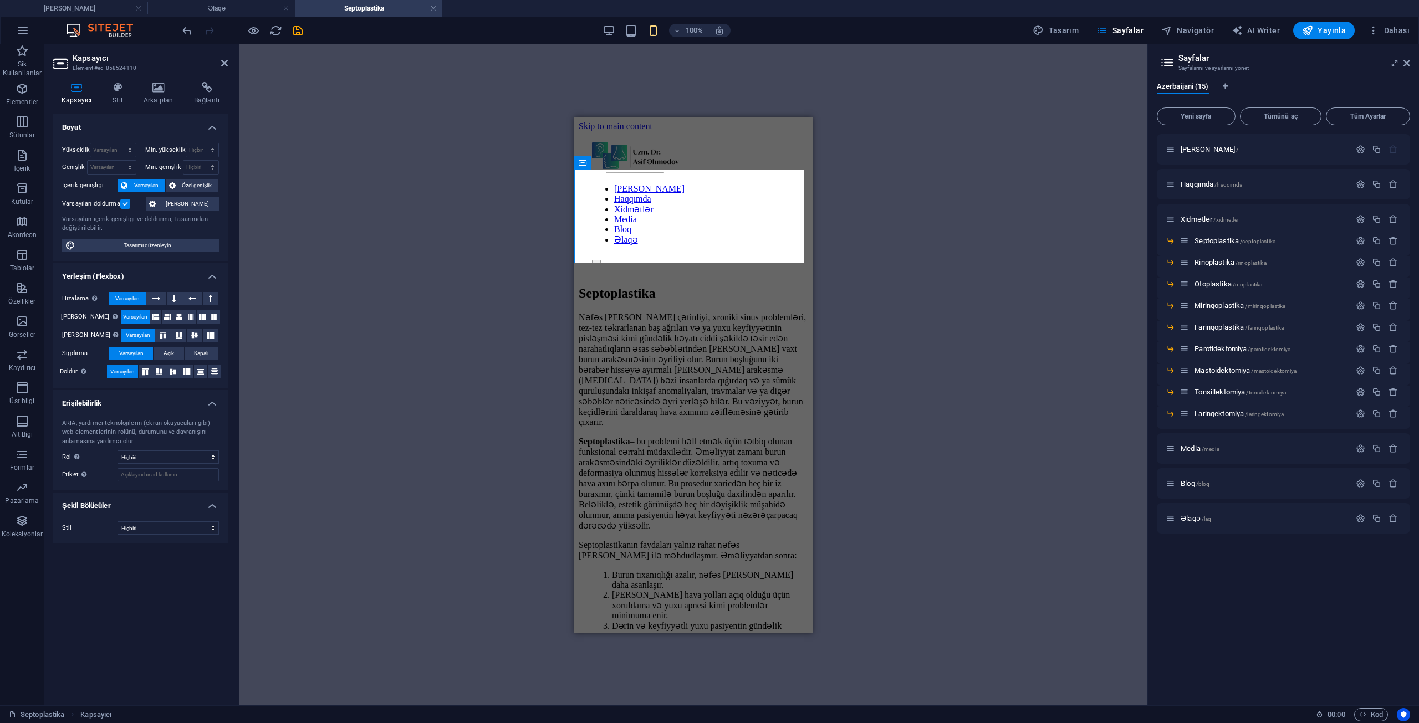
click at [125, 201] on label at bounding box center [125, 204] width 10 height 10
click at [0, 0] on input "Varsayılan doldurma" at bounding box center [0, 0] width 0 height 0
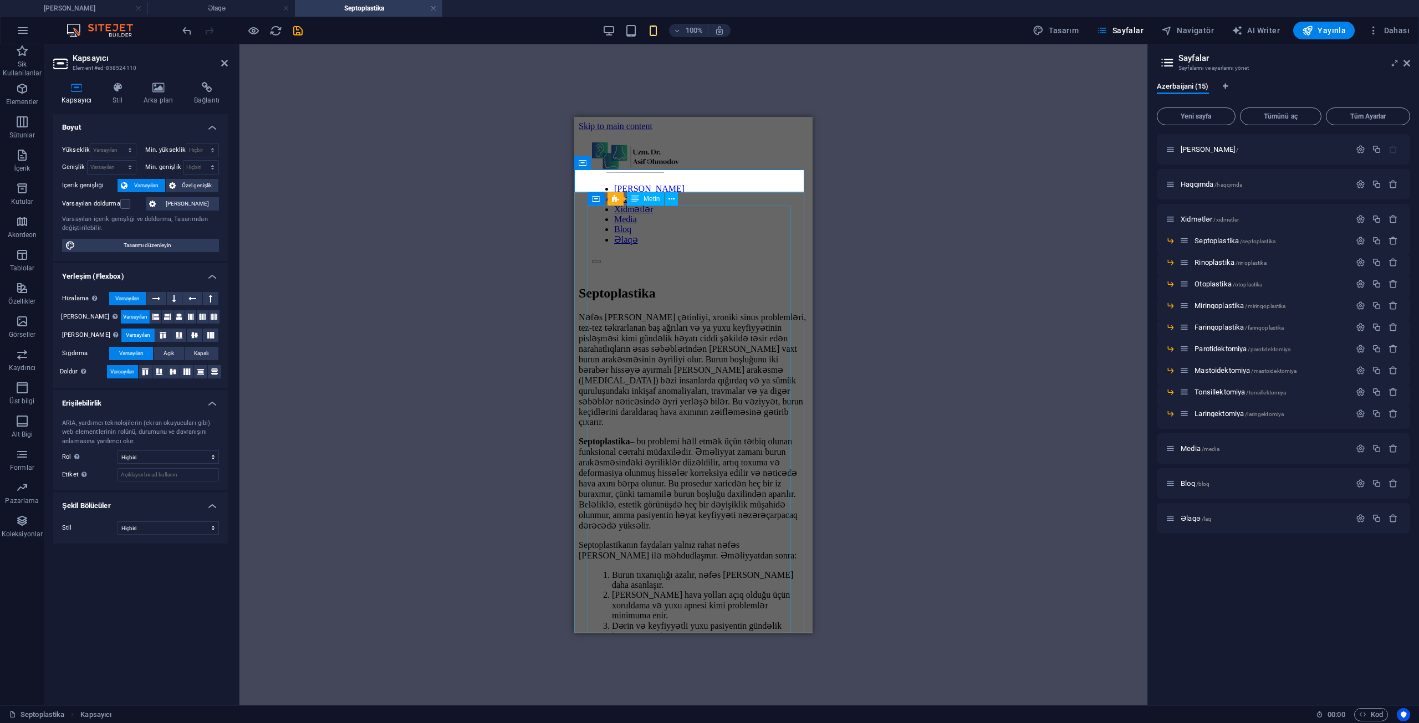
click at [689, 395] on div "Nəfəs [PERSON_NAME] çətinliyi, xroniki sinus problemləri, tez-tez təkrarlanan b…" at bounding box center [693, 599] width 229 height 576
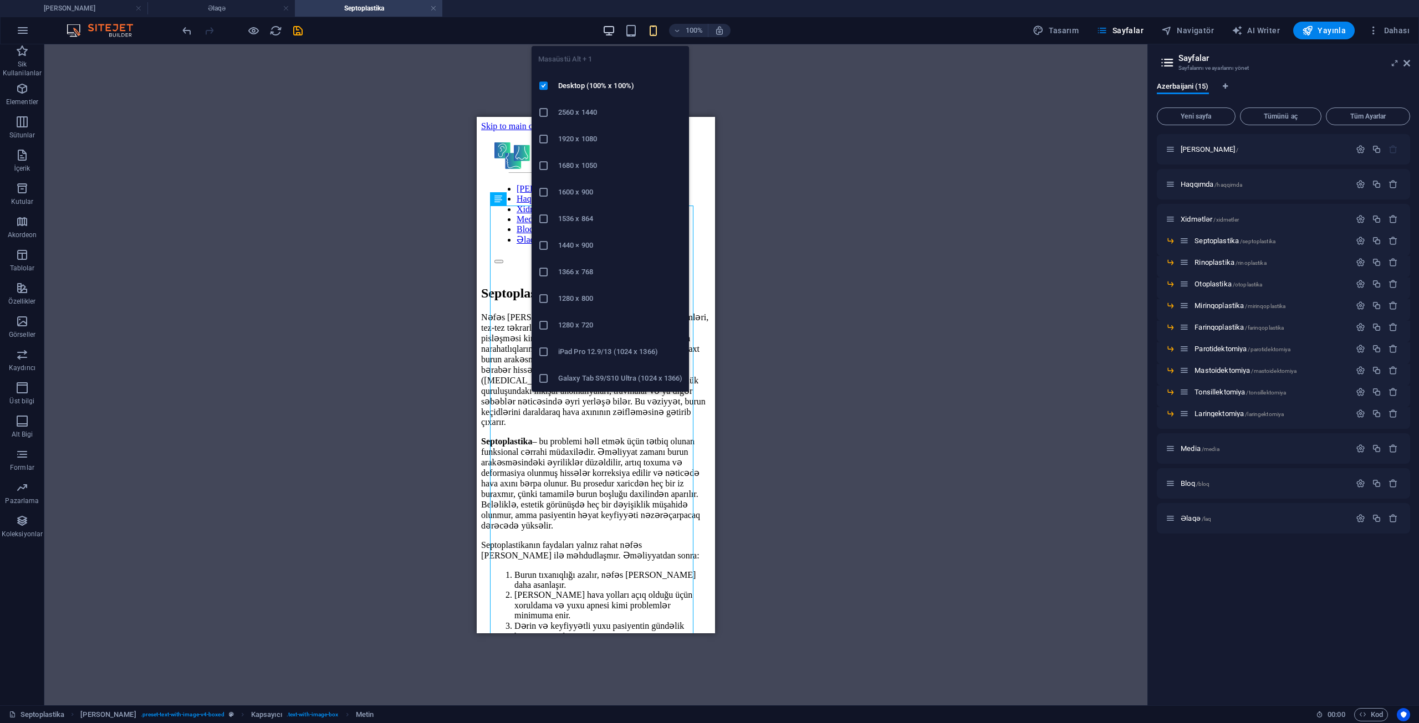
click at [606, 30] on icon "button" at bounding box center [608, 30] width 13 height 13
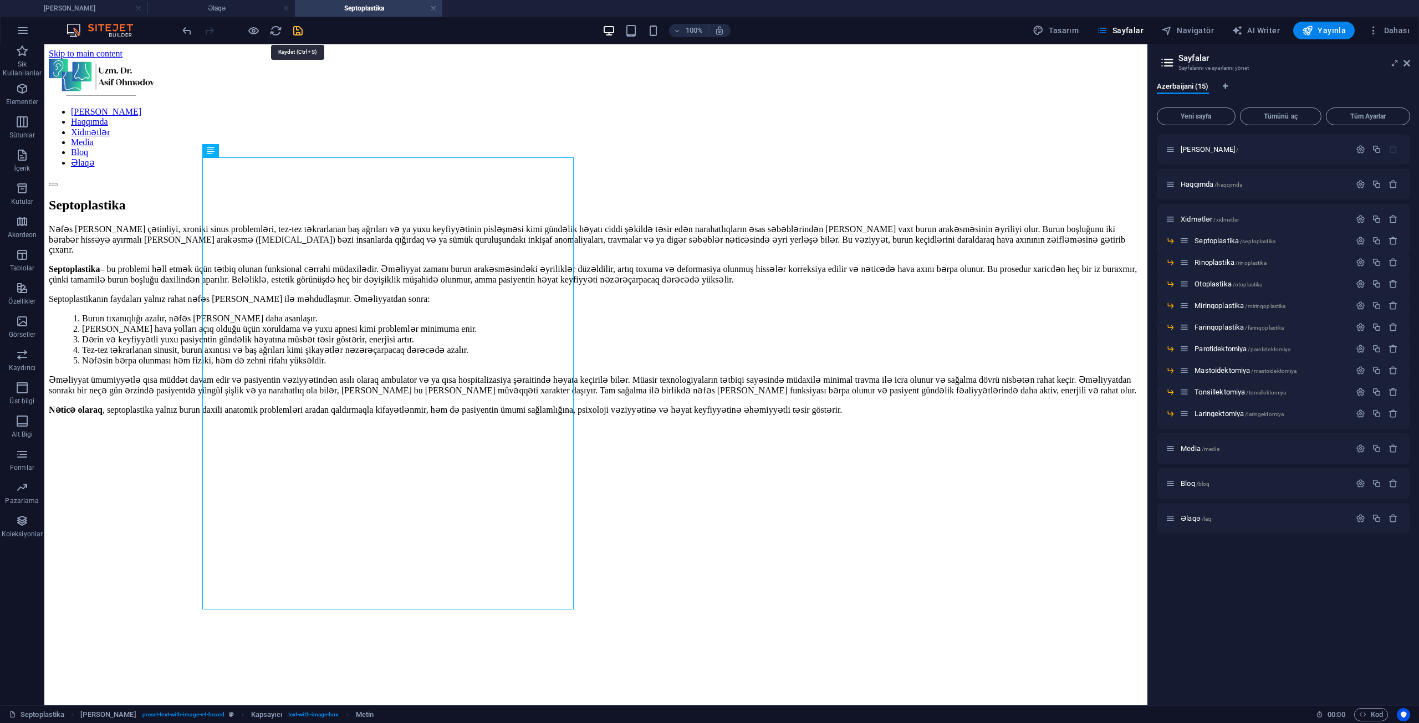
click at [300, 35] on icon "save" at bounding box center [298, 30] width 13 height 13
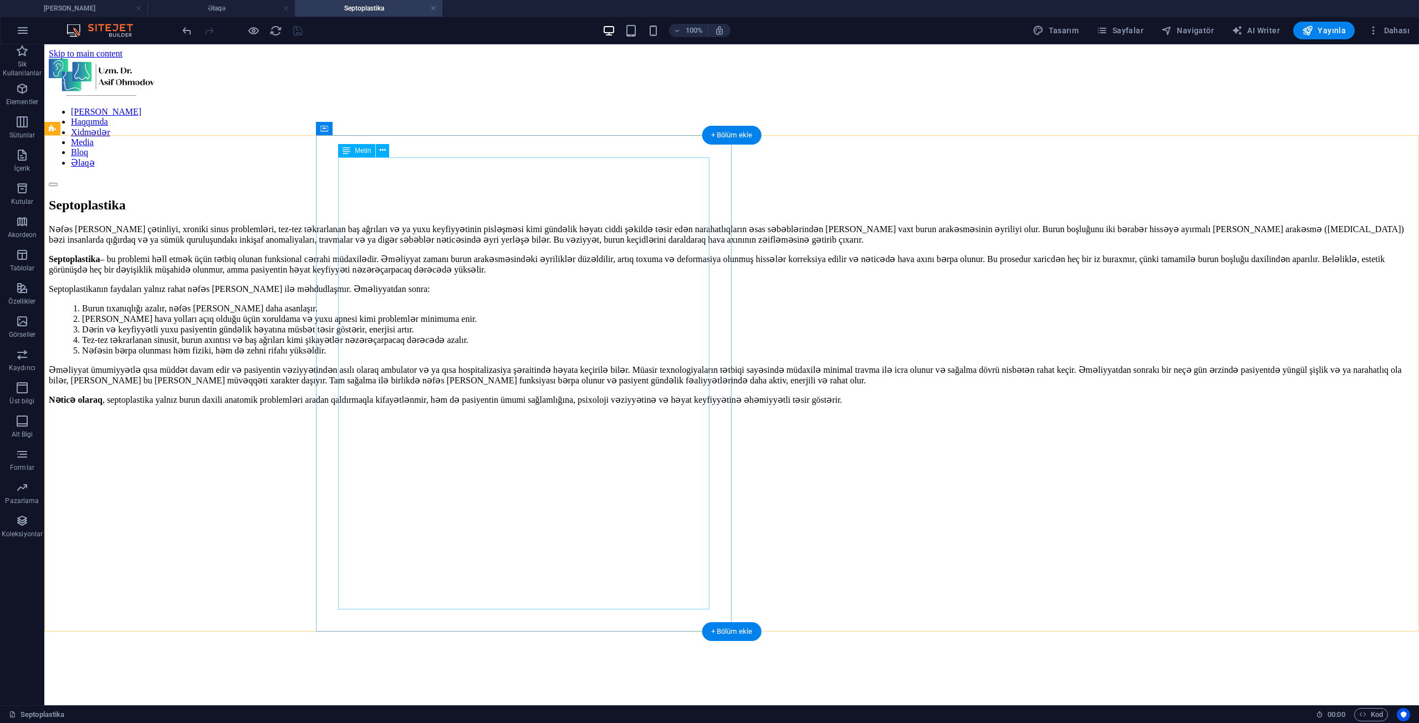
click at [392, 300] on div "Nəfəs [PERSON_NAME] çətinliyi, xroniki sinus problemləri, tez-tez təkrarlanan b…" at bounding box center [732, 324] width 1366 height 200
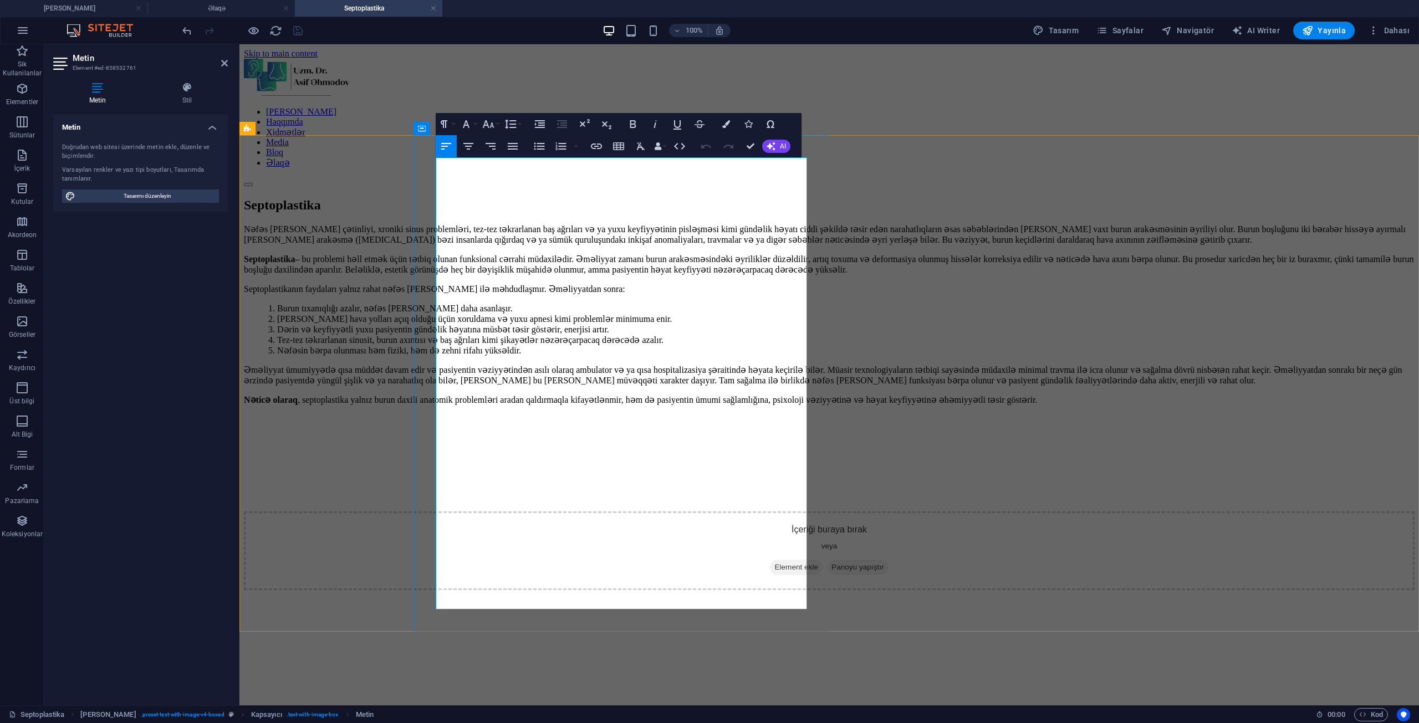
click at [547, 254] on p "Septoplastika – bu problemi həll etmək üçün tətbiq olunan funksional cərrahi mü…" at bounding box center [829, 264] width 1171 height 21
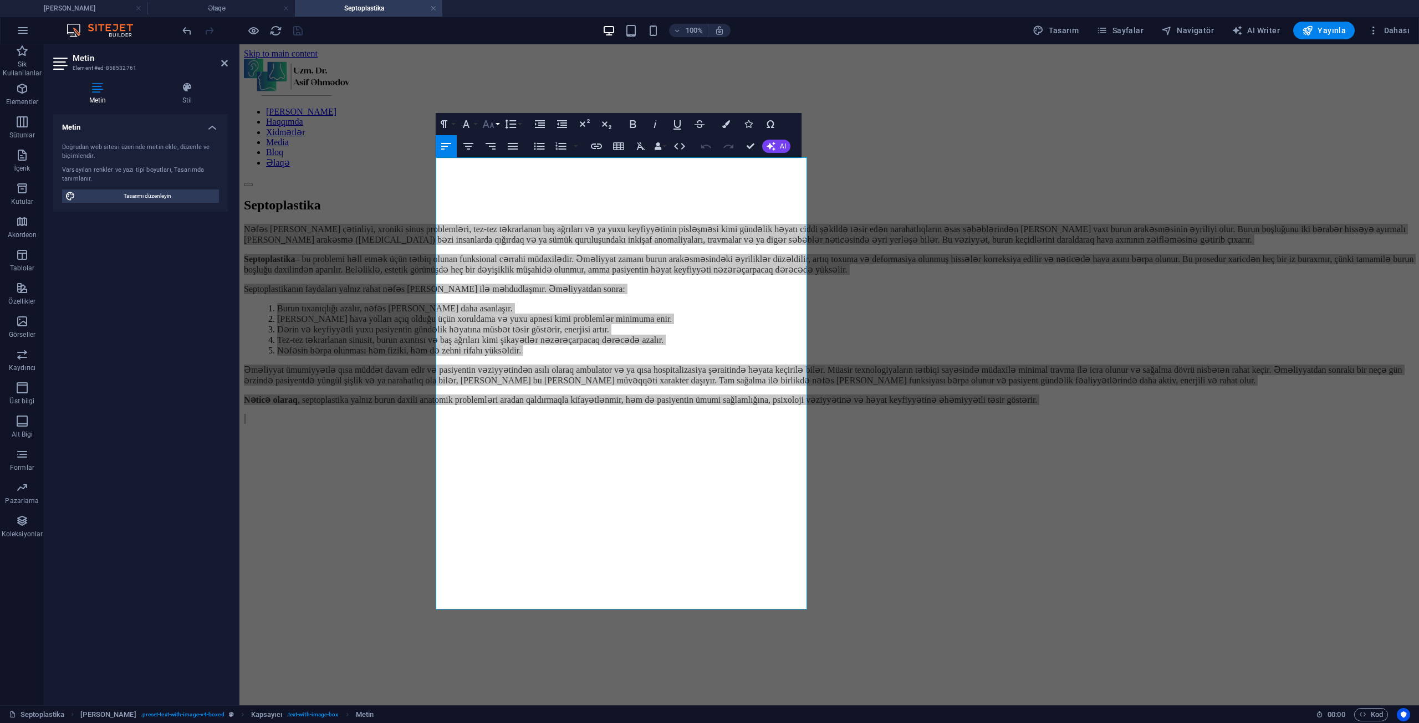
click at [493, 127] on icon "button" at bounding box center [489, 124] width 12 height 8
click at [467, 124] on icon "button" at bounding box center [465, 123] width 13 height 13
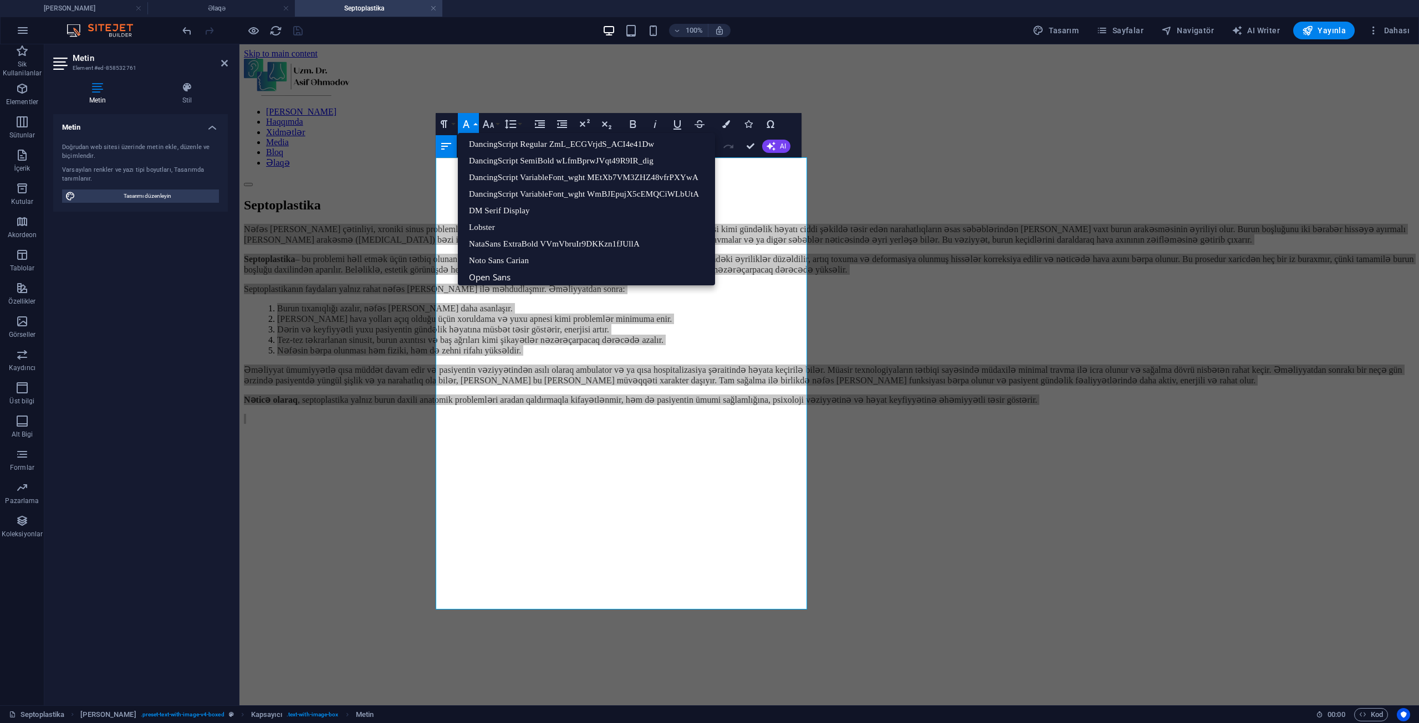
scroll to position [483, 0]
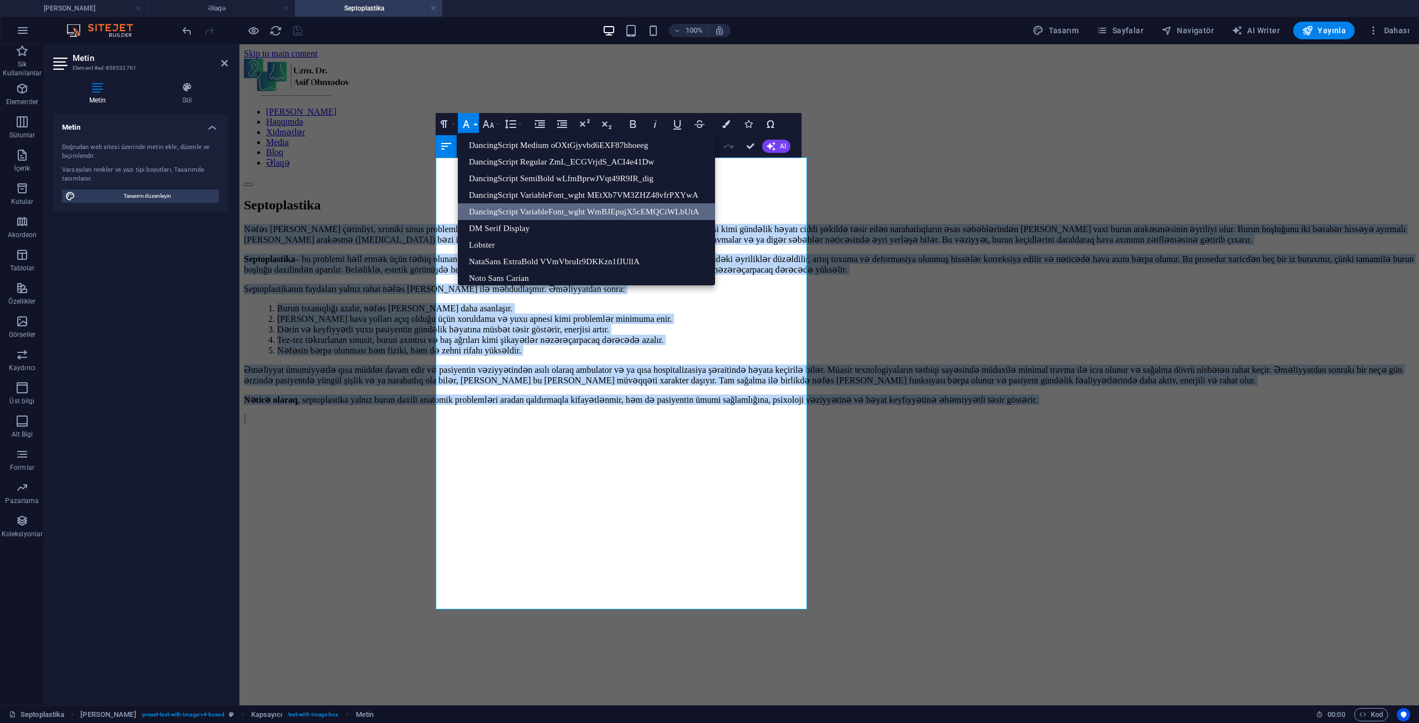
click at [586, 211] on link "DancingScript VariableFont_wght WmBJEpujX5cEMQCiWLbUtA" at bounding box center [586, 211] width 257 height 17
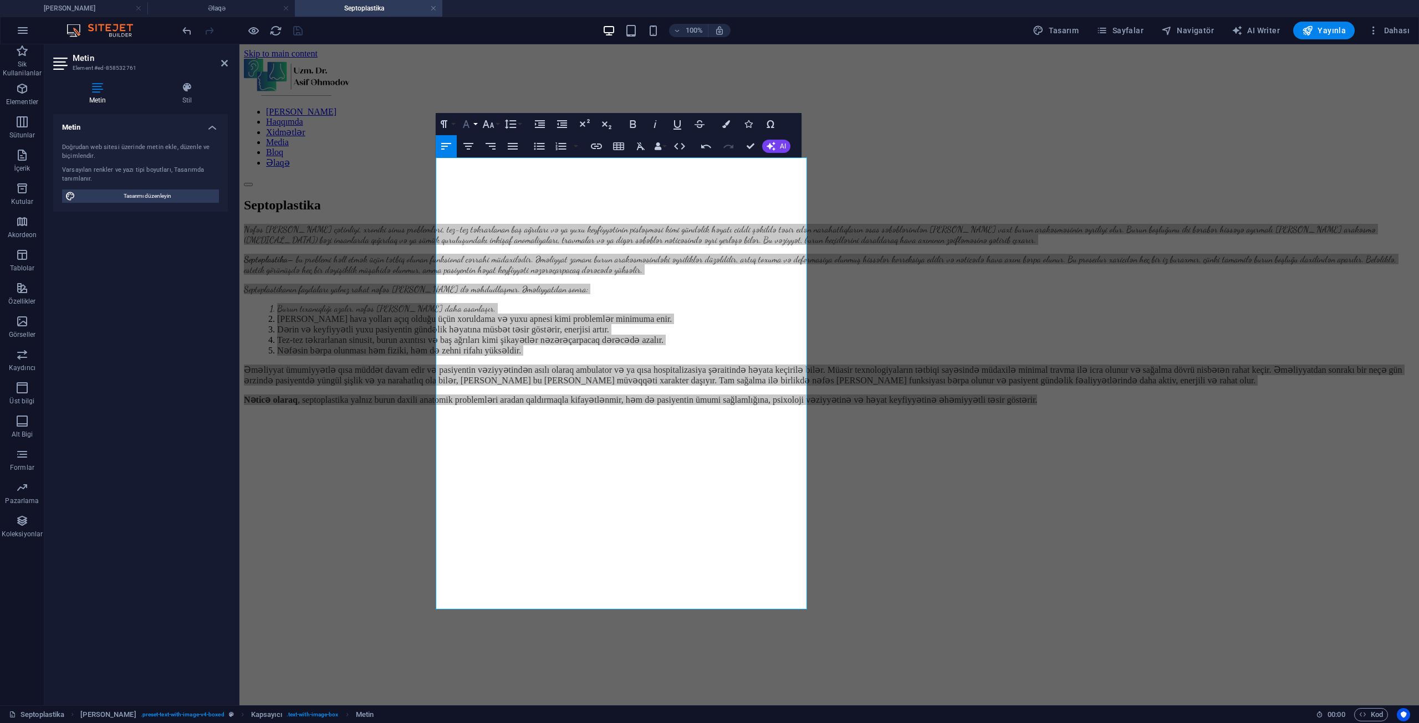
click at [478, 122] on button "Font Family" at bounding box center [468, 124] width 21 height 22
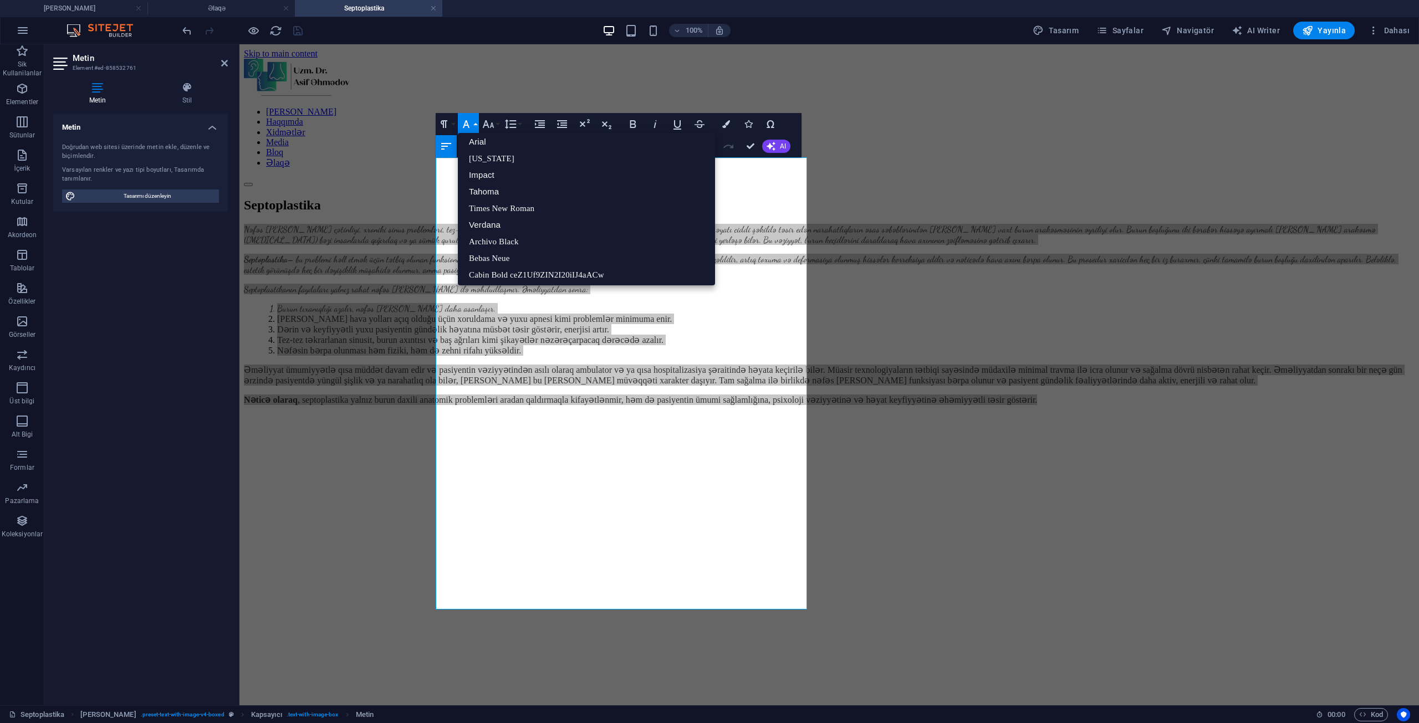
scroll to position [0, 0]
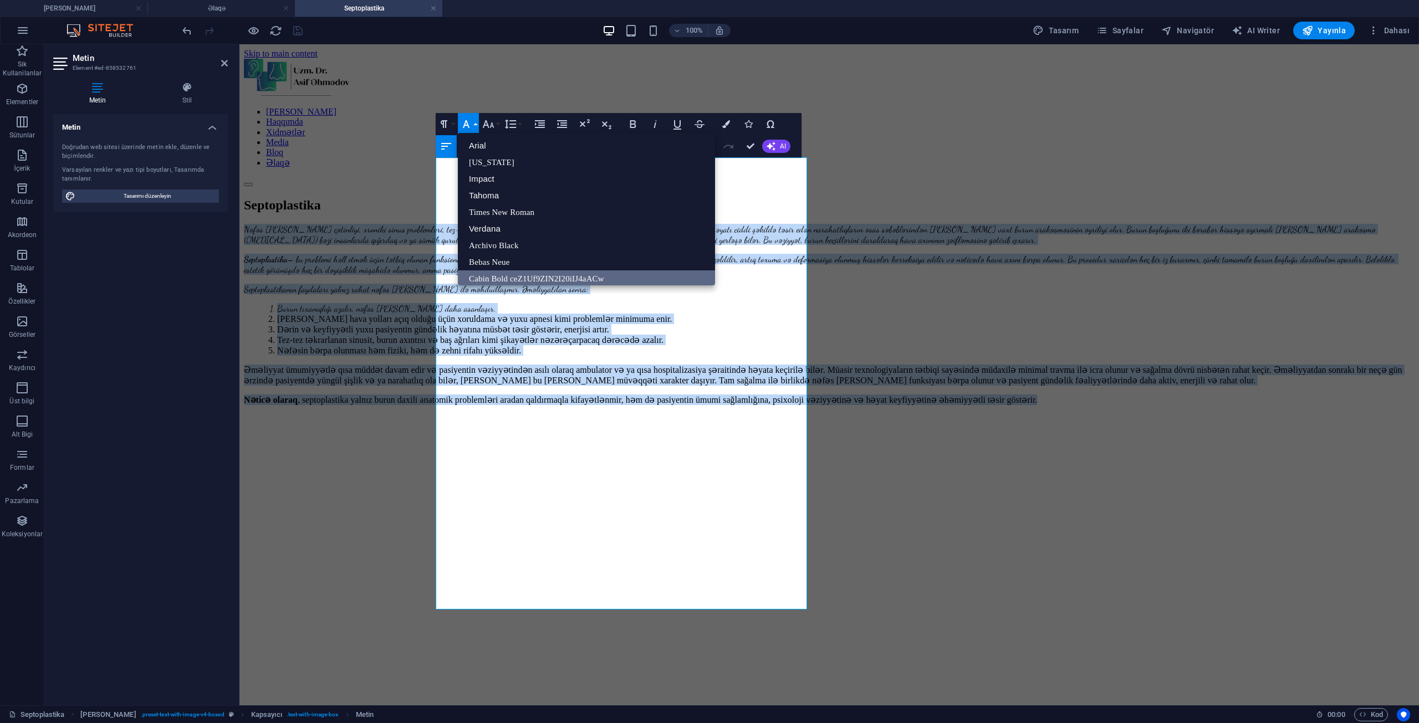
click at [528, 274] on link "Cabin Bold ceZ1Uf9ZIN2I20iIJ4aACw" at bounding box center [586, 278] width 257 height 17
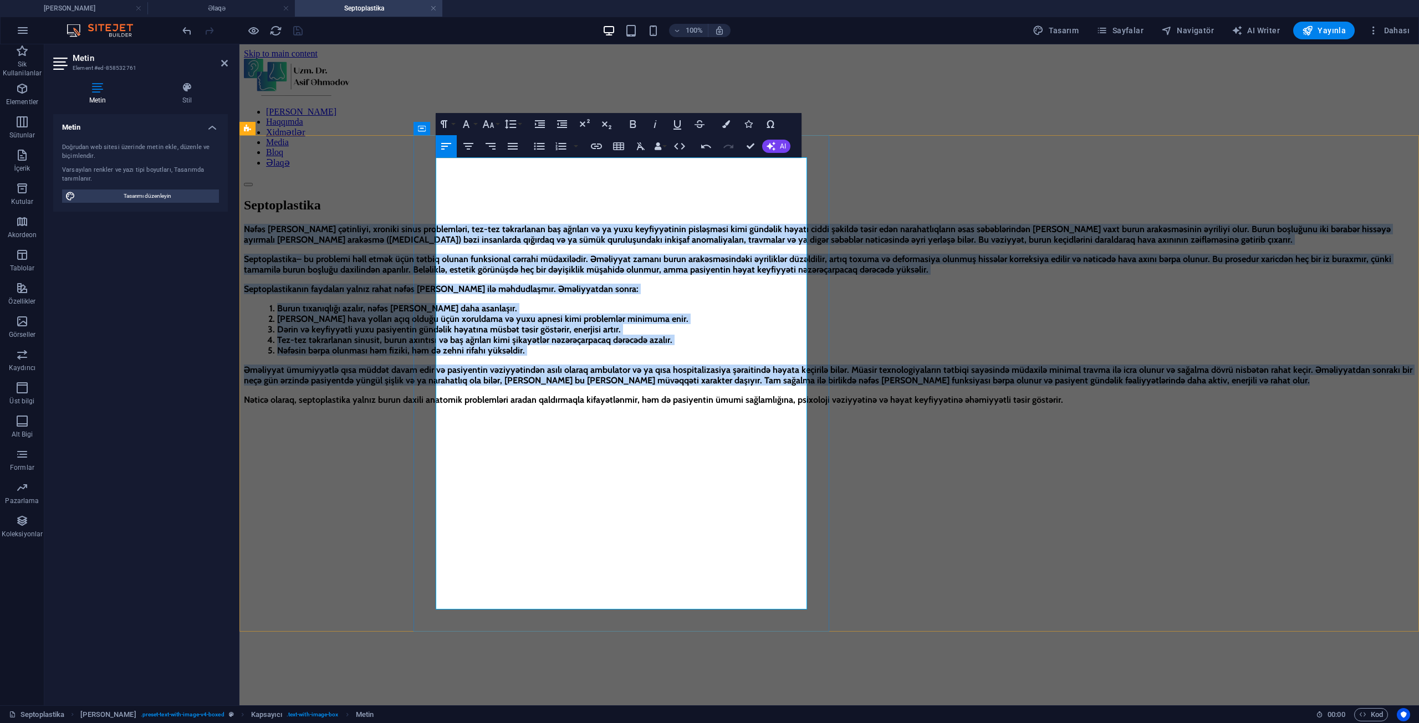
click at [526, 269] on p "Septoplastika – bu problemi həll etmək üçün tətbiq olunan funksional cərrahi mü…" at bounding box center [829, 264] width 1171 height 21
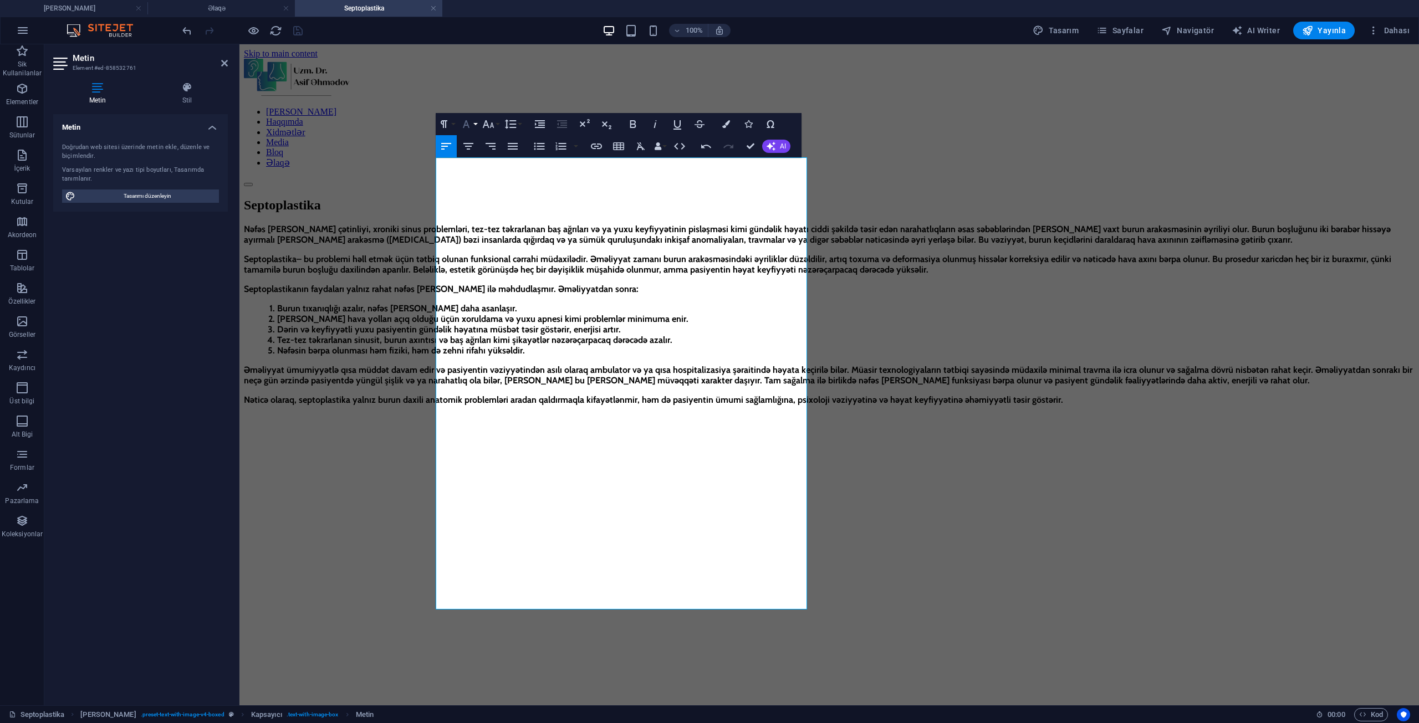
click at [468, 124] on icon "button" at bounding box center [465, 123] width 13 height 13
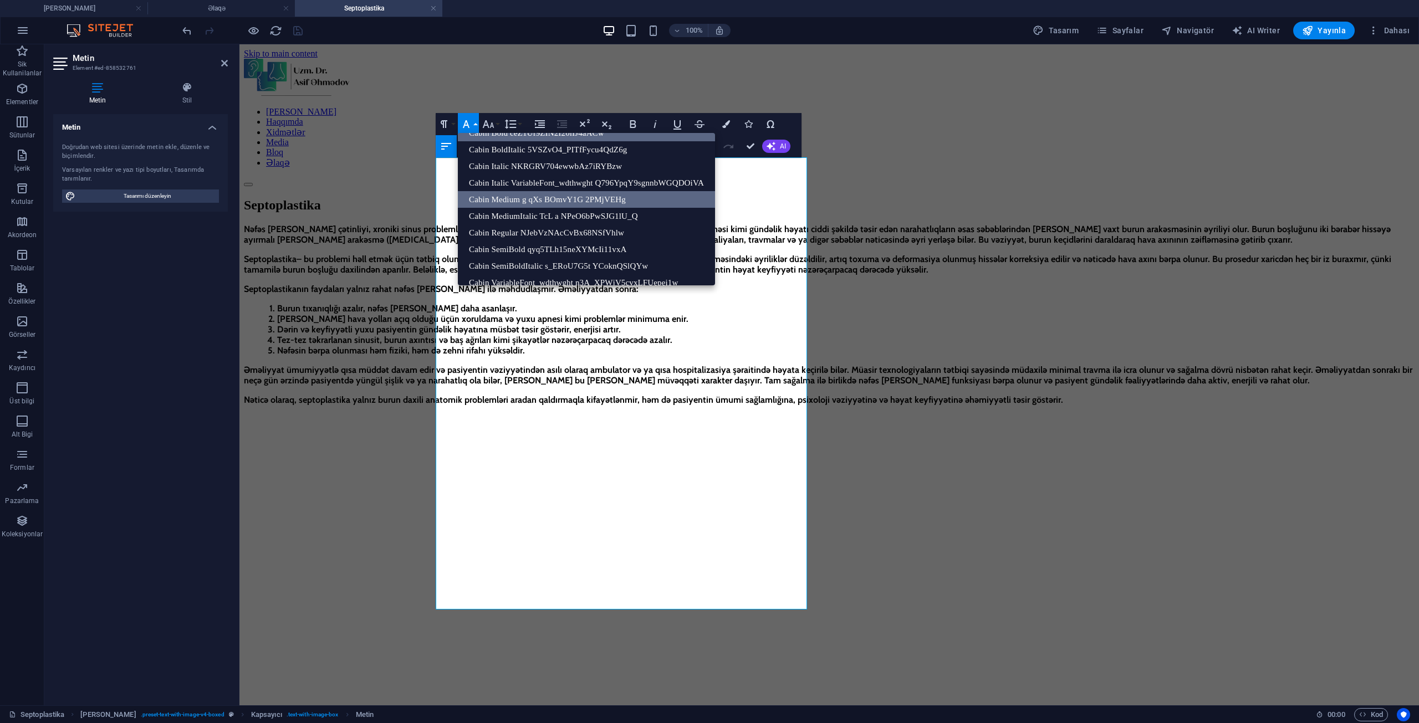
scroll to position [90, 0]
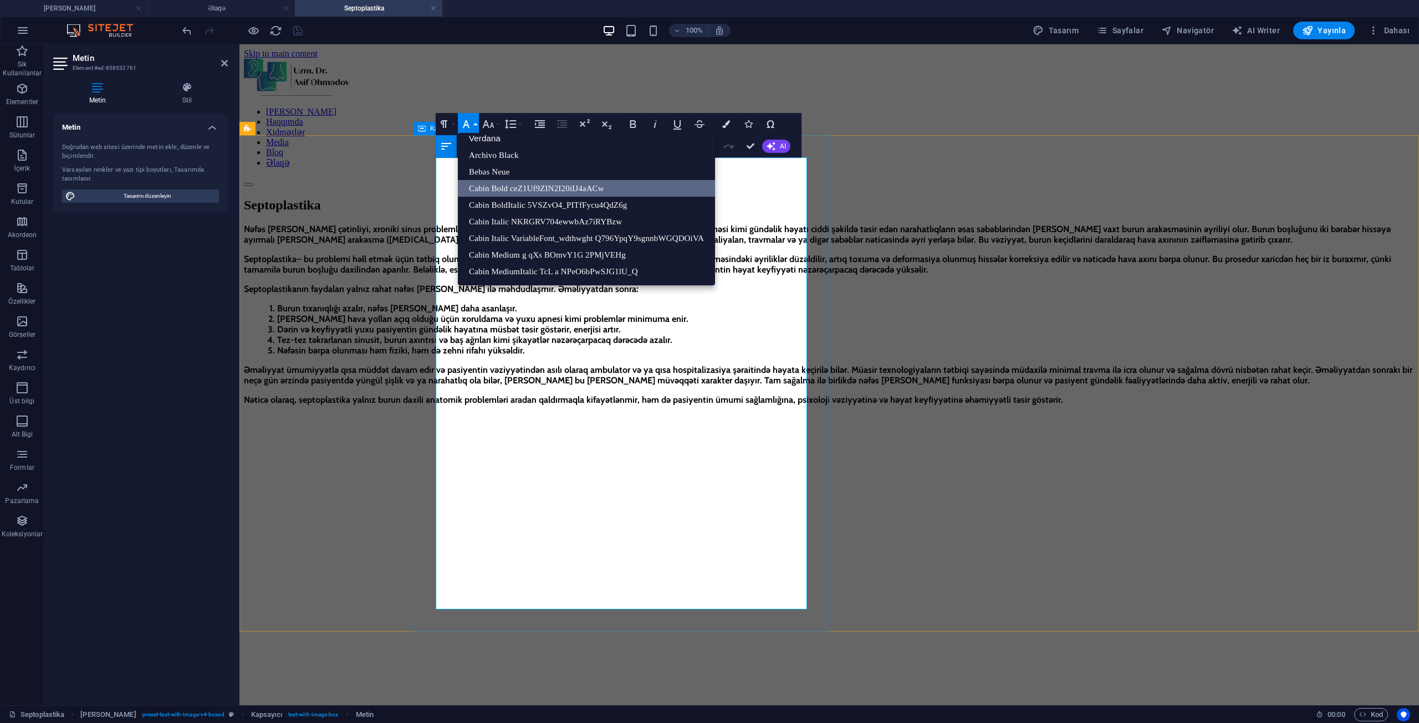
click at [431, 247] on div "Nəfəs [PERSON_NAME] çətinliyi, xroniki sinus problemləri, tez-tez təkrarlanan b…" at bounding box center [829, 324] width 1171 height 200
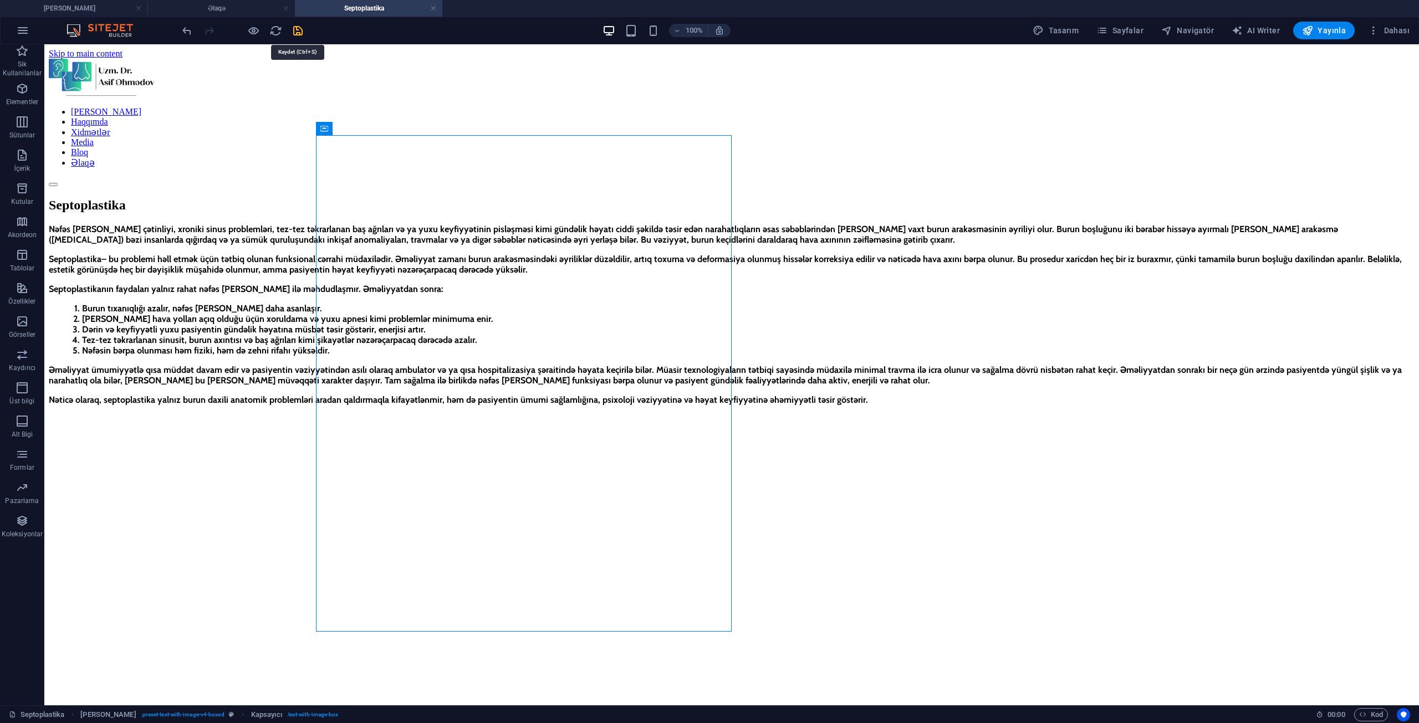
click at [297, 29] on icon "save" at bounding box center [298, 30] width 13 height 13
click at [430, 8] on h4 "Septoplastika" at bounding box center [368, 8] width 147 height 12
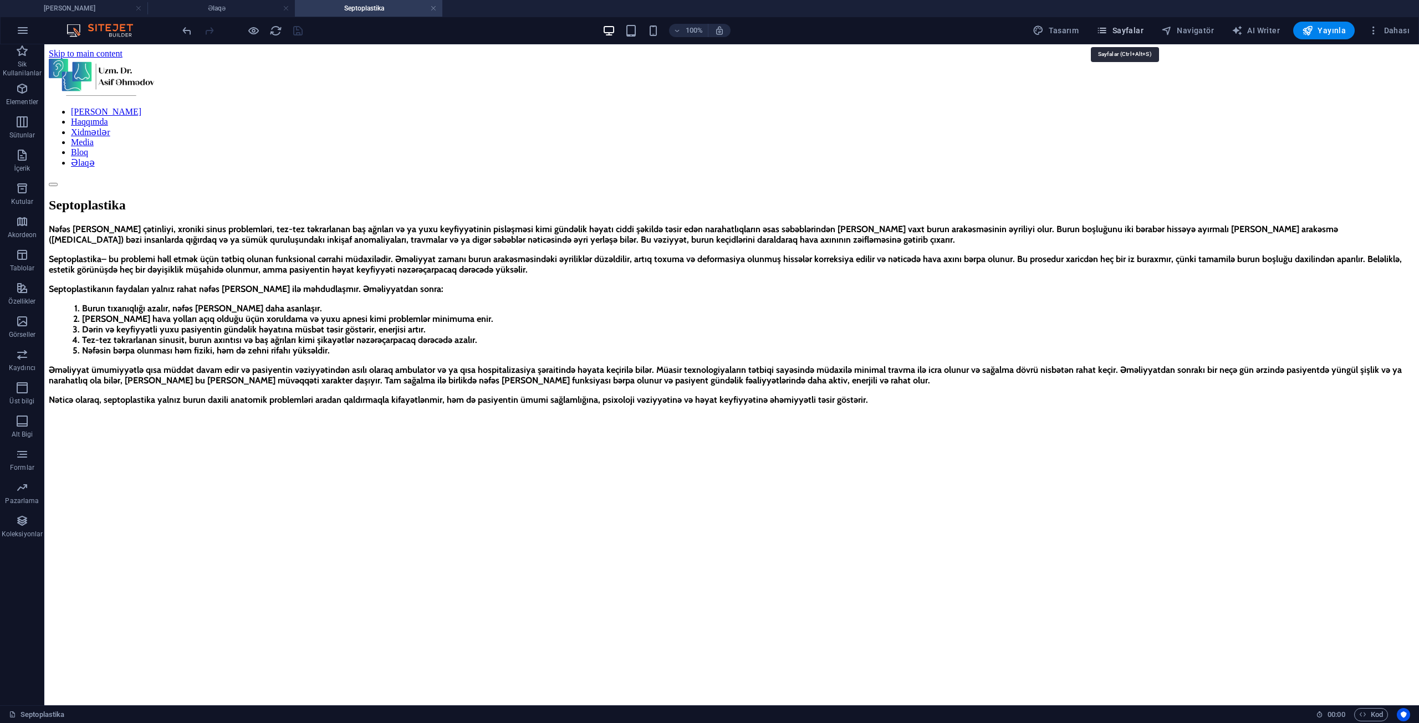
click at [1133, 31] on span "Sayfalar" at bounding box center [1119, 30] width 47 height 11
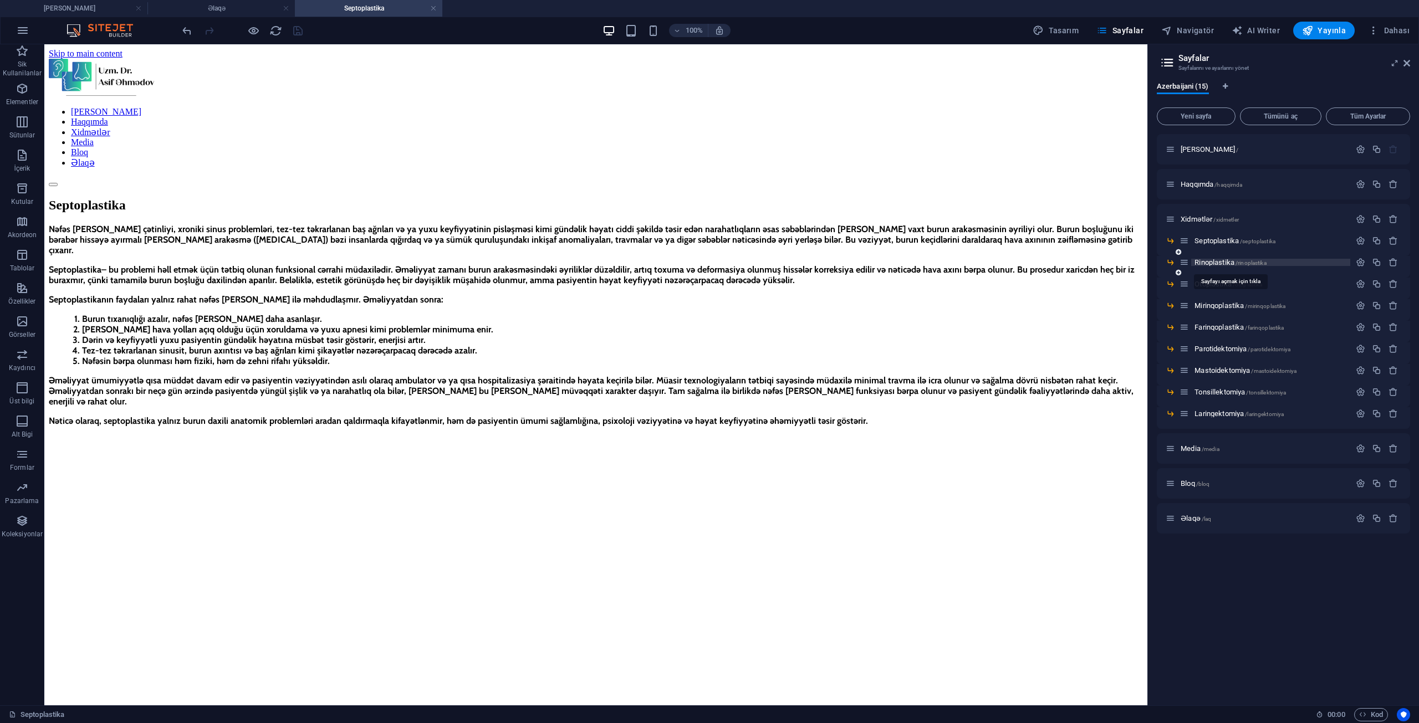
click at [1222, 263] on span "Rinoplastika /rinoplastika" at bounding box center [1229, 262] width 71 height 8
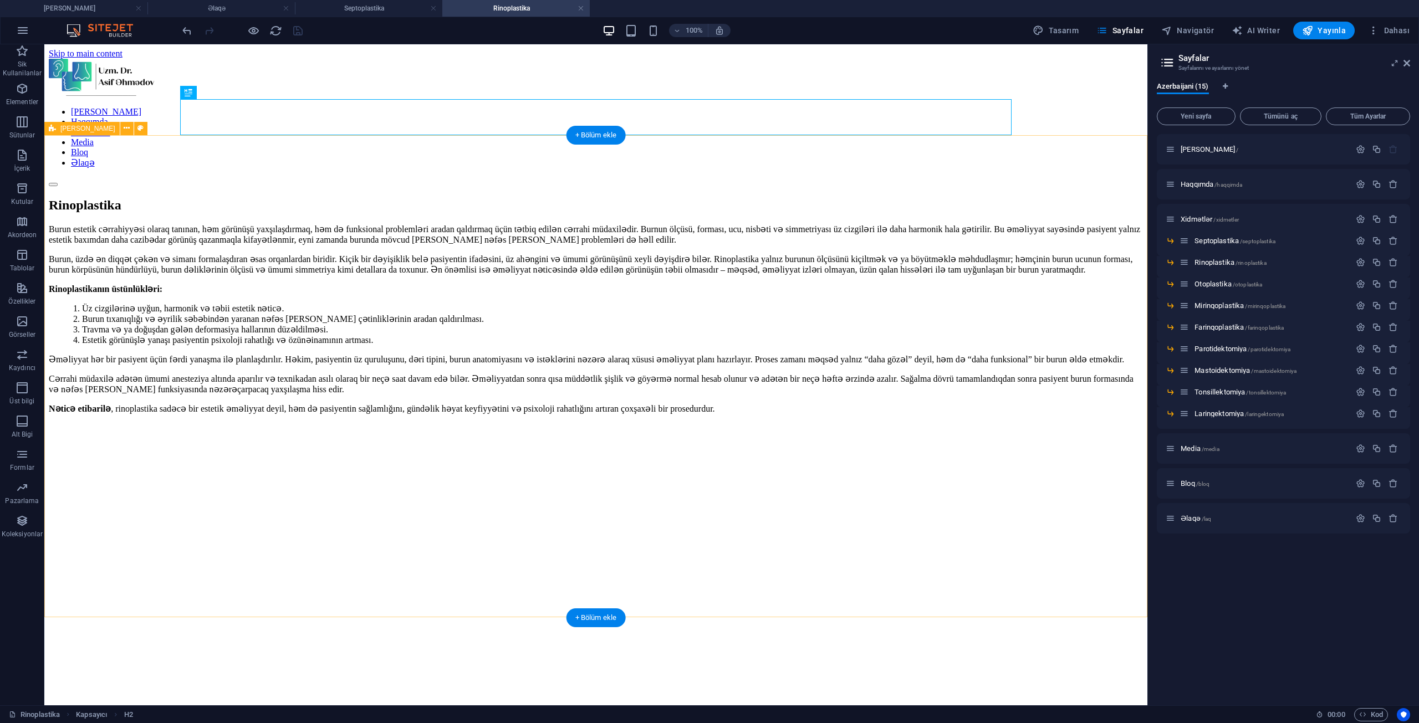
scroll to position [0, 0]
click at [293, 224] on div "Burun estetik cərrahiyyəsi olaraq tanınan, həm görünüşü yaxşılaşdırmaq, həm də …" at bounding box center [596, 328] width 1094 height 209
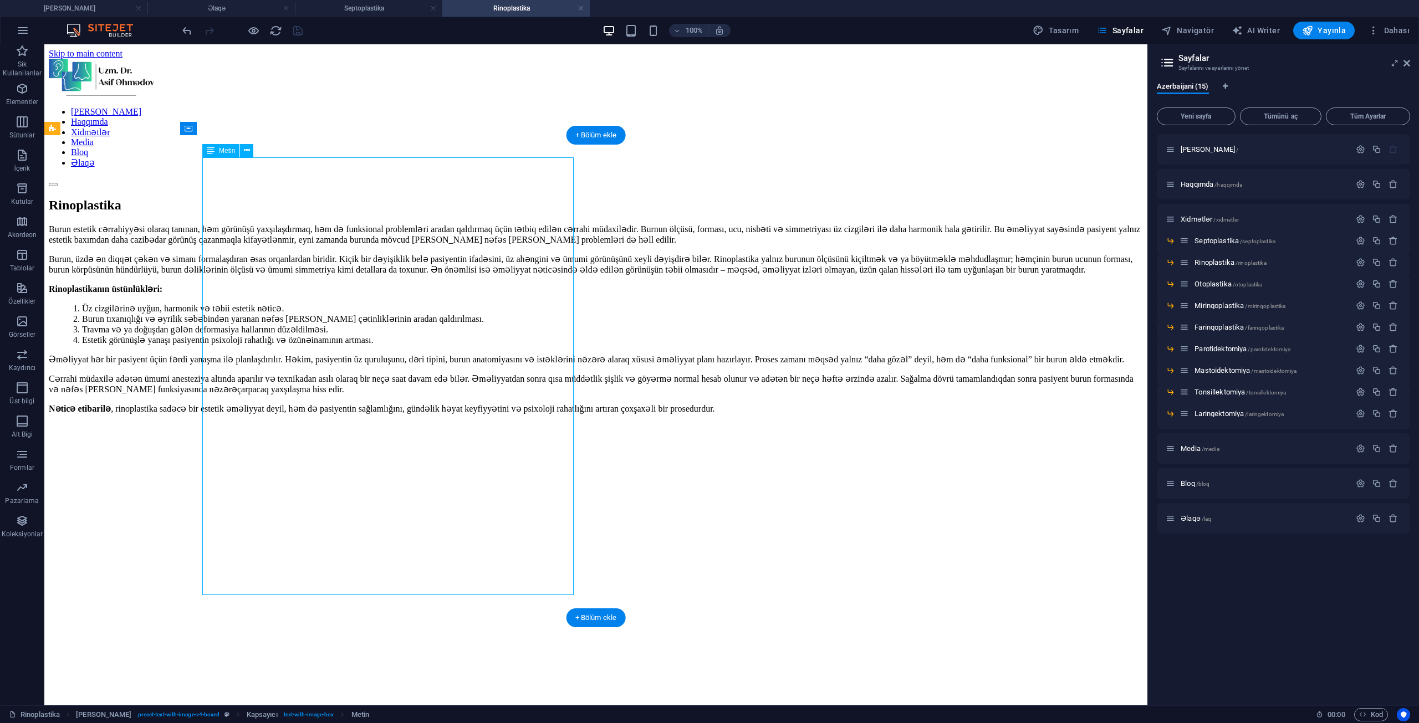
click at [293, 224] on div "Burun estetik cərrahiyyəsi olaraq tanınan, həm görünüşü yaxşılaşdırmaq, həm də …" at bounding box center [596, 328] width 1094 height 209
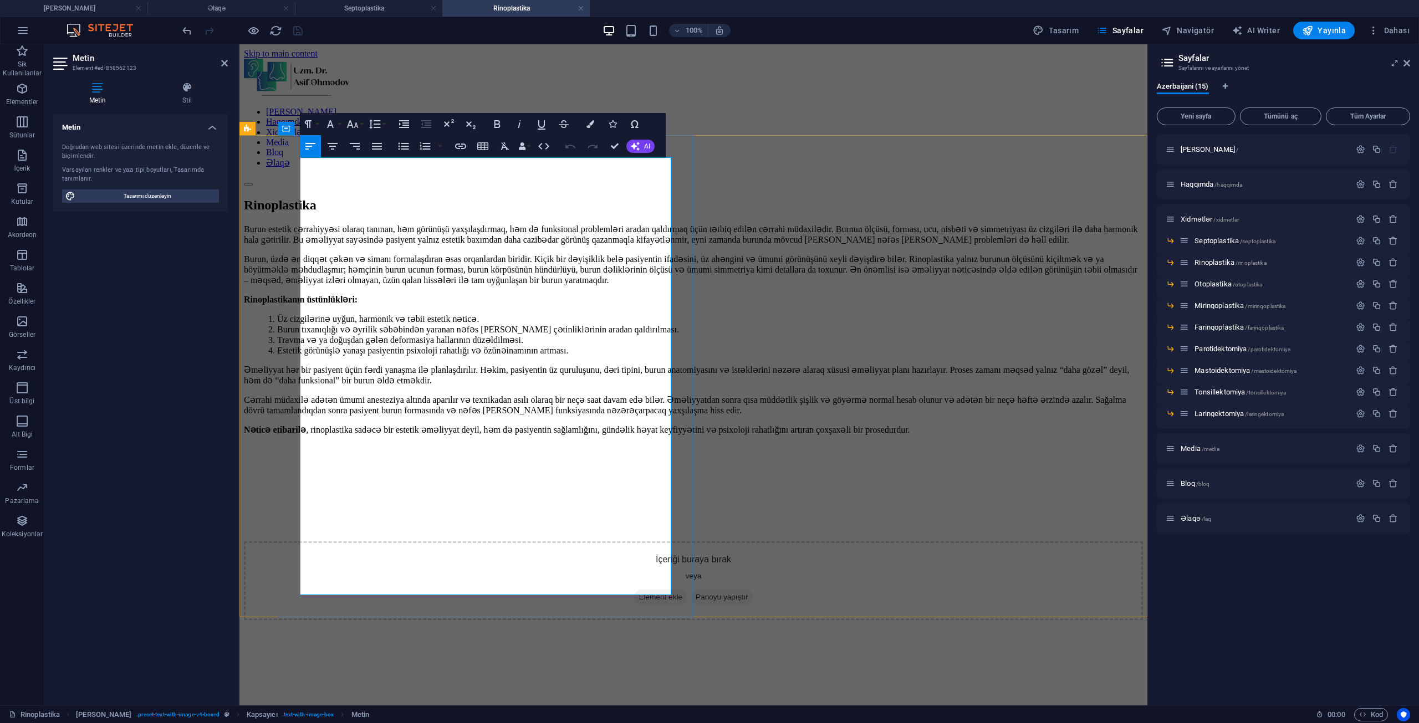
click at [314, 224] on p "Burun estetik cərrahiyyəsi olaraq tanınan, həm görünüşü yaxşılaşdırmaq, həm də …" at bounding box center [693, 234] width 899 height 21
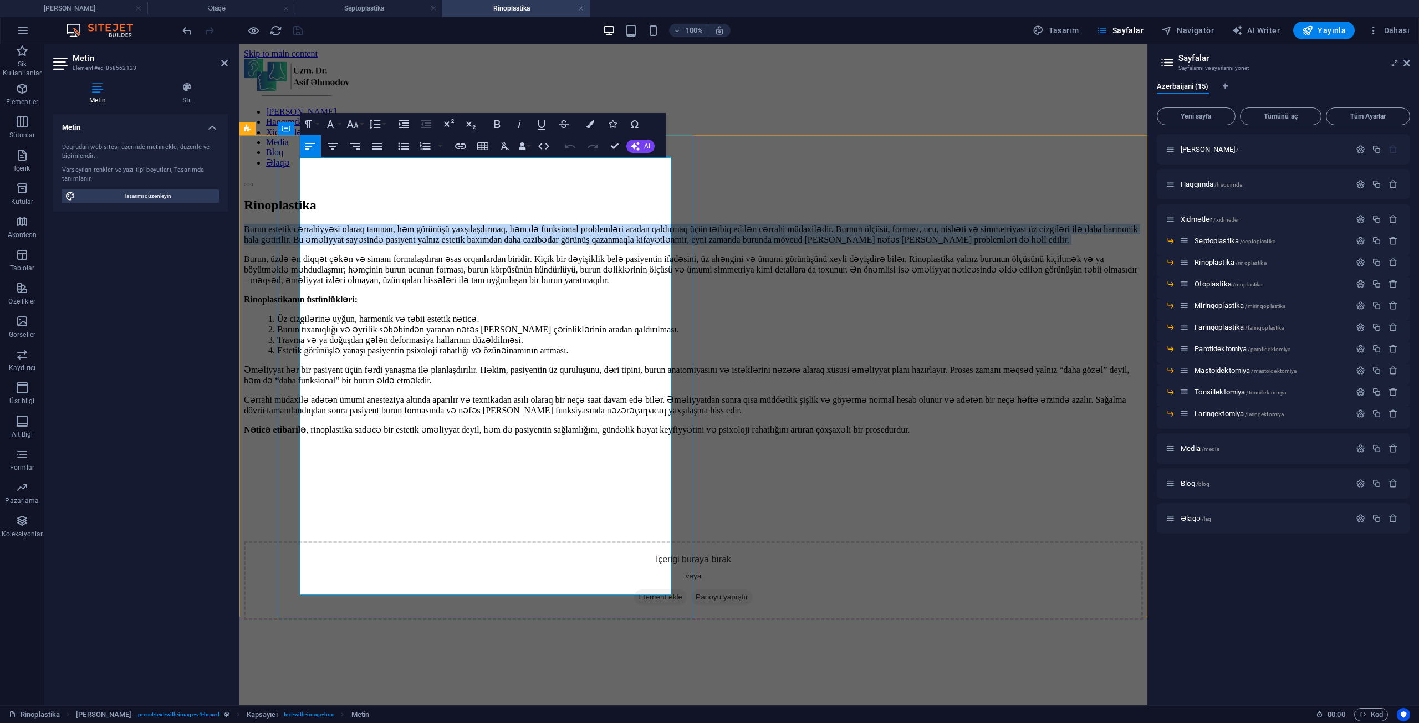
click at [314, 224] on p "Burun estetik cərrahiyyəsi olaraq tanınan, həm görünüşü yaxşılaşdırmaq, həm də …" at bounding box center [693, 234] width 899 height 21
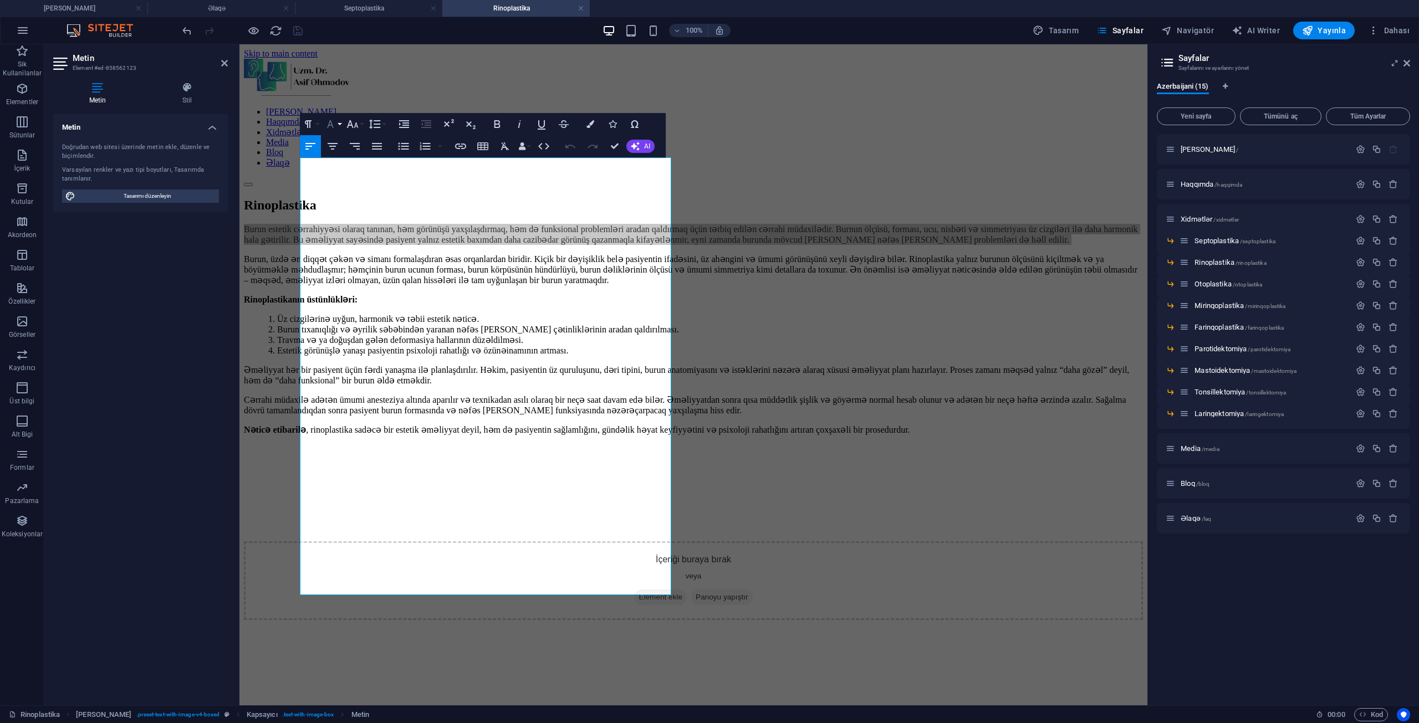
click at [331, 121] on icon "button" at bounding box center [330, 124] width 7 height 8
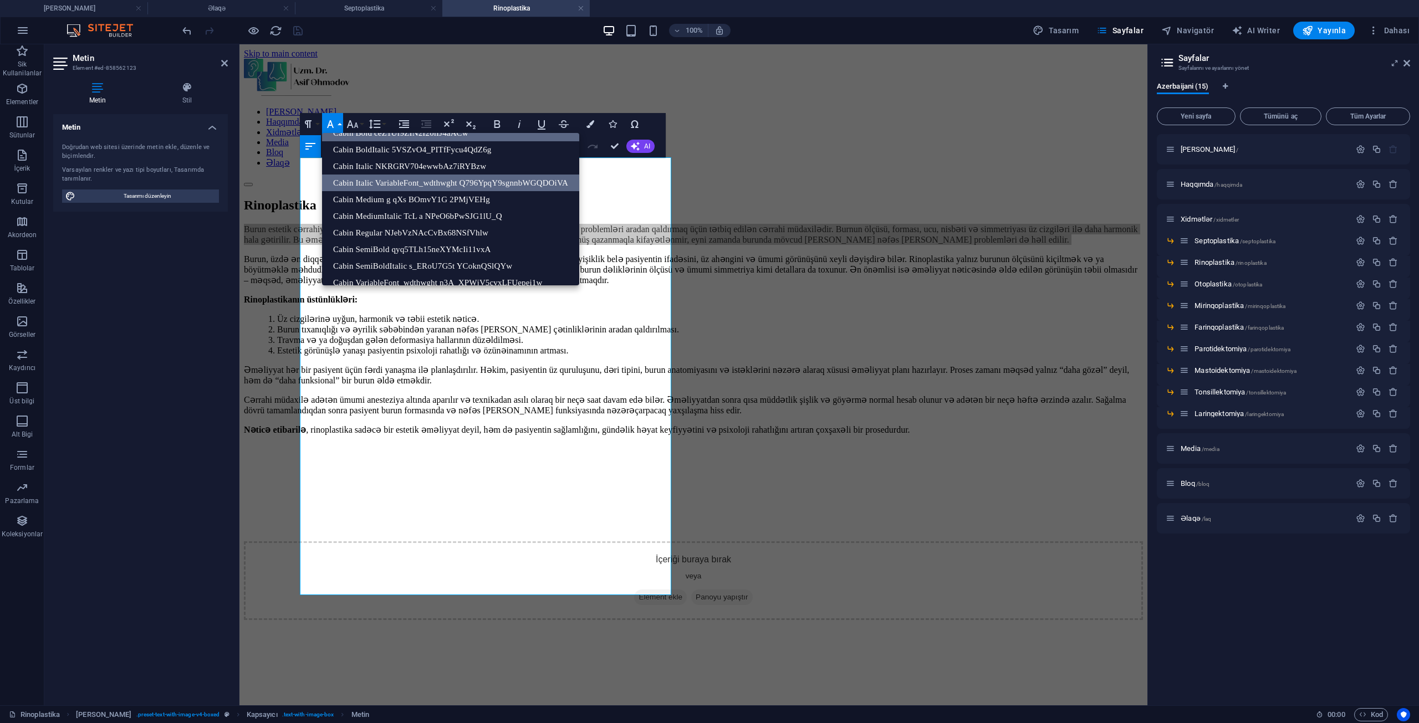
scroll to position [90, 0]
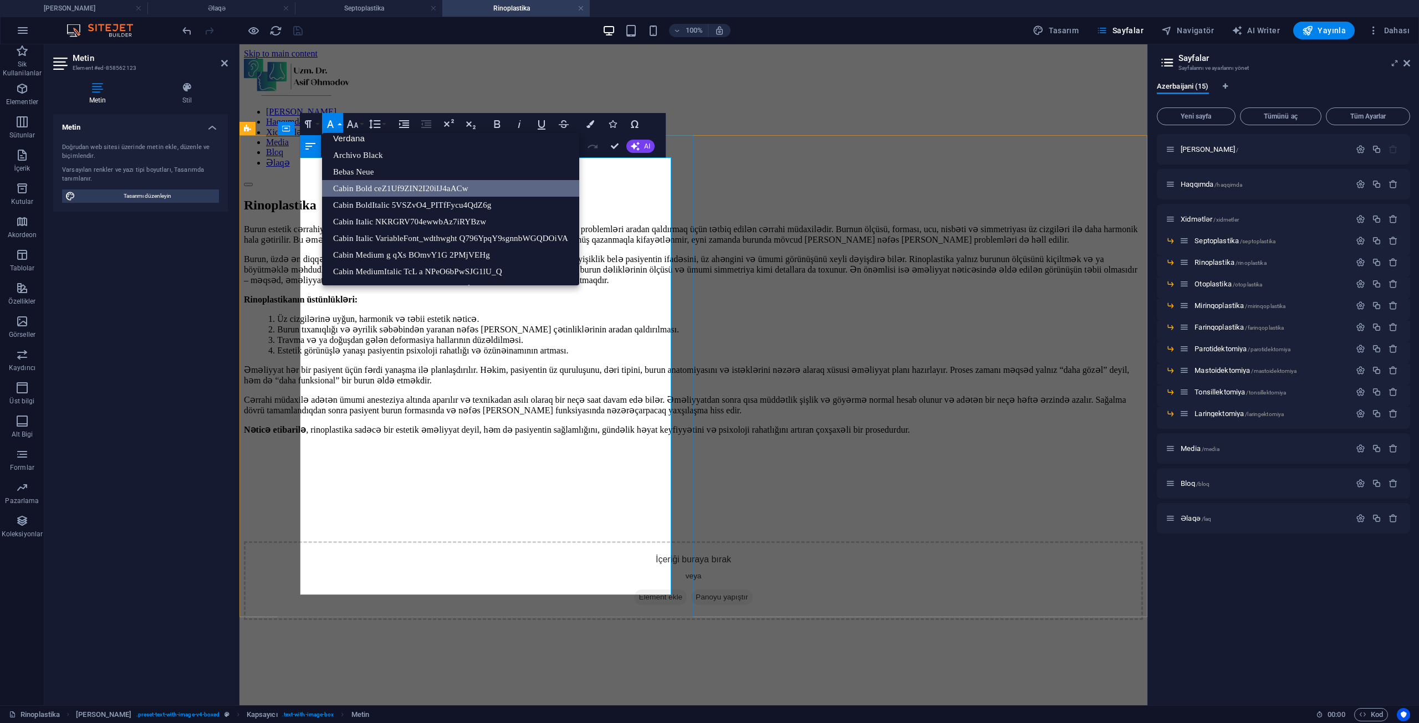
click at [315, 285] on p "Burun, üzdə ən diqqət çəkən və simanı formalaşdıran əsas orqanlardan biridir. K…" at bounding box center [693, 270] width 899 height 32
click at [282, 305] on div "Burun estetik cərrahiyyəsi olaraq tanınan, həm görünüşü yaxşılaşdırmaq, həm də …" at bounding box center [693, 339] width 899 height 230
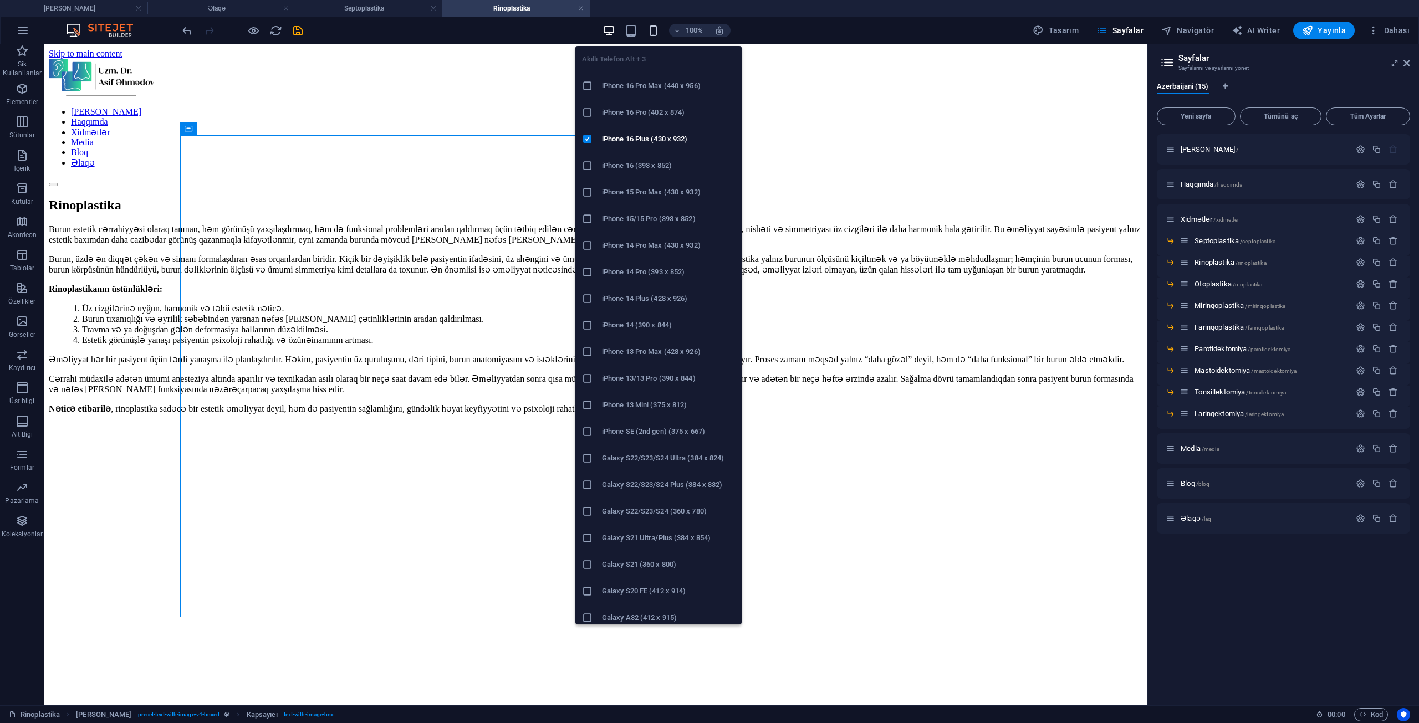
click at [657, 27] on icon "button" at bounding box center [653, 30] width 13 height 13
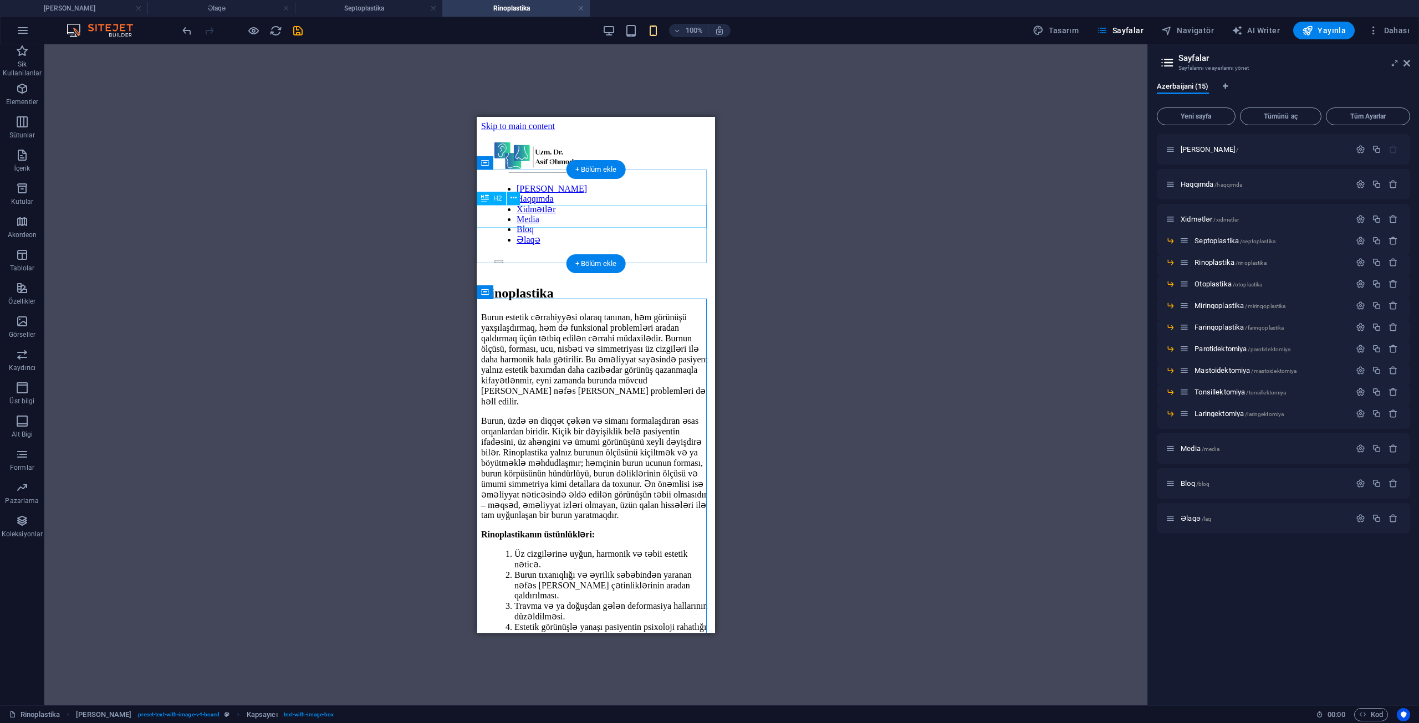
click at [513, 285] on div "Rinoplastika" at bounding box center [595, 292] width 229 height 15
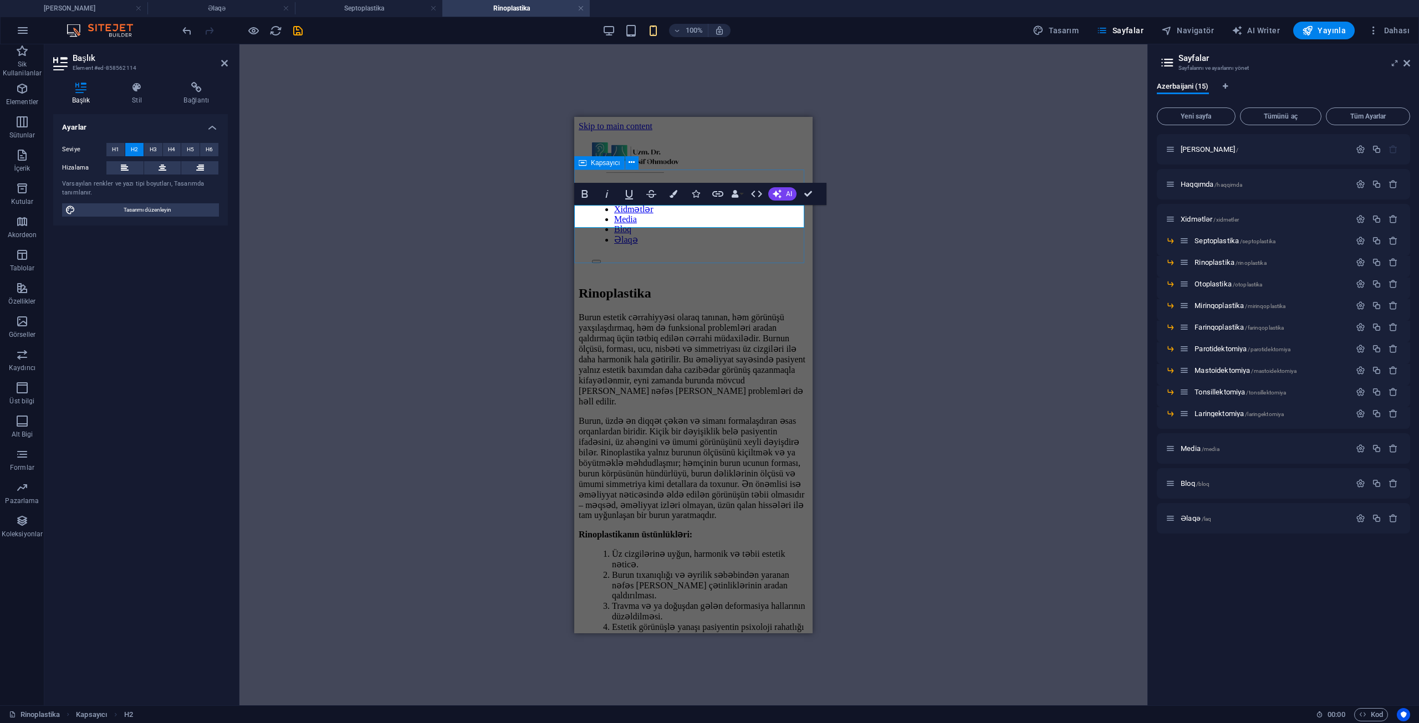
click at [620, 285] on div "Rinoplastika" at bounding box center [693, 292] width 229 height 15
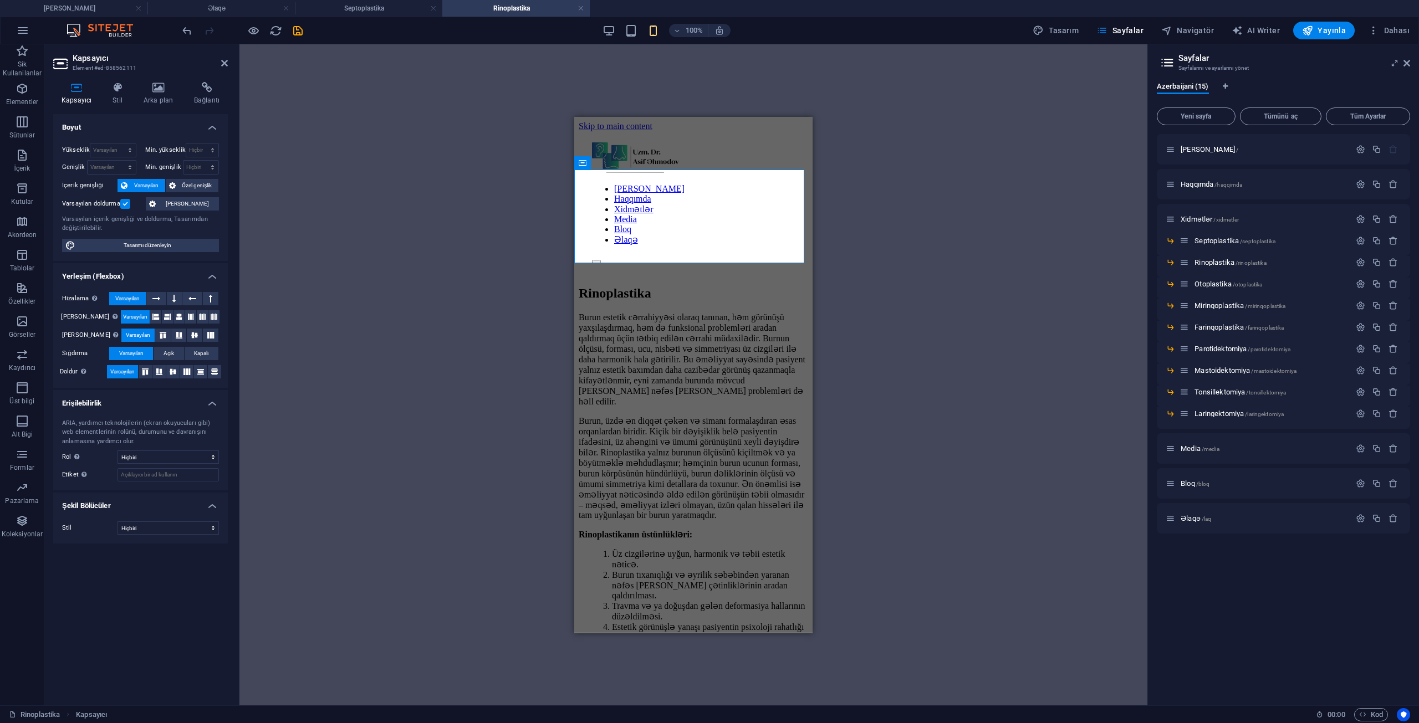
click at [126, 207] on label at bounding box center [125, 204] width 10 height 10
click at [0, 0] on input "Varsayılan doldurma" at bounding box center [0, 0] width 0 height 0
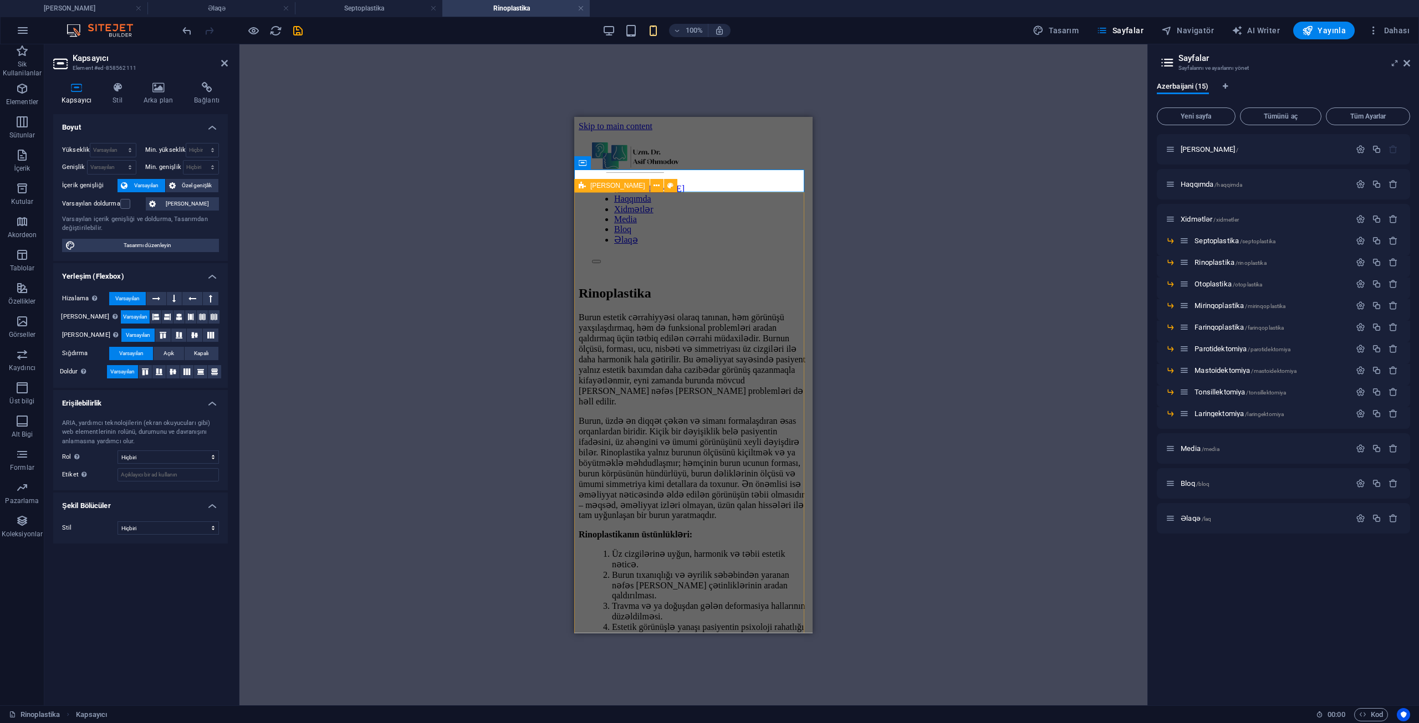
click at [657, 311] on div "Burun estetik cərrahiyyəsi olaraq tanınan, həm görünüşü yaxşılaşdırmaq, həm də …" at bounding box center [693, 671] width 229 height 721
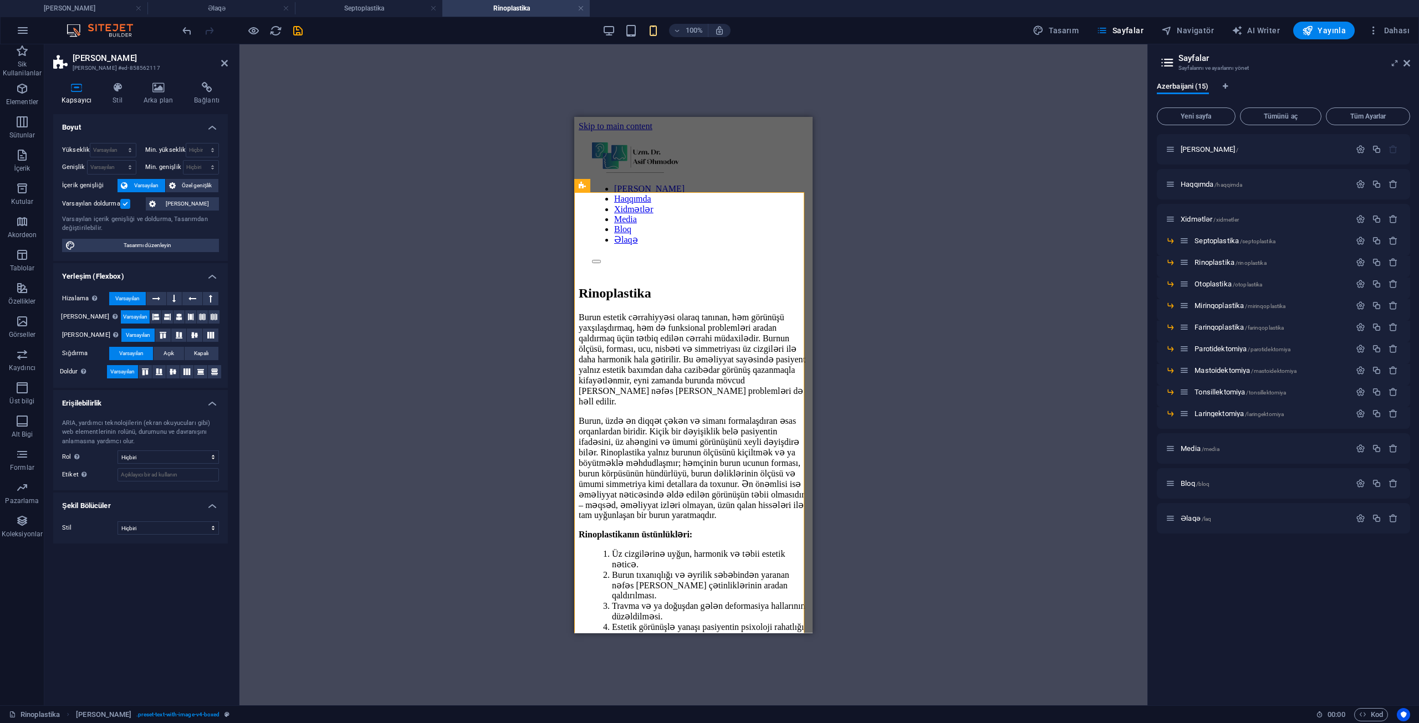
click at [126, 203] on label at bounding box center [125, 204] width 10 height 10
click at [0, 0] on input "Varsayılan doldurma" at bounding box center [0, 0] width 0 height 0
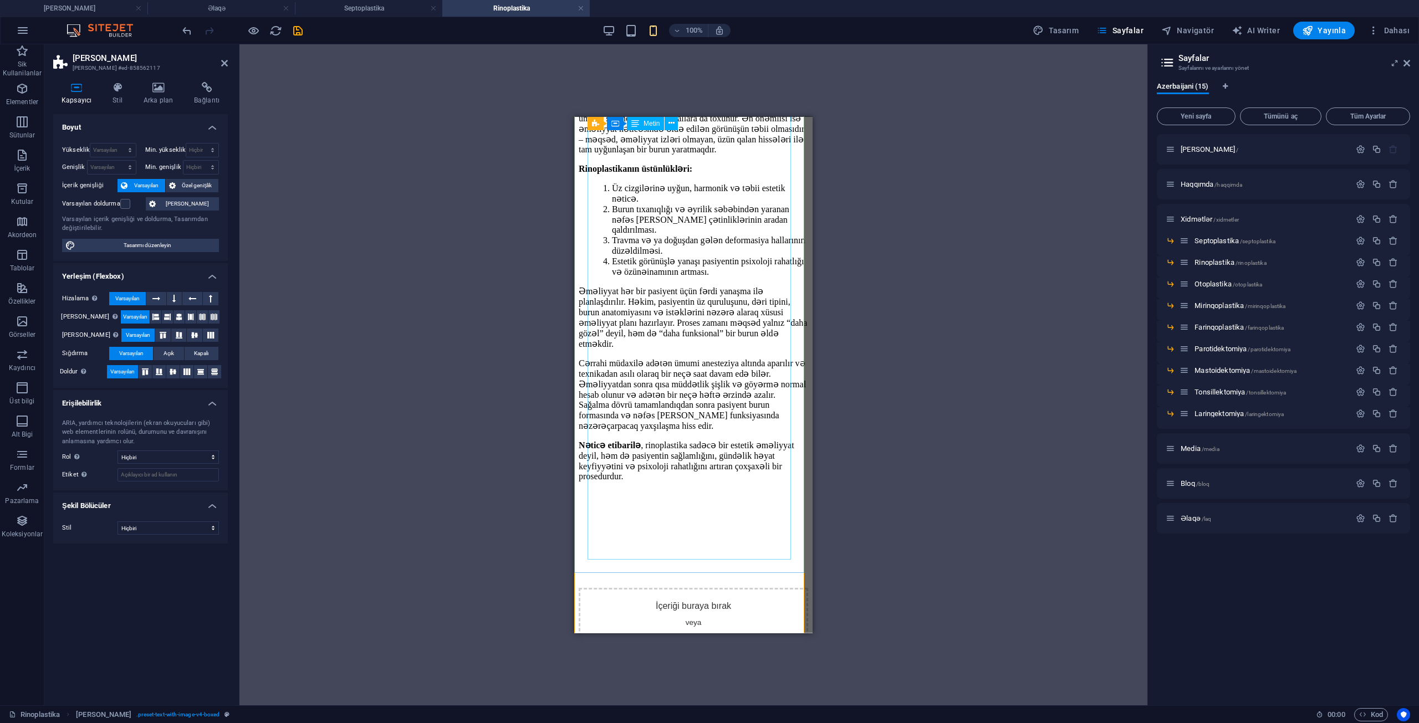
scroll to position [400, 0]
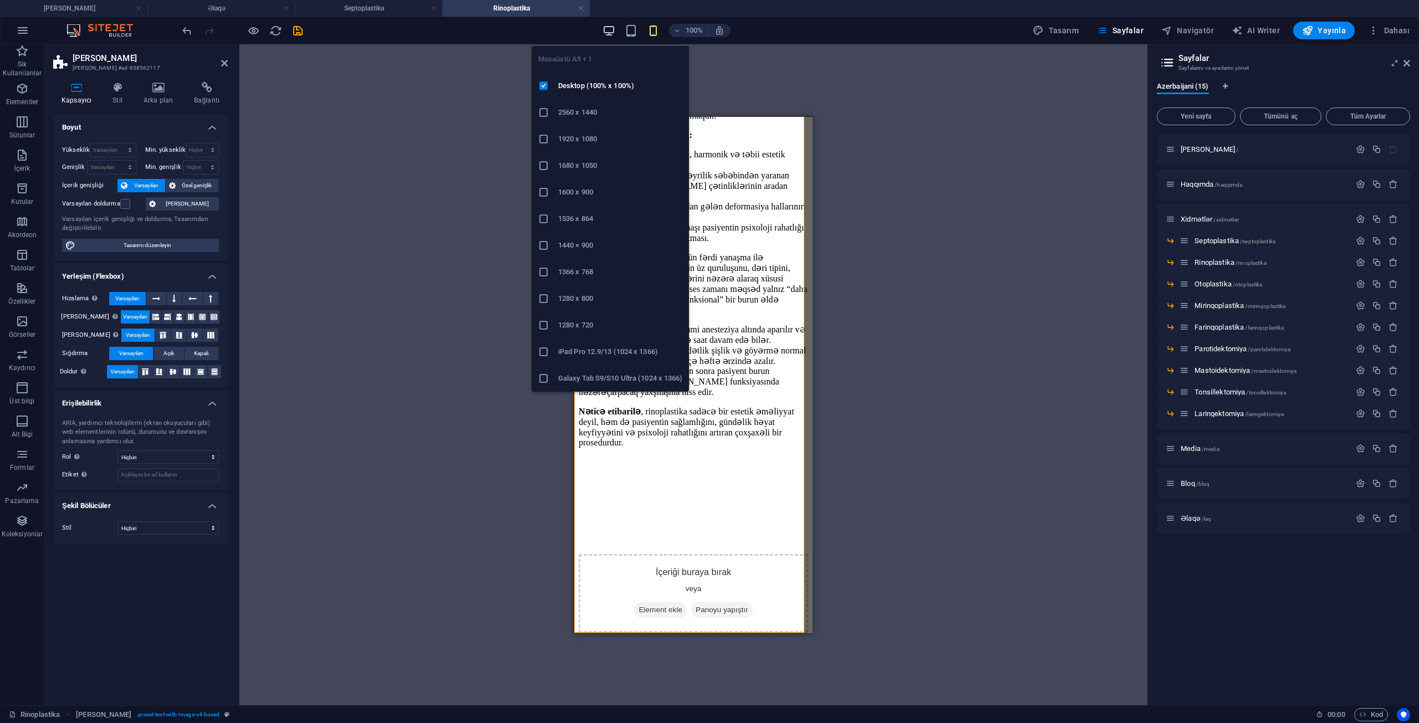
click at [608, 25] on icon "button" at bounding box center [608, 30] width 13 height 13
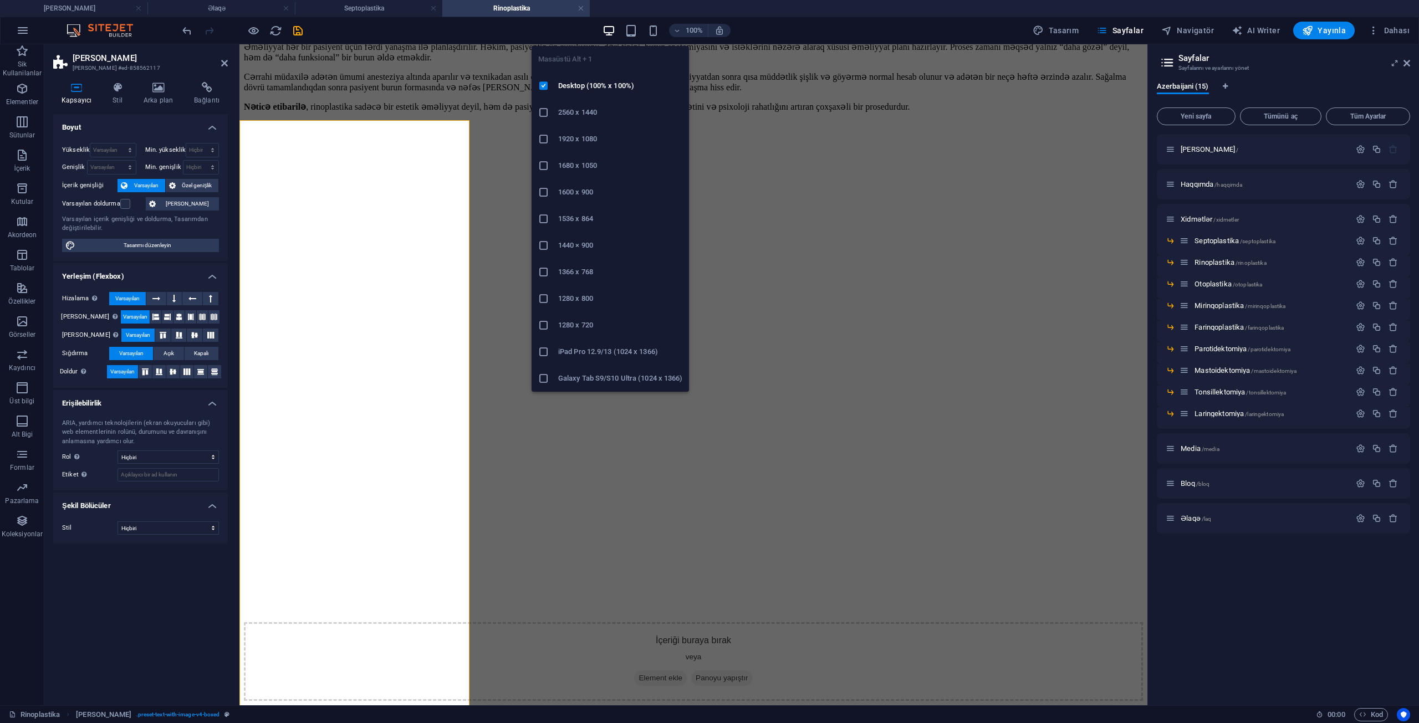
scroll to position [0, 0]
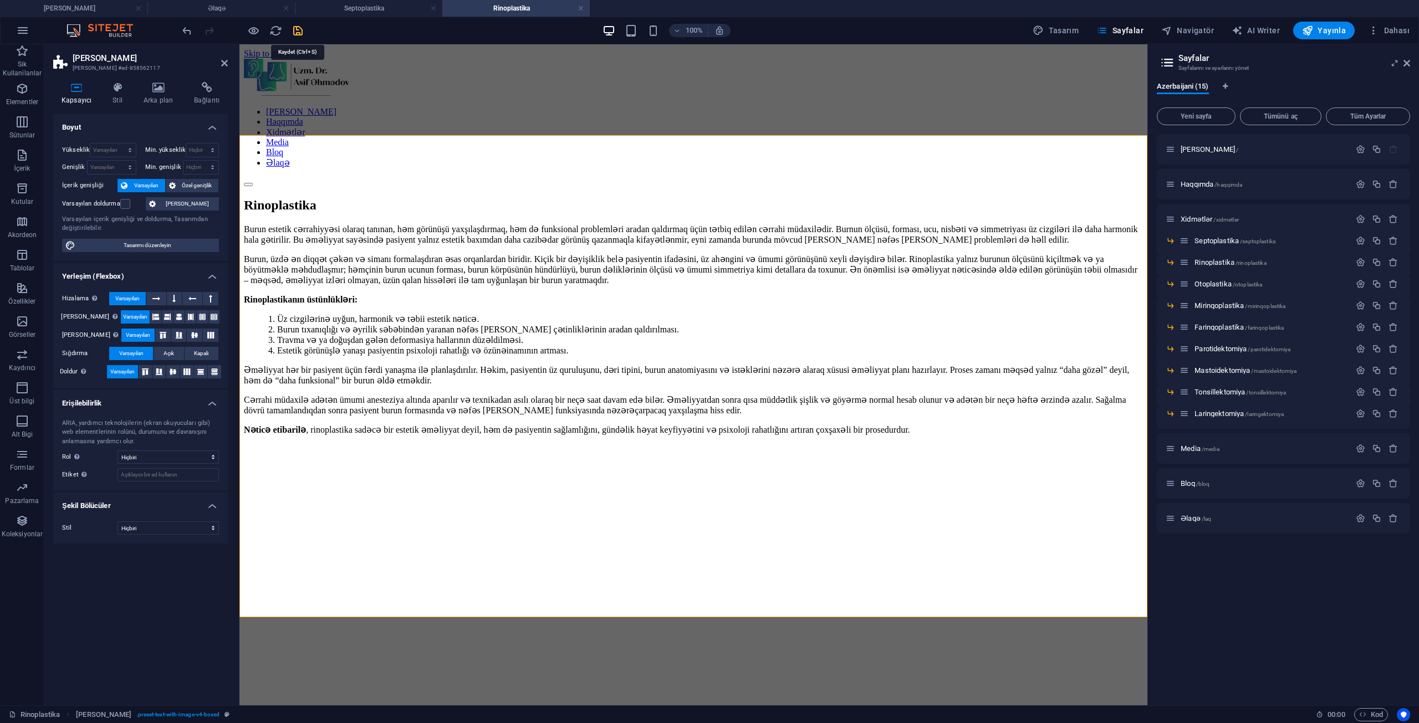
click at [292, 29] on icon "save" at bounding box center [298, 30] width 13 height 13
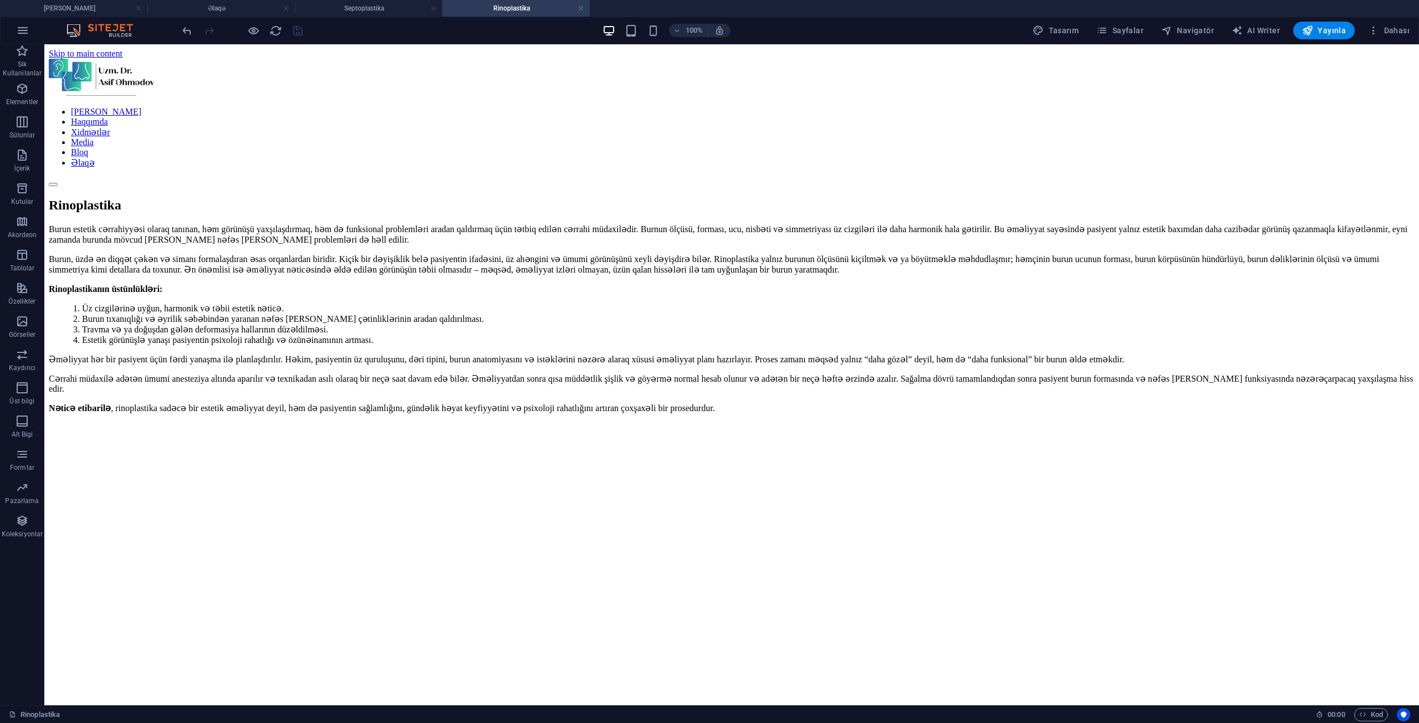
click at [1128, 21] on div "100% Tasarım [PERSON_NAME] AI Writer Yayınla Dahası" at bounding box center [710, 30] width 1418 height 27
click at [1136, 31] on span "Sayfalar" at bounding box center [1119, 30] width 47 height 11
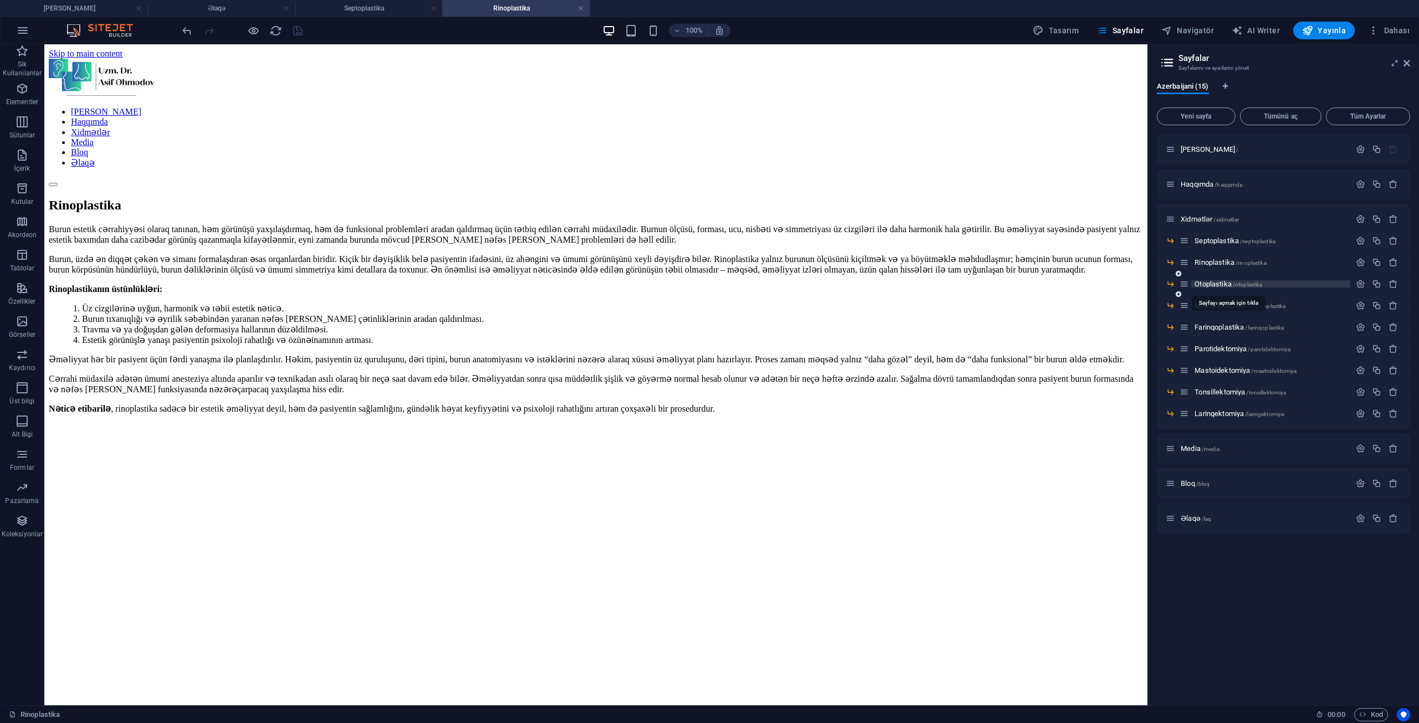
click at [1230, 285] on span "Otoplastika /otoplastika" at bounding box center [1228, 284] width 68 height 8
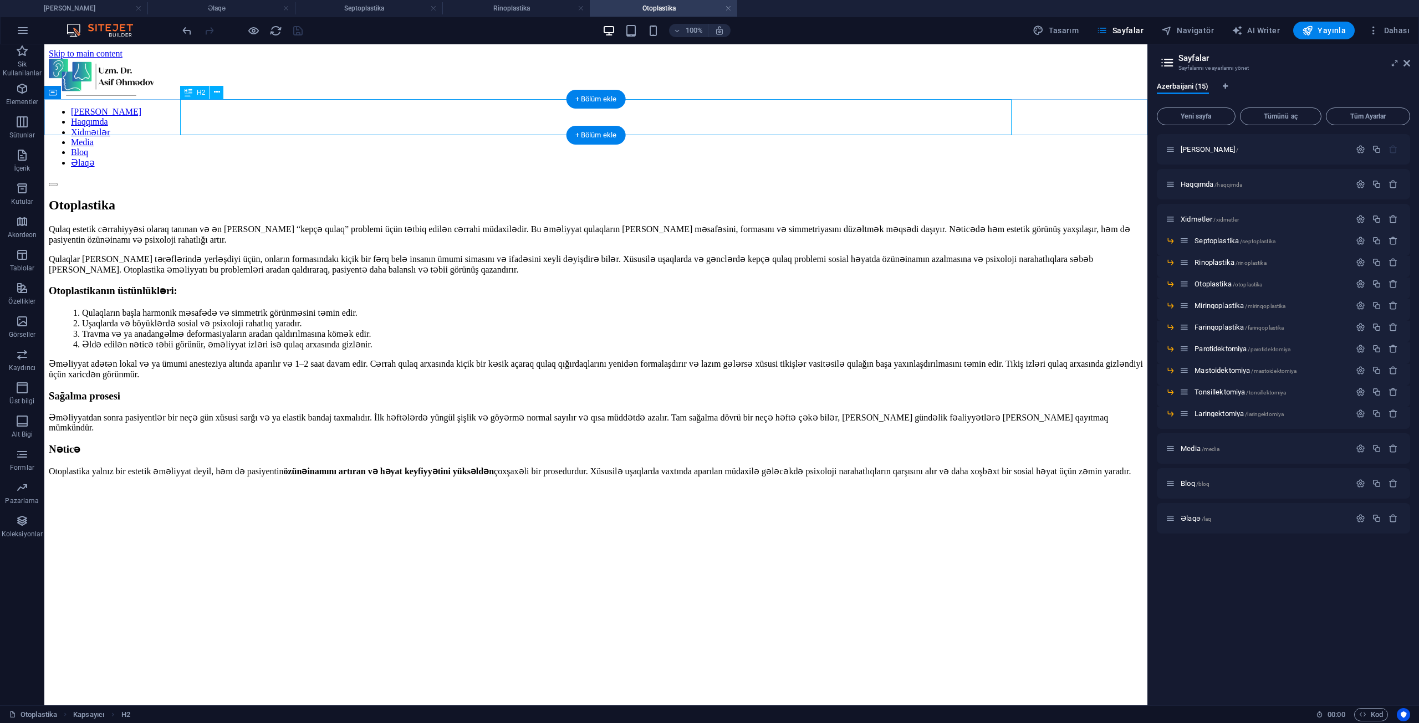
click at [344, 198] on div "Otoplastika" at bounding box center [596, 205] width 1094 height 15
drag, startPoint x: 344, startPoint y: 117, endPoint x: 149, endPoint y: 117, distance: 194.5
click at [344, 198] on div "Otoplastika" at bounding box center [596, 205] width 1094 height 15
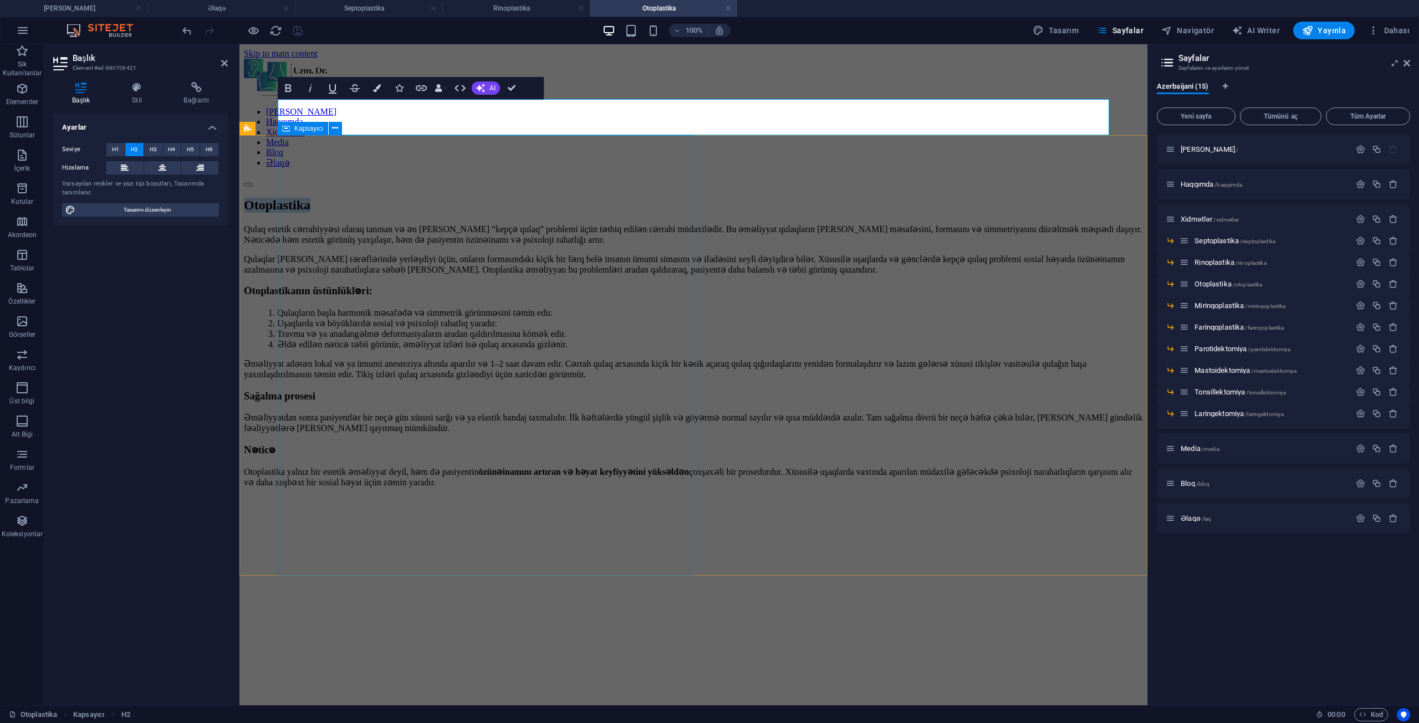
click at [430, 224] on div "Qulaq estetik cərrahiyyəsi olaraq tanınan və ən [PERSON_NAME] “kepçə qulaq” pro…" at bounding box center [693, 365] width 899 height 283
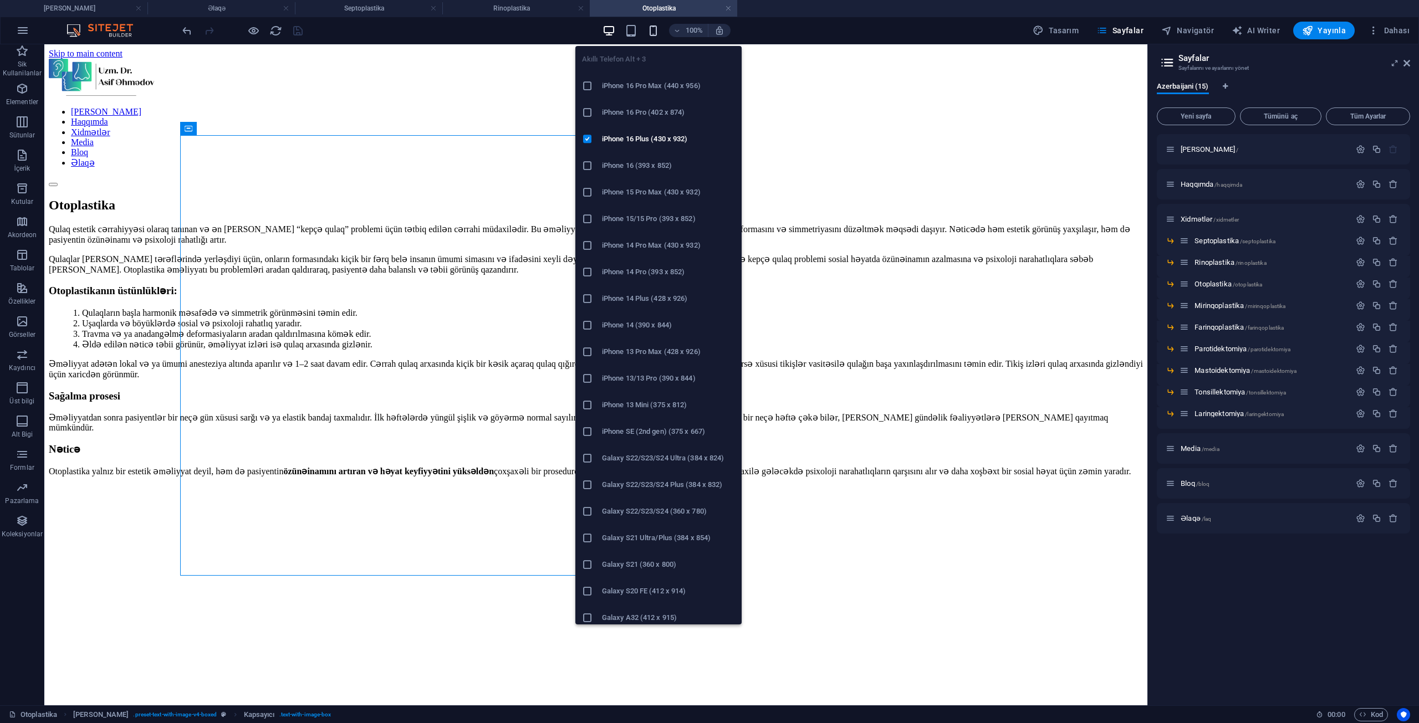
click at [660, 34] on icon "button" at bounding box center [653, 30] width 13 height 13
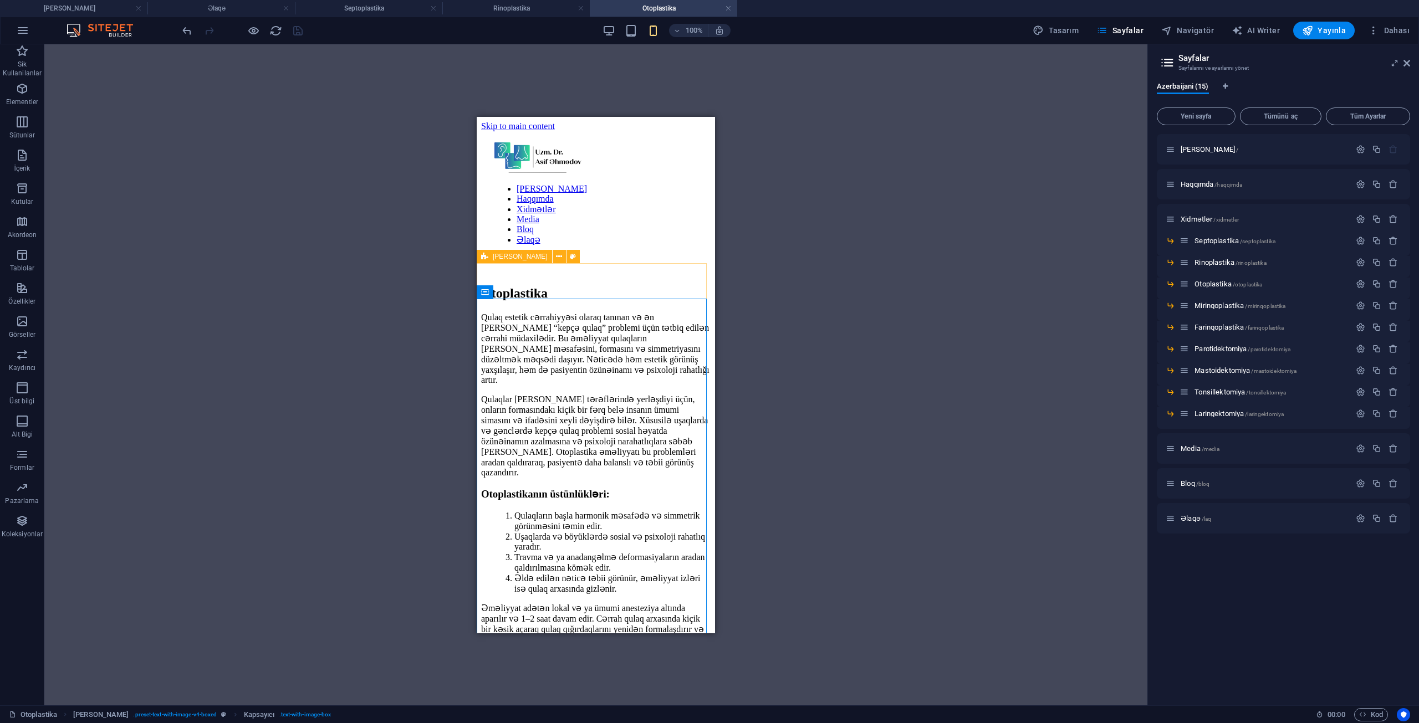
click at [511, 311] on div "Qulaq estetik cərrahiyyəsi olaraq tanınan və ən [PERSON_NAME] “kepçə qulaq” pro…" at bounding box center [595, 671] width 229 height 721
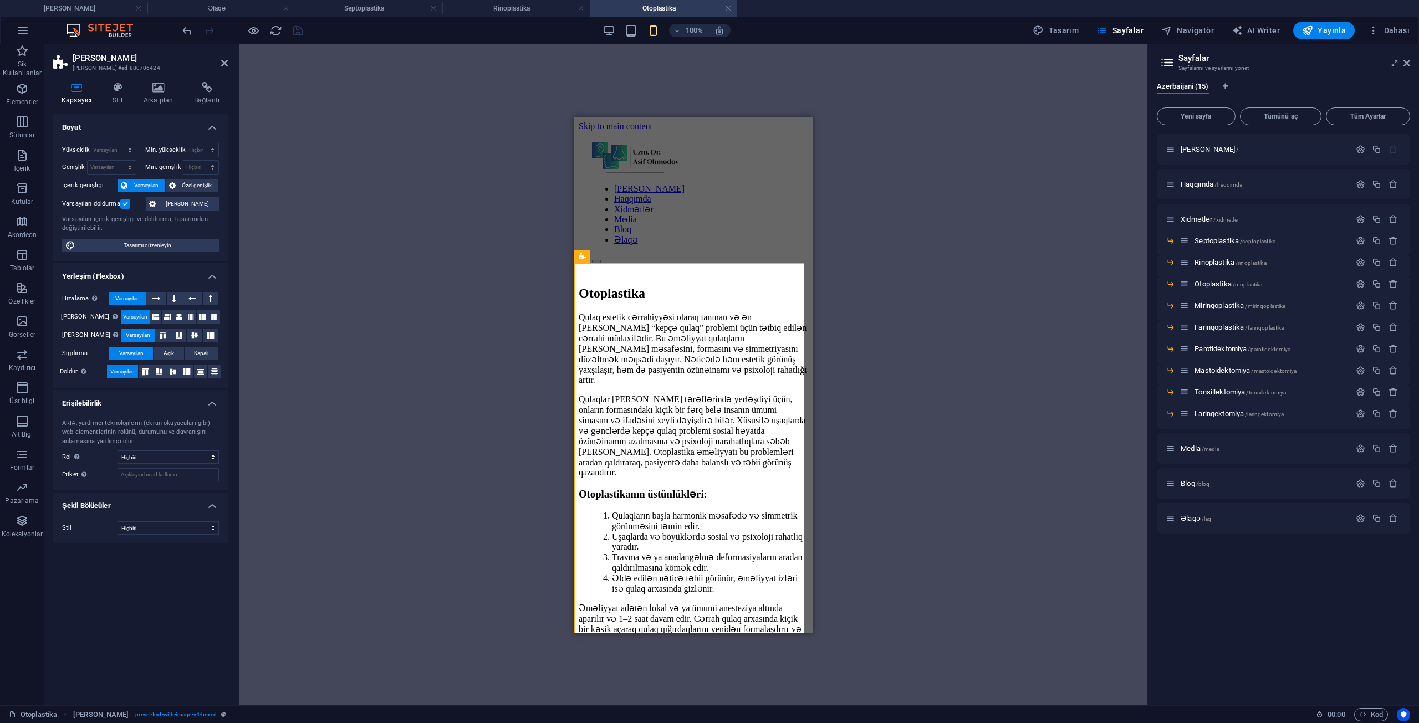
click at [122, 204] on label at bounding box center [125, 204] width 10 height 10
click at [0, 0] on input "Varsayılan doldurma" at bounding box center [0, 0] width 0 height 0
click at [699, 285] on div "Otoplastika" at bounding box center [693, 292] width 229 height 15
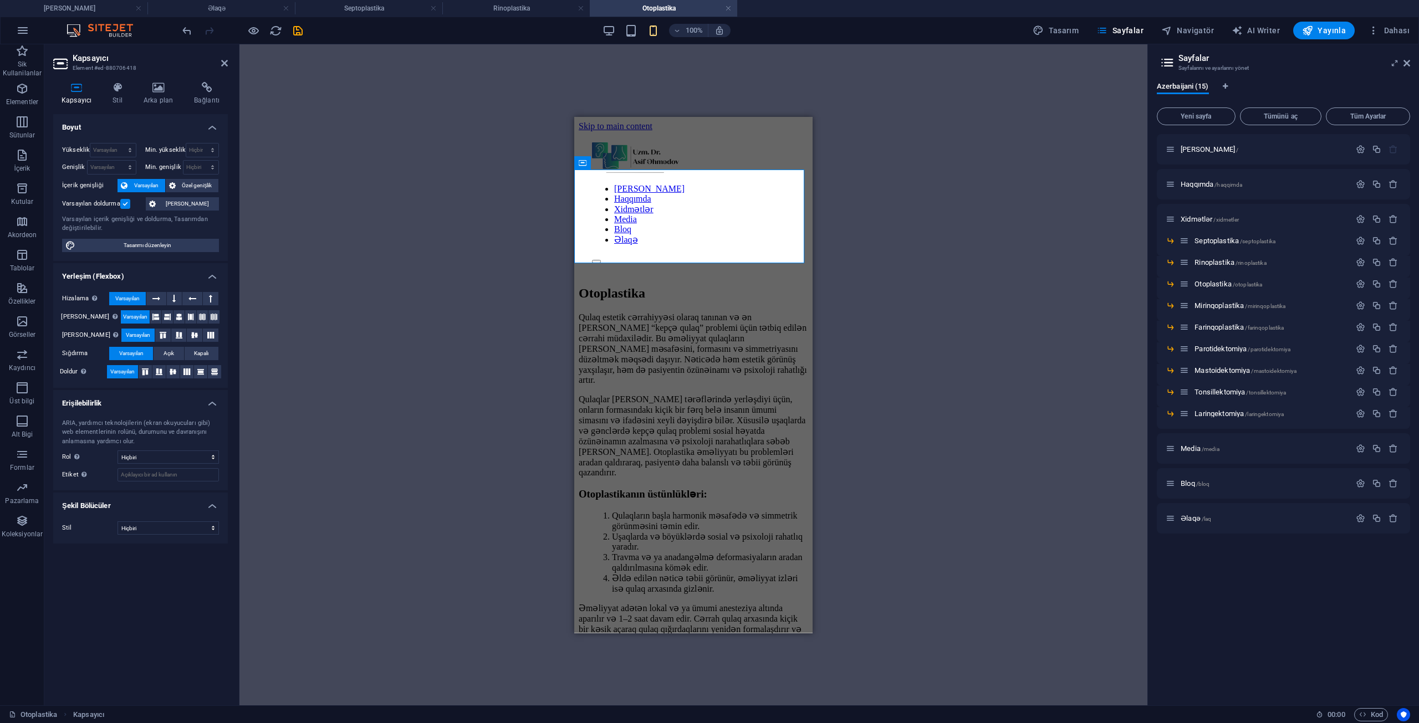
click at [130, 201] on div "Varsayılan doldurma" at bounding box center [102, 203] width 81 height 13
click at [129, 202] on label at bounding box center [125, 204] width 10 height 10
click at [0, 0] on input "Varsayılan doldurma" at bounding box center [0, 0] width 0 height 0
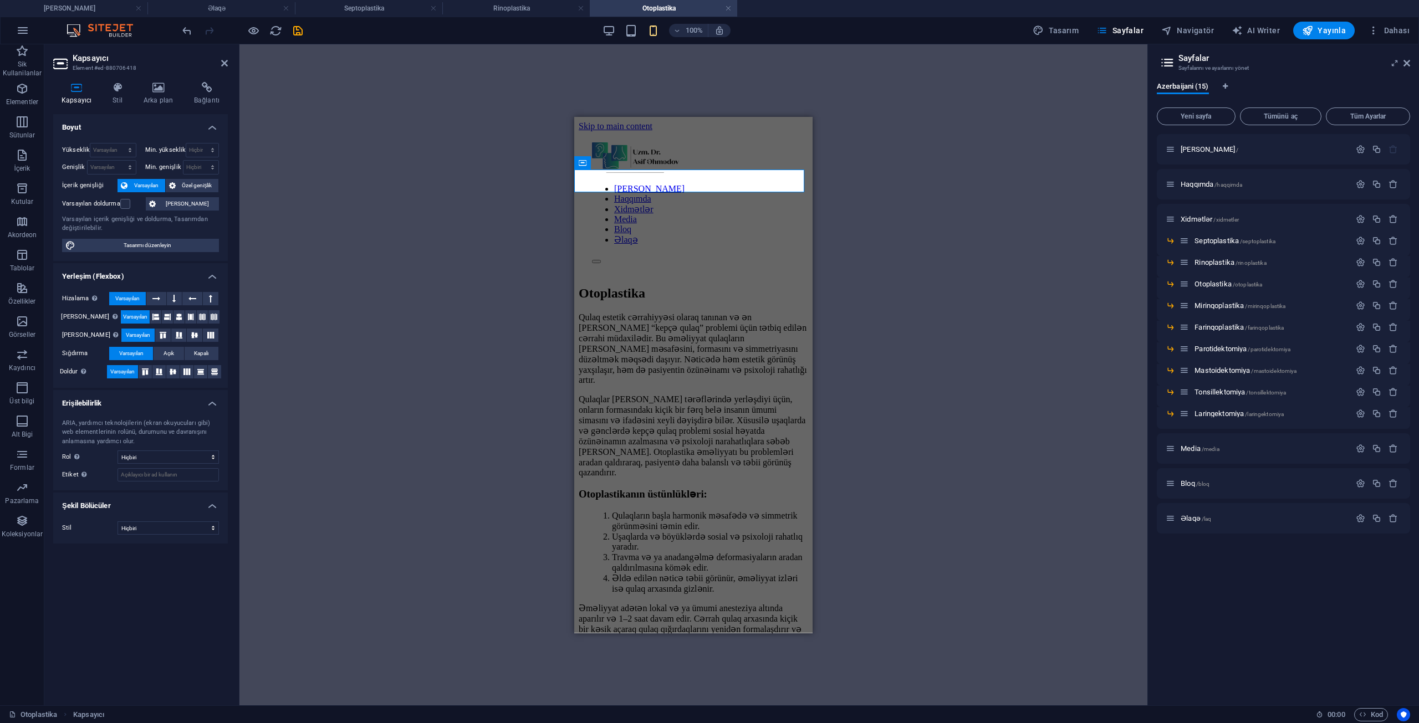
click at [615, 70] on div "H2 Kapsayıcı Yer Tutucu Ön [PERSON_NAME] Kapsayıcı Kapsayıcı Metin Referans" at bounding box center [693, 374] width 908 height 661
click at [648, 311] on div "Qulaq estetik cərrahiyyəsi olaraq tanınan və ən [PERSON_NAME] “kepçə qulaq” pro…" at bounding box center [693, 588] width 229 height 554
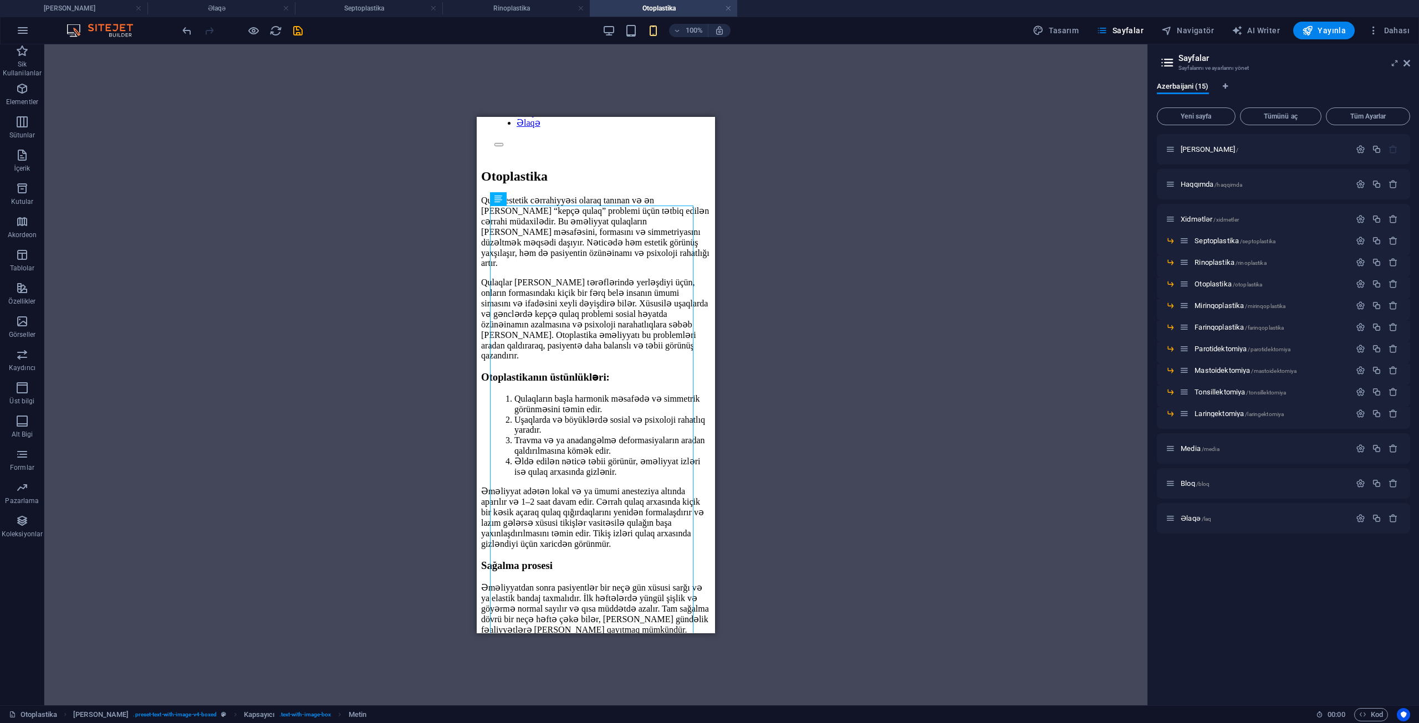
scroll to position [330, 0]
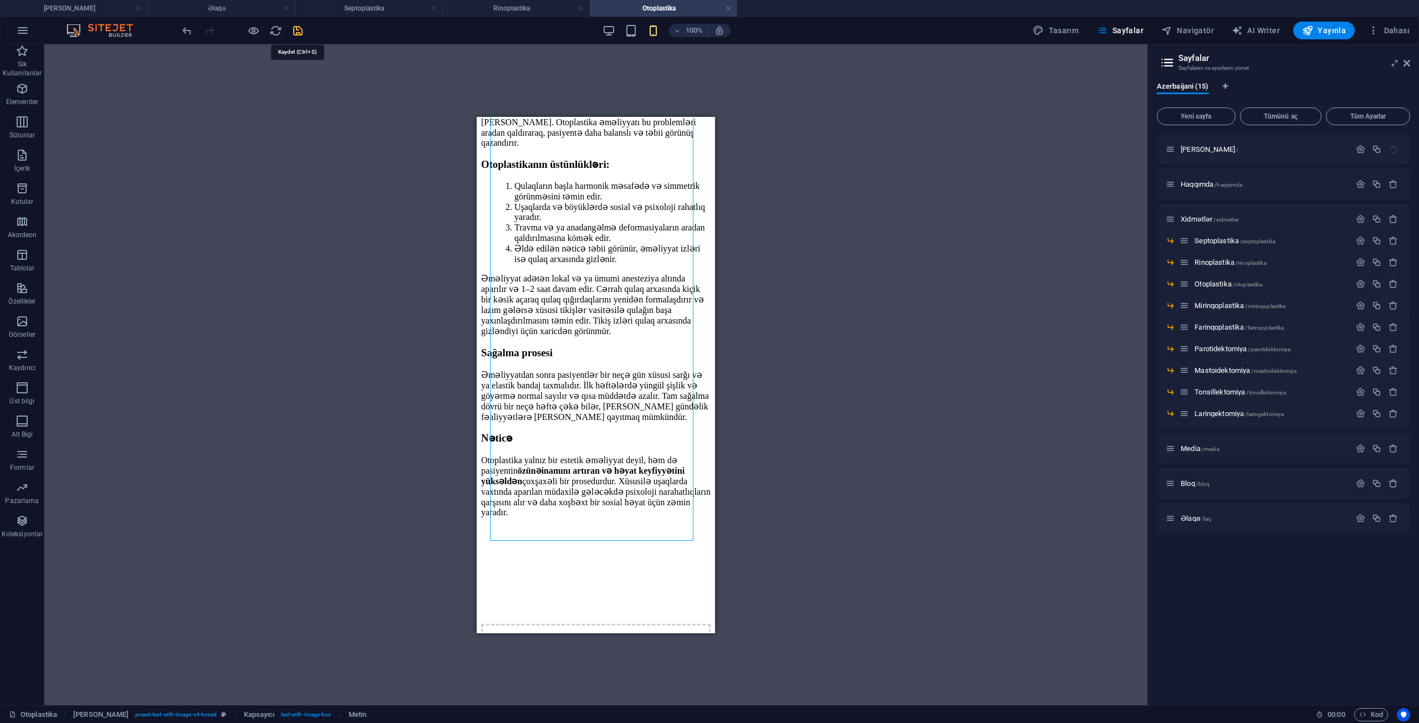
click at [298, 29] on icon "save" at bounding box center [298, 30] width 13 height 13
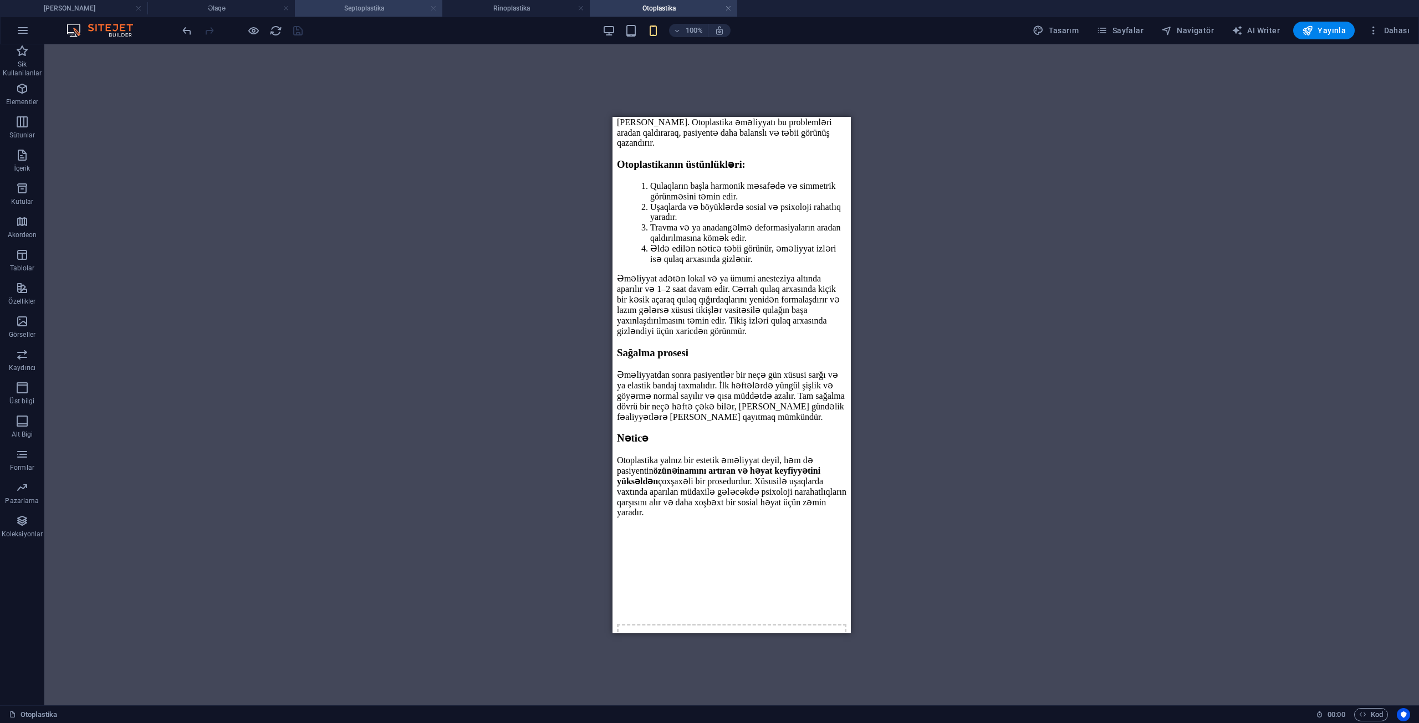
click at [432, 7] on link at bounding box center [433, 8] width 7 height 11
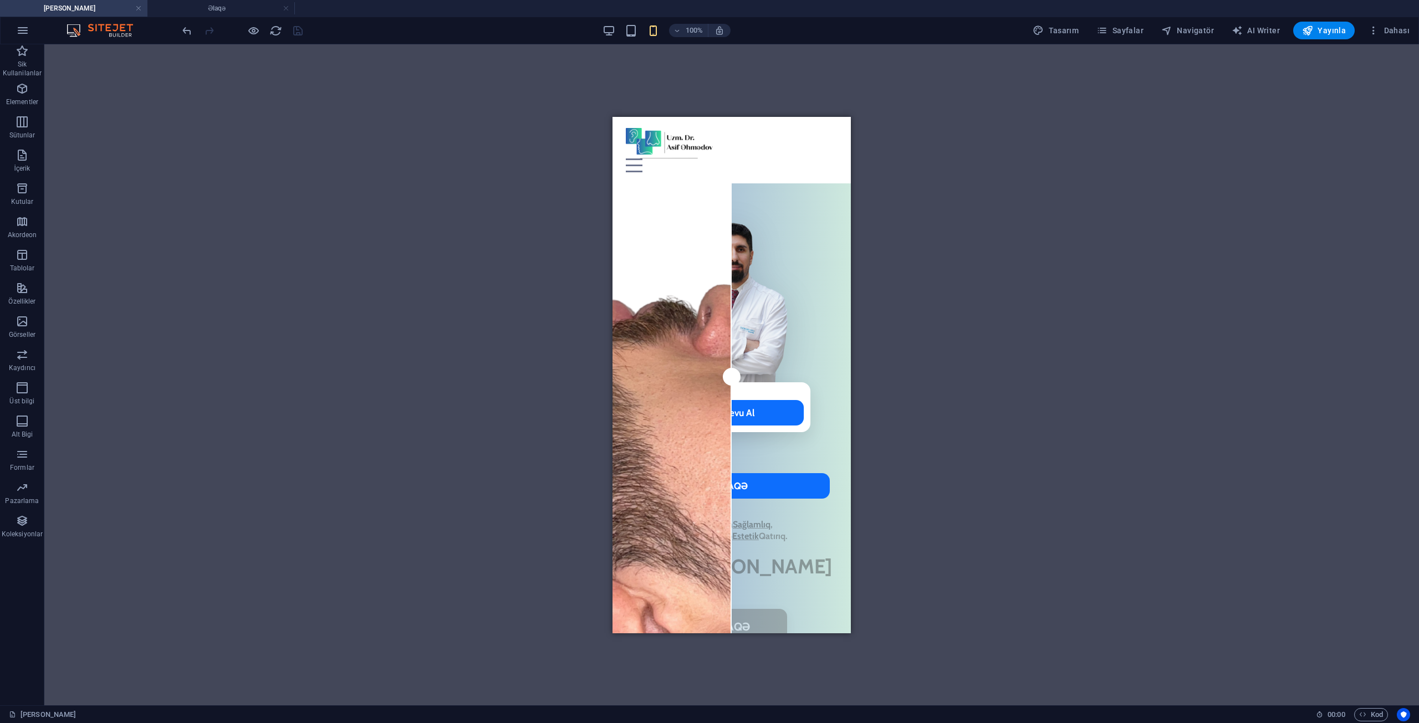
scroll to position [289, 0]
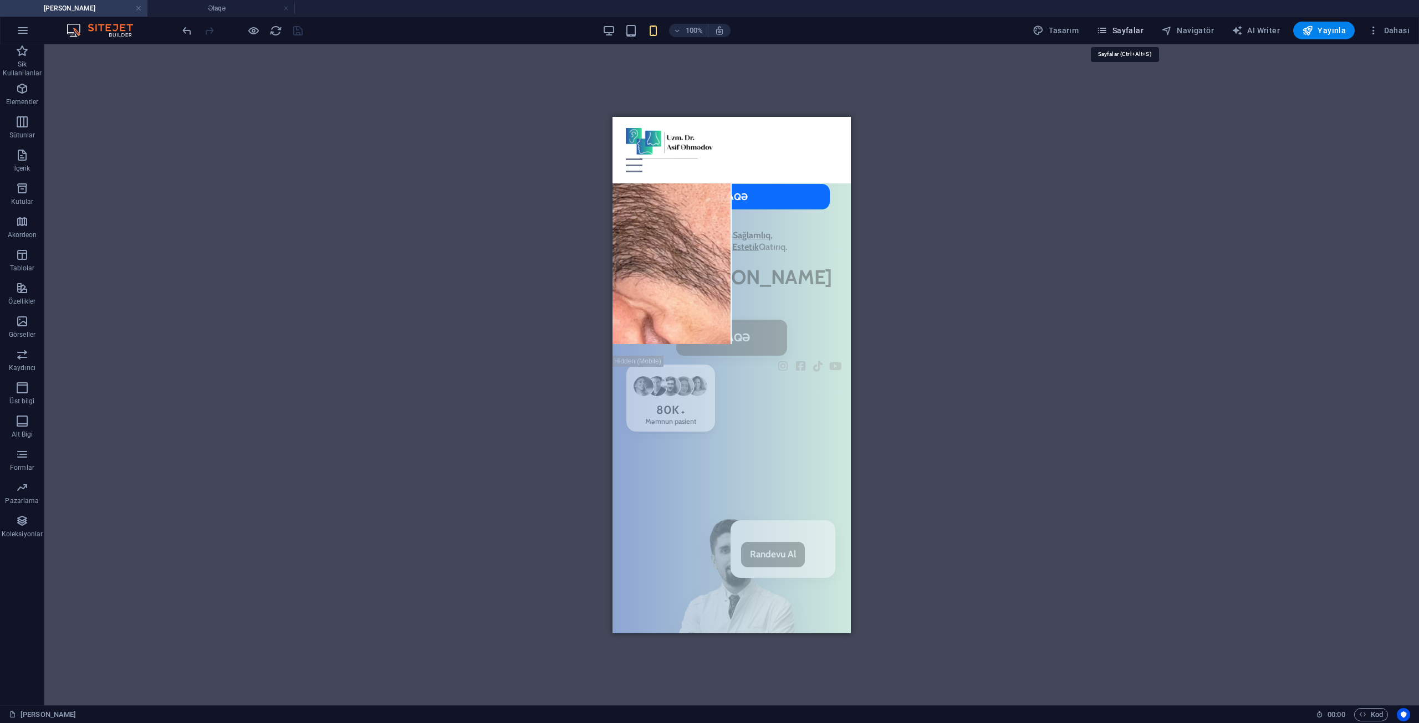
click at [1143, 34] on span "Sayfalar" at bounding box center [1119, 30] width 47 height 11
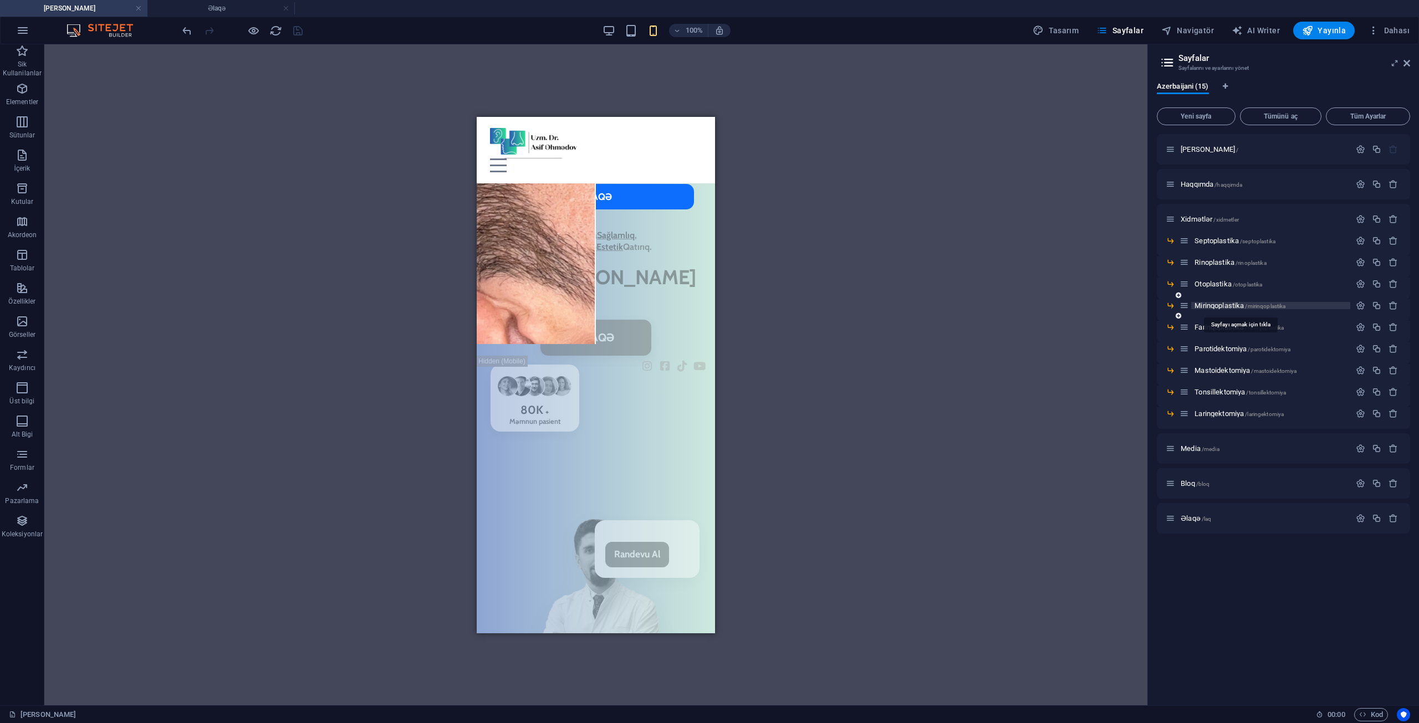
click at [1230, 308] on span "Mirinqoplastika /mirinqoplastika" at bounding box center [1239, 306] width 91 height 8
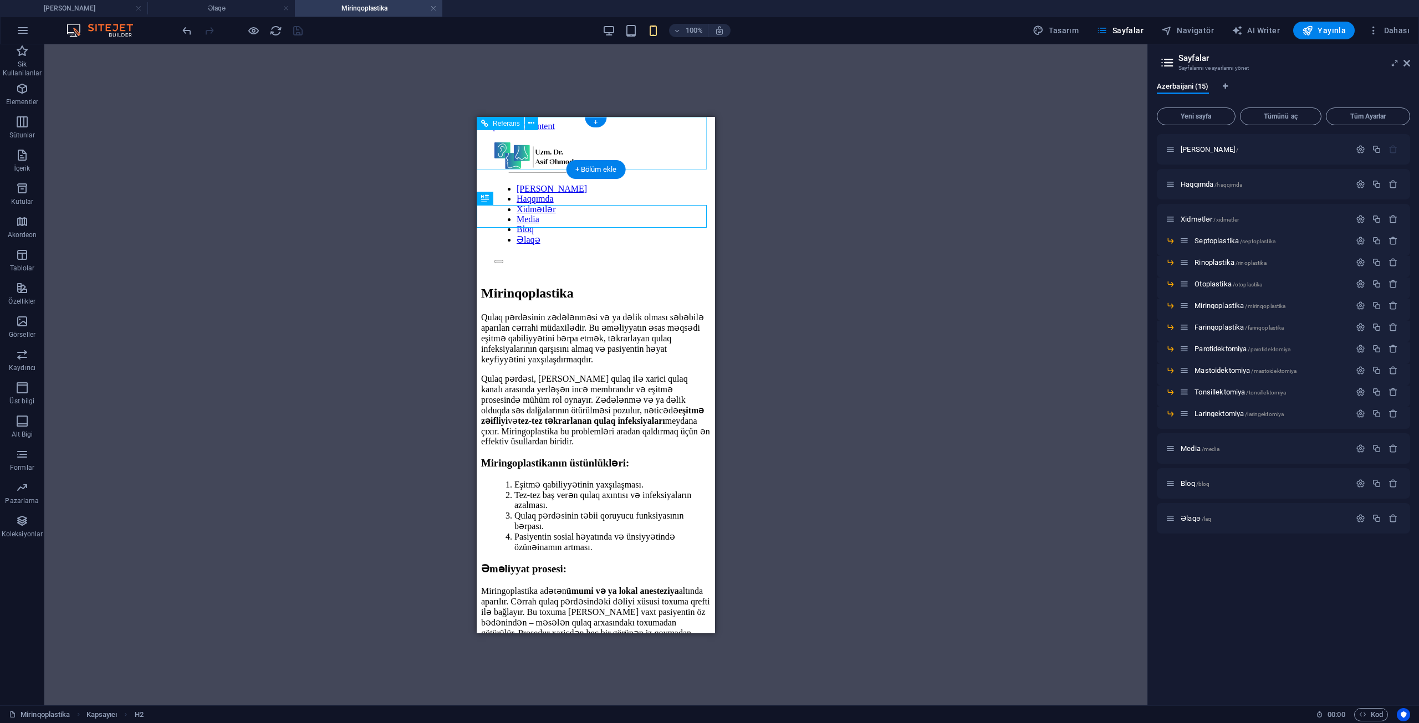
scroll to position [0, 0]
click at [550, 285] on div "Mirinqoplastika" at bounding box center [595, 292] width 229 height 15
click at [523, 285] on div "Mirinqoplastika" at bounding box center [595, 292] width 229 height 15
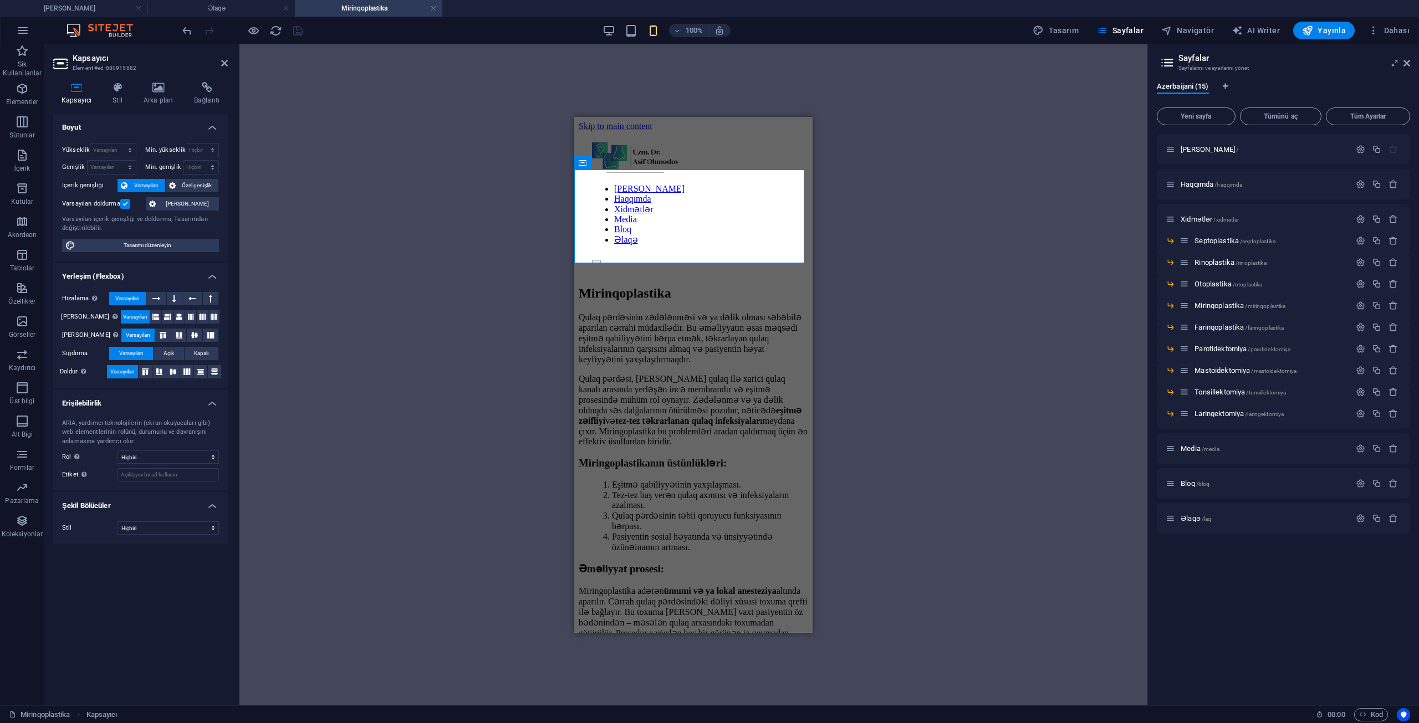
click at [125, 210] on div "Varsayılan doldurma" at bounding box center [102, 203] width 81 height 13
click at [131, 204] on div "Varsayılan doldurma" at bounding box center [102, 203] width 81 height 13
click at [125, 203] on label at bounding box center [125, 204] width 10 height 10
click at [0, 0] on input "Varsayılan doldurma" at bounding box center [0, 0] width 0 height 0
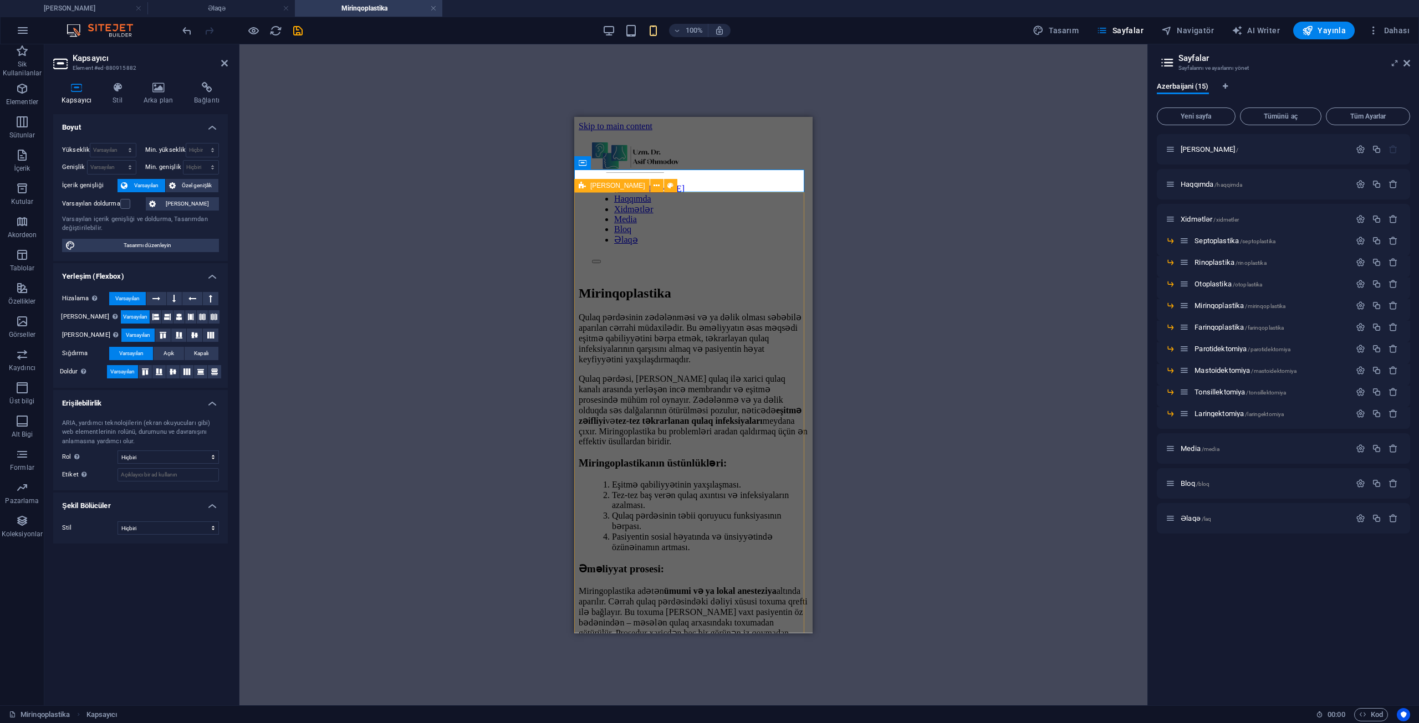
click at [619, 311] on div "Qulaq pərdəsinin zədələnməsi və ya dəlik olması səbəbilə aparılan cərrahi müdax…" at bounding box center [693, 668] width 229 height 714
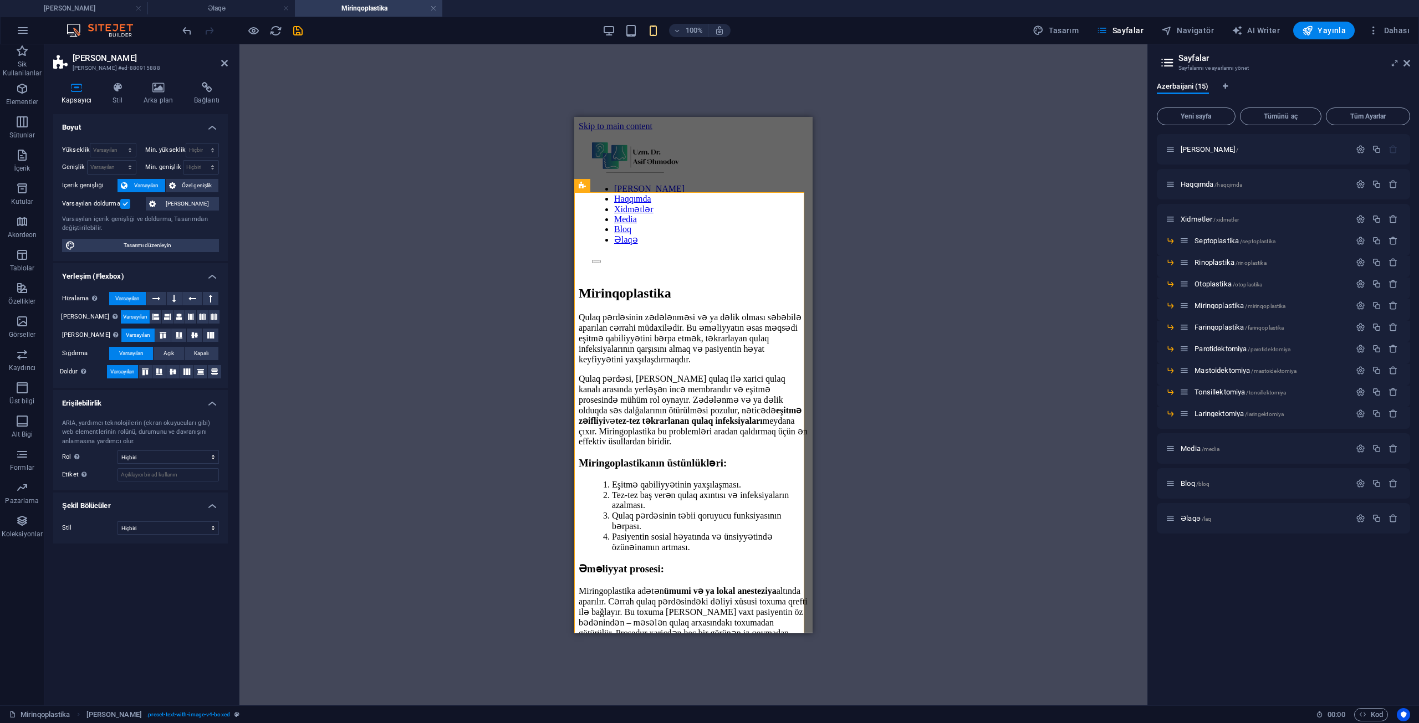
click at [126, 205] on label at bounding box center [125, 204] width 10 height 10
click at [0, 0] on input "Varsayılan doldurma" at bounding box center [0, 0] width 0 height 0
click at [602, 467] on div "Qulaq pərdəsinin zədələnməsi və ya dəlik olması səbəbilə aparılan cərrahi müdax…" at bounding box center [693, 585] width 229 height 548
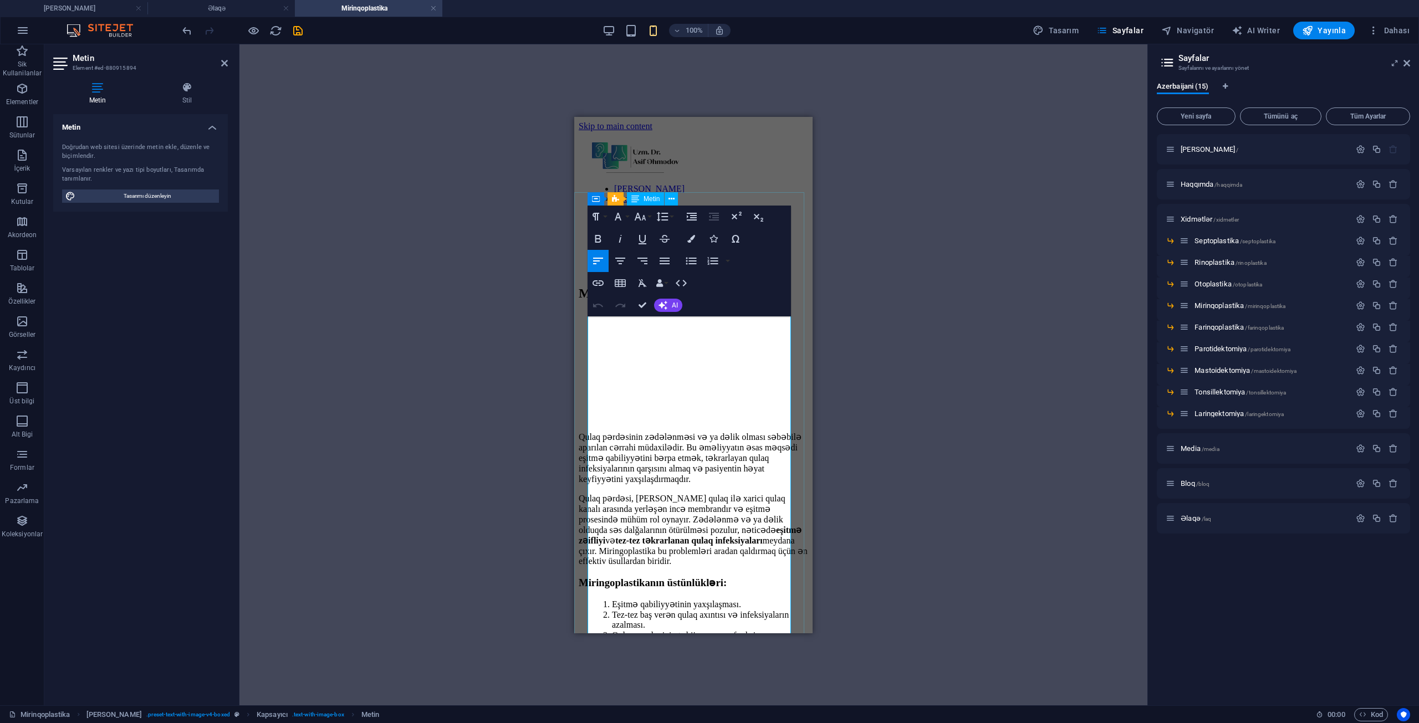
click at [602, 493] on p "Qulaq pərdəsi, [PERSON_NAME] qulaq ilə xarici qulaq kanalı arasında yerləşən in…" at bounding box center [693, 529] width 229 height 73
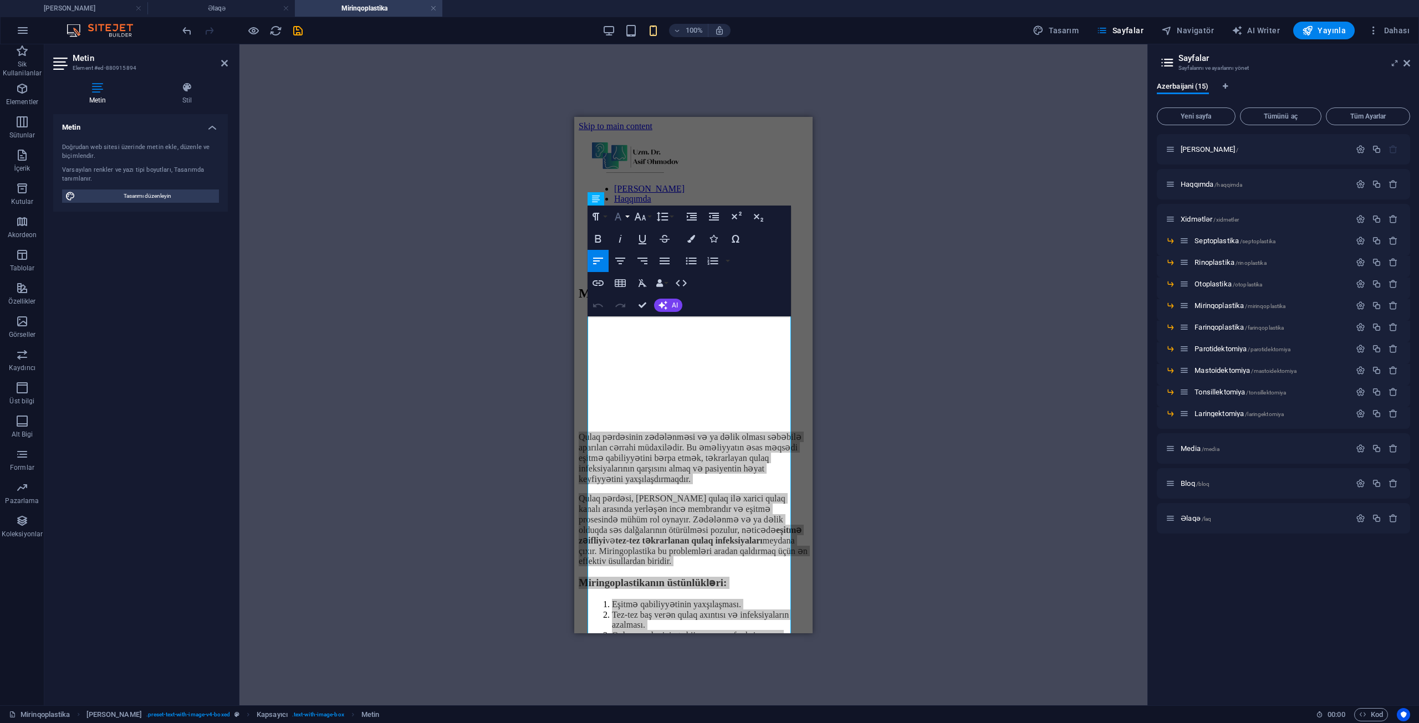
click at [627, 224] on button "Font Family" at bounding box center [620, 217] width 21 height 22
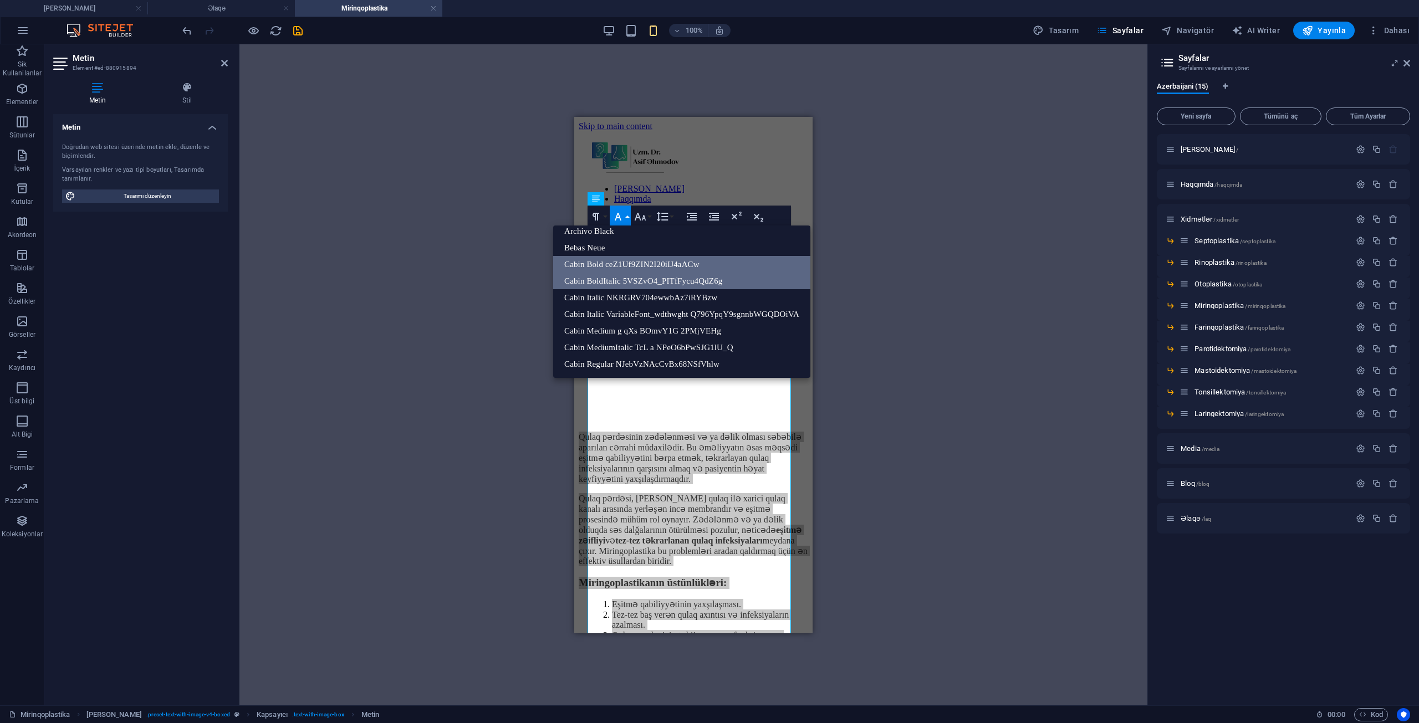
scroll to position [90, 0]
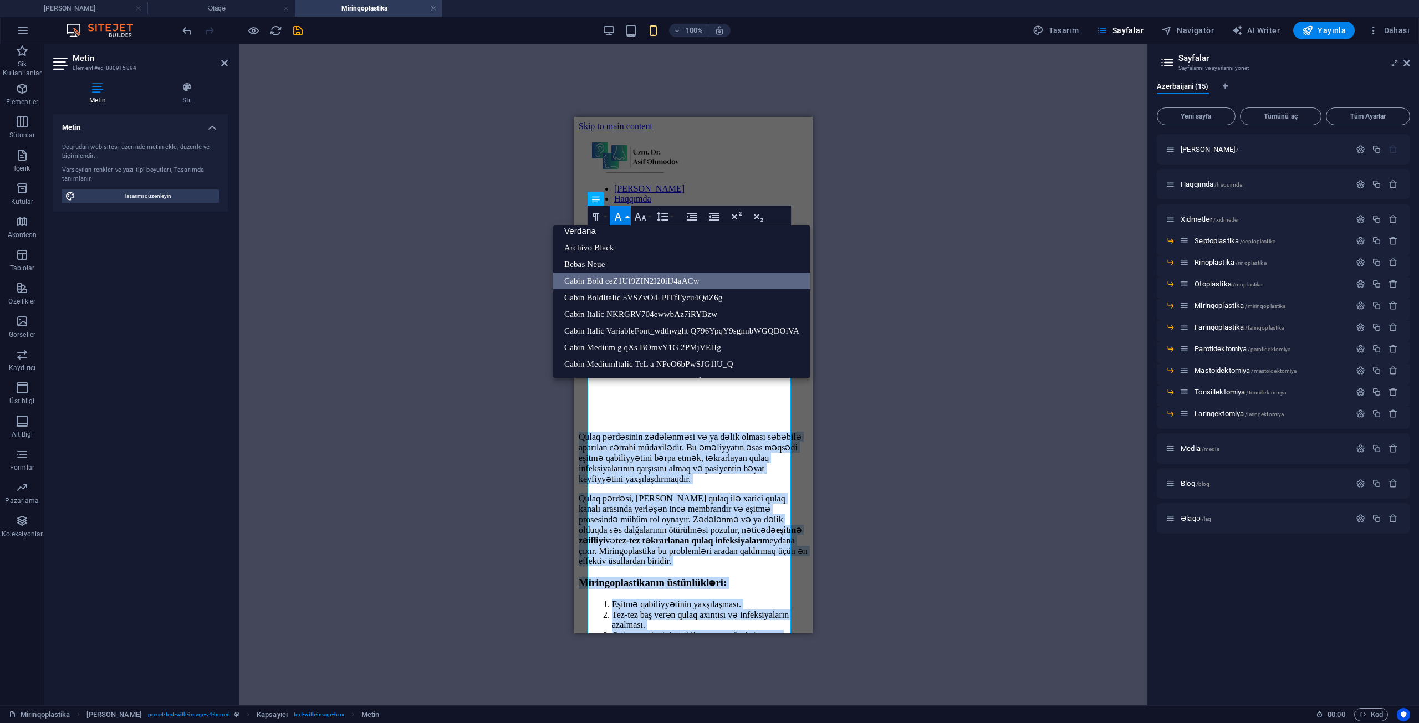
click at [662, 280] on link "Cabin Bold ceZ1Uf9ZIN2I20iIJ4aACw" at bounding box center [681, 281] width 257 height 17
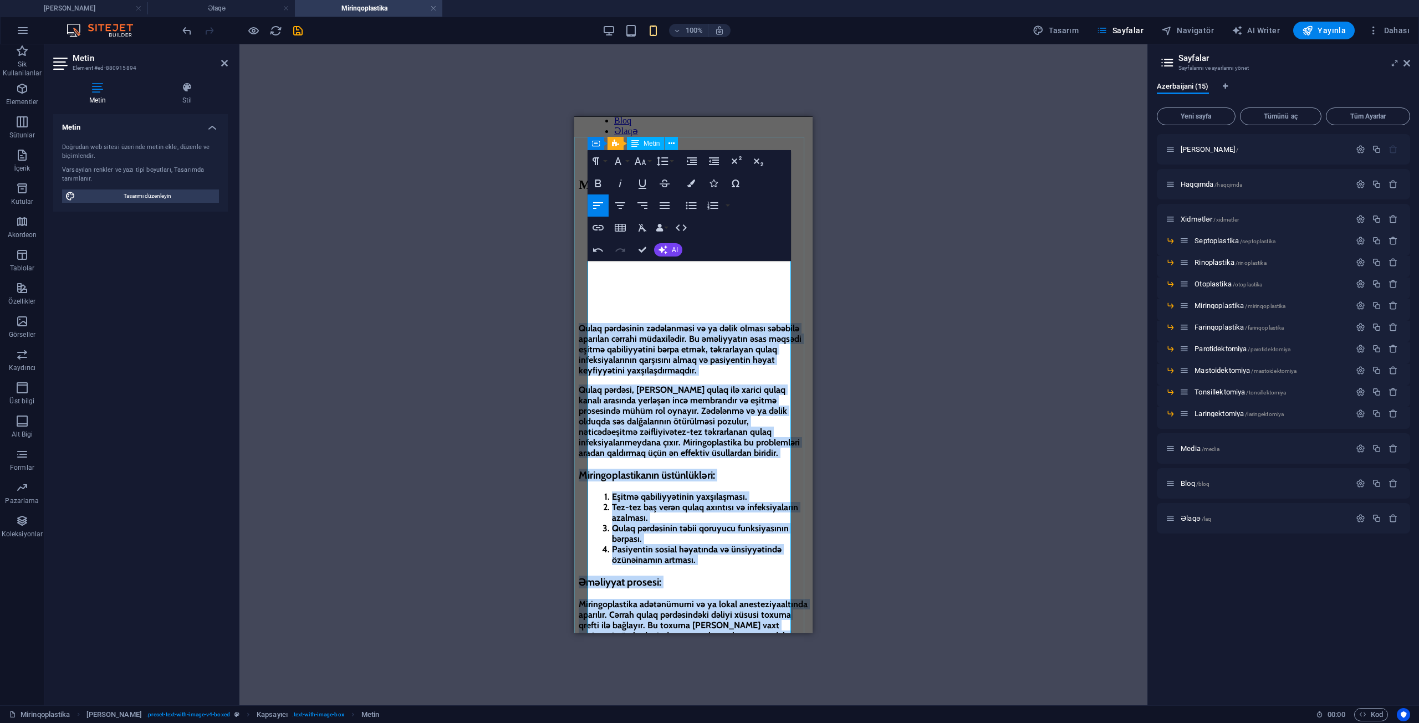
scroll to position [222, 0]
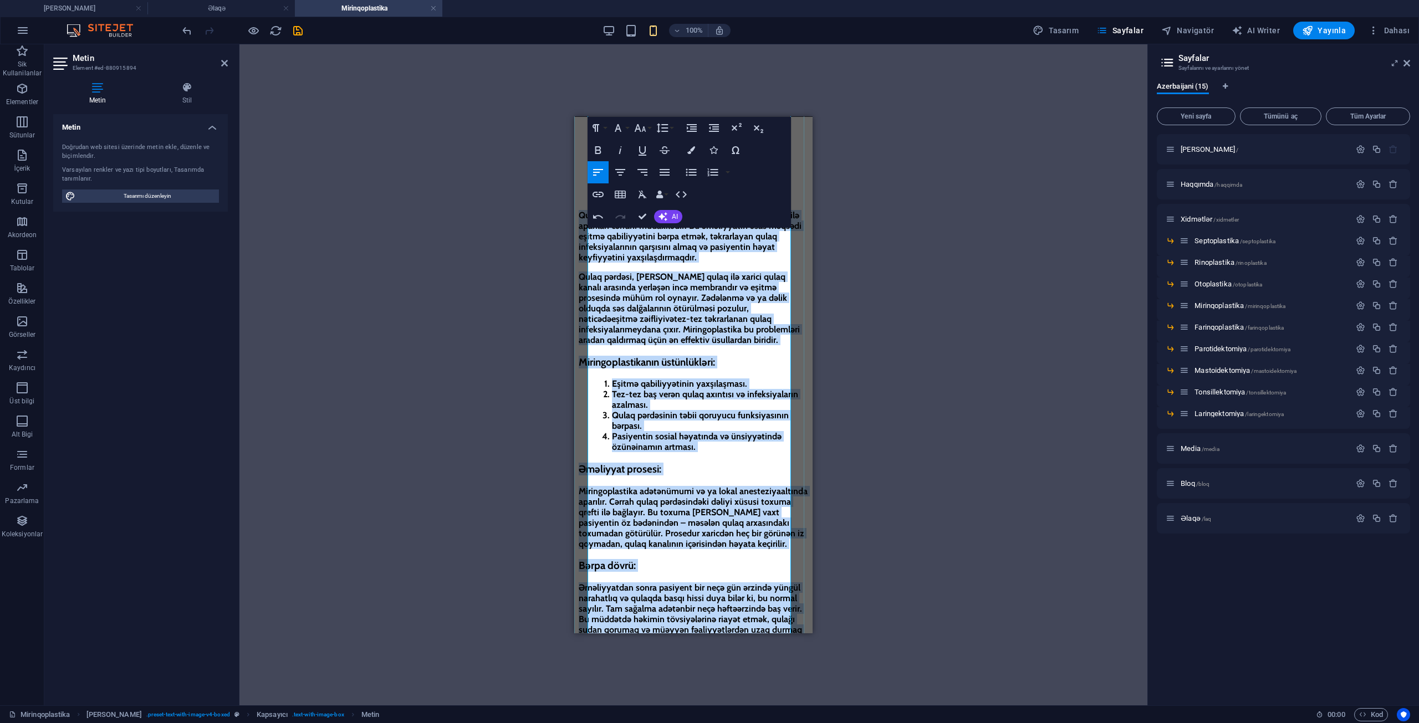
click at [648, 524] on span "Miringoplastika adətən ümumi və ya lokal anesteziya altında aparılır. Cərrah qu…" at bounding box center [693, 517] width 229 height 63
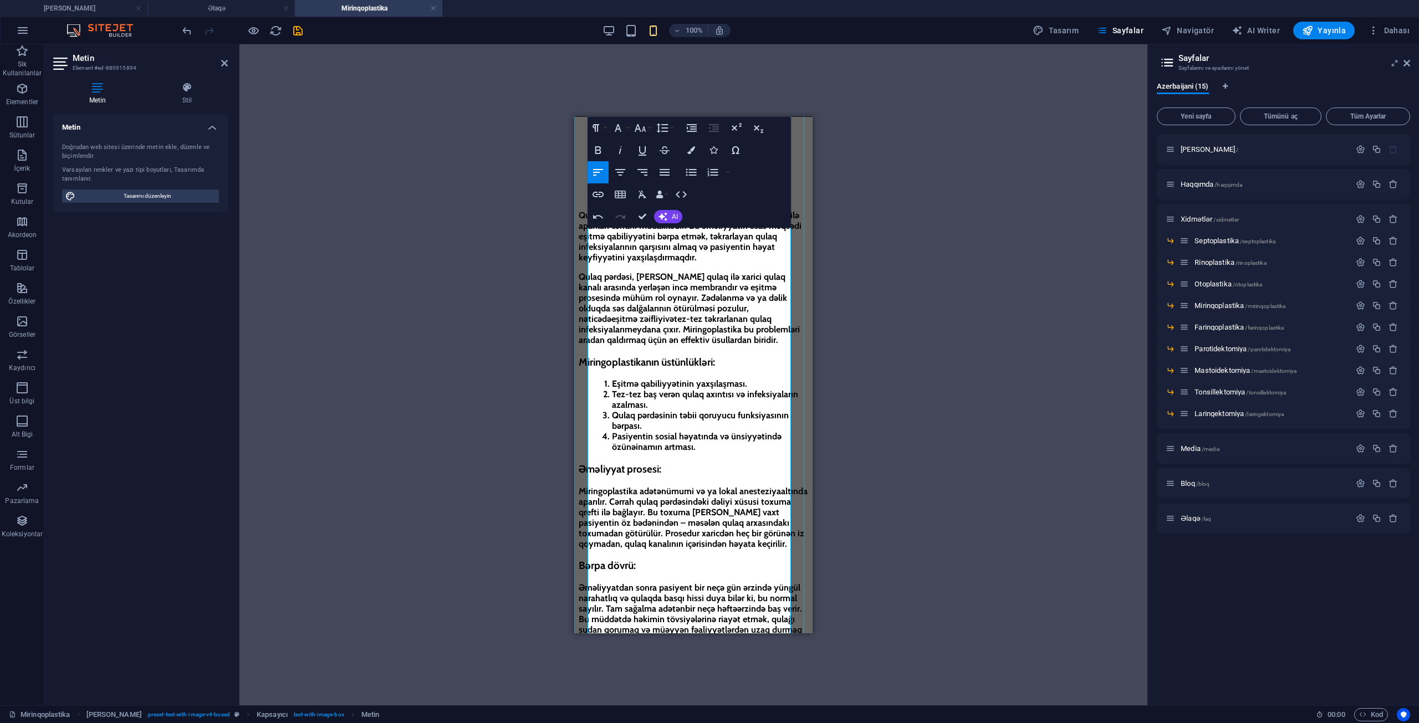
click at [590, 462] on strong "Əməliyyat prosesi:" at bounding box center [620, 468] width 83 height 13
click at [579, 409] on div "Qulaq pərdəsinin zədələnməsi və ya dəlik olması səbəbilə aparılan cərrahi müdax…" at bounding box center [693, 425] width 229 height 671
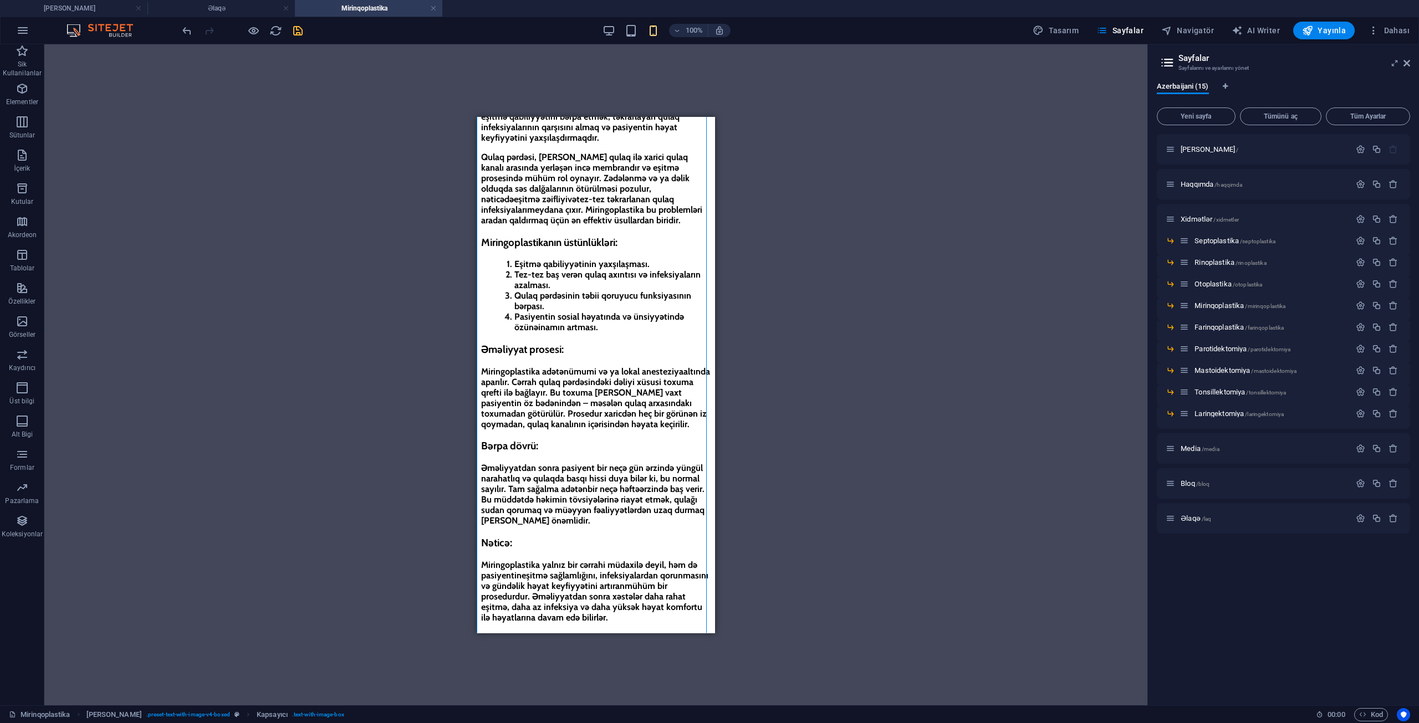
click at [302, 33] on icon "save" at bounding box center [298, 30] width 13 height 13
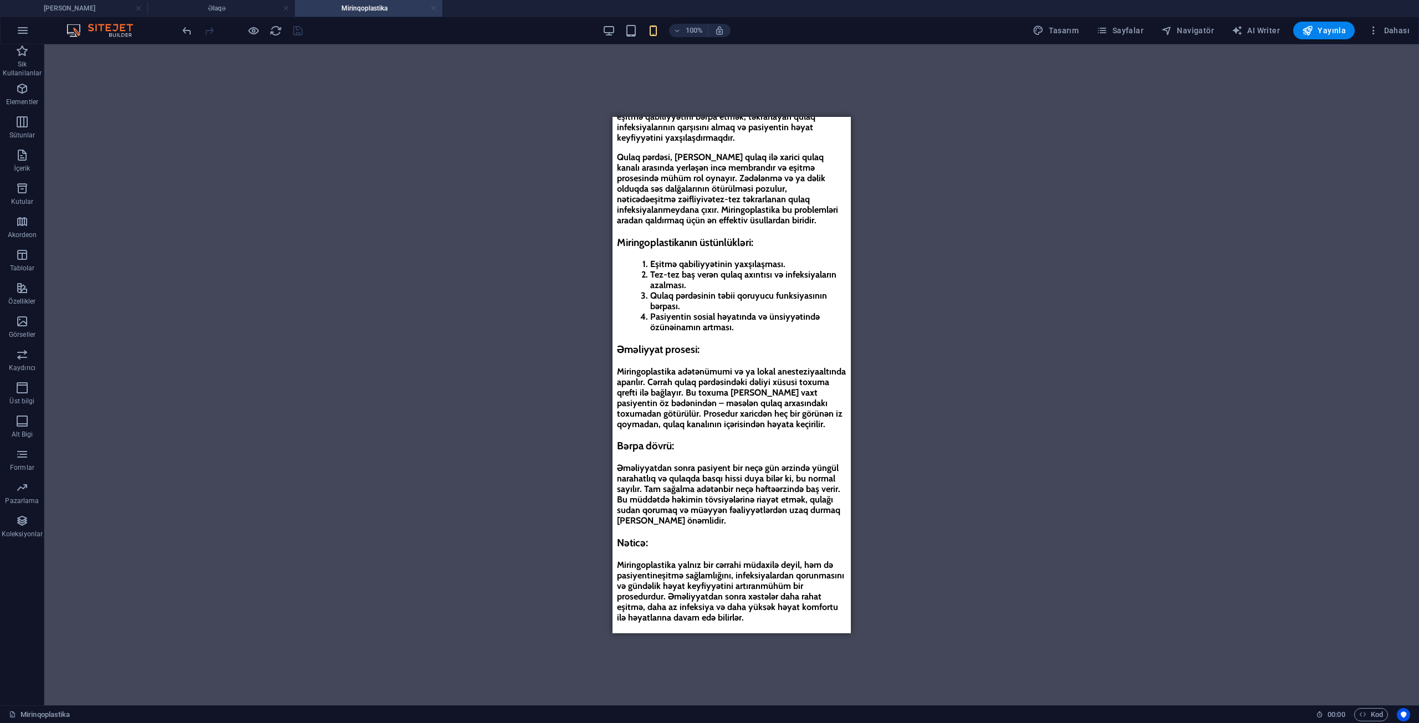
click at [433, 9] on link at bounding box center [433, 8] width 7 height 11
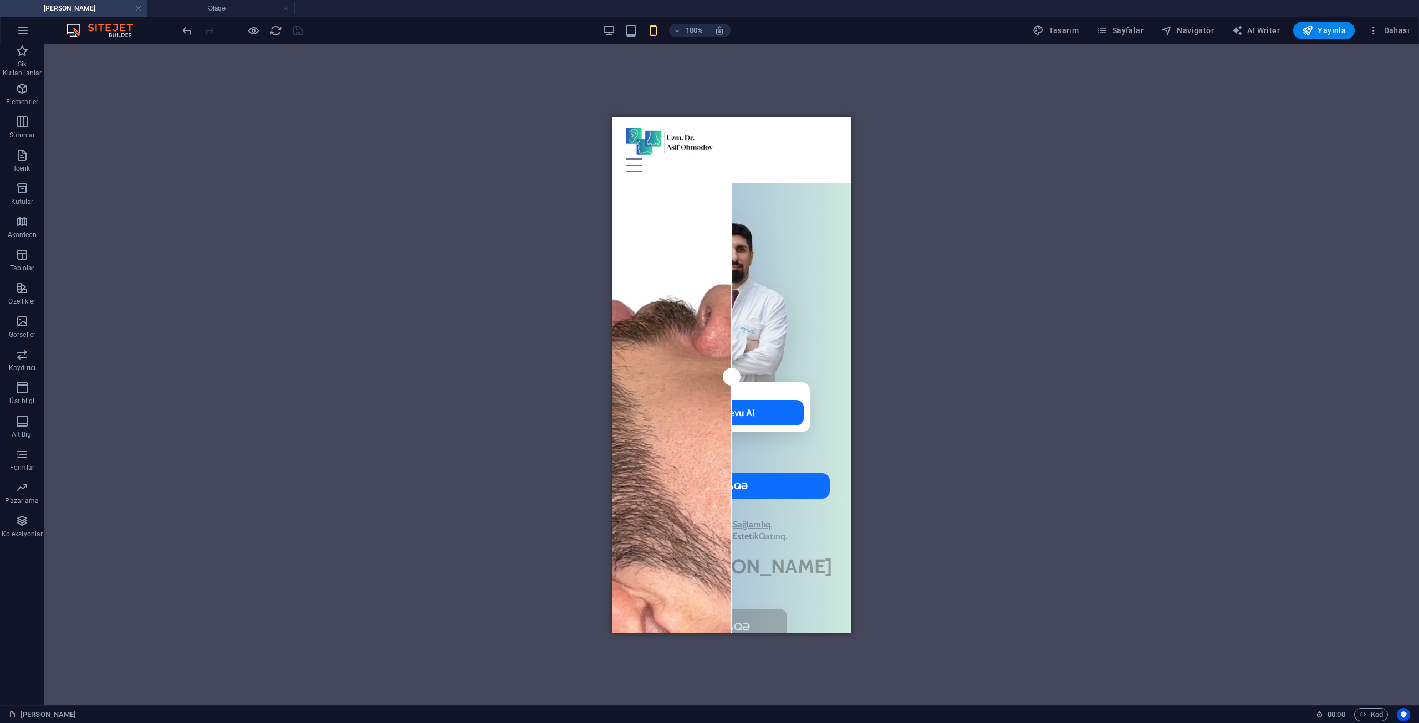
scroll to position [289, 0]
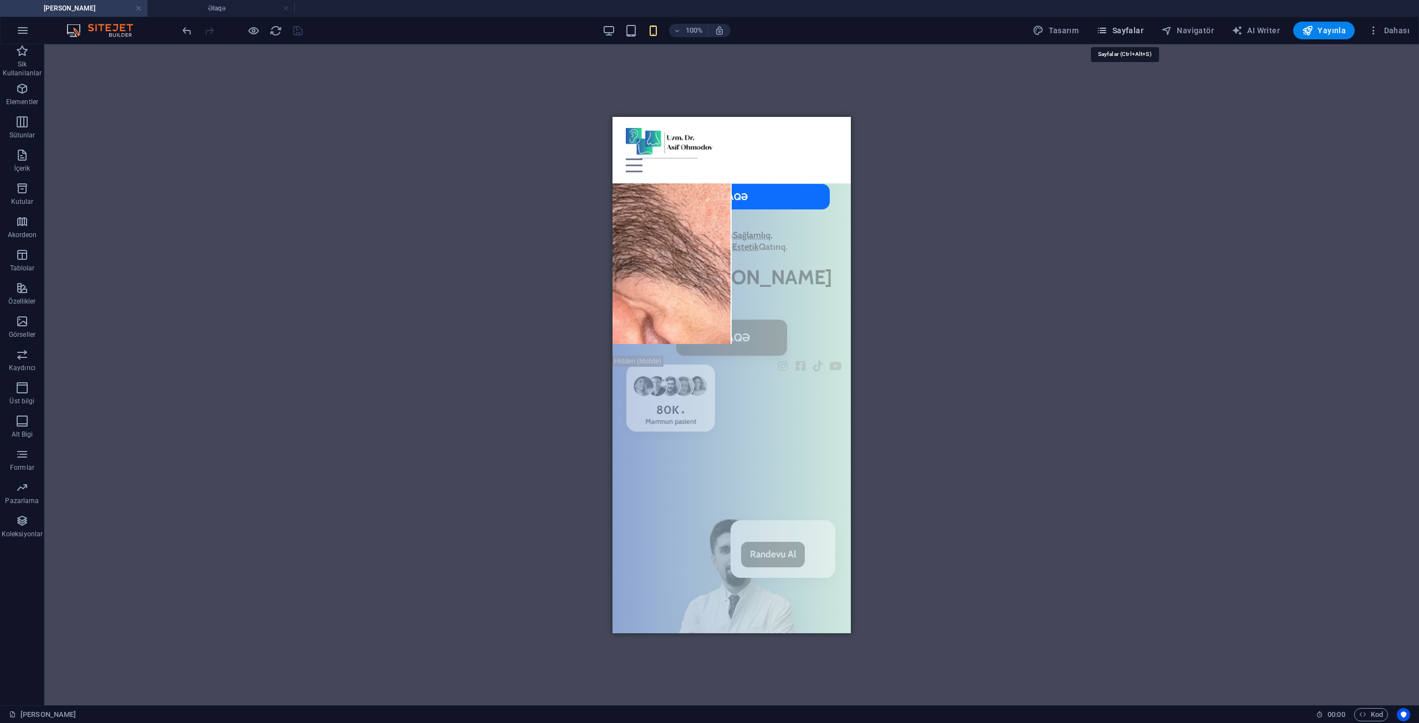
click at [1143, 29] on span "Sayfalar" at bounding box center [1119, 30] width 47 height 11
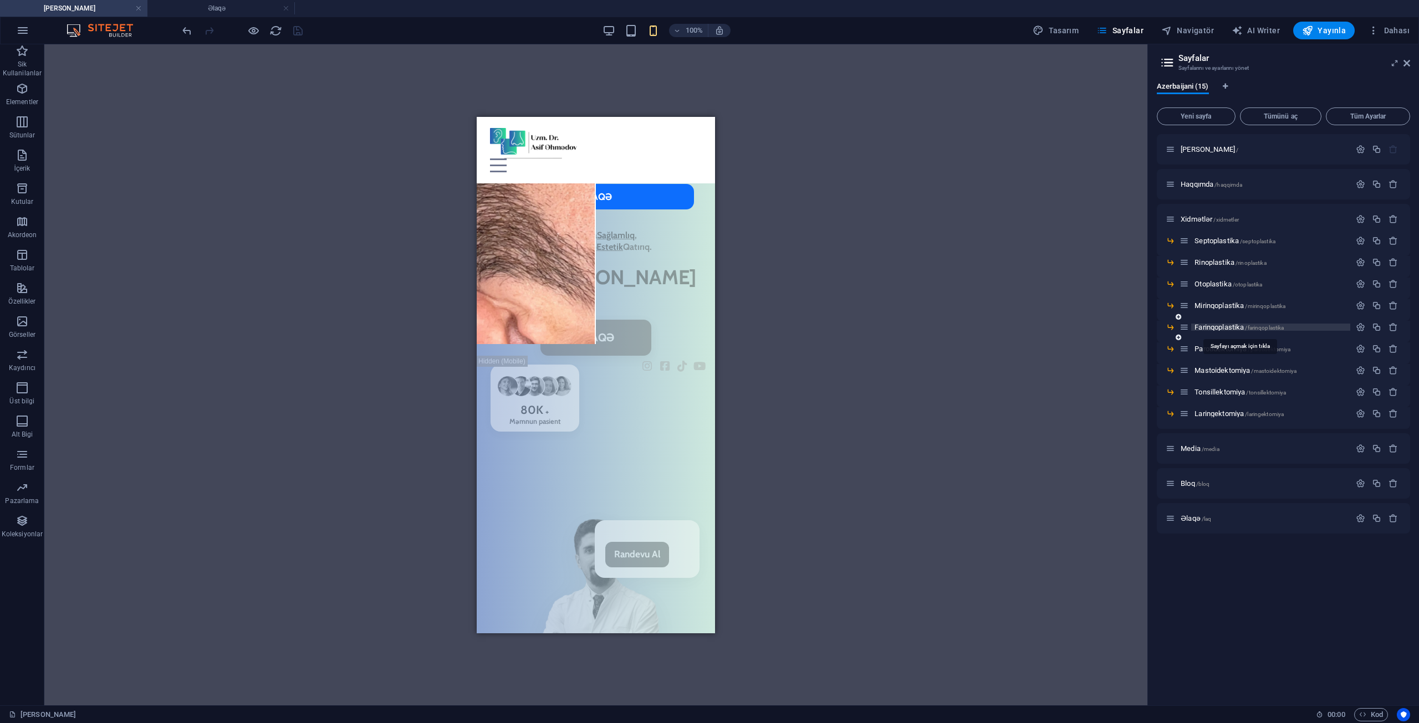
click at [1245, 324] on span "Farinqoplastika /farinqoplastika" at bounding box center [1238, 327] width 89 height 8
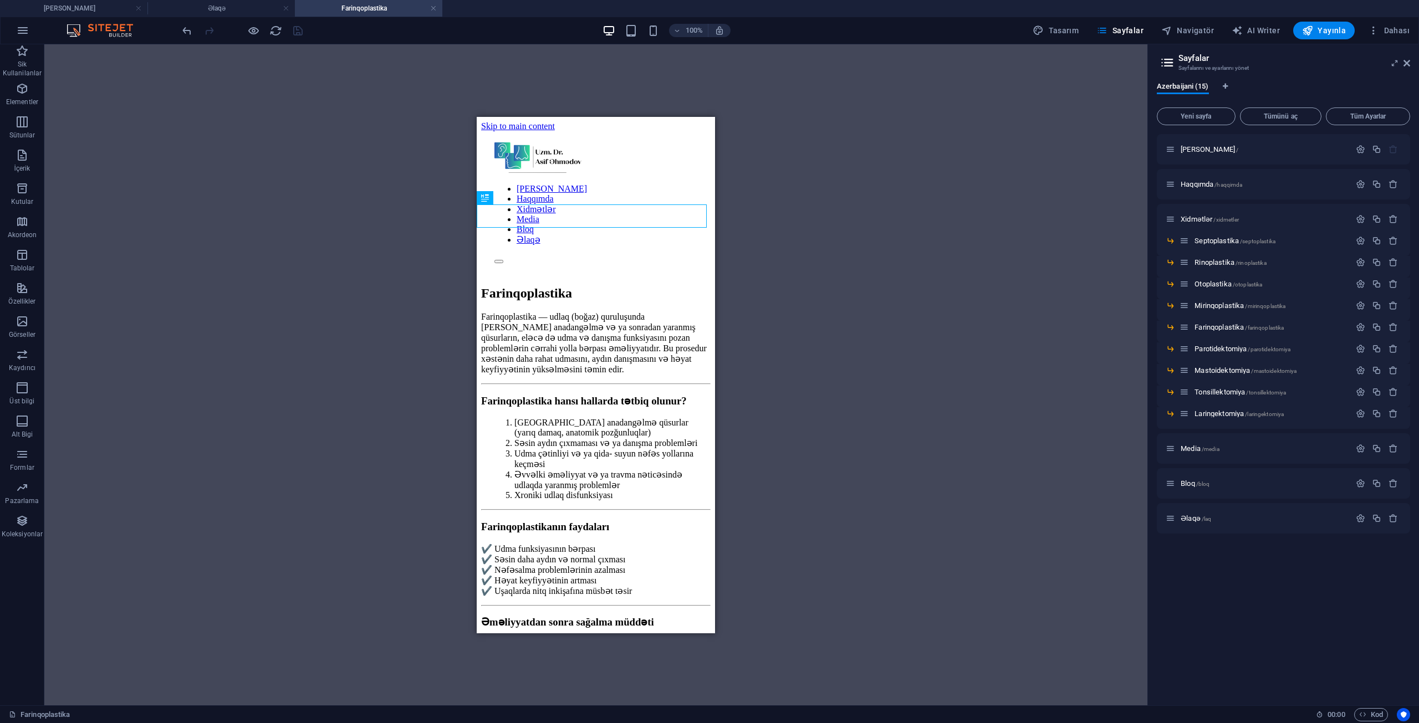
scroll to position [0, 0]
click at [532, 311] on div "Farinqoplastika — udlaq (boğaz) quruluşunda [PERSON_NAME] anadangəlmə və ya son…" at bounding box center [595, 614] width 229 height 606
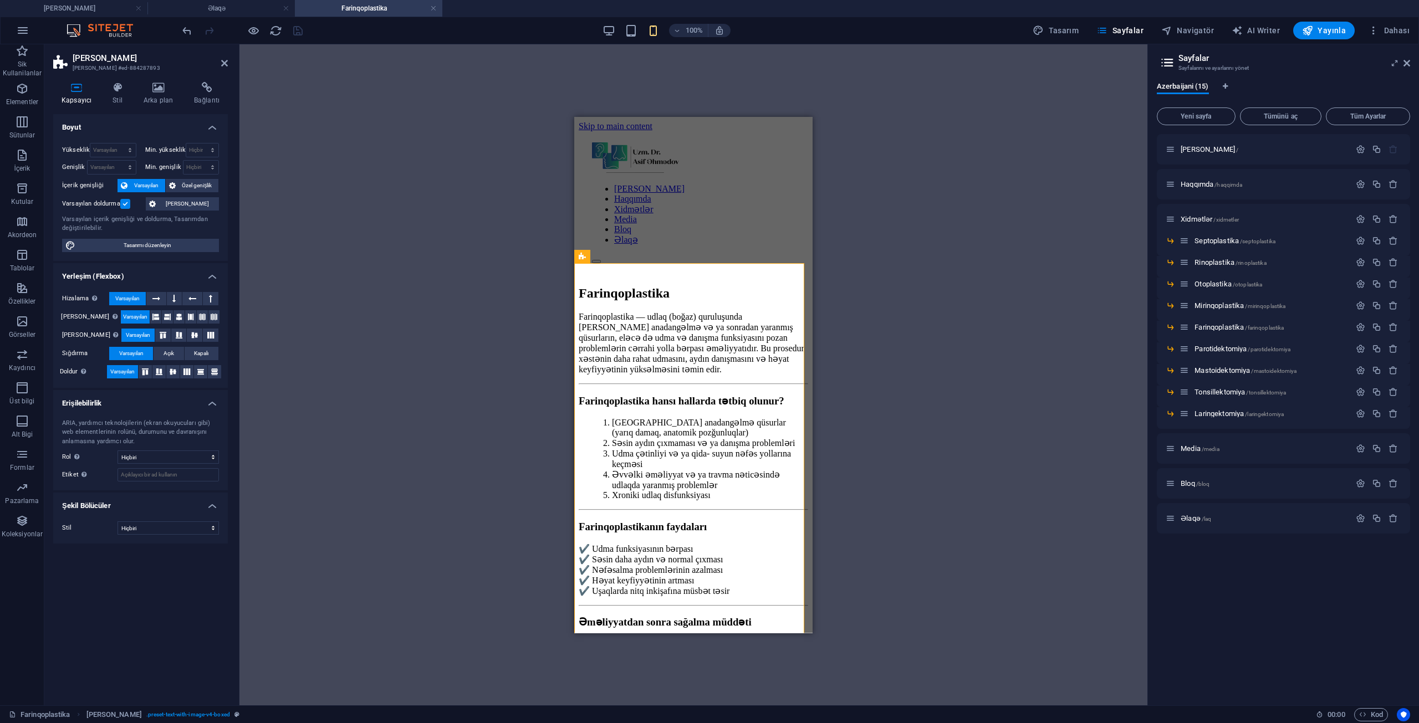
click at [127, 205] on label at bounding box center [125, 204] width 10 height 10
click at [0, 0] on input "Varsayılan doldurma" at bounding box center [0, 0] width 0 height 0
click at [633, 285] on div "Farinqoplastika" at bounding box center [693, 292] width 229 height 15
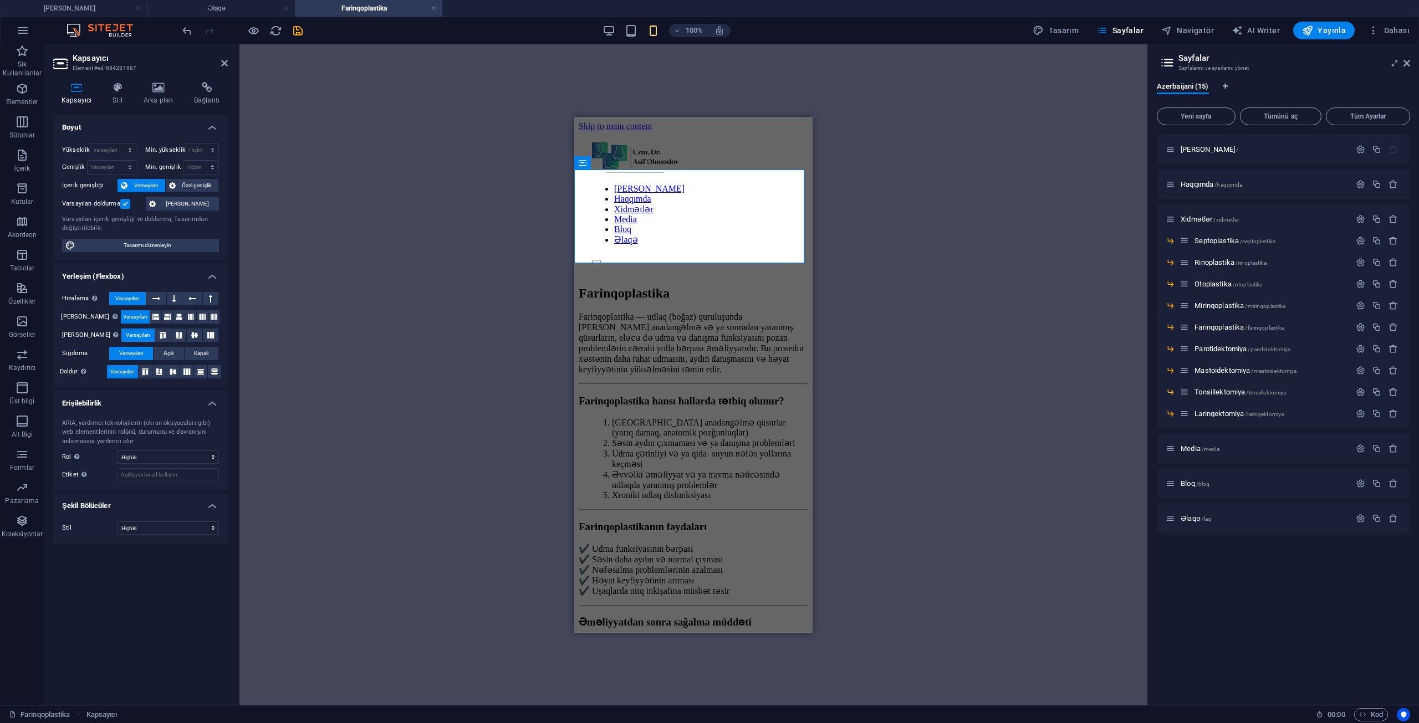
click at [127, 207] on label at bounding box center [125, 204] width 10 height 10
click at [0, 0] on input "Varsayılan doldurma" at bounding box center [0, 0] width 0 height 0
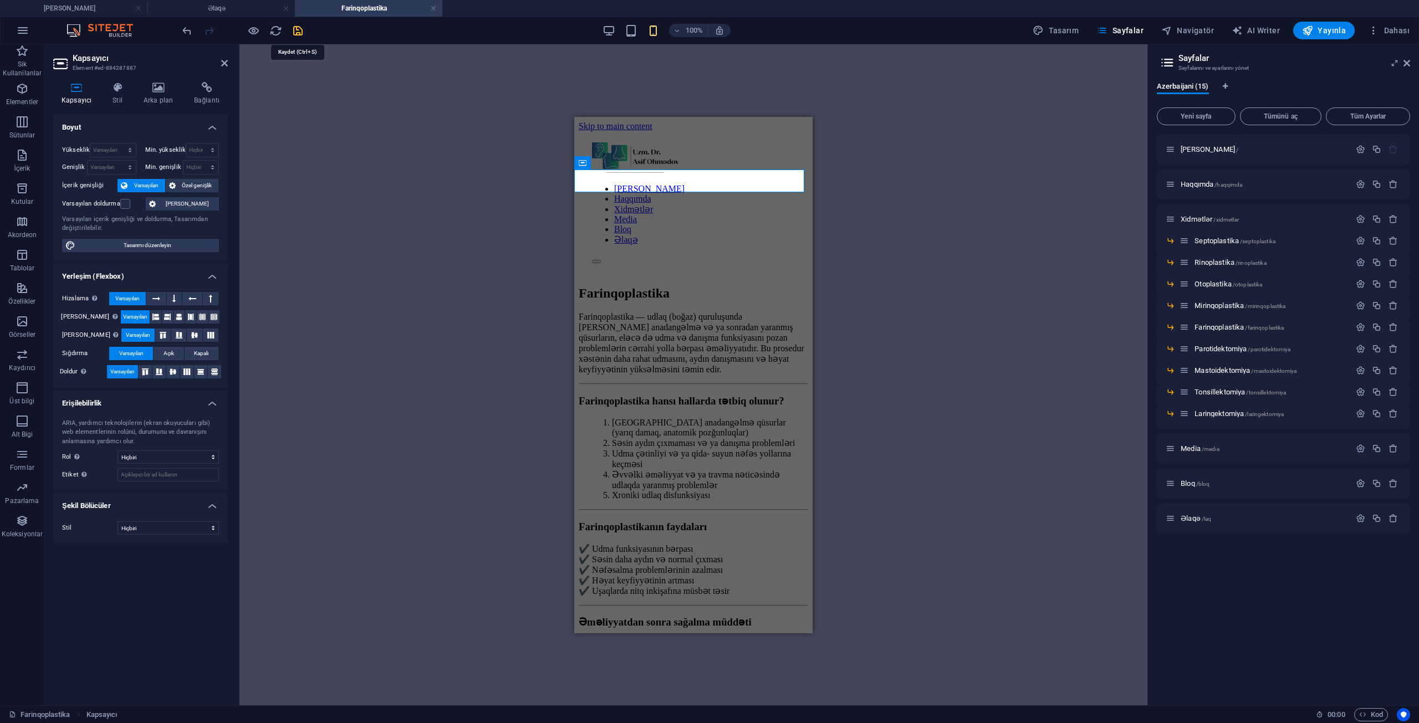
click at [298, 29] on icon "save" at bounding box center [298, 30] width 13 height 13
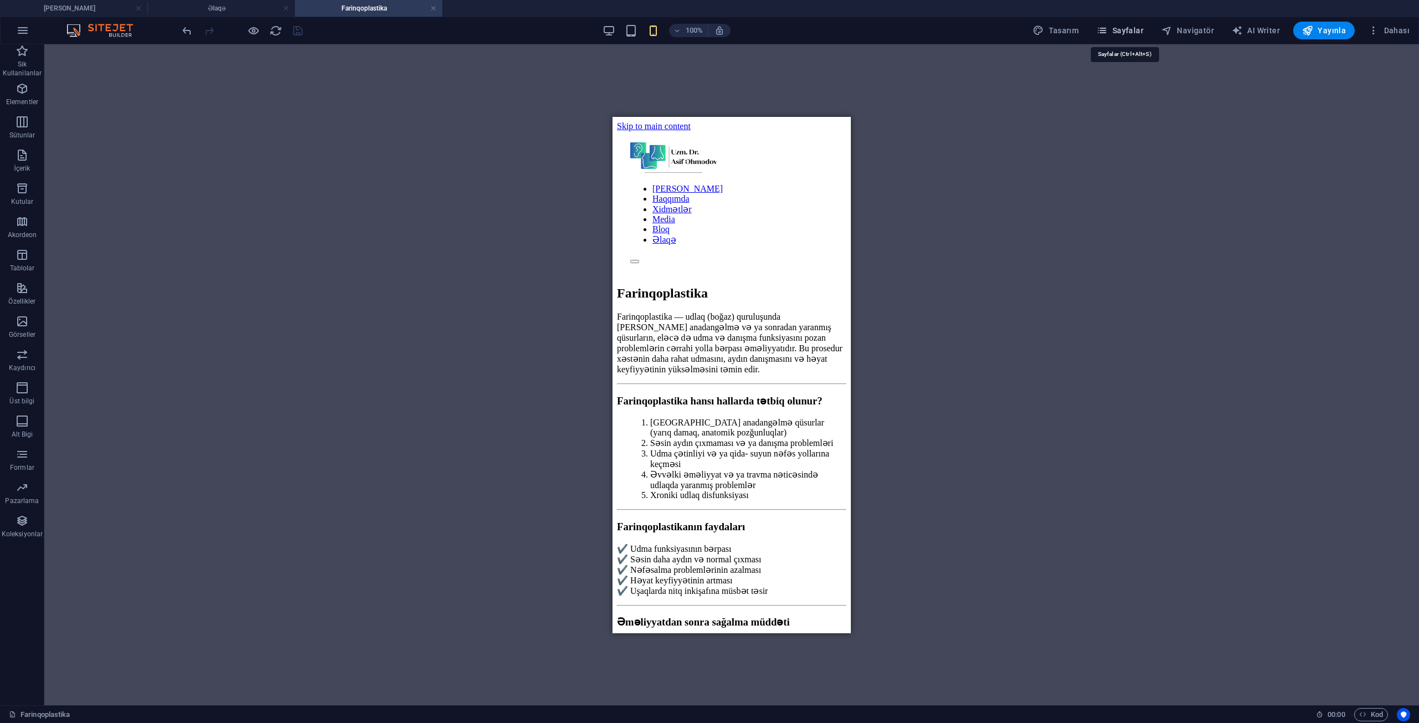
click at [1116, 26] on span "Sayfalar" at bounding box center [1119, 30] width 47 height 11
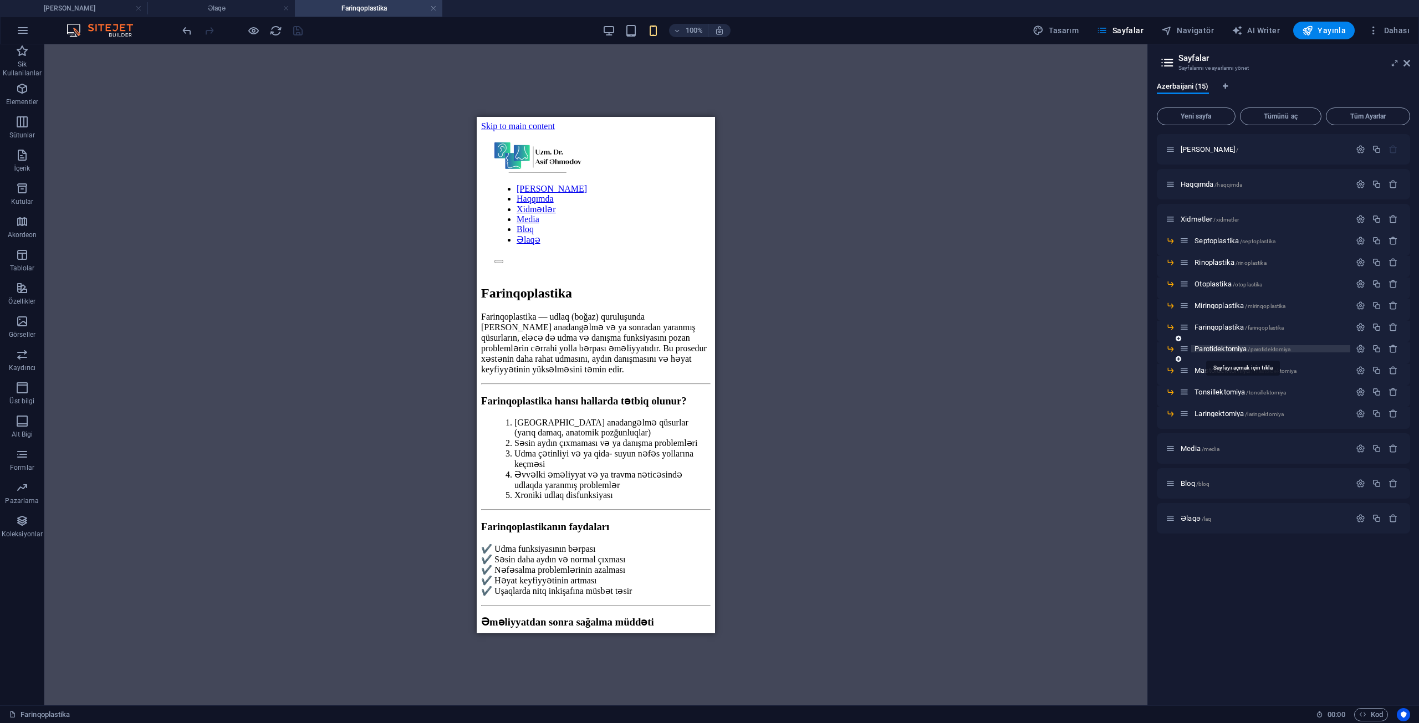
click at [1238, 348] on span "Parotidektomiya /parotidektomiya" at bounding box center [1242, 349] width 96 height 8
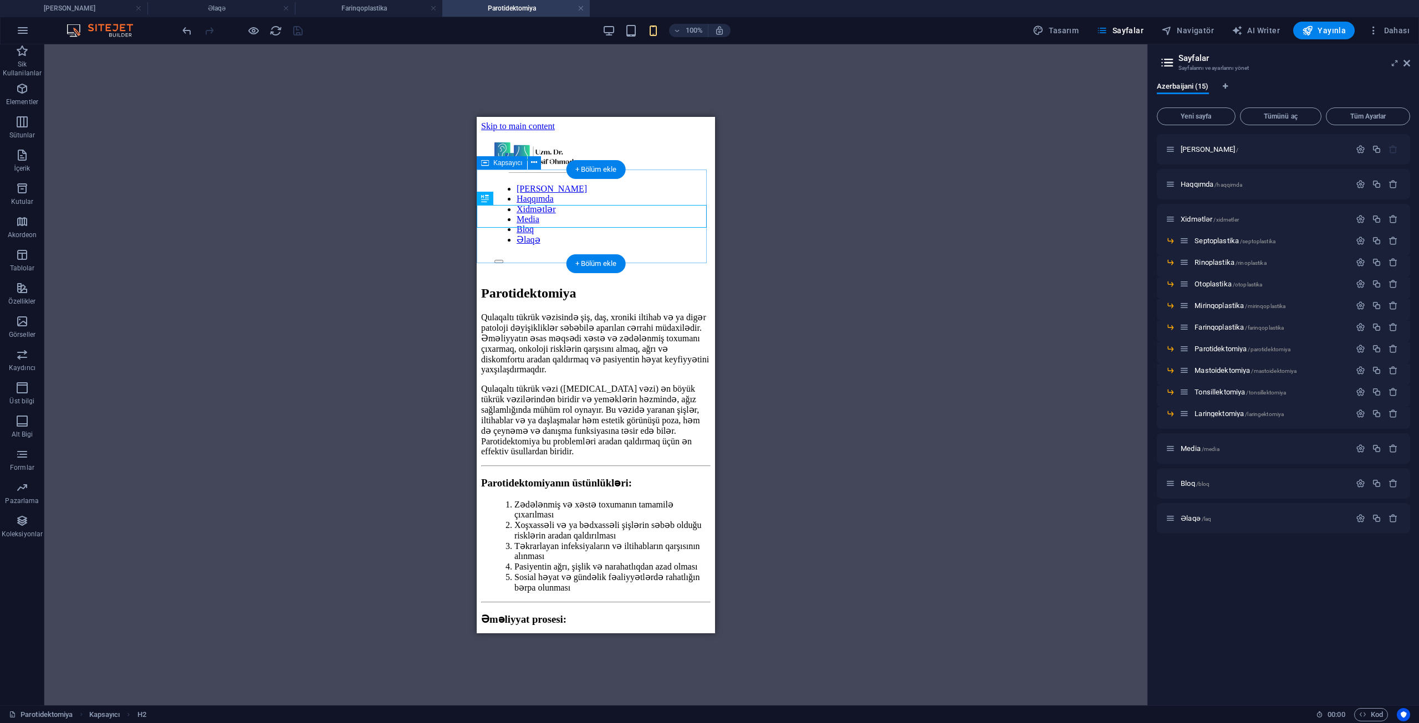
click at [521, 285] on div "Parotidektomiya" at bounding box center [595, 292] width 229 height 15
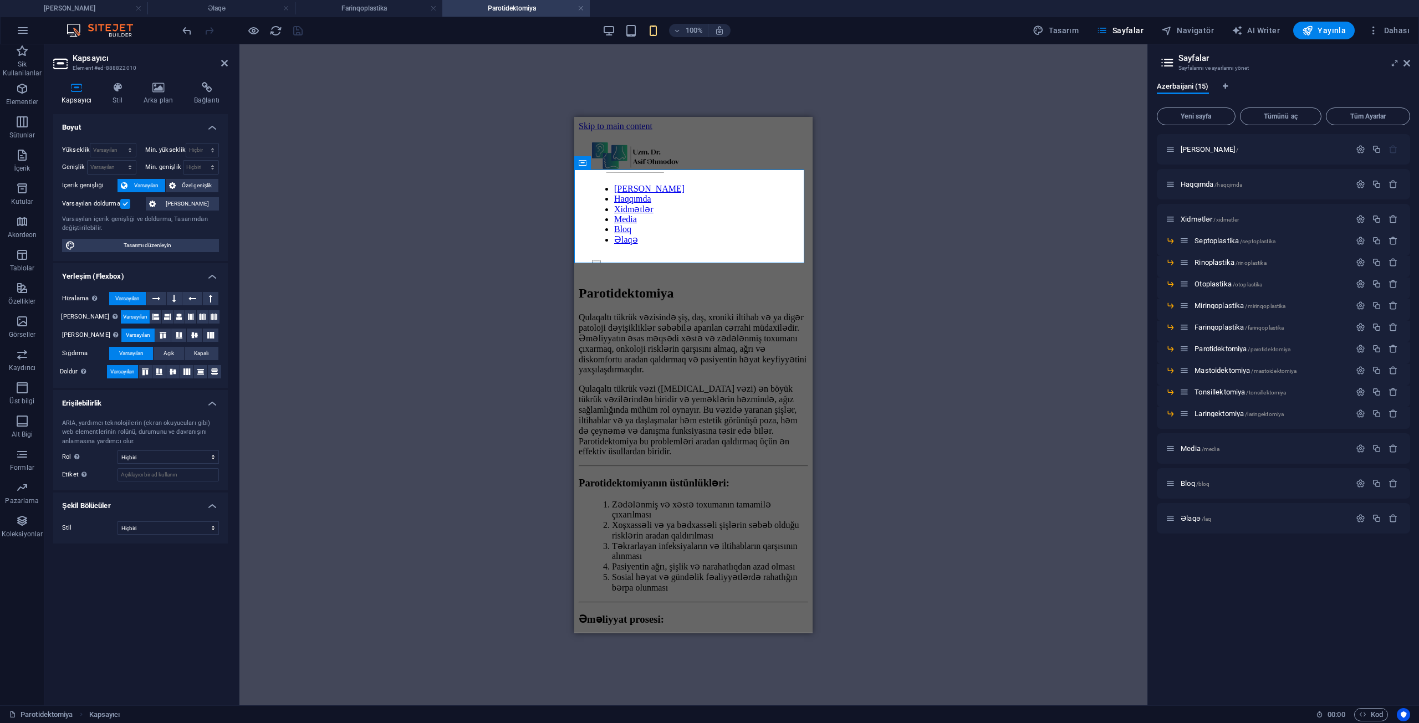
click at [123, 203] on label at bounding box center [125, 204] width 10 height 10
click at [0, 0] on input "Varsayılan doldurma" at bounding box center [0, 0] width 0 height 0
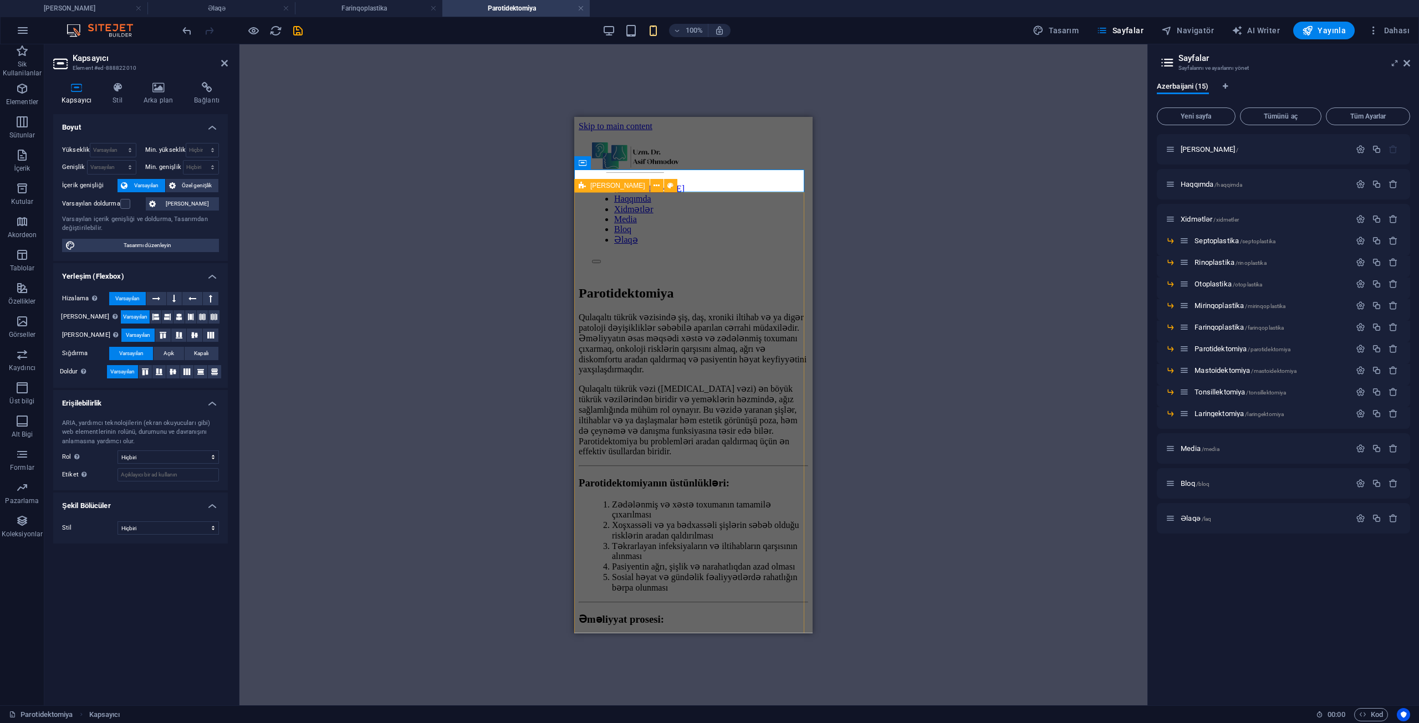
click at [655, 311] on div "Qulaqaltı tükrük vəzisində şiş, daş, xroniki iltihab və ya digər patoloji dəyiş…" at bounding box center [693, 660] width 229 height 699
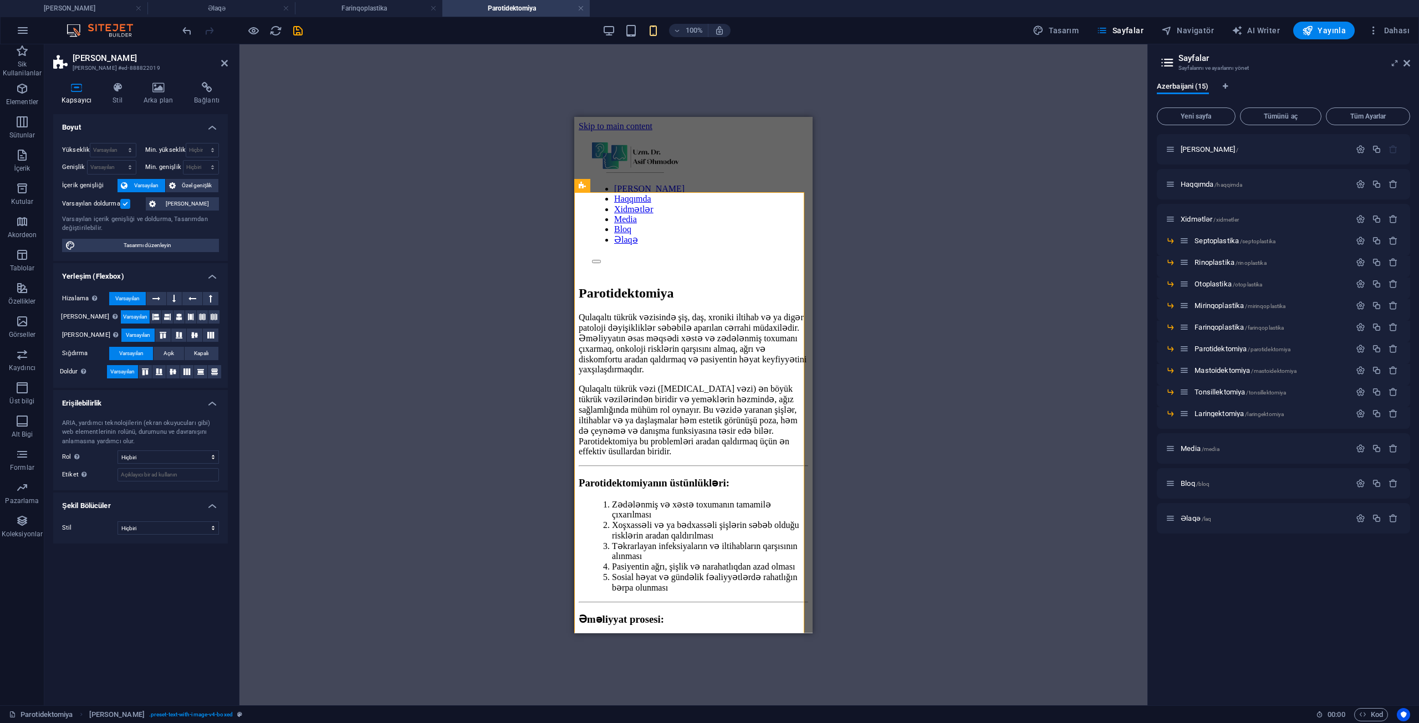
click at [119, 201] on label "Varsayılan doldurma" at bounding box center [91, 203] width 58 height 13
click at [0, 0] on input "Varsayılan doldurma" at bounding box center [0, 0] width 0 height 0
click at [302, 29] on icon "save" at bounding box center [298, 30] width 13 height 13
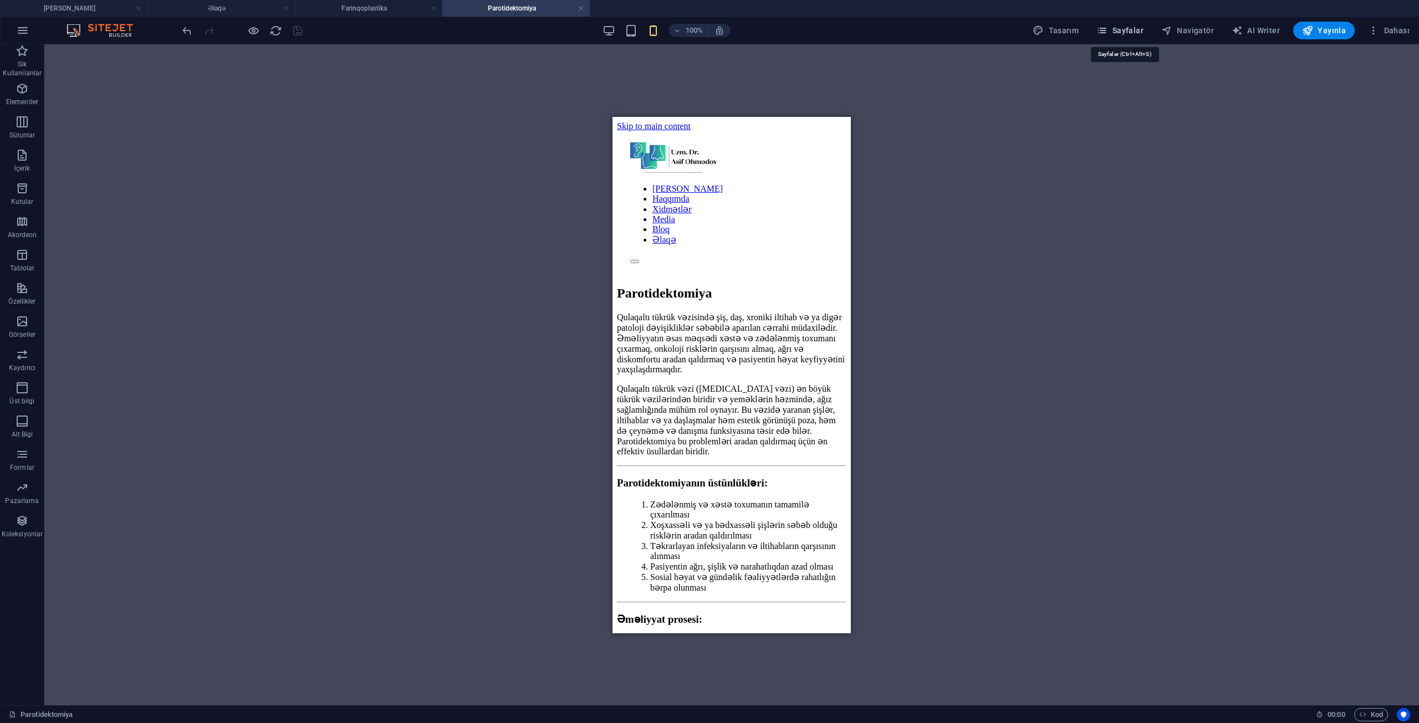
click at [1143, 27] on span "Sayfalar" at bounding box center [1119, 30] width 47 height 11
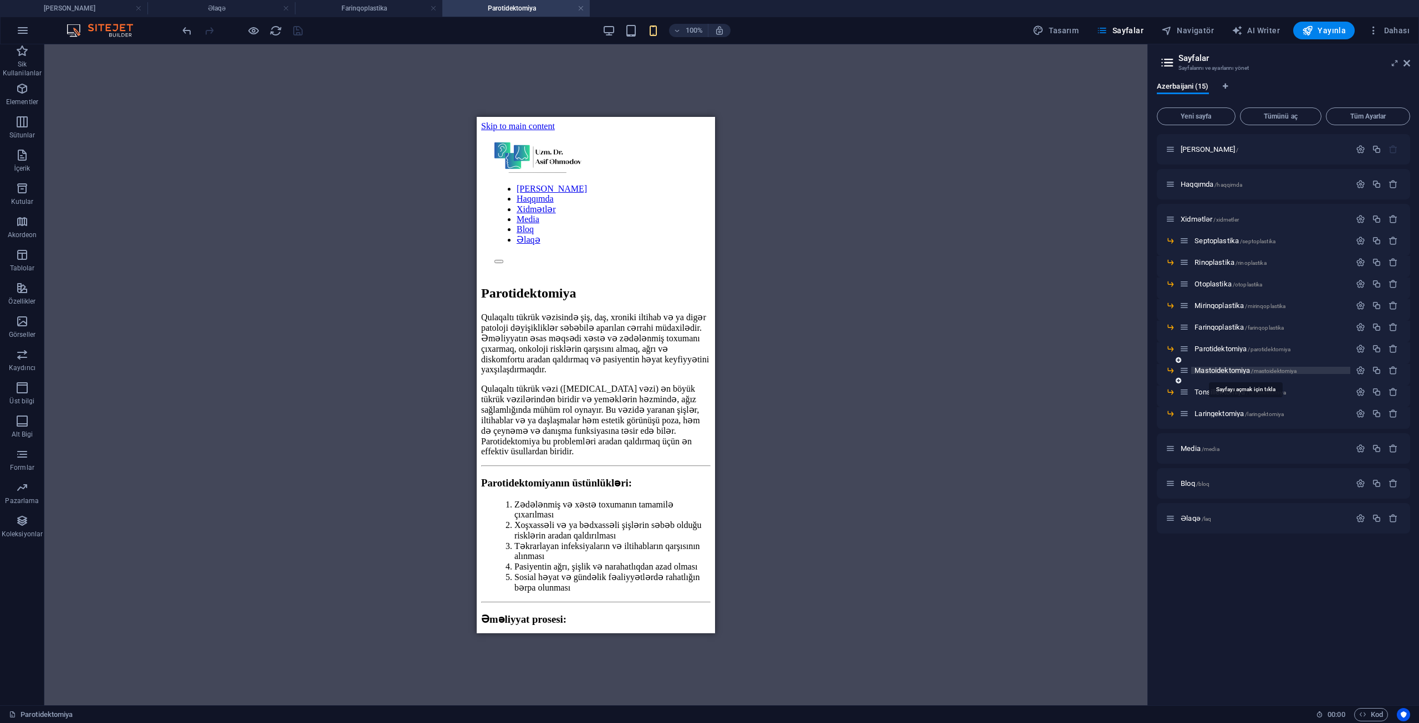
click at [1229, 369] on span "Mastoidektomiya /mastoidektomiya" at bounding box center [1245, 370] width 102 height 8
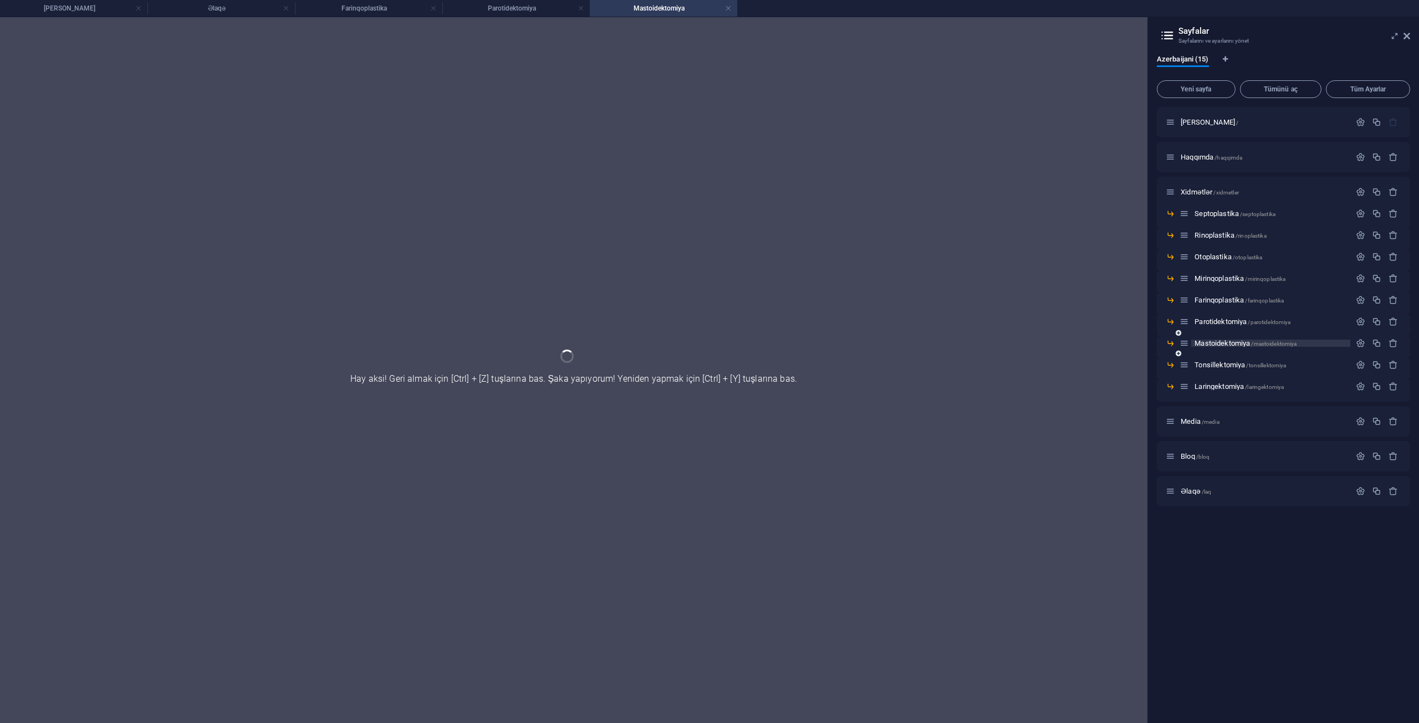
click at [1229, 369] on div "Tonsillektomiya /tonsillektomiya" at bounding box center [1264, 365] width 171 height 13
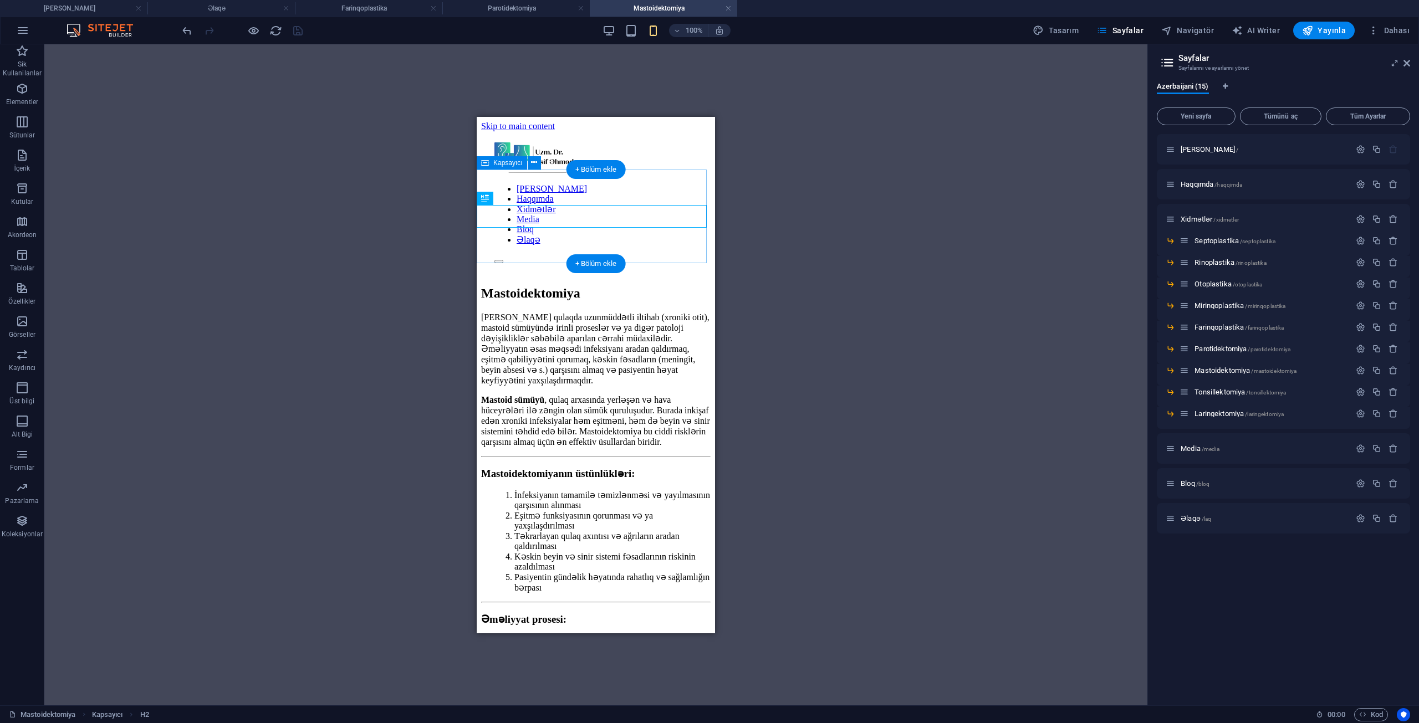
click at [517, 285] on div "Mastoidektomiya" at bounding box center [595, 292] width 229 height 15
drag, startPoint x: 517, startPoint y: 243, endPoint x: 791, endPoint y: 300, distance: 280.9
click at [517, 285] on div "Mastoidektomiya" at bounding box center [595, 292] width 229 height 15
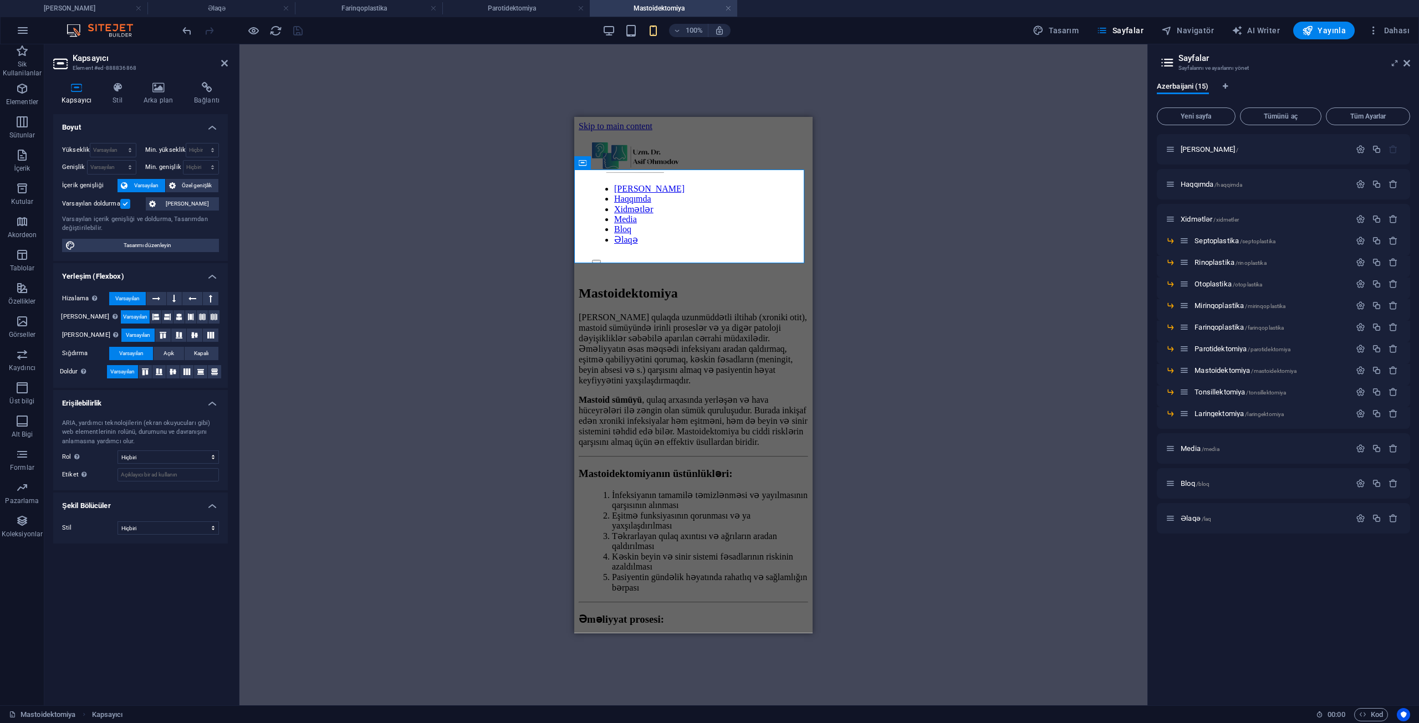
click at [126, 205] on label at bounding box center [125, 204] width 10 height 10
click at [0, 0] on input "Varsayılan doldurma" at bounding box center [0, 0] width 0 height 0
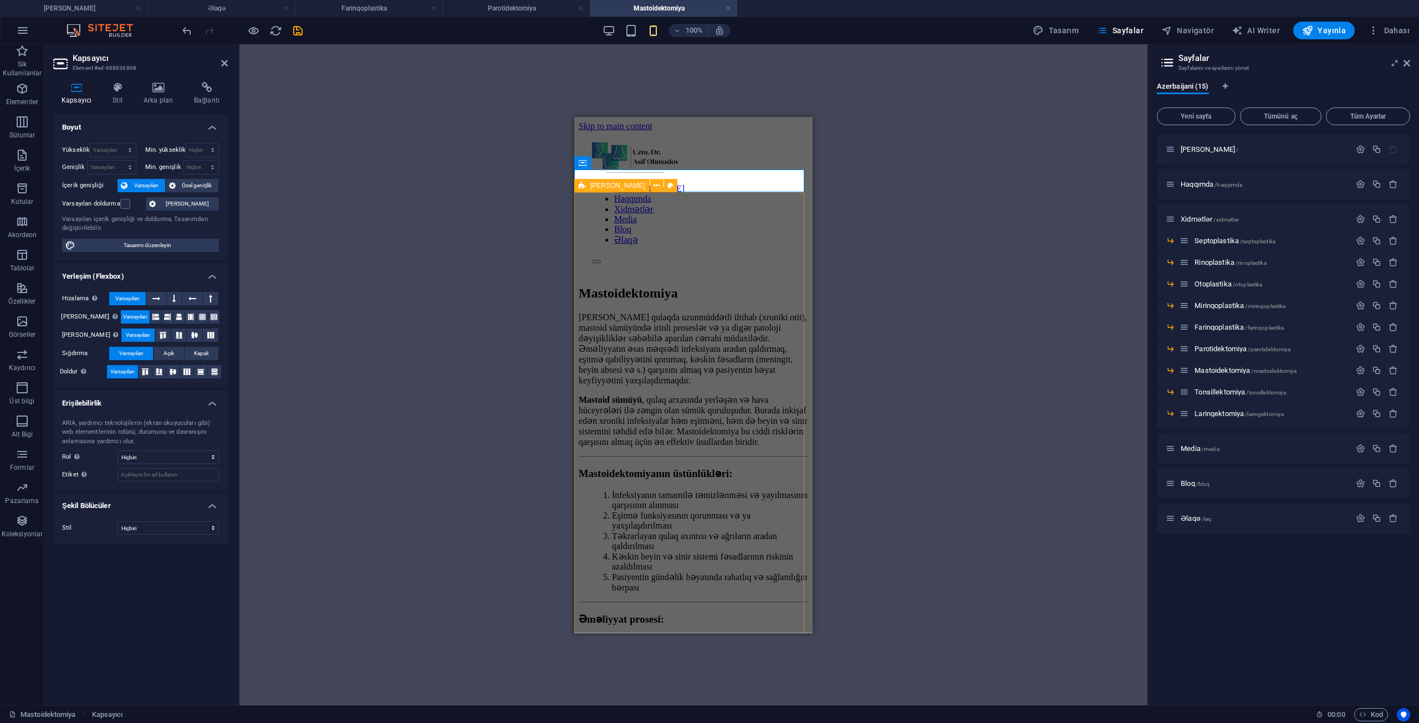
click at [612, 311] on div "[PERSON_NAME] qulaqda uzunmüddətli iltihab (xroniki otit), mastoid sümüyündə ir…" at bounding box center [693, 724] width 229 height 826
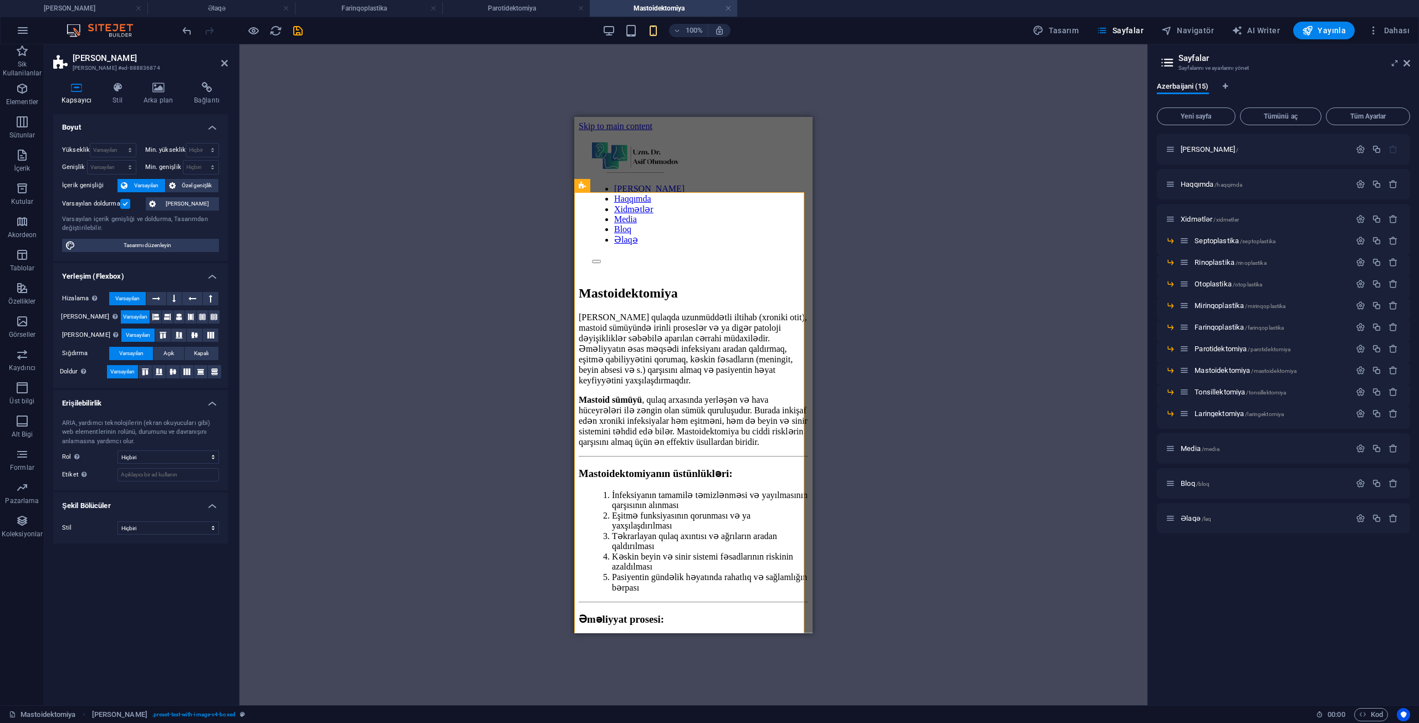
click at [127, 203] on label at bounding box center [125, 204] width 10 height 10
click at [0, 0] on input "Varsayılan doldurma" at bounding box center [0, 0] width 0 height 0
click at [300, 34] on icon "save" at bounding box center [298, 30] width 13 height 13
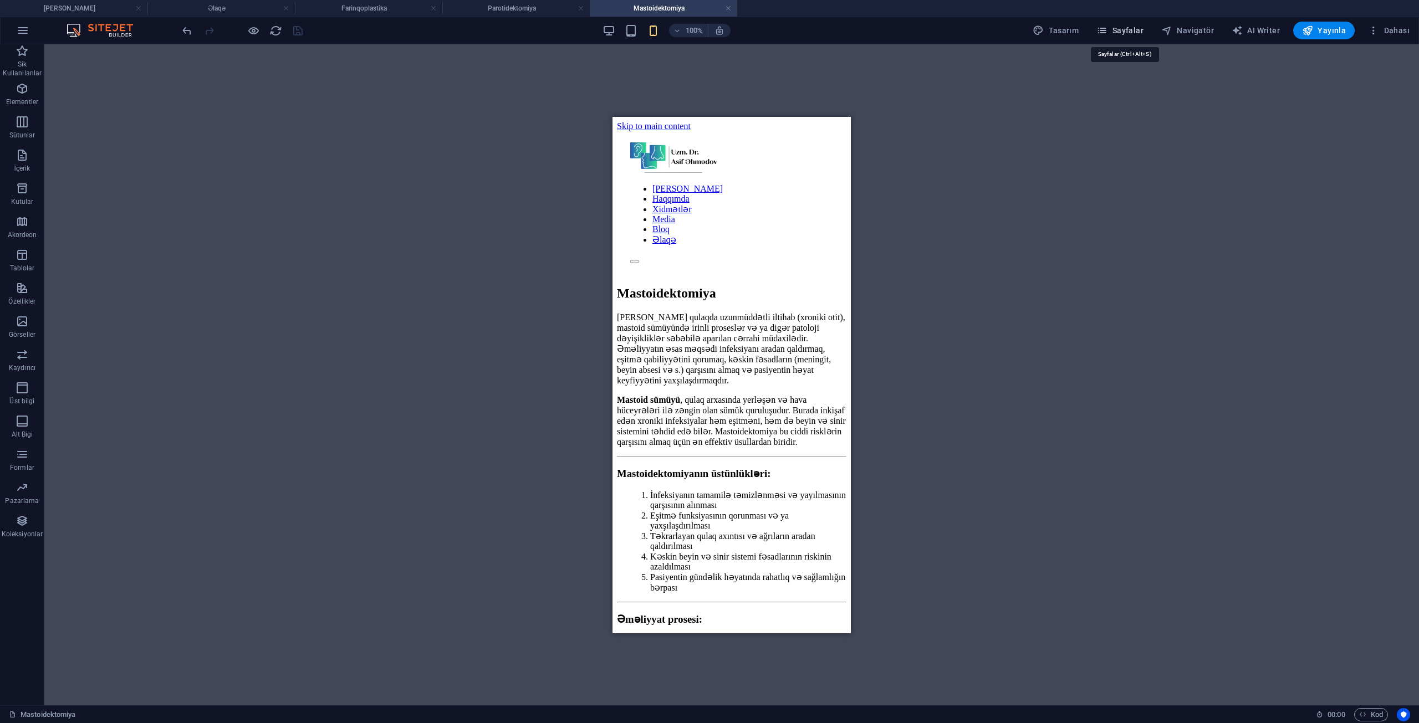
click at [1139, 31] on span "Sayfalar" at bounding box center [1119, 30] width 47 height 11
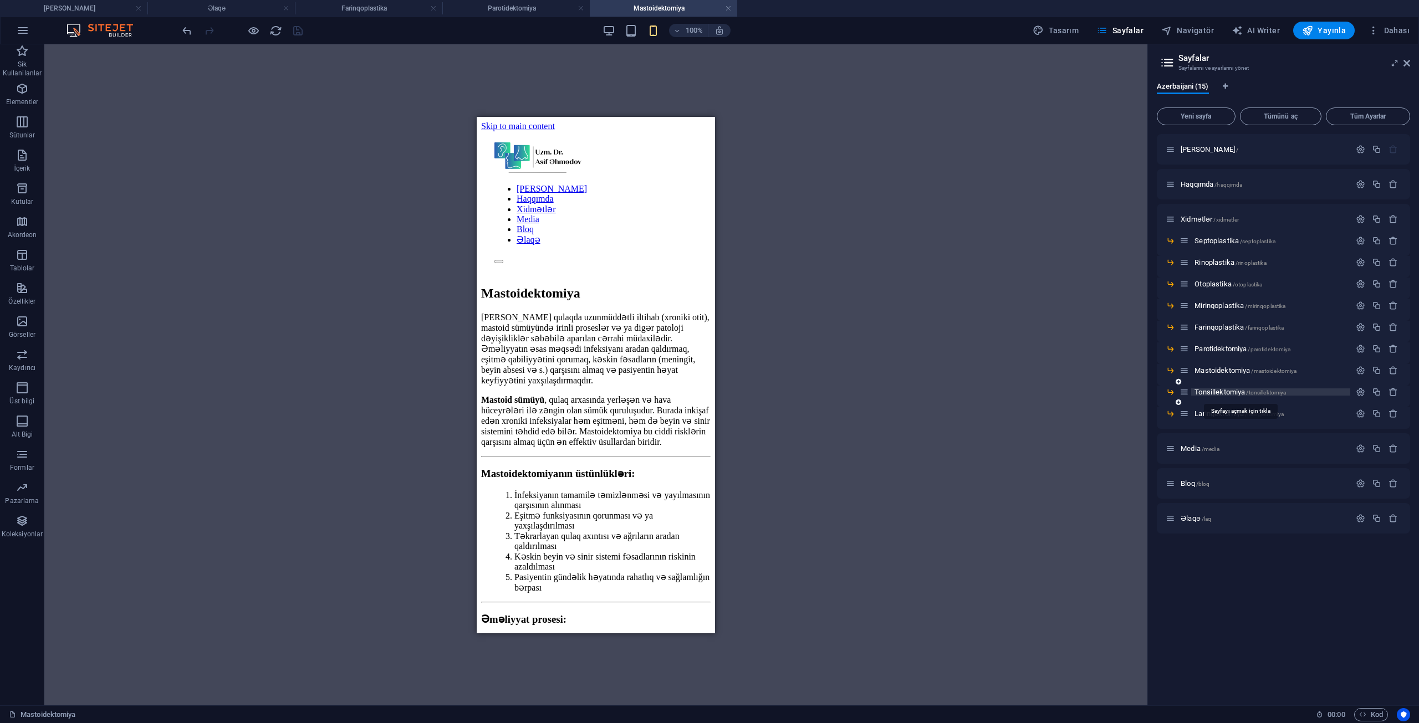
click at [1236, 390] on span "Tonsillektomiya /tonsillektomiya" at bounding box center [1239, 392] width 91 height 8
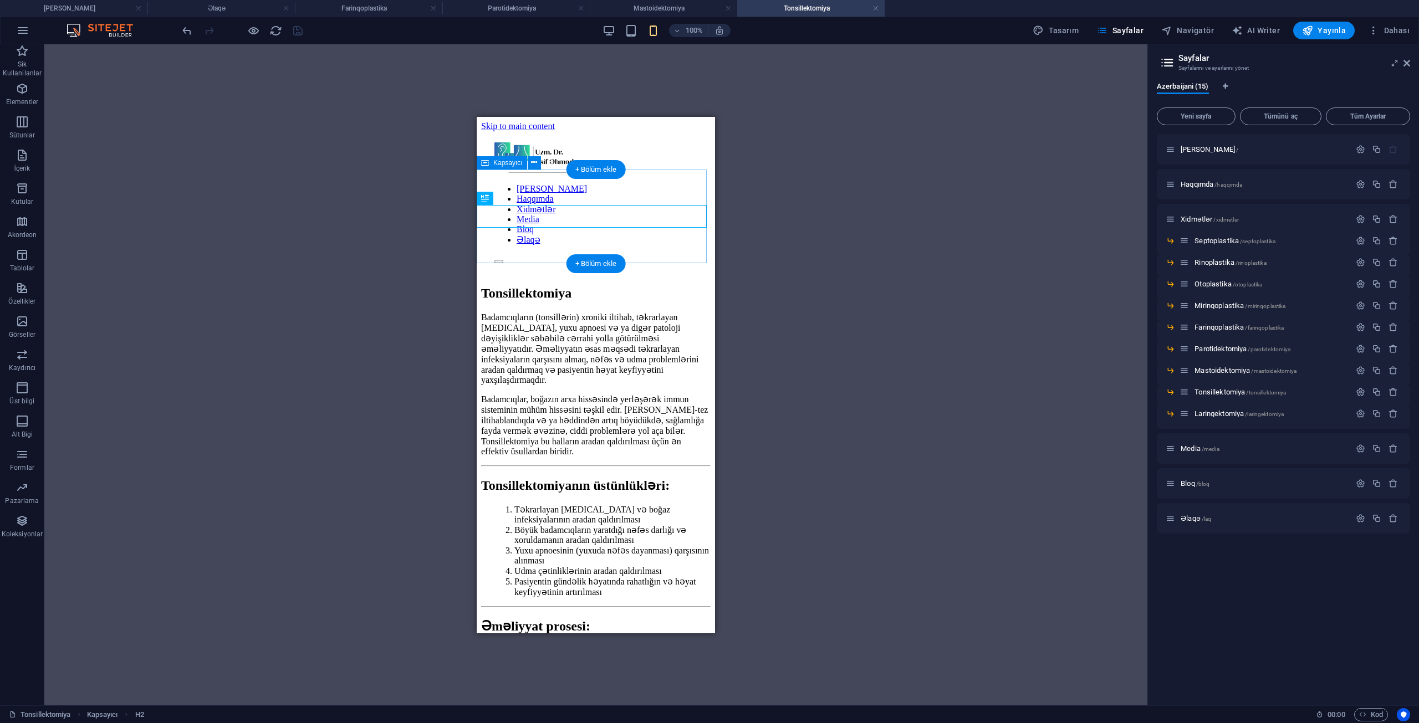
click at [553, 285] on div "Tonsillektomiya" at bounding box center [595, 292] width 229 height 15
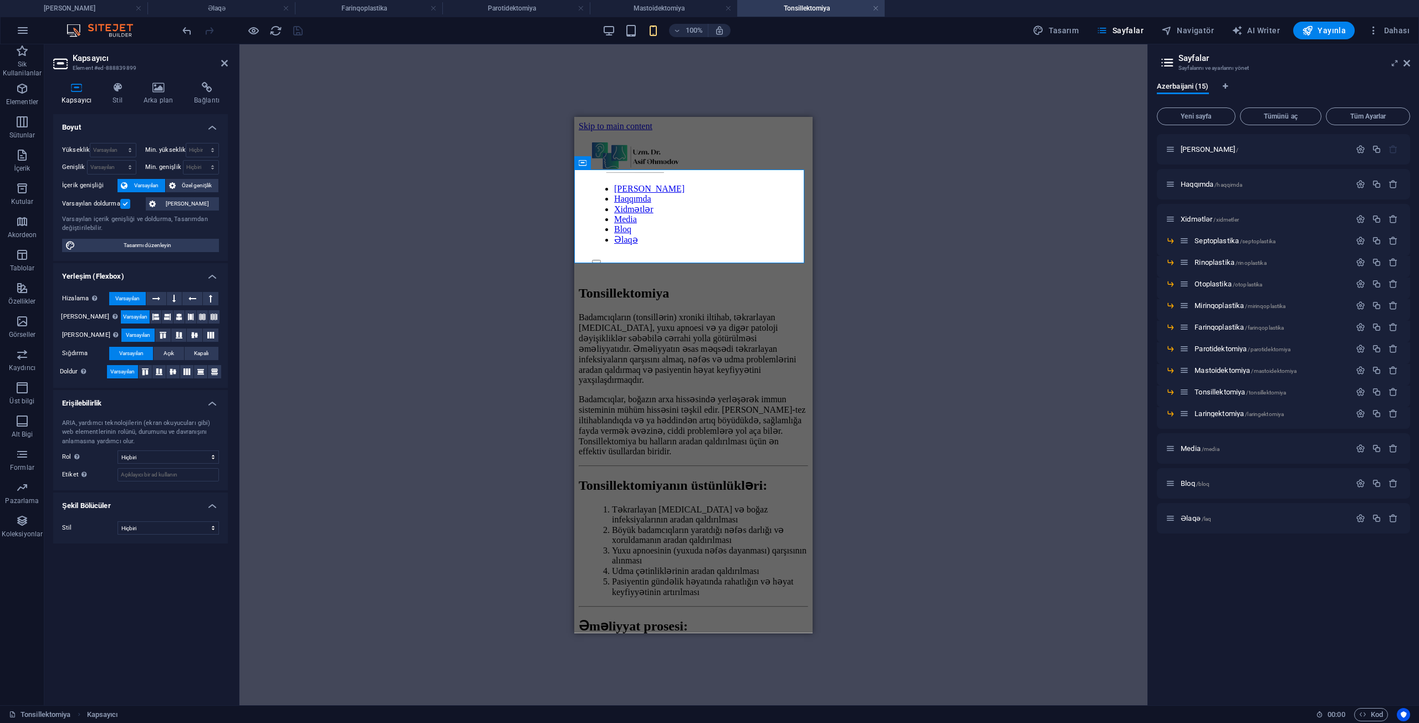
click at [122, 206] on label at bounding box center [125, 204] width 10 height 10
click at [0, 0] on input "Varsayılan doldurma" at bounding box center [0, 0] width 0 height 0
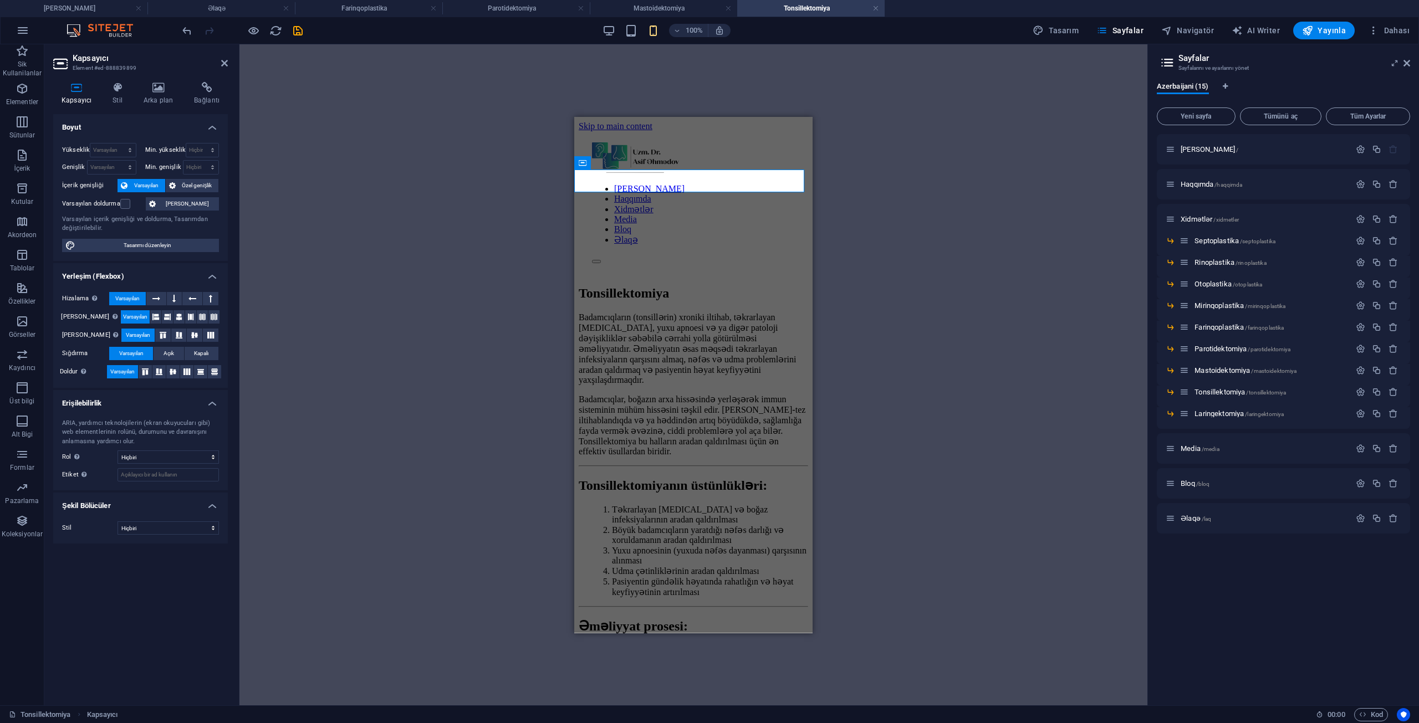
click at [618, 311] on div "Badamcıqların (tonsillərin) xroniki iltihab, təkrarlayan [MEDICAL_DATA], yuxu a…" at bounding box center [693, 717] width 229 height 813
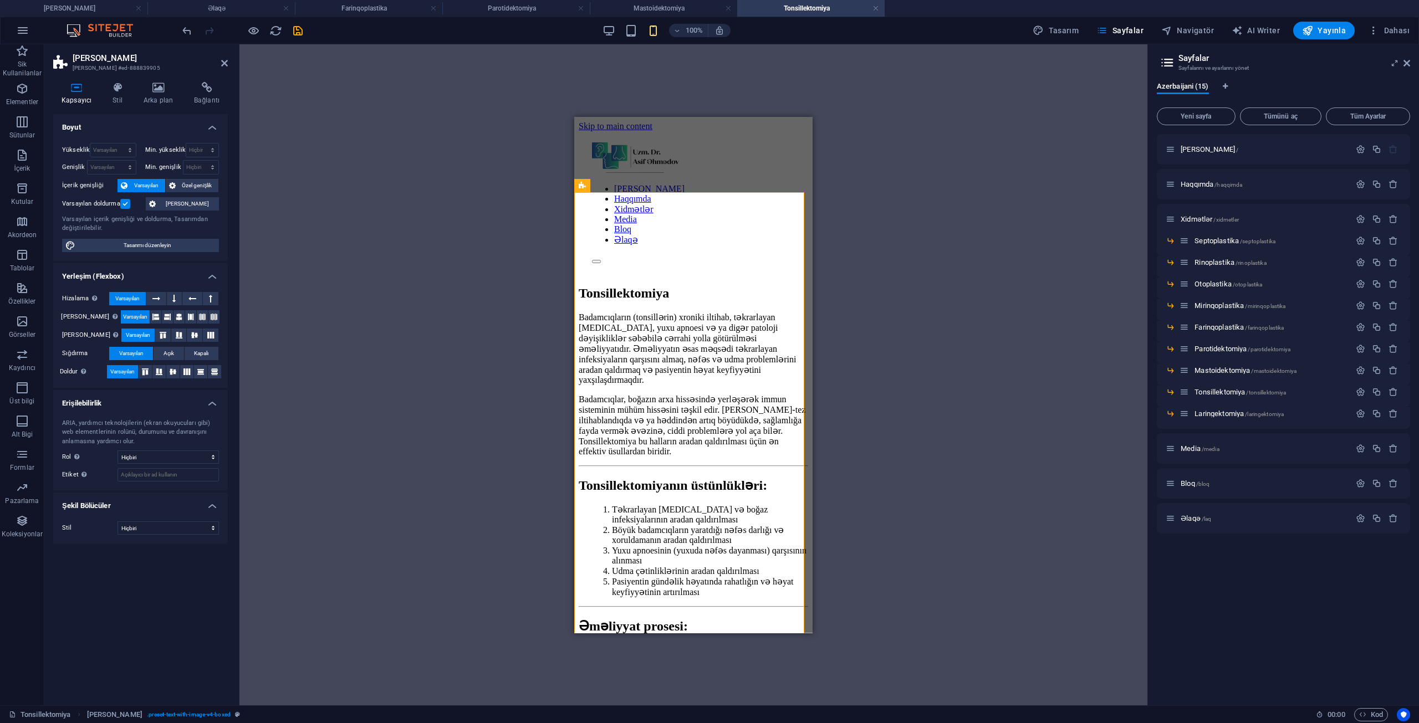
click at [123, 200] on label at bounding box center [125, 204] width 10 height 10
click at [0, 0] on input "Varsayılan doldurma" at bounding box center [0, 0] width 0 height 0
click at [297, 29] on icon "save" at bounding box center [298, 30] width 13 height 13
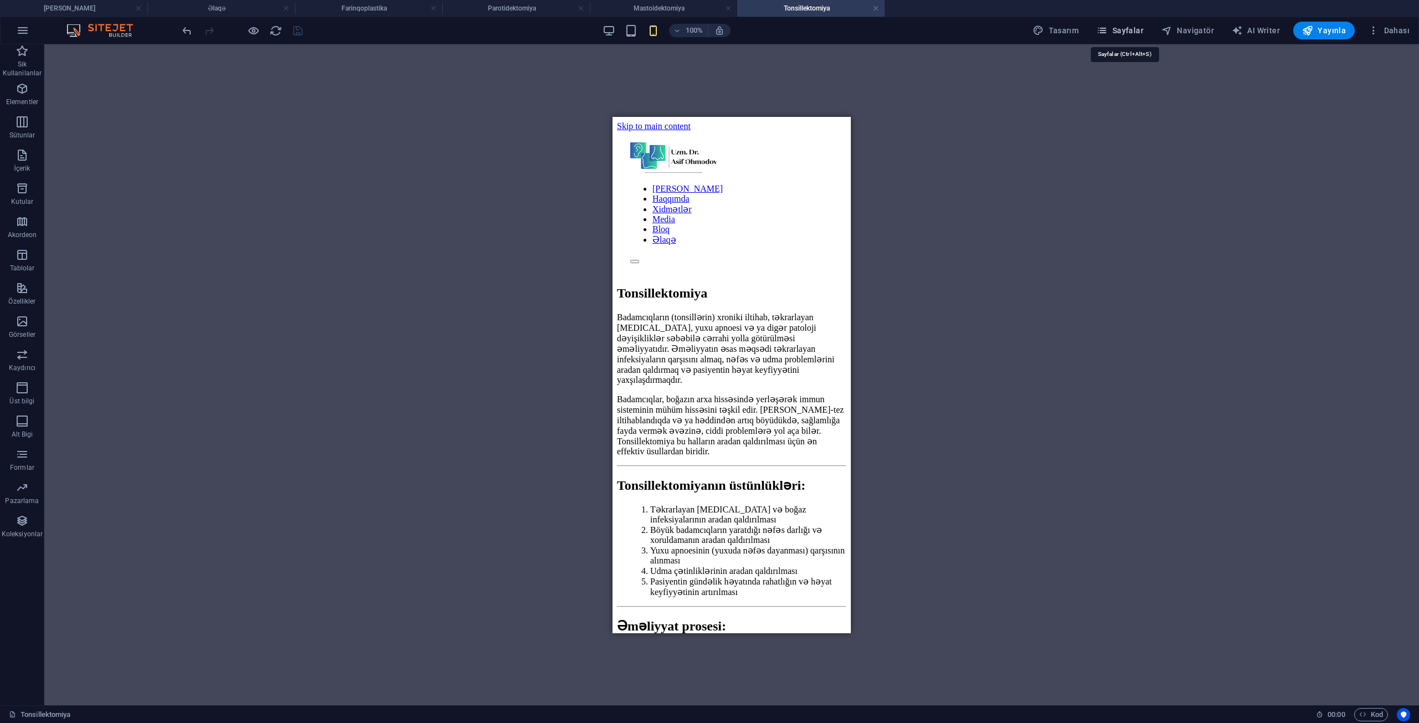
click at [1136, 33] on span "Sayfalar" at bounding box center [1119, 30] width 47 height 11
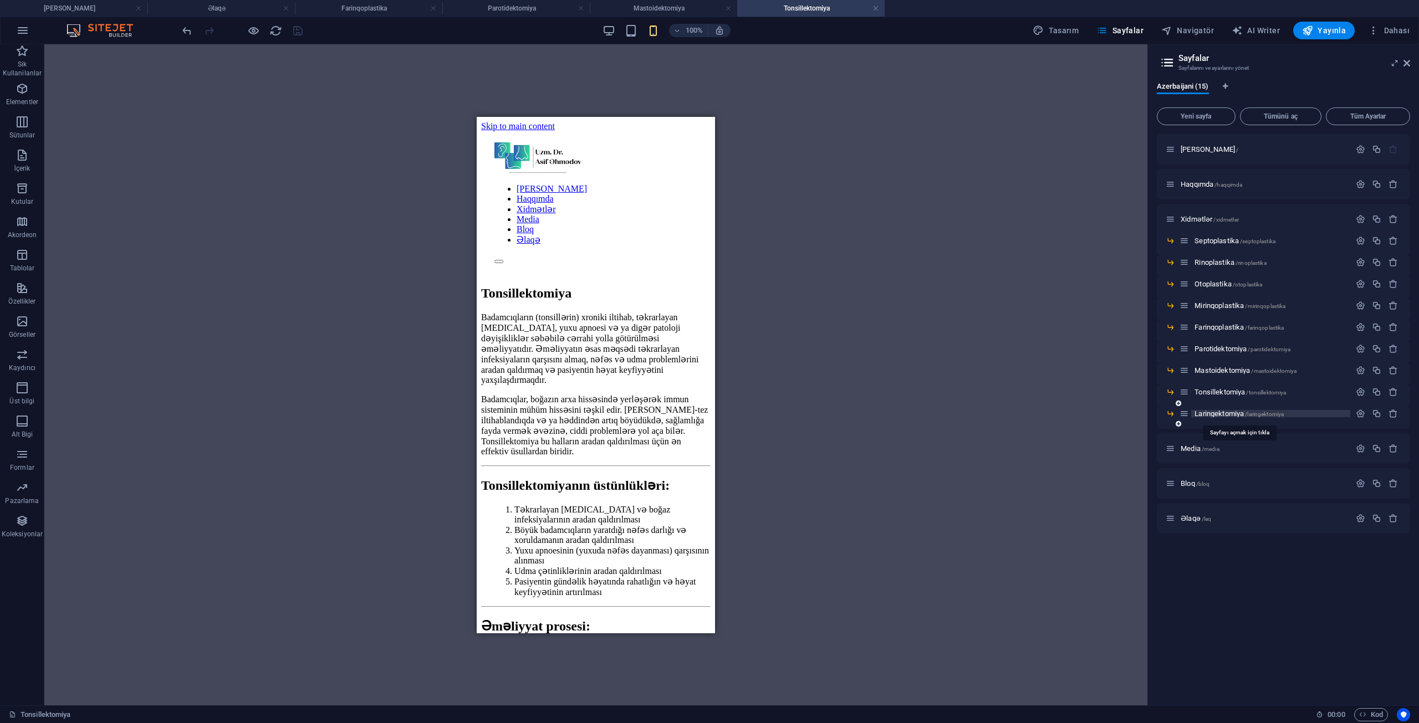
click at [1220, 416] on span "Laringektomiya /laringektomiya" at bounding box center [1238, 414] width 89 height 8
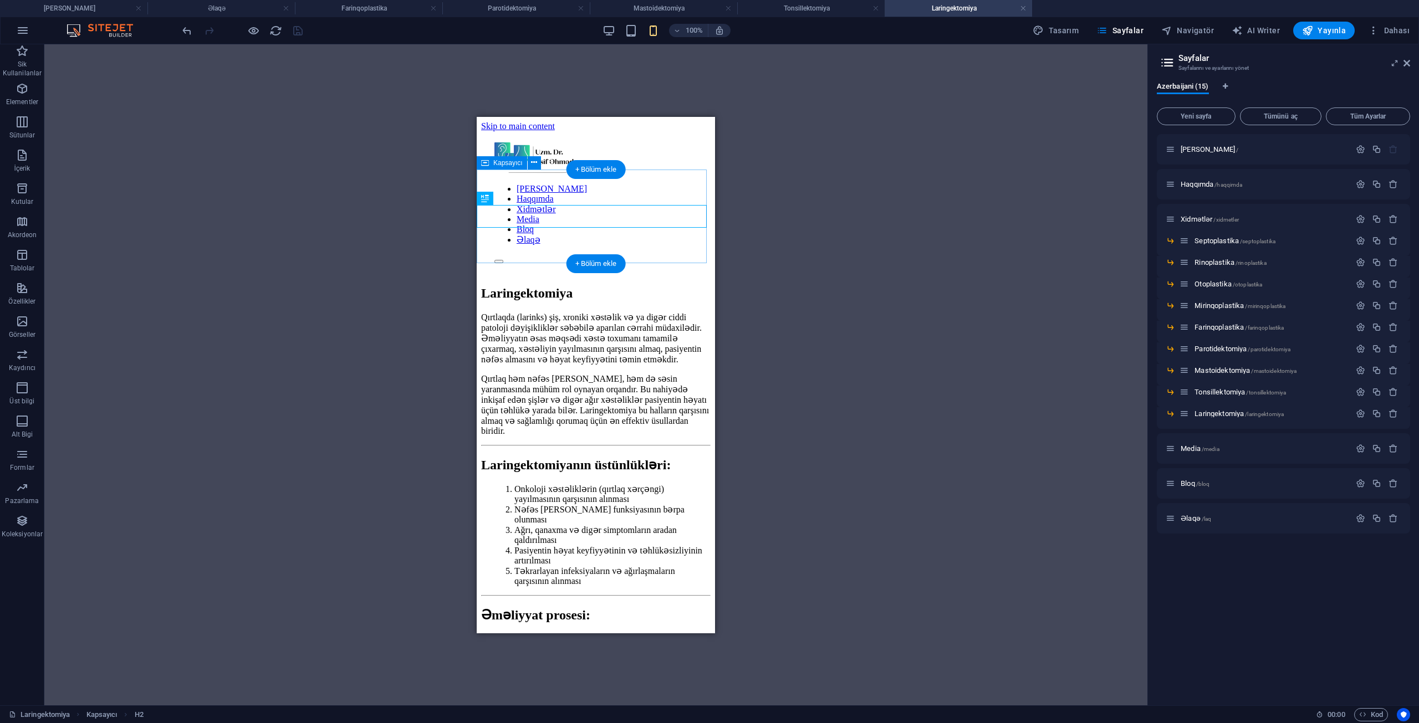
click at [540, 285] on div "Laringektomiya" at bounding box center [595, 292] width 229 height 15
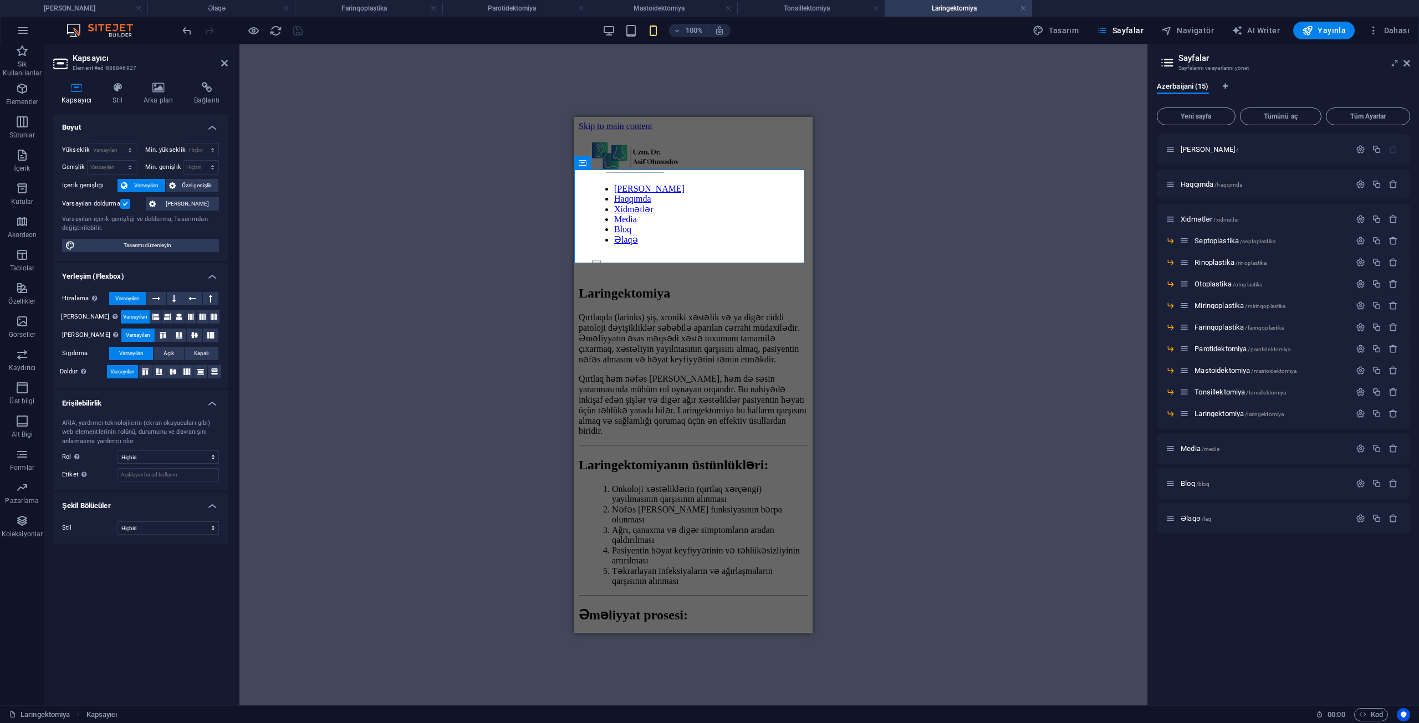
click at [123, 198] on div "Varsayılan doldurma" at bounding box center [102, 203] width 81 height 13
click at [124, 198] on div "Varsayılan doldurma" at bounding box center [102, 203] width 81 height 13
click at [125, 198] on div "Varsayılan doldurma" at bounding box center [102, 203] width 81 height 13
click at [129, 206] on label at bounding box center [125, 204] width 10 height 10
click at [0, 0] on input "Varsayılan doldurma" at bounding box center [0, 0] width 0 height 0
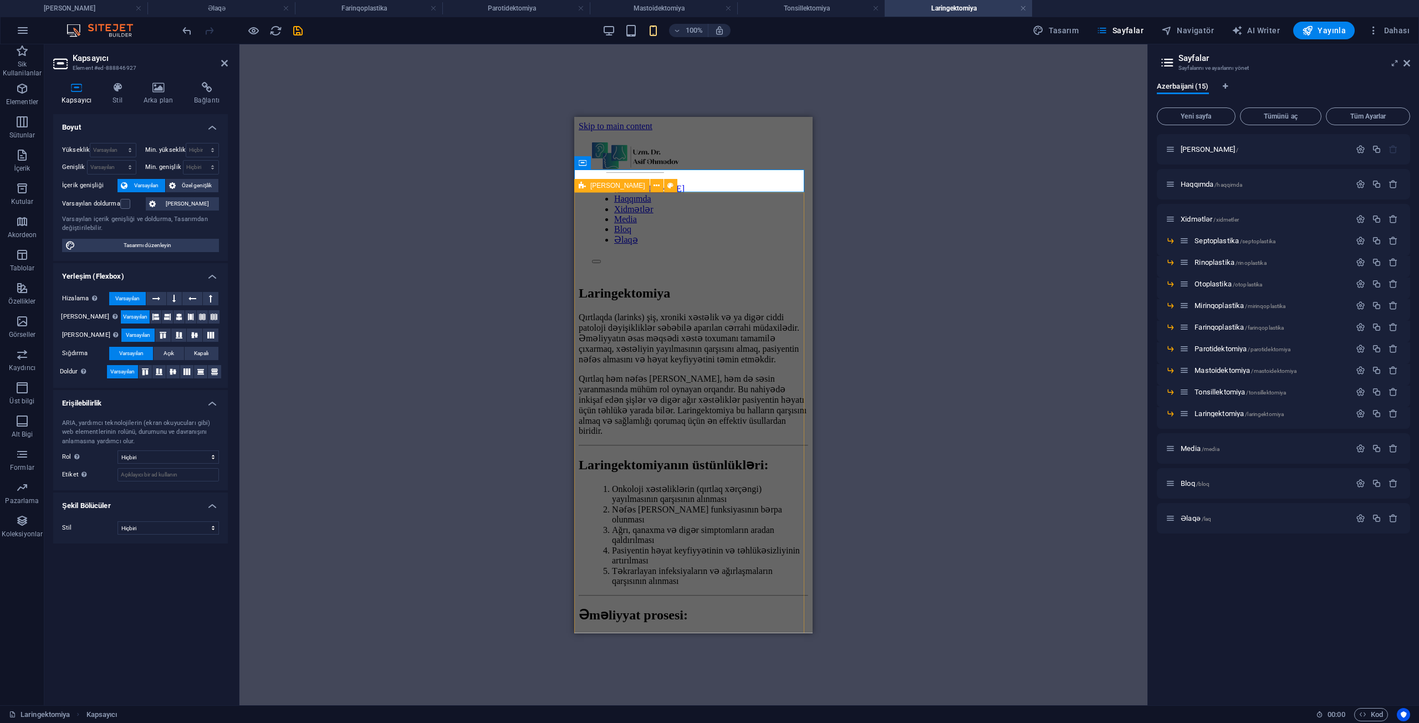
click at [627, 311] on div "Qırtlaqda (larinks) şiş, xroniki xəstəlik və ya digər ciddi patoloji dəyişiklik…" at bounding box center [693, 722] width 229 height 822
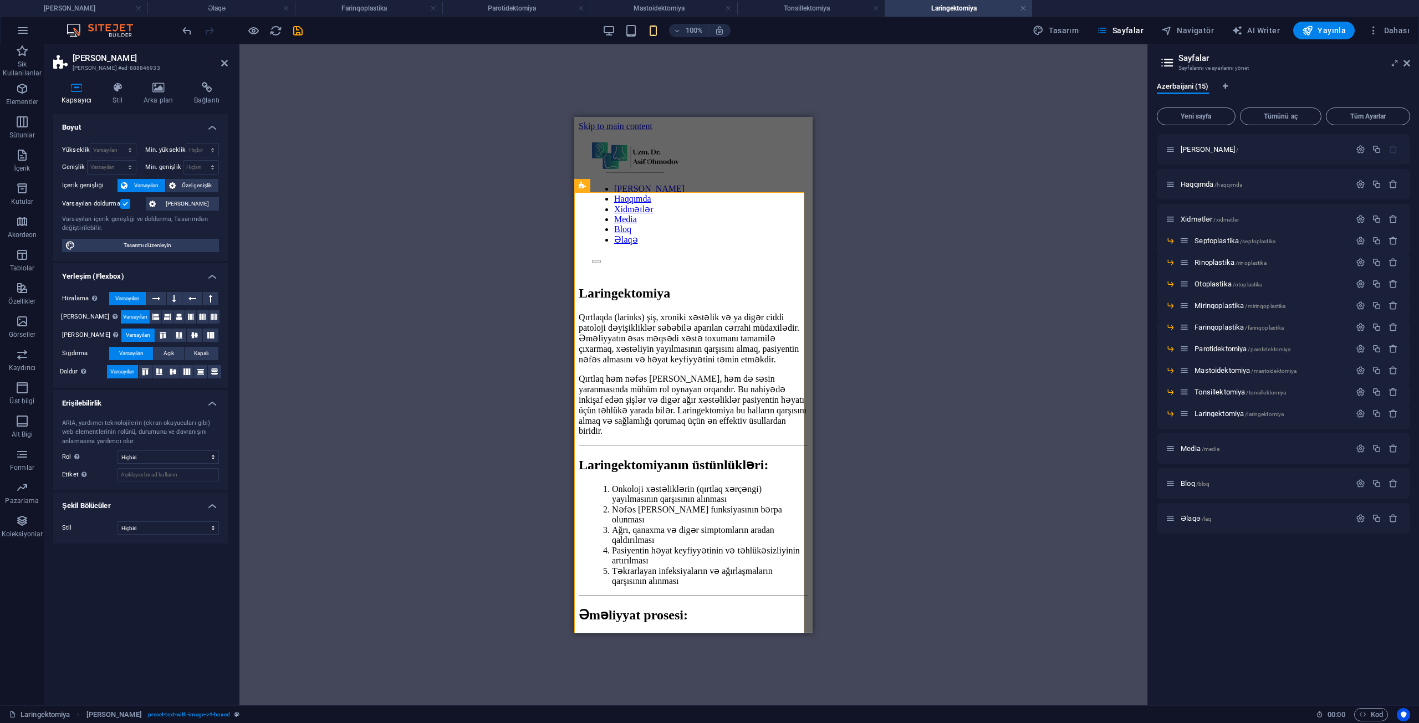
click at [128, 202] on label at bounding box center [125, 204] width 10 height 10
click at [0, 0] on input "Varsayılan doldurma" at bounding box center [0, 0] width 0 height 0
click at [300, 32] on icon "save" at bounding box center [298, 30] width 13 height 13
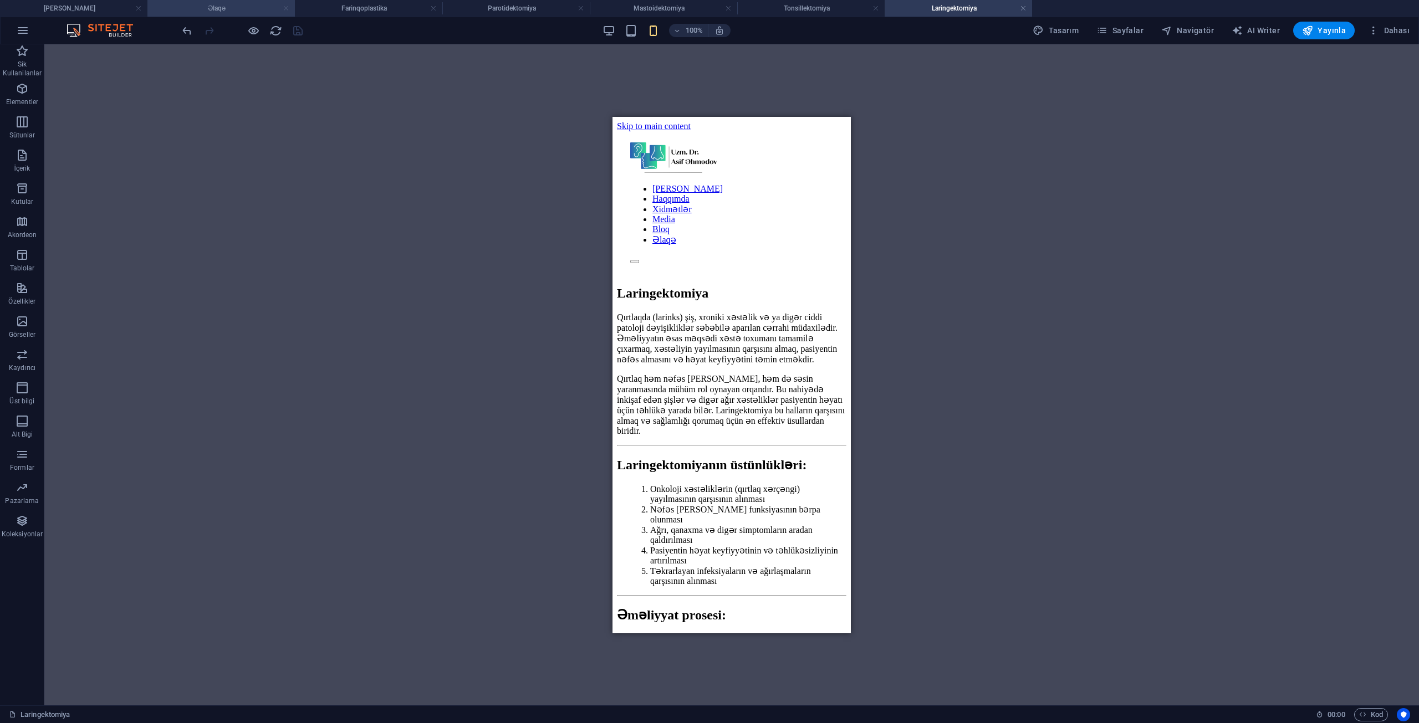
click at [285, 6] on link at bounding box center [286, 8] width 7 height 11
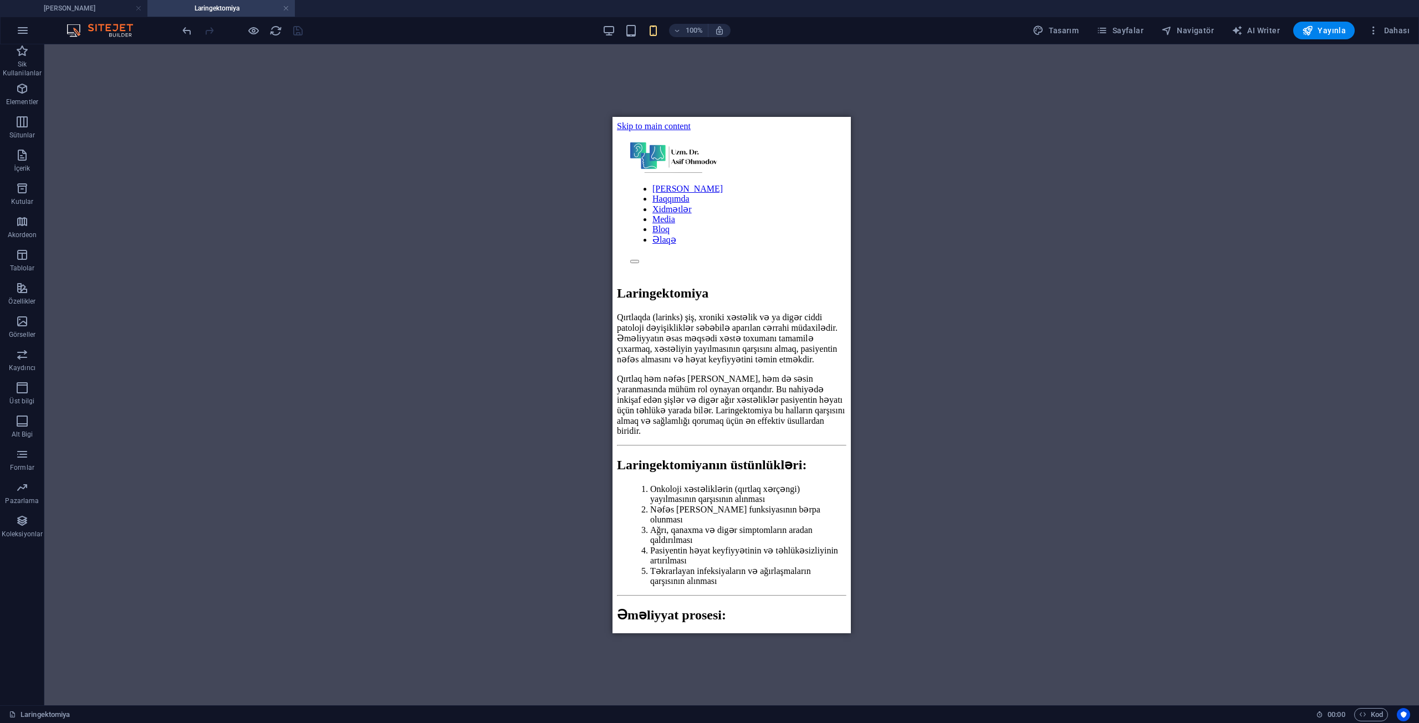
click at [285, 6] on link at bounding box center [286, 8] width 7 height 11
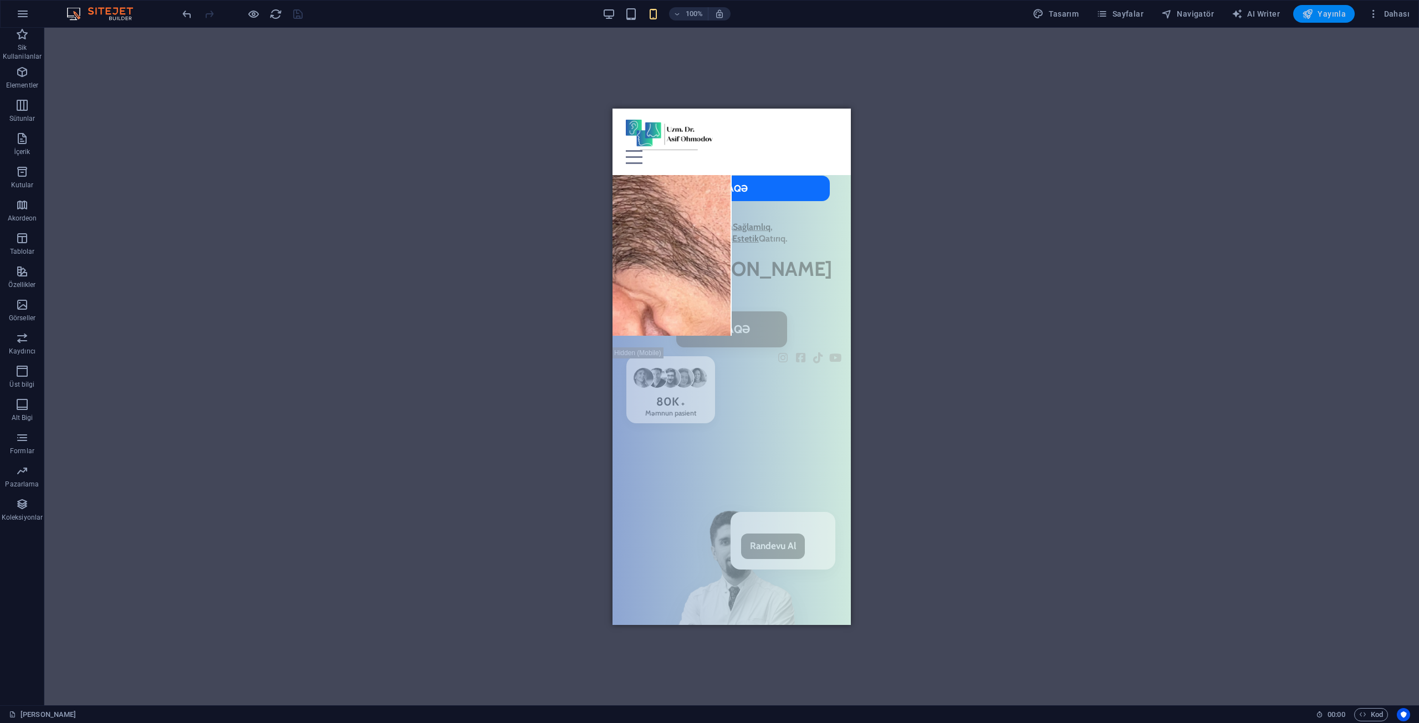
click at [1329, 12] on span "Yayınla" at bounding box center [1324, 13] width 44 height 11
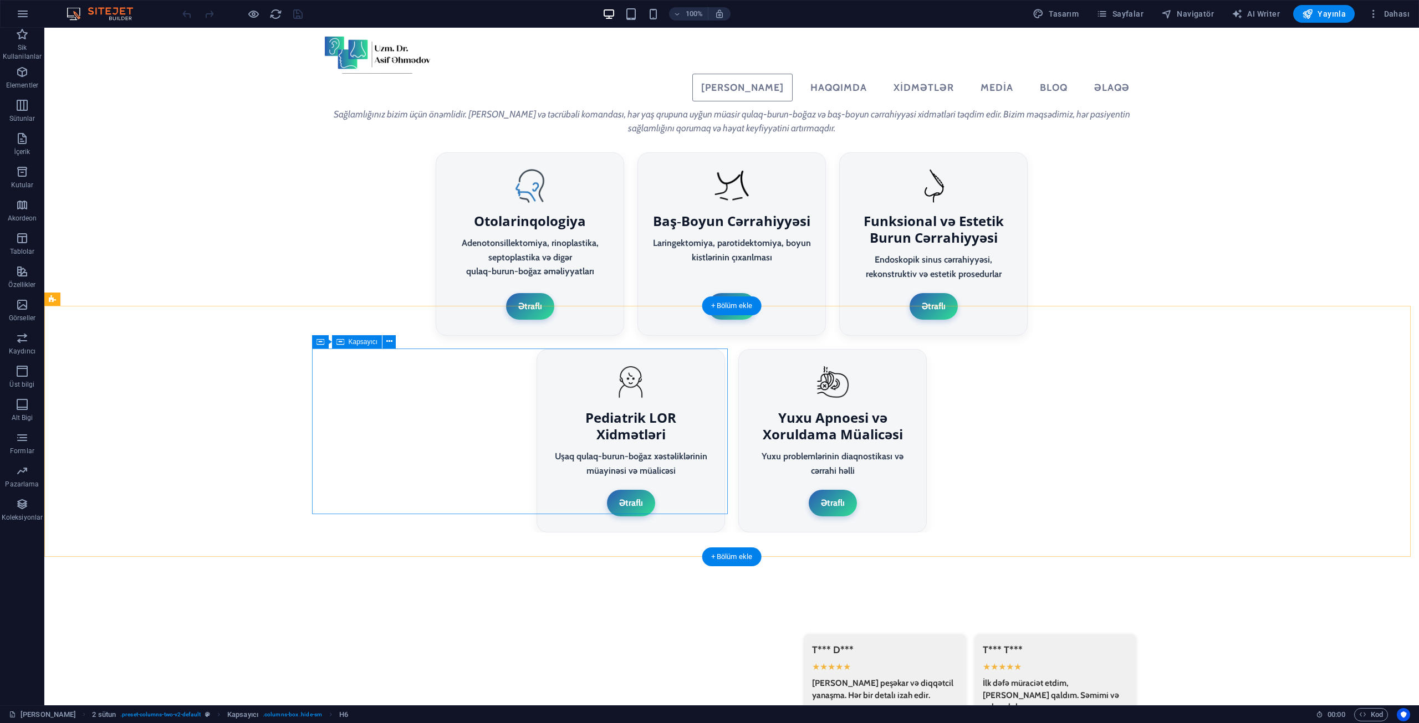
scroll to position [2110, 0]
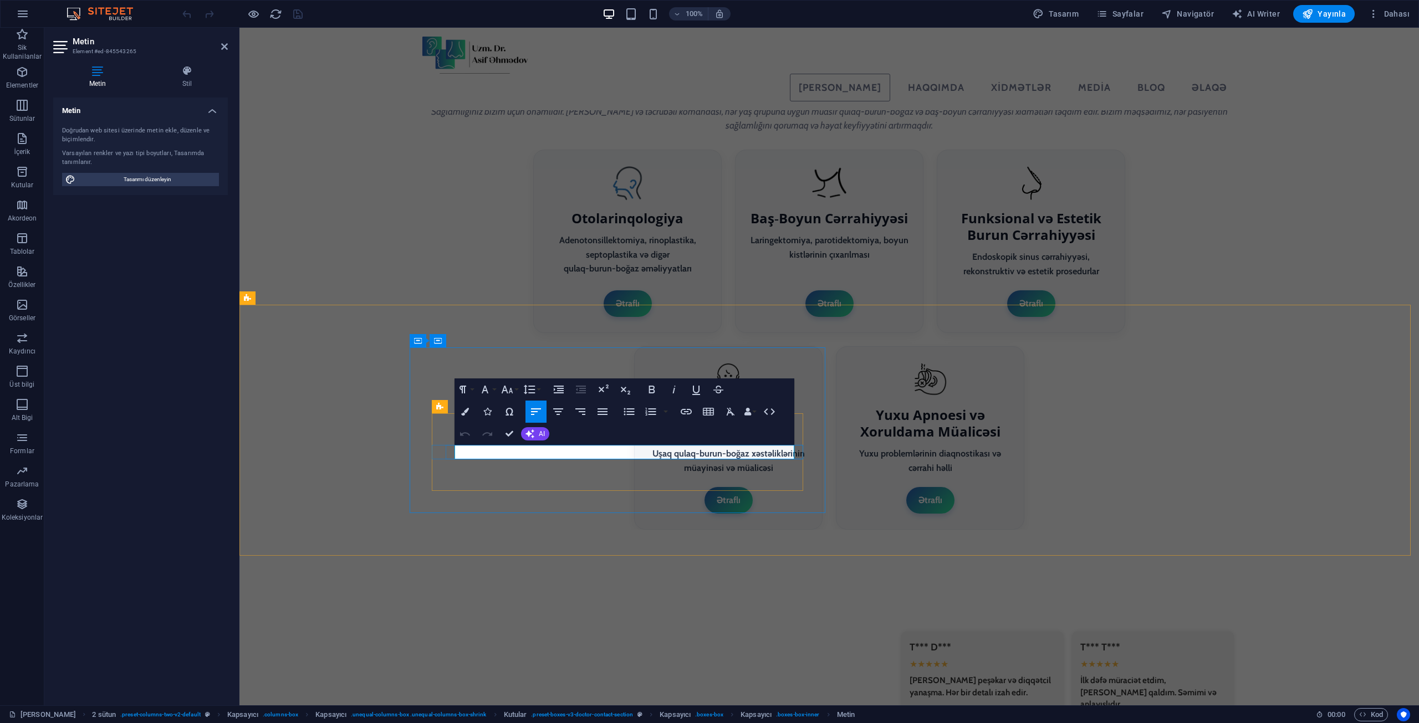
drag, startPoint x: 482, startPoint y: 451, endPoint x: 454, endPoint y: 453, distance: 27.8
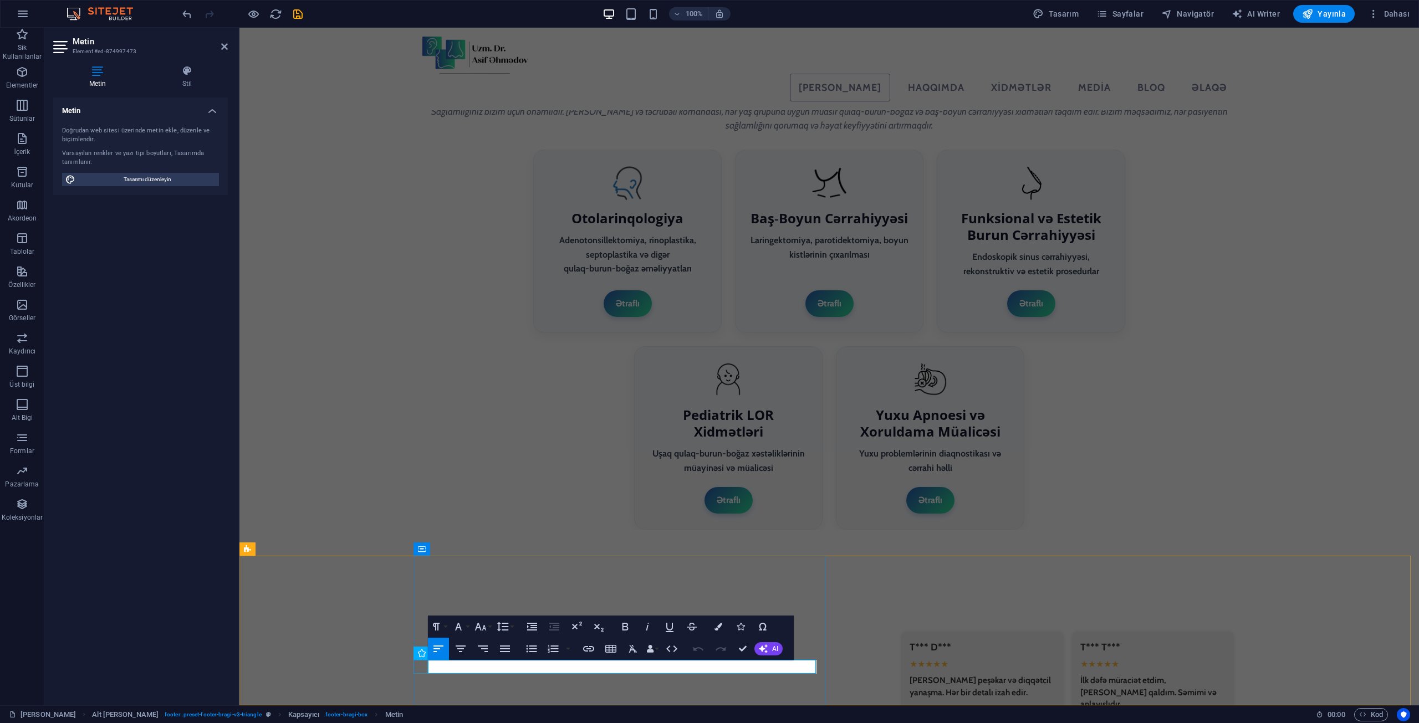
drag, startPoint x: 454, startPoint y: 667, endPoint x: 416, endPoint y: 667, distance: 37.7
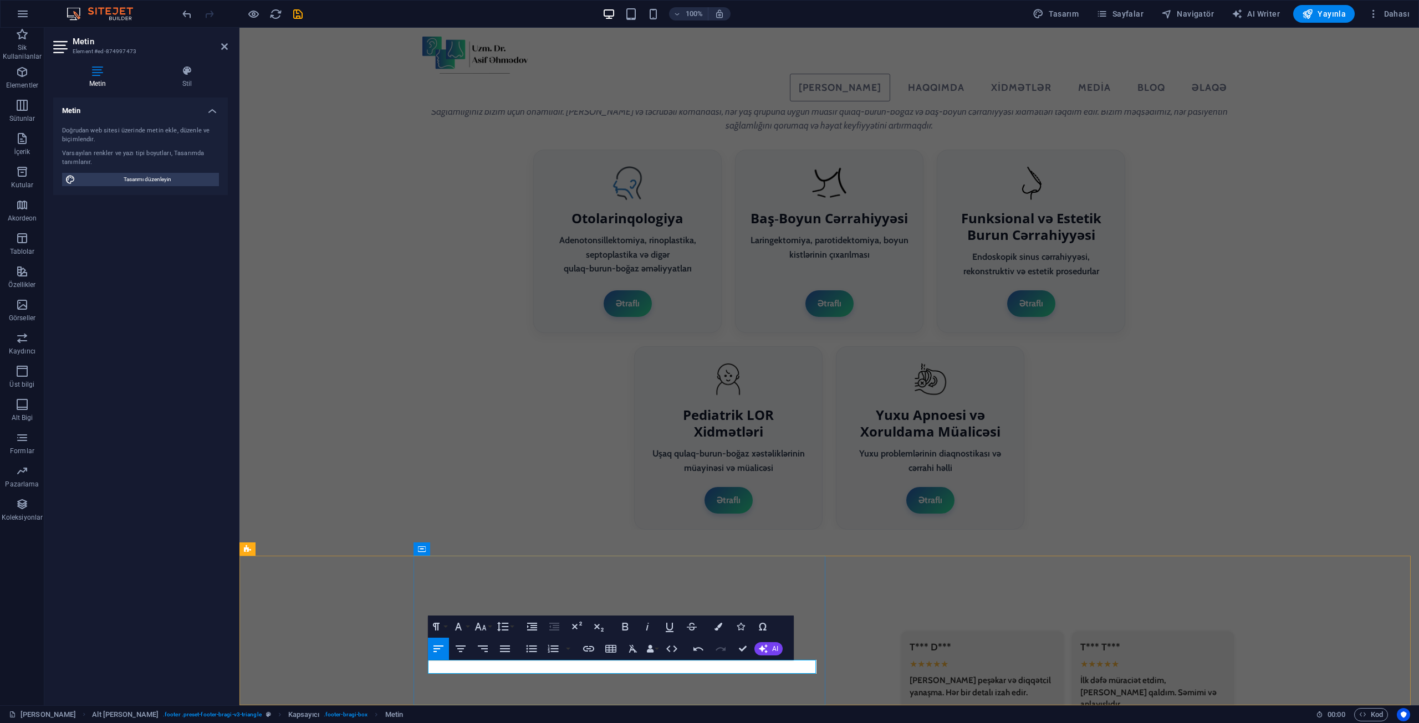
click at [596, 648] on button "Insert Link" at bounding box center [588, 649] width 21 height 22
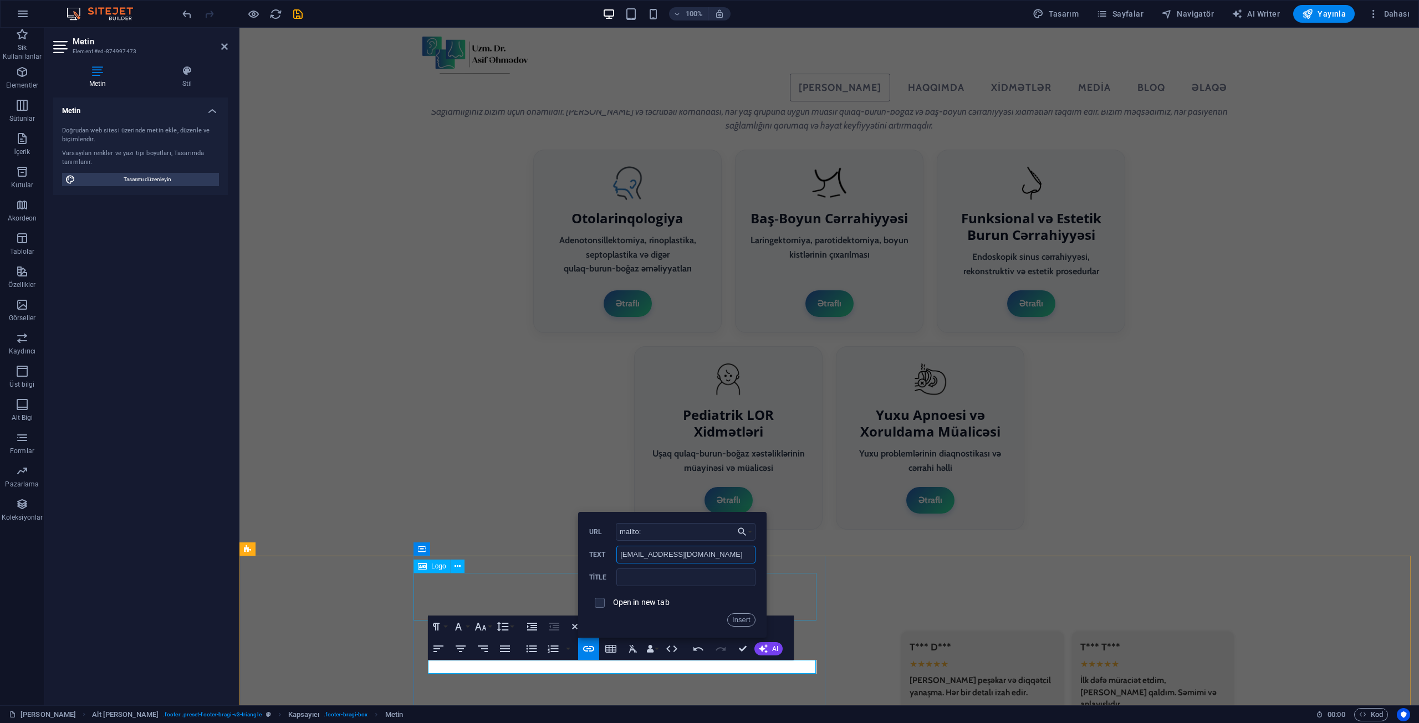
drag, startPoint x: 941, startPoint y: 587, endPoint x: 438, endPoint y: 576, distance: 502.8
click at [662, 528] on input "mailto:" at bounding box center [686, 532] width 140 height 18
click at [696, 556] on input "dr@asifahmadov.com" at bounding box center [685, 555] width 139 height 18
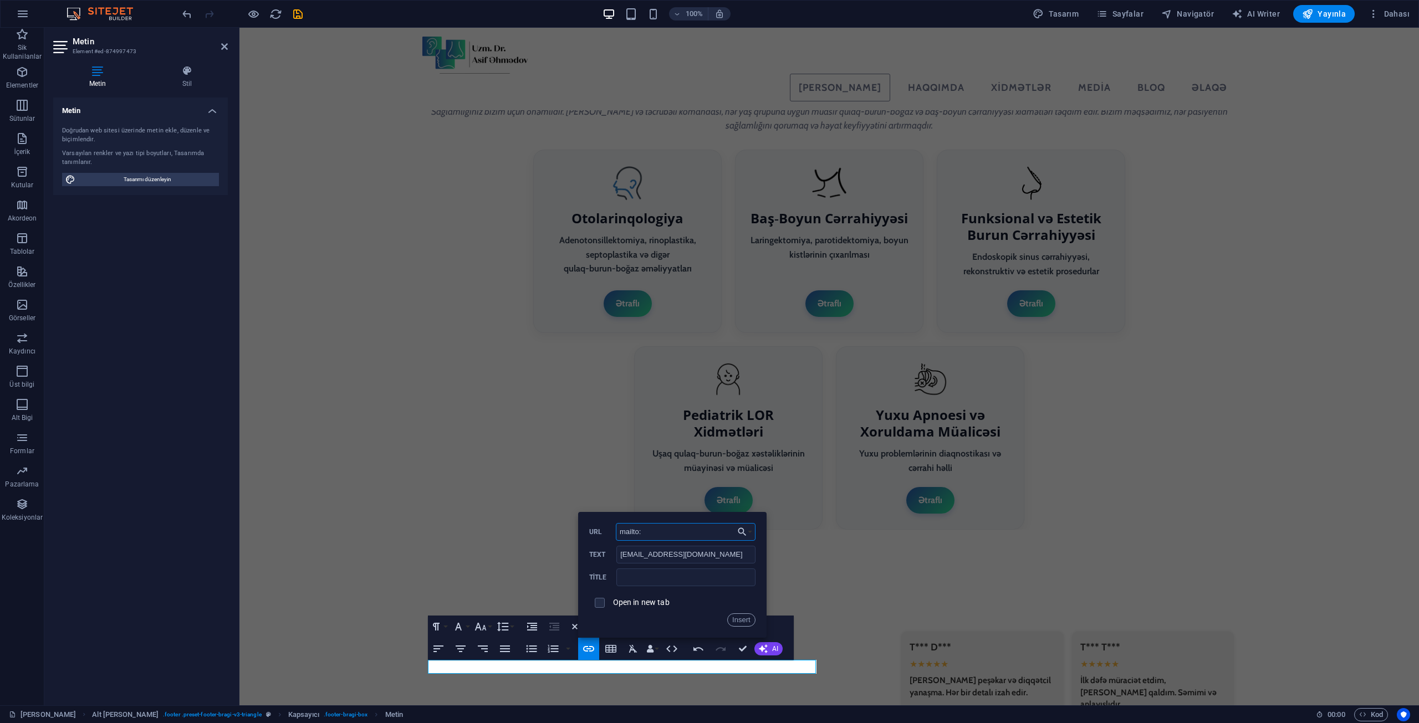
click at [677, 540] on input "mailto:" at bounding box center [686, 532] width 140 height 18
paste input "dr@asifahmadov.com"
type input "mailto:dr@asifahmadov.com"
click at [740, 622] on button "Insert" at bounding box center [741, 620] width 28 height 13
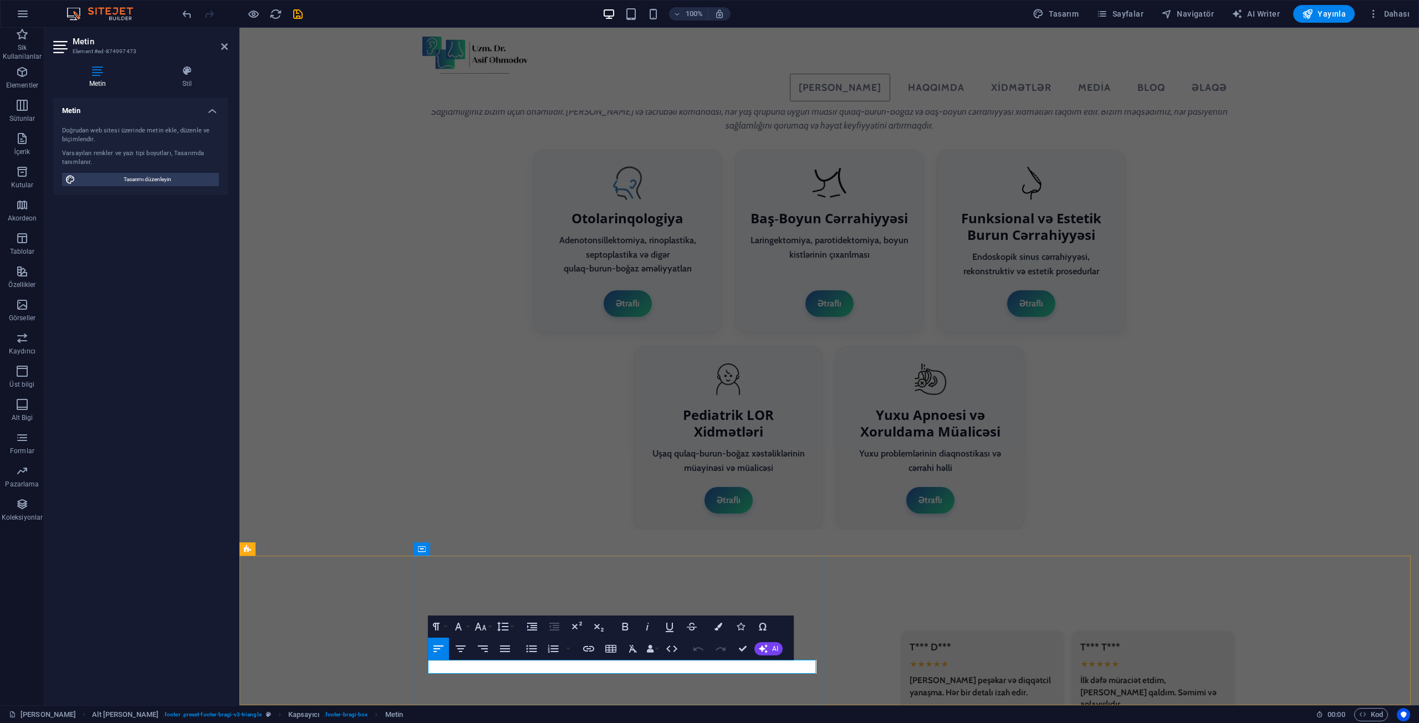
click at [653, 652] on icon "button" at bounding box center [650, 649] width 8 height 8
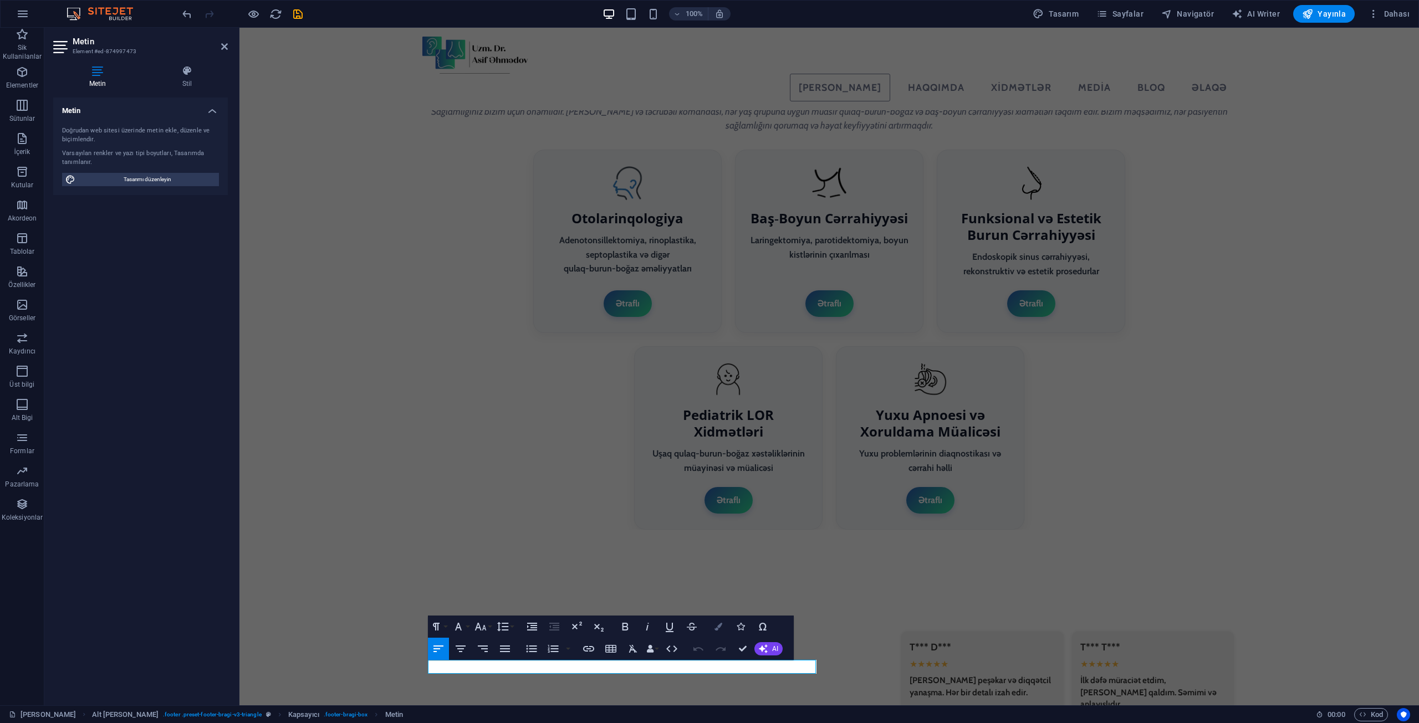
click at [716, 627] on icon "button" at bounding box center [718, 627] width 8 height 8
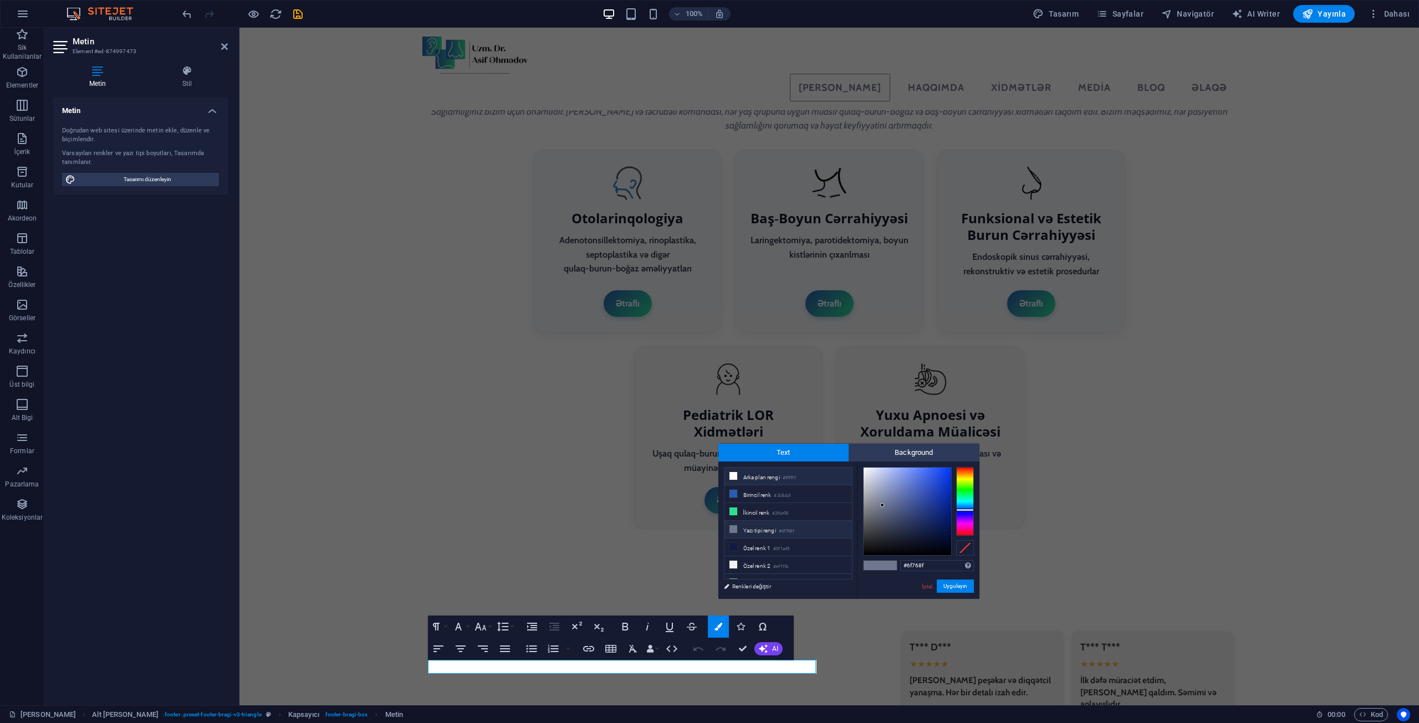
click at [746, 471] on li "Arka plan rengi #ffffff" at bounding box center [787, 477] width 127 height 18
type input "#ffffff"
click at [942, 584] on button "Uygulayın" at bounding box center [955, 586] width 37 height 13
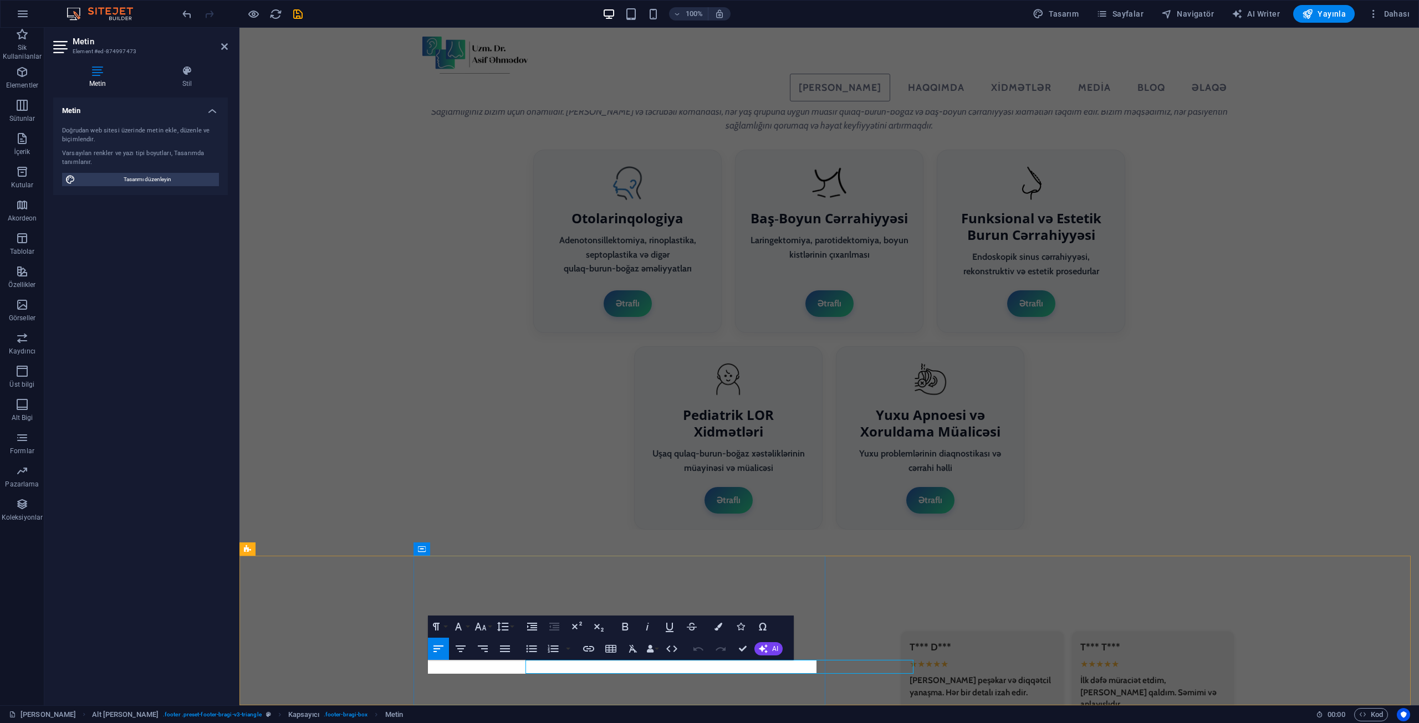
copy link "dr@asifahmadov.com"
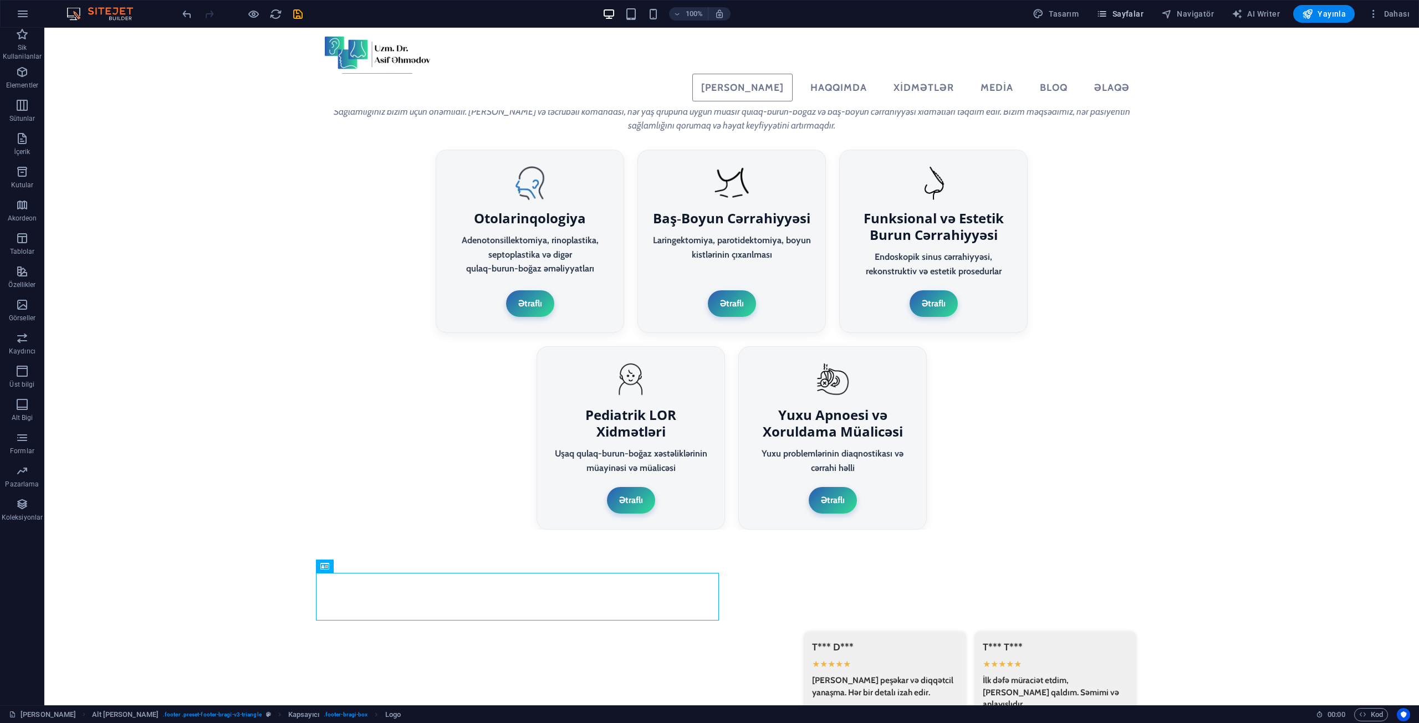
click at [1134, 9] on span "Sayfalar" at bounding box center [1119, 13] width 47 height 11
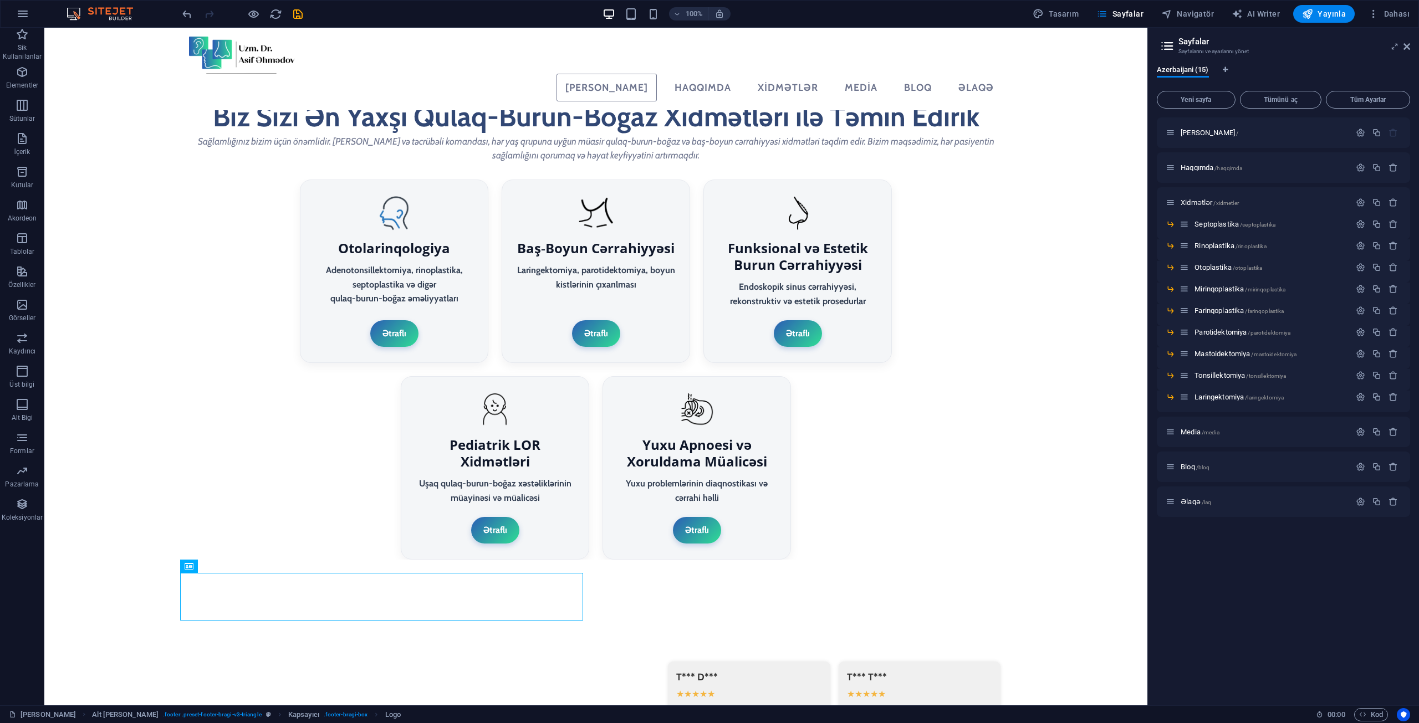
scroll to position [2140, 0]
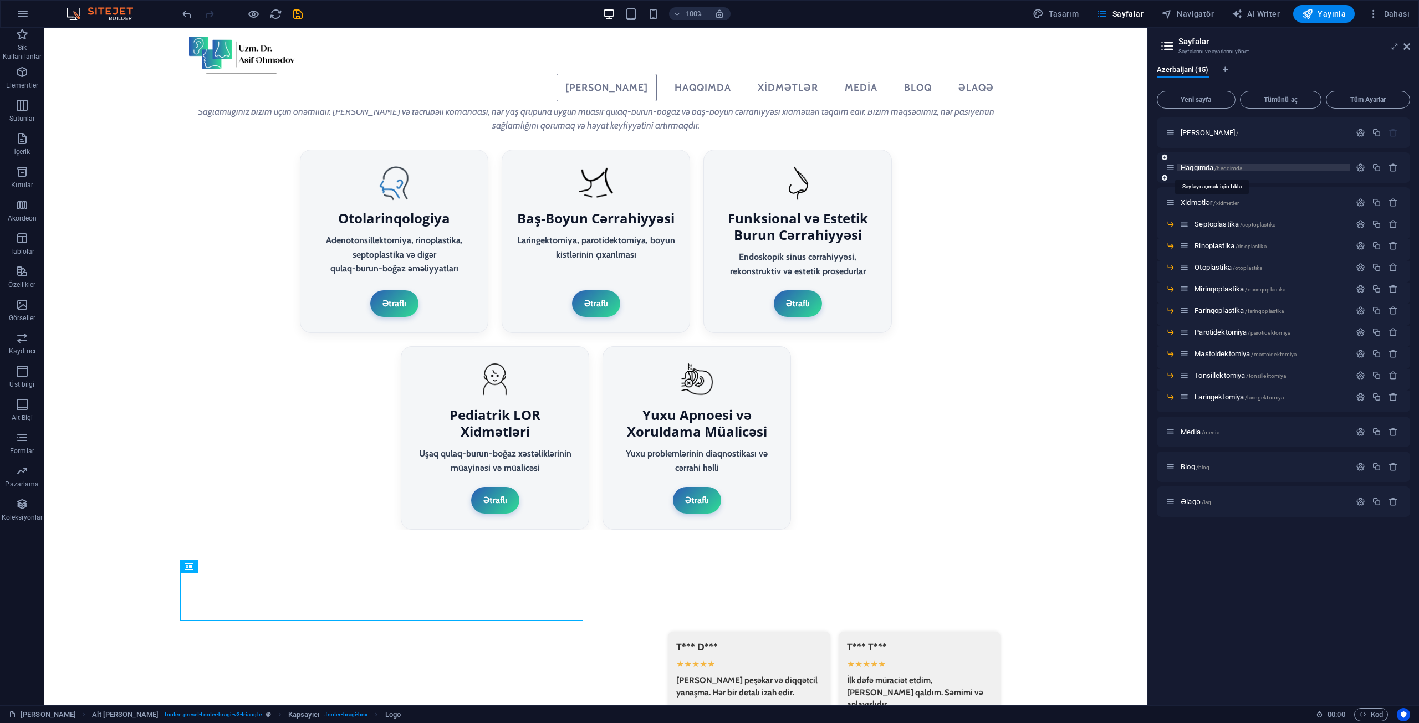
click at [1210, 169] on span "Haqqımda /haqqimda" at bounding box center [1212, 167] width 62 height 8
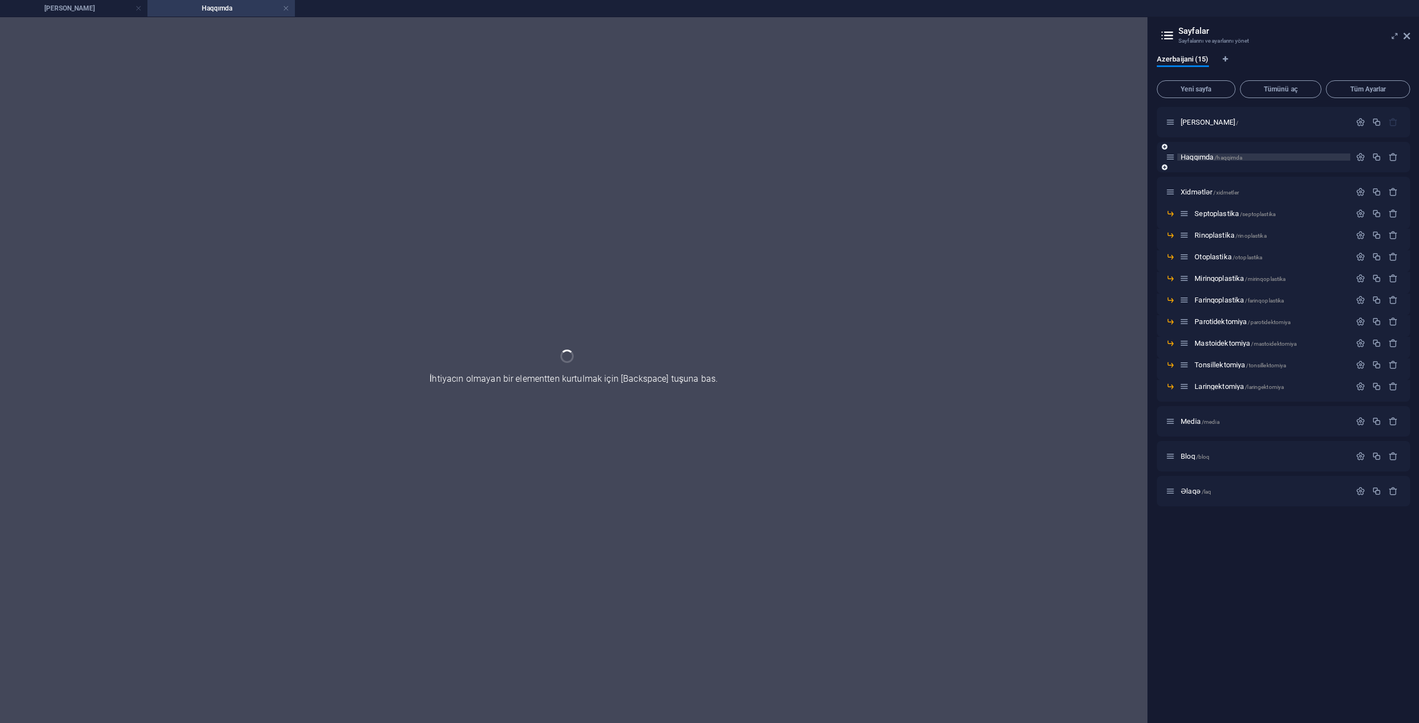
scroll to position [0, 0]
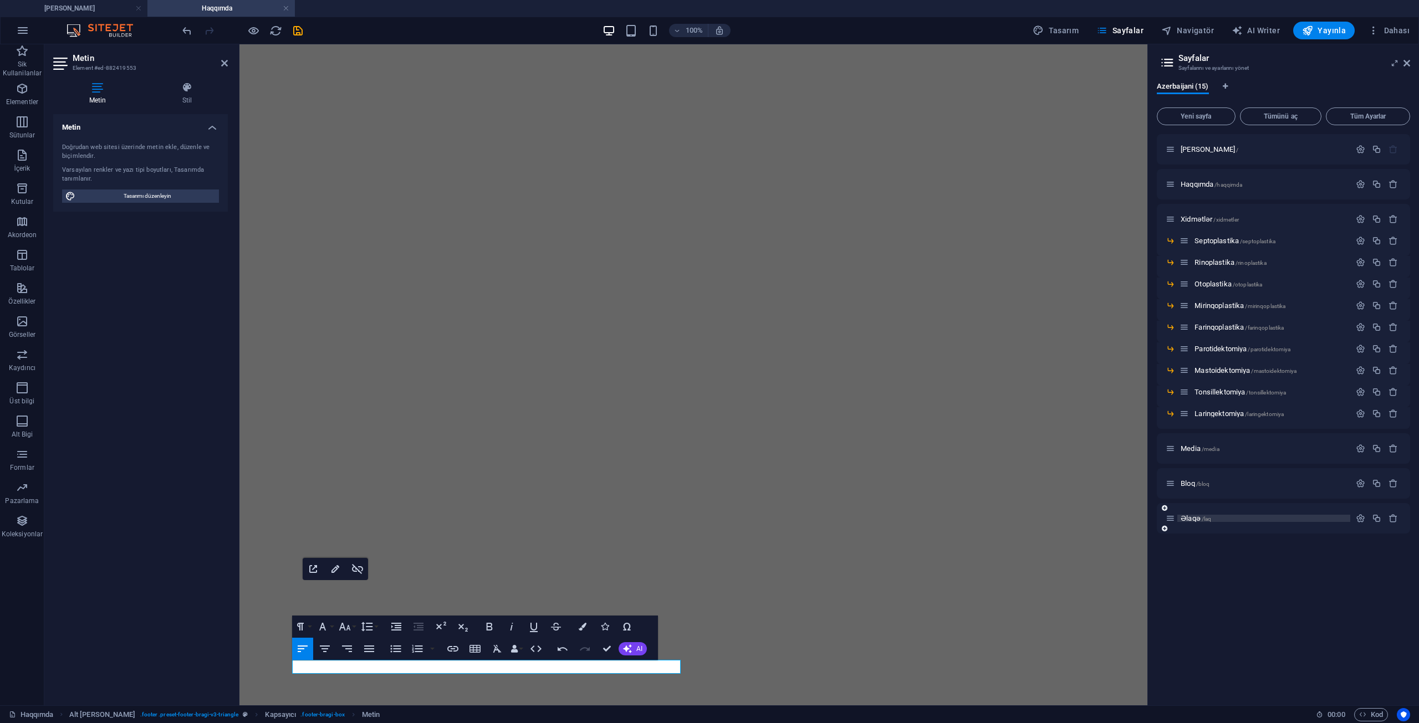
click at [1210, 517] on span "/laq" at bounding box center [1207, 519] width 10 height 6
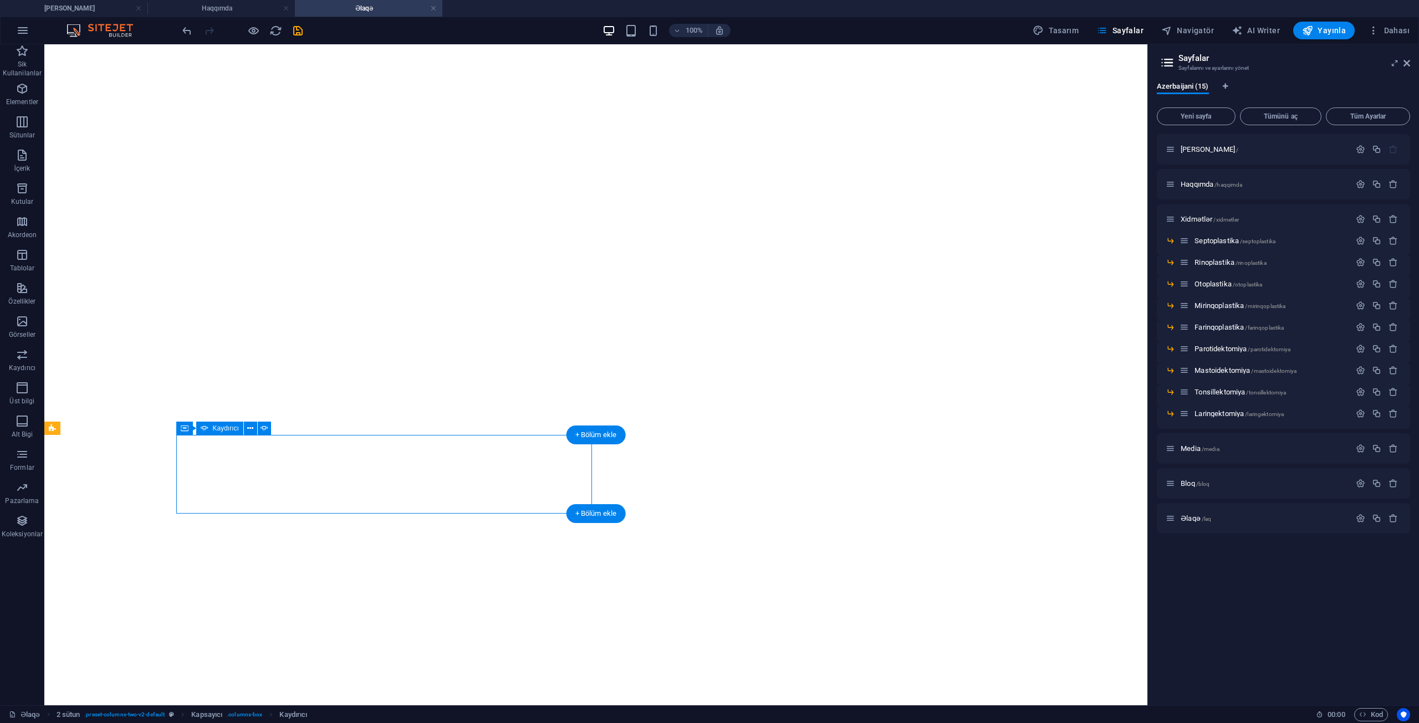
select select "ms"
select select "s"
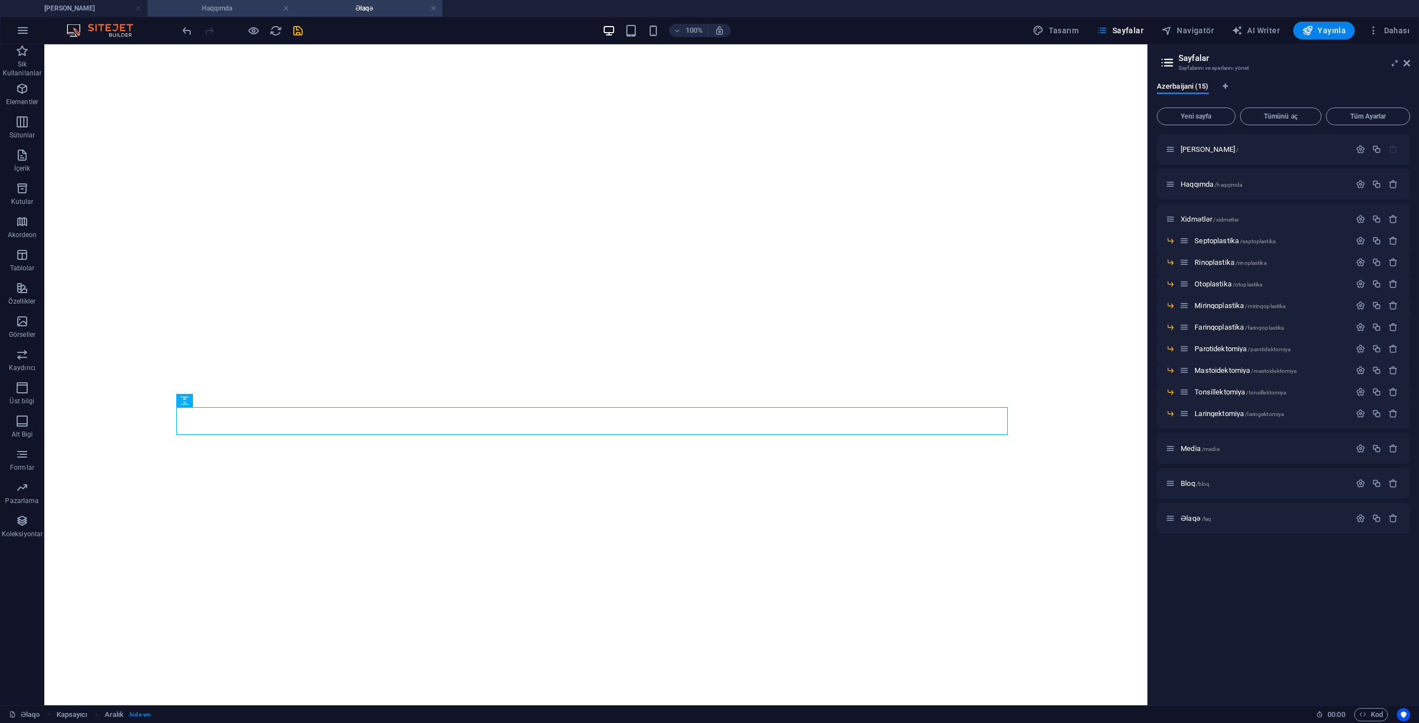
click at [231, 1] on li "Haqqımda" at bounding box center [220, 8] width 147 height 17
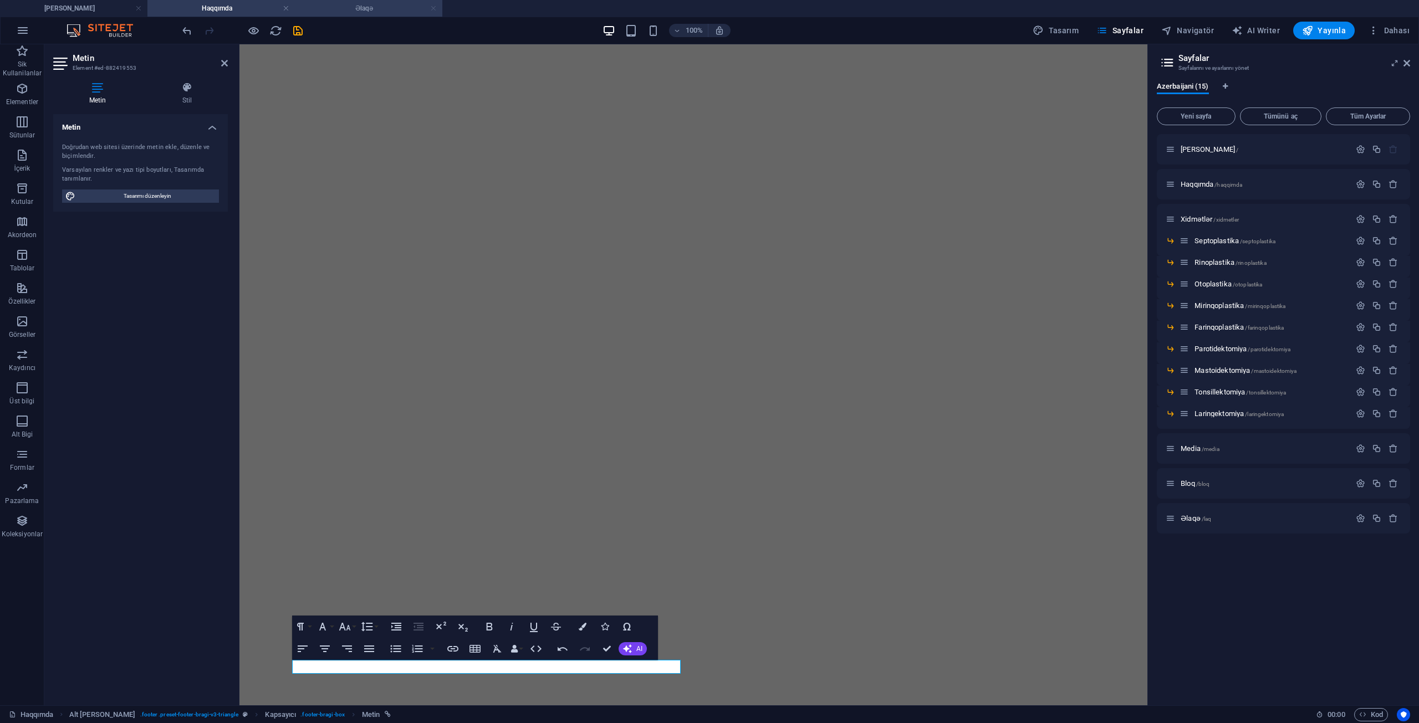
click at [431, 6] on link at bounding box center [433, 8] width 7 height 11
click at [457, 647] on icon "button" at bounding box center [452, 649] width 11 height 6
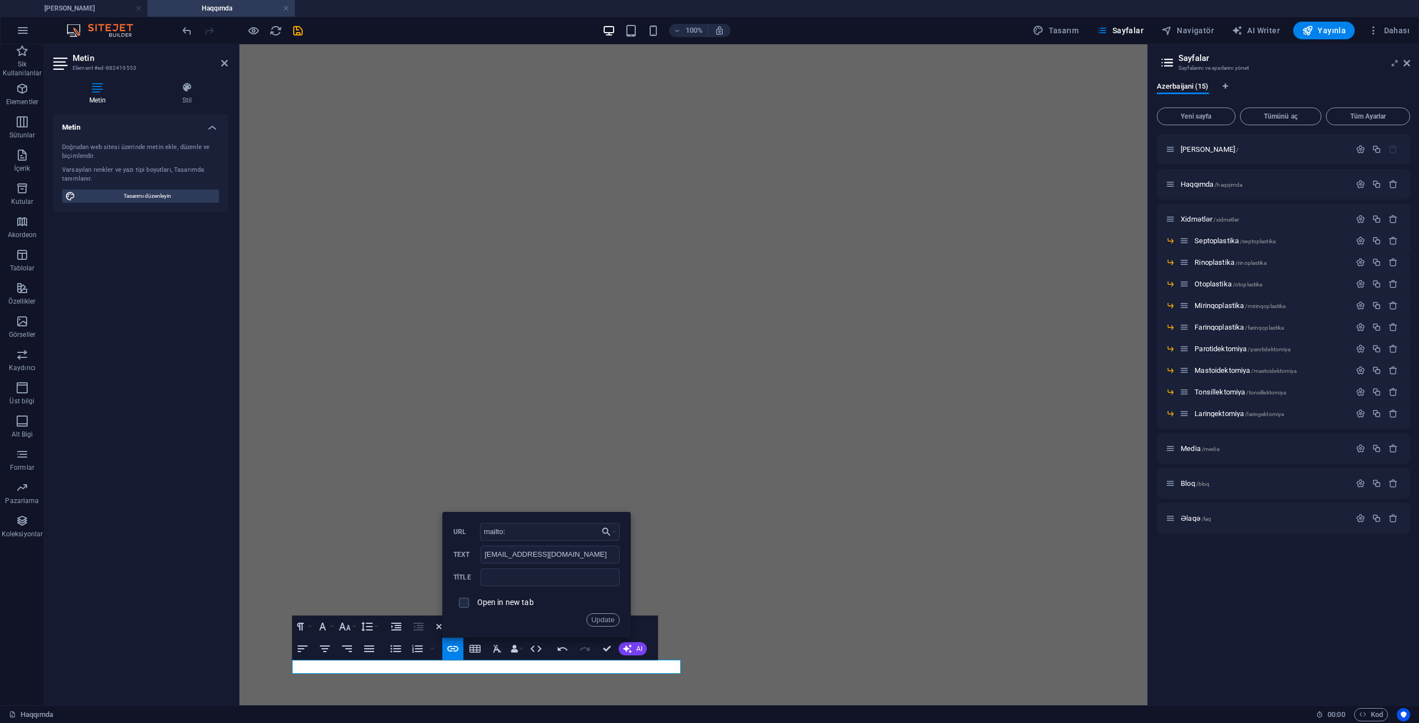
type input "mailto:dr@asifahmadov.com"
click at [595, 617] on button "Update" at bounding box center [602, 620] width 33 height 13
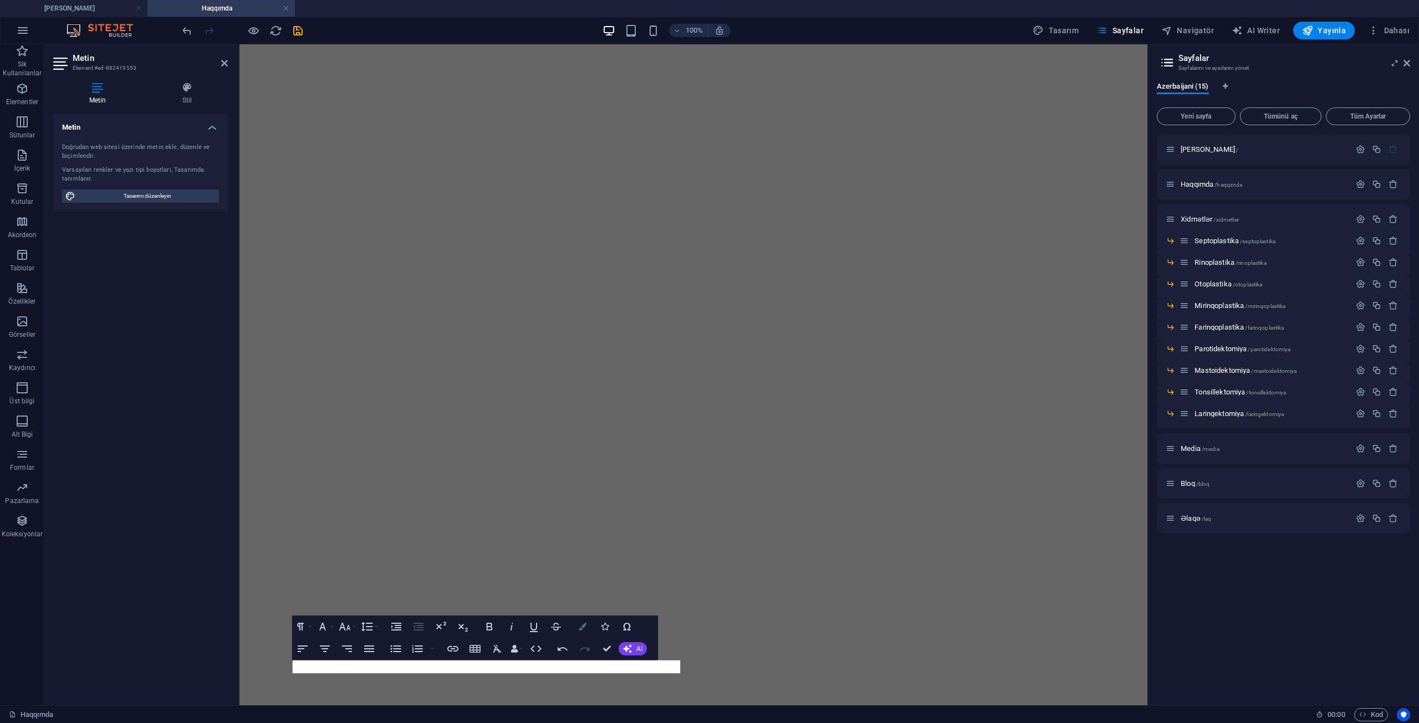
click at [584, 627] on icon "button" at bounding box center [583, 627] width 8 height 8
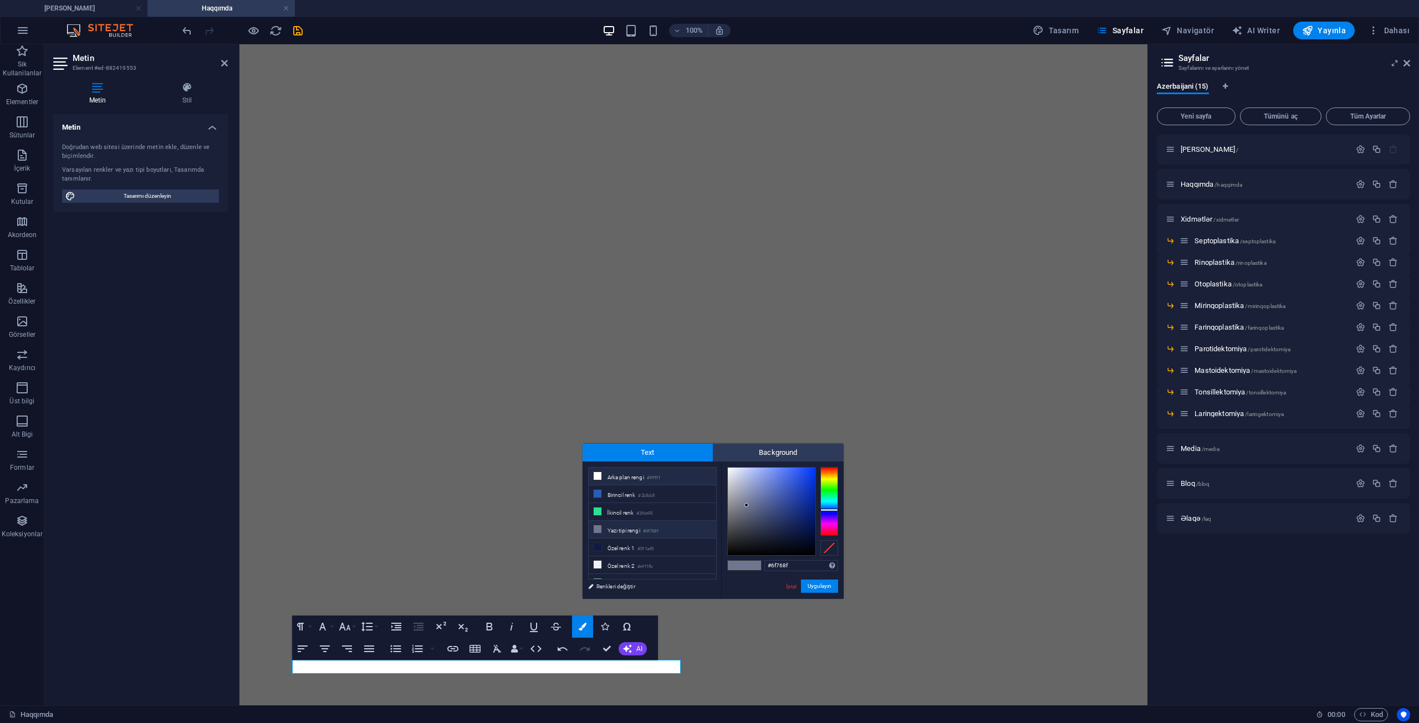
click at [611, 476] on li "Arka plan rengi #ffffff" at bounding box center [652, 477] width 127 height 18
type input "#ffffff"
click at [821, 586] on button "Uygulayın" at bounding box center [819, 586] width 37 height 13
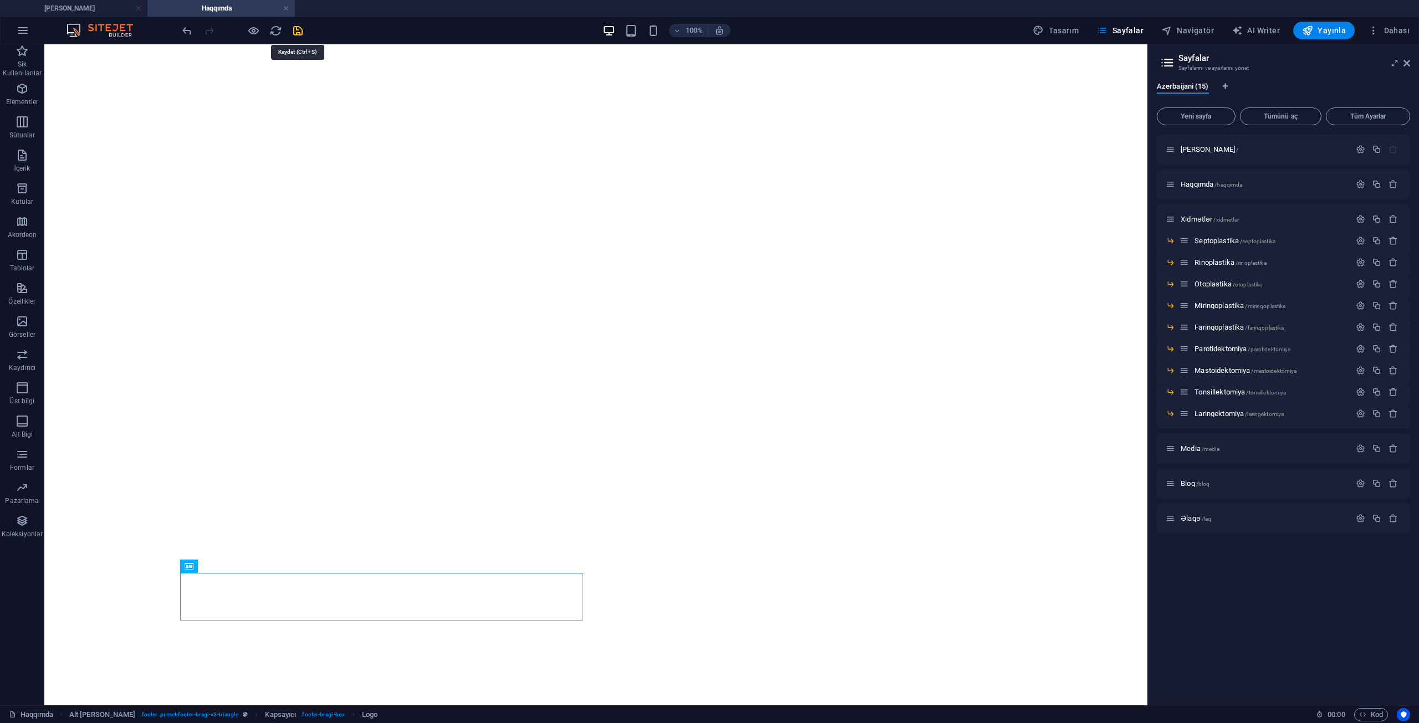
click at [300, 27] on icon "save" at bounding box center [298, 30] width 13 height 13
